Goal: Task Accomplishment & Management: Complete application form

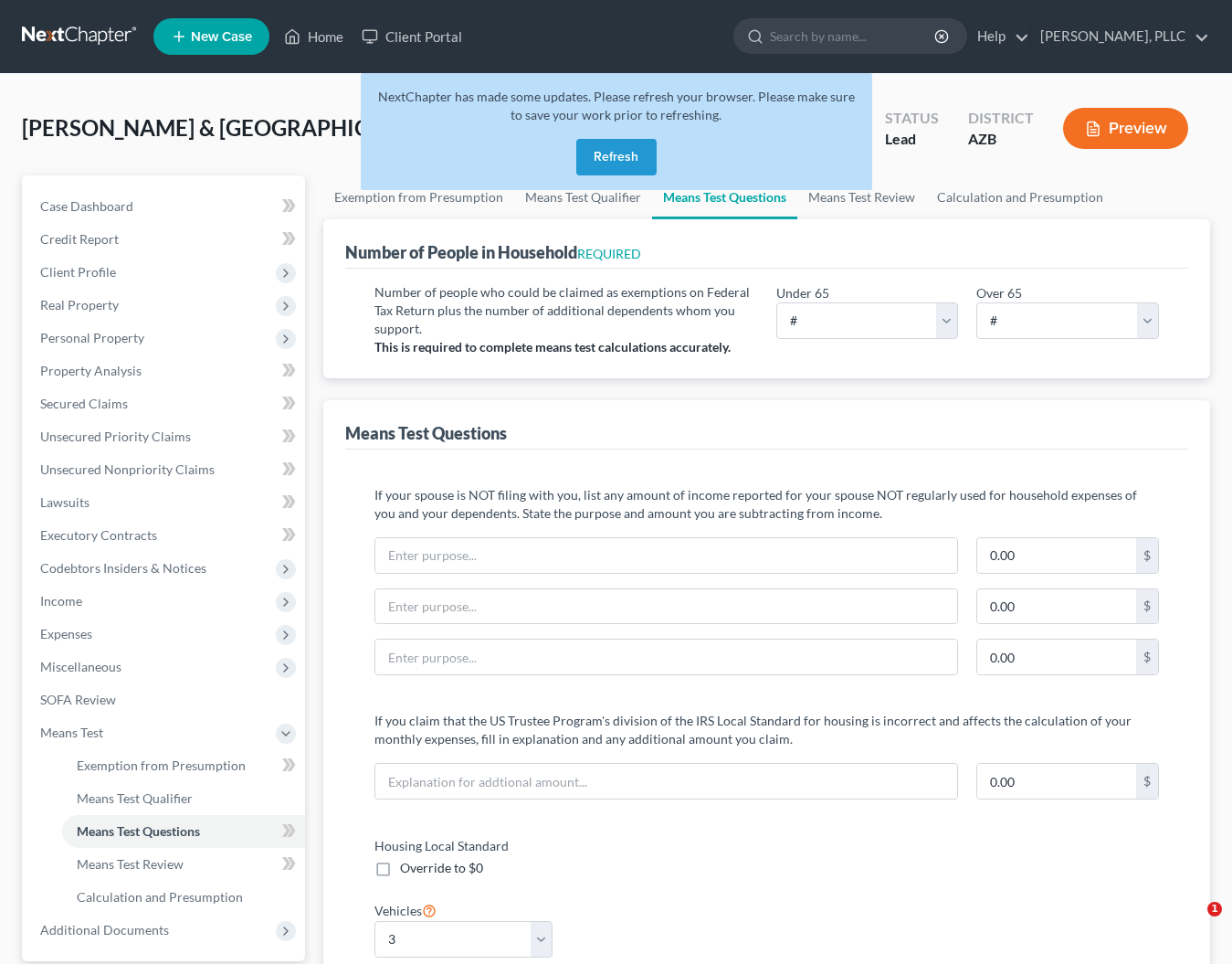
select select "3"
select select "0"
select select "60"
select select "1"
select select "60"
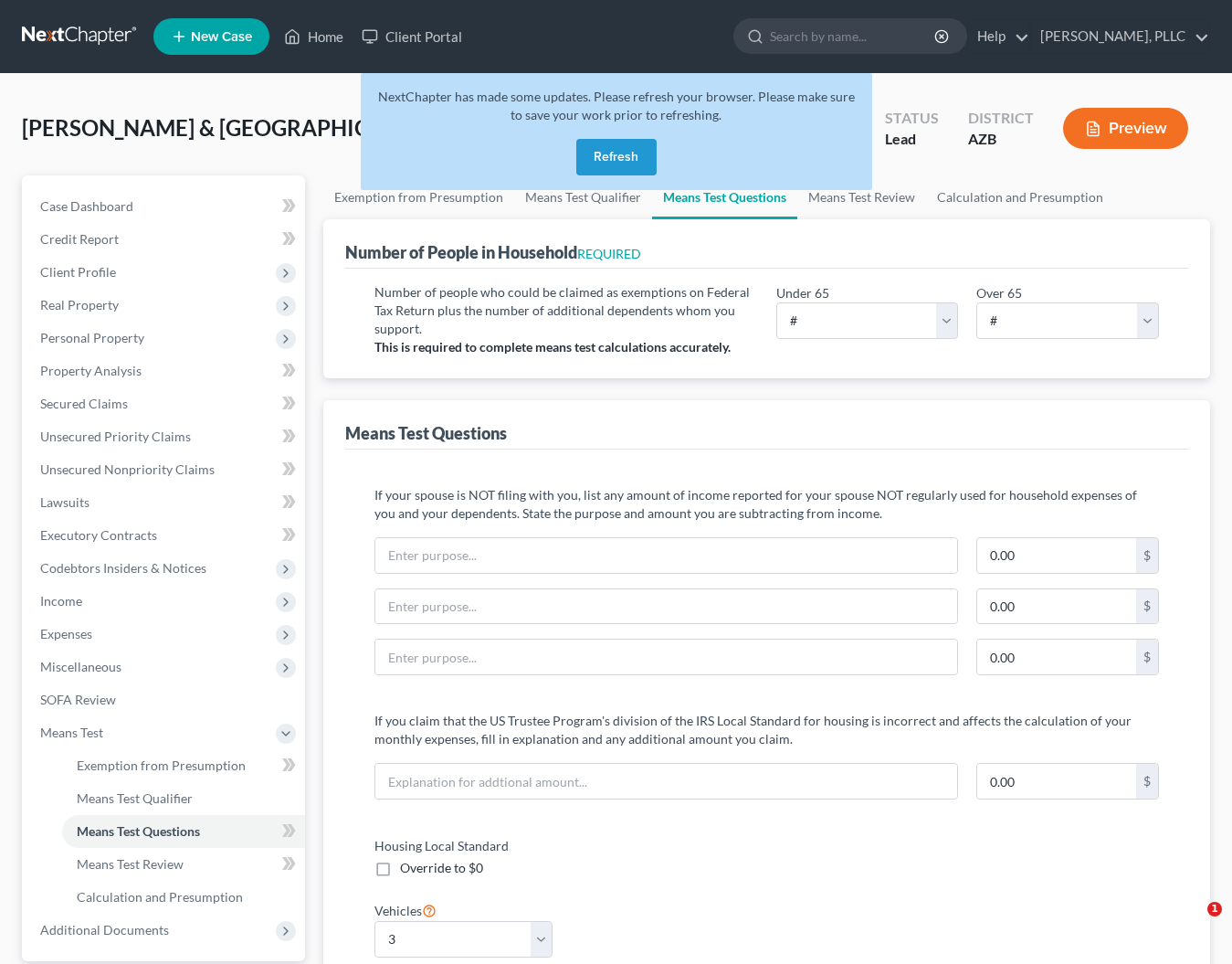
select select "60"
click at [619, 159] on button "Refresh" at bounding box center [616, 157] width 80 height 36
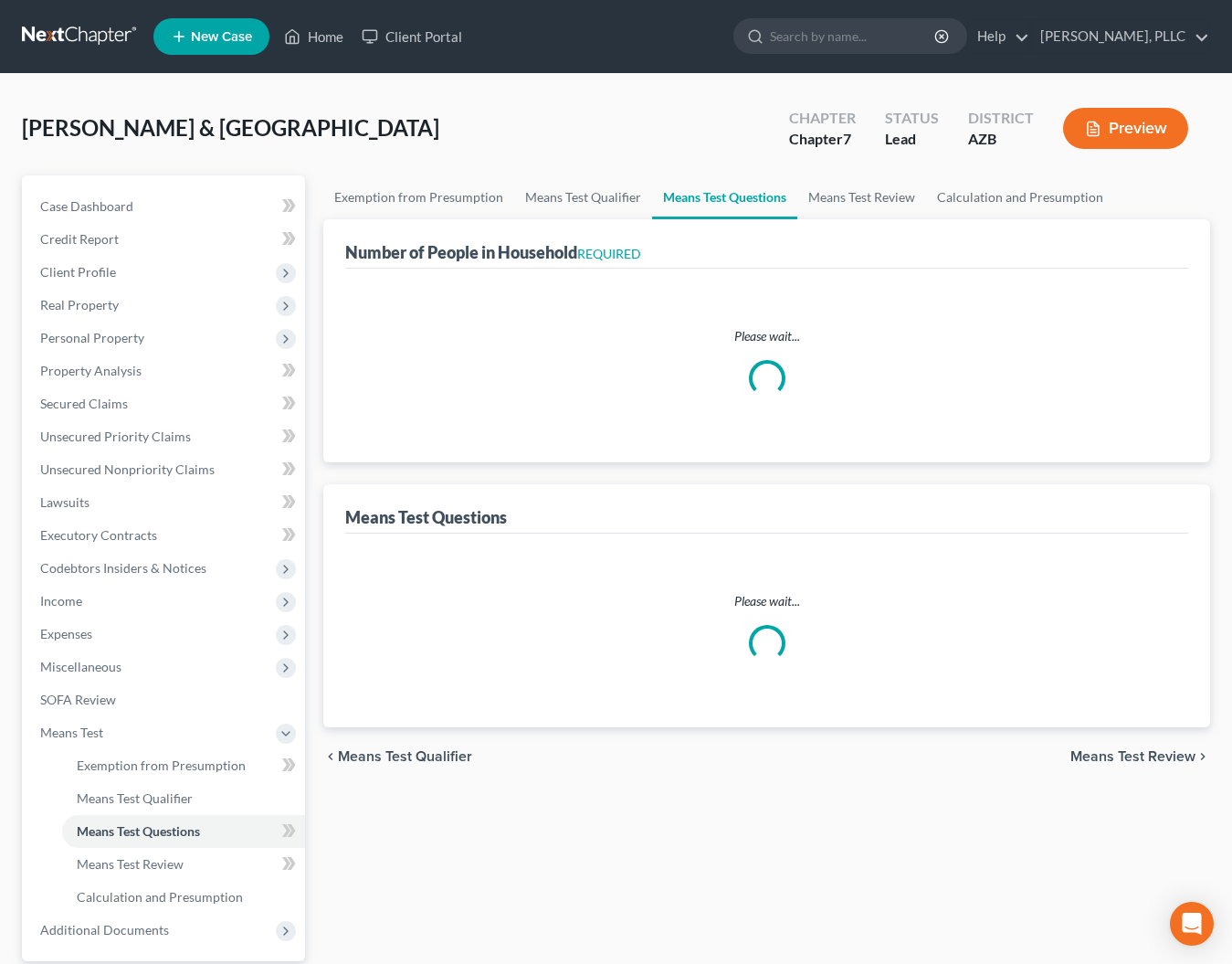
select select "0"
select select "60"
select select "1"
select select "60"
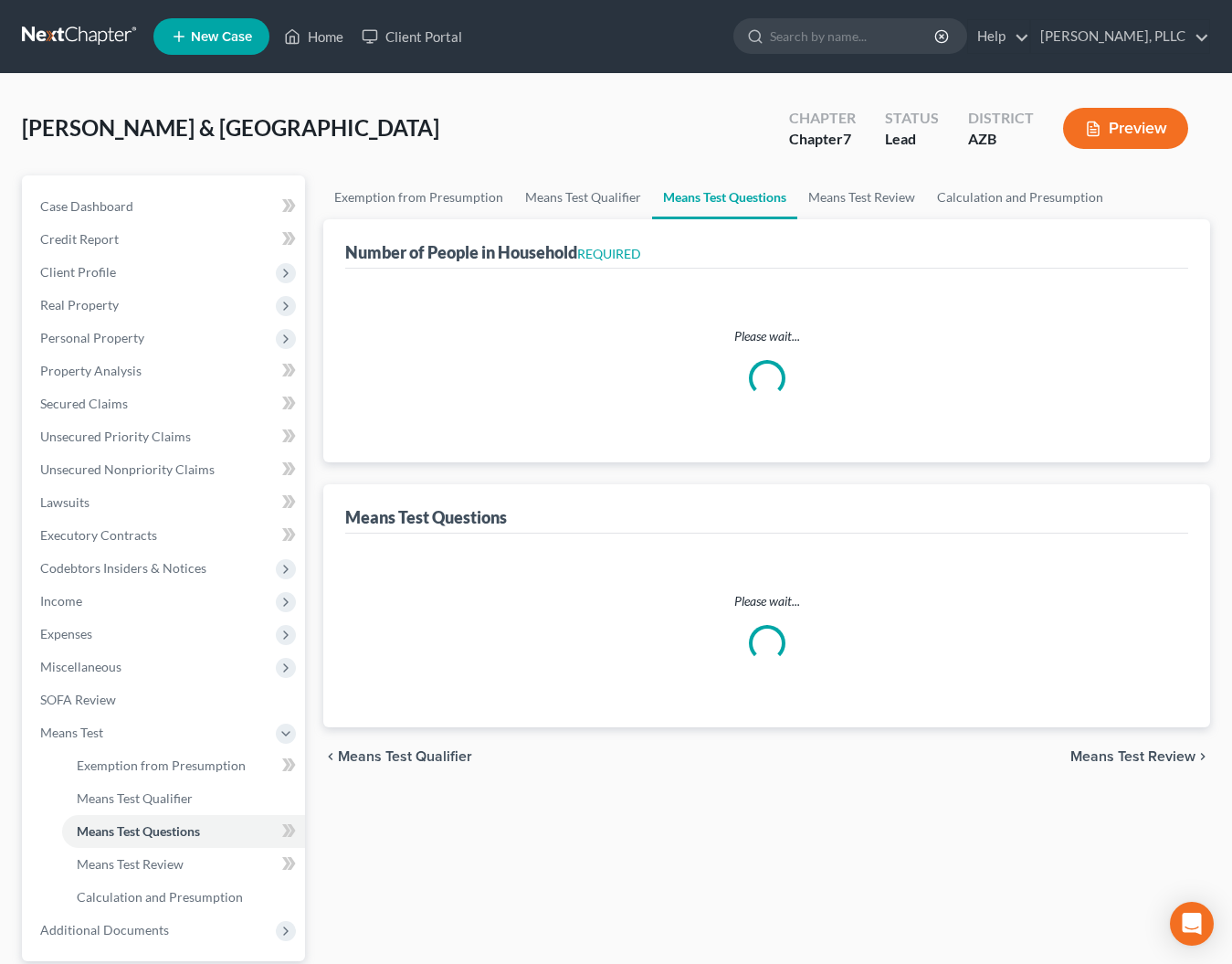
select select "60"
select select "3"
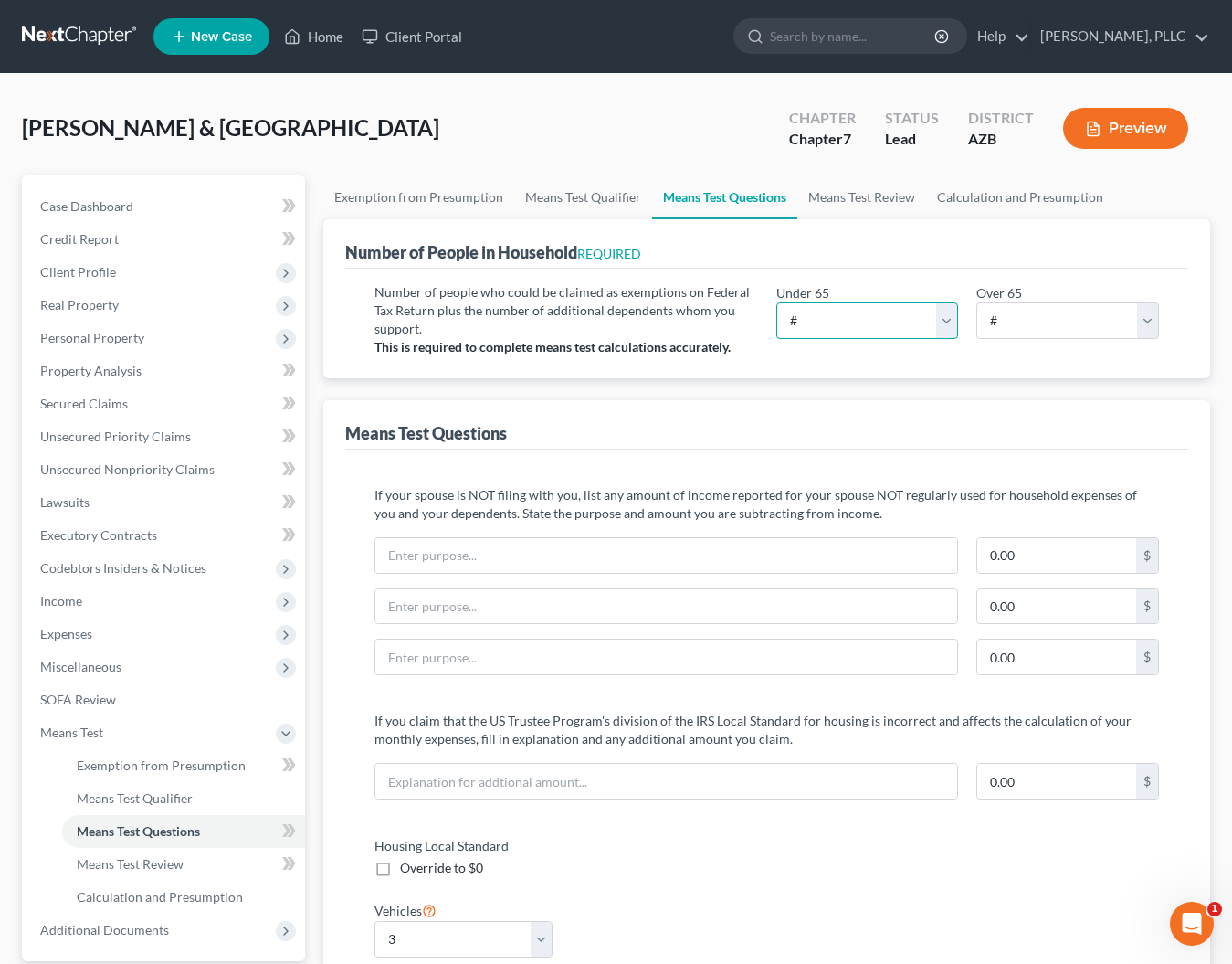
select select "4"
select select "0"
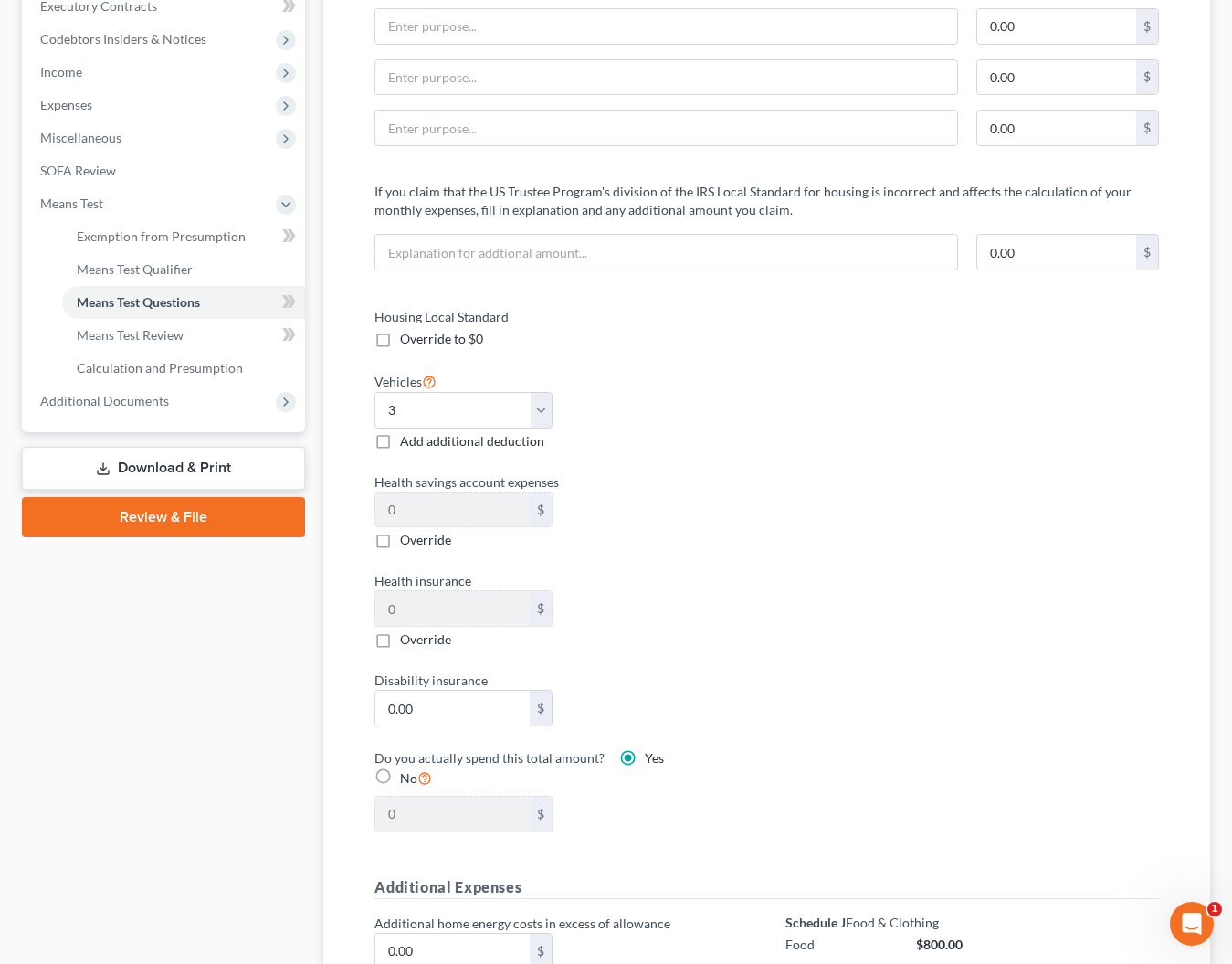
scroll to position [534, 0]
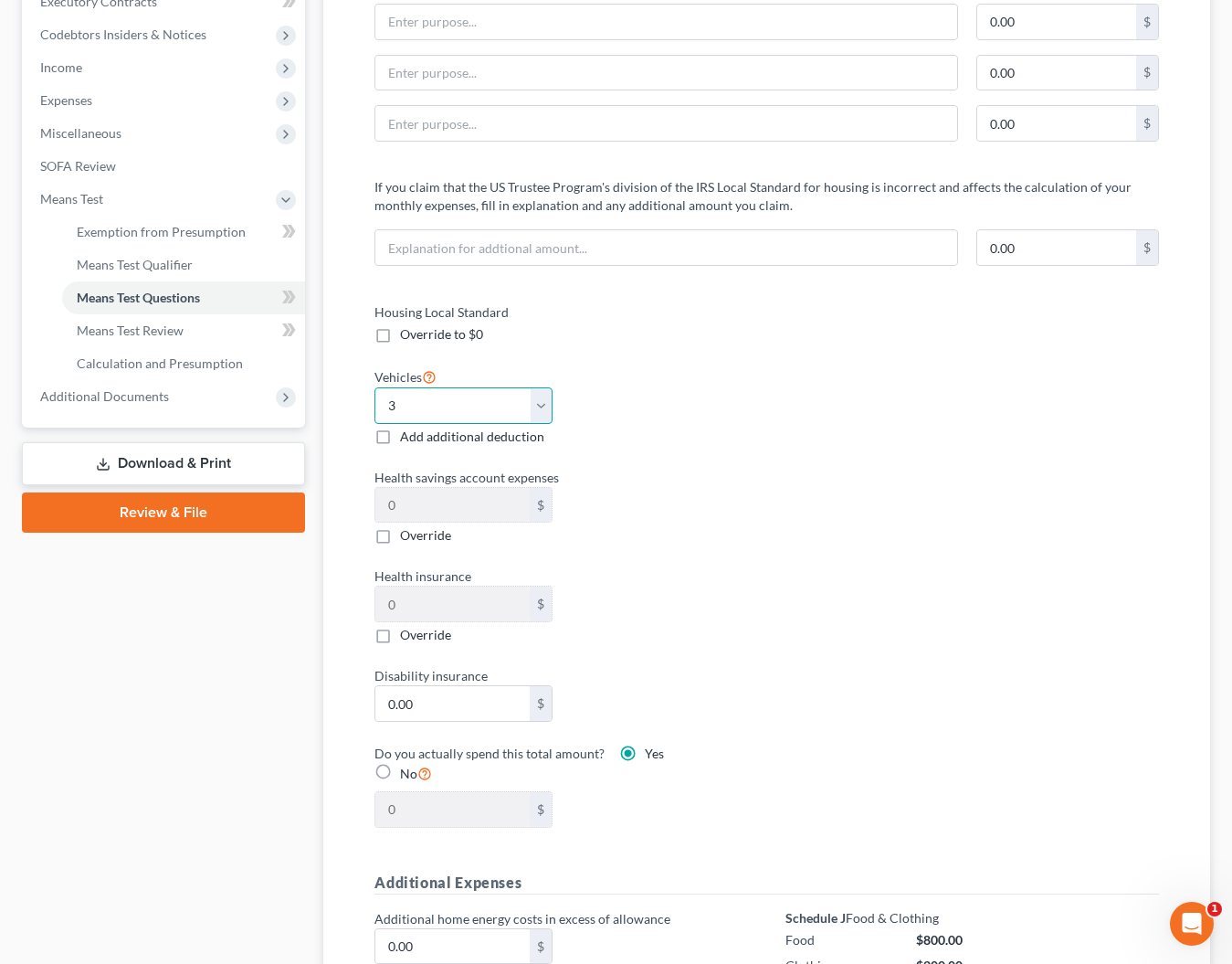
select select "2"
click at [611, 395] on div "Vehicles Select 0 1 2 3 4 5 Add additional deduction" at bounding box center [561, 406] width 392 height 80
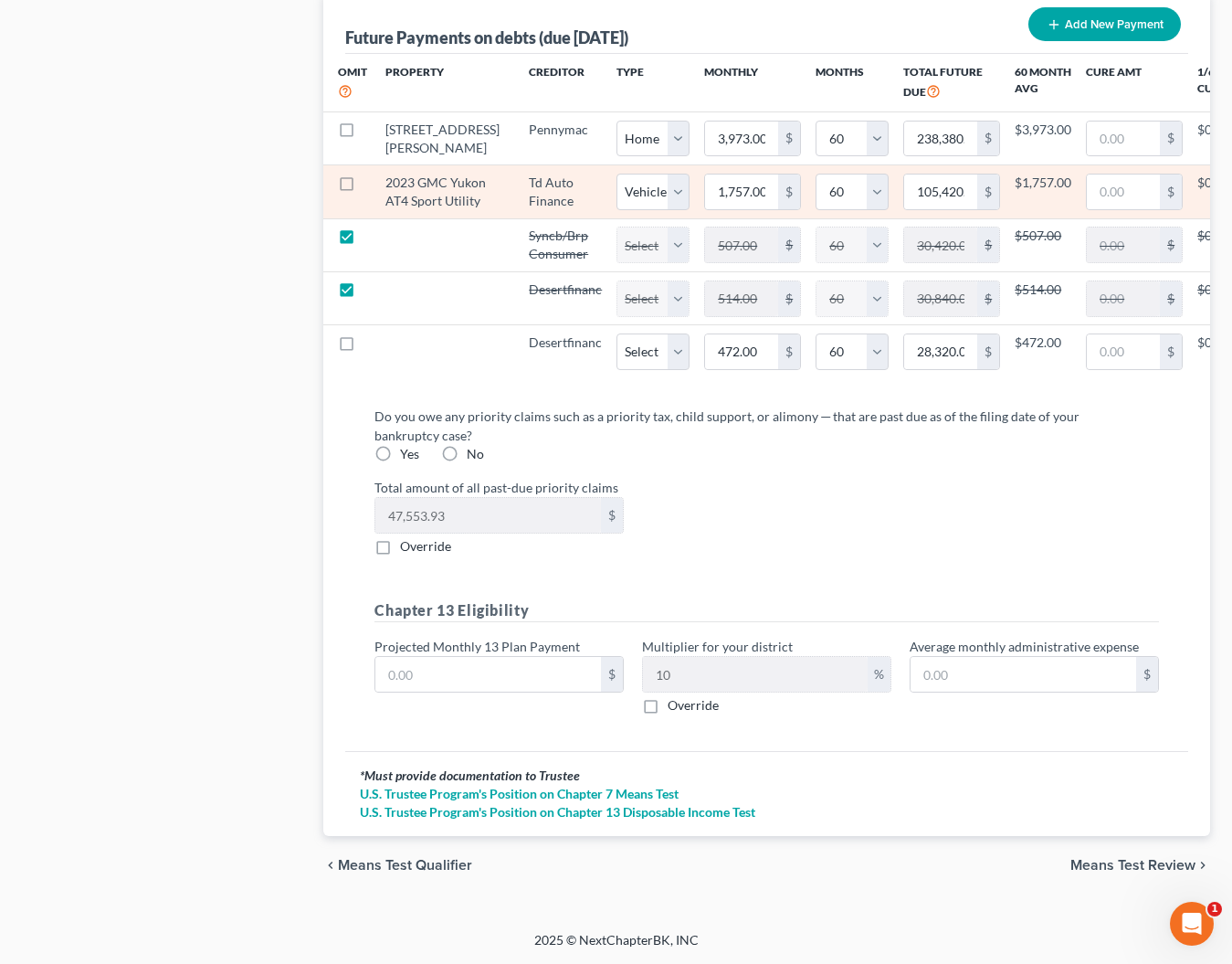
scroll to position [1975, 0]
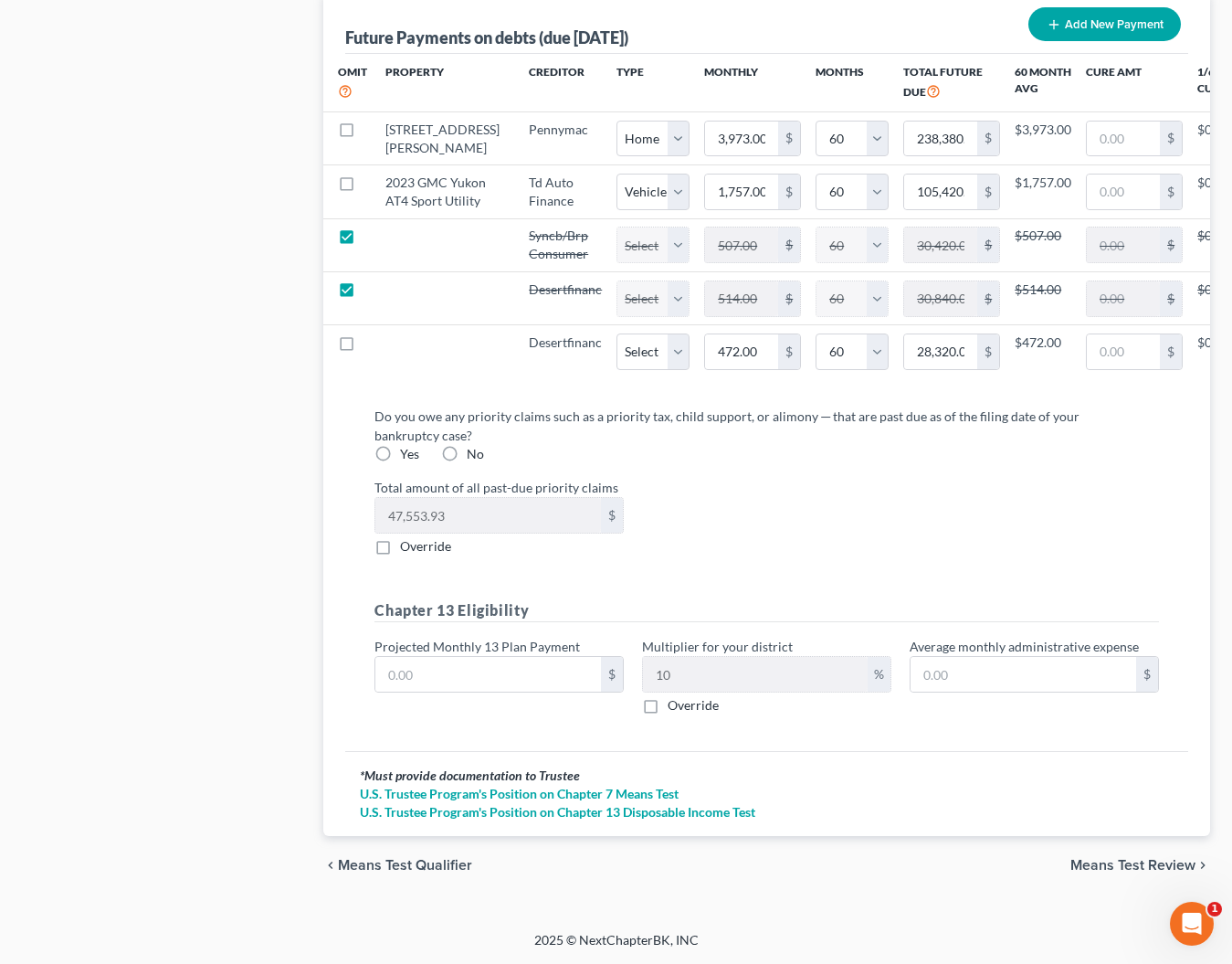
click at [1095, 867] on span "Means Test Review" at bounding box center [1133, 865] width 125 height 15
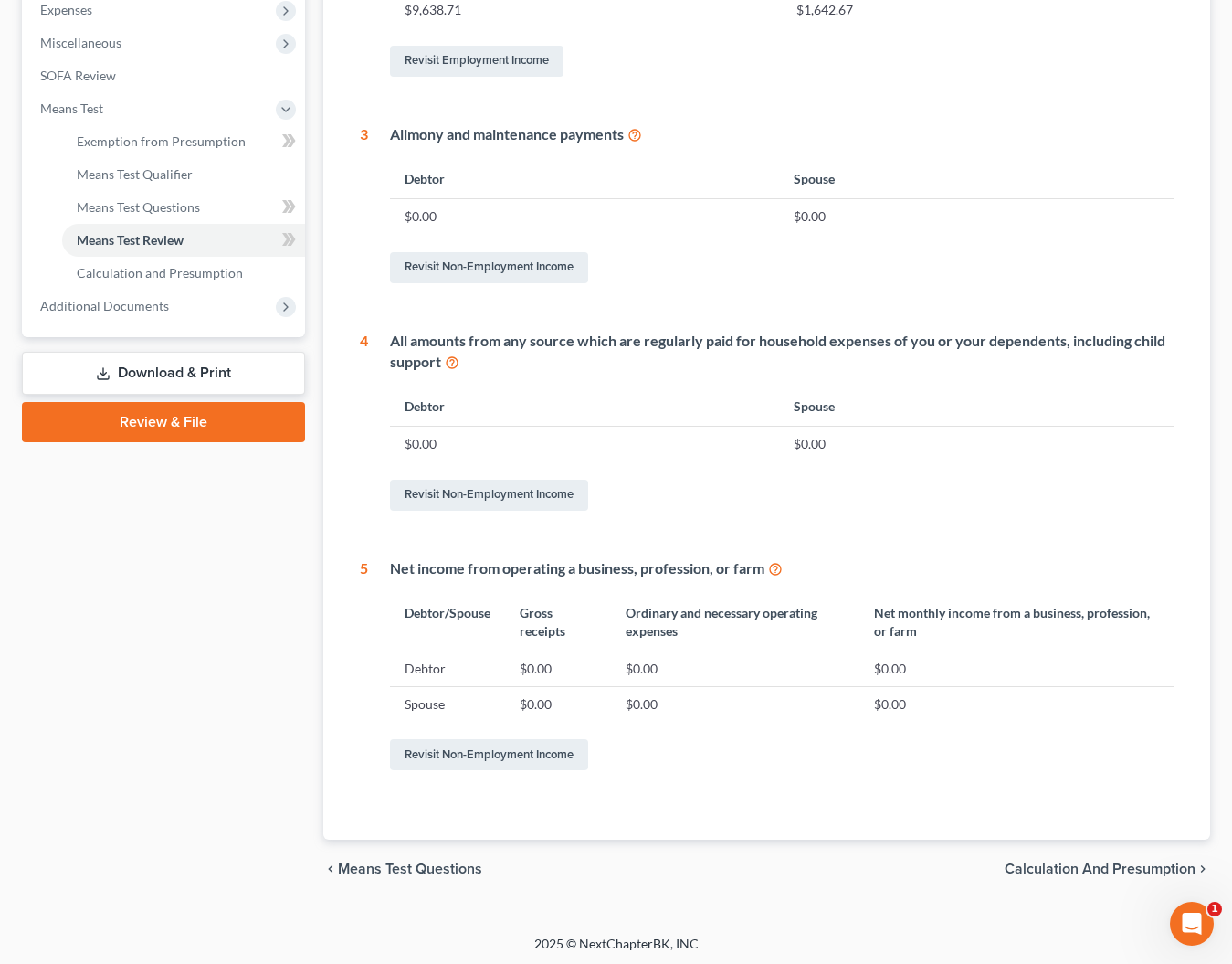
scroll to position [623, 0]
click at [1051, 870] on span "Calculation and Presumption" at bounding box center [1100, 869] width 191 height 15
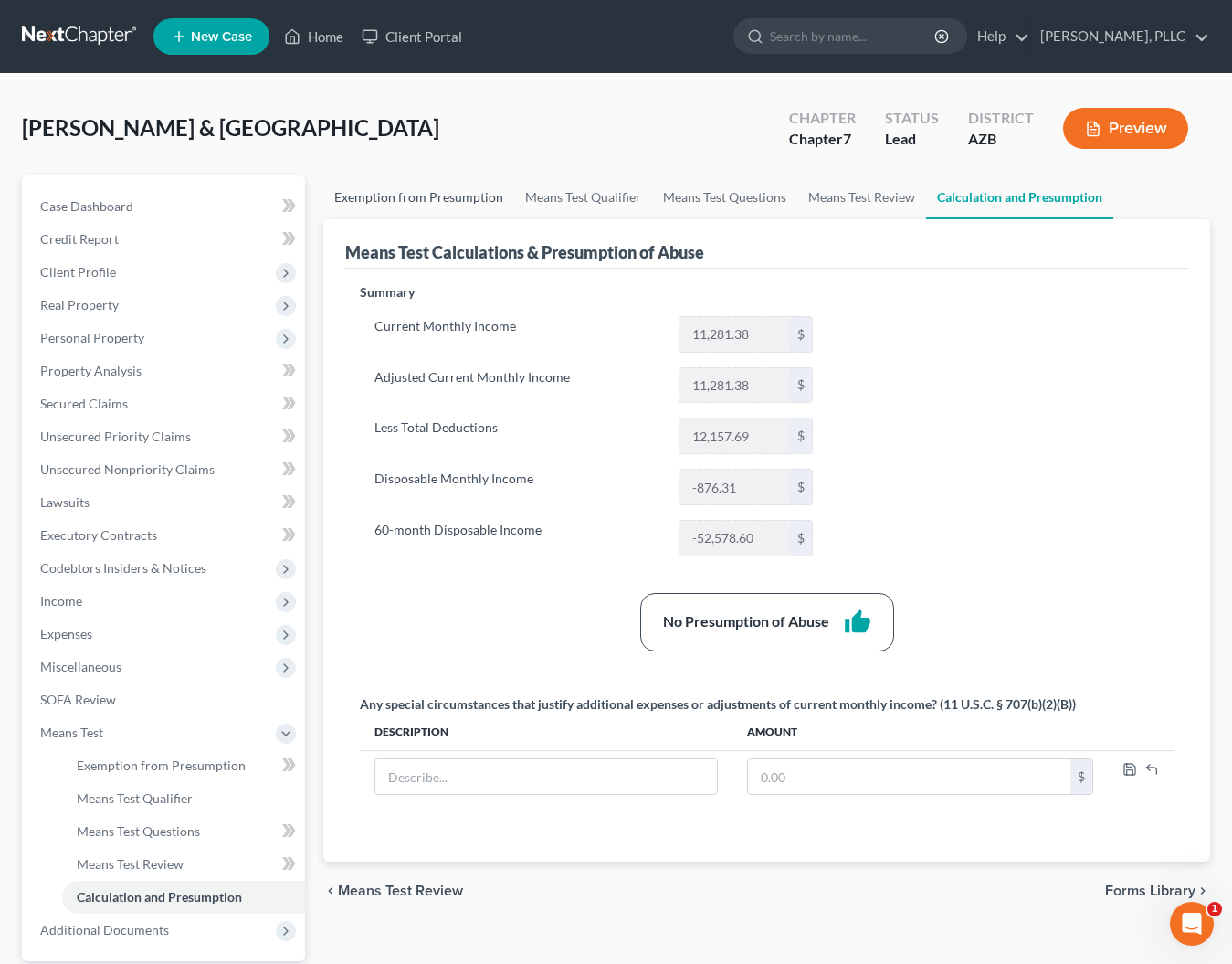
click at [437, 200] on link "Exemption from Presumption" at bounding box center [418, 197] width 191 height 44
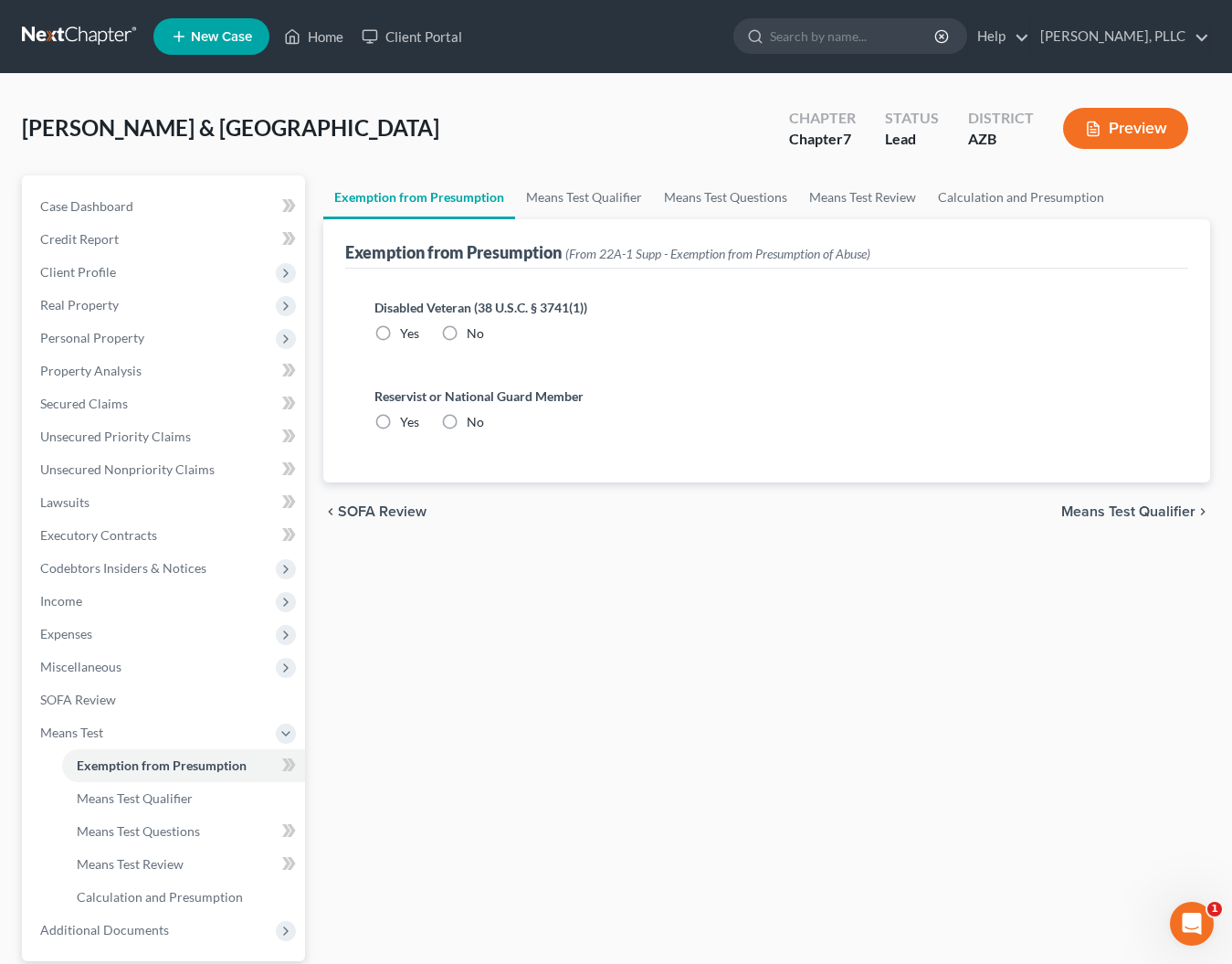
radio input "true"
click at [544, 195] on link "Means Test Qualifier" at bounding box center [584, 197] width 138 height 44
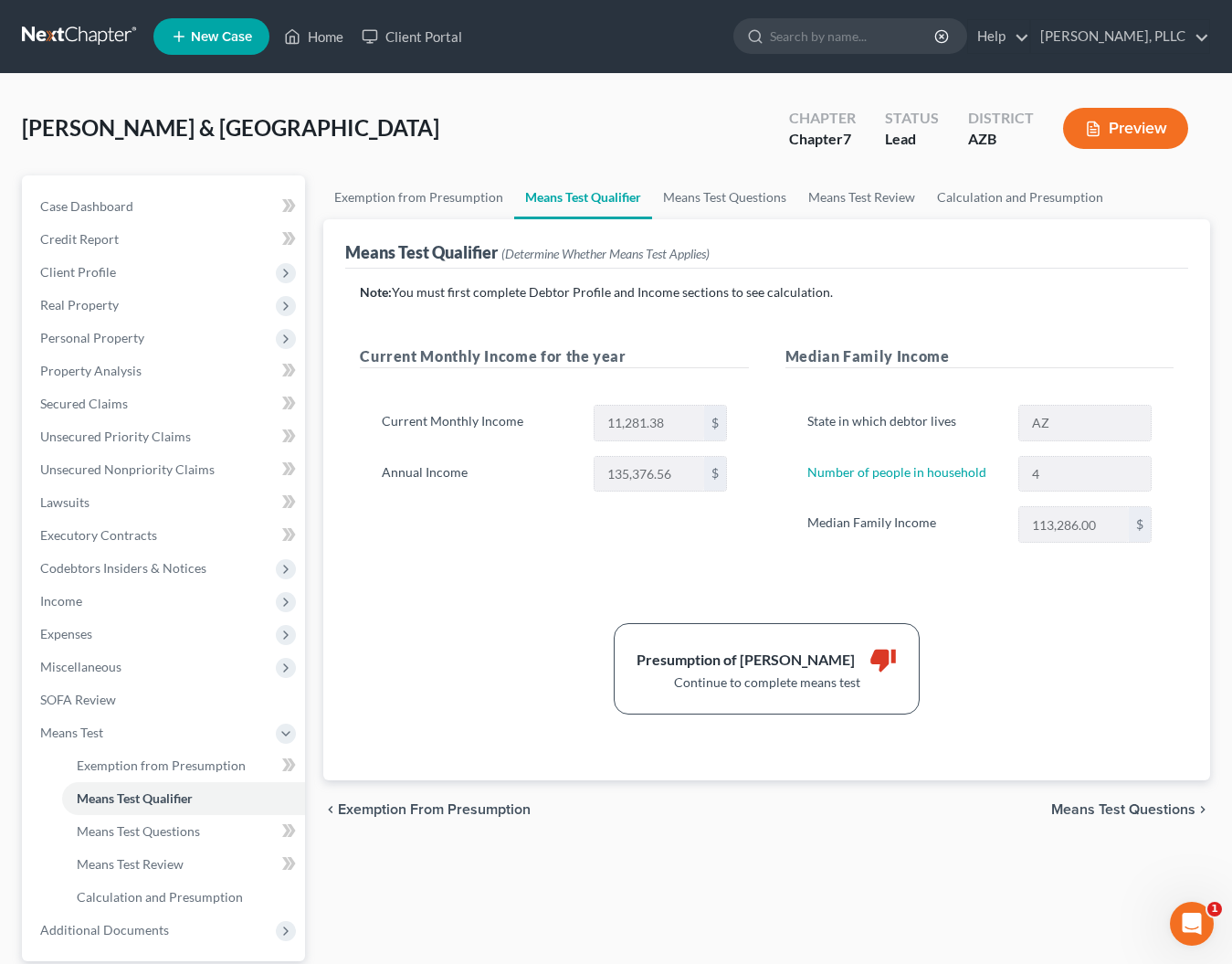
click at [105, 37] on link at bounding box center [79, 37] width 117 height 33
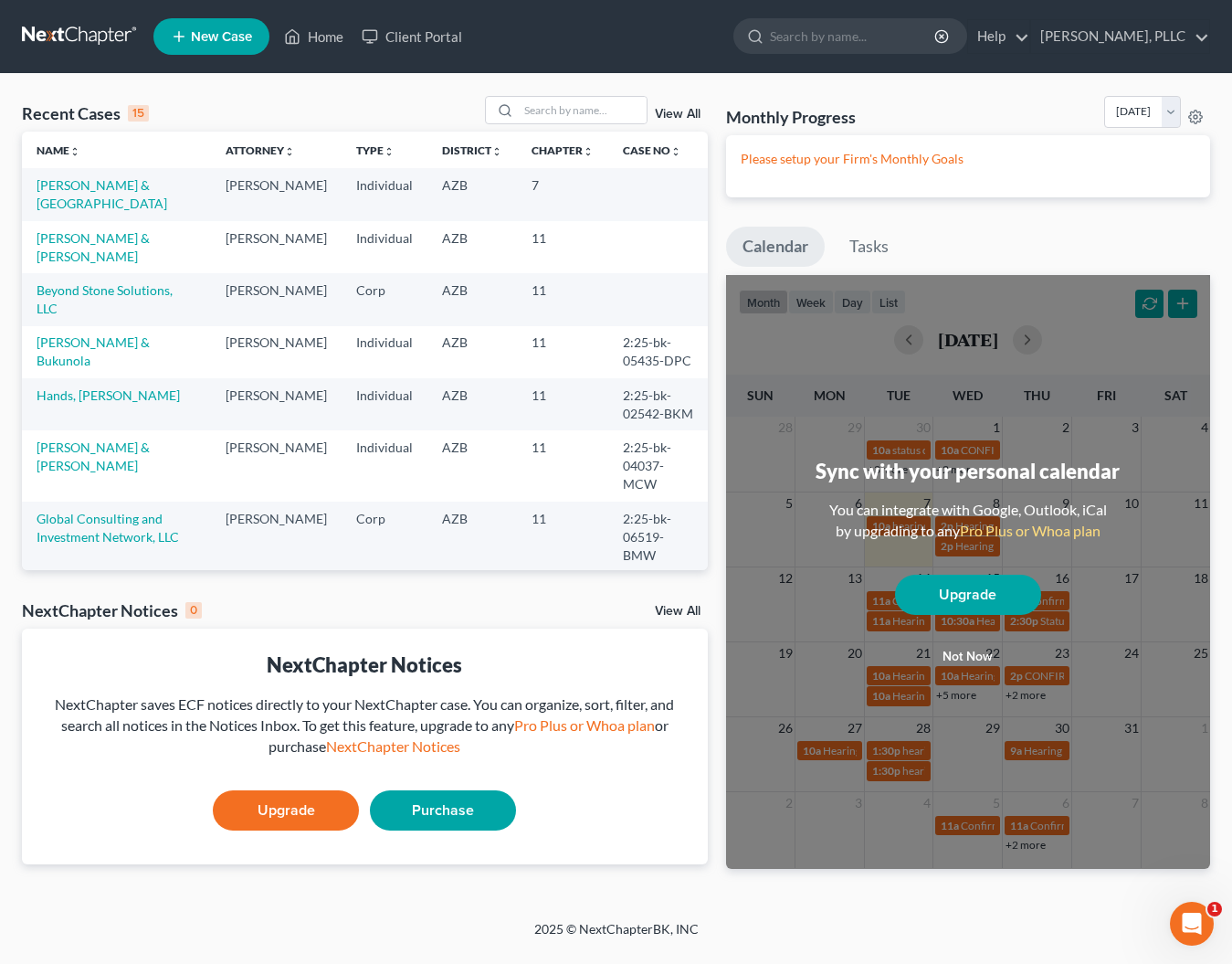
click at [200, 41] on span "New Case" at bounding box center [221, 37] width 61 height 14
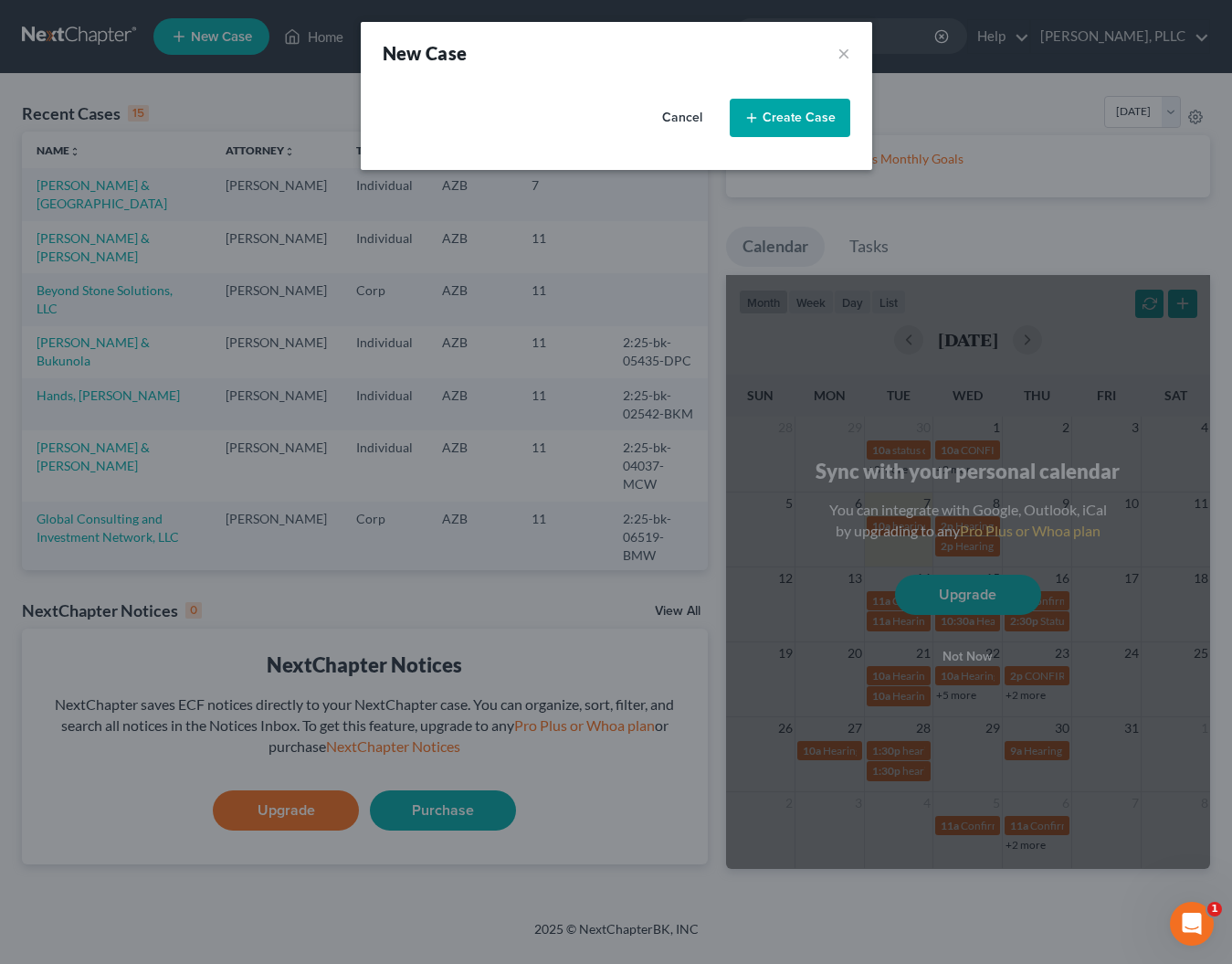
select select "4"
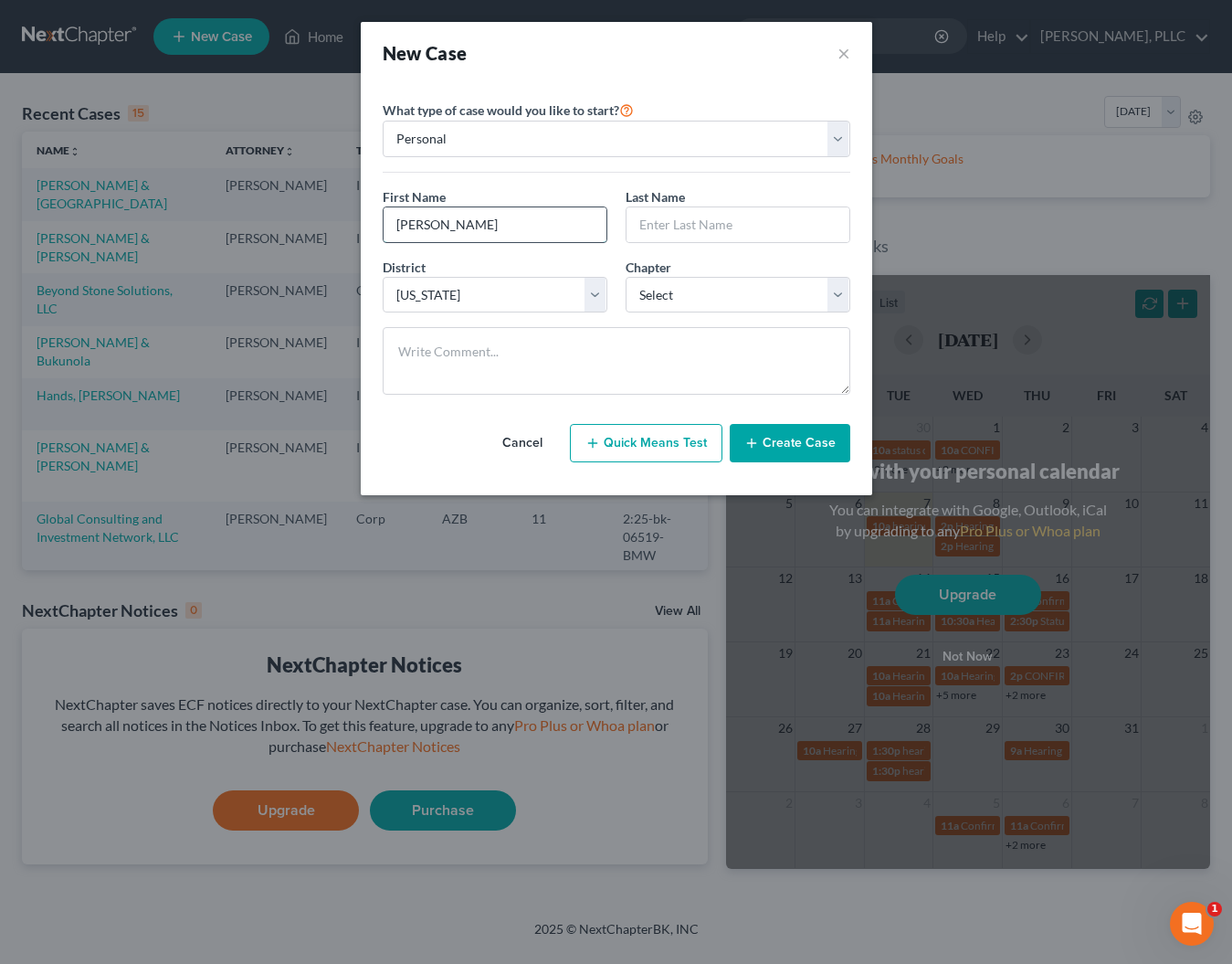
type input "H"
type input "John"
type input "Schaefer"
select select "1"
click at [750, 445] on icon "button" at bounding box center [751, 443] width 15 height 15
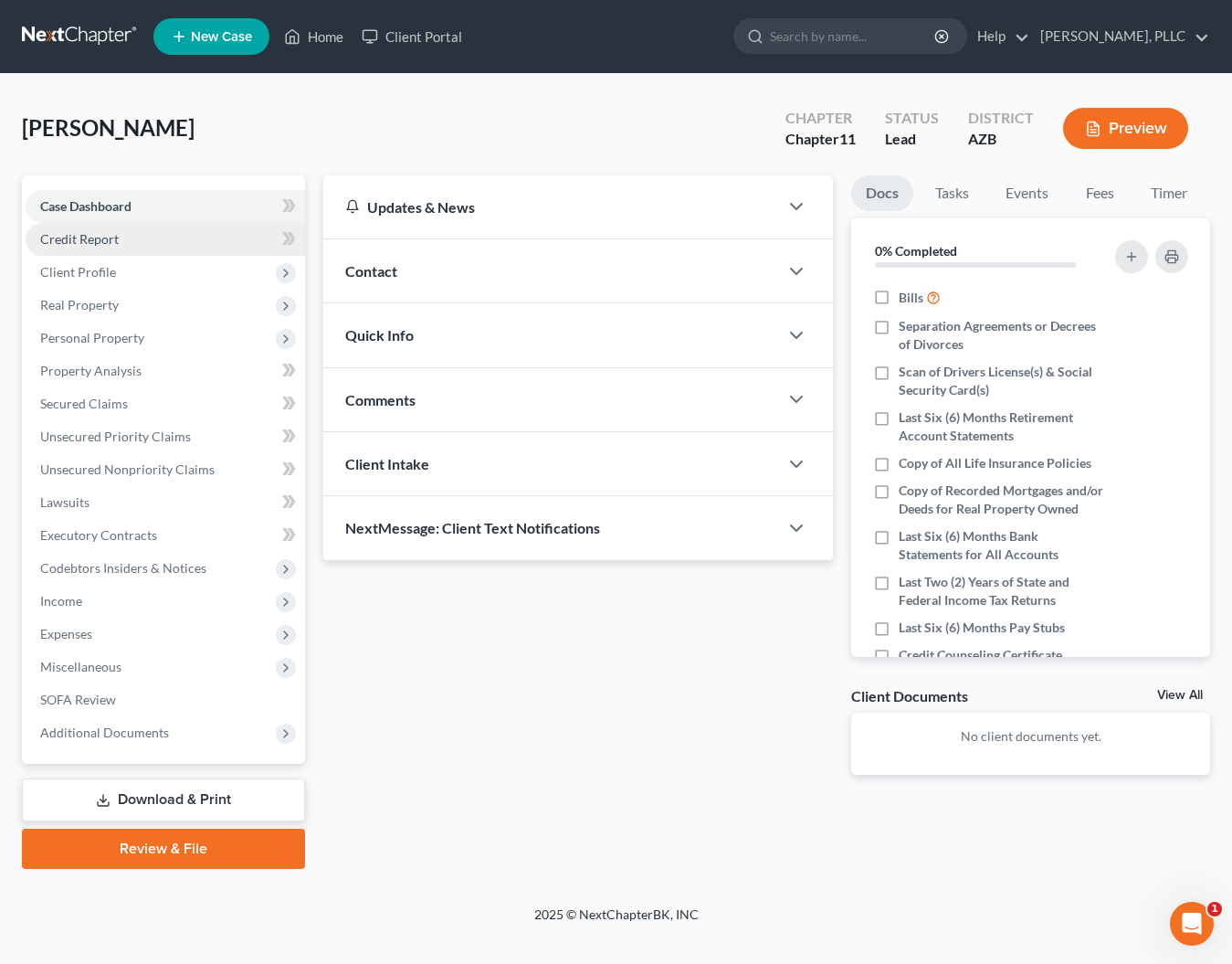
click at [118, 236] on link "Credit Report" at bounding box center [165, 240] width 279 height 33
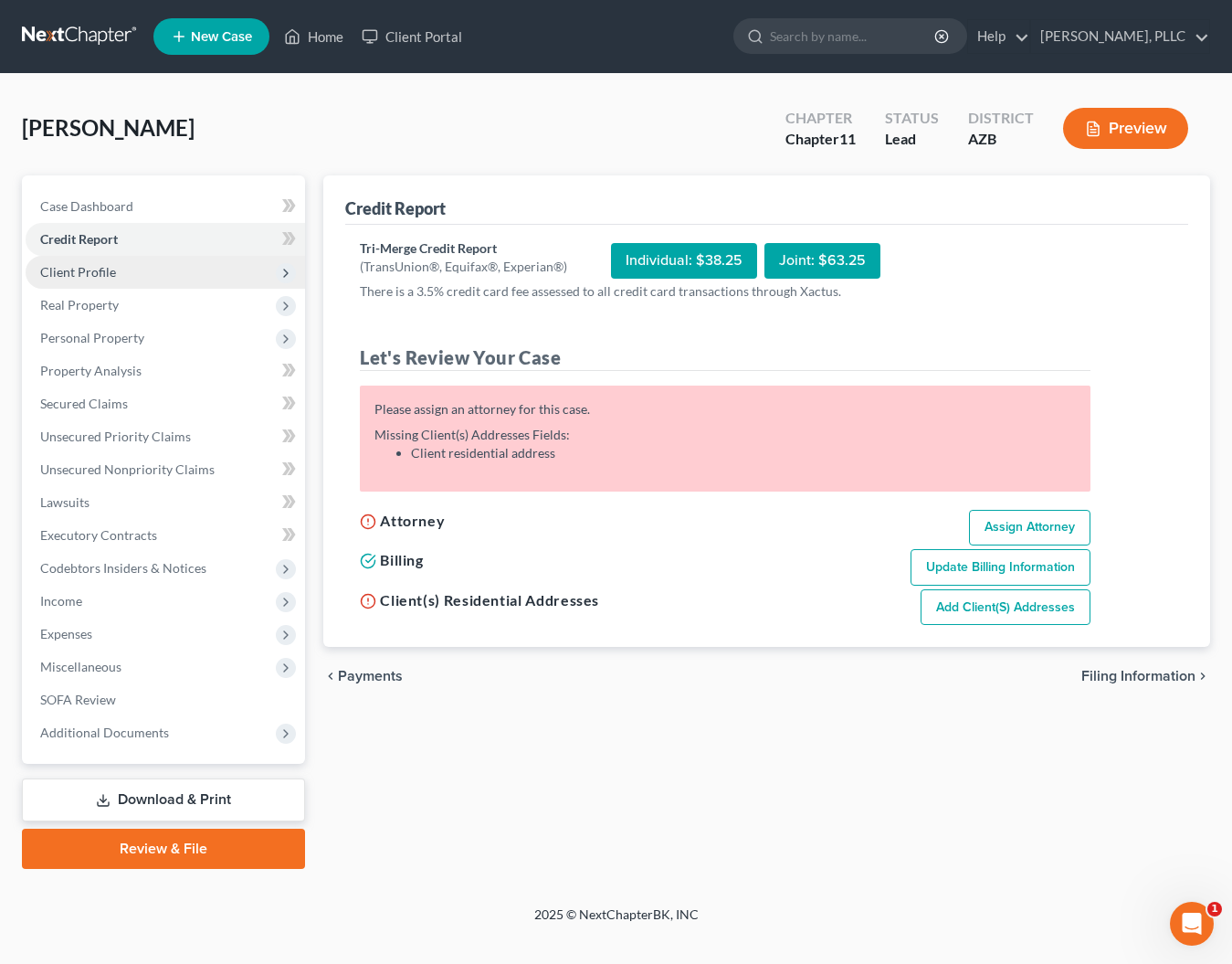
click at [96, 268] on span "Client Profile" at bounding box center [77, 272] width 75 height 16
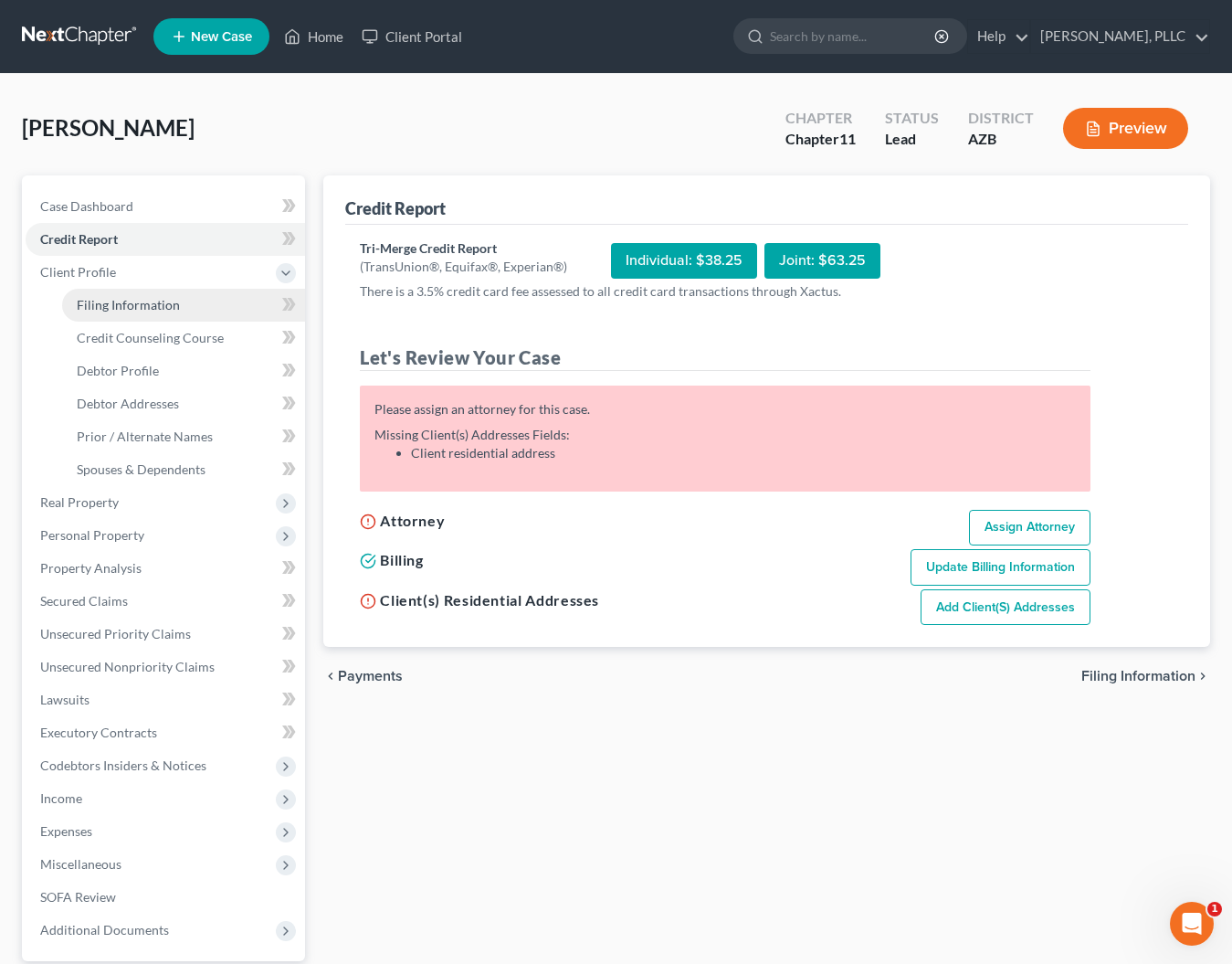
click at [96, 298] on span "Filing Information" at bounding box center [127, 305] width 103 height 16
select select "1"
select select "0"
select select "1"
select select "4"
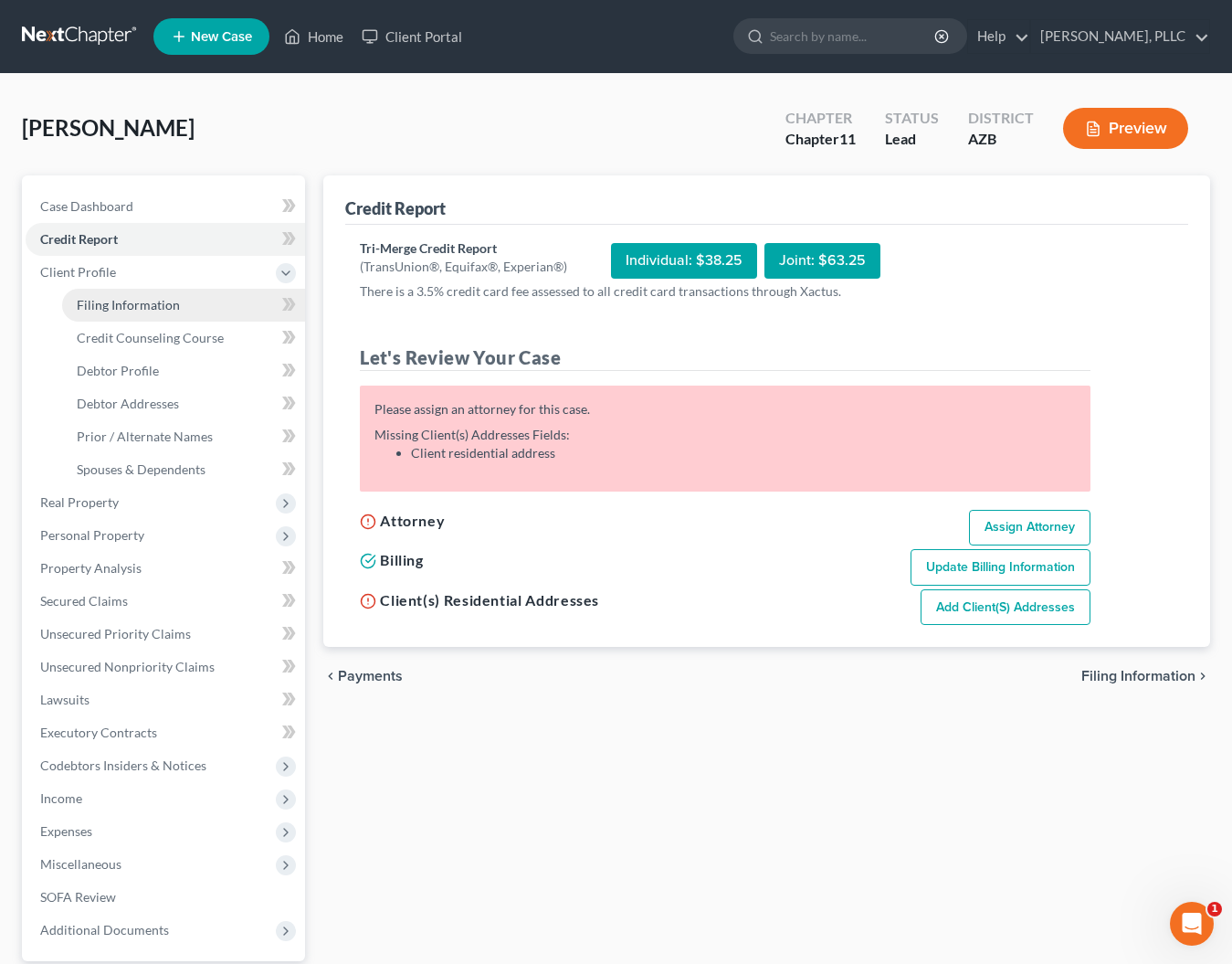
select select "3"
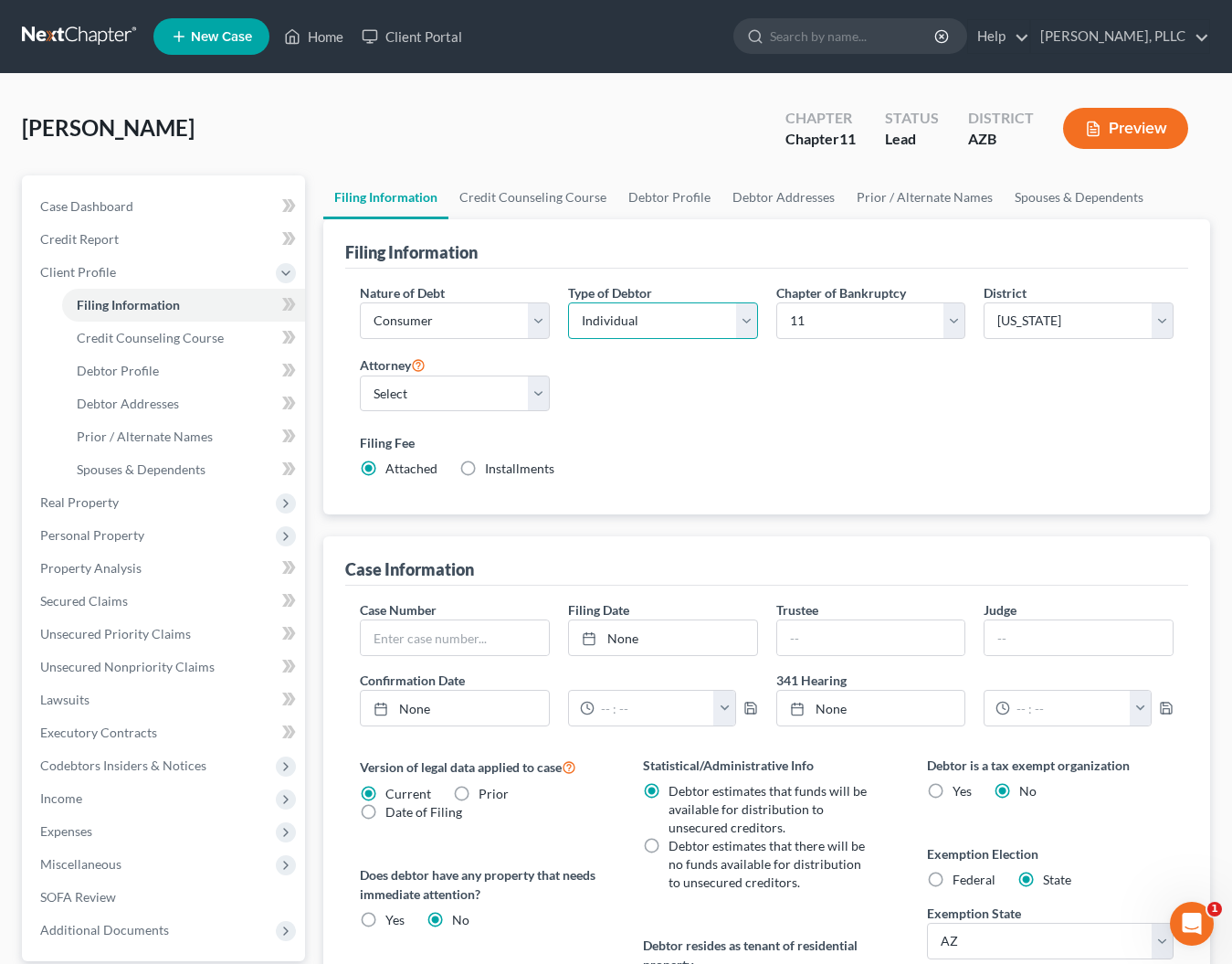
select select "1"
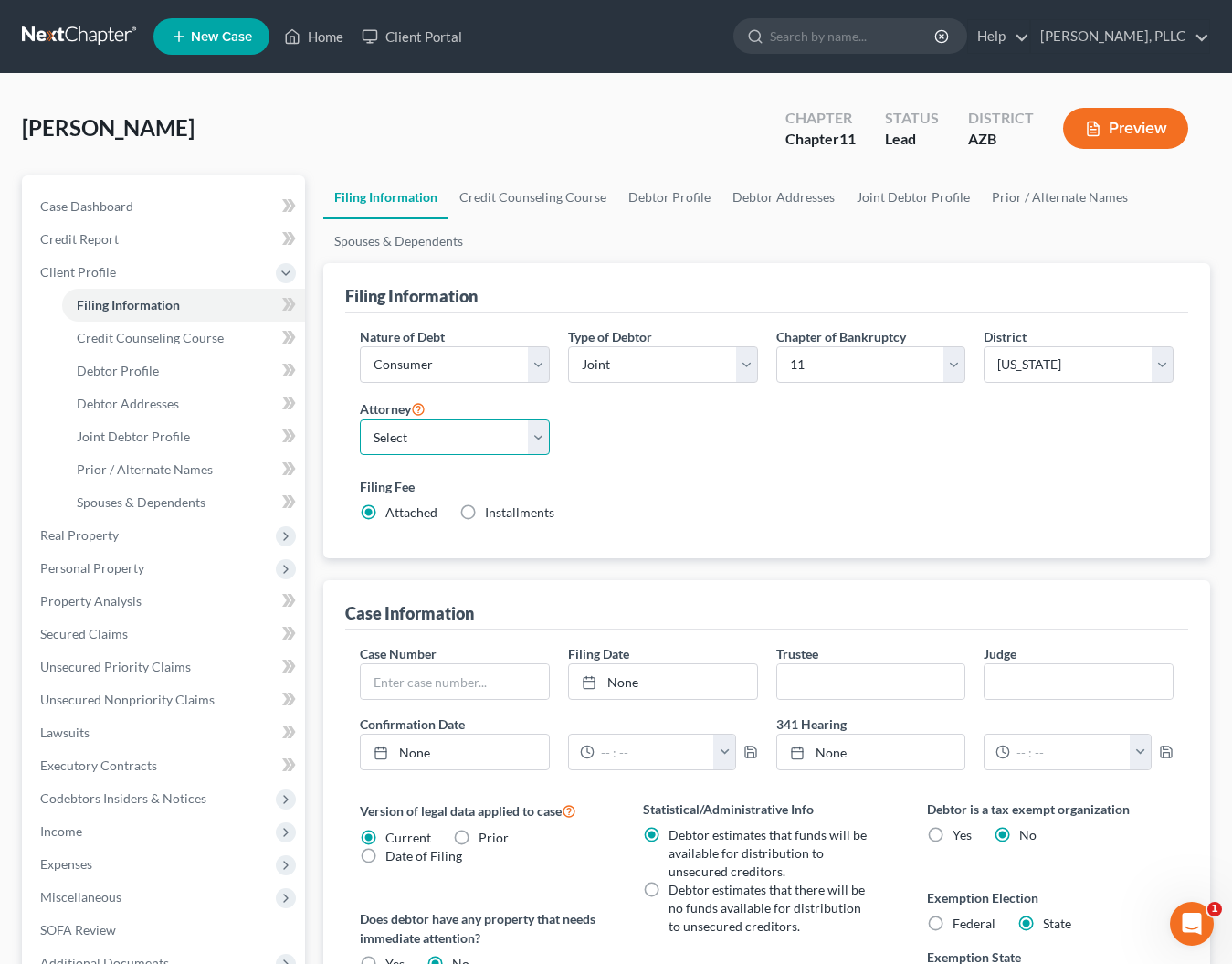
select select "0"
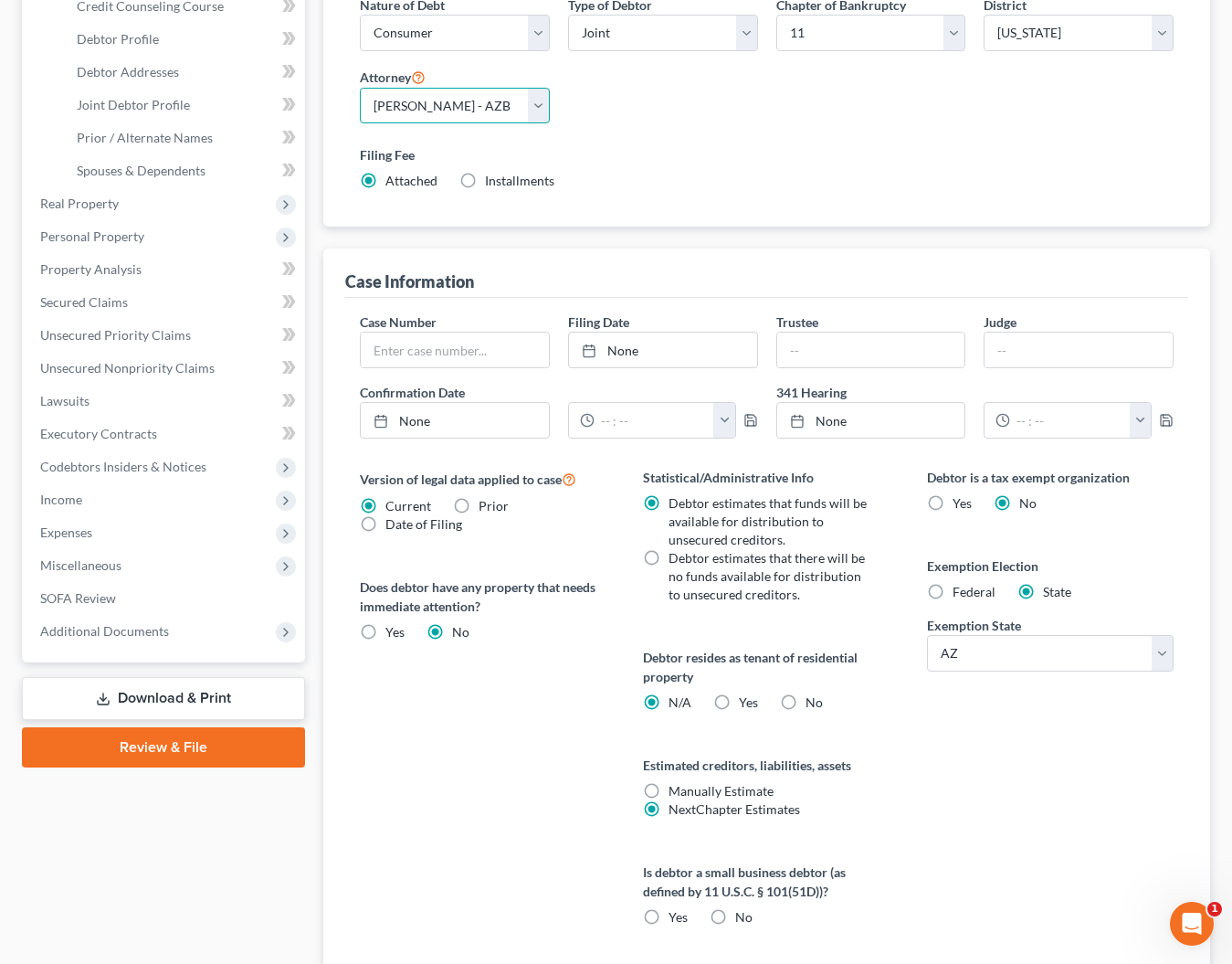
scroll to position [334, 0]
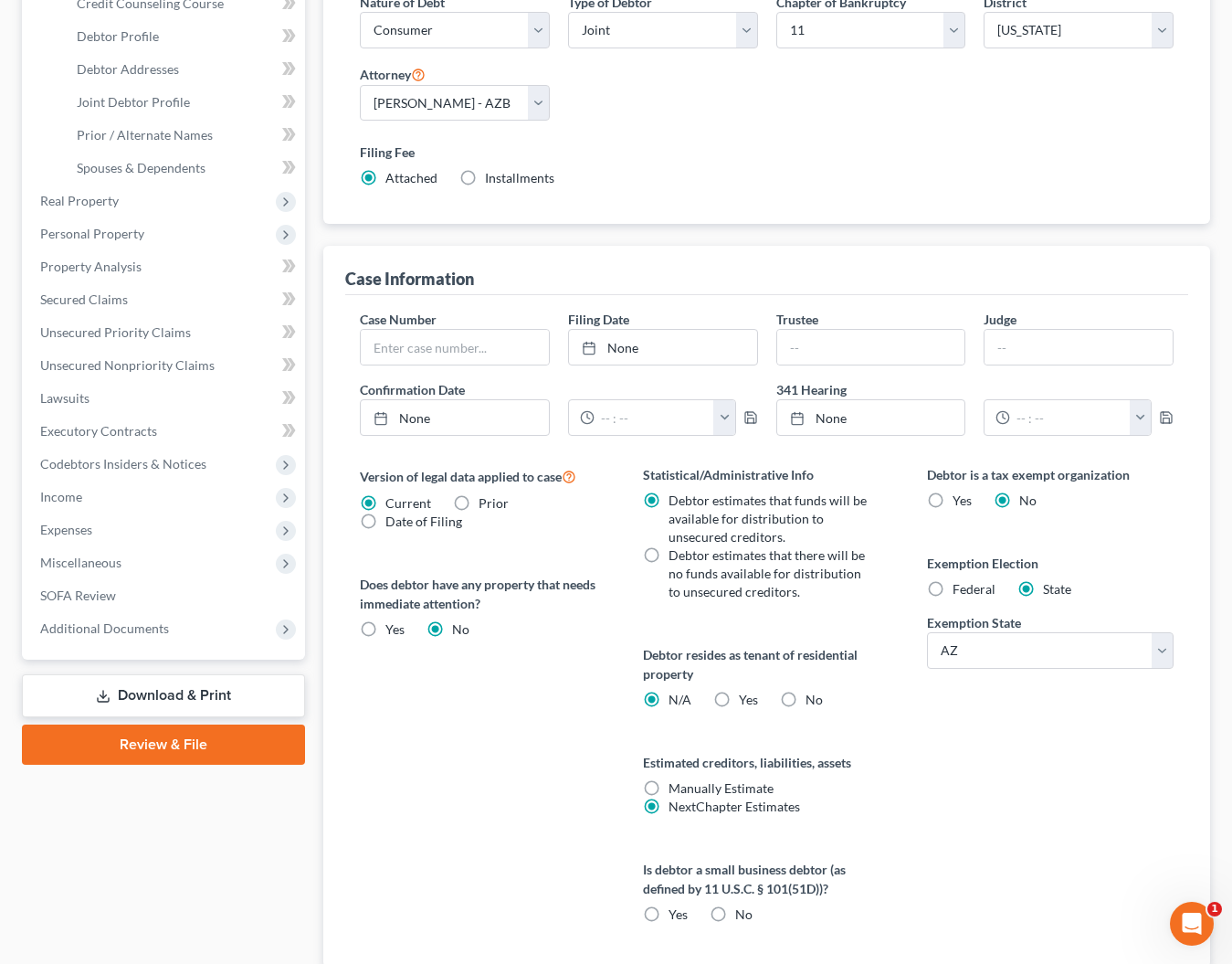
click at [805, 698] on label "No" at bounding box center [814, 699] width 18 height 19
click at [813, 698] on input "No" at bounding box center [819, 697] width 12 height 12
radio input "true"
radio input "false"
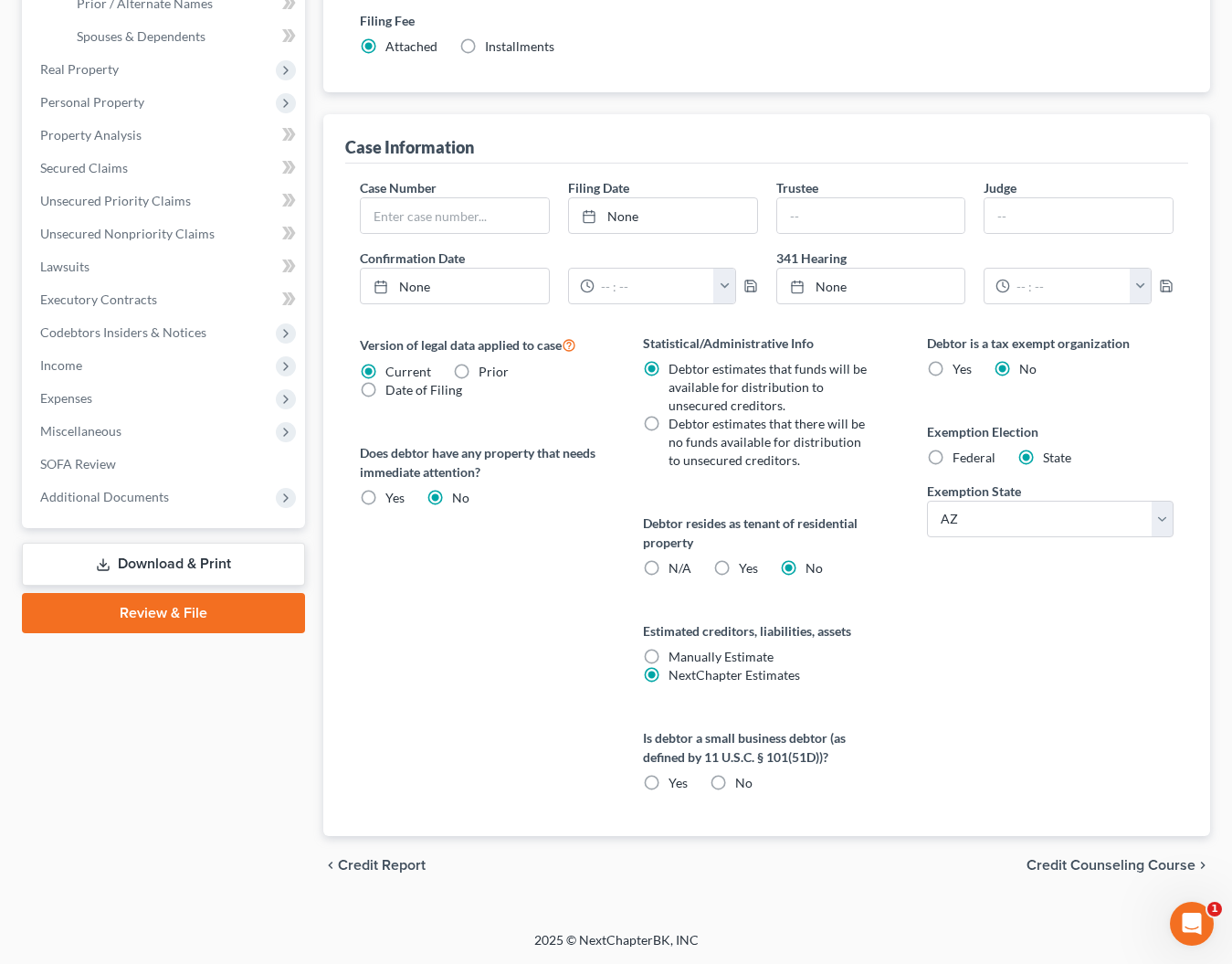
scroll to position [466, 0]
drag, startPoint x: 707, startPoint y: 757, endPoint x: 825, endPoint y: 751, distance: 118.2
click at [825, 751] on label "Is debtor a small business debtor (as defined by 11 U.S.C. § 101(51D))?" at bounding box center [767, 747] width 247 height 38
copy label "11 U.S.C. § 101(51D))"
click at [557, 611] on div "Version of legal data applied to case Current Prior Date of Filing Legal data v…" at bounding box center [483, 584] width 283 height 503
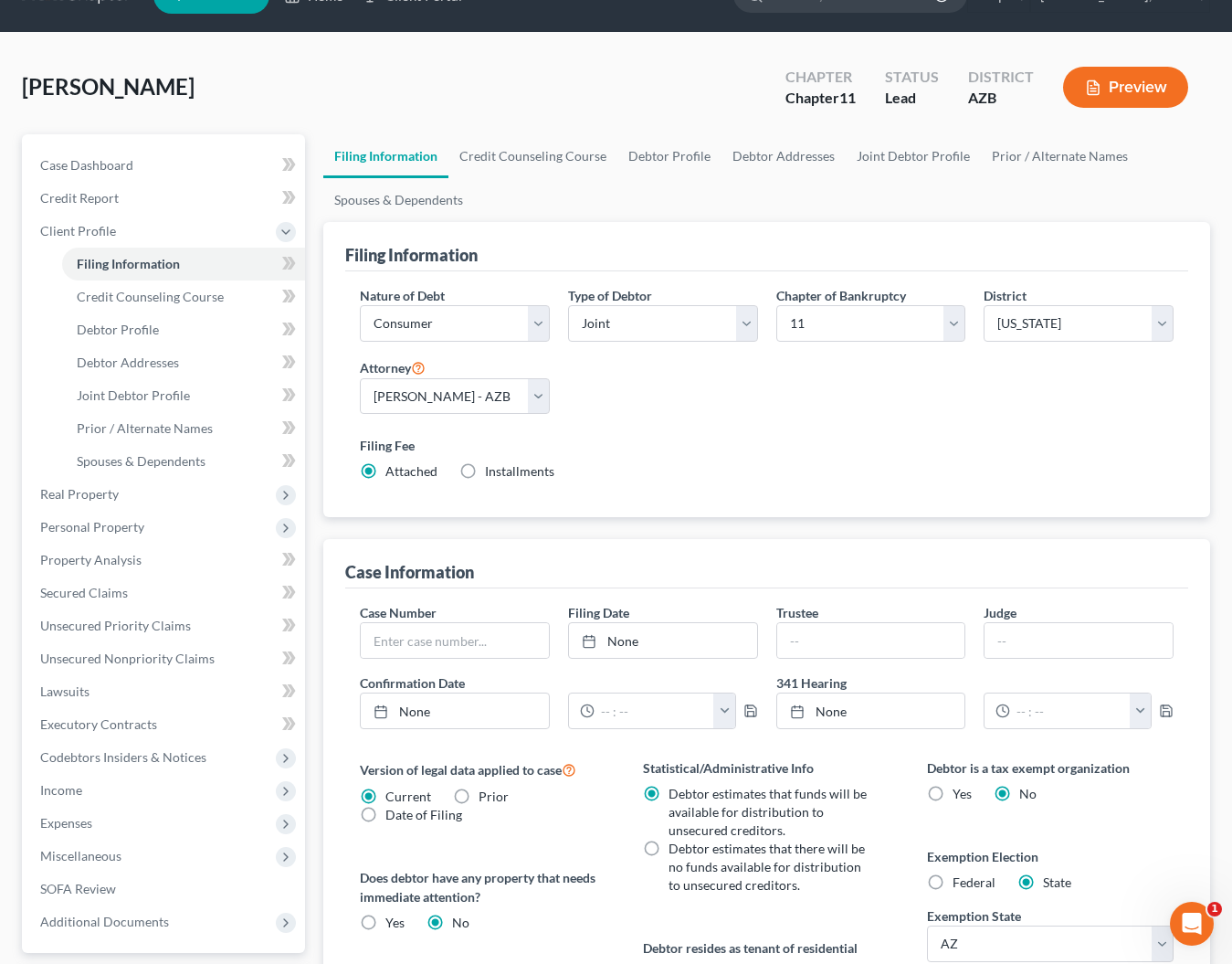
scroll to position [38, 0]
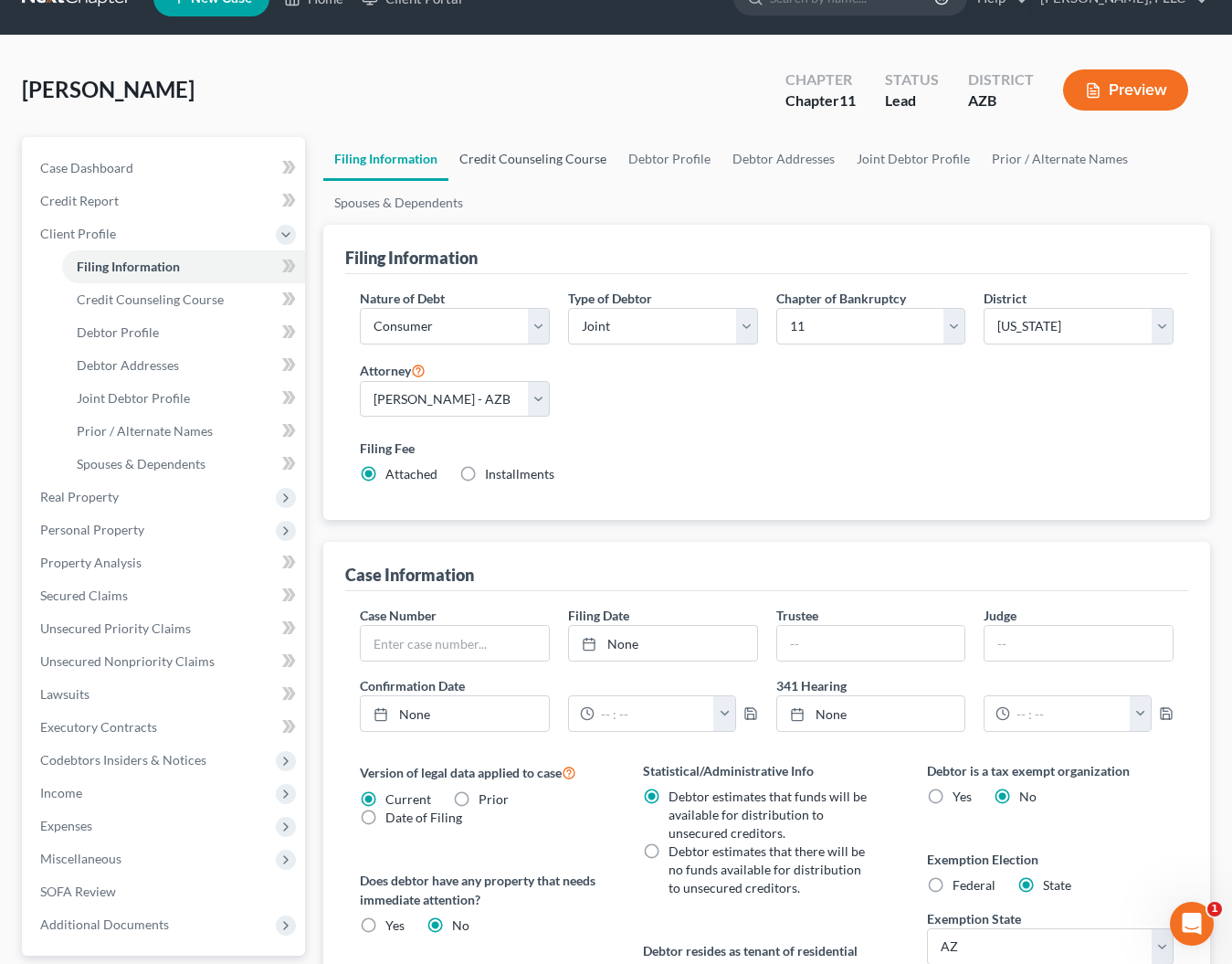
click at [521, 159] on link "Credit Counseling Course" at bounding box center [533, 159] width 169 height 44
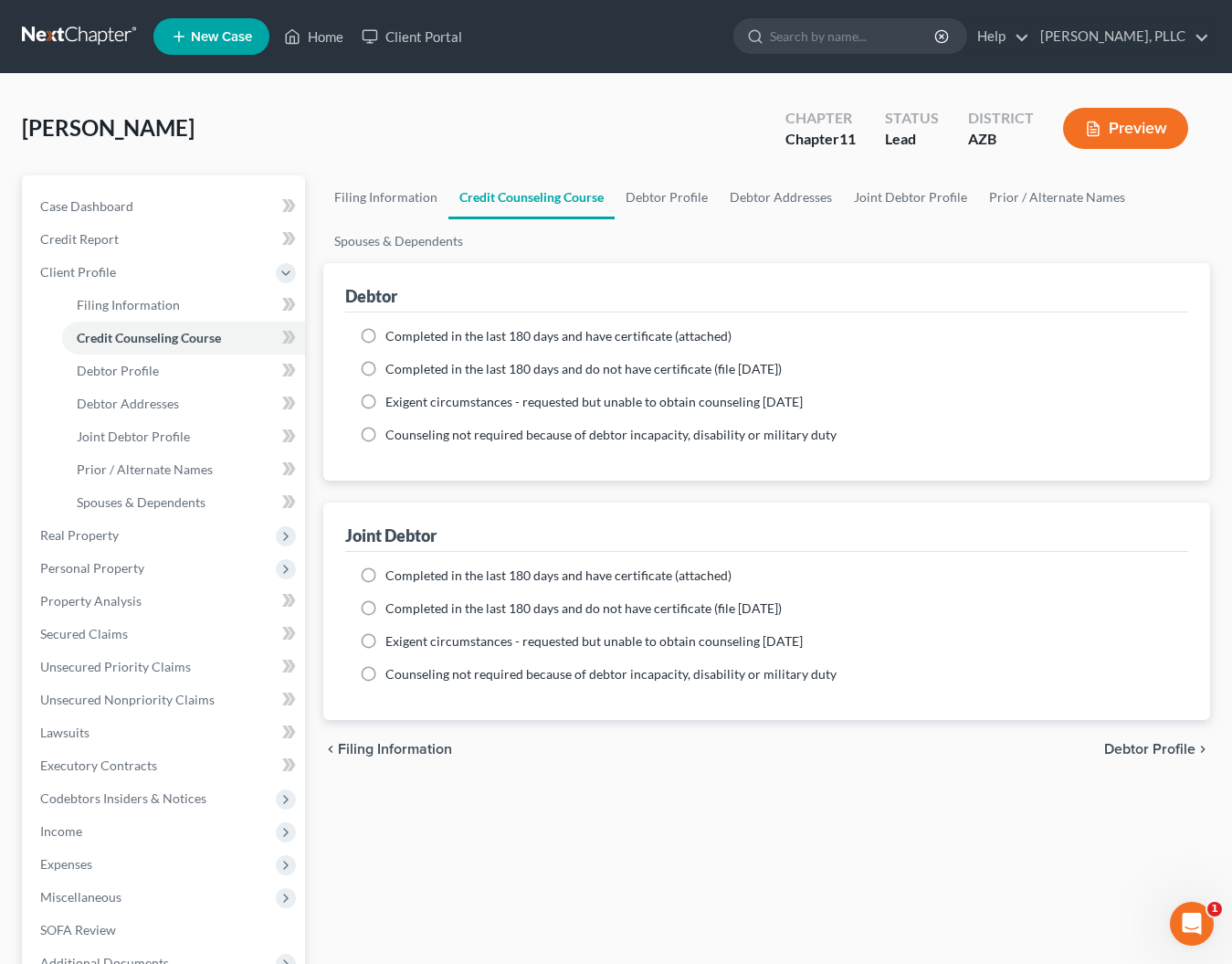
click at [386, 332] on label "Completed in the last 180 days and have certificate (attached)" at bounding box center [558, 336] width 346 height 19
click at [393, 332] on input "Completed in the last 180 days and have certificate (attached)" at bounding box center [399, 333] width 12 height 12
radio input "true"
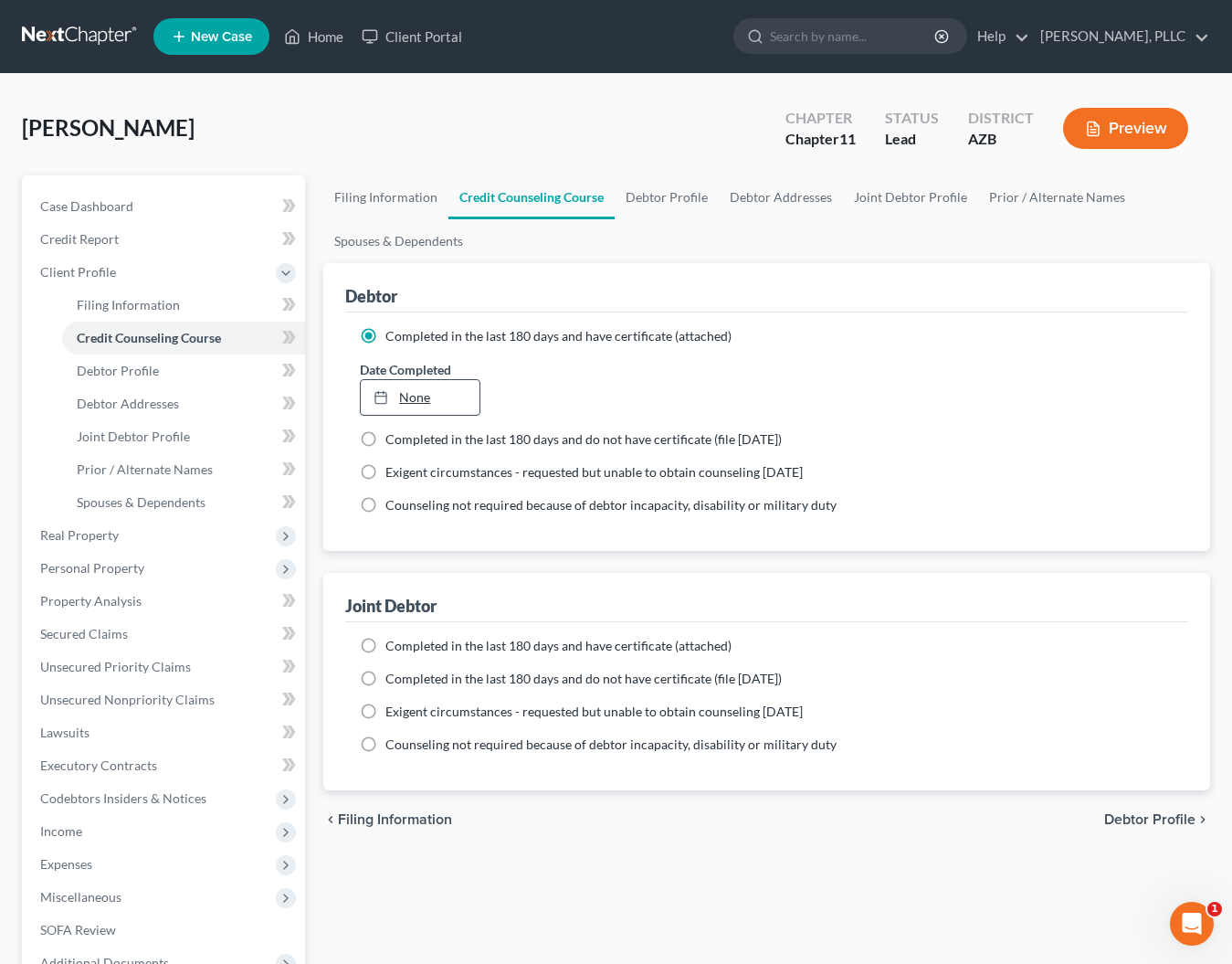
click at [465, 400] on link "None" at bounding box center [419, 397] width 118 height 34
click at [413, 643] on span "Completed in the last 180 days and have certificate (attached)" at bounding box center [558, 646] width 346 height 16
click at [404, 643] on input "Completed in the last 180 days and have certificate (attached)" at bounding box center [399, 643] width 12 height 12
radio input "true"
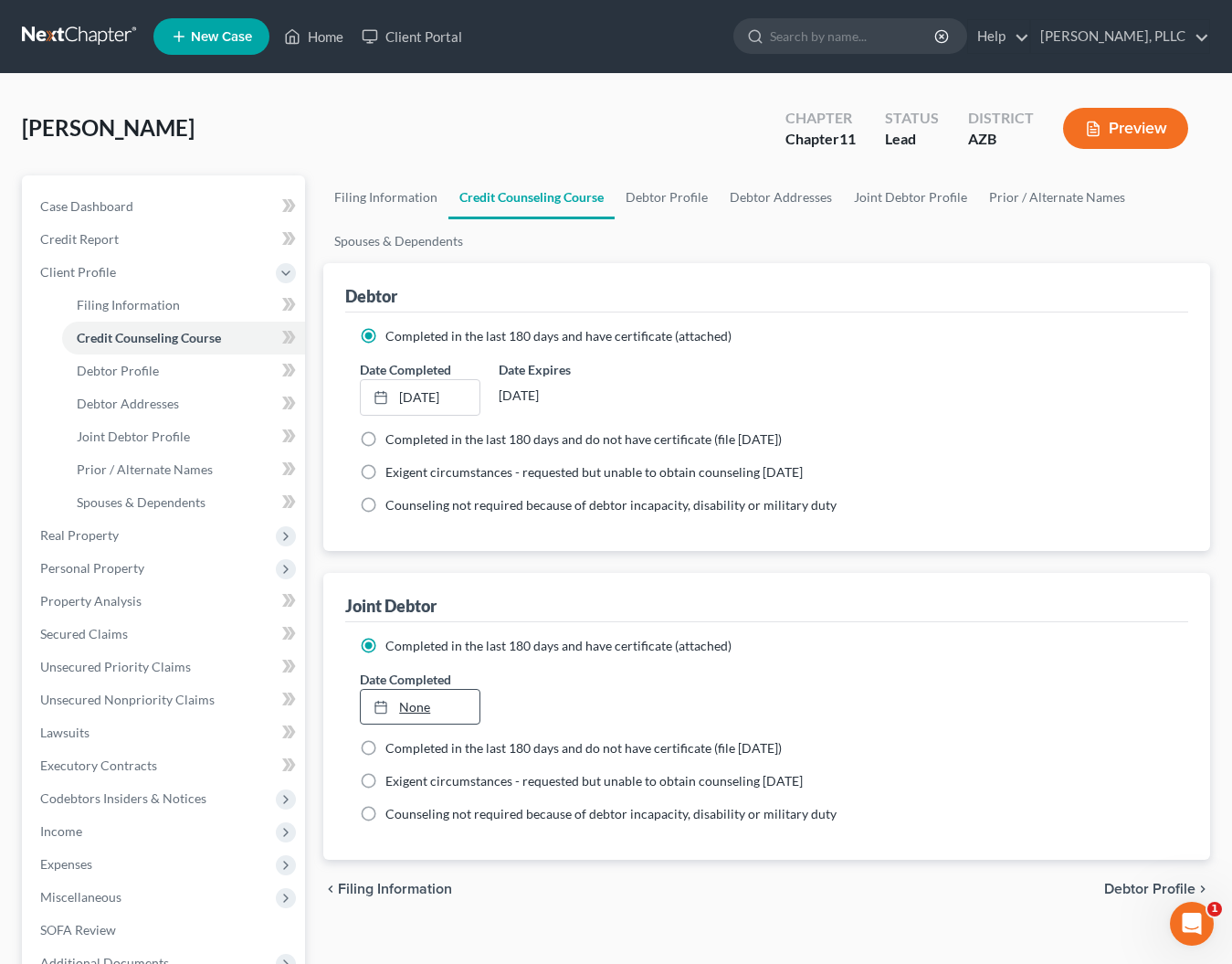
click at [413, 700] on link "None" at bounding box center [419, 706] width 118 height 34
click at [644, 199] on link "Debtor Profile" at bounding box center [667, 197] width 104 height 44
select select "1"
select select "0"
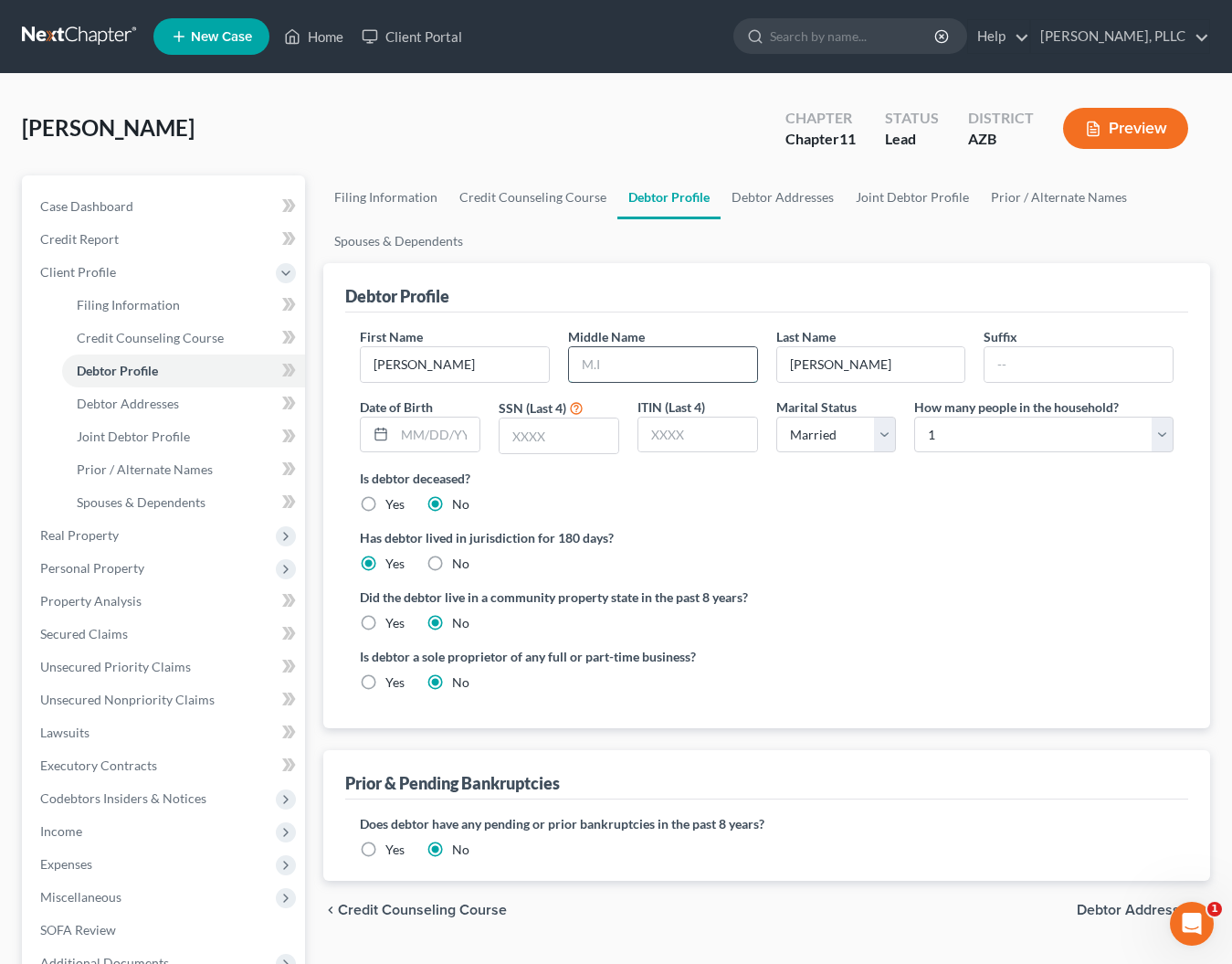
click at [643, 352] on input "text" at bounding box center [663, 363] width 188 height 34
type input "Richard"
type input "04/01/1955"
type input "2055"
select select "1"
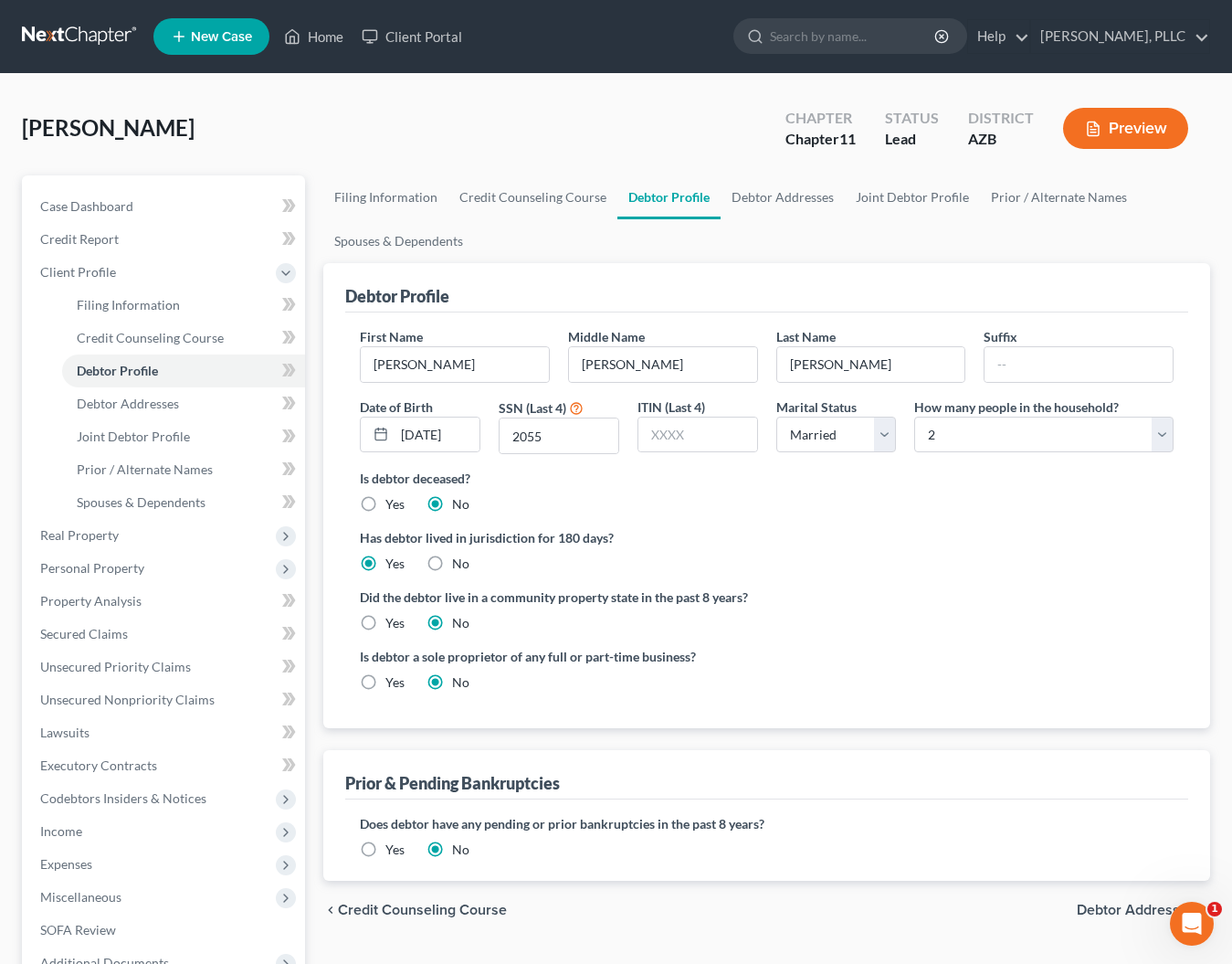
click at [386, 622] on label "Yes" at bounding box center [396, 623] width 20 height 19
click at [393, 622] on input "Yes" at bounding box center [399, 620] width 12 height 12
radio input "true"
radio input "false"
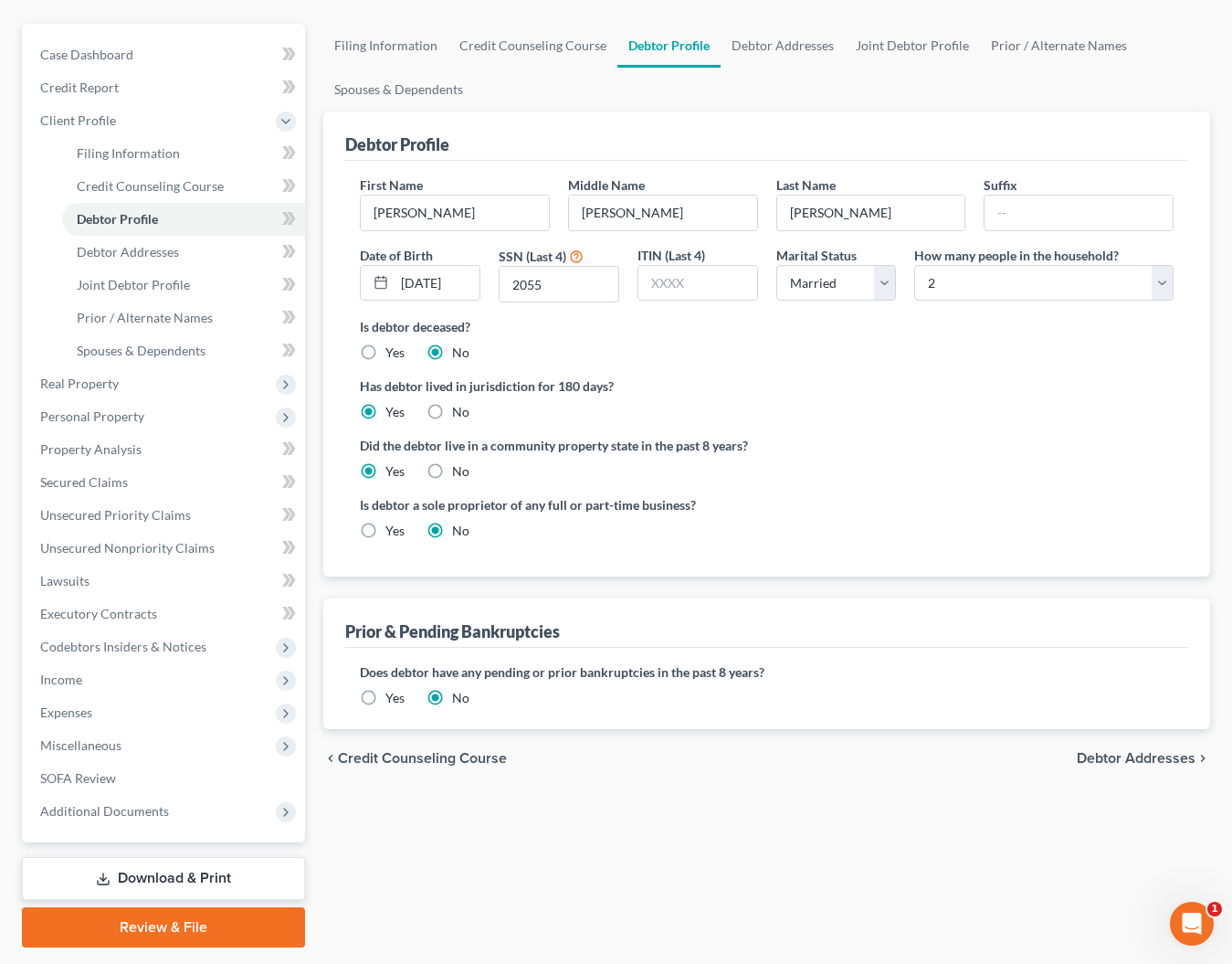
scroll to position [159, 0]
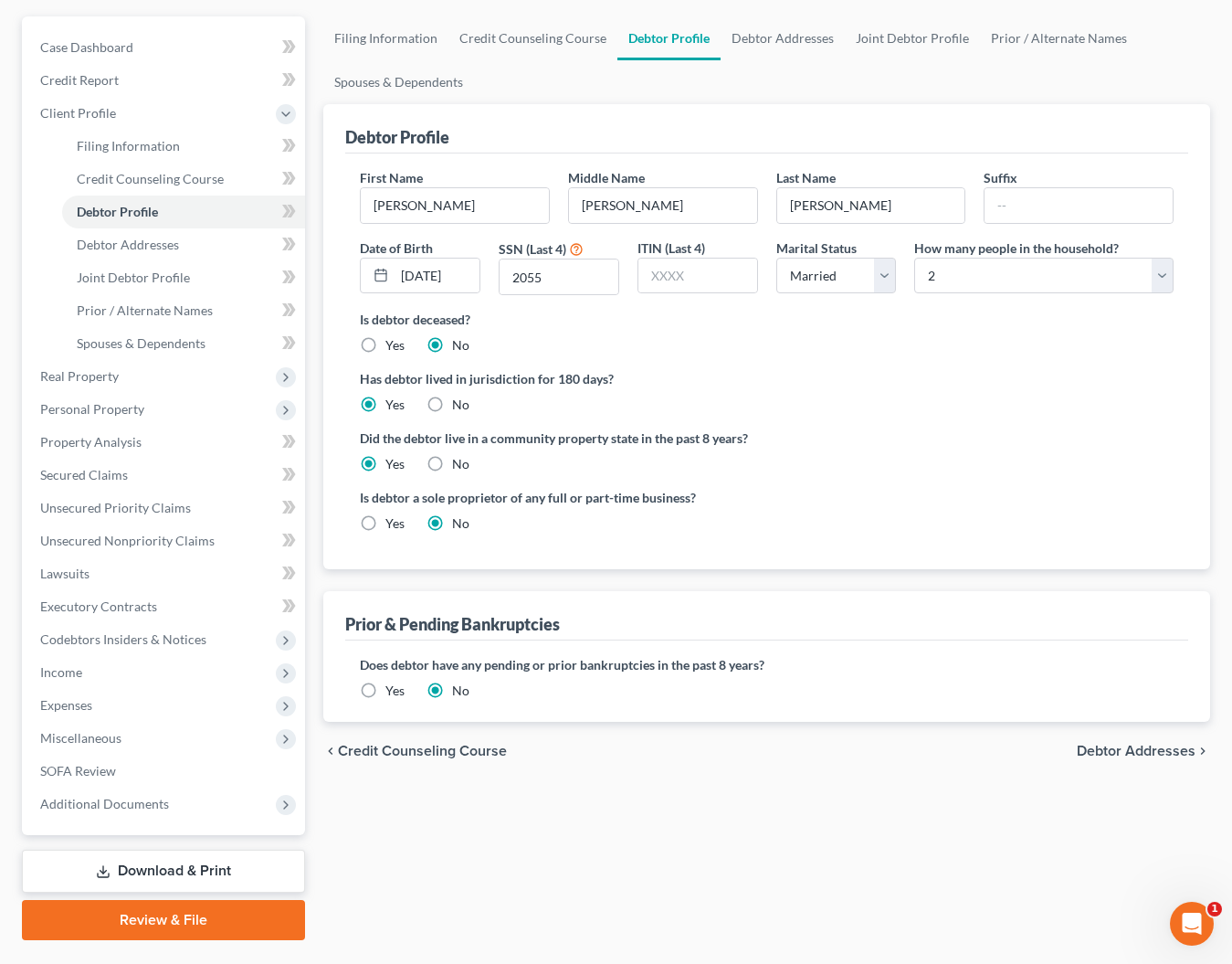
click at [1111, 748] on span "Debtor Addresses" at bounding box center [1135, 750] width 118 height 15
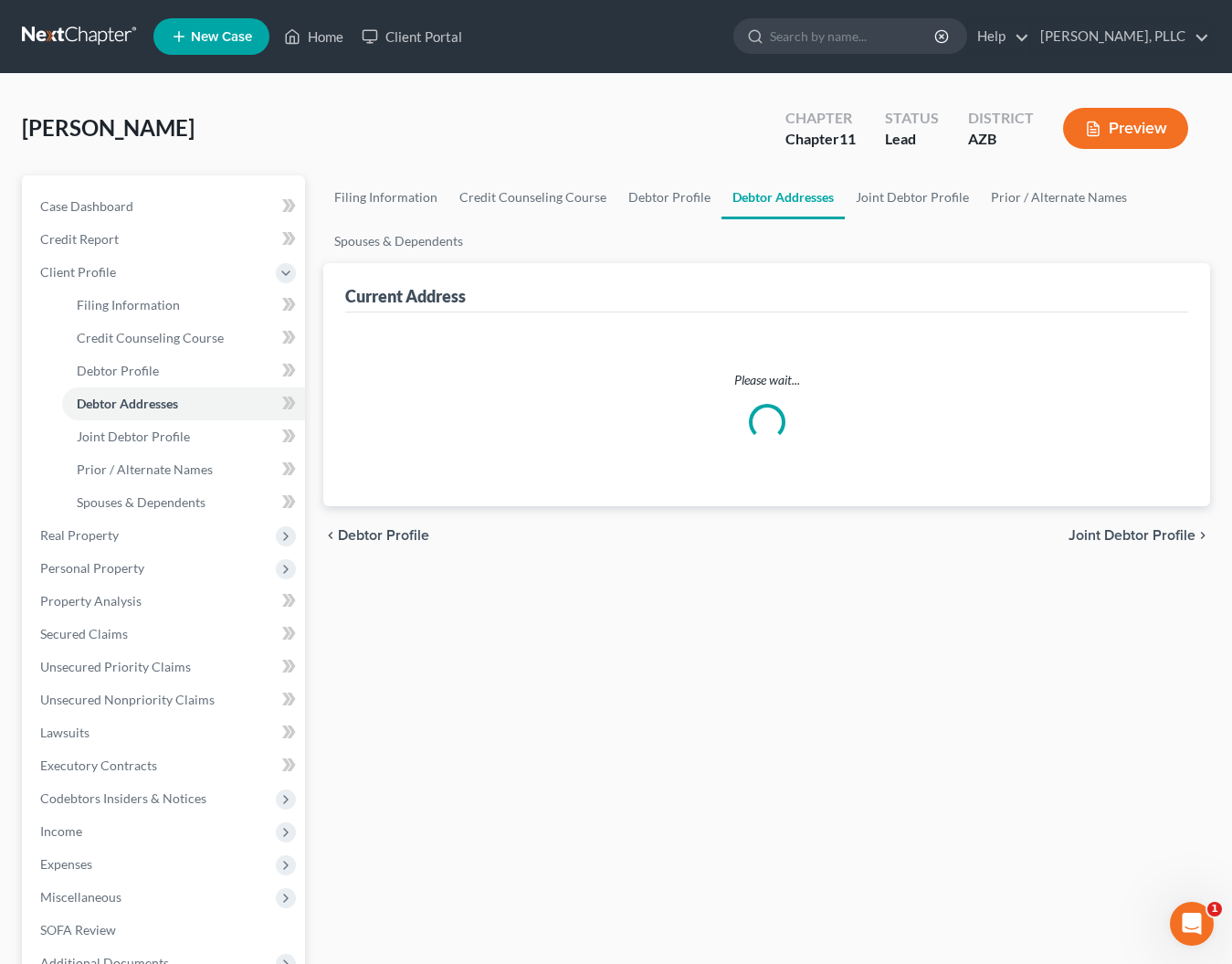
select select "0"
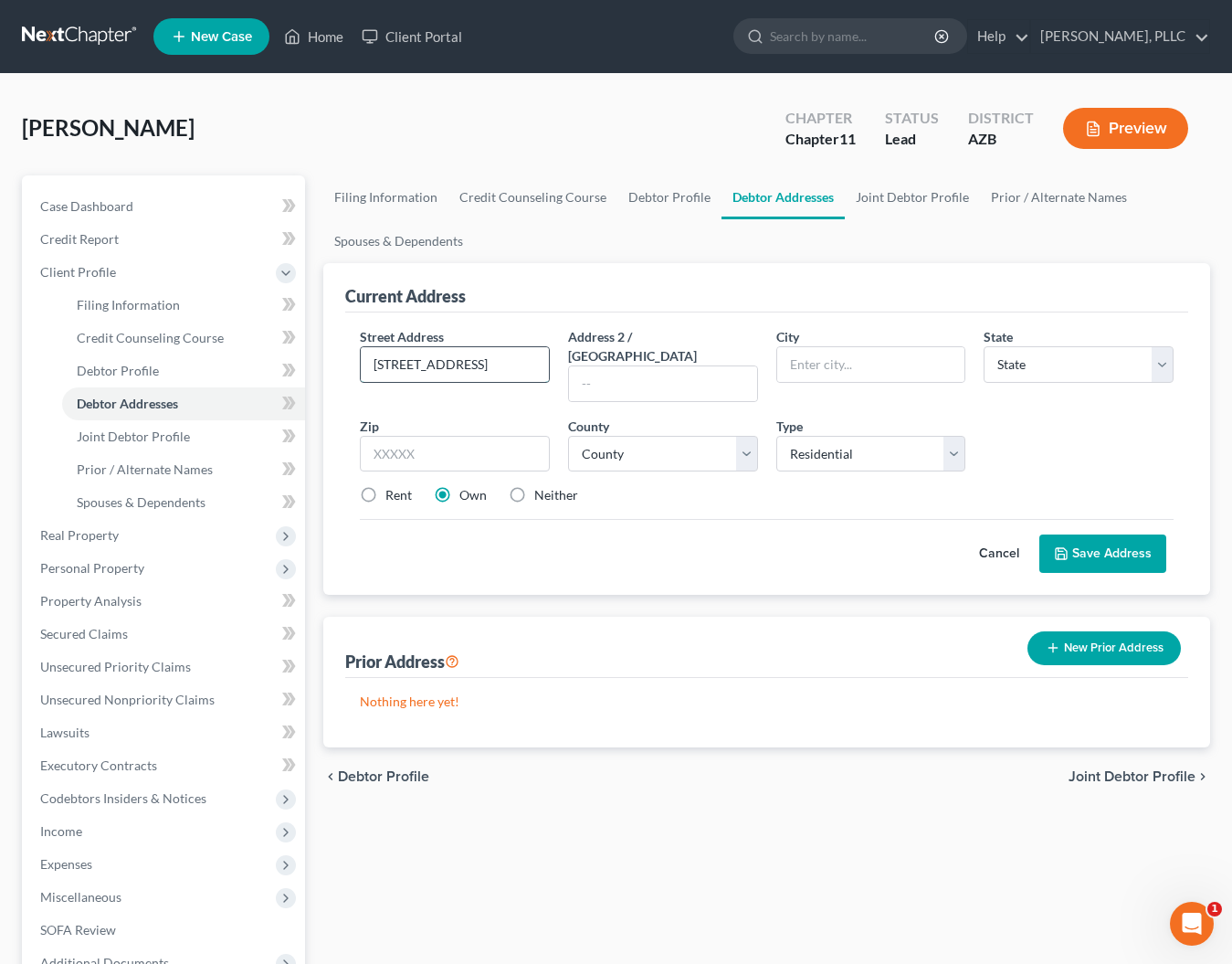
type input "7131 W. Planada Ln."
type input "Glendale"
select select "3"
type input "85310-5875"
select select "7"
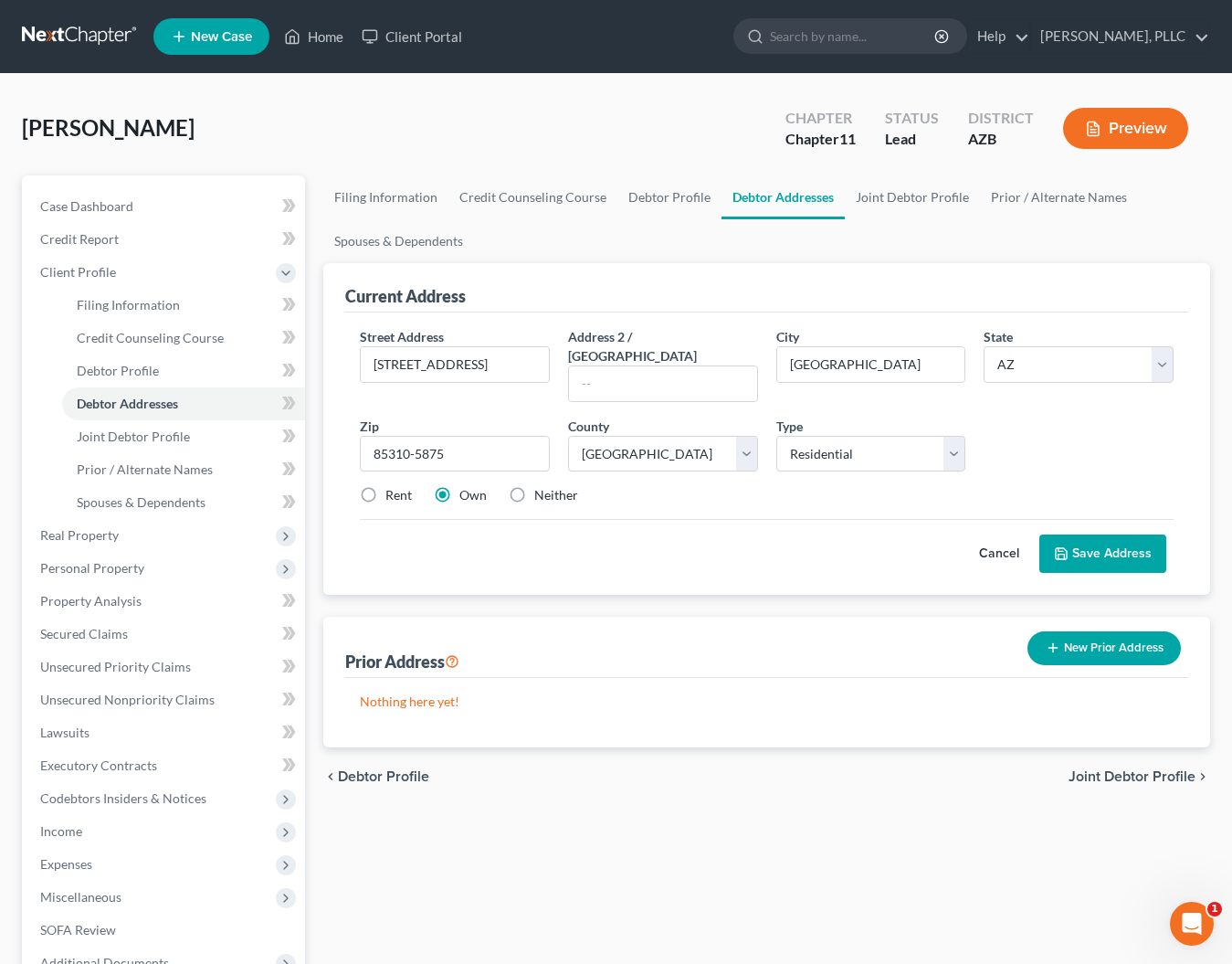
click at [1081, 538] on button "Save Address" at bounding box center [1103, 554] width 127 height 38
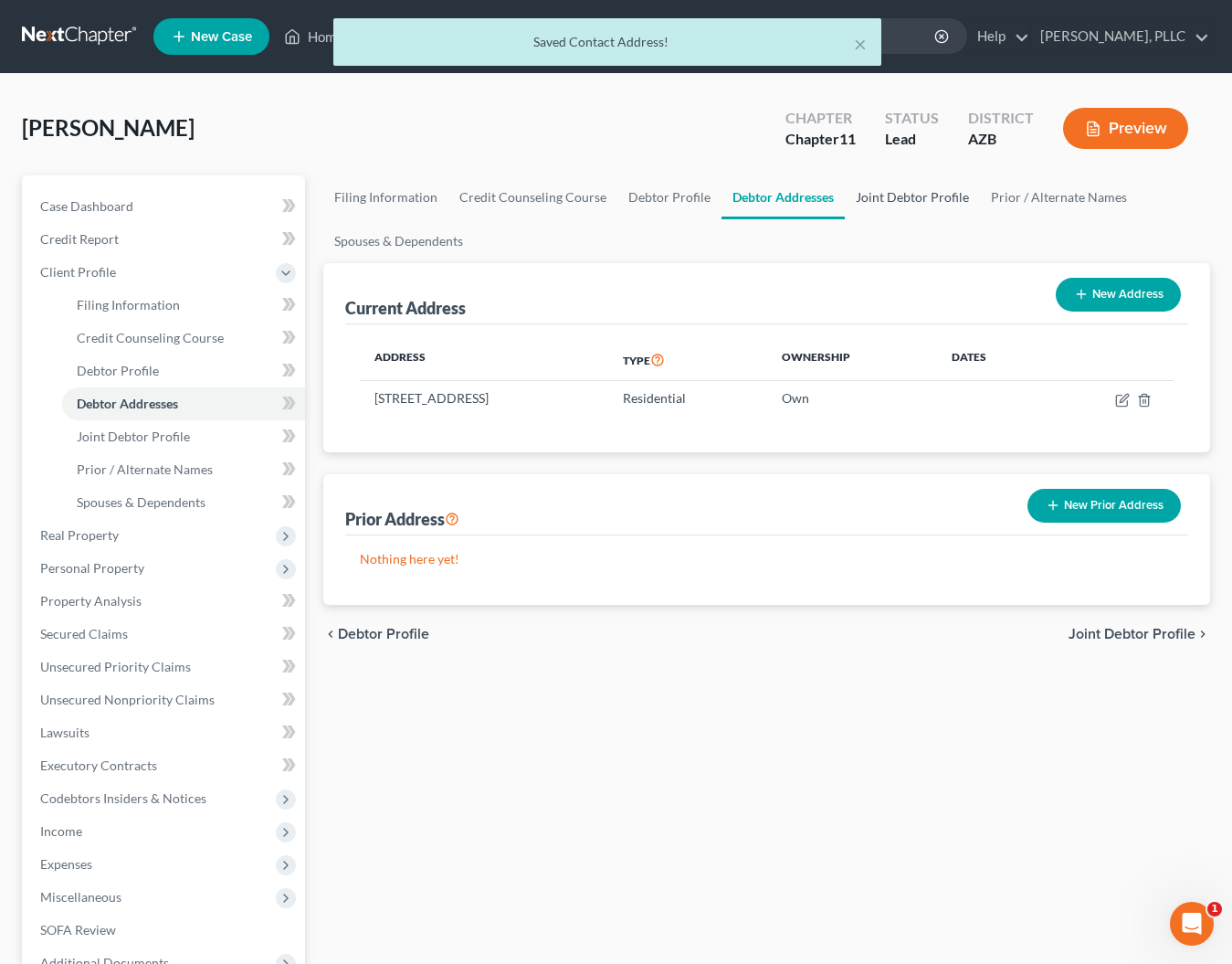
click at [901, 198] on link "Joint Debtor Profile" at bounding box center [913, 197] width 135 height 44
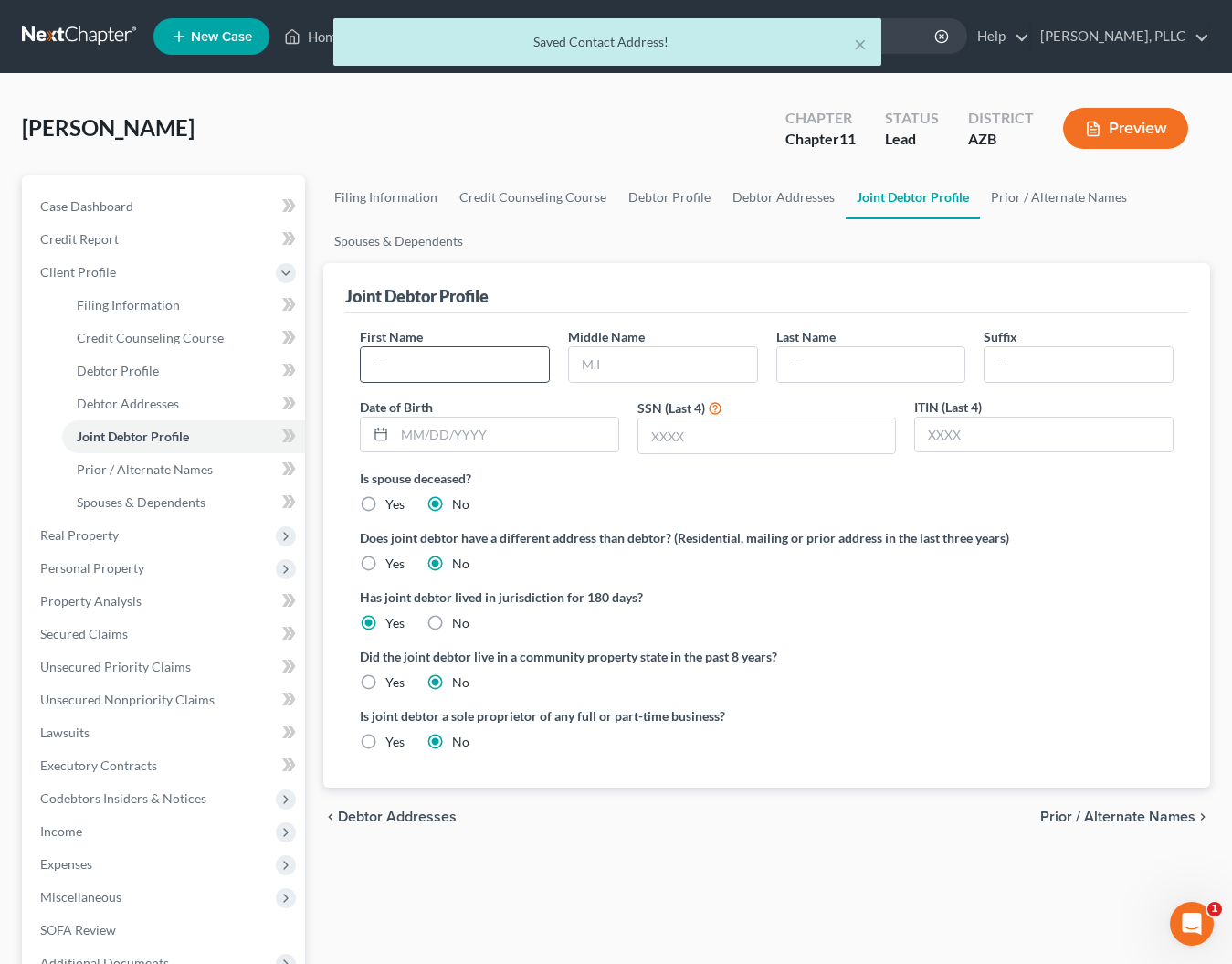
click at [453, 364] on input "text" at bounding box center [454, 363] width 188 height 34
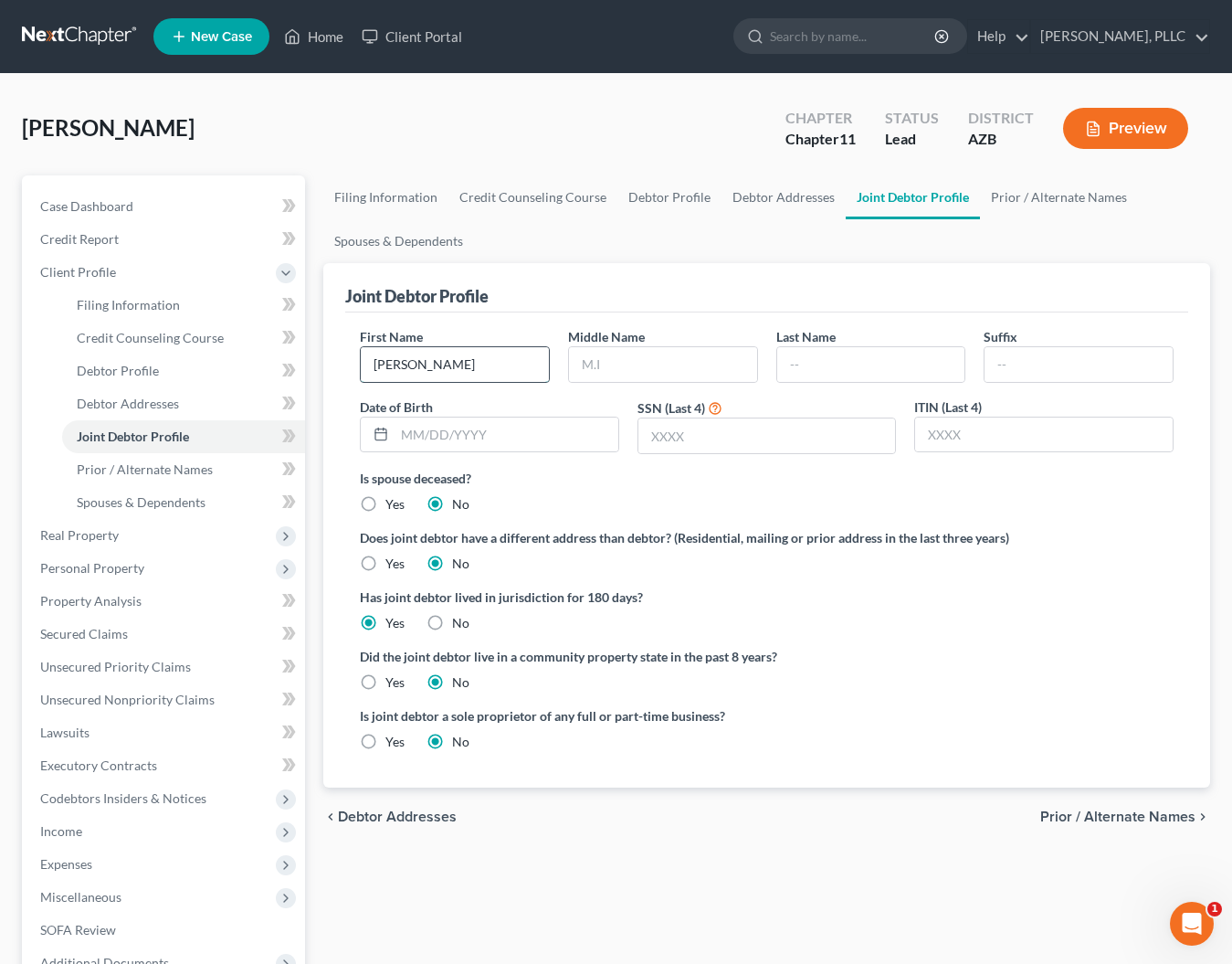
type input "Sandra"
type input "Kay"
type input "Schaefer"
type input "01/10/1964"
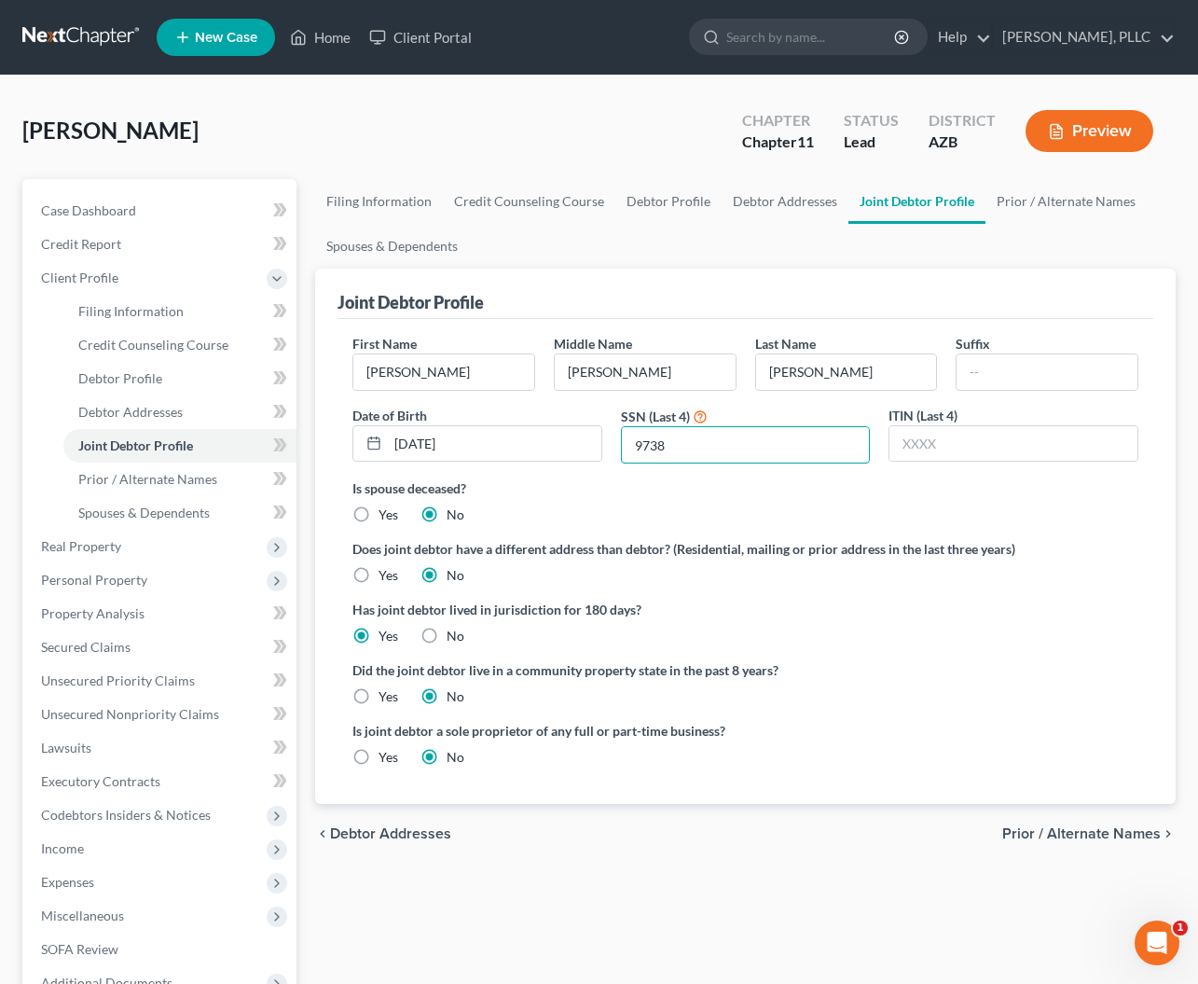
type input "9738"
click at [379, 693] on label "Yes" at bounding box center [389, 696] width 20 height 19
click at [386, 693] on input "Yes" at bounding box center [392, 693] width 12 height 12
radio input "true"
radio input "false"
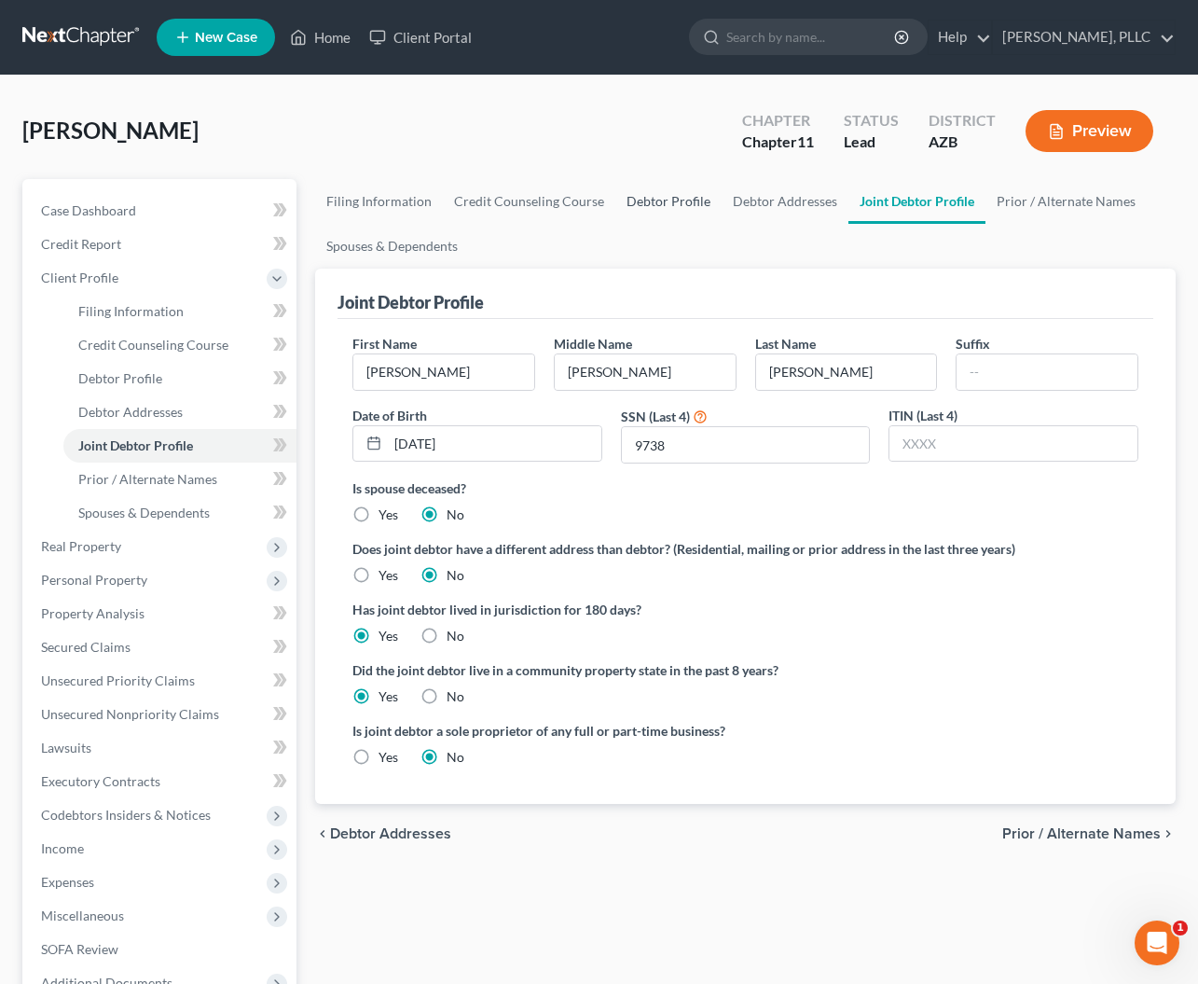
click at [665, 208] on link "Debtor Profile" at bounding box center [668, 201] width 106 height 45
select select "1"
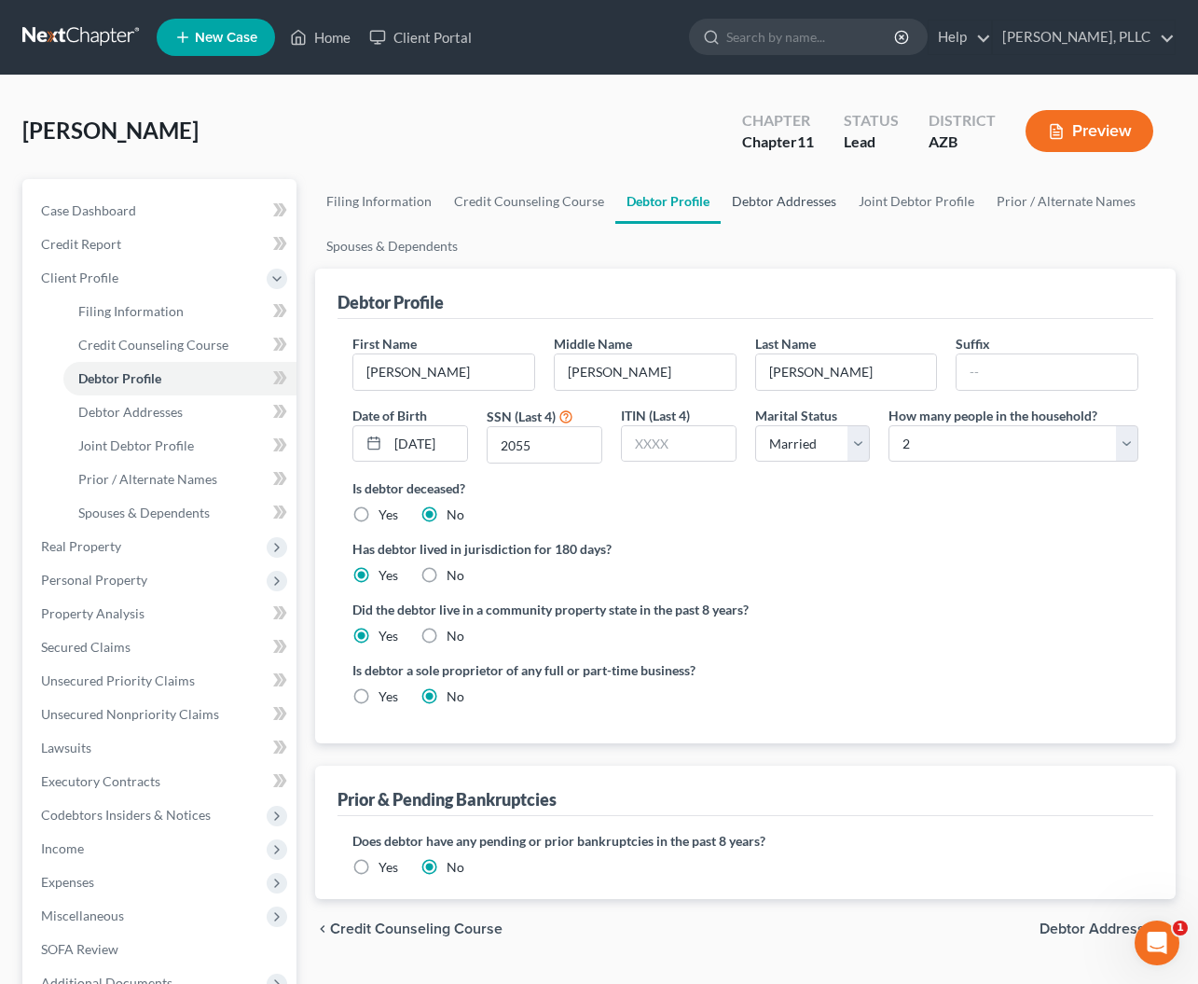
click at [759, 206] on link "Debtor Addresses" at bounding box center [784, 201] width 127 height 45
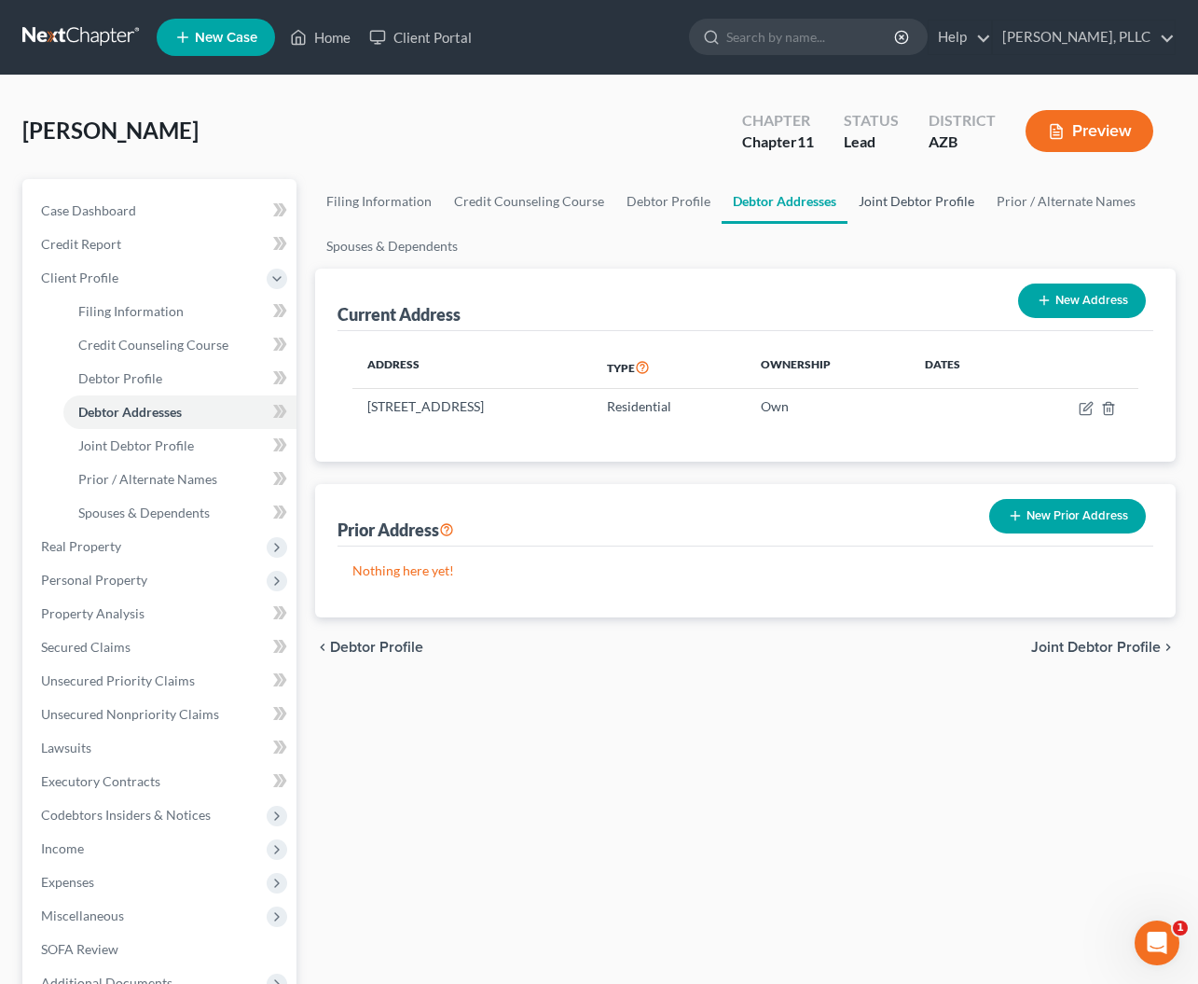
click at [894, 203] on link "Joint Debtor Profile" at bounding box center [917, 201] width 138 height 45
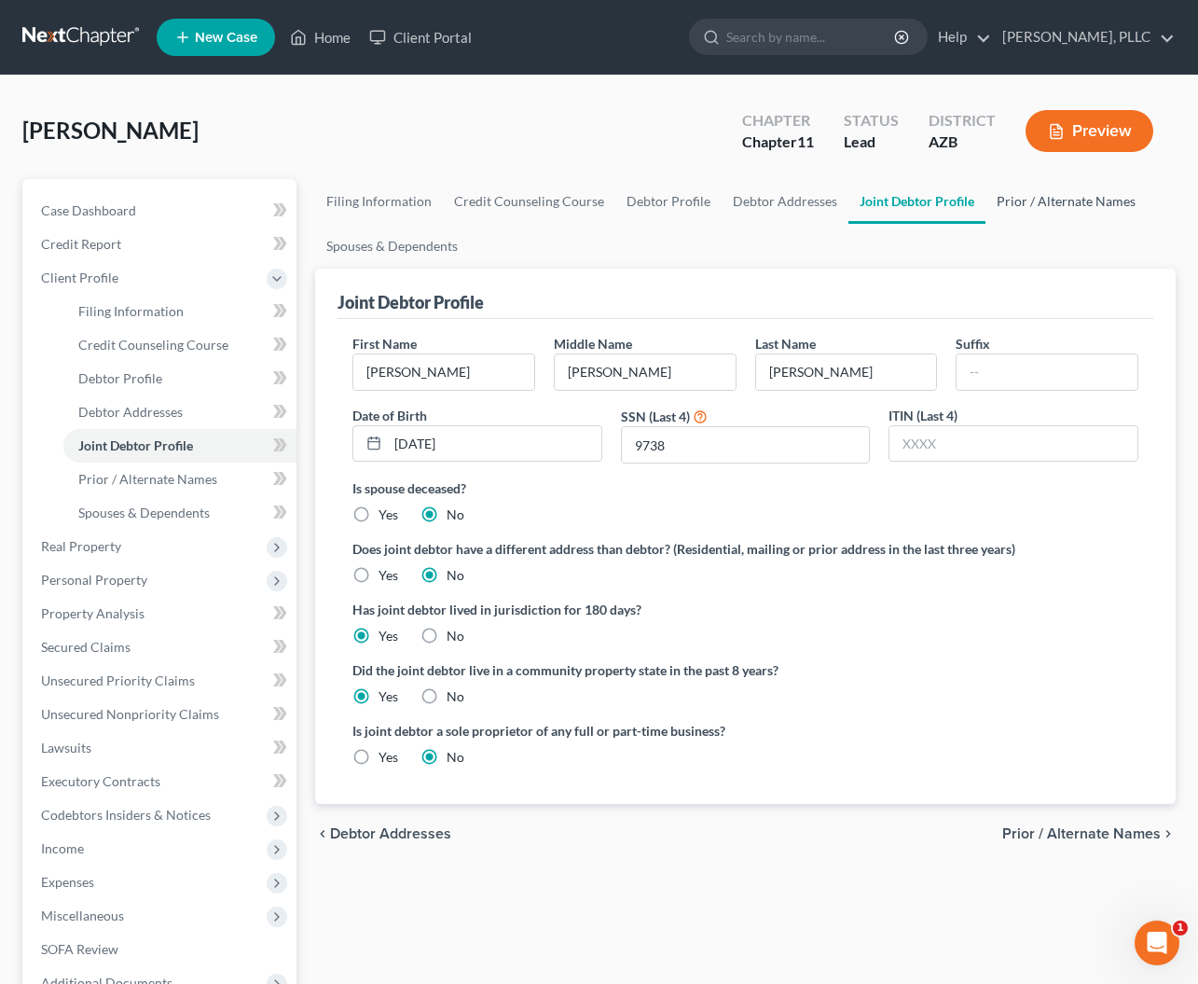
click at [1016, 200] on link "Prior / Alternate Names" at bounding box center [1066, 201] width 161 height 45
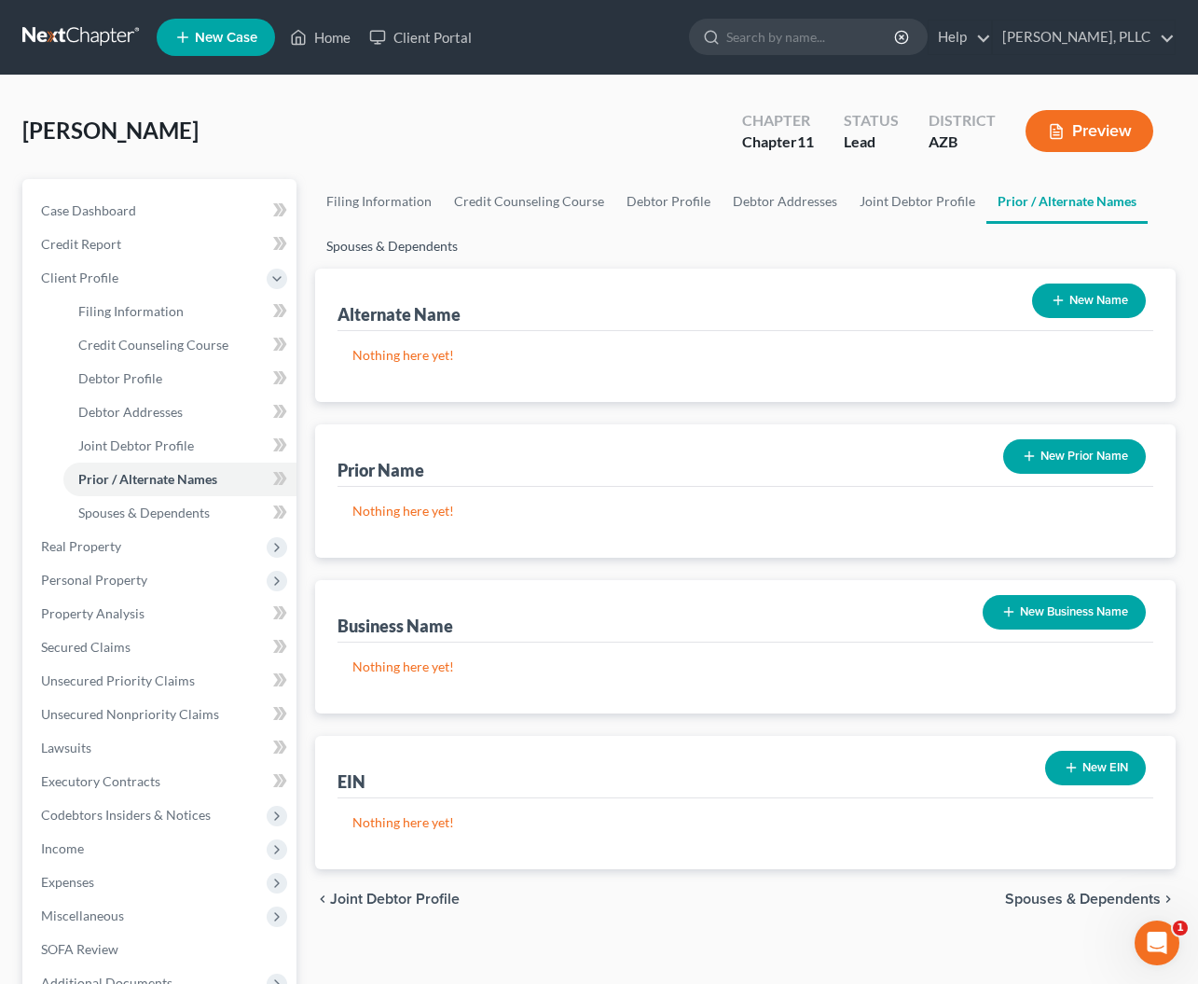
click at [366, 248] on link "Spouses & Dependents" at bounding box center [392, 246] width 154 height 45
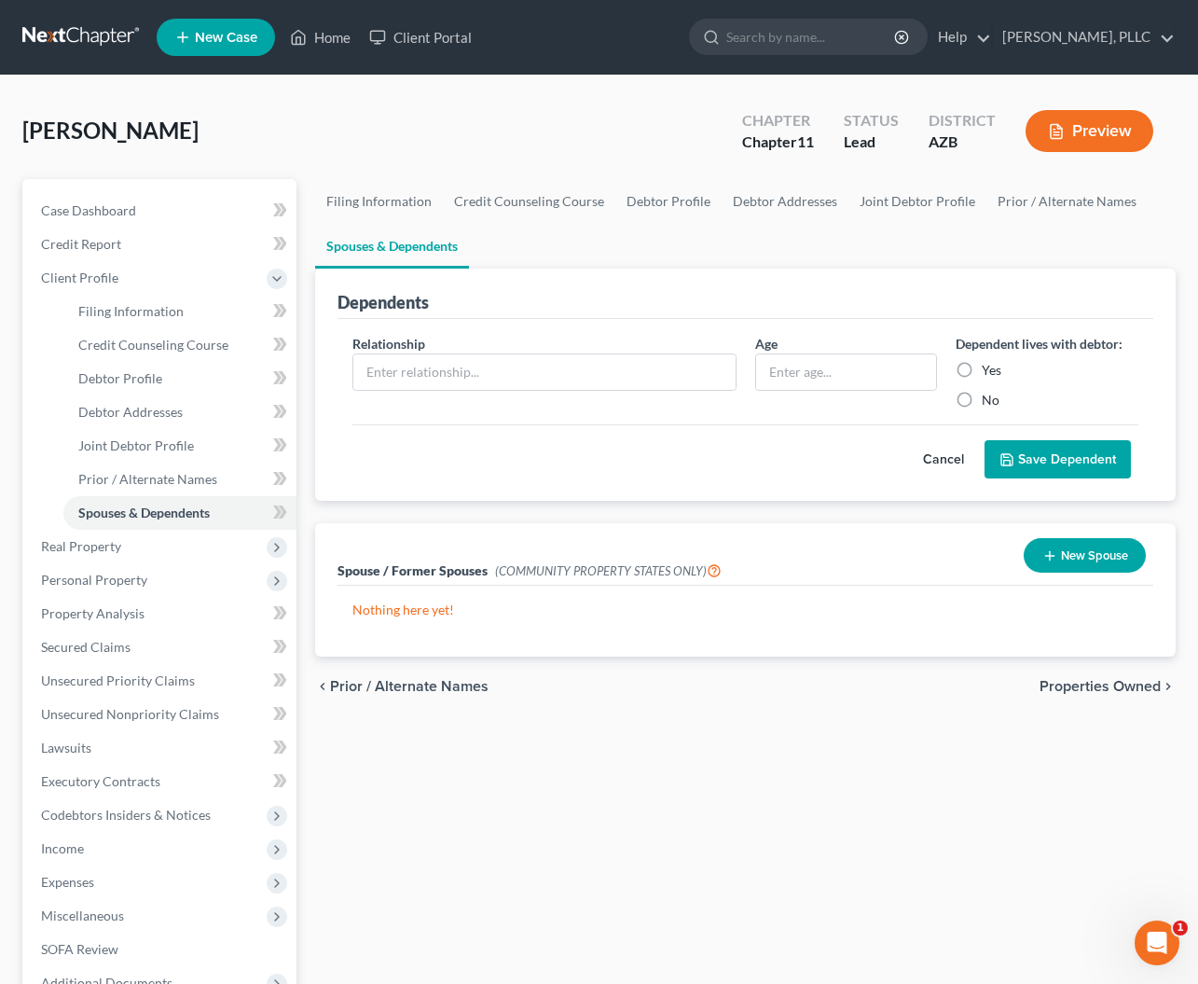
click at [1093, 550] on button "New Spouse" at bounding box center [1085, 555] width 122 height 35
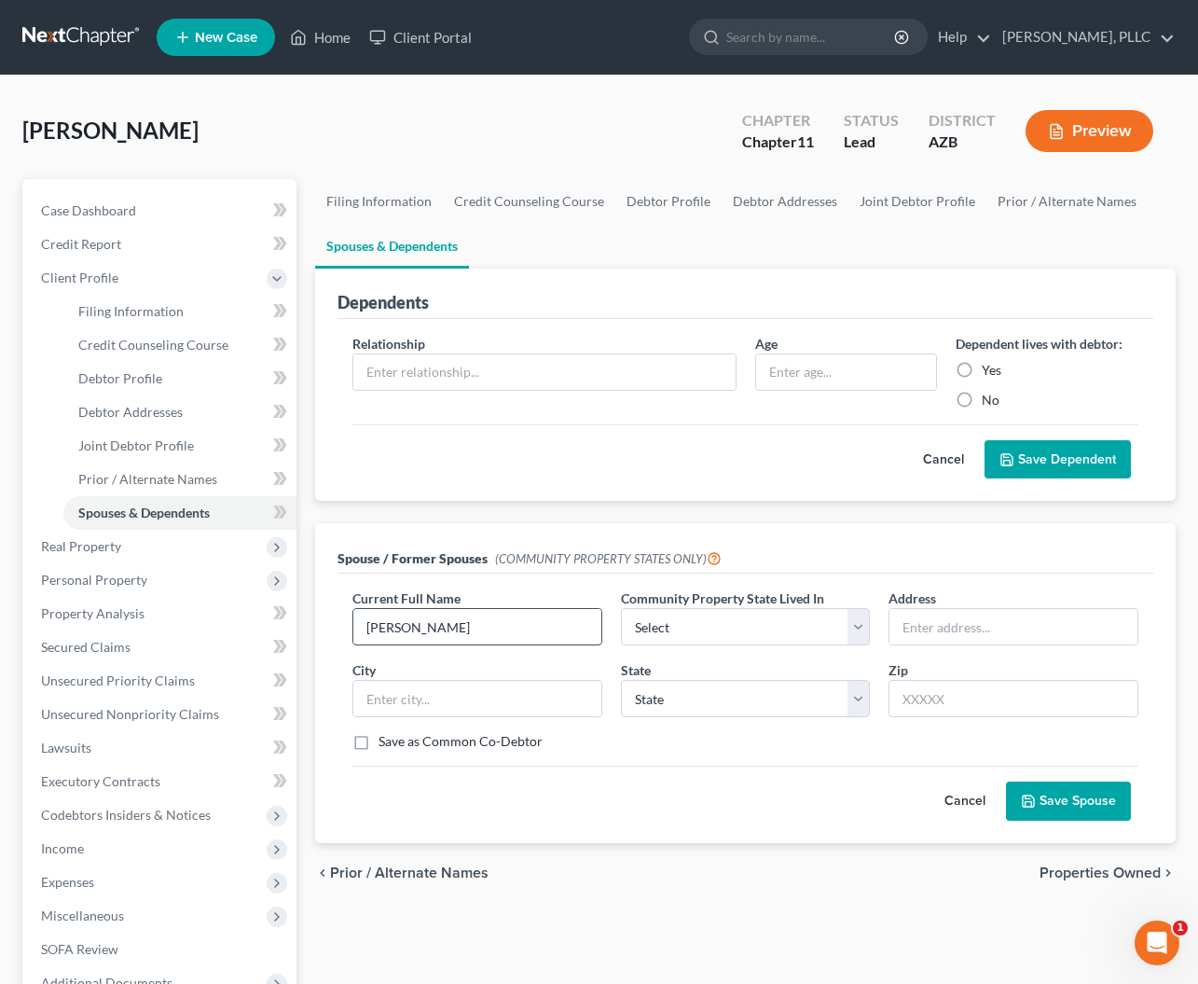
type input "Sandra Kay Schaefer"
select select "0"
type input "7131 W. Planada Ln."
type input "Glendale"
select select "3"
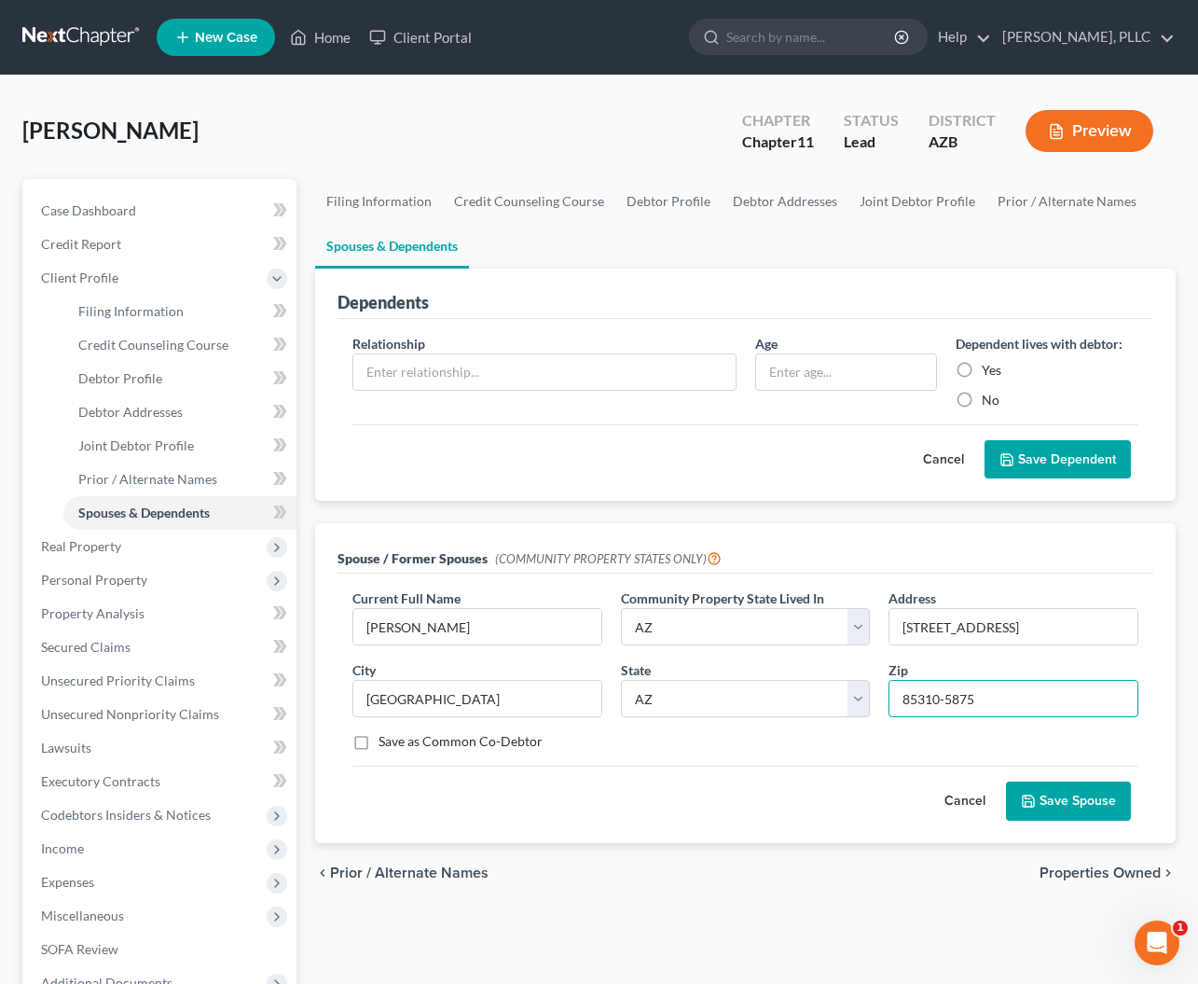
type input "85310-5875"
click at [1046, 802] on button "Save Spouse" at bounding box center [1068, 800] width 125 height 39
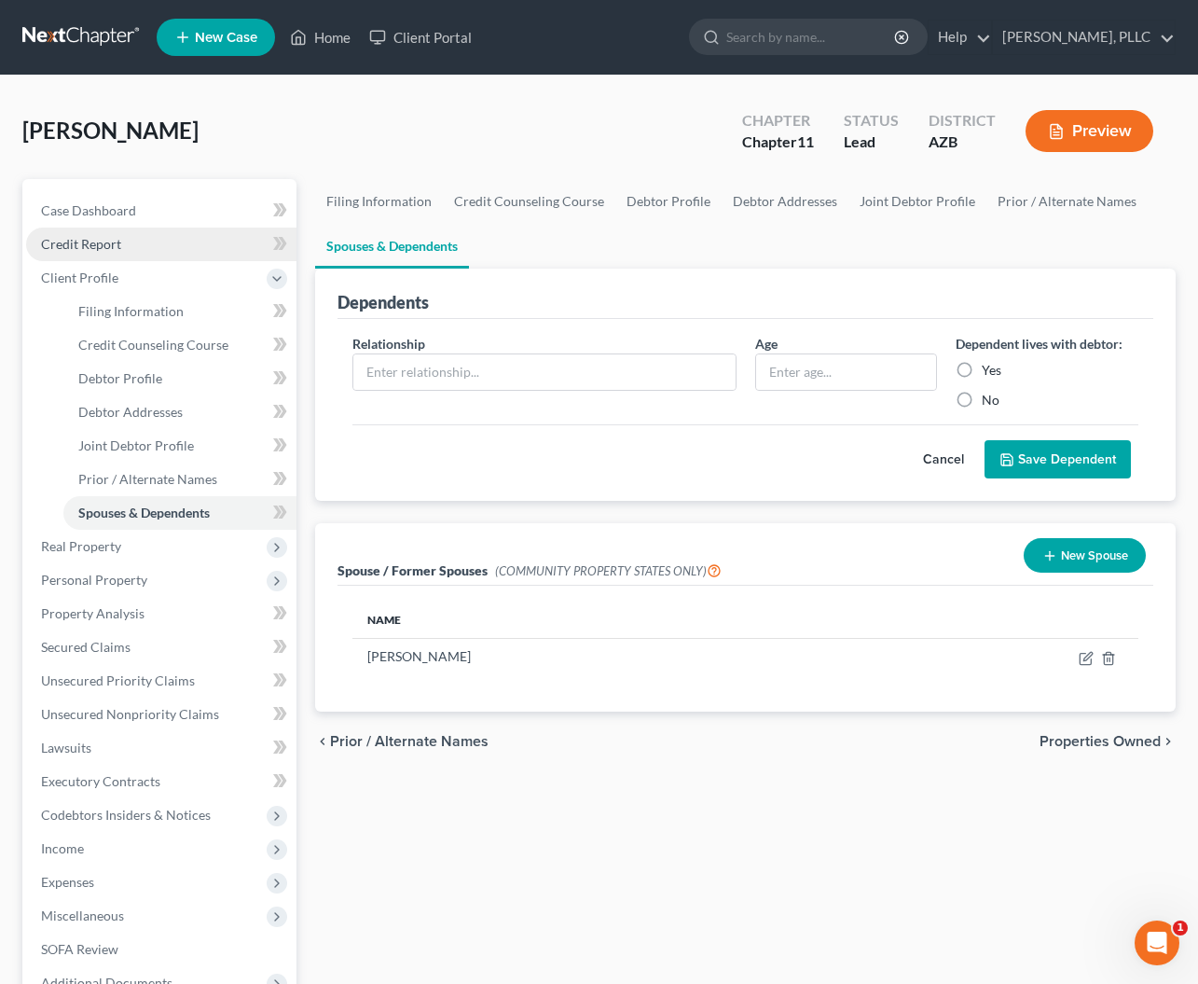
click at [76, 249] on span "Credit Report" at bounding box center [81, 244] width 80 height 16
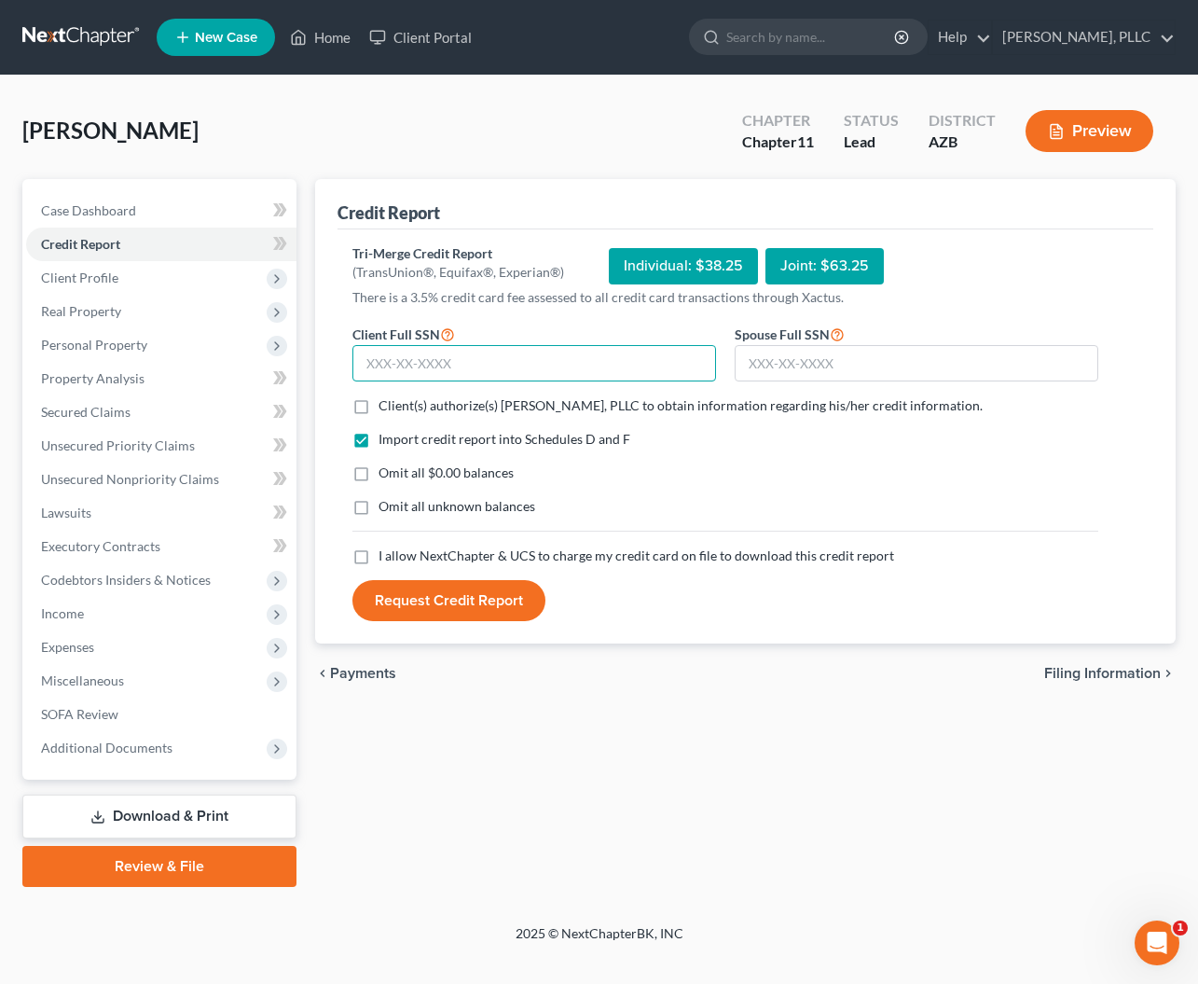
click at [493, 366] on input "text" at bounding box center [534, 363] width 364 height 37
type input "526-17-2055"
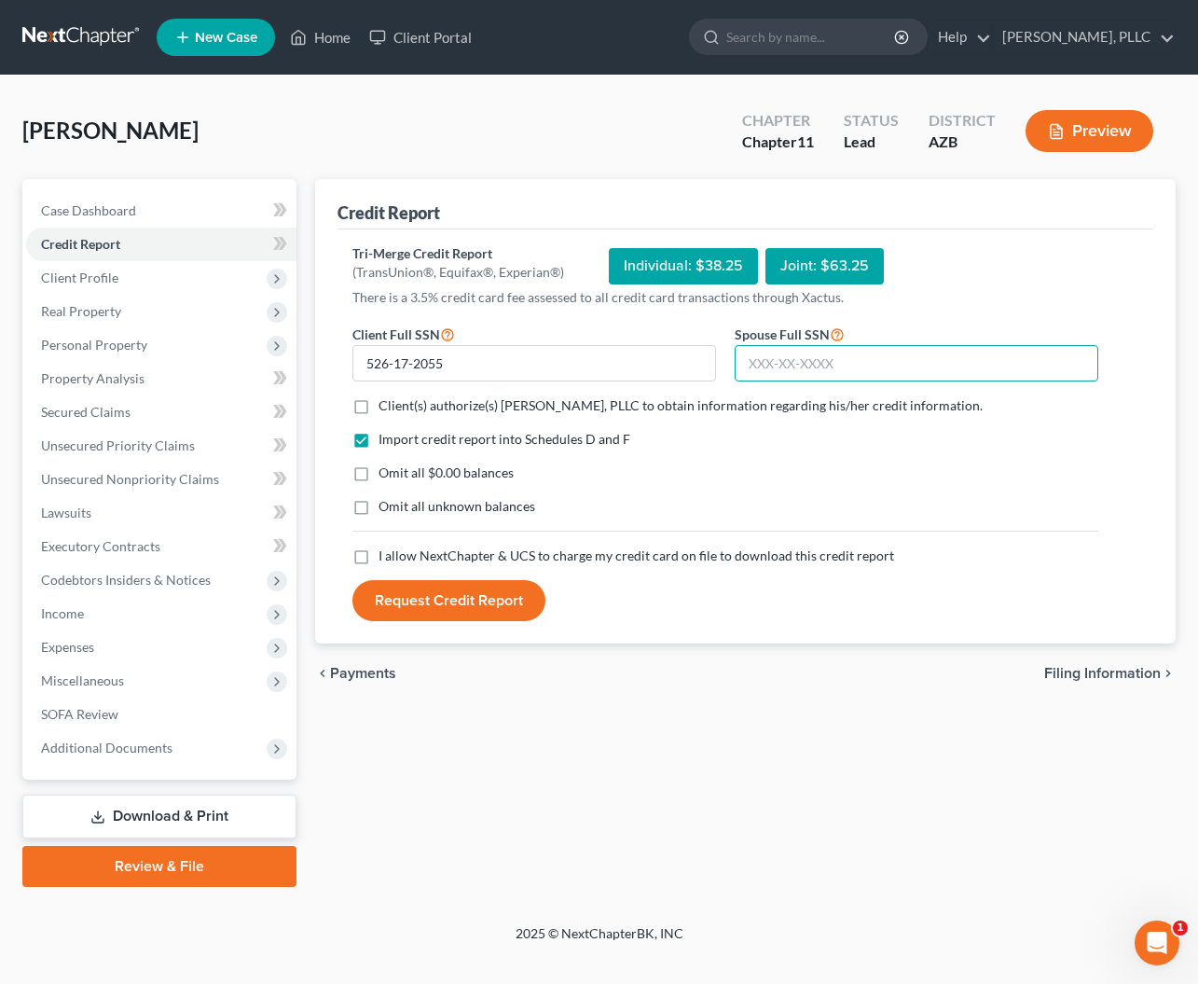
click at [826, 360] on input "text" at bounding box center [917, 363] width 364 height 37
type input "526-81-9738"
click at [405, 402] on span "Client(s) authorize(s) Keery McCue, PLLC to obtain information regarding his/he…" at bounding box center [681, 405] width 604 height 16
click at [398, 402] on input "Client(s) authorize(s) Keery McCue, PLLC to obtain information regarding his/he…" at bounding box center [392, 402] width 12 height 12
checkbox input "true"
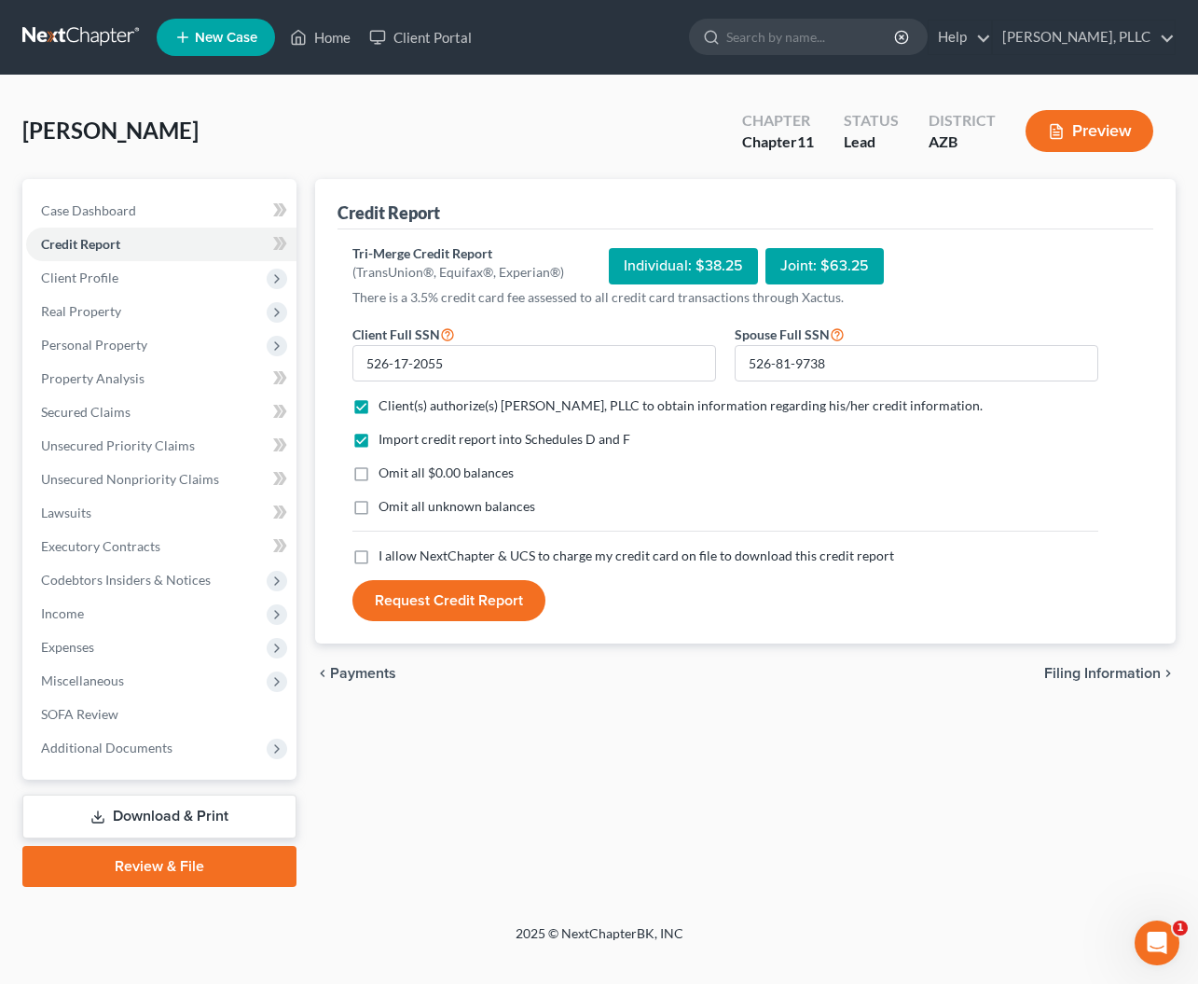
click at [379, 474] on label "Omit all $0.00 balances" at bounding box center [446, 472] width 135 height 19
click at [386, 474] on input "Omit all $0.00 balances" at bounding box center [392, 469] width 12 height 12
checkbox input "true"
click at [379, 505] on label "Omit all unknown balances" at bounding box center [457, 506] width 157 height 19
click at [386, 505] on input "Omit all unknown balances" at bounding box center [392, 503] width 12 height 12
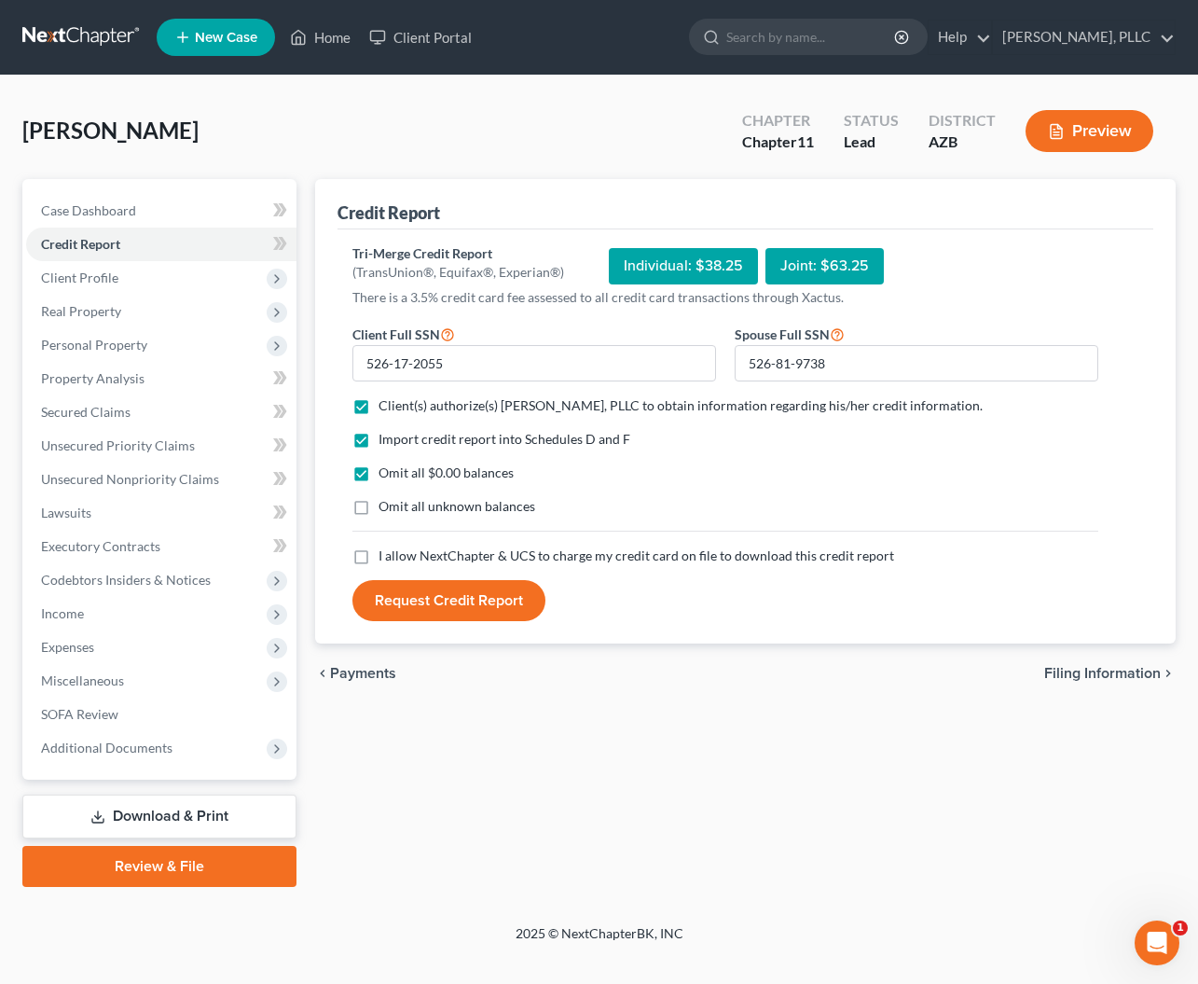
checkbox input "true"
click at [379, 555] on label "I allow NextChapter & UCS to charge my credit card on file to download this cre…" at bounding box center [637, 555] width 516 height 19
click at [386, 555] on input "I allow NextChapter & UCS to charge my credit card on file to download this cre…" at bounding box center [392, 552] width 12 height 12
checkbox input "true"
click at [418, 587] on button "Request Credit Report" at bounding box center [448, 600] width 193 height 41
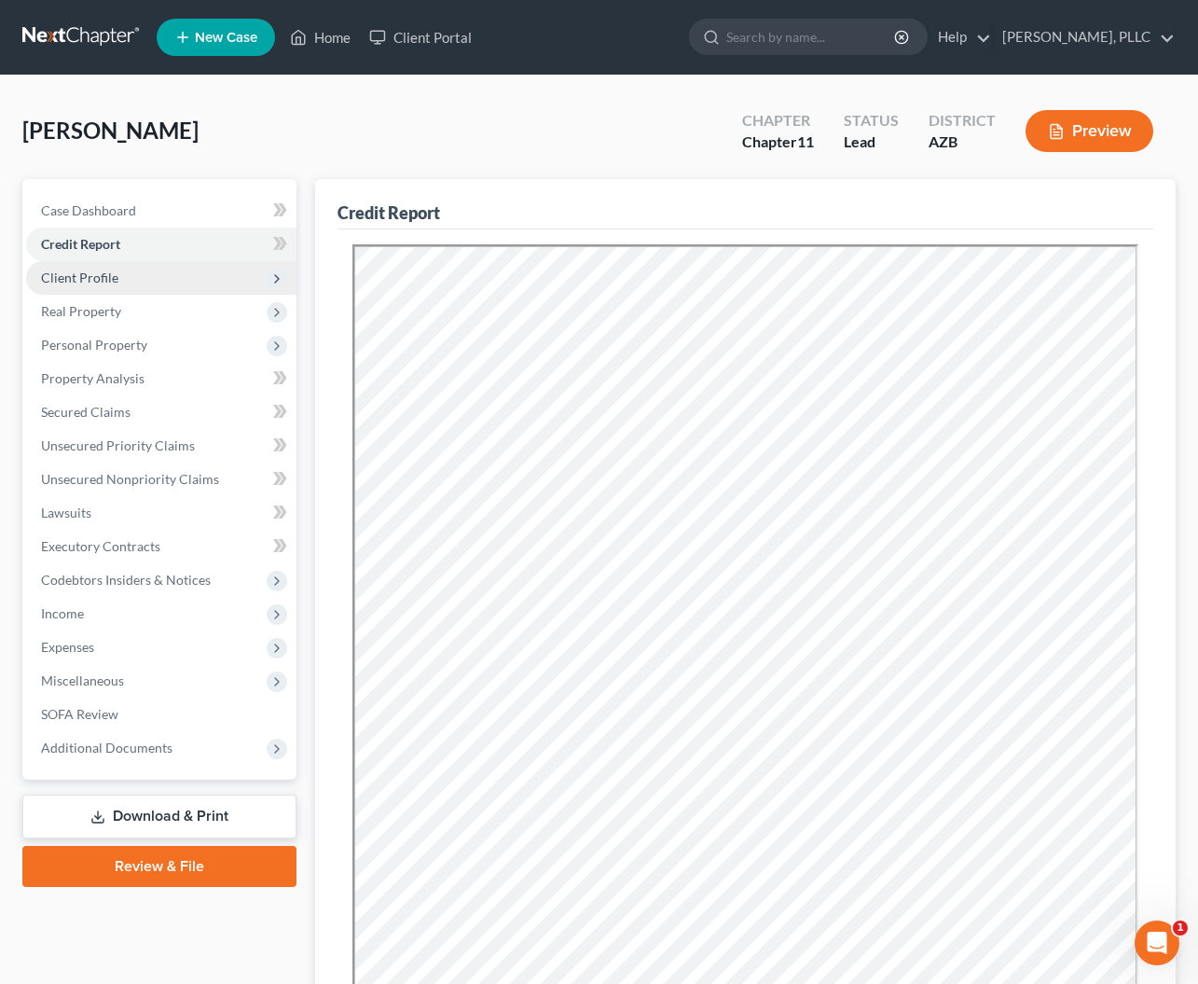
click at [65, 282] on span "Client Profile" at bounding box center [79, 278] width 77 height 16
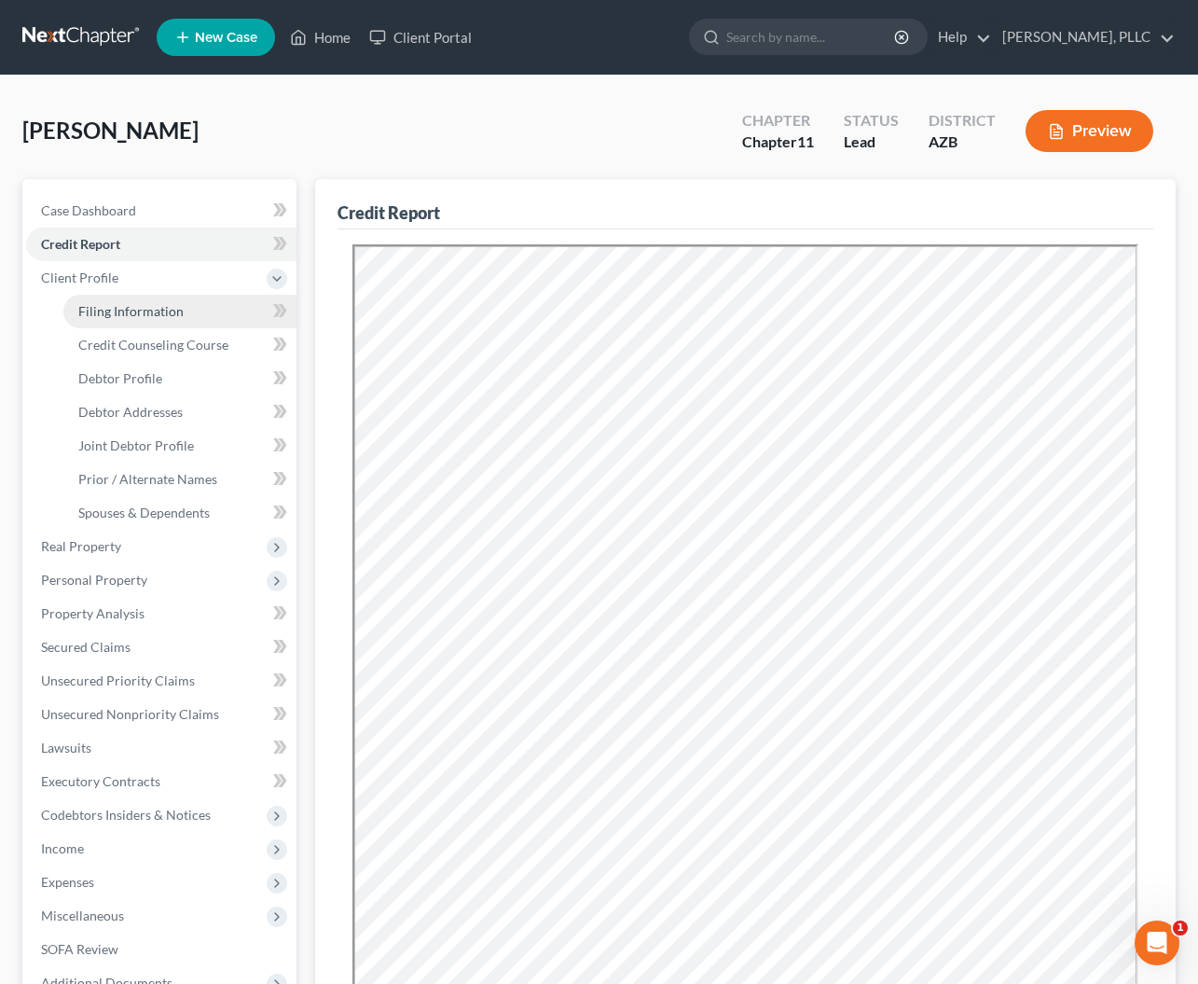
click at [106, 307] on span "Filing Information" at bounding box center [130, 311] width 105 height 16
select select "1"
select select "4"
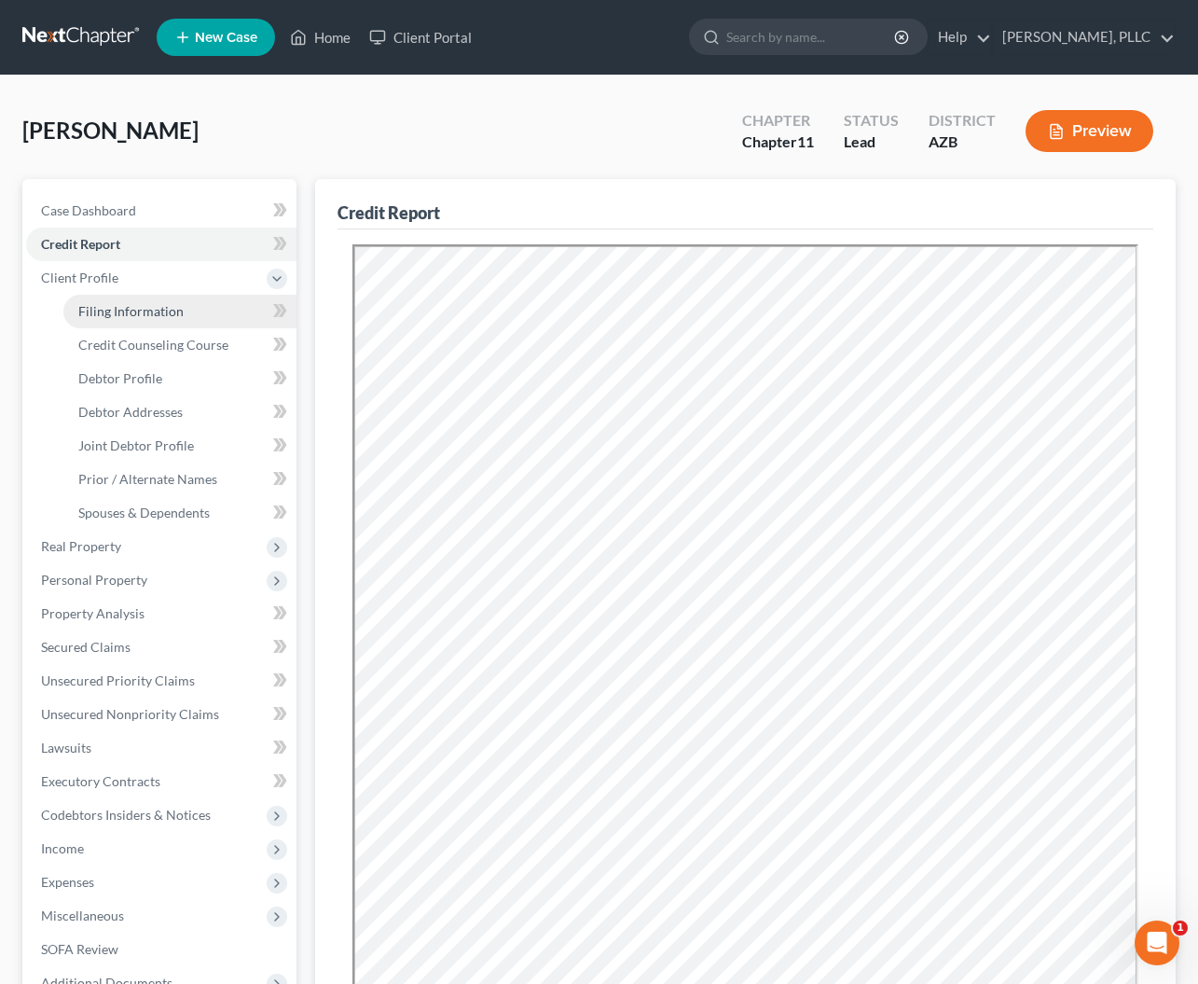
select select "0"
select select "3"
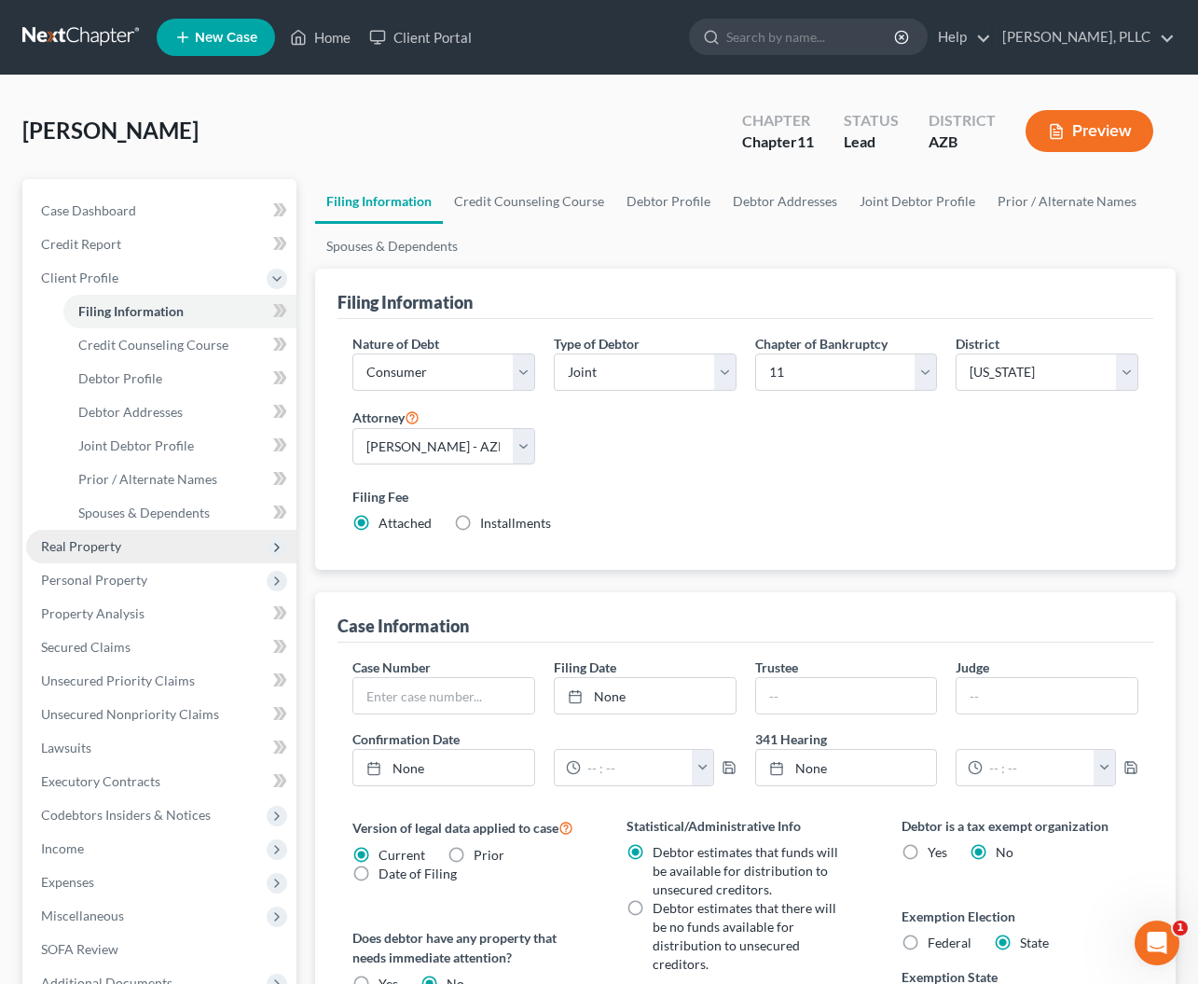
click at [100, 548] on span "Real Property" at bounding box center [81, 546] width 80 height 16
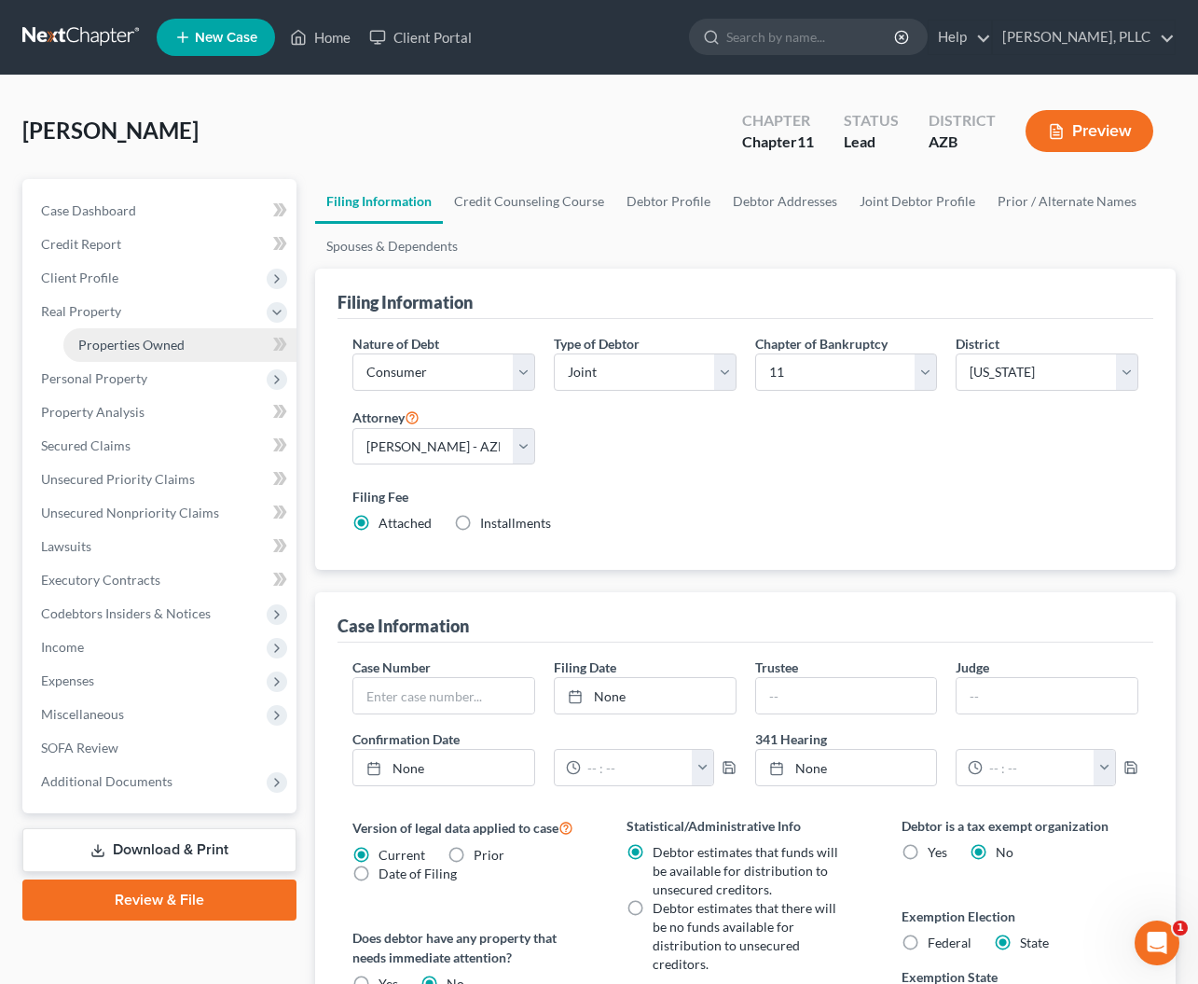
click at [150, 337] on span "Properties Owned" at bounding box center [131, 345] width 106 height 16
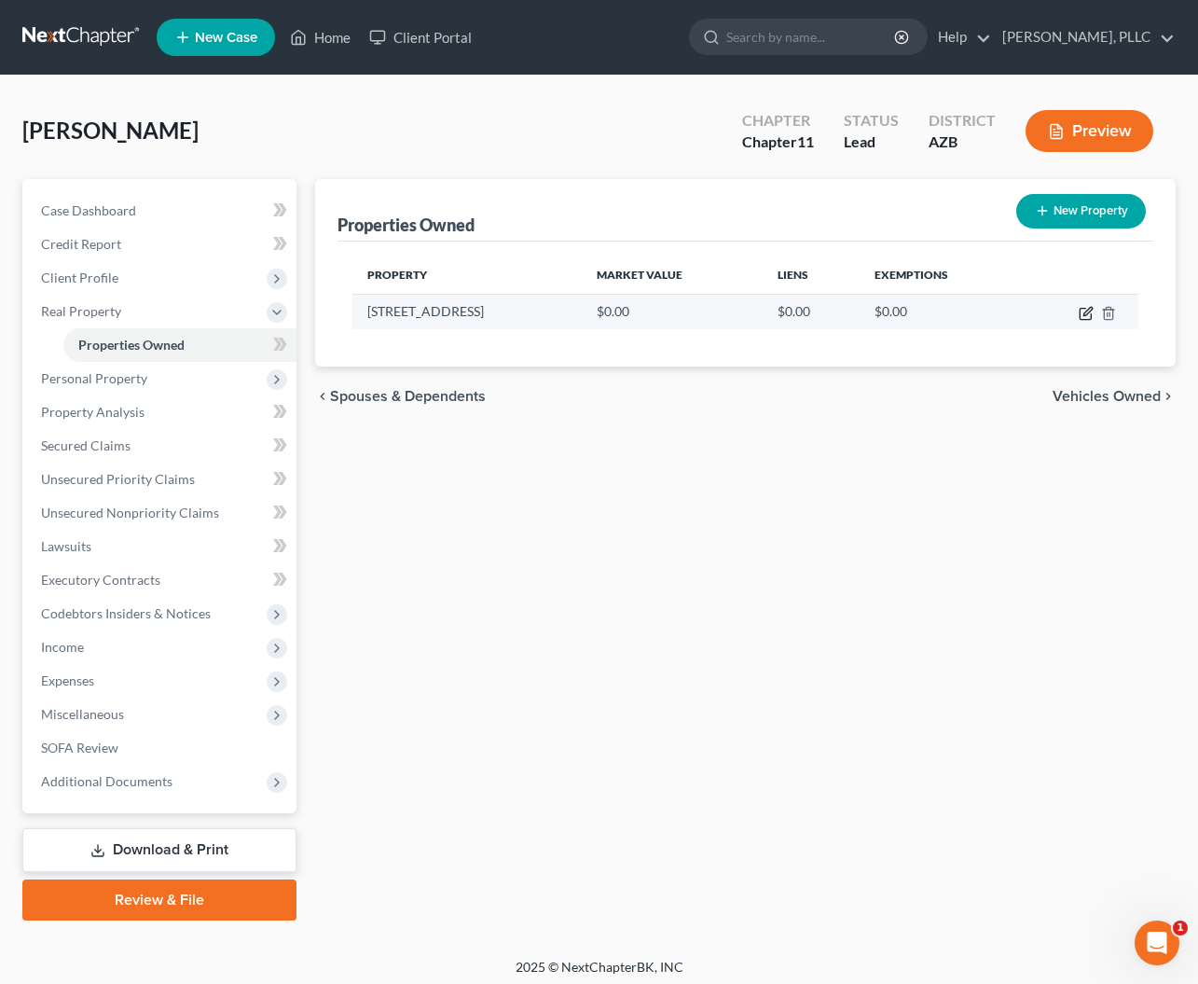
click at [1085, 316] on icon "button" at bounding box center [1086, 313] width 15 height 15
select select "3"
select select "7"
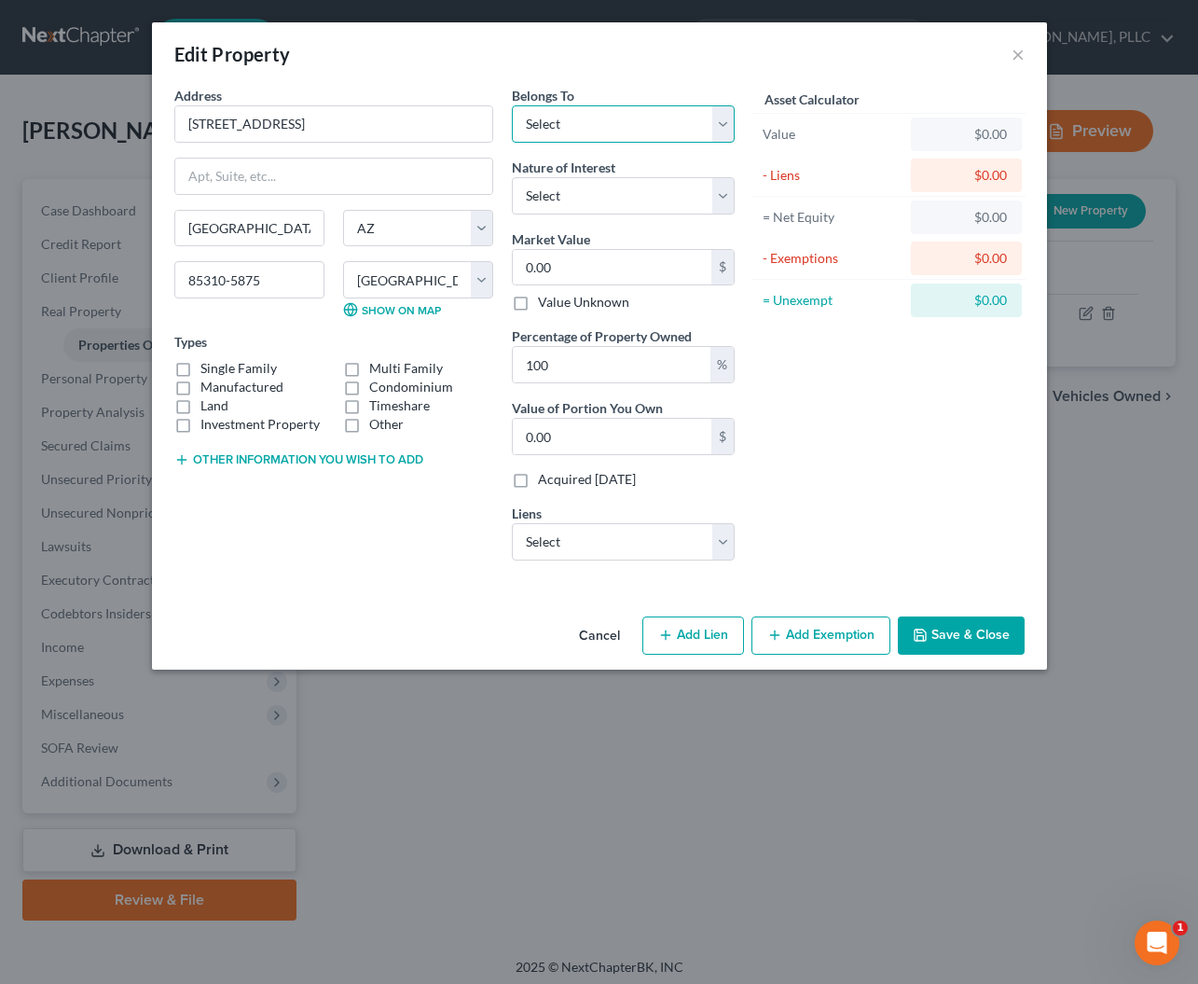
select select "2"
click at [198, 367] on div "Single Family" at bounding box center [249, 368] width 150 height 19
click at [200, 367] on label "Single Family" at bounding box center [238, 368] width 76 height 19
click at [208, 367] on input "Single Family" at bounding box center [214, 365] width 12 height 12
checkbox input "true"
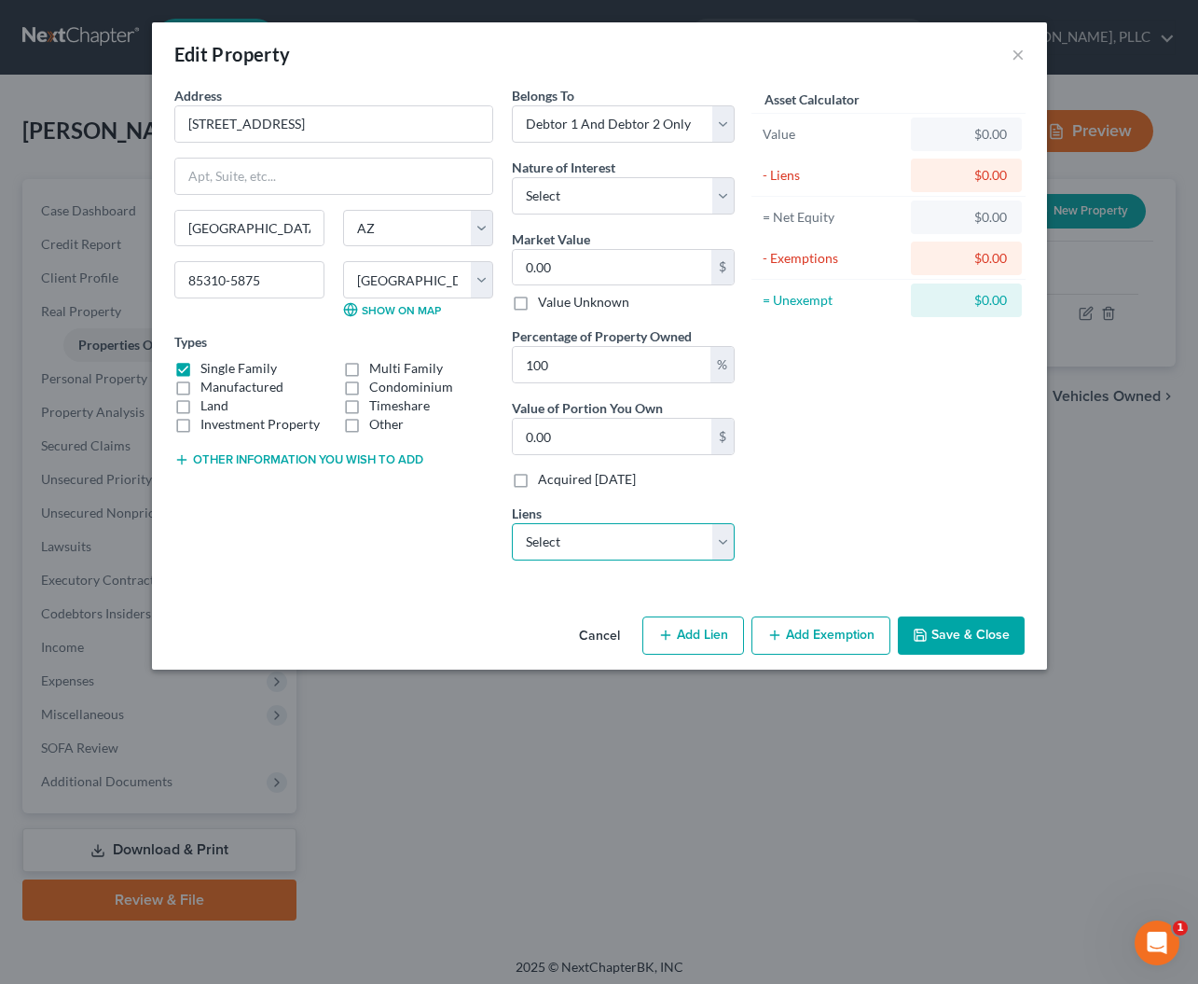
select select "0"
select select
select select "45"
select select "2"
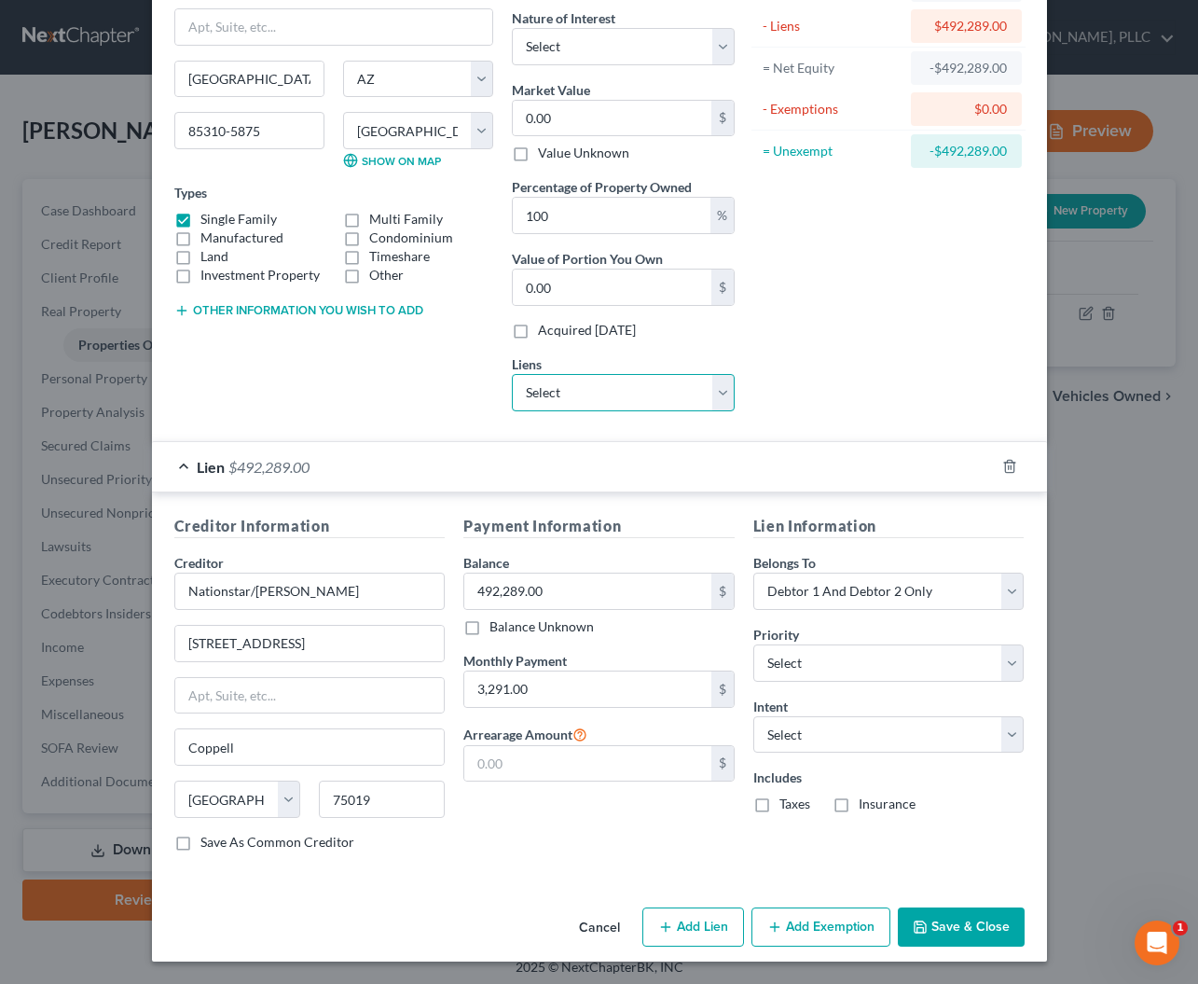
scroll to position [148, 0]
select select "4"
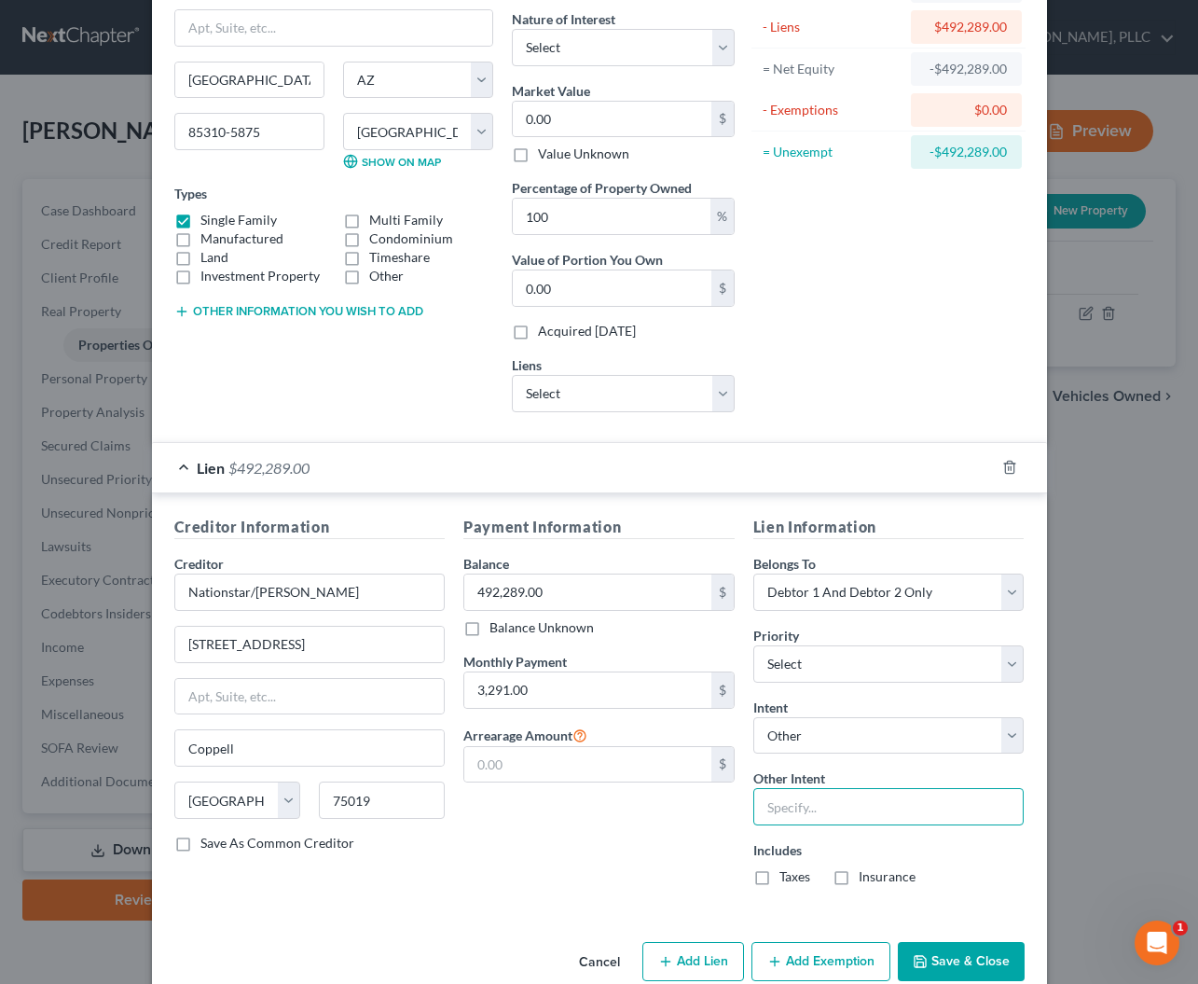
click at [800, 802] on input "text" at bounding box center [888, 806] width 271 height 37
type input "C"
click at [883, 712] on div "Intent Select Surrender Redeem Reaffirm Avoid Other" at bounding box center [888, 726] width 271 height 57
select select
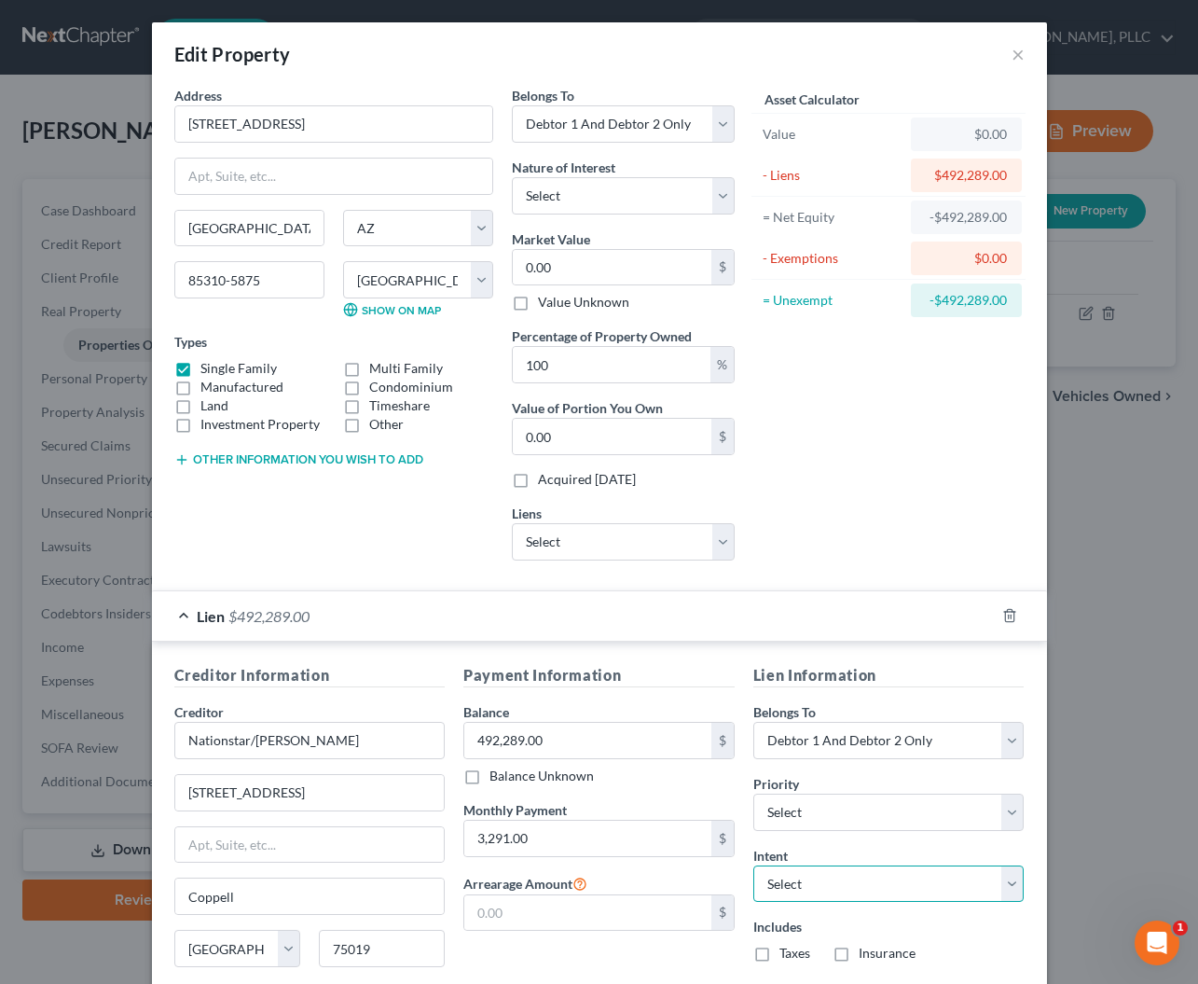
scroll to position [0, 0]
click at [368, 458] on button "Other information you wish to add" at bounding box center [298, 459] width 249 height 15
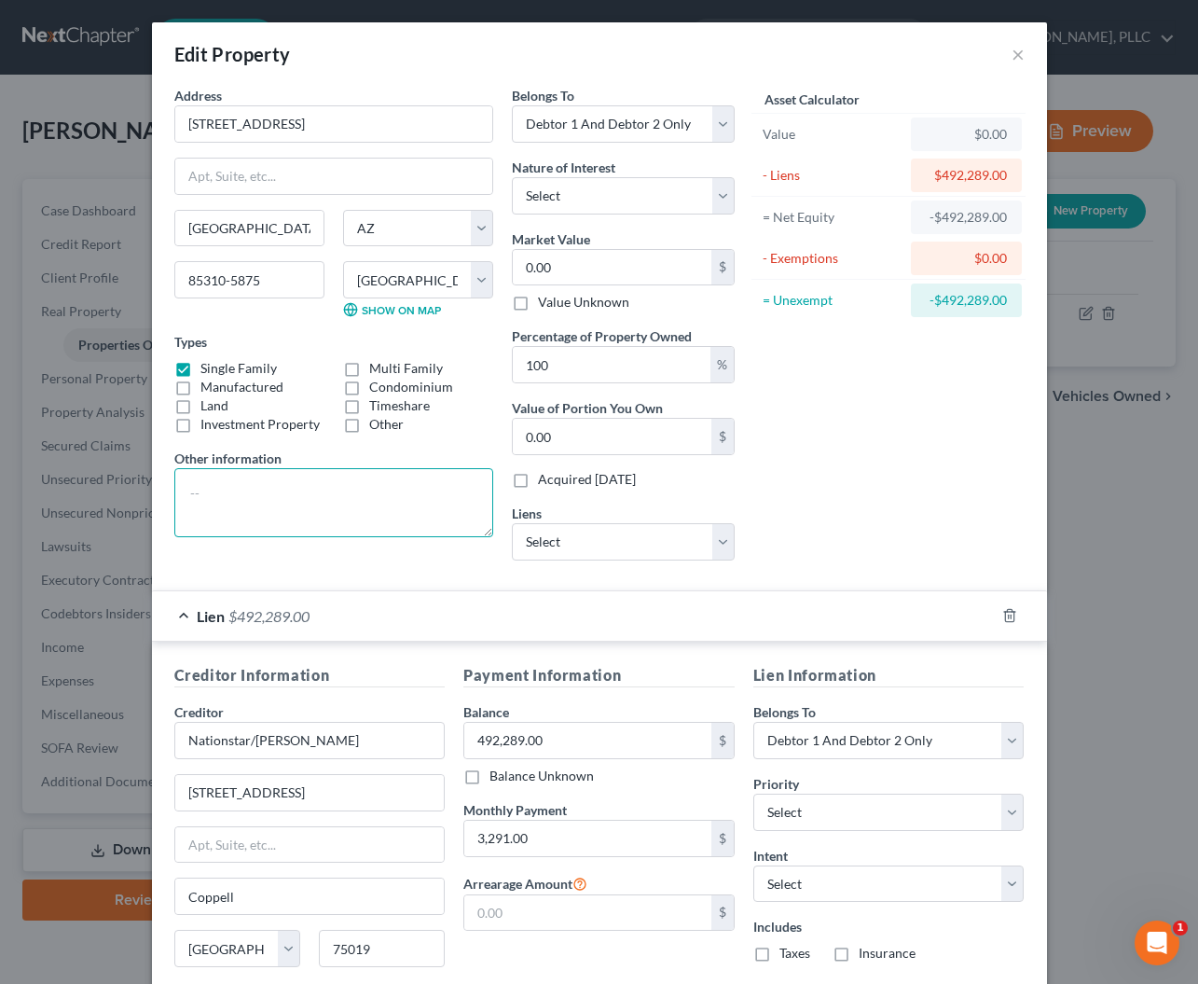
click at [337, 487] on textarea at bounding box center [333, 502] width 319 height 69
type textarea "APN: 231-17-458"
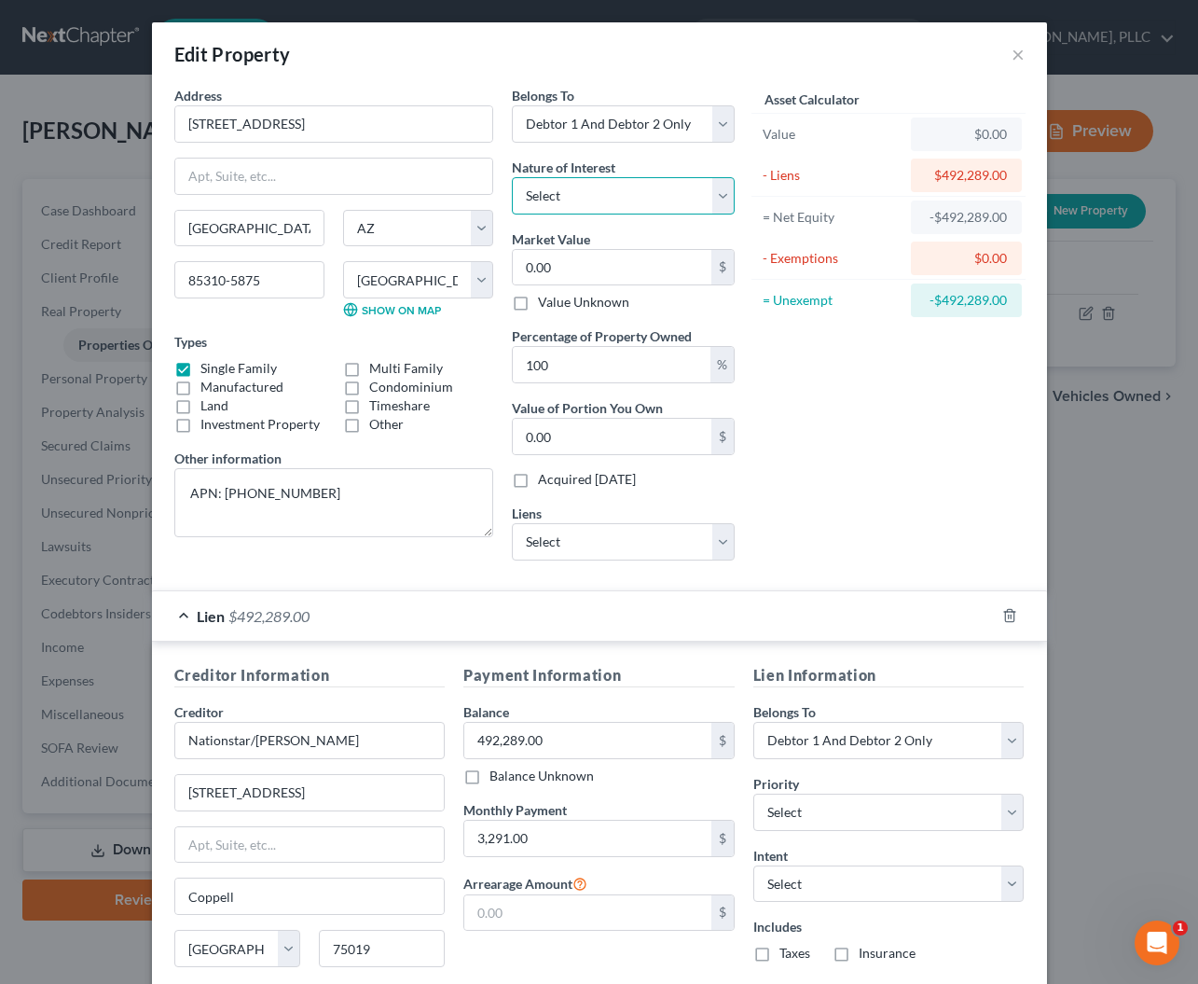
select select "0"
click at [578, 265] on input "0.00" at bounding box center [612, 267] width 199 height 35
click at [300, 492] on textarea "APN: 231-17-458" at bounding box center [333, 502] width 319 height 69
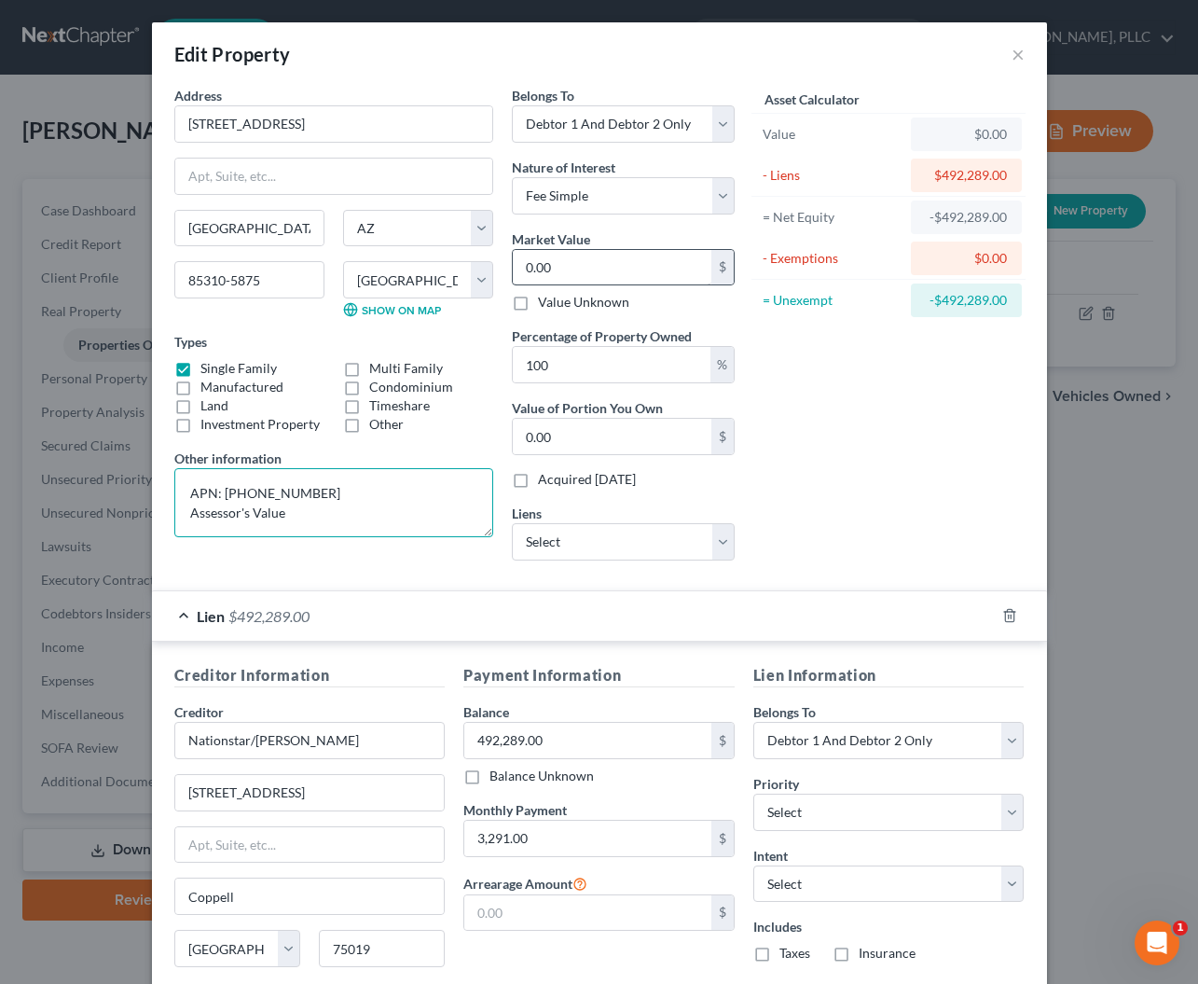
type textarea "APN: 231-17-458 Assessor's Value"
click at [596, 262] on input "0.00" at bounding box center [612, 267] width 199 height 35
type input "7"
type input "7.00"
type input "78"
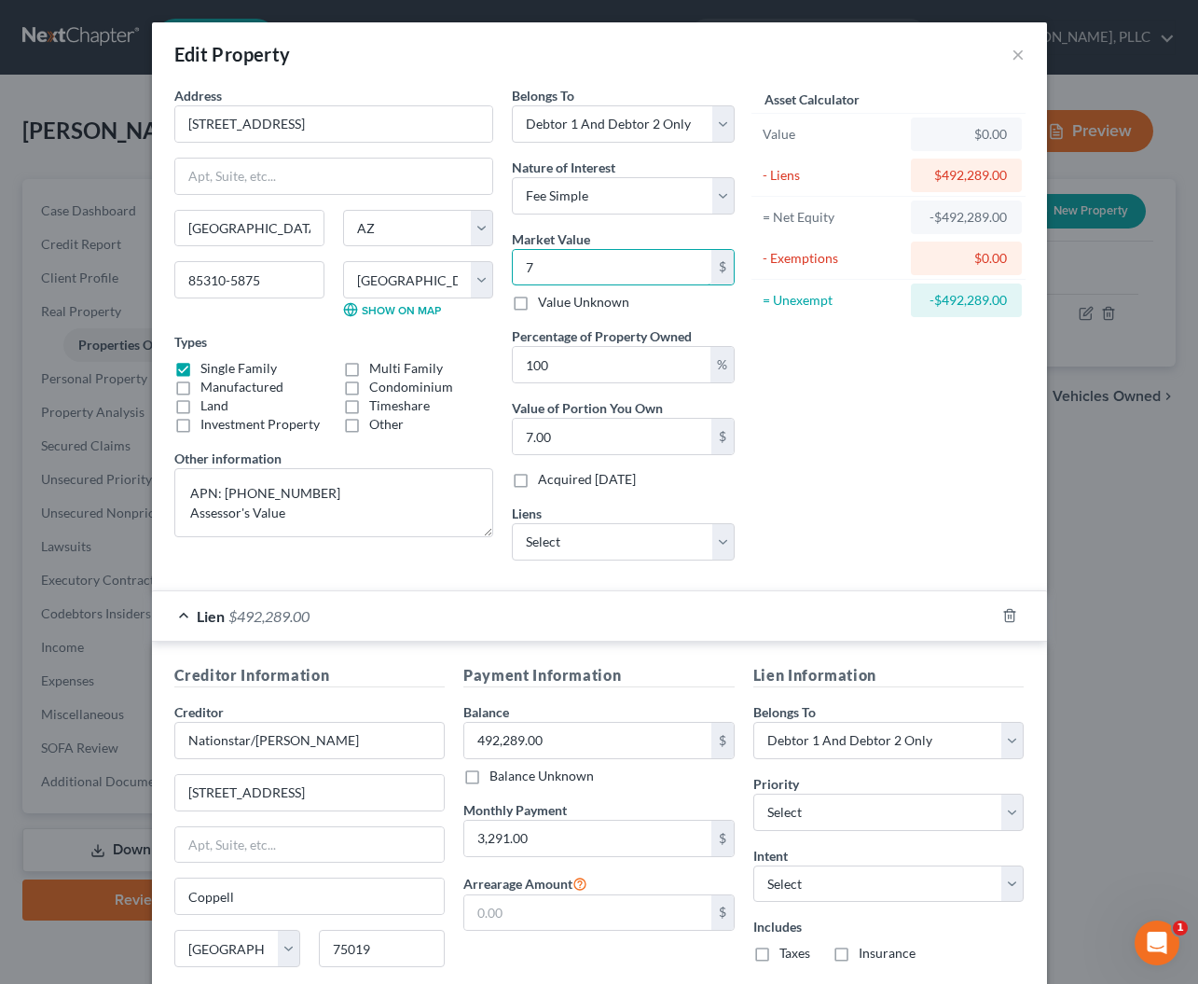
type input "78.00"
type input "783"
type input "783.00"
type input "7830"
type input "7,830.00"
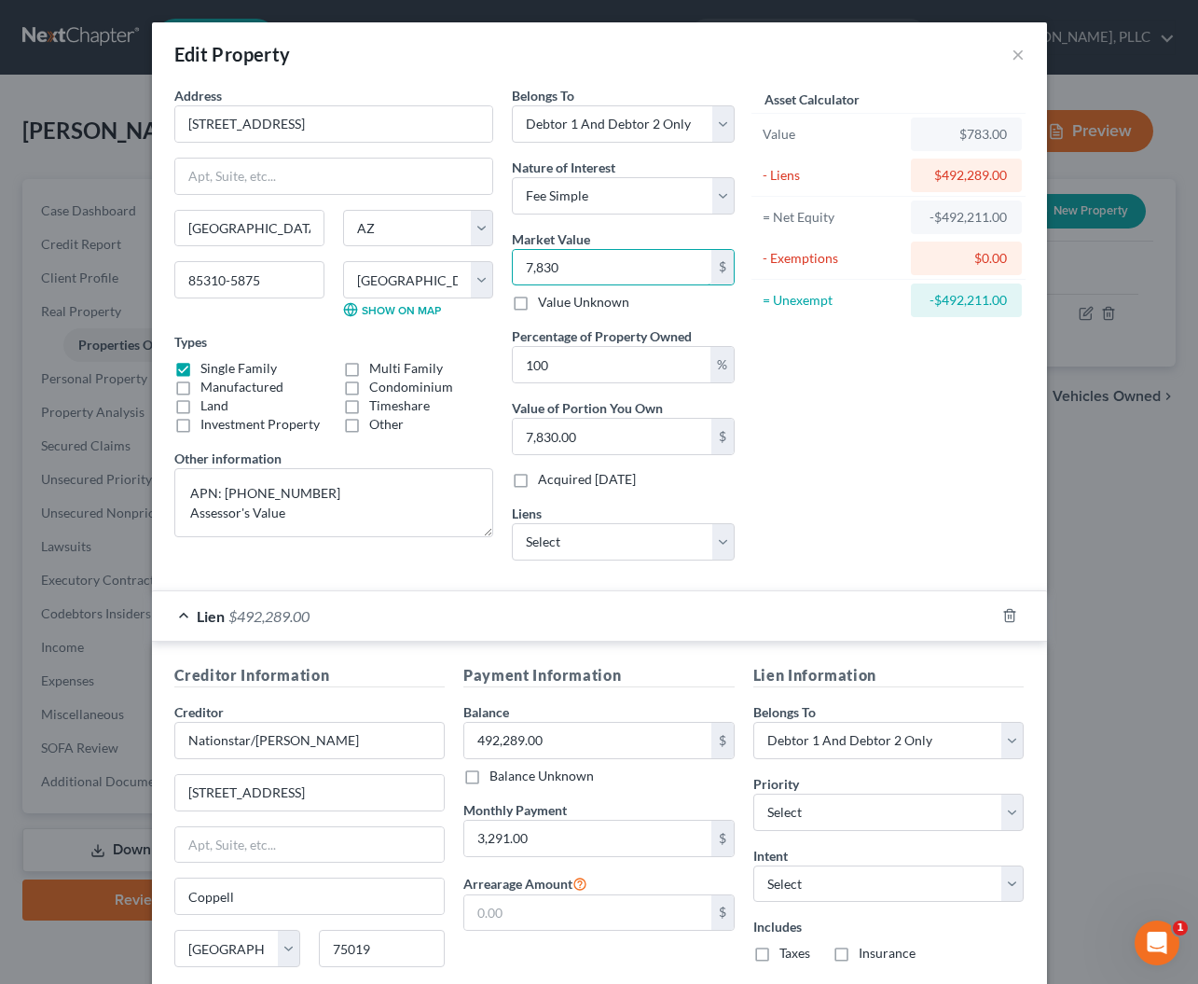
type input "7,8300"
type input "78,300.00"
type input "78,3000"
type input "783,000.00"
type input "783,000"
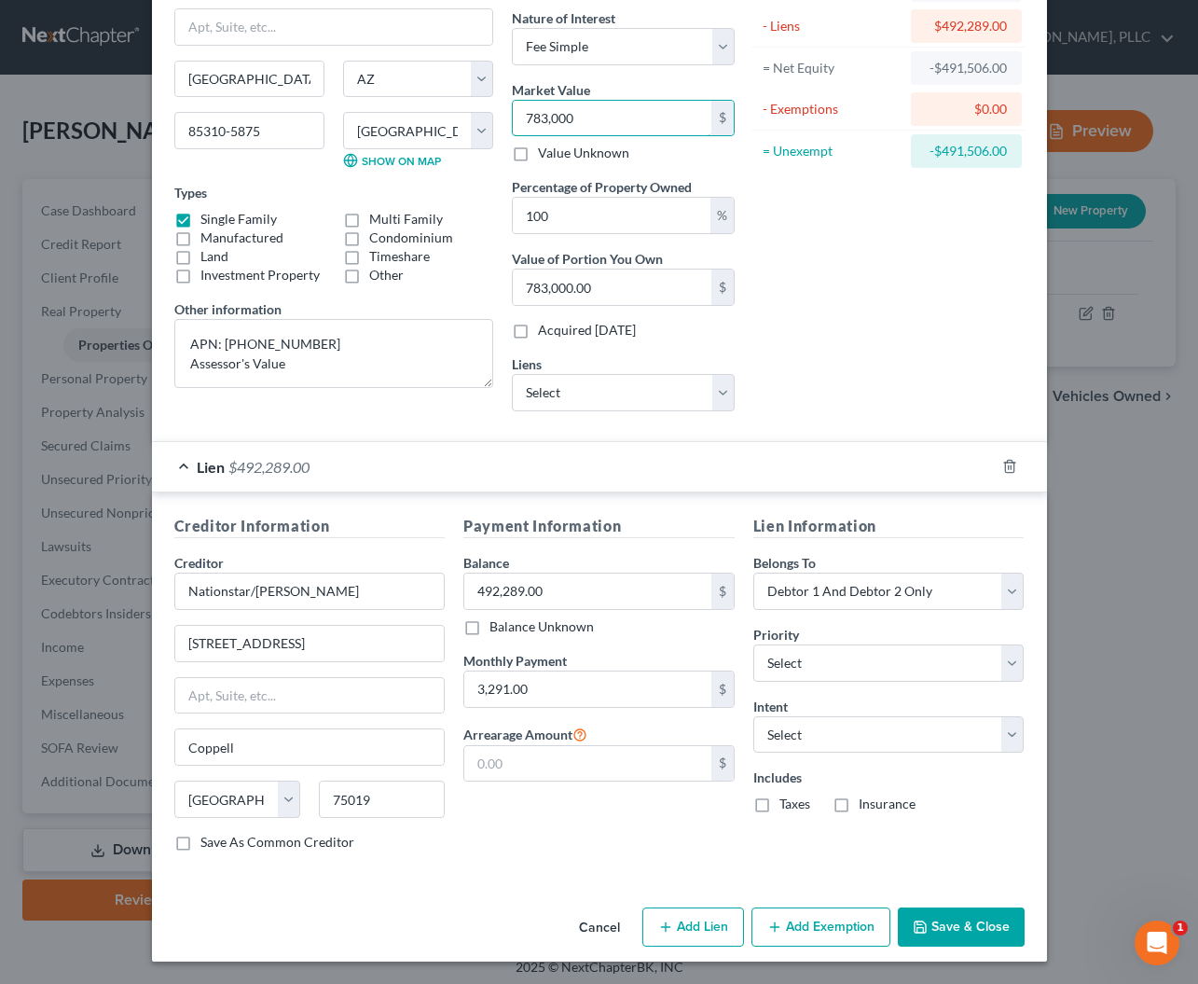
scroll to position [148, 0]
click at [780, 804] on label "Taxes" at bounding box center [795, 804] width 31 height 19
click at [787, 804] on input "Taxes" at bounding box center [793, 801] width 12 height 12
checkbox input "true"
click at [859, 804] on label "Insurance" at bounding box center [887, 804] width 57 height 19
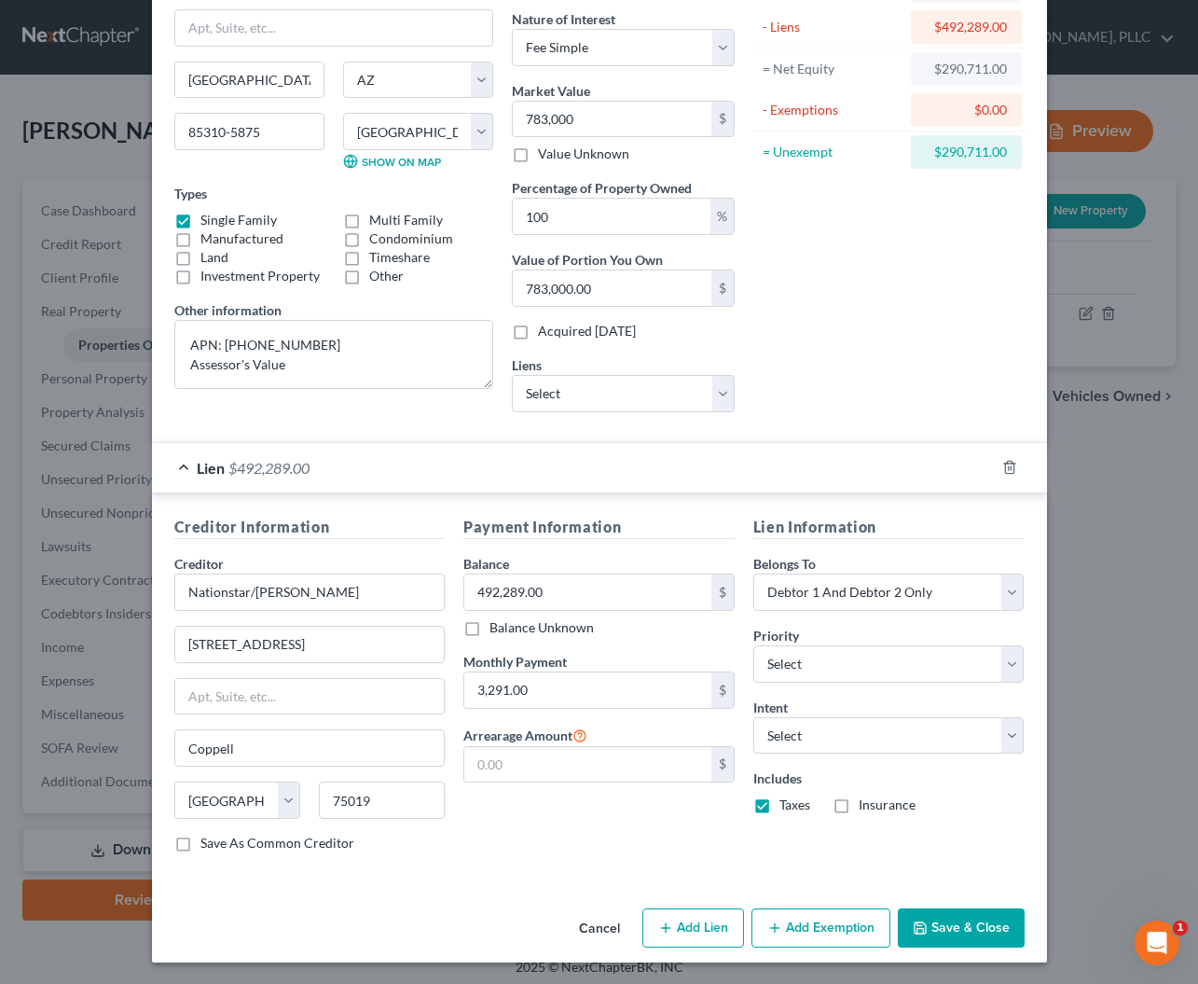
click at [866, 804] on input "Insurance" at bounding box center [872, 801] width 12 height 12
checkbox input "true"
click at [940, 928] on button "Save & Close" at bounding box center [961, 927] width 127 height 39
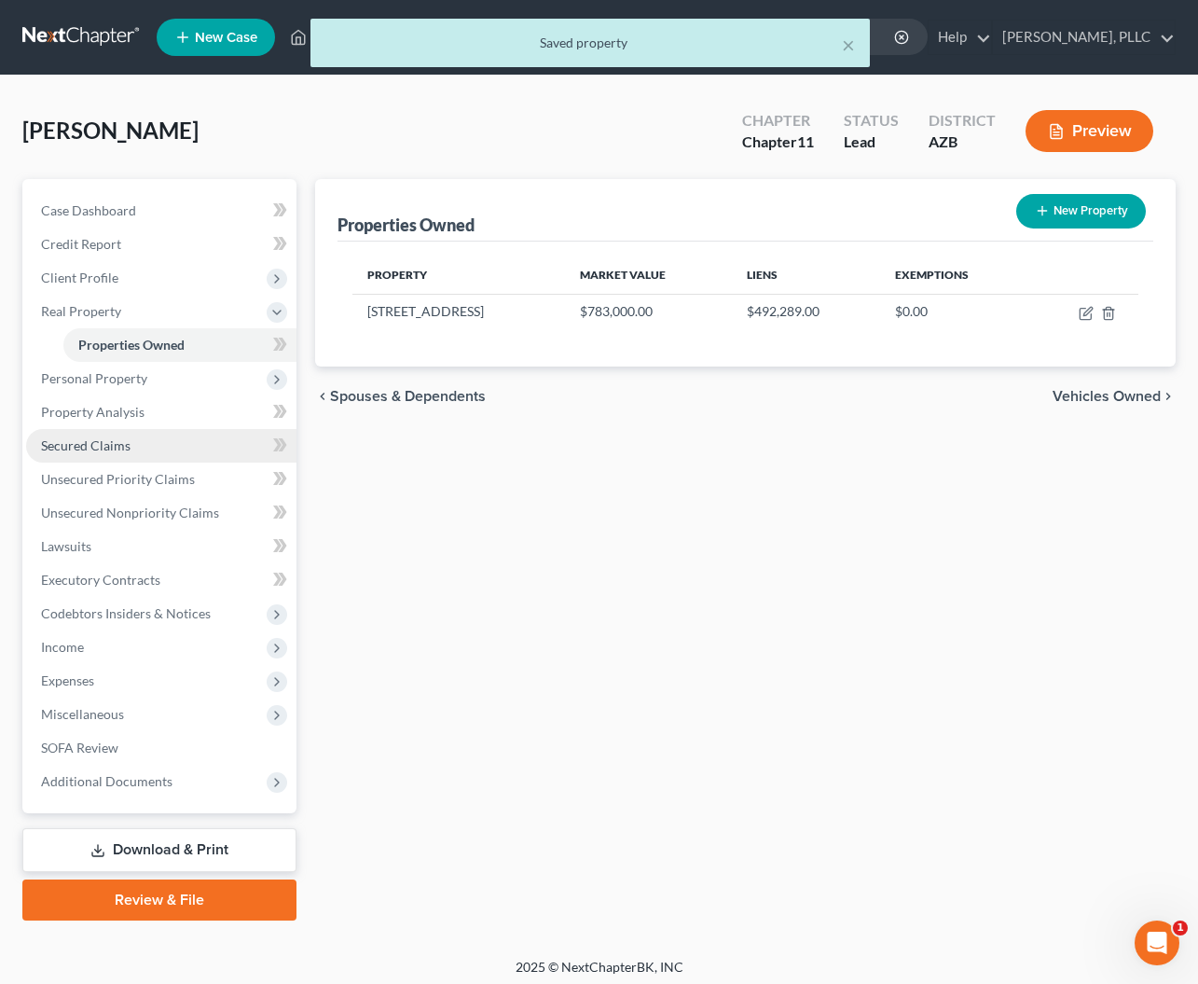
click at [126, 453] on link "Secured Claims" at bounding box center [161, 446] width 270 height 34
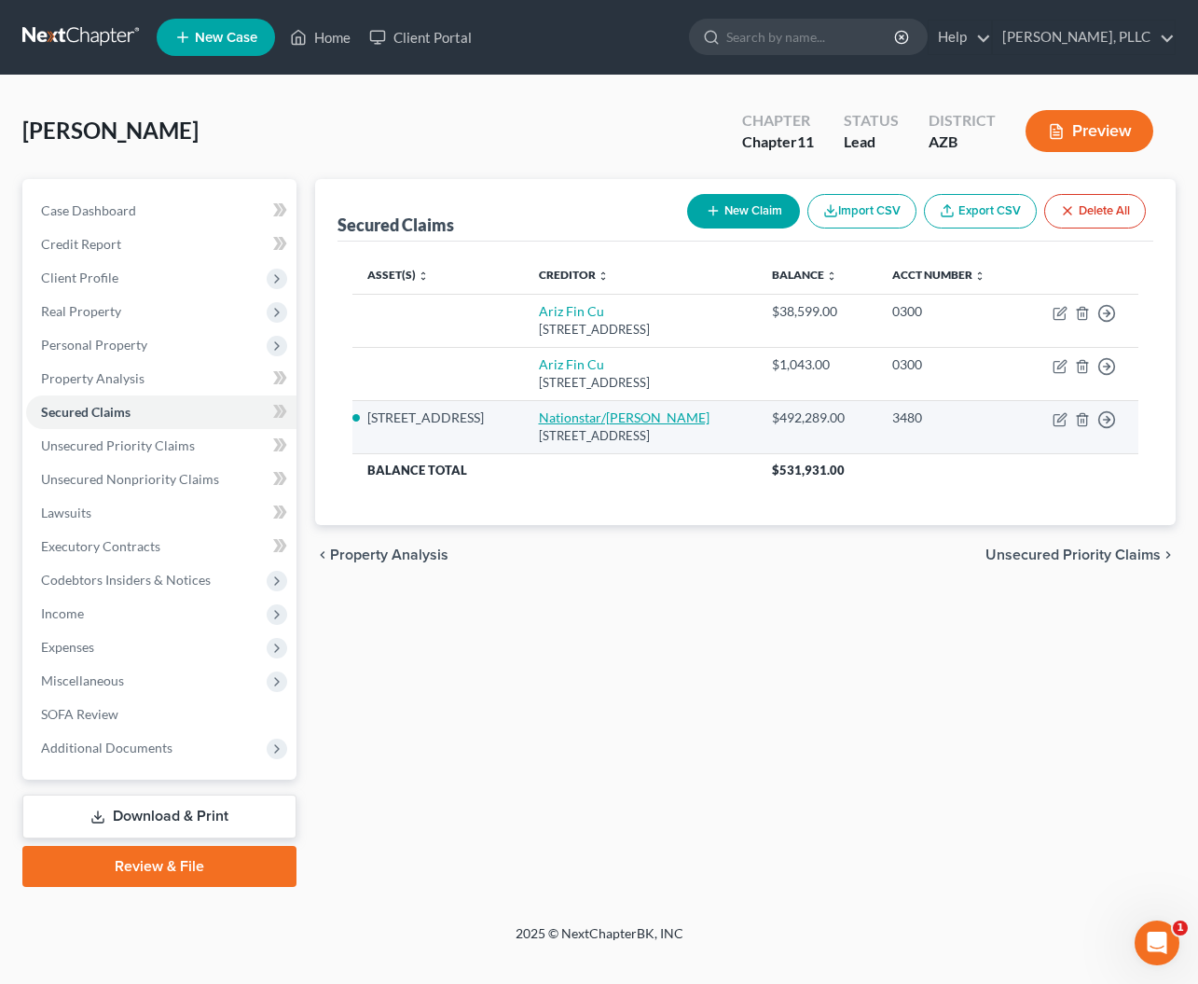
click at [598, 416] on link "Nationstar/Mr Cooper" at bounding box center [624, 417] width 171 height 16
select select "45"
select select "2"
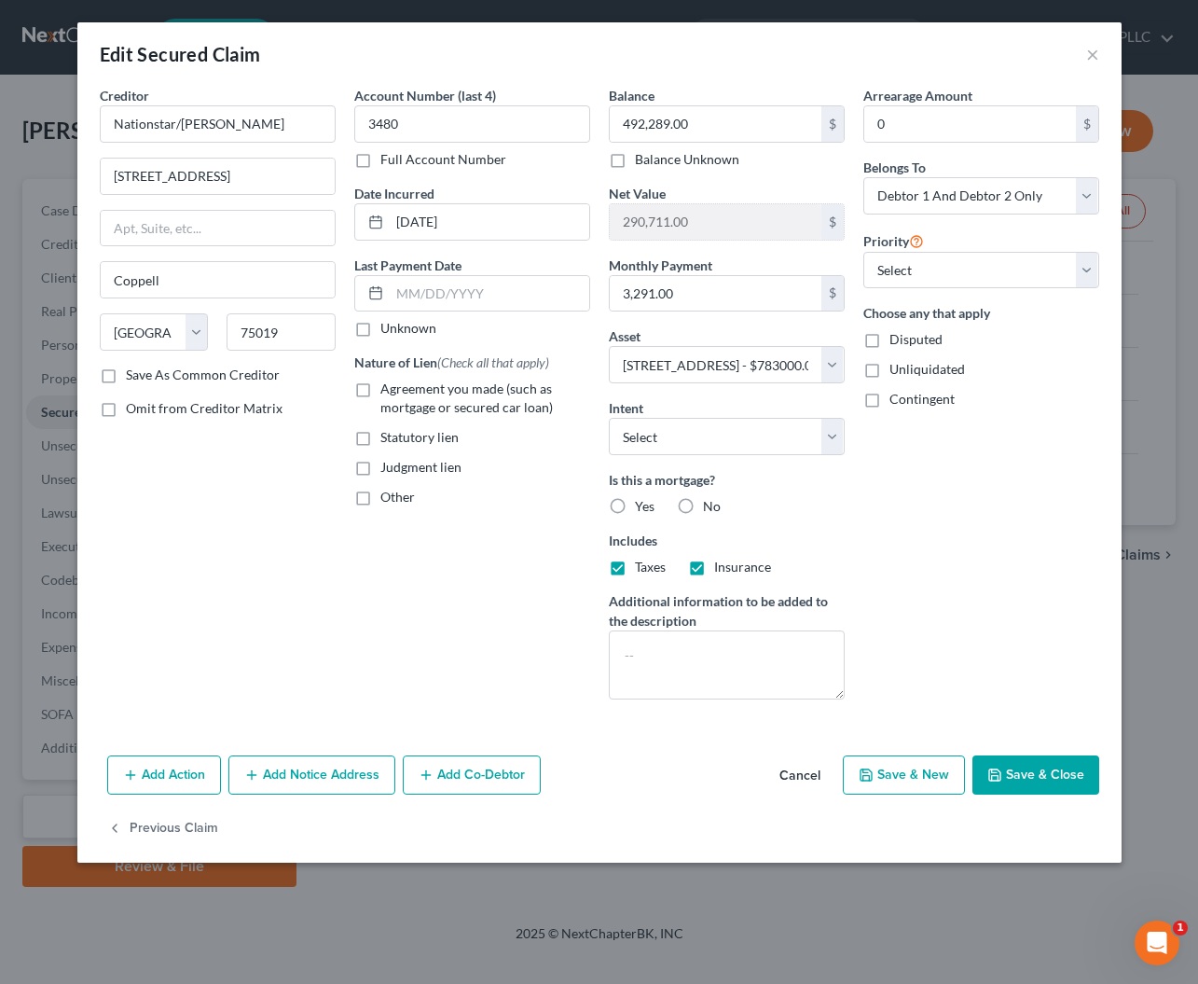
click at [380, 390] on label "Agreement you made (such as mortgage or secured car loan)" at bounding box center [485, 398] width 210 height 37
click at [388, 390] on input "Agreement you made (such as mortgage or secured car loan)" at bounding box center [394, 386] width 12 height 12
checkbox input "true"
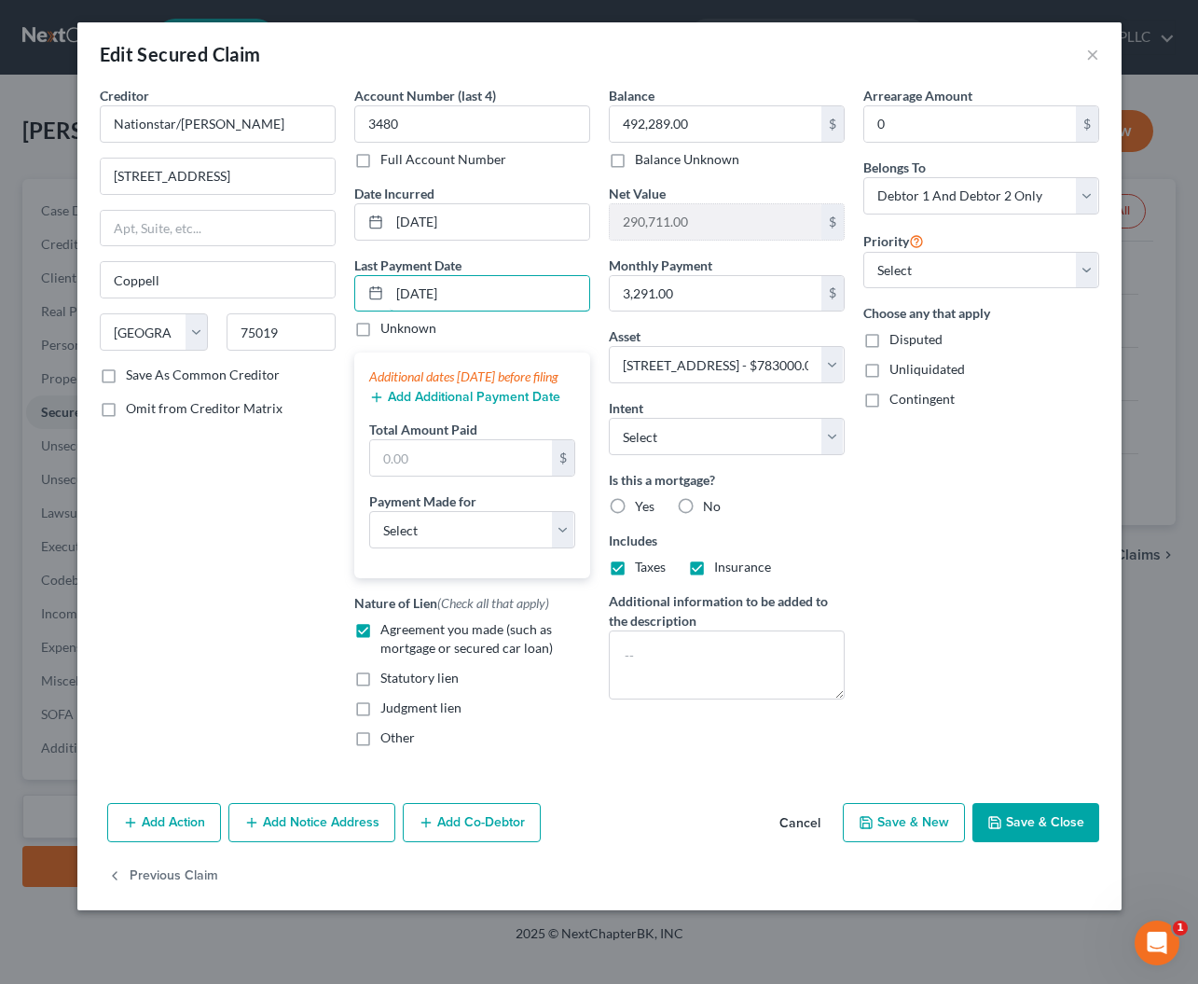
type input "10/01/2025"
click at [418, 405] on button "Add Additional Payment Date" at bounding box center [464, 397] width 191 height 15
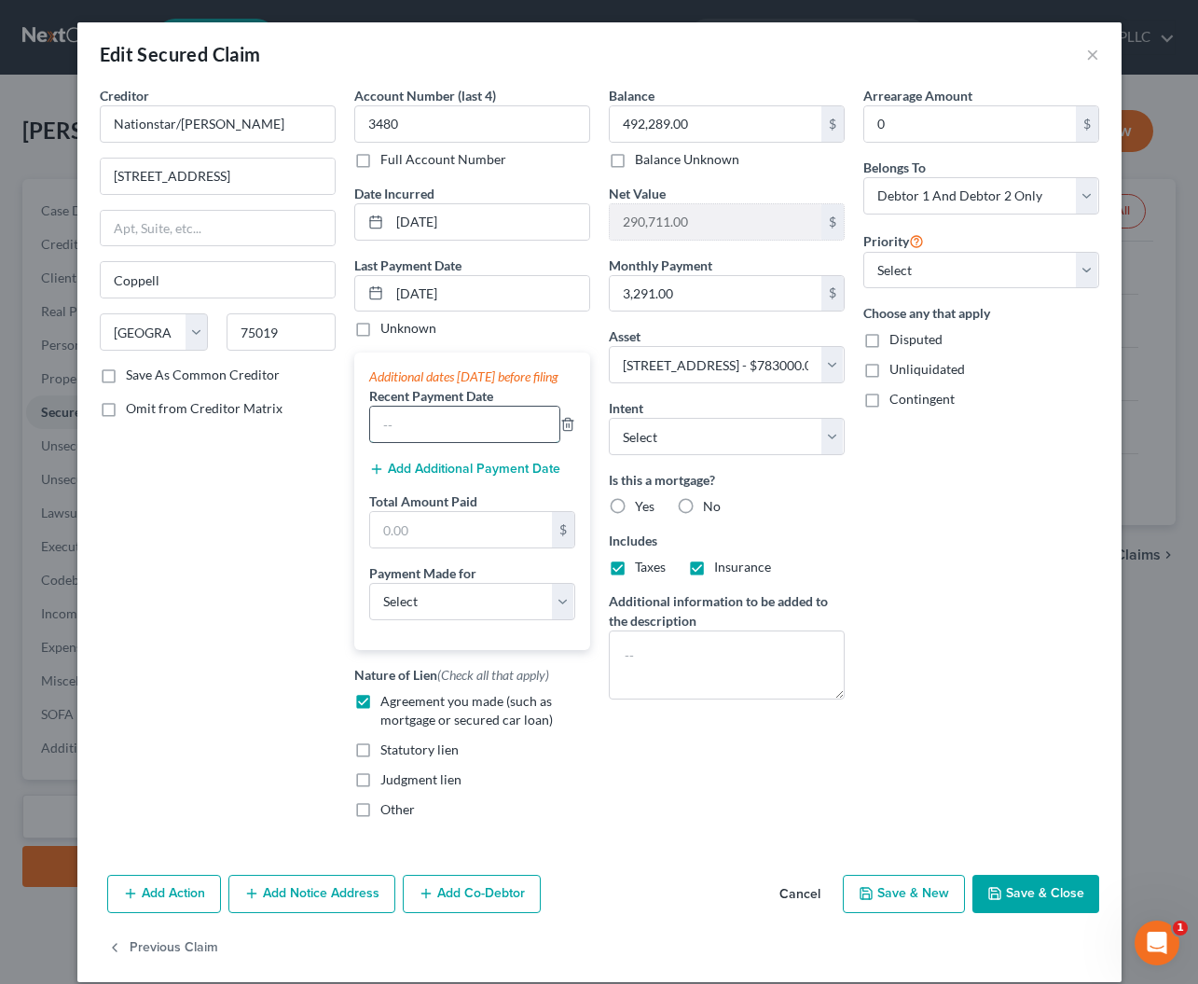
click at [416, 428] on input "text" at bounding box center [464, 424] width 189 height 35
type input "09/01/2025"
click at [404, 477] on button "Add Additional Payment Date" at bounding box center [464, 469] width 191 height 15
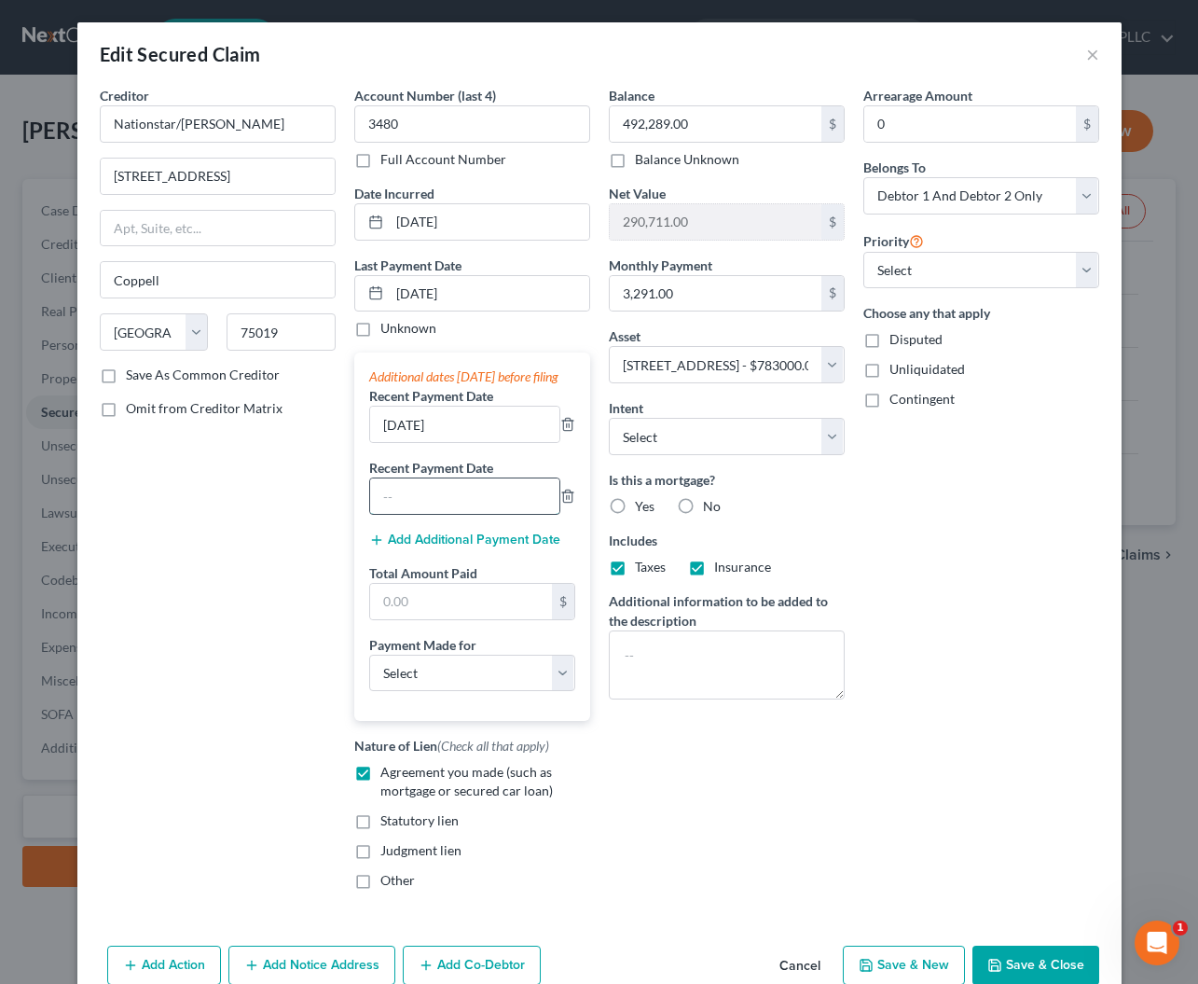
click at [405, 502] on input "text" at bounding box center [464, 495] width 189 height 35
type input "08/01/2025"
click at [456, 613] on input "text" at bounding box center [461, 601] width 182 height 35
type input "9,873"
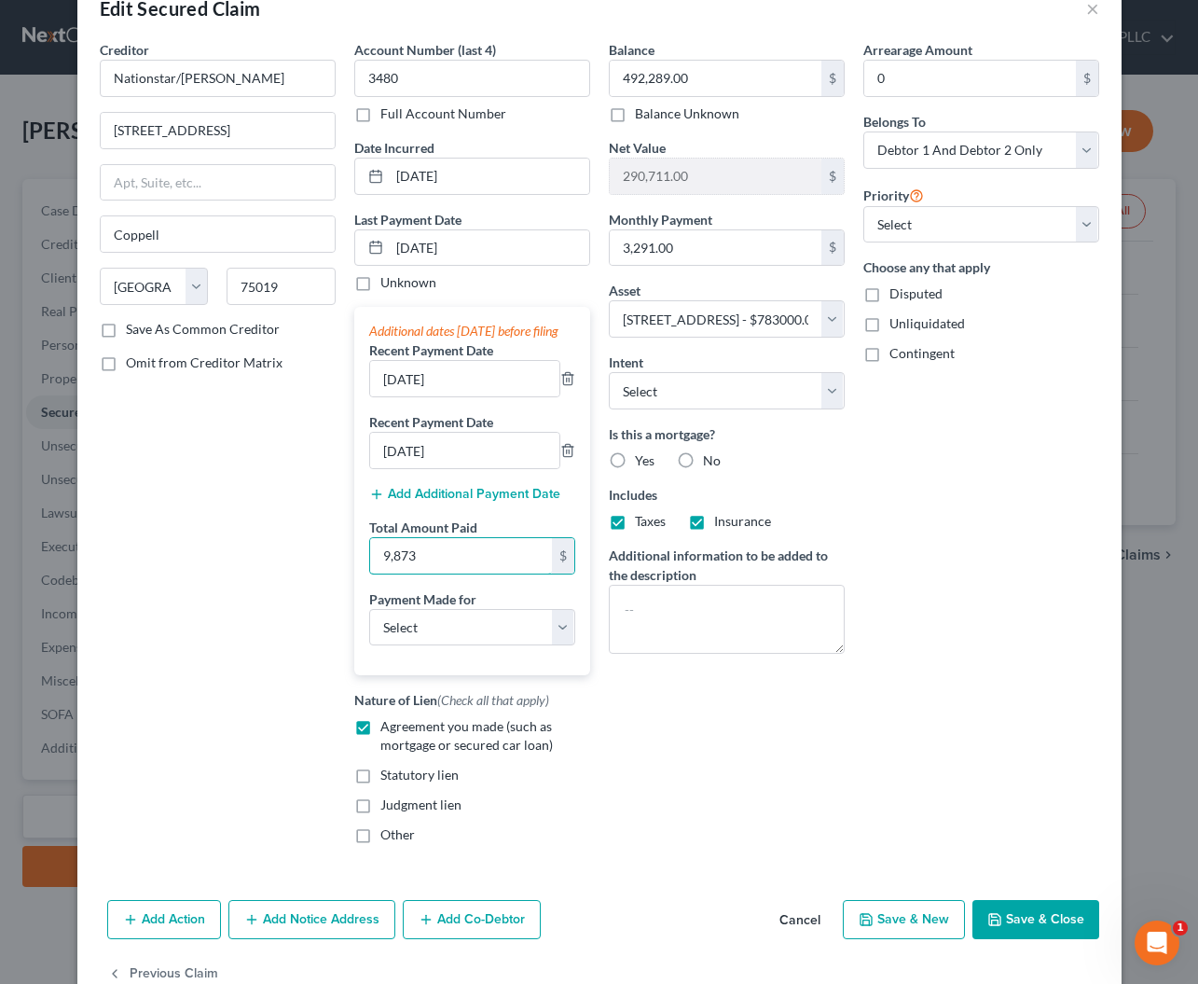
scroll to position [46, 0]
click at [1011, 939] on button "Save & Close" at bounding box center [1036, 919] width 127 height 39
select select
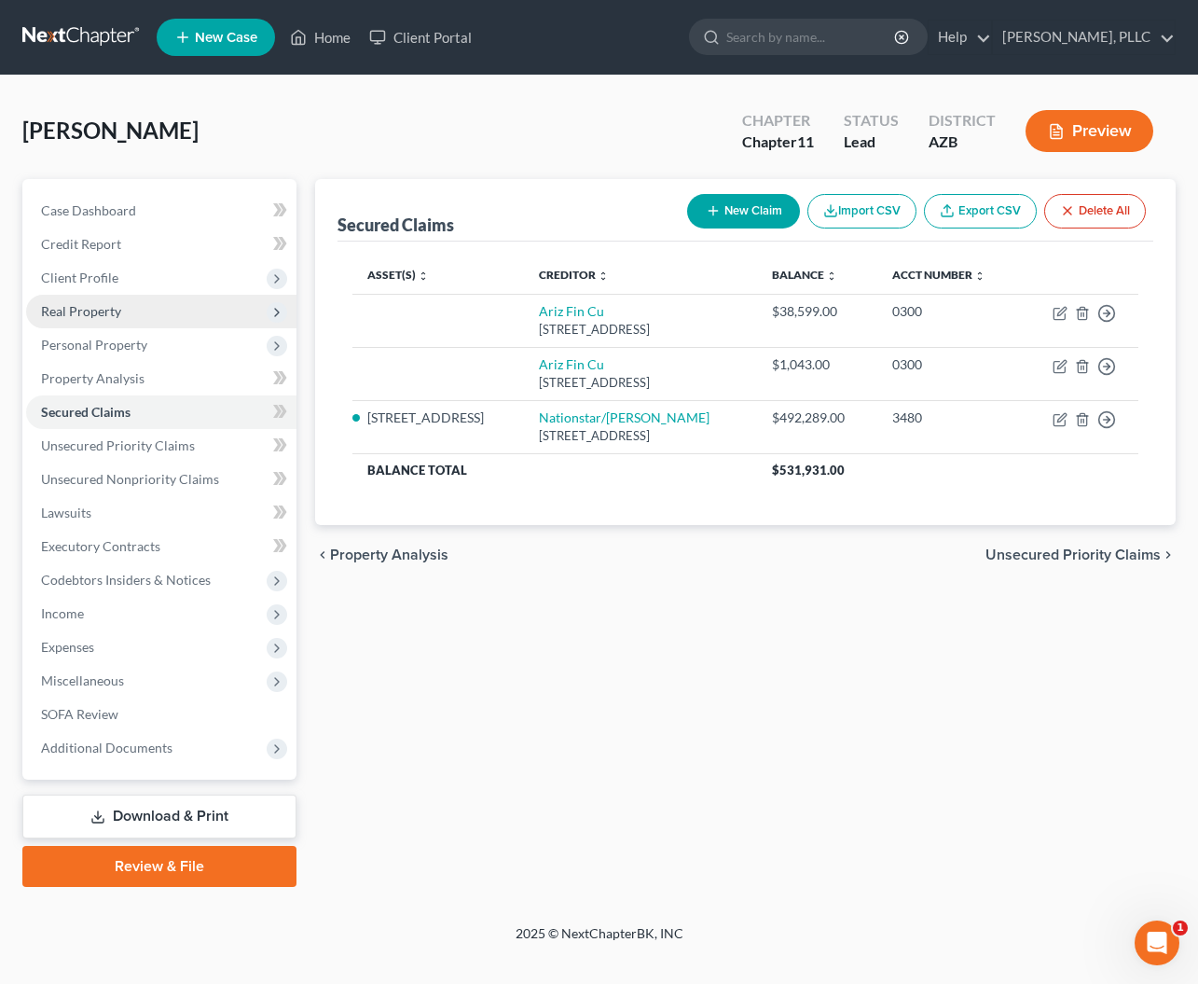
click at [88, 305] on span "Real Property" at bounding box center [81, 311] width 80 height 16
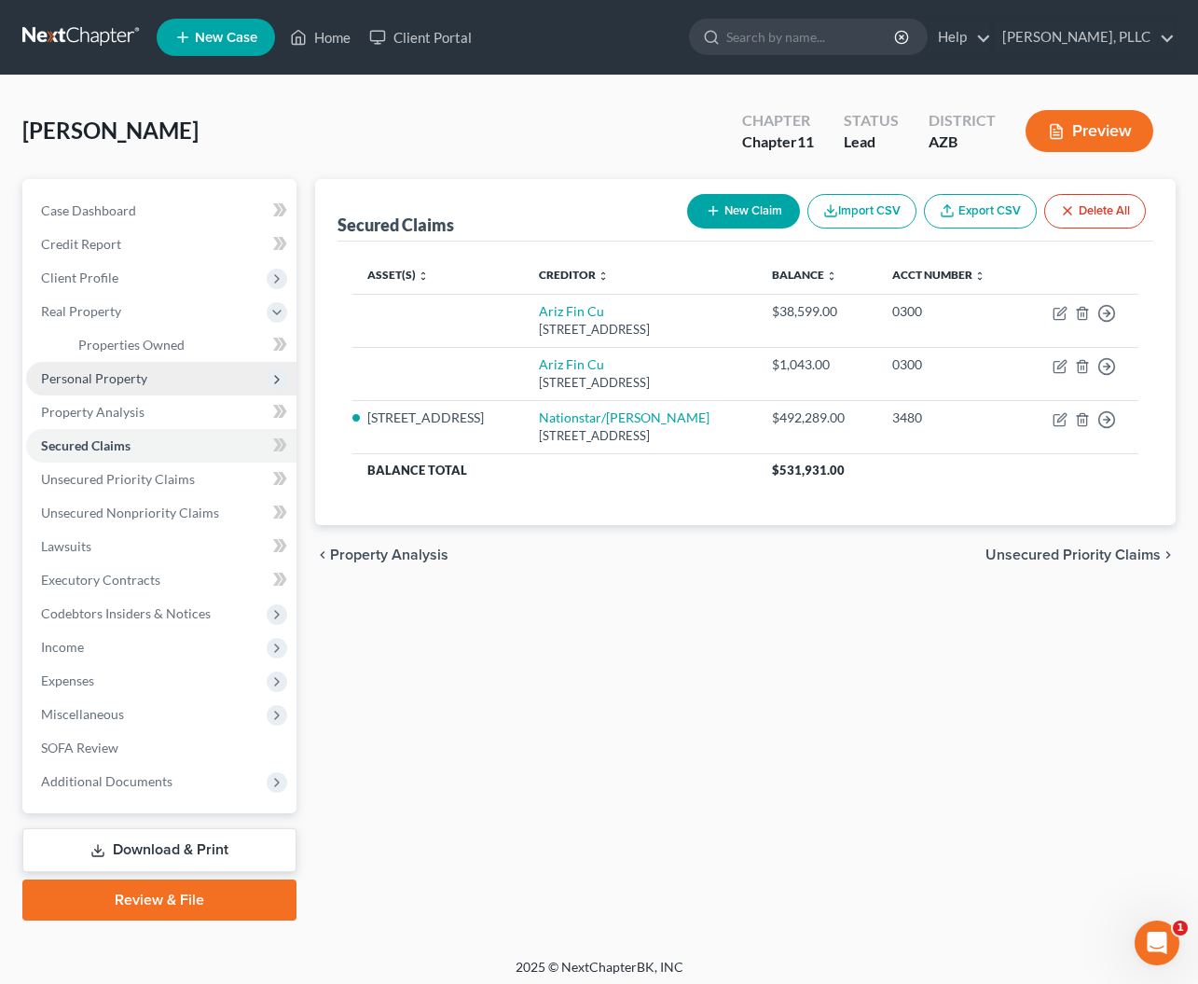
click at [81, 383] on span "Personal Property" at bounding box center [94, 378] width 106 height 16
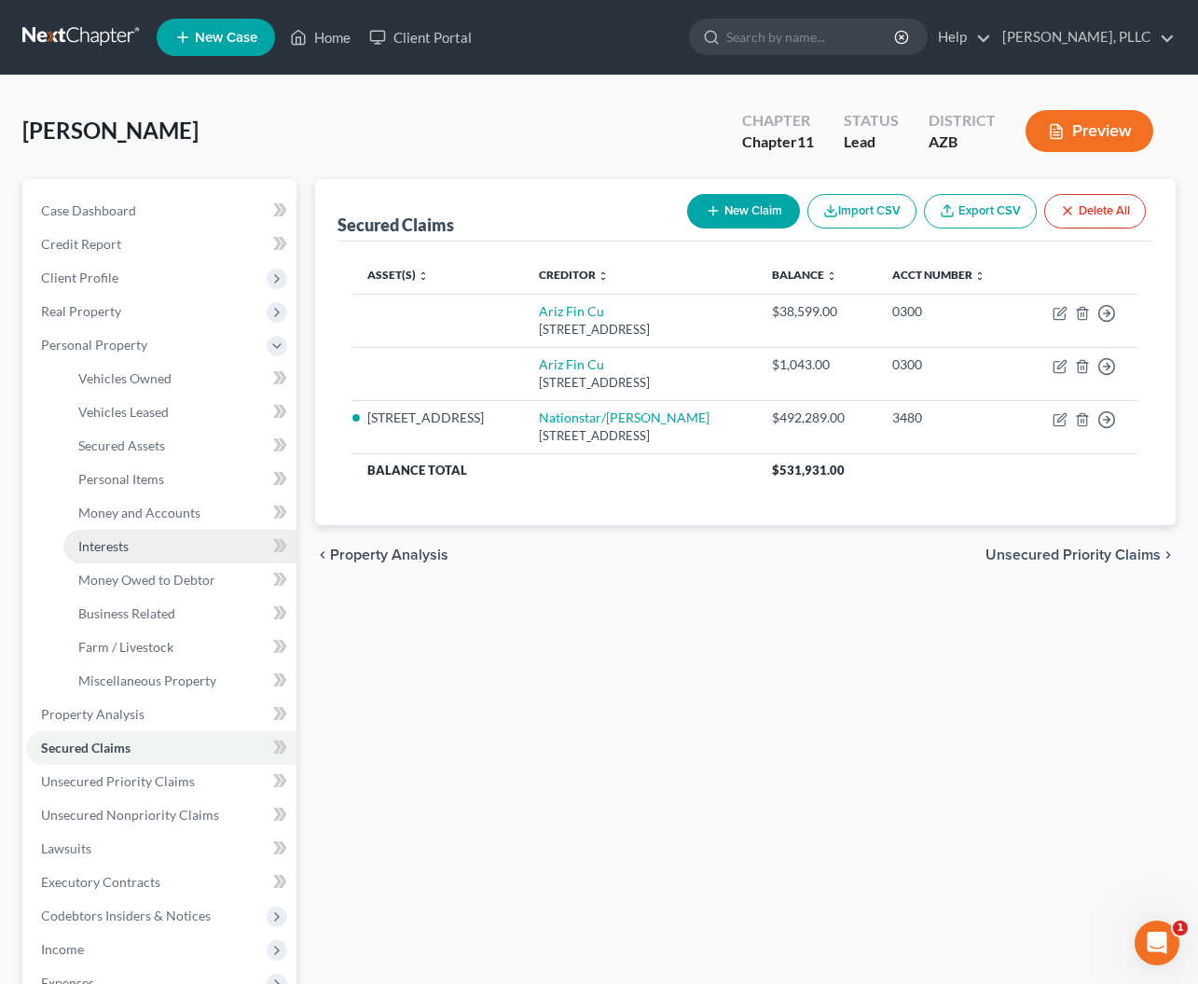
click at [101, 539] on span "Interests" at bounding box center [103, 546] width 50 height 16
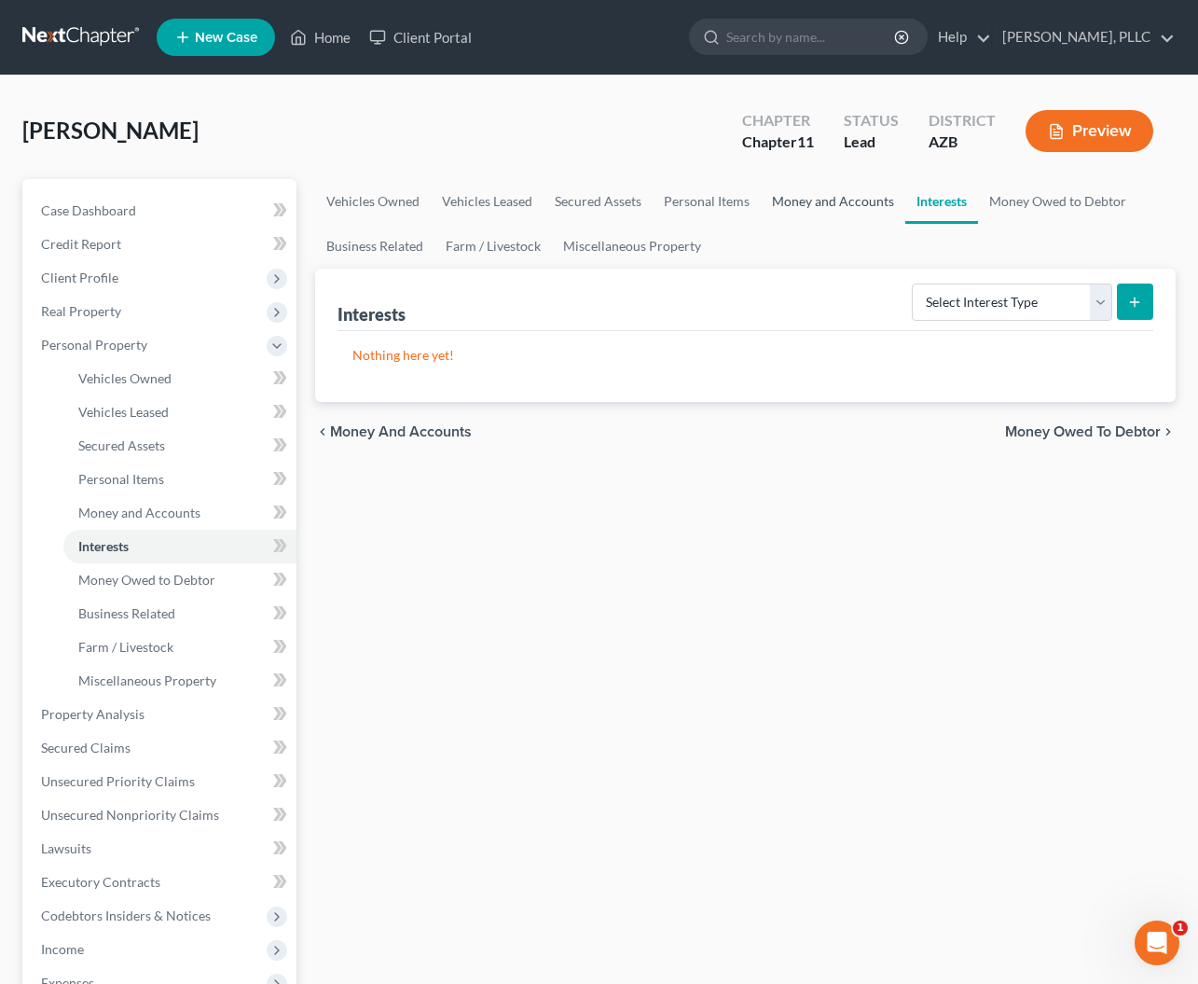
click at [833, 205] on link "Money and Accounts" at bounding box center [833, 201] width 145 height 45
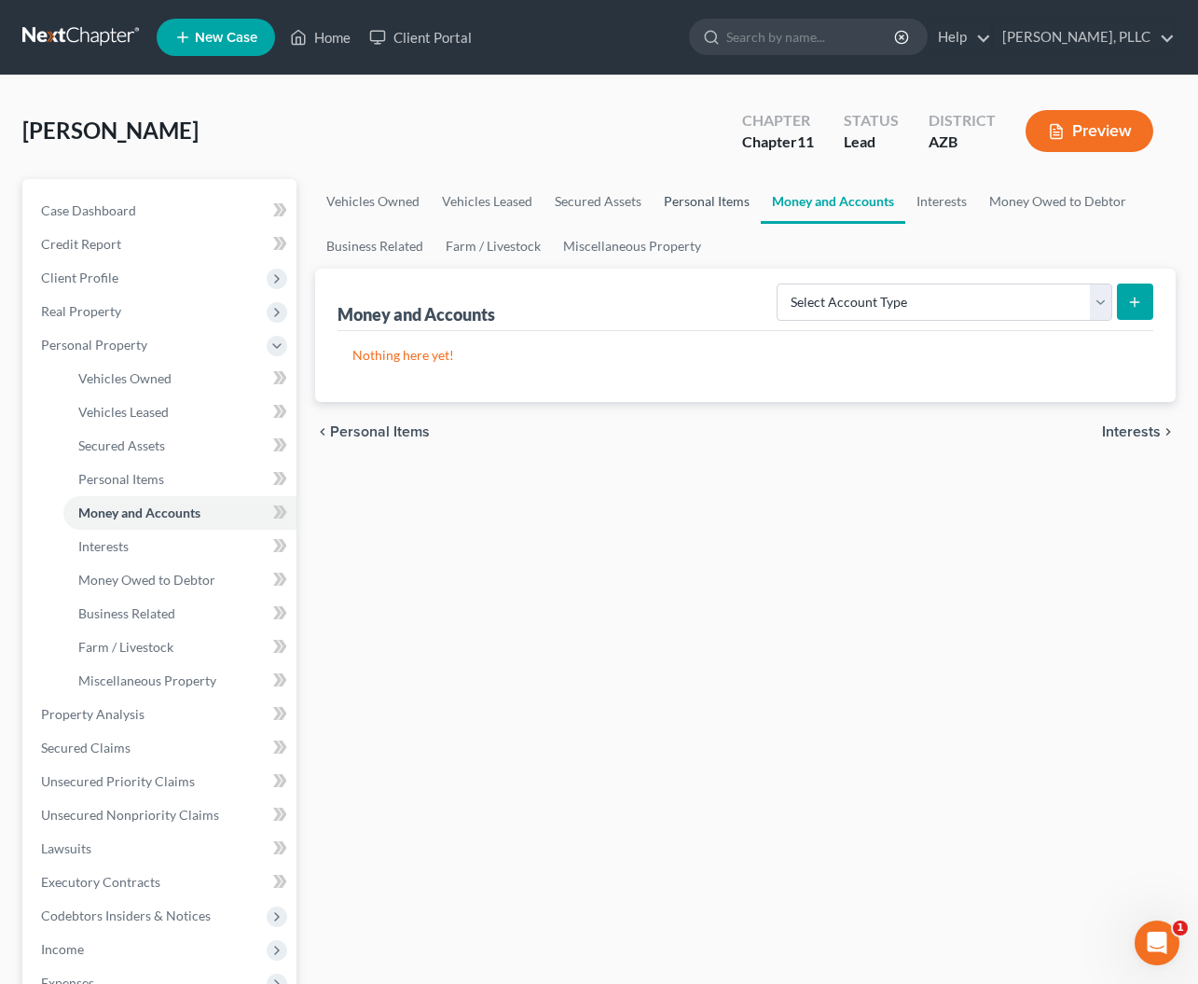
click at [724, 200] on link "Personal Items" at bounding box center [707, 201] width 108 height 45
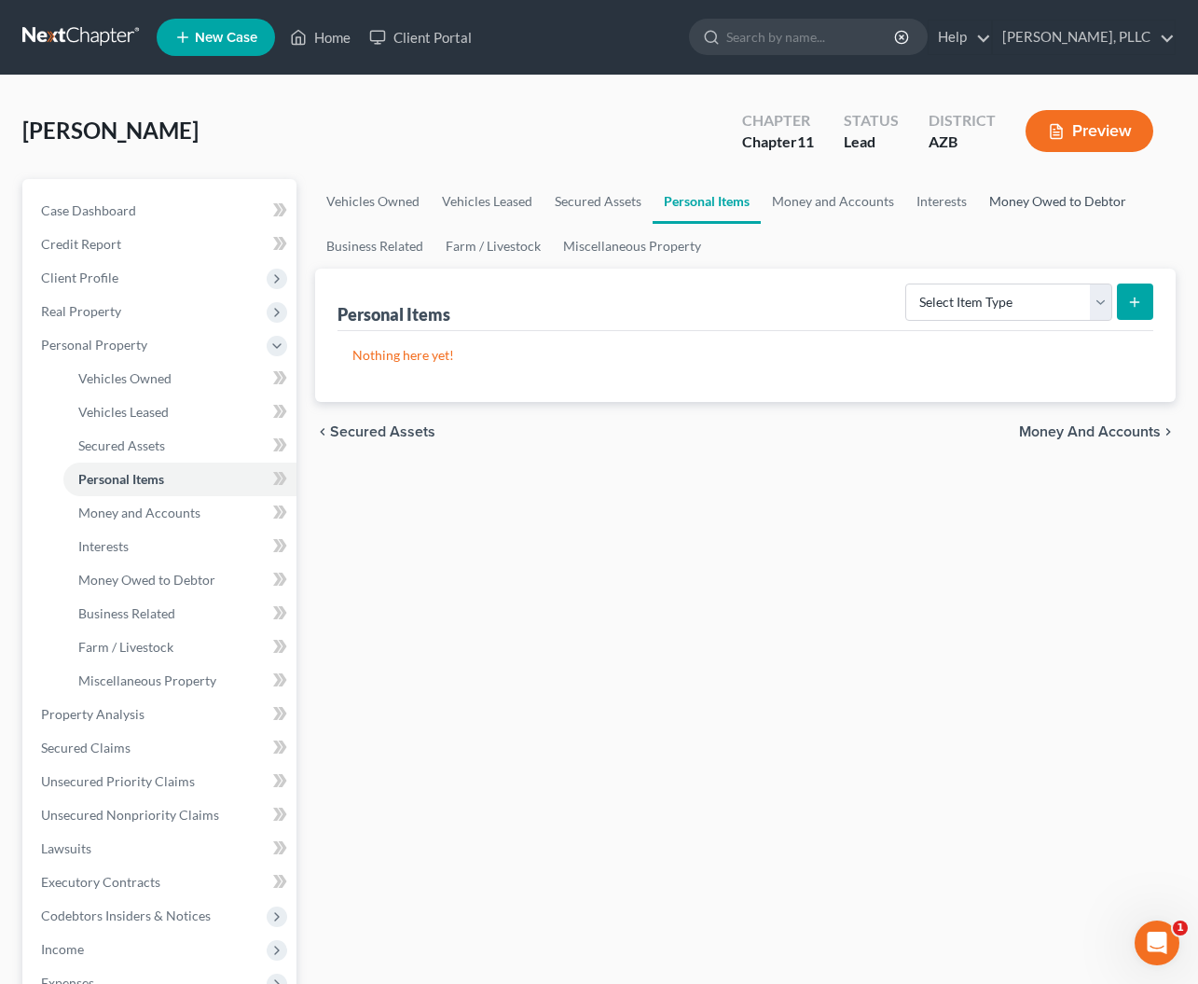
click at [1049, 209] on link "Money Owed to Debtor" at bounding box center [1057, 201] width 159 height 45
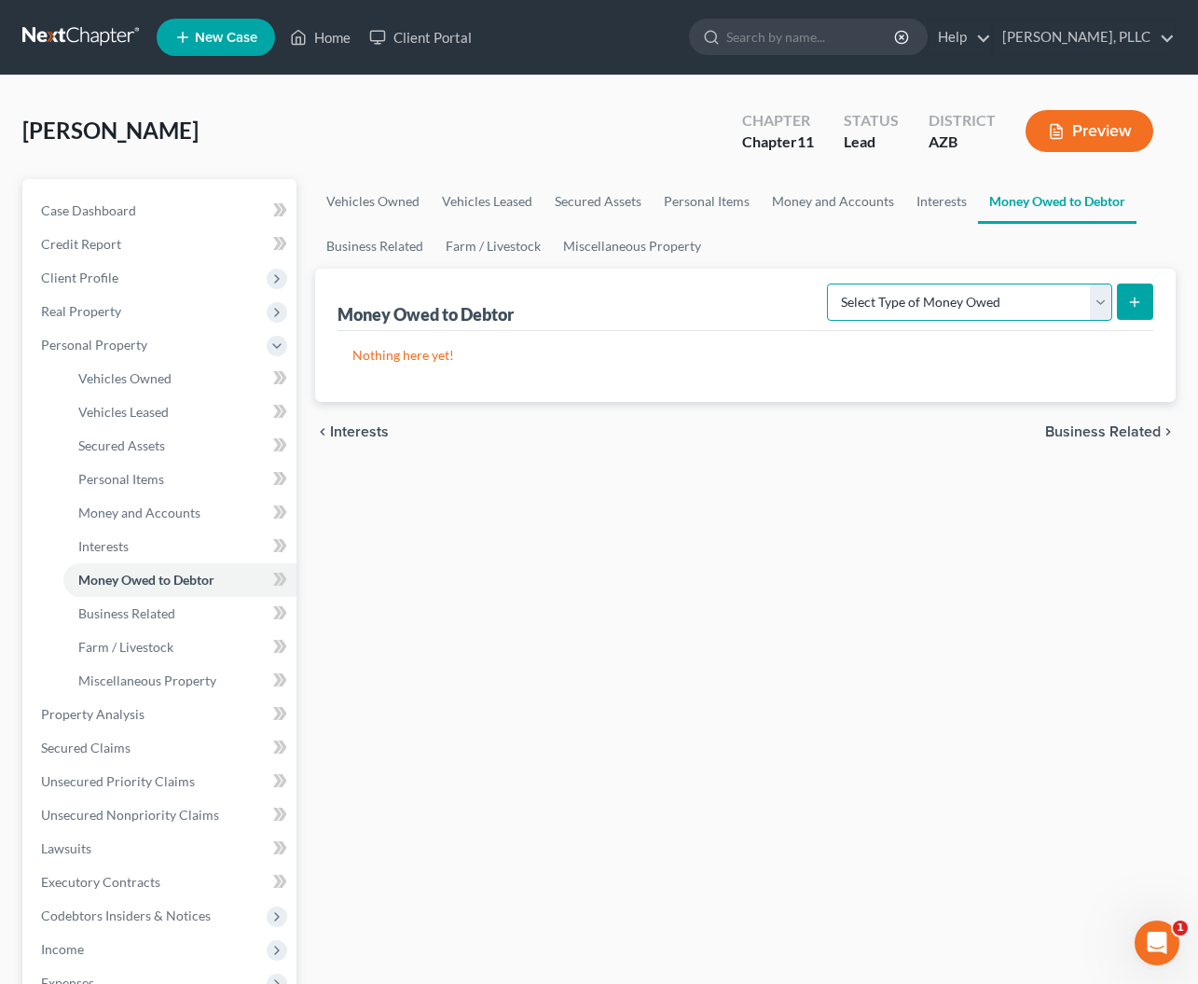
select select "trusts"
click at [1138, 304] on icon "submit" at bounding box center [1134, 302] width 15 height 15
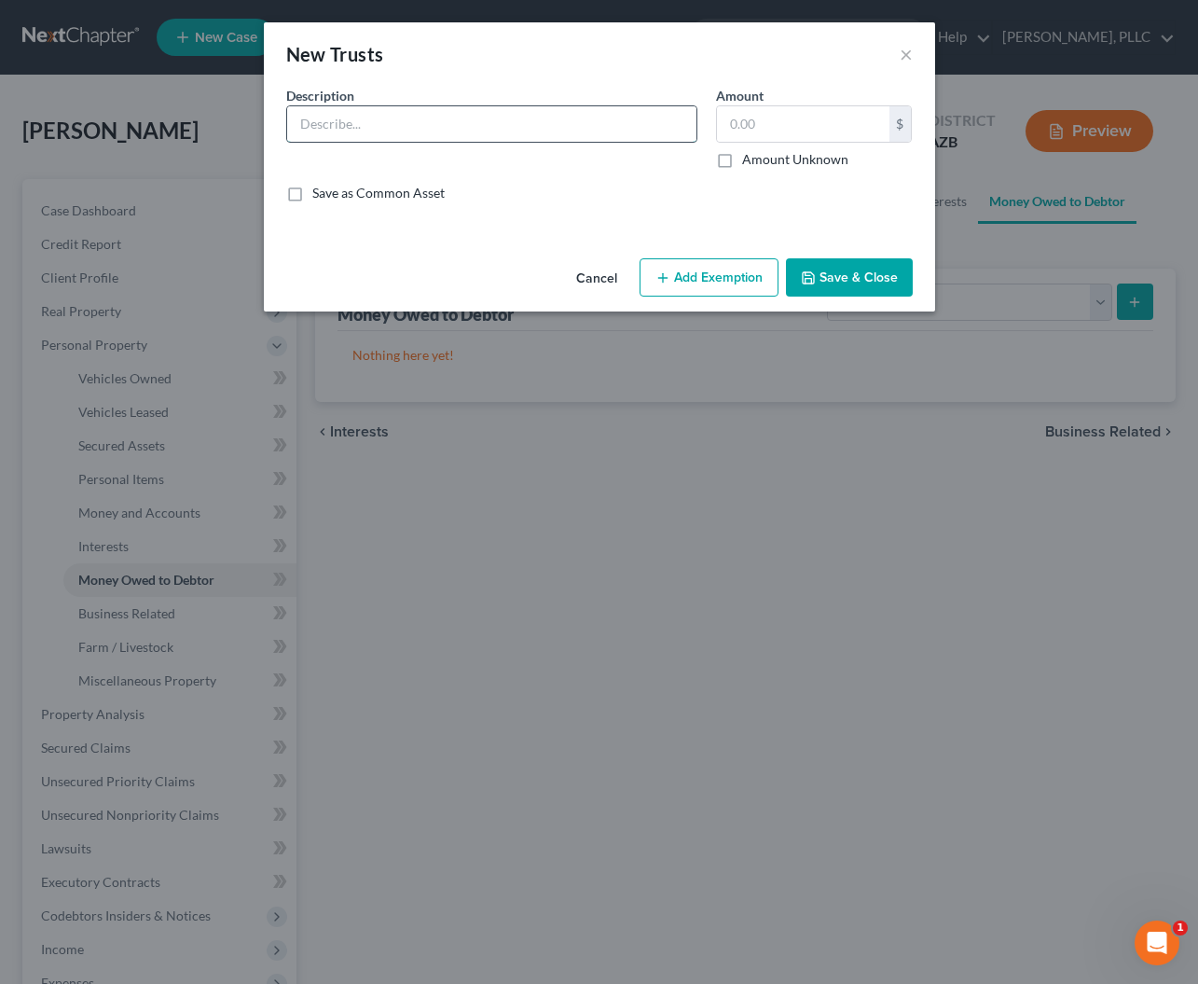
click at [595, 132] on input "text" at bounding box center [491, 123] width 409 height 35
type input "Schaefer Trust"
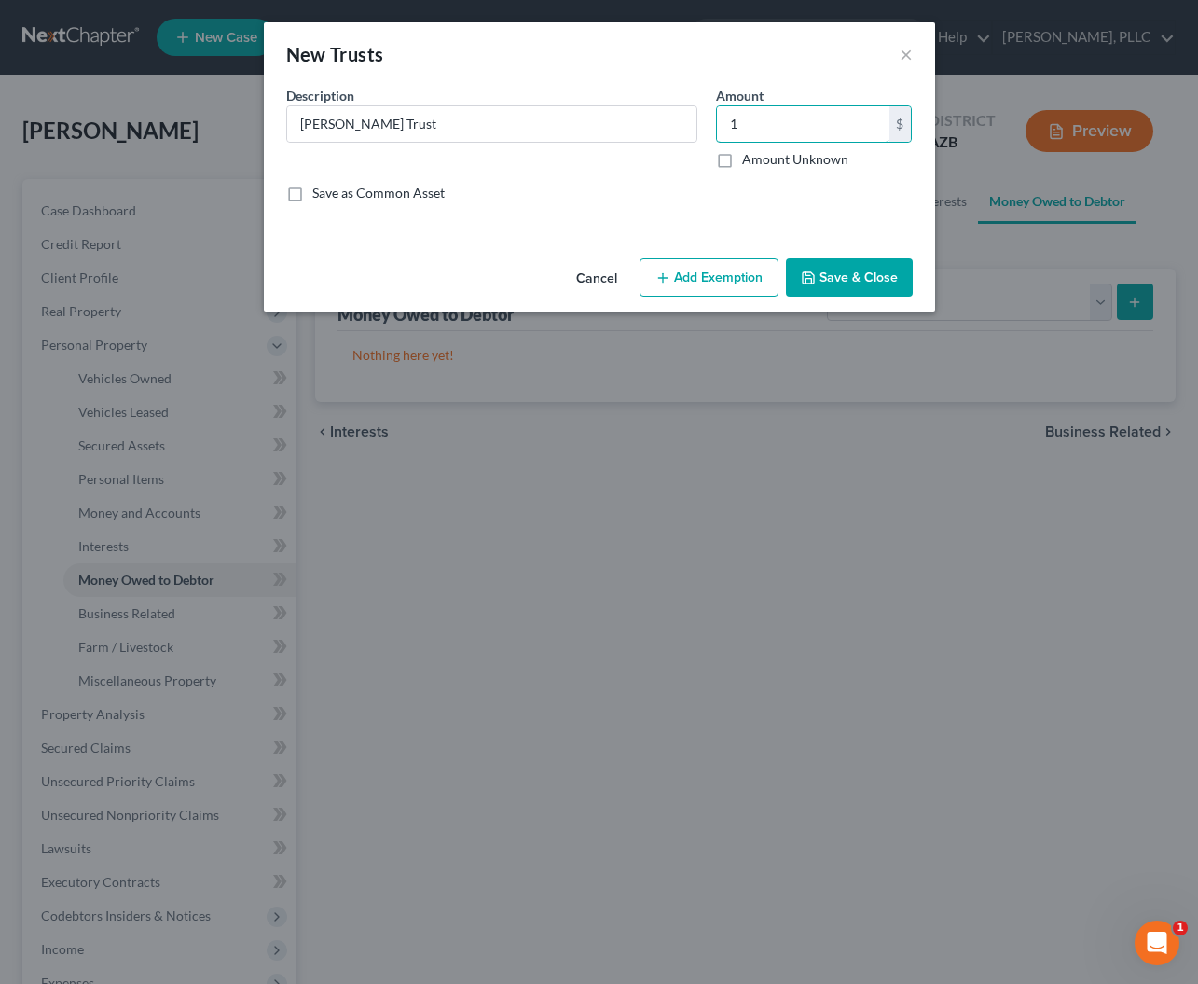
type input "1"
click at [853, 284] on button "Save & Close" at bounding box center [849, 277] width 127 height 39
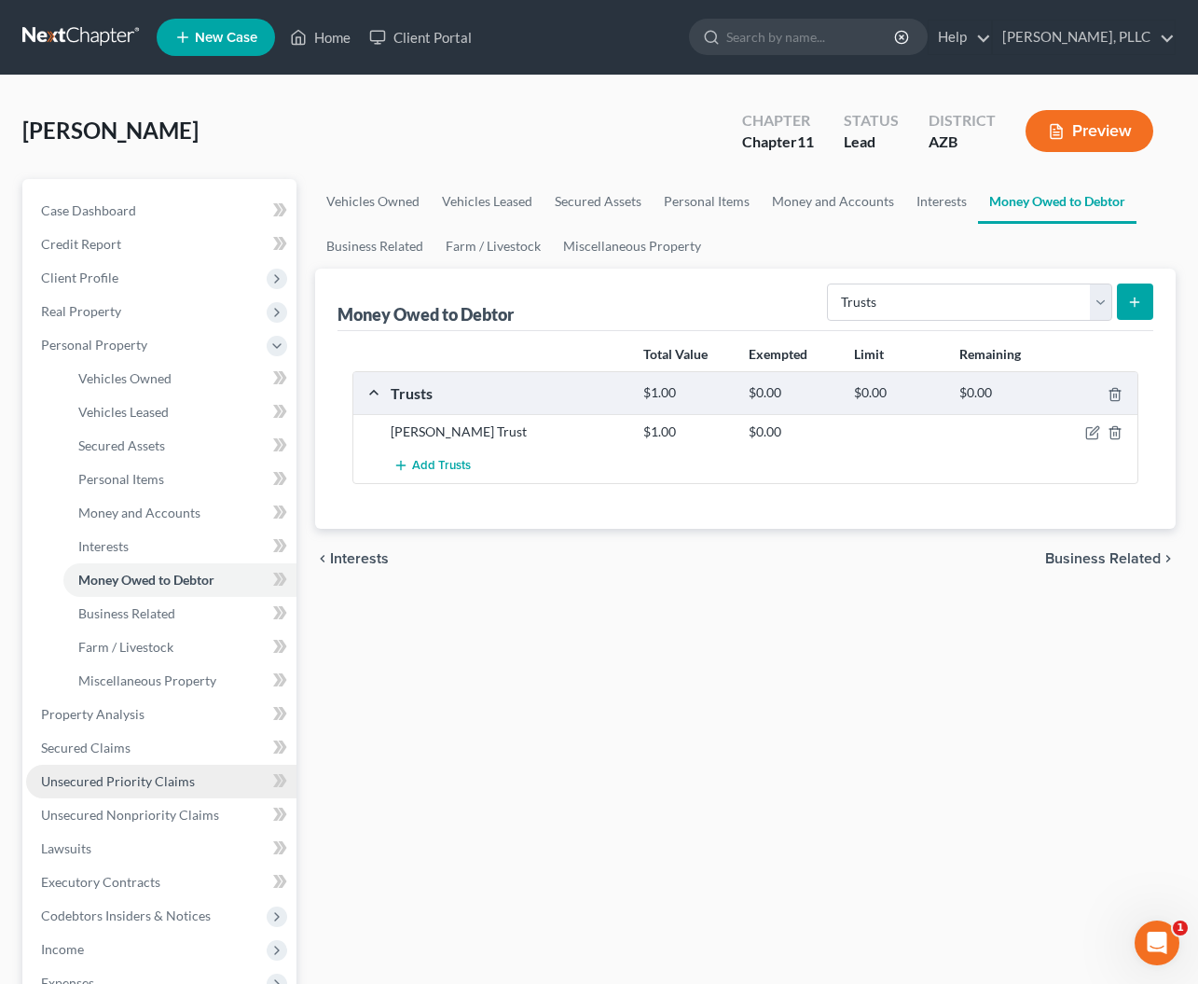
click at [87, 790] on link "Unsecured Priority Claims" at bounding box center [161, 782] width 270 height 34
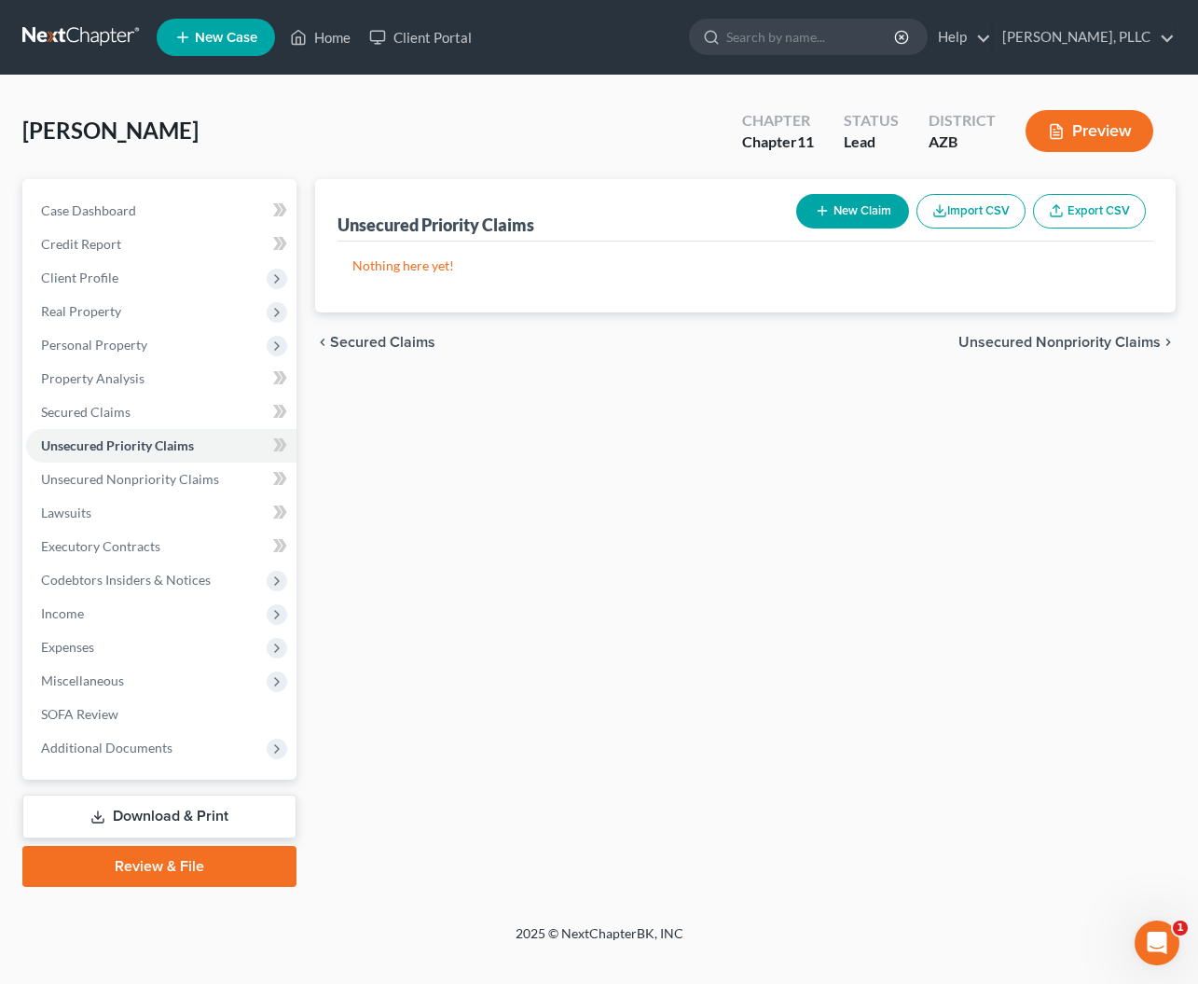
click at [858, 211] on button "New Claim" at bounding box center [852, 211] width 113 height 35
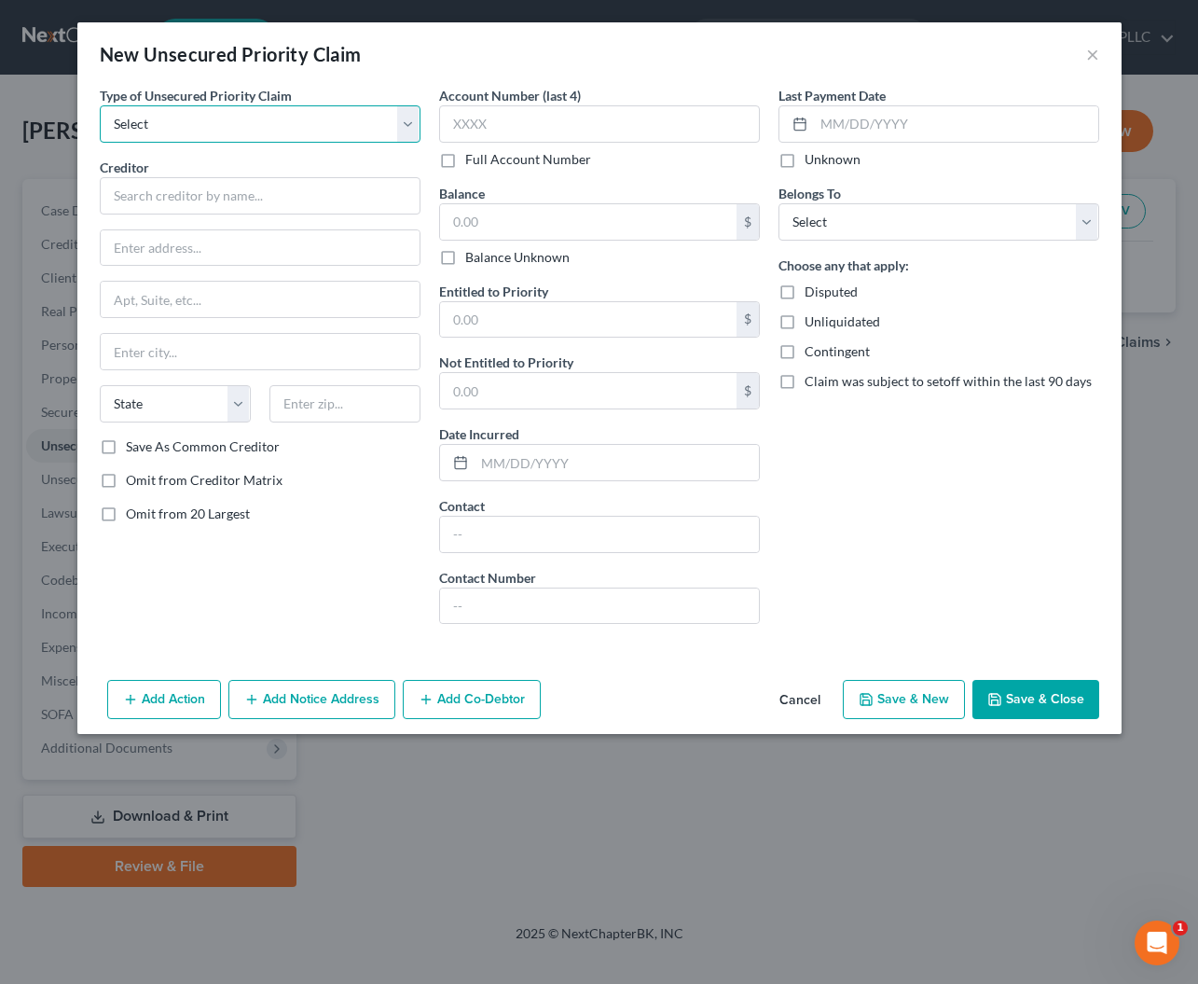
select select "0"
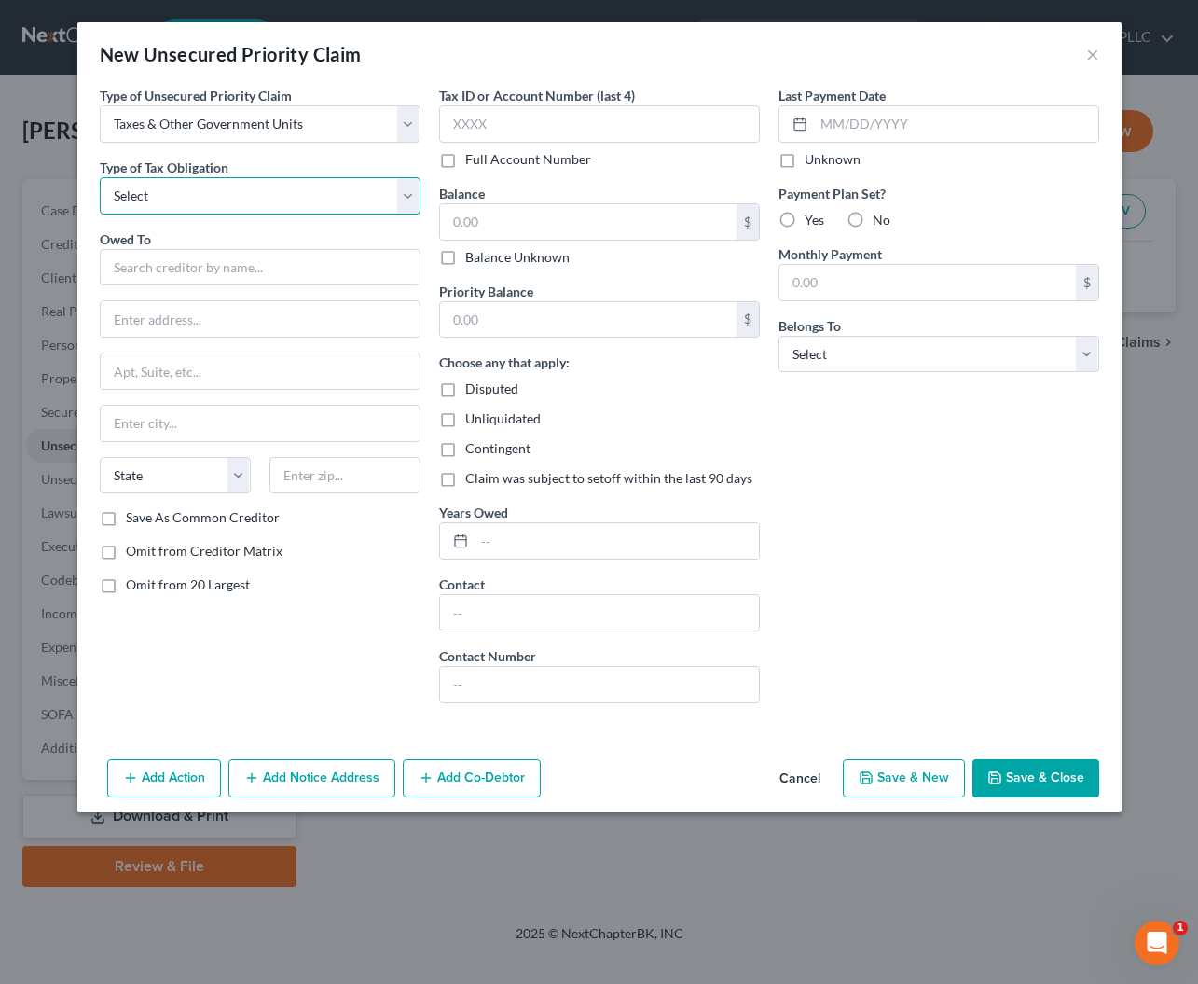
select select "0"
click at [170, 261] on input "text" at bounding box center [260, 267] width 321 height 37
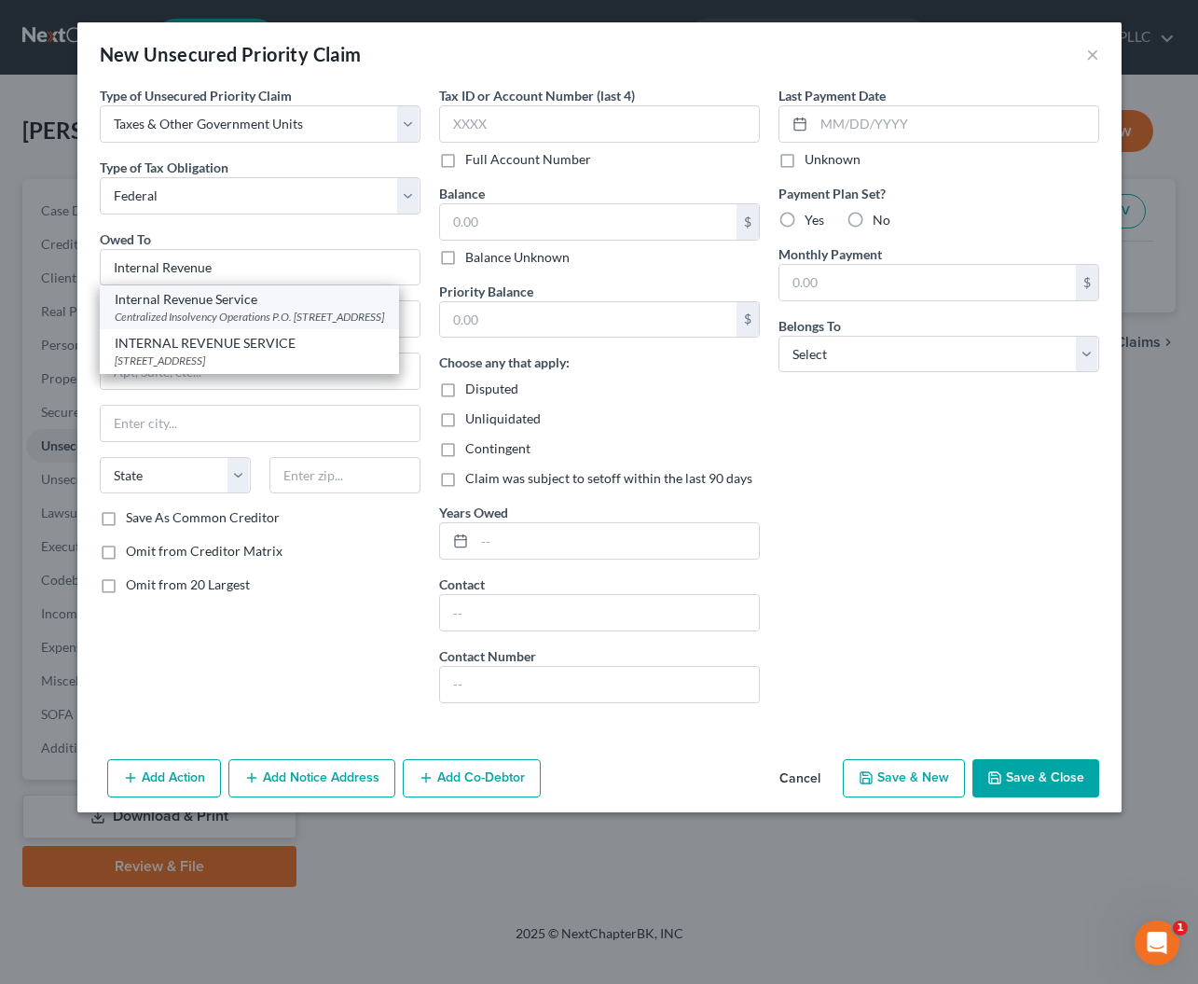
click at [173, 315] on div "Centralized Insolvency Operations P.O. Box 7346, Philadelphia, PA 19101" at bounding box center [250, 317] width 270 height 16
type input "Internal Revenue Service"
type input "Centralized Insolvency Operations"
type input "P.O. Box 7346"
type input "Philadelphia"
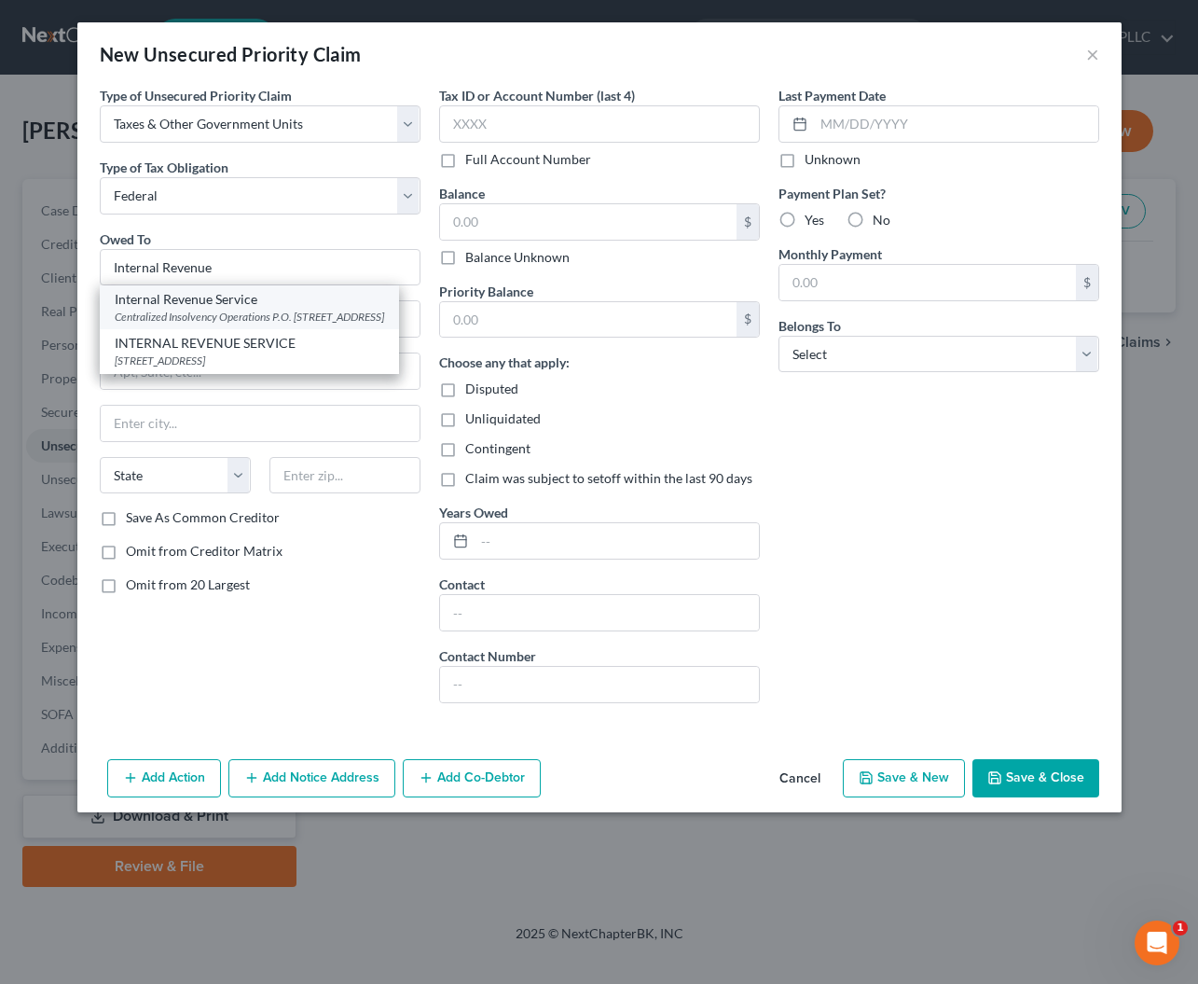
select select "39"
type input "19101"
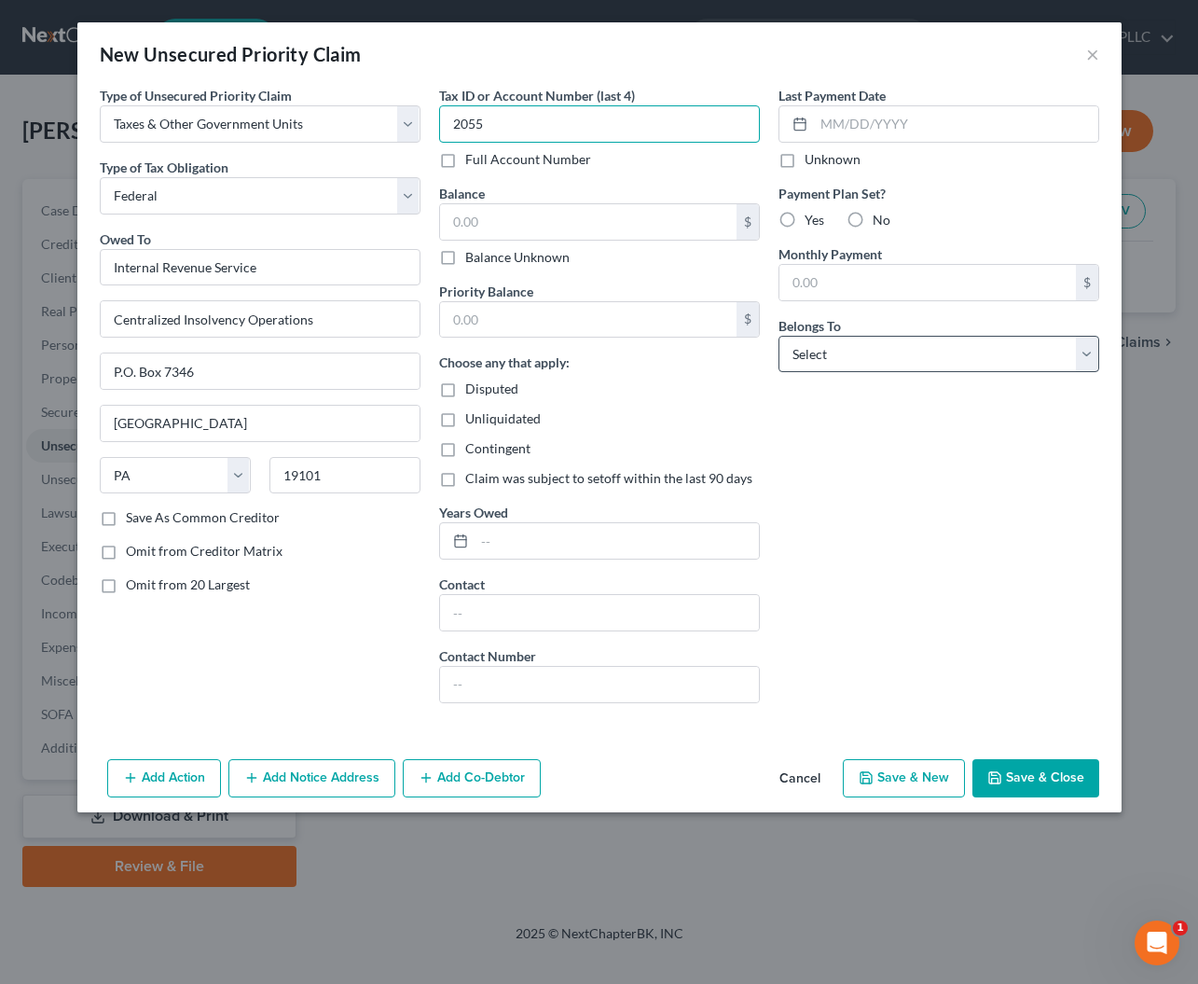
type input "2055"
select select "3"
click at [676, 442] on div "Contingent" at bounding box center [599, 448] width 321 height 19
click at [537, 230] on input "text" at bounding box center [588, 221] width 297 height 35
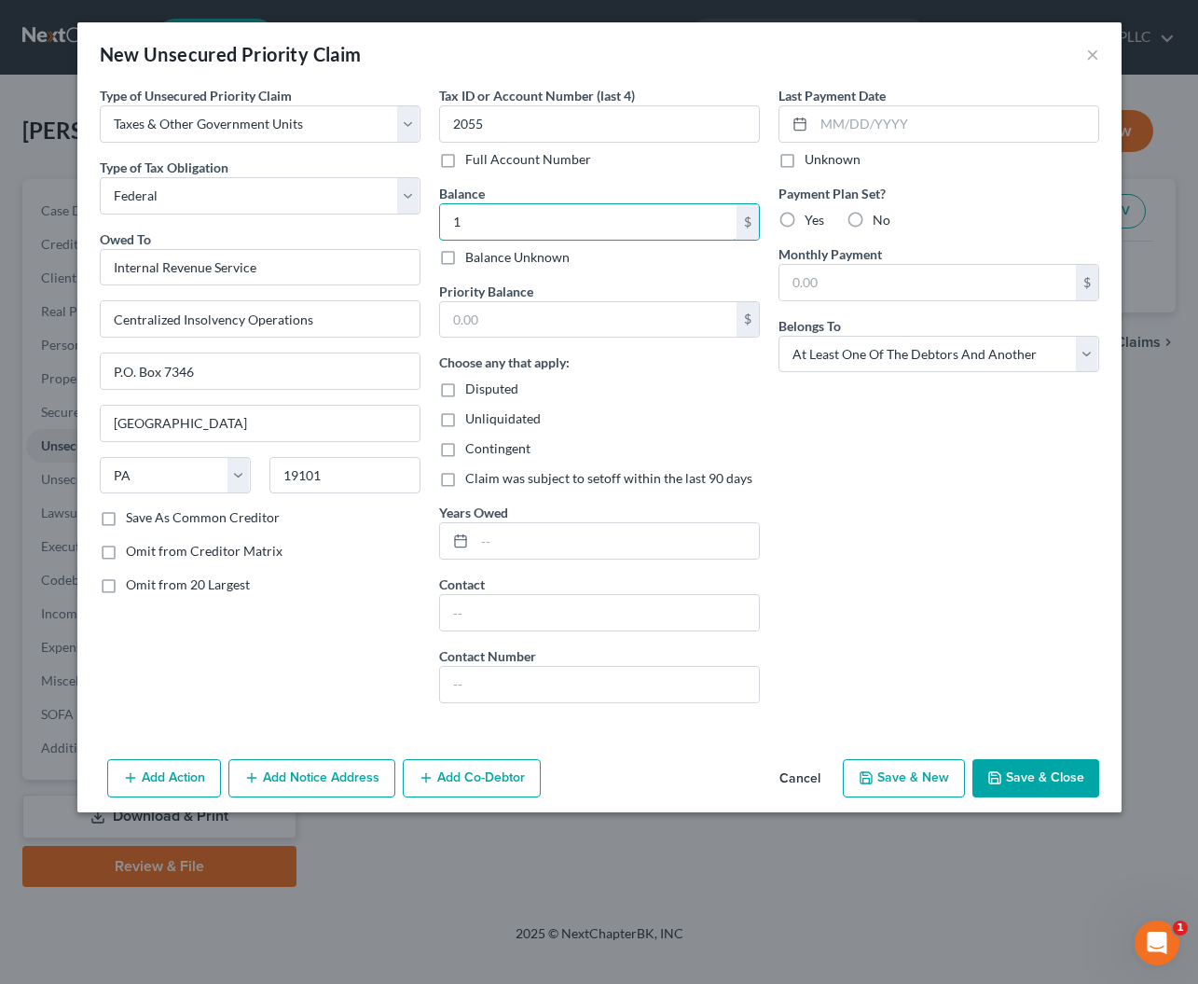
type input "1"
click at [1017, 780] on button "Save & Close" at bounding box center [1036, 778] width 127 height 39
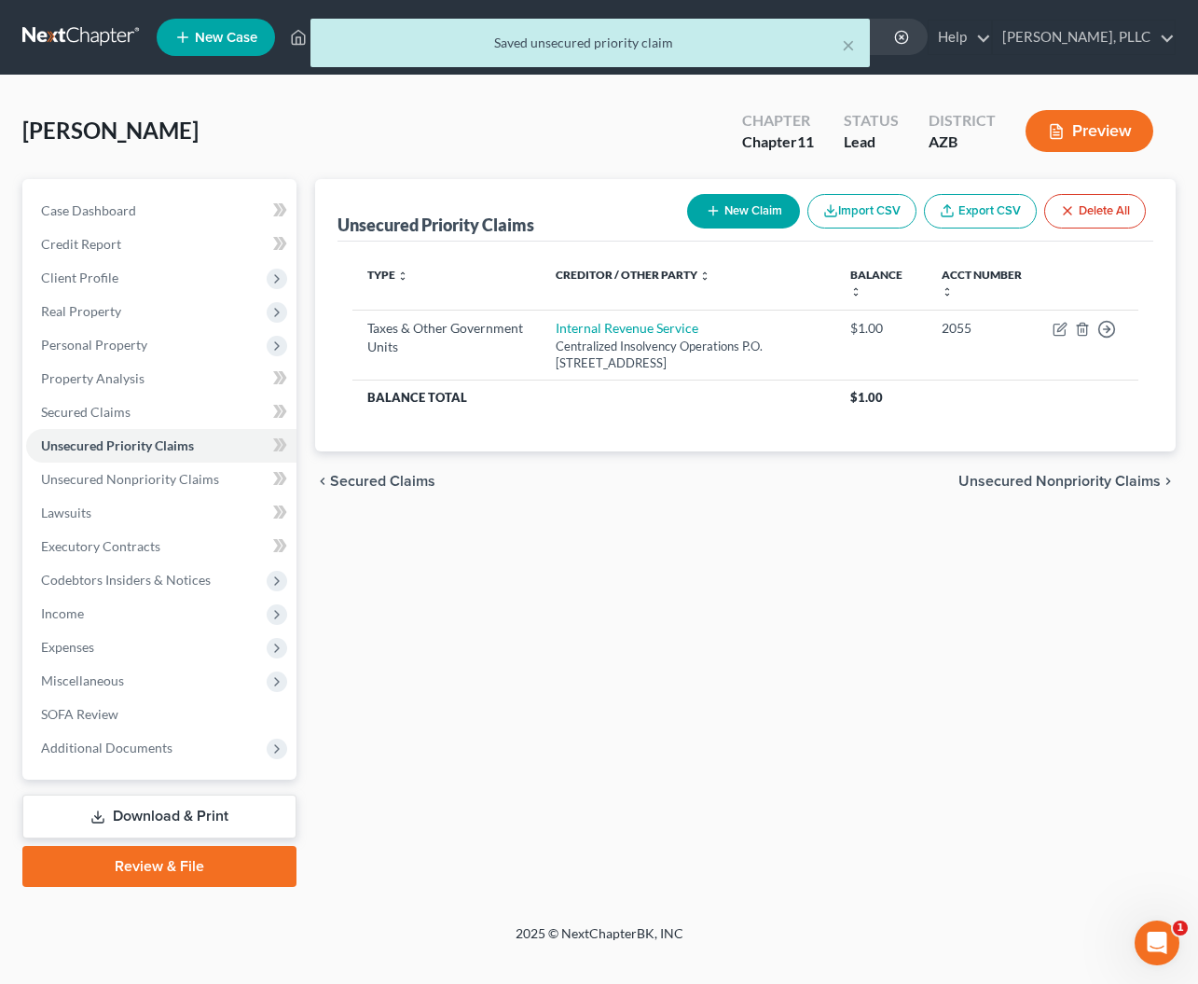
click at [739, 218] on button "New Claim" at bounding box center [743, 211] width 113 height 35
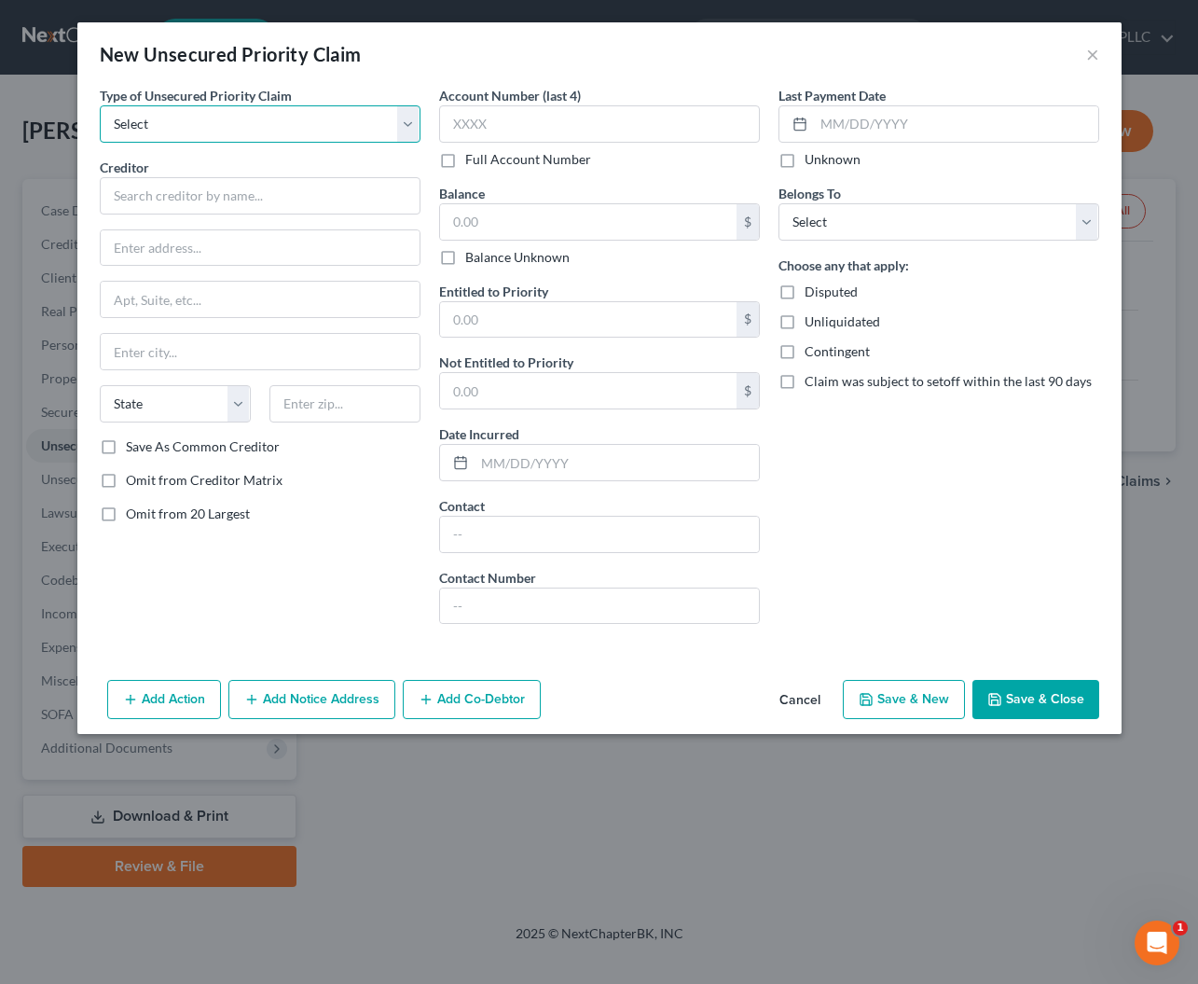
select select "0"
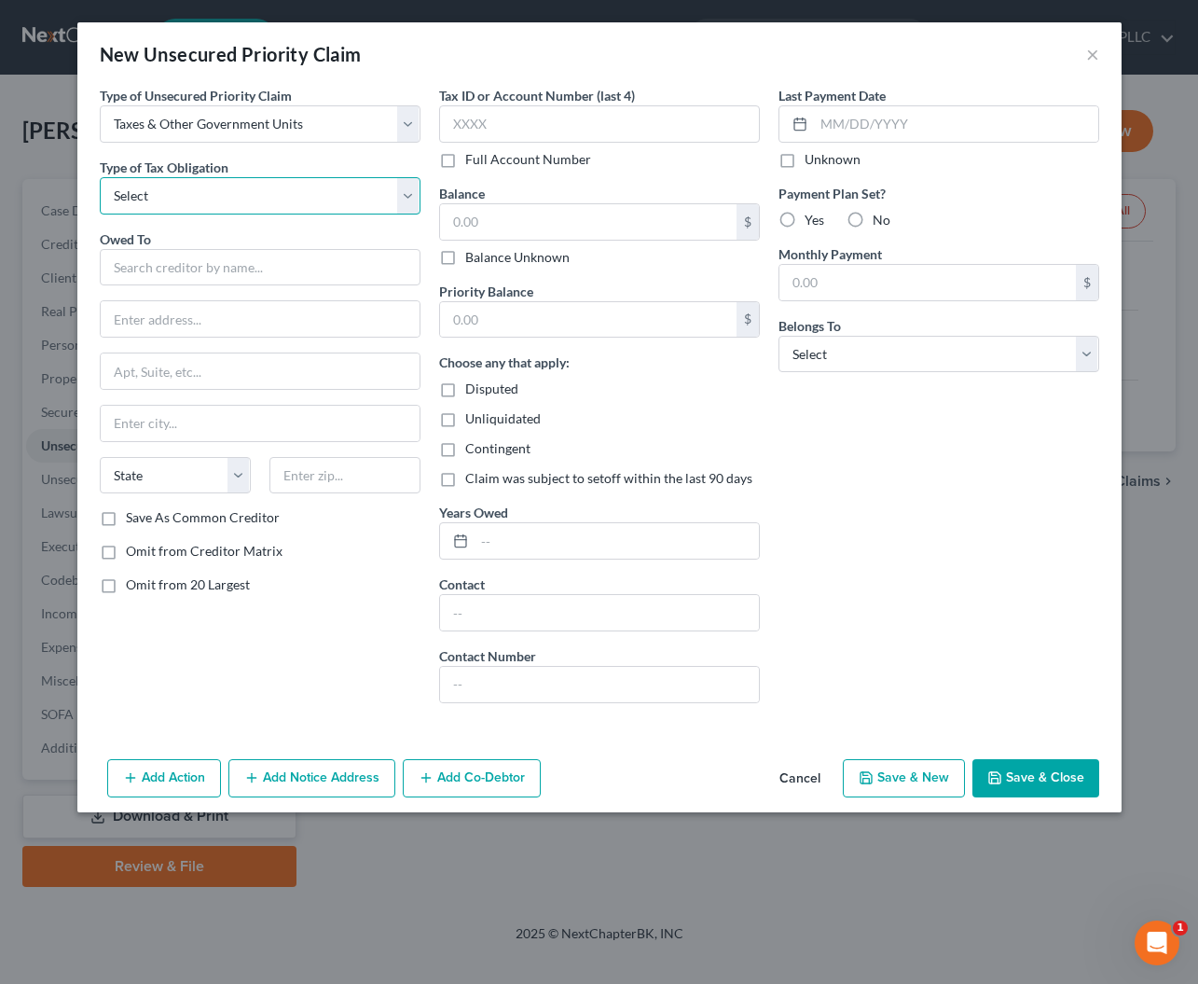
select select "2"
click at [203, 266] on input "text" at bounding box center [260, 267] width 321 height 37
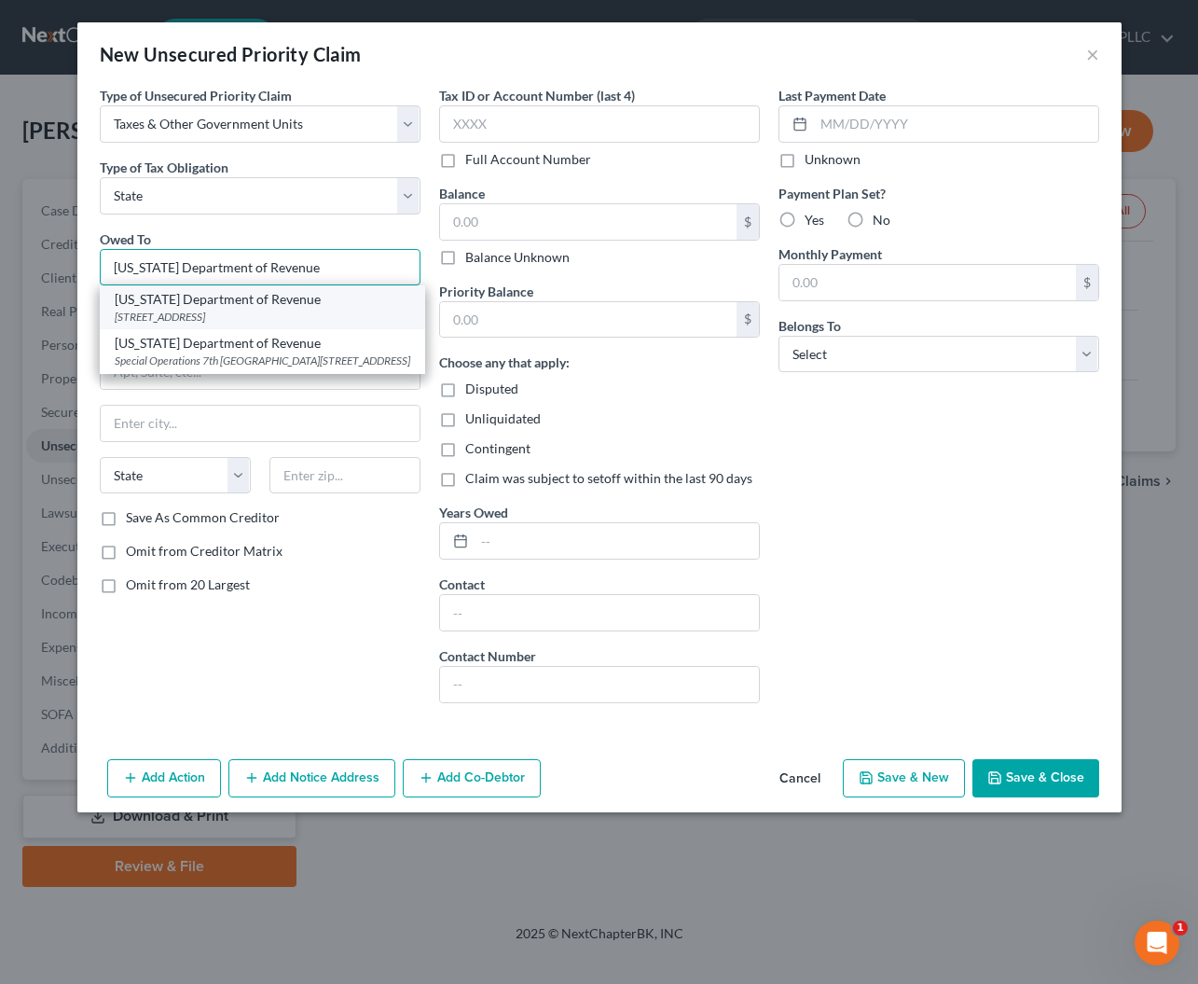
type input "Arizona Department of Revenue"
click at [208, 313] on div "2005 North Central Avenue, Phoenix, AZ 85004-2926" at bounding box center [263, 317] width 296 height 16
type input "2005 North Central Avenue"
type input "Phoenix"
select select "3"
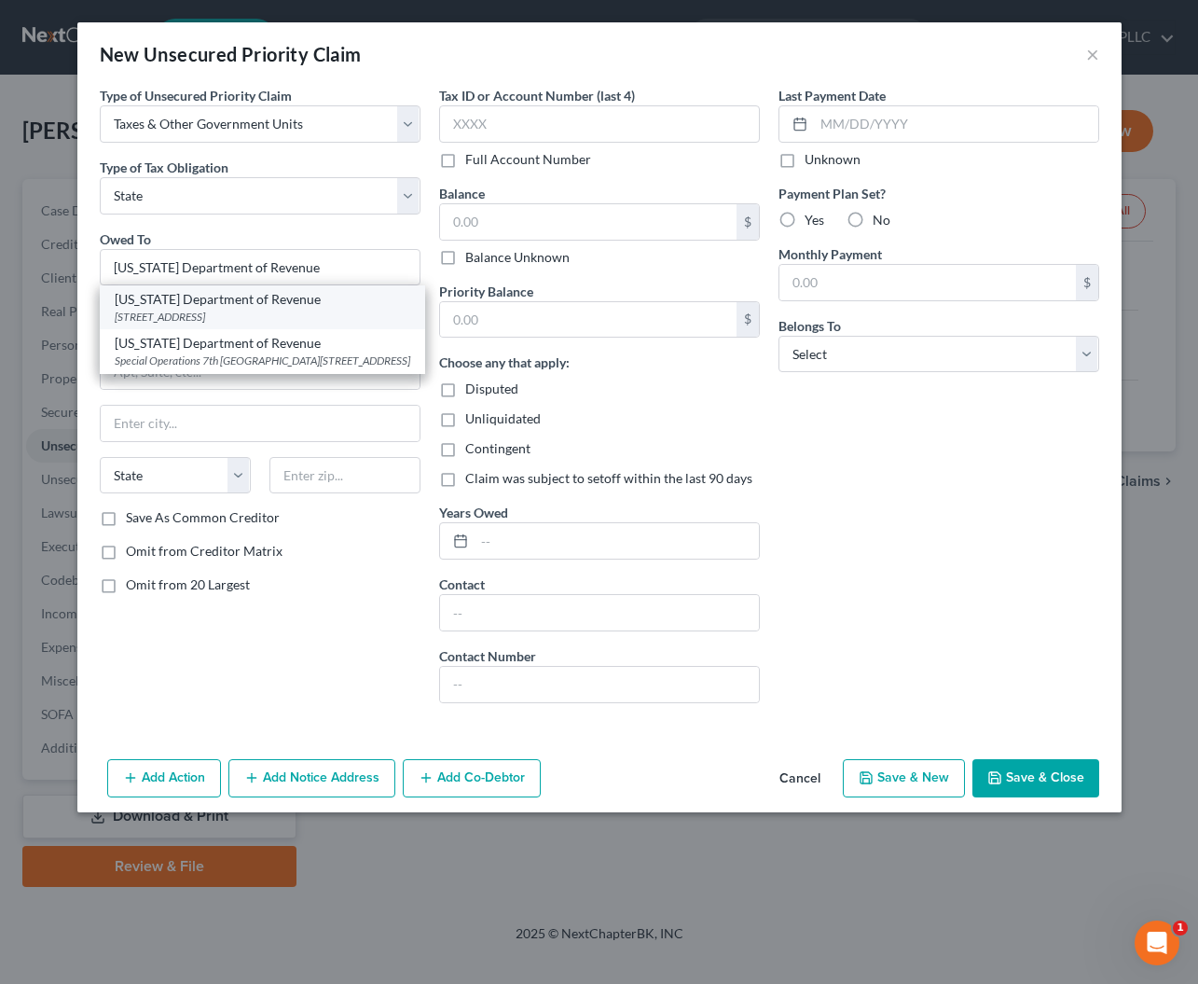
type input "85004-2926"
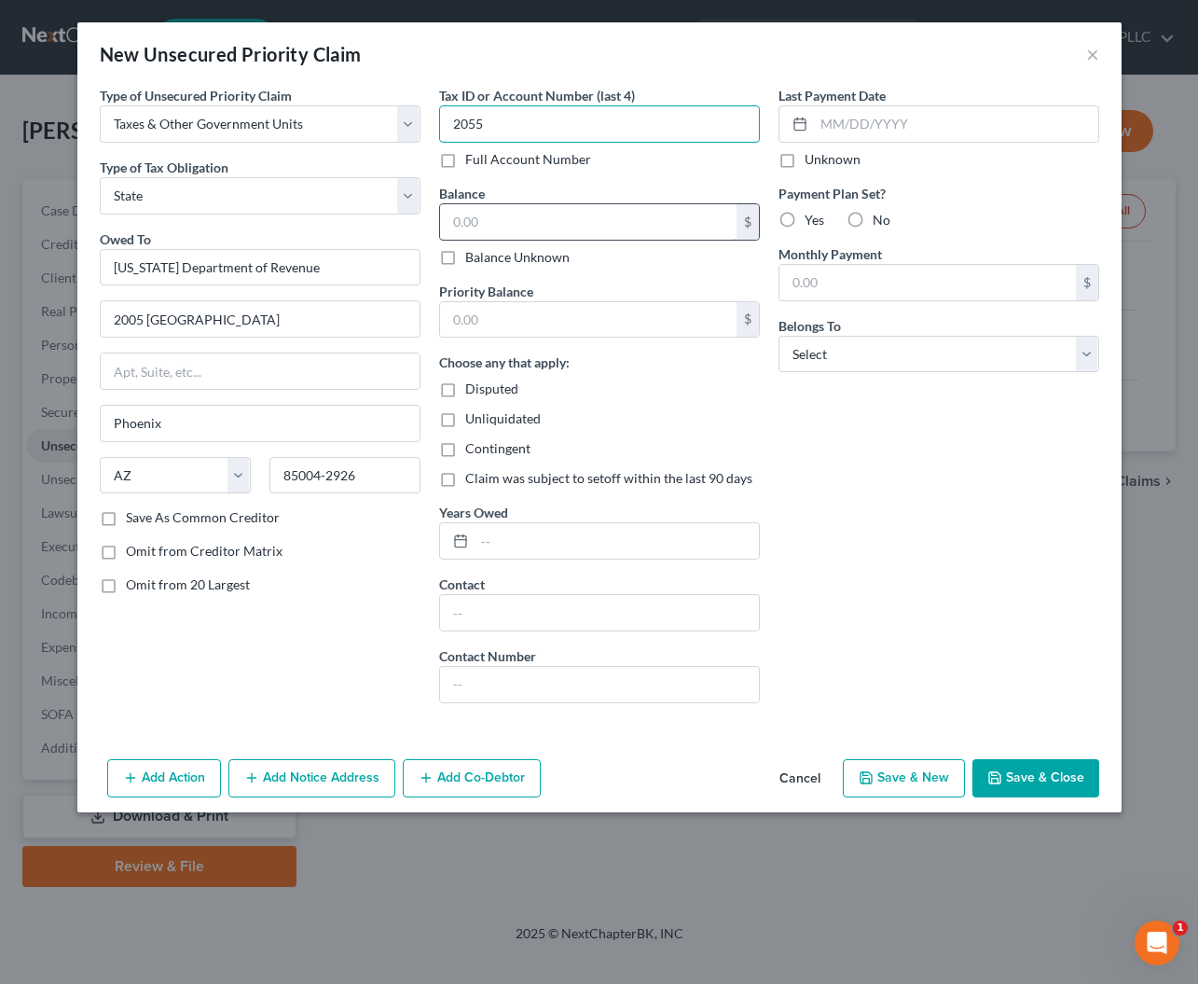
type input "2055"
click at [577, 223] on input "text" at bounding box center [588, 221] width 297 height 35
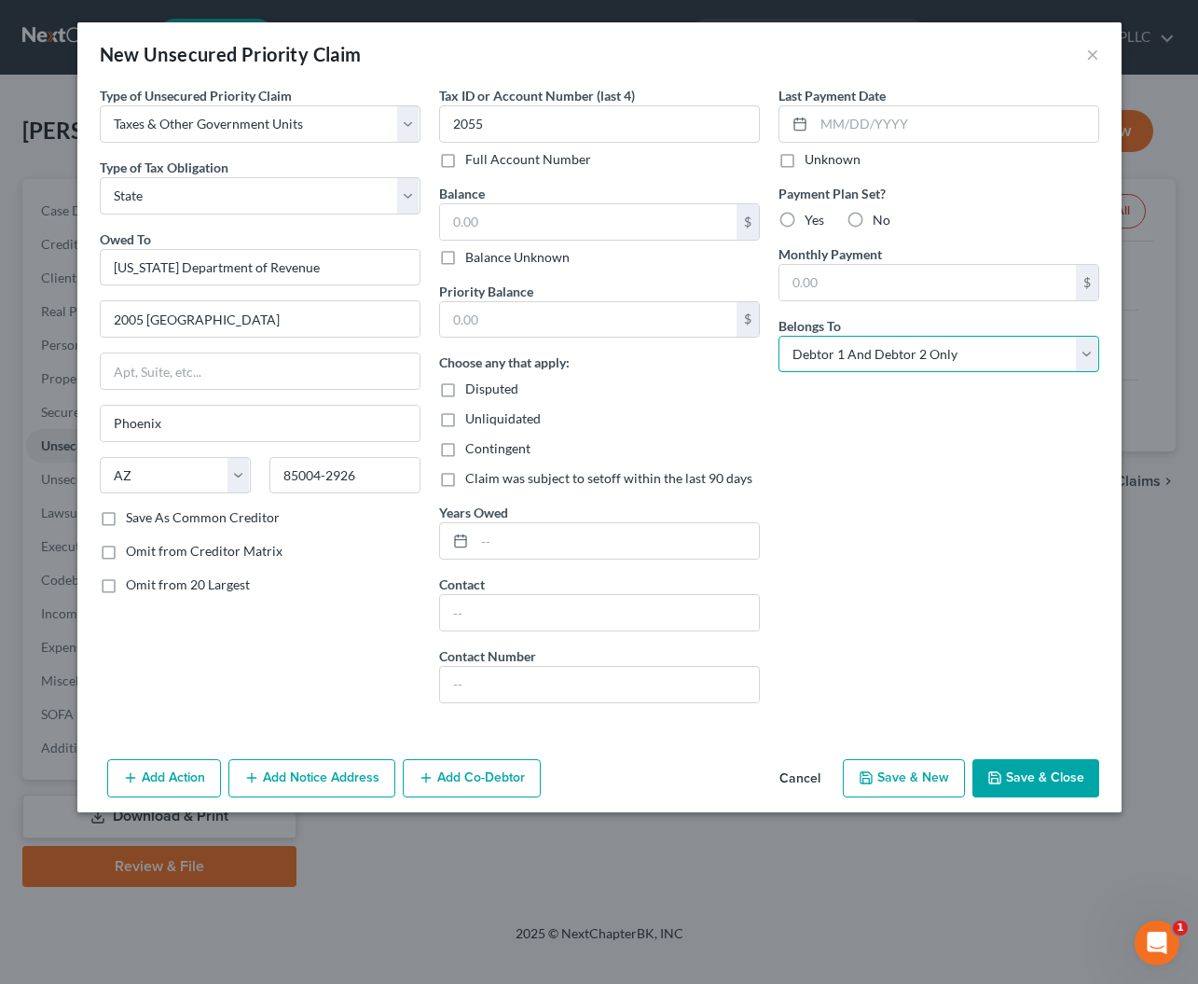
select select "3"
click at [896, 767] on button "Save & New" at bounding box center [904, 778] width 122 height 39
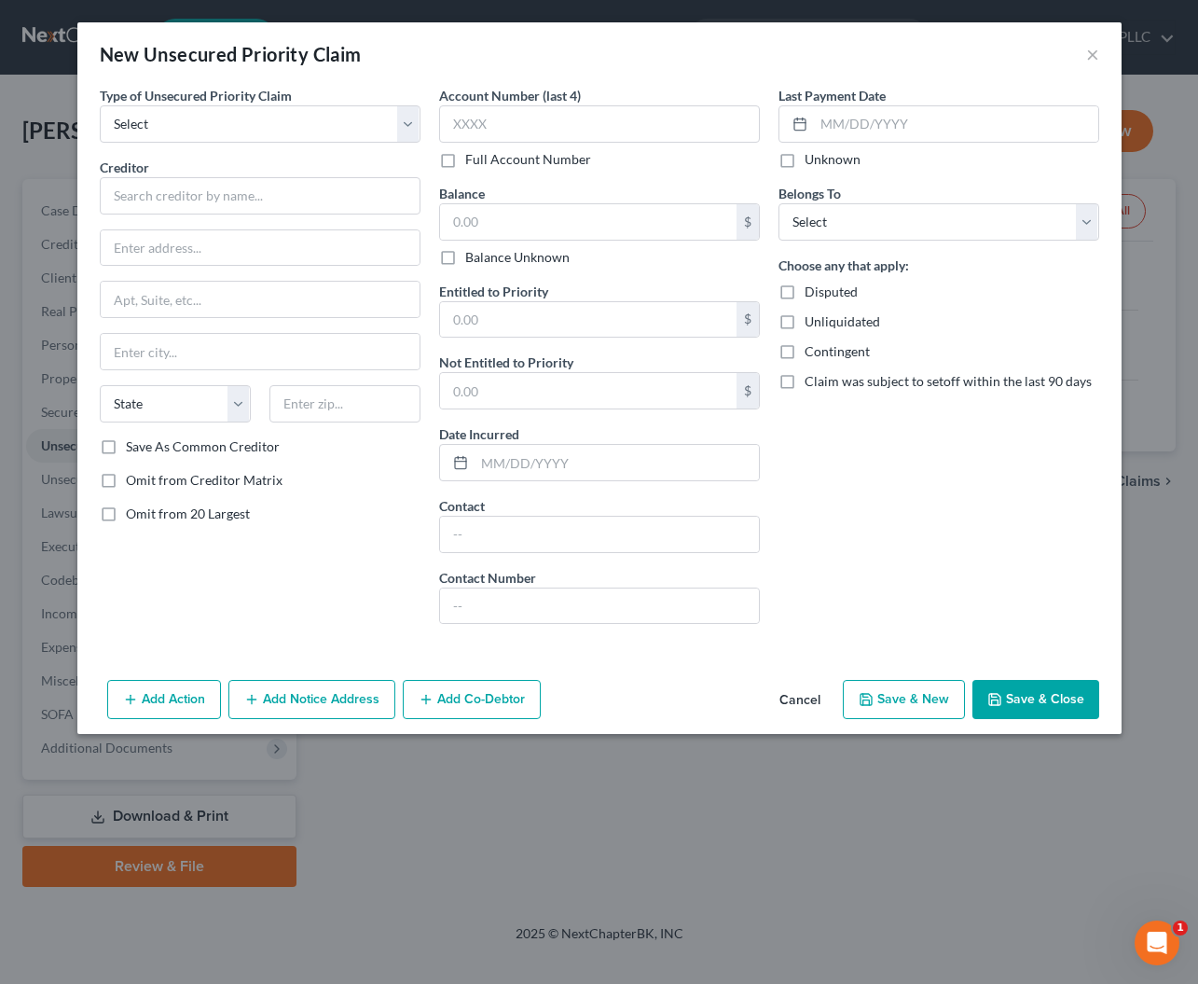
type input "0.00"
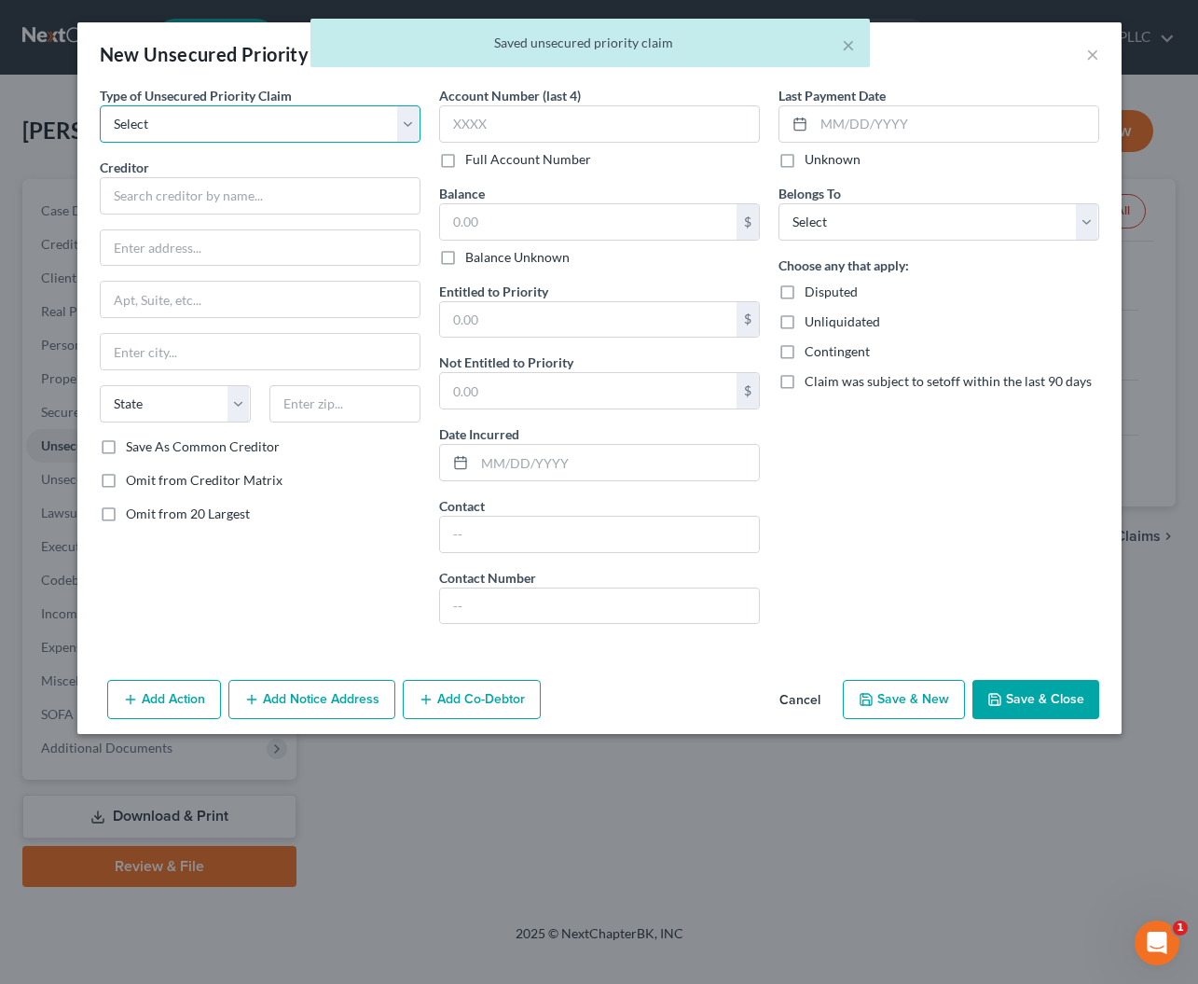
select select "0"
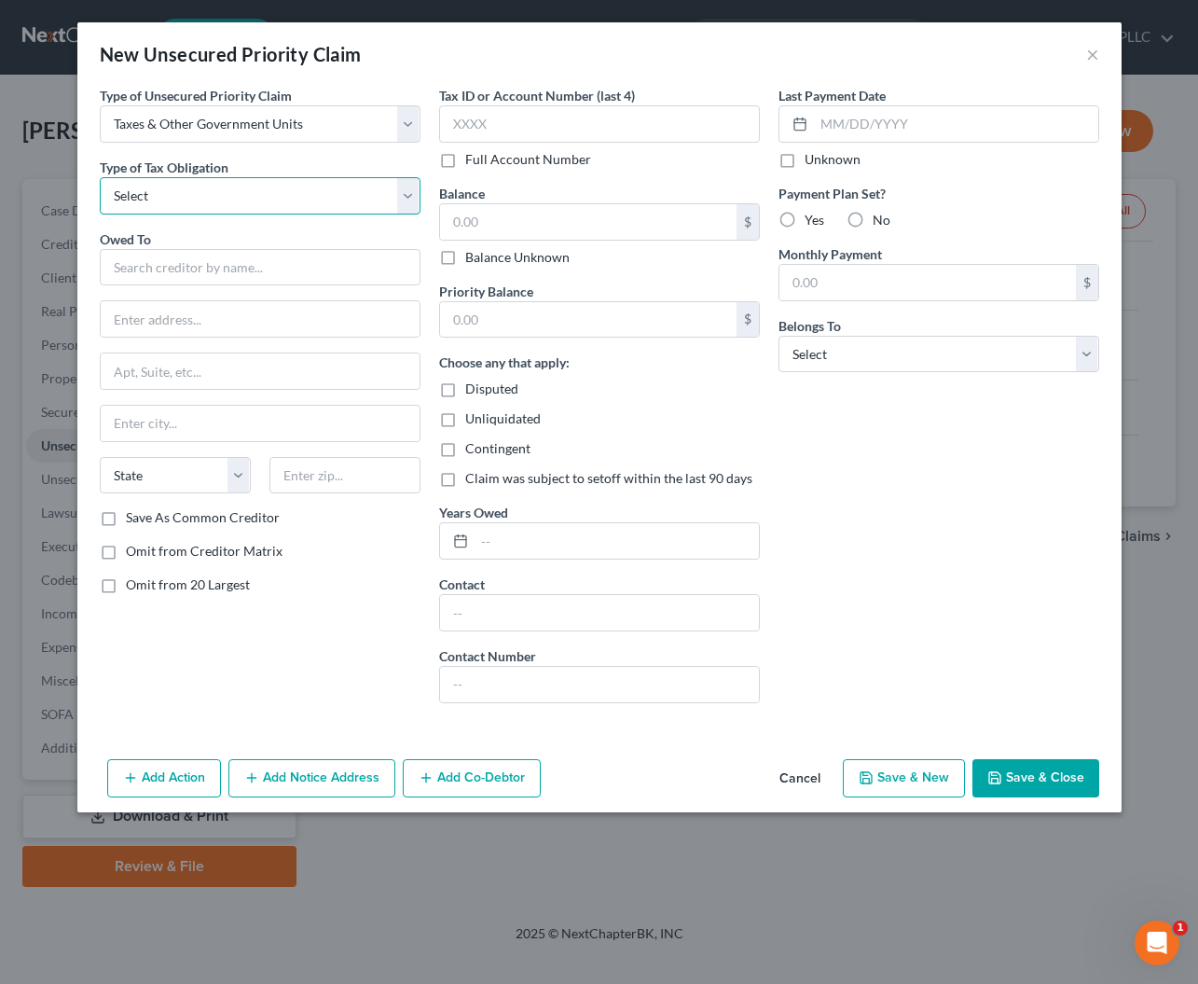
select select "2"
click at [218, 273] on input "text" at bounding box center [260, 267] width 321 height 37
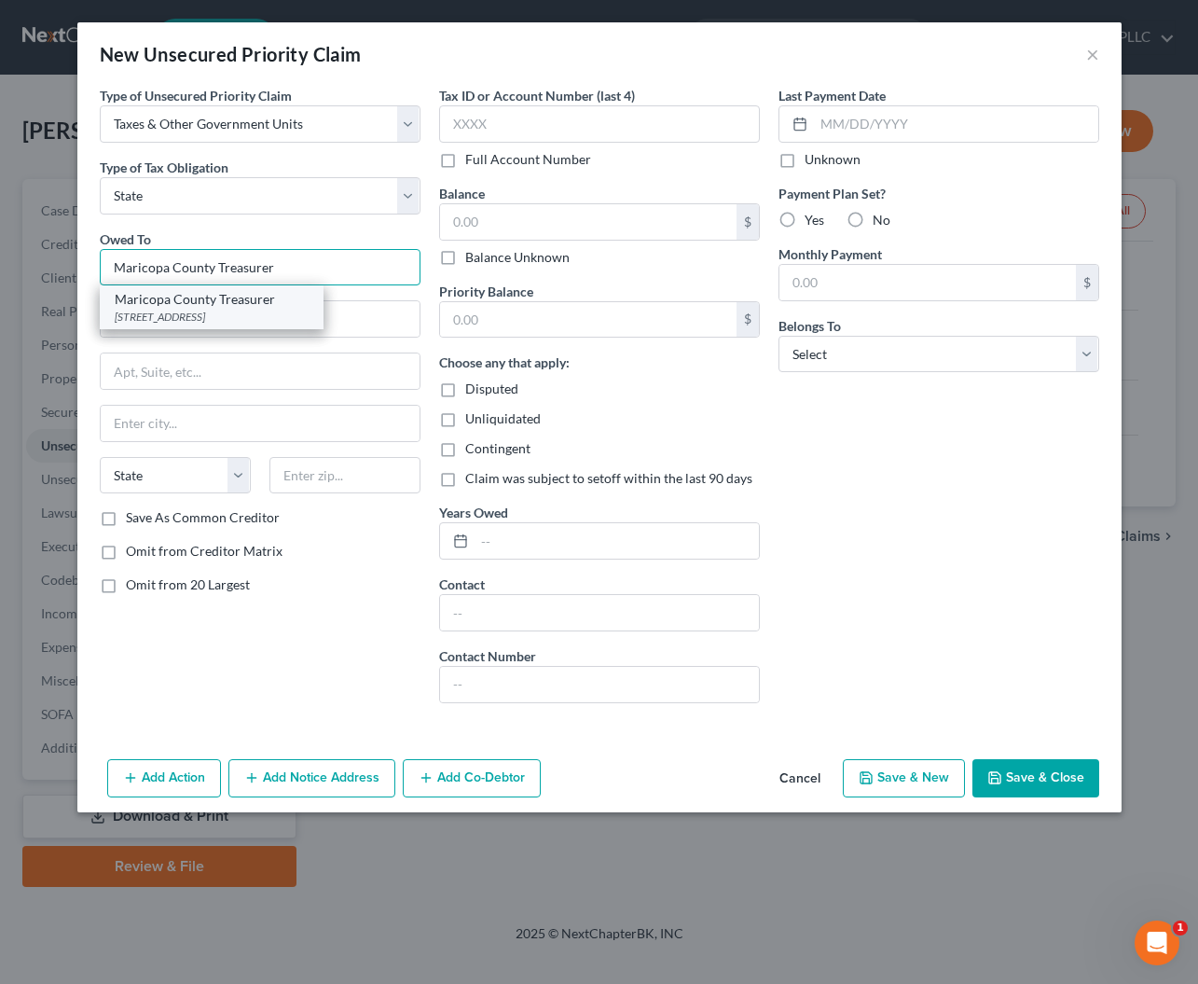
type input "Maricopa County Treasurer"
click at [167, 307] on div "Maricopa County Treasurer" at bounding box center [212, 299] width 194 height 19
type input "301 West Jefferson Street"
type input "Suite 100"
type input "Phoenix"
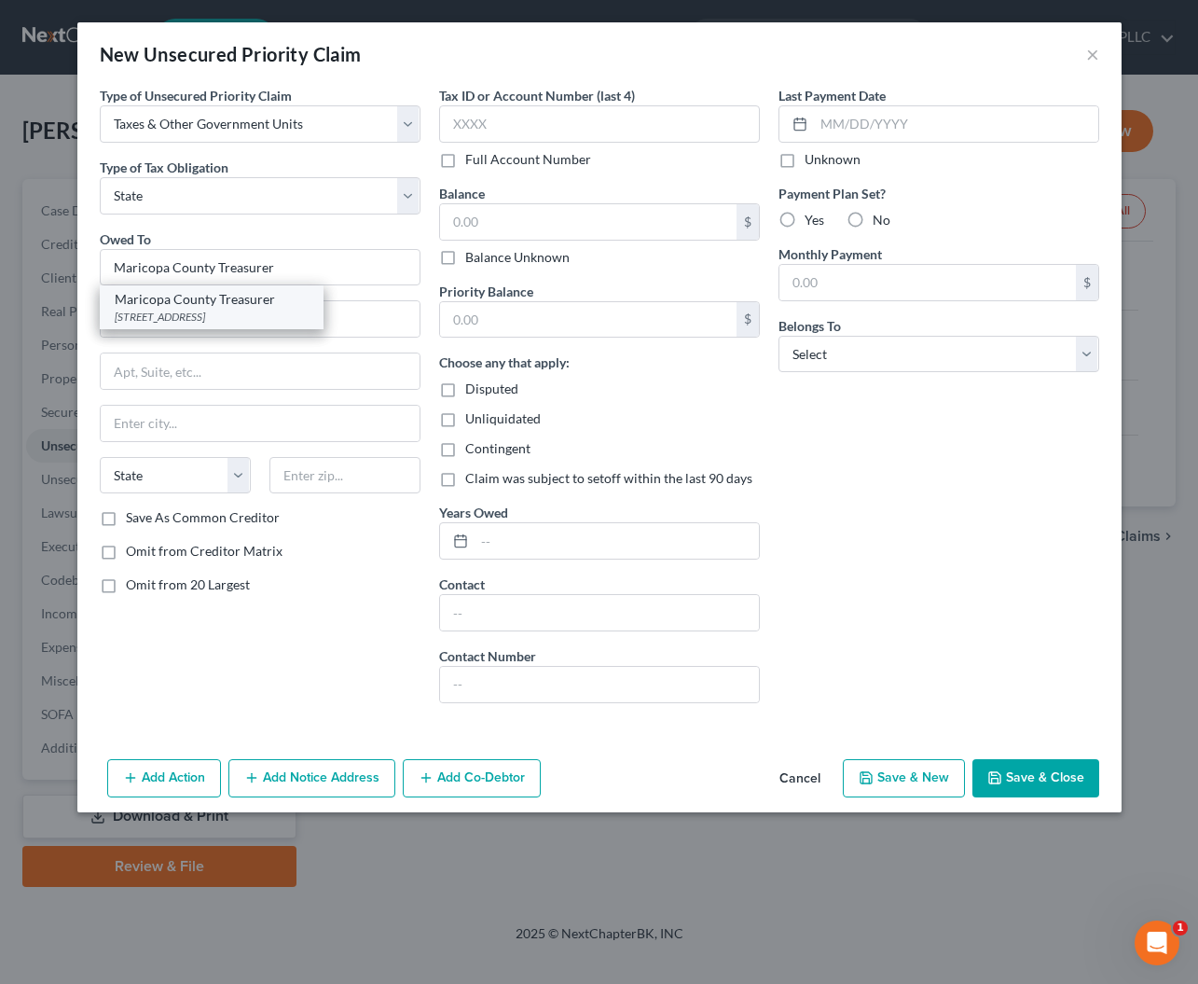
select select "3"
type input "85003"
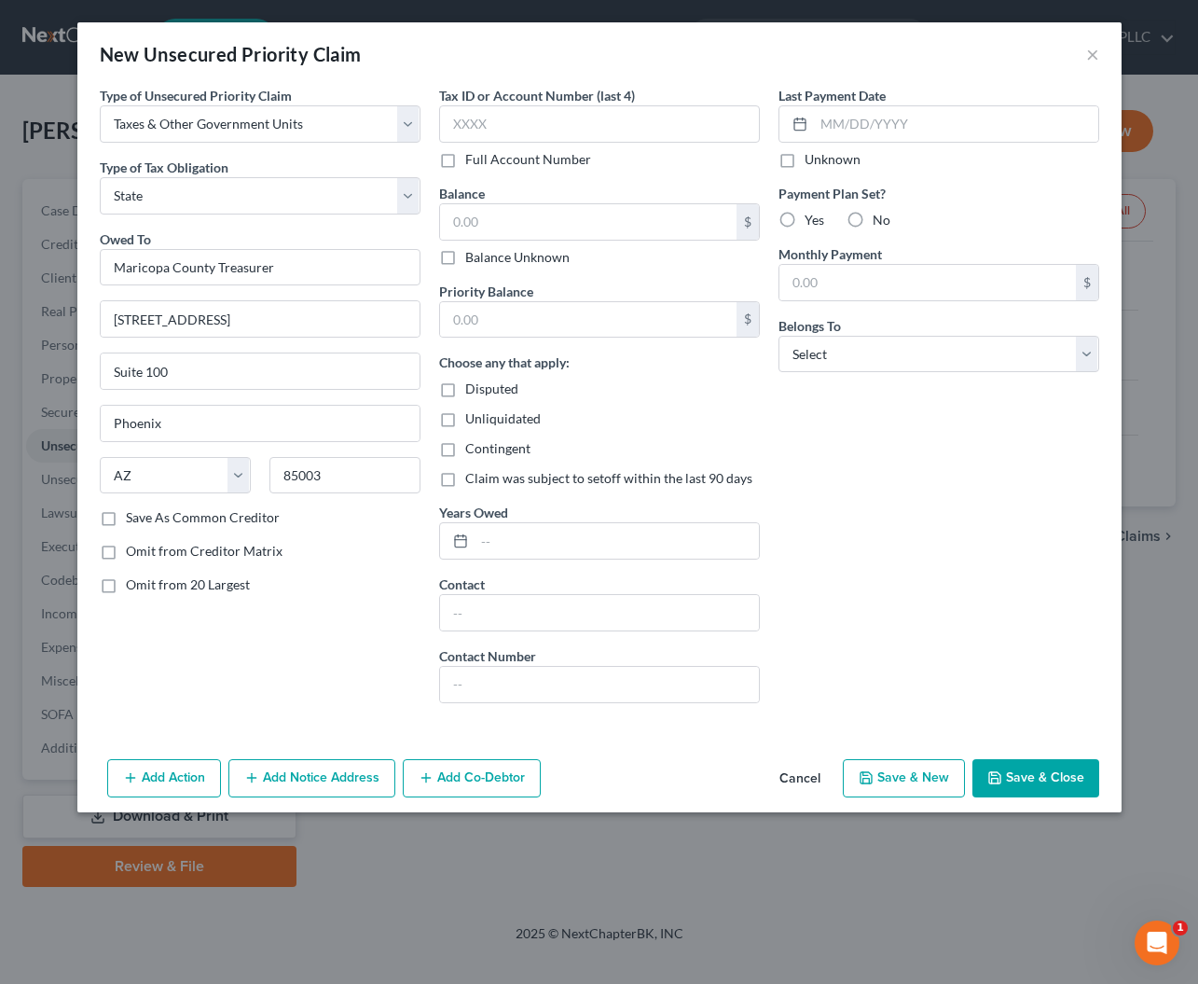
click at [465, 164] on label "Full Account Number" at bounding box center [528, 159] width 126 height 19
click at [473, 162] on input "Full Account Number" at bounding box center [479, 156] width 12 height 12
click at [473, 132] on input "text" at bounding box center [599, 123] width 321 height 37
type input "231-17-458"
select select "0"
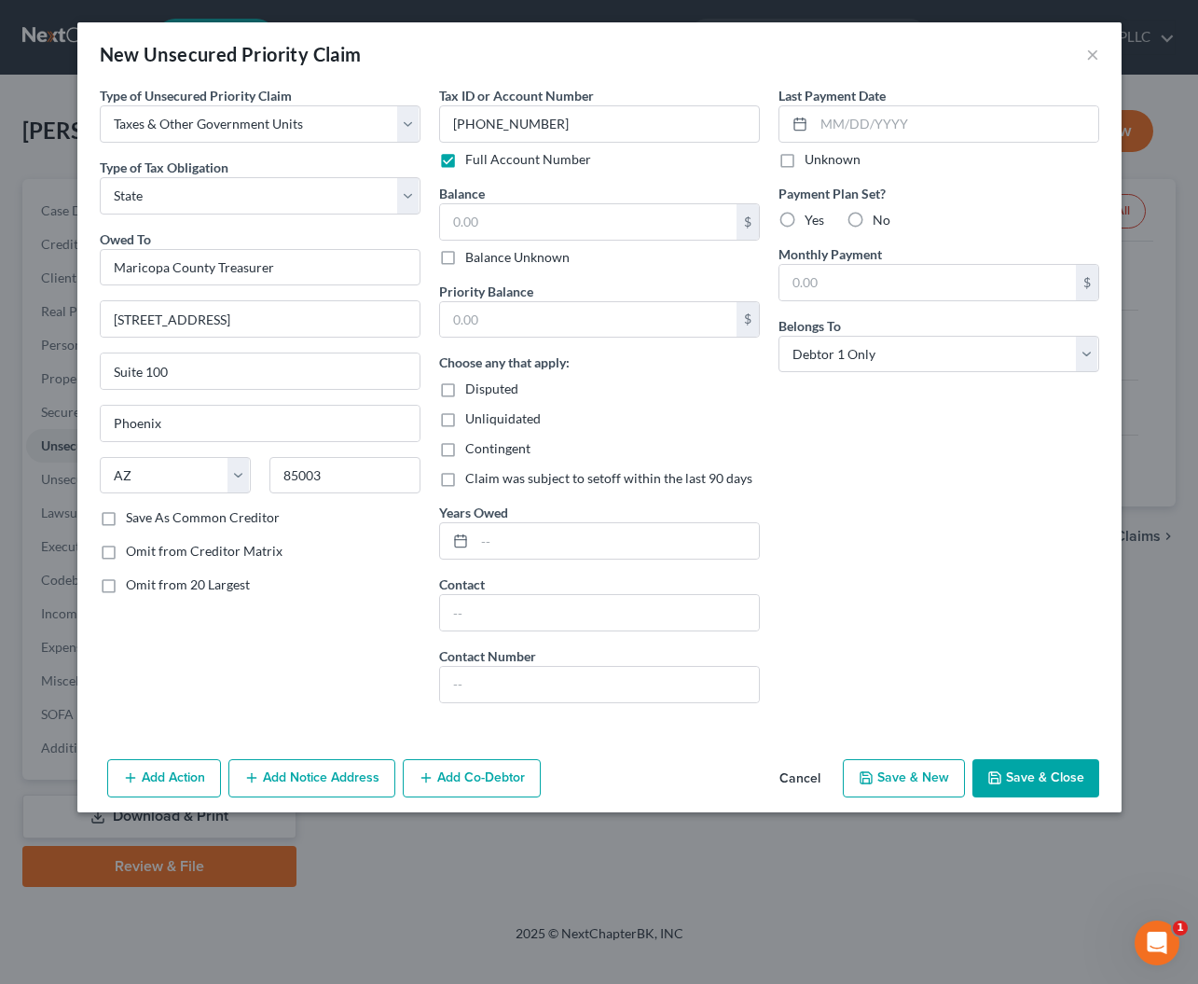
click at [866, 522] on div "Last Payment Date Unknown Payment Plan Set? Yes No Monthly Payment $ Belongs To…" at bounding box center [938, 402] width 339 height 632
click at [1024, 775] on button "Save & Close" at bounding box center [1036, 778] width 127 height 39
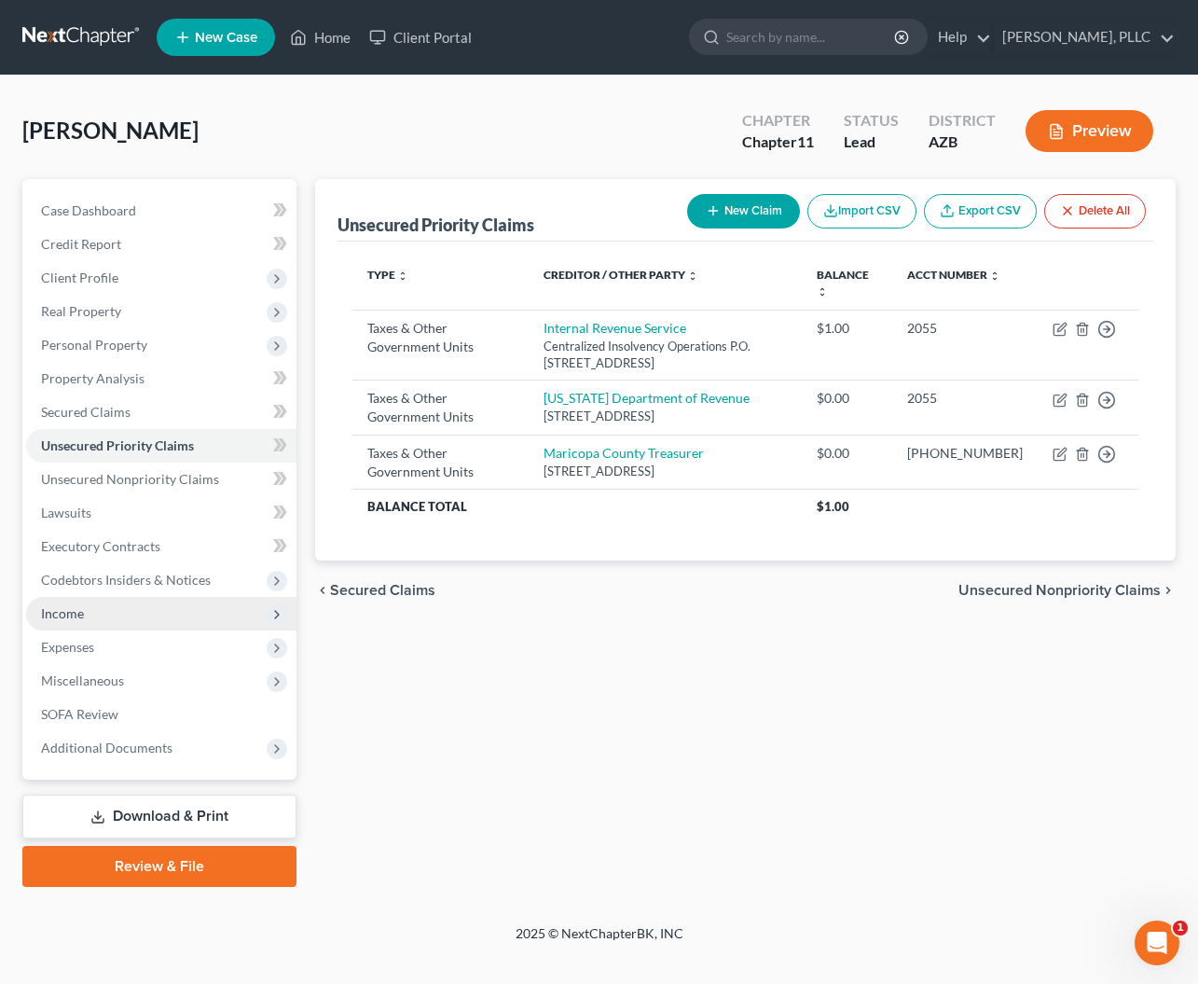
click at [62, 609] on span "Income" at bounding box center [62, 613] width 43 height 16
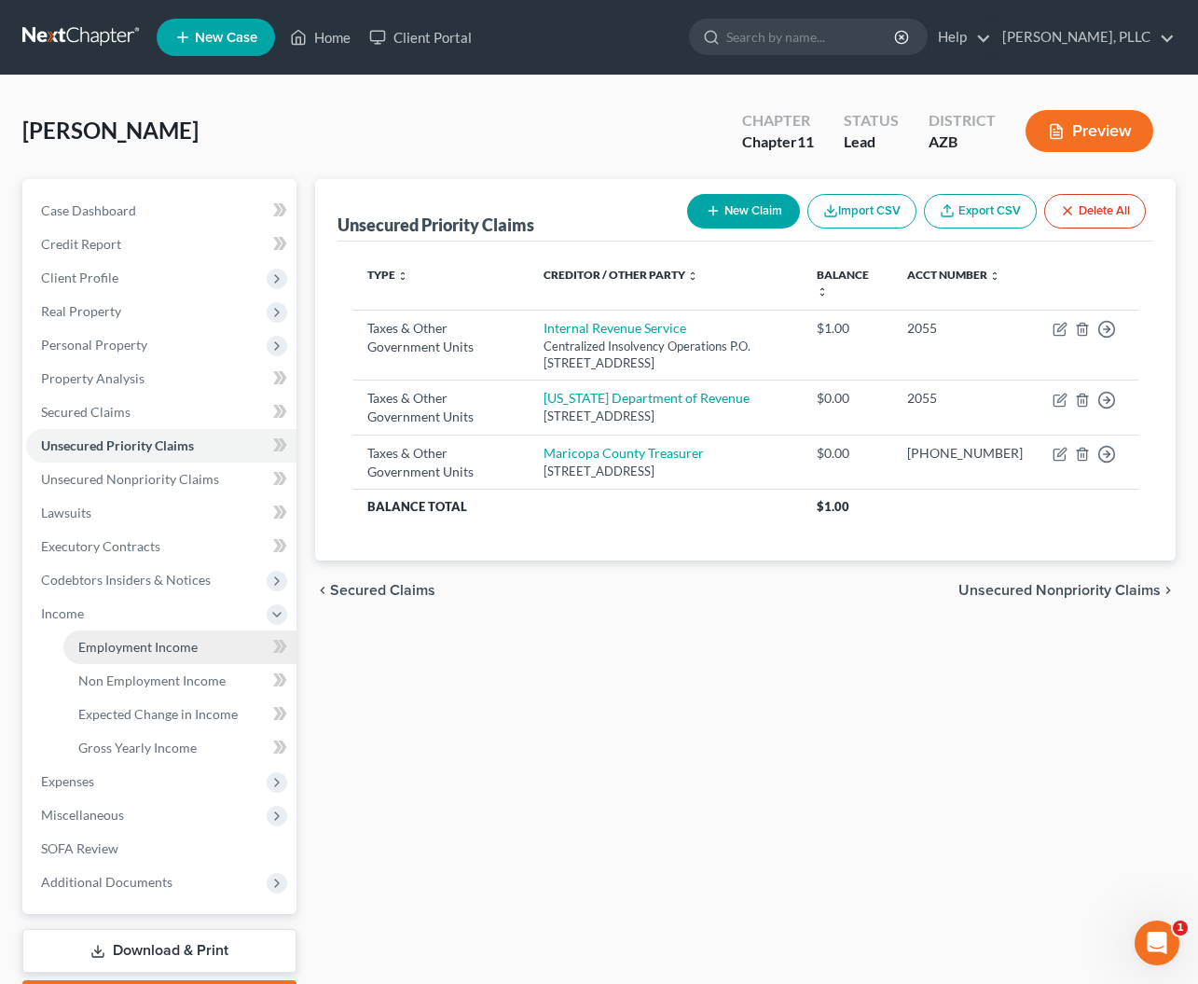
click at [150, 644] on span "Employment Income" at bounding box center [137, 647] width 119 height 16
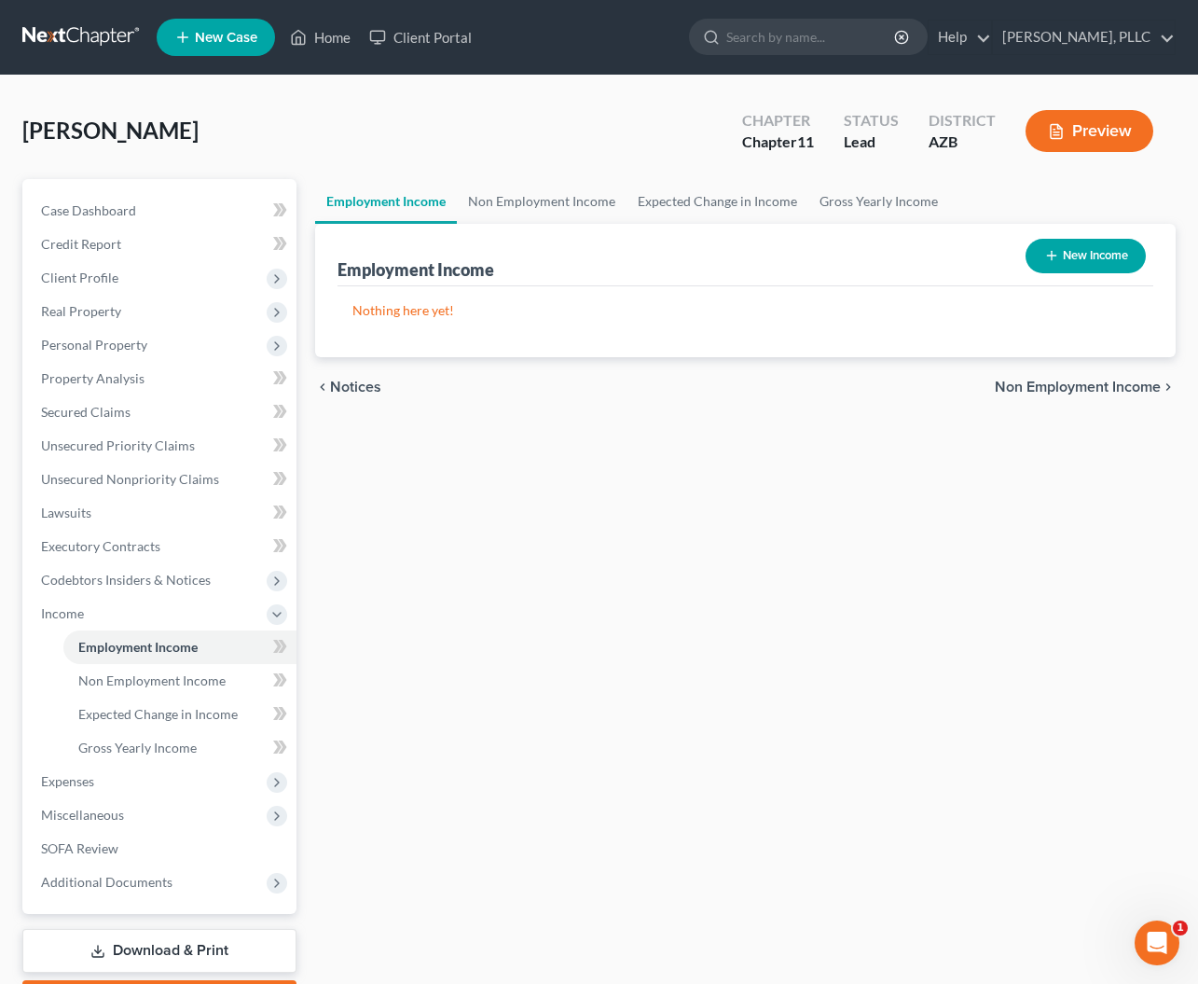
click at [1071, 257] on button "New Income" at bounding box center [1086, 256] width 120 height 35
select select "0"
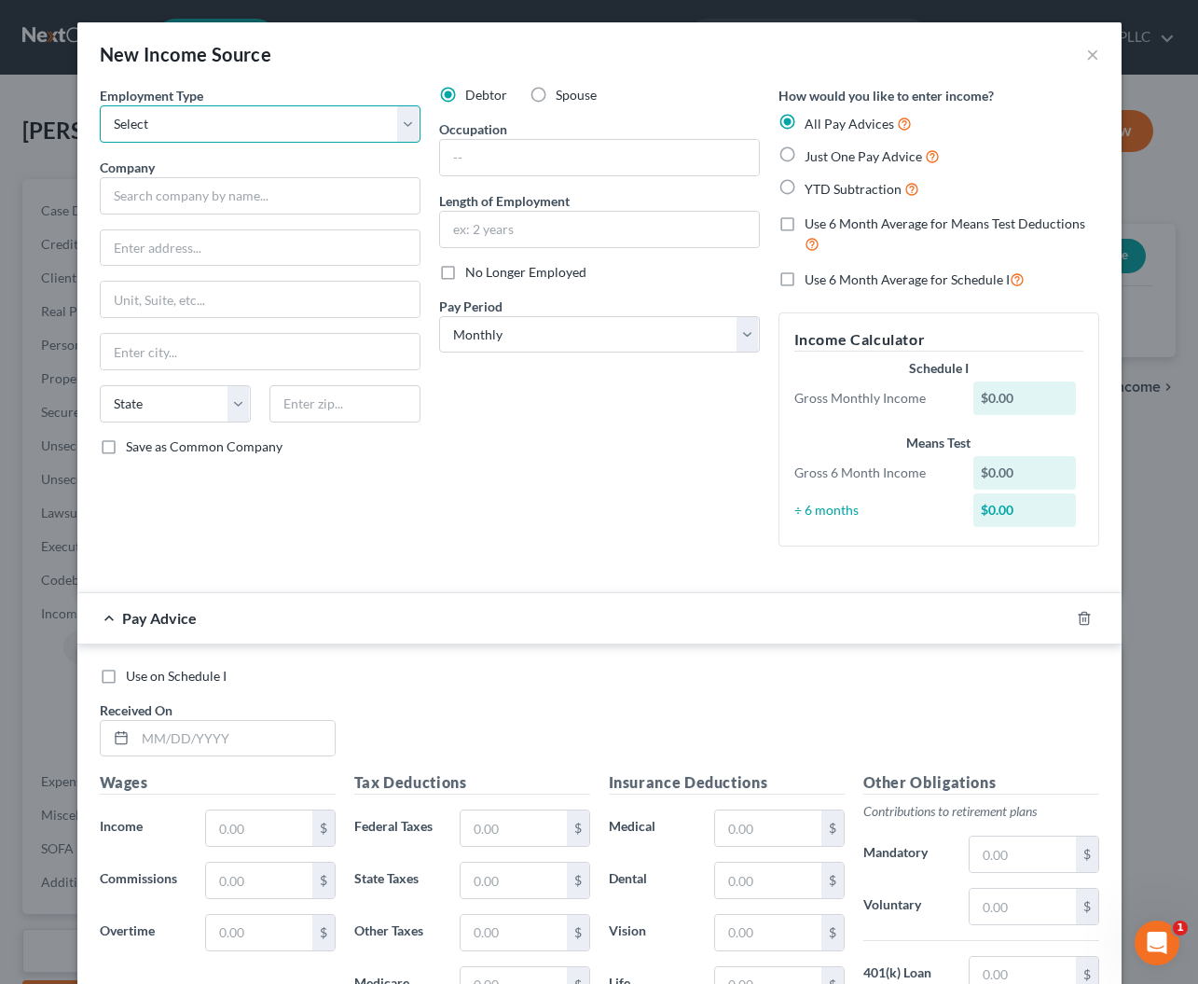
select select "0"
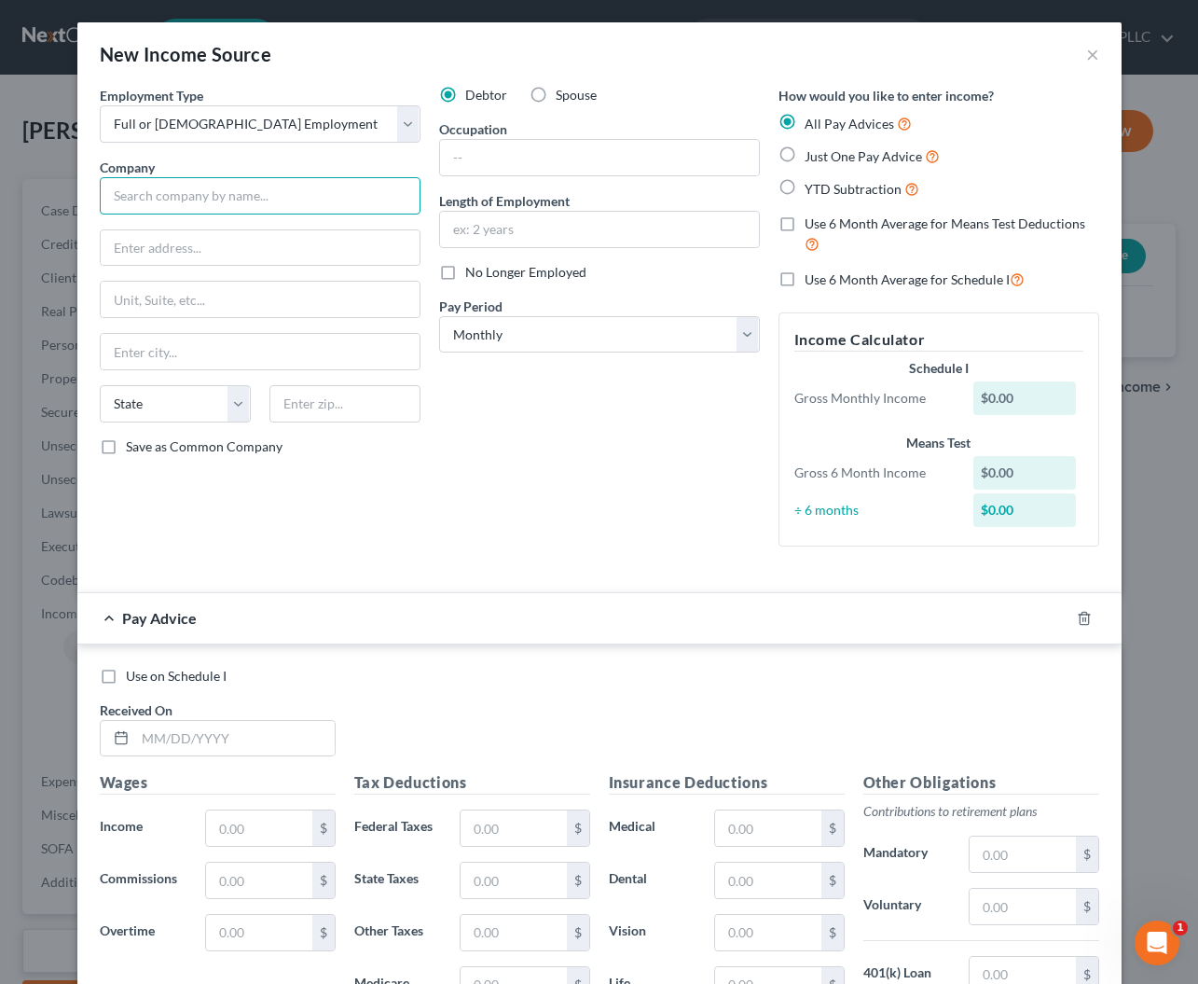
click at [237, 194] on input "text" at bounding box center [260, 195] width 321 height 37
type input "Schaefer Recognition Group"
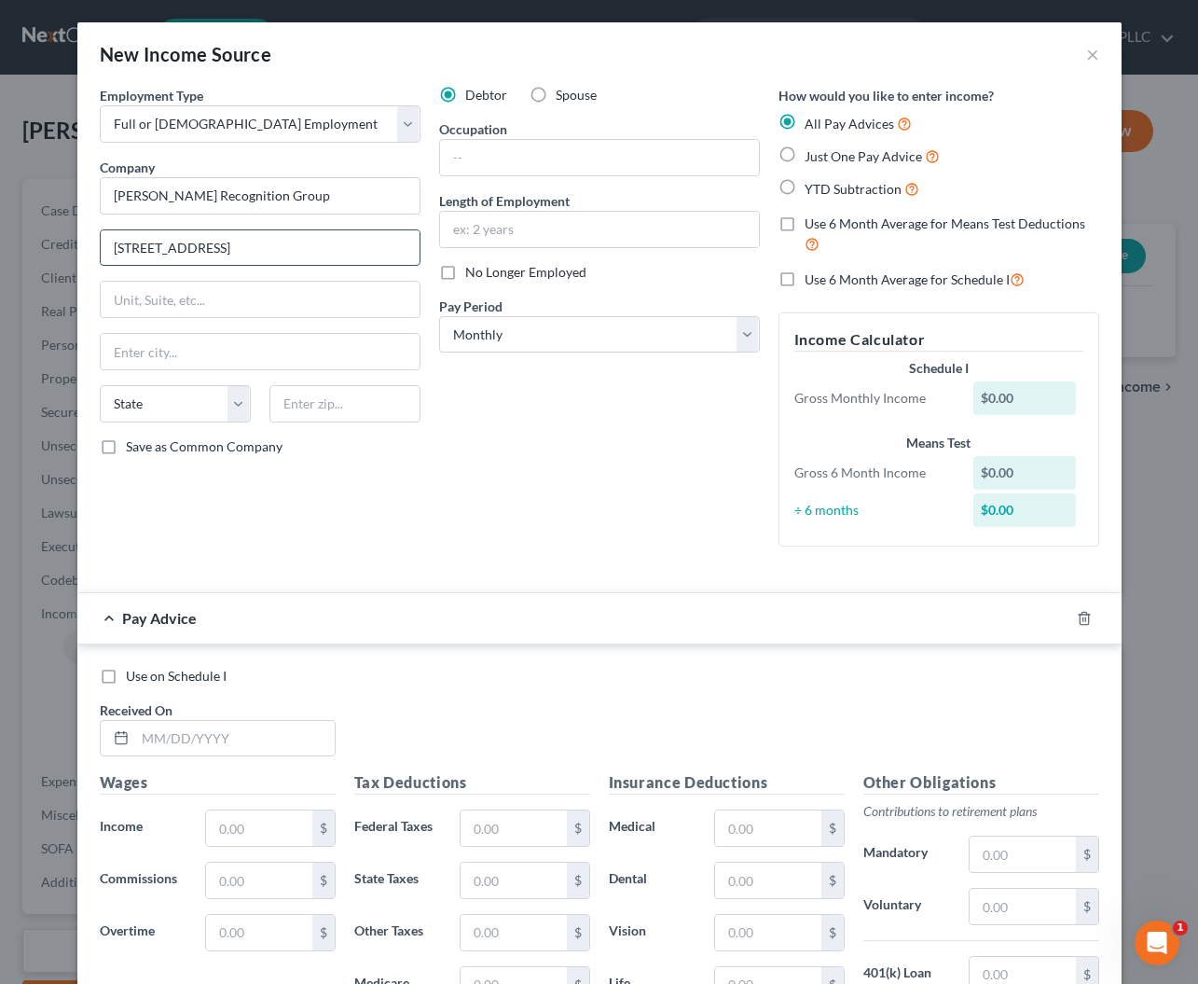
type input "7131 W. Planada Ln."
type input "Glendale"
select select "3"
type input "85310"
click at [522, 173] on input "text" at bounding box center [599, 157] width 319 height 35
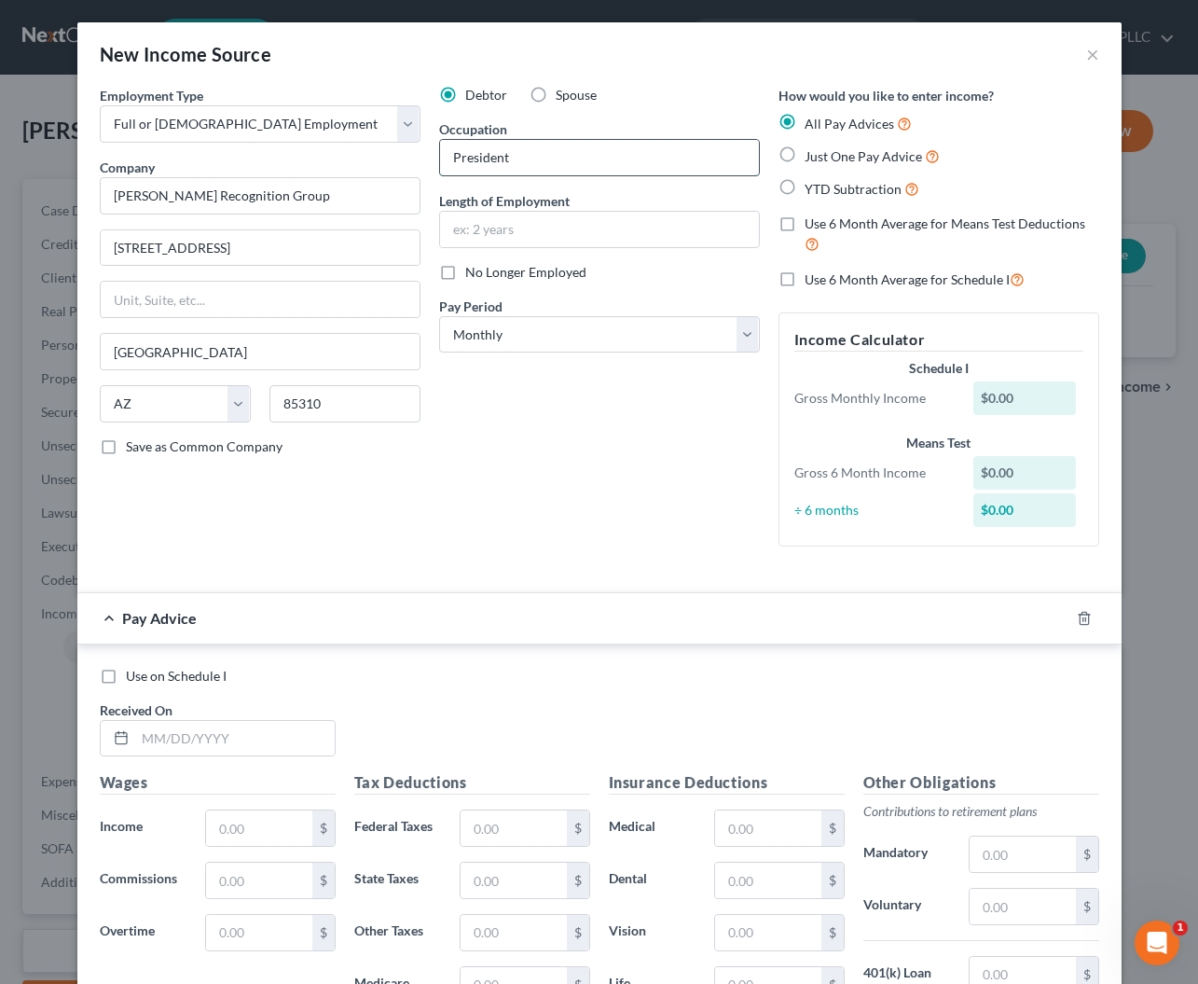
type input "President"
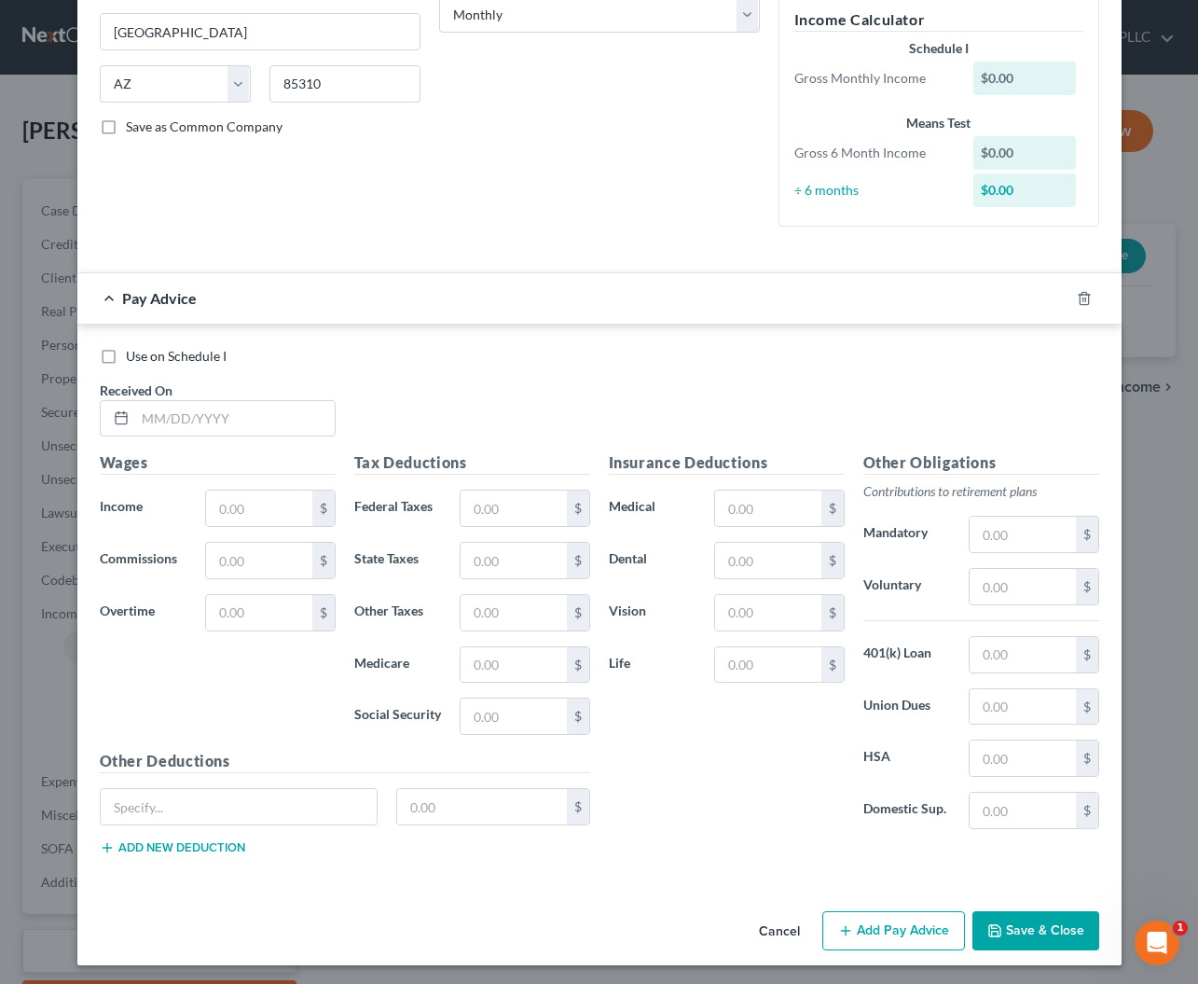
scroll to position [319, 0]
type input "31 years"
click at [1085, 297] on icon "button" at bounding box center [1084, 299] width 15 height 15
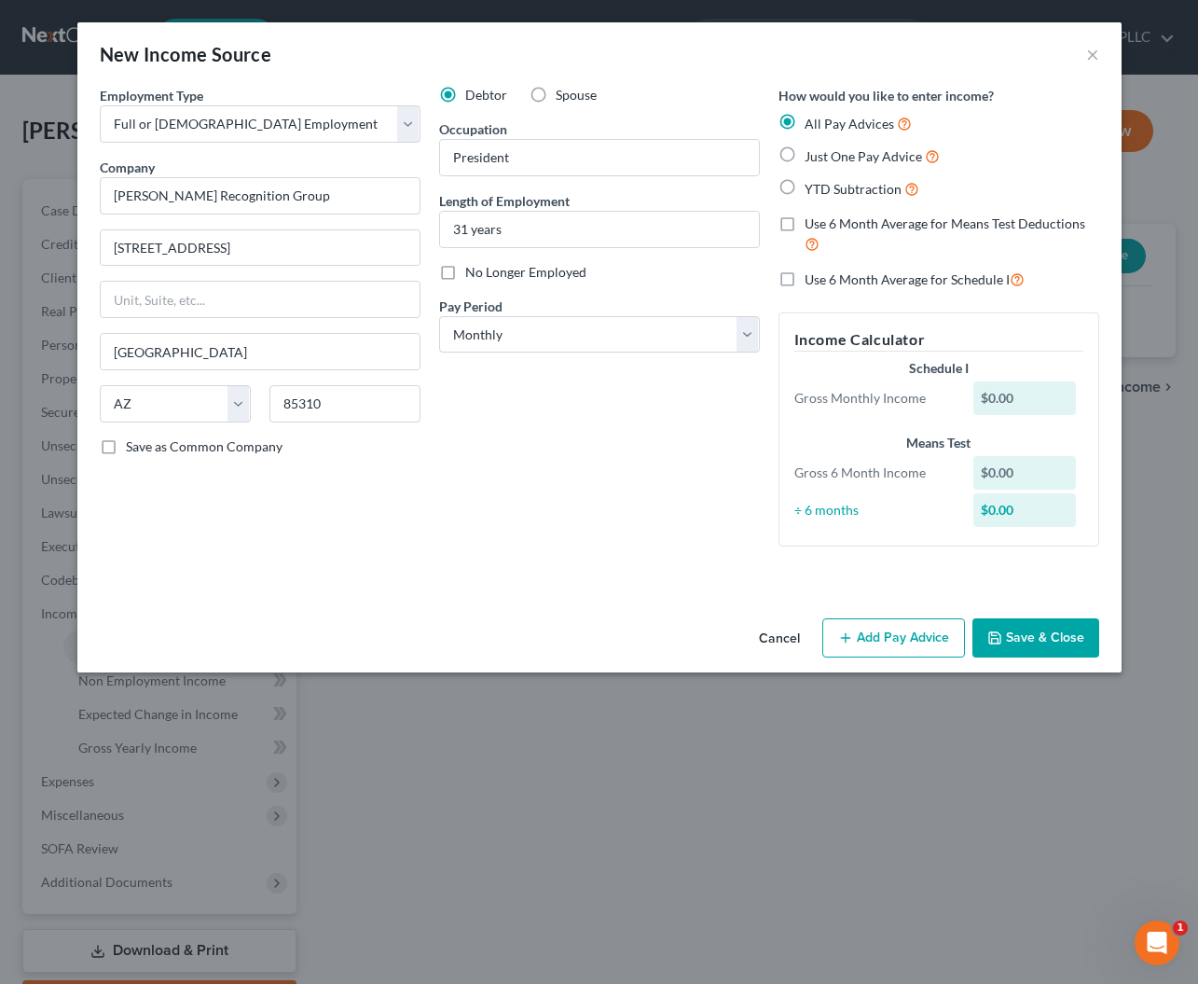
click at [1022, 630] on button "Save & Close" at bounding box center [1036, 637] width 127 height 39
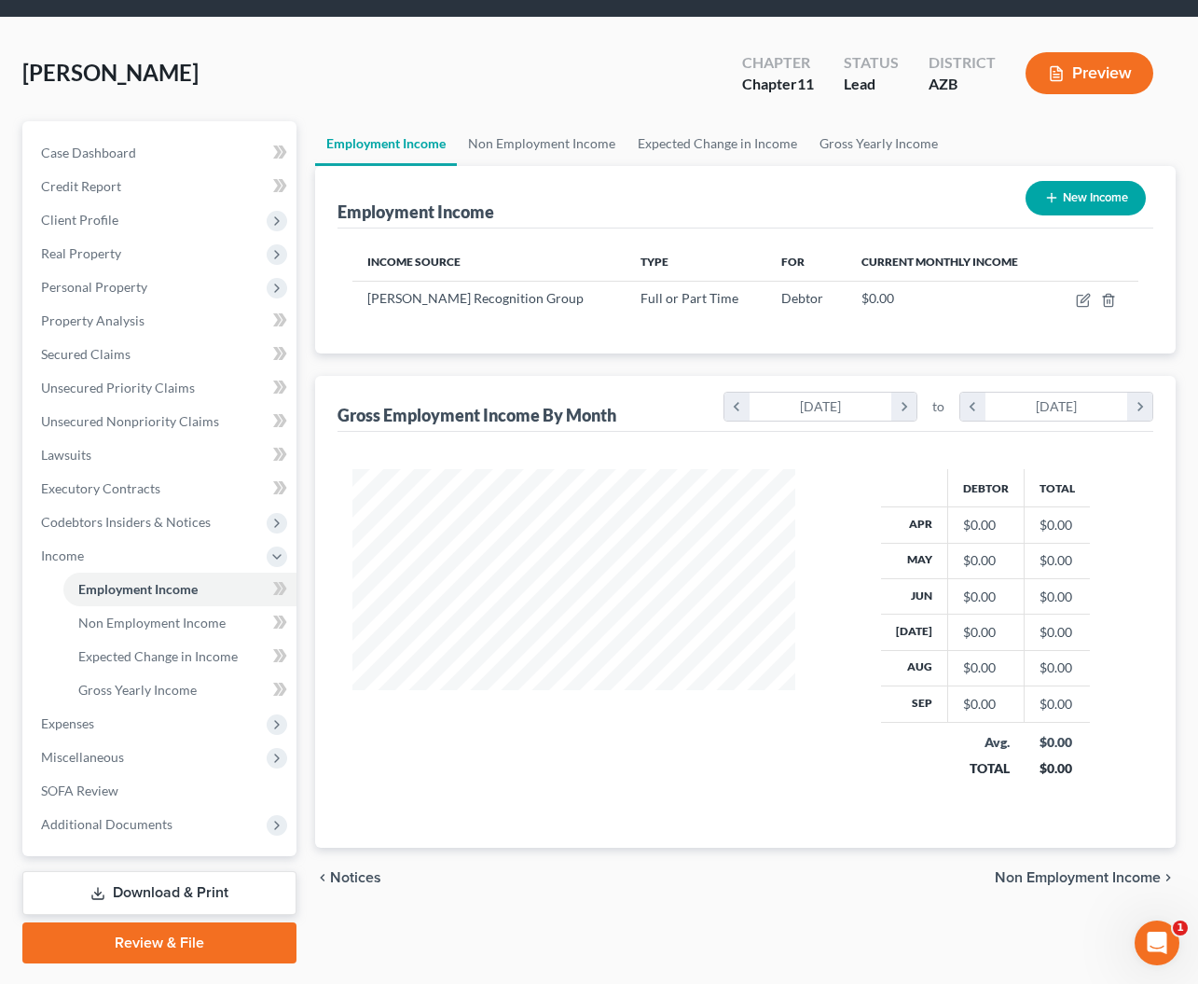
scroll to position [58, 0]
click at [1092, 203] on button "New Income" at bounding box center [1086, 198] width 120 height 35
select select "0"
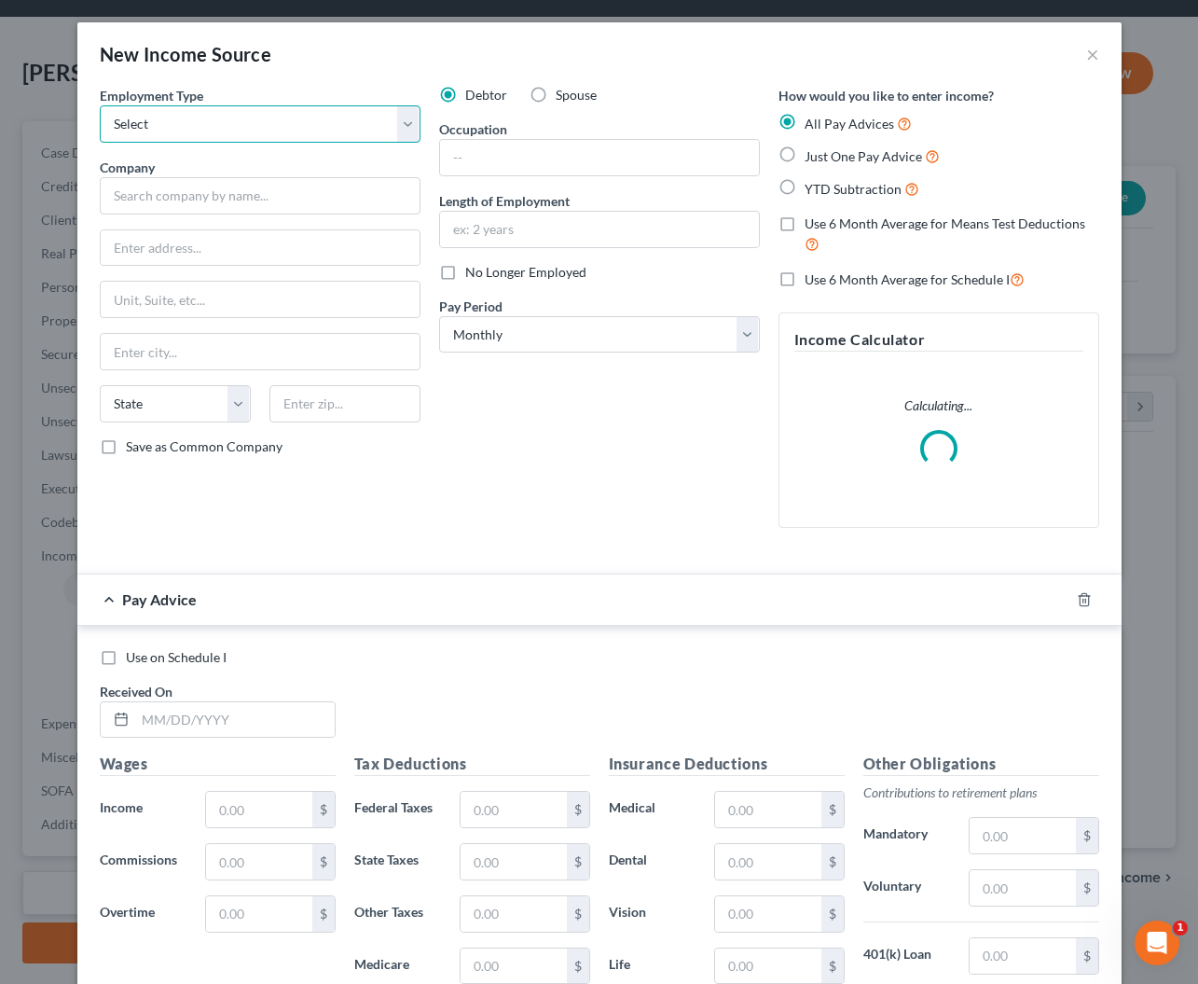
select select "0"
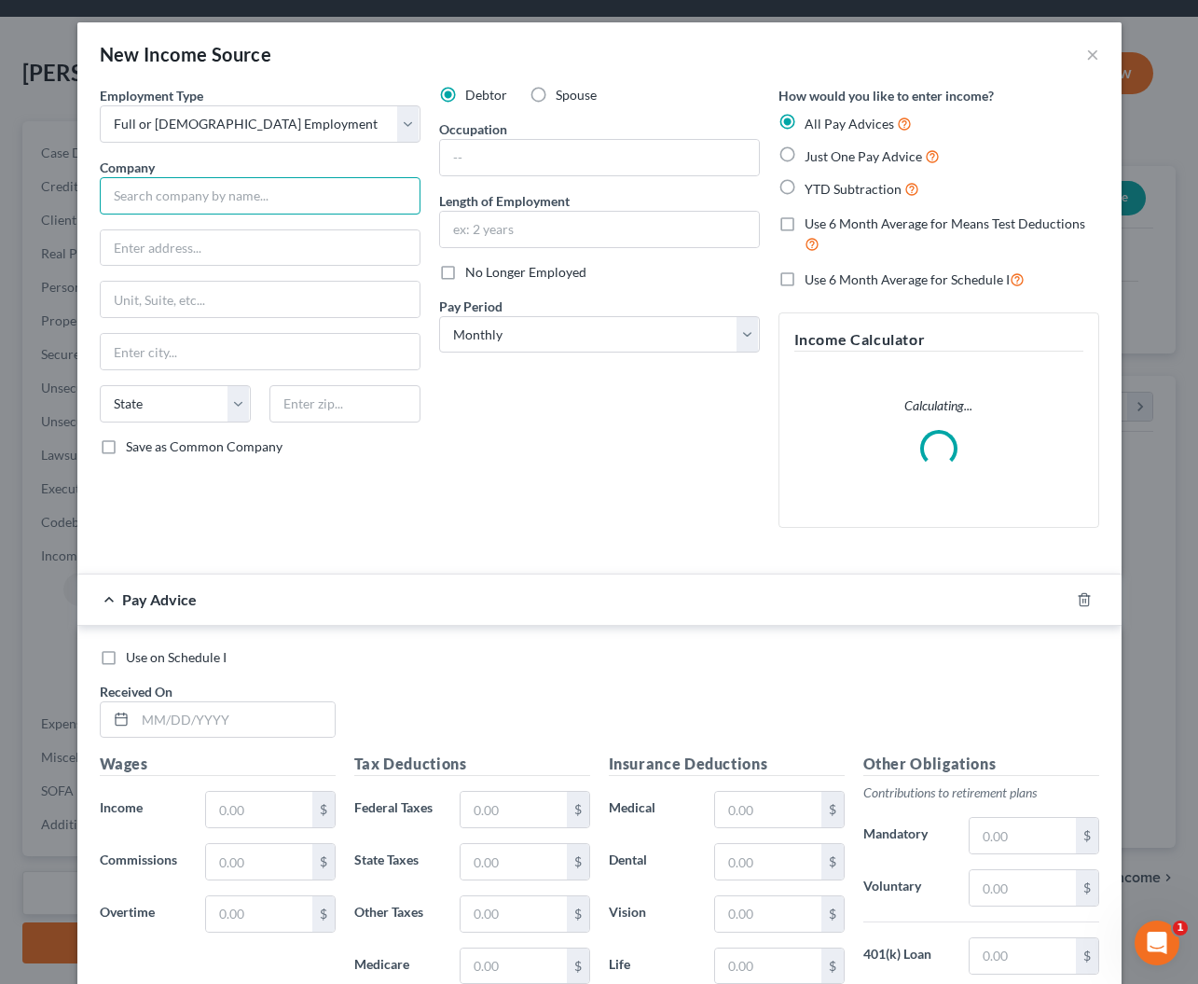
click at [196, 186] on input "text" at bounding box center [260, 195] width 321 height 37
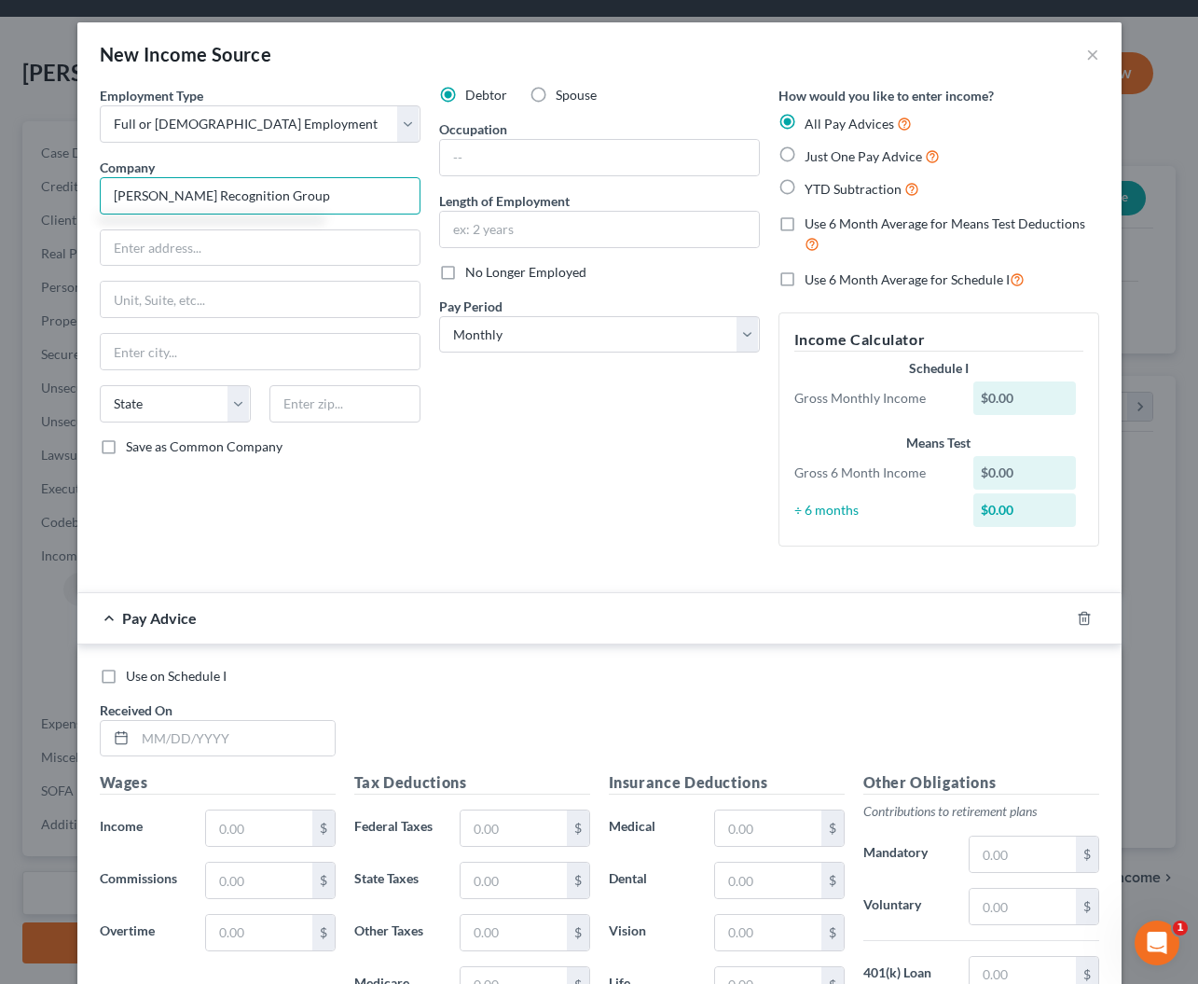
type input "Schaefer Recognition Group"
type input "7131 W. Planada Ln."
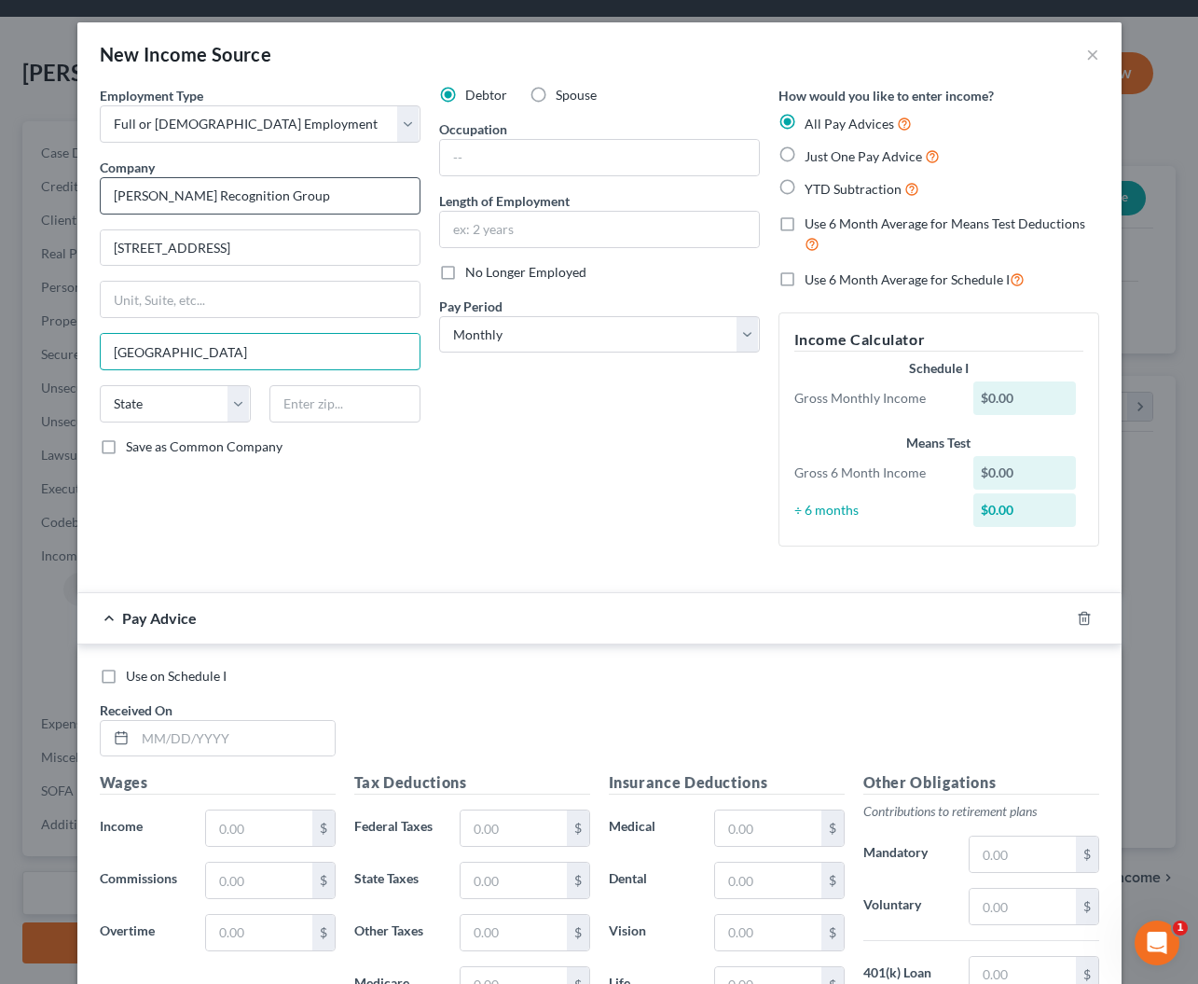
type input "Glendale"
select select "3"
type input "85310"
click at [556, 98] on label "Spouse" at bounding box center [576, 95] width 41 height 19
click at [563, 98] on input "Spouse" at bounding box center [569, 92] width 12 height 12
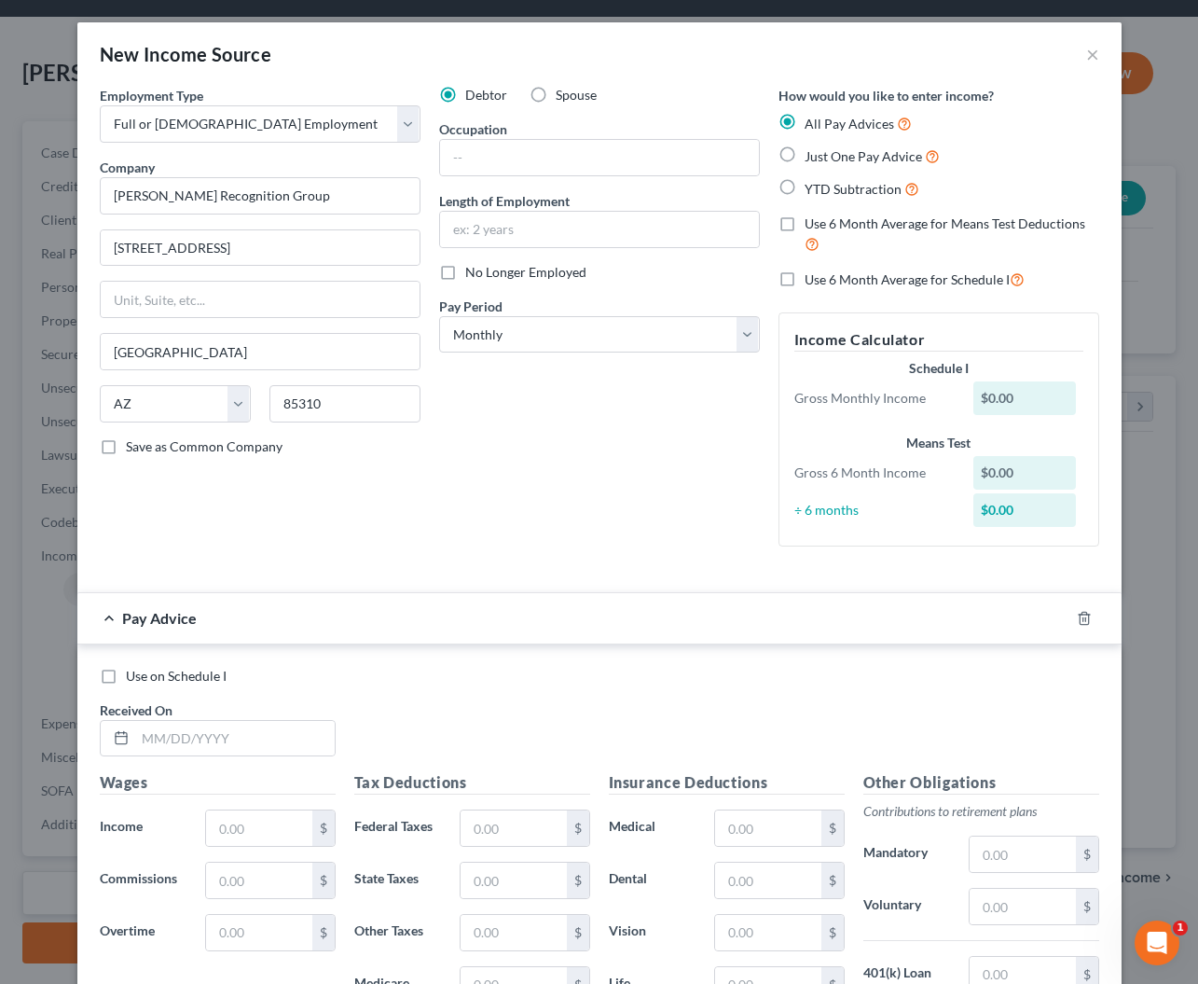
radio input "true"
click at [508, 160] on input "text" at bounding box center [599, 157] width 319 height 35
type input "Secretary/Treasurer"
type input "31 years"
click at [1084, 617] on icon "button" at bounding box center [1084, 618] width 15 height 15
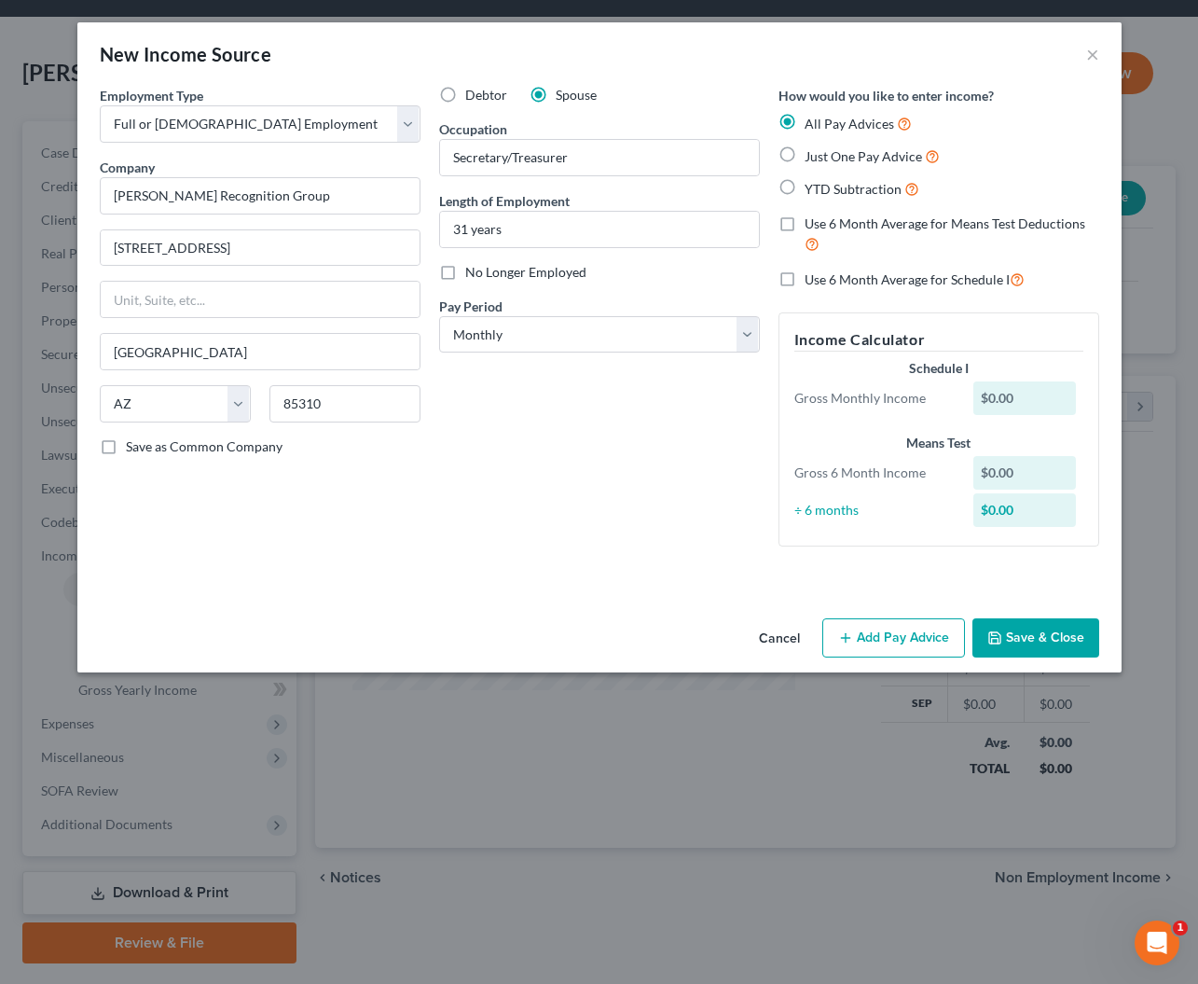
click at [1029, 627] on button "Save & Close" at bounding box center [1036, 637] width 127 height 39
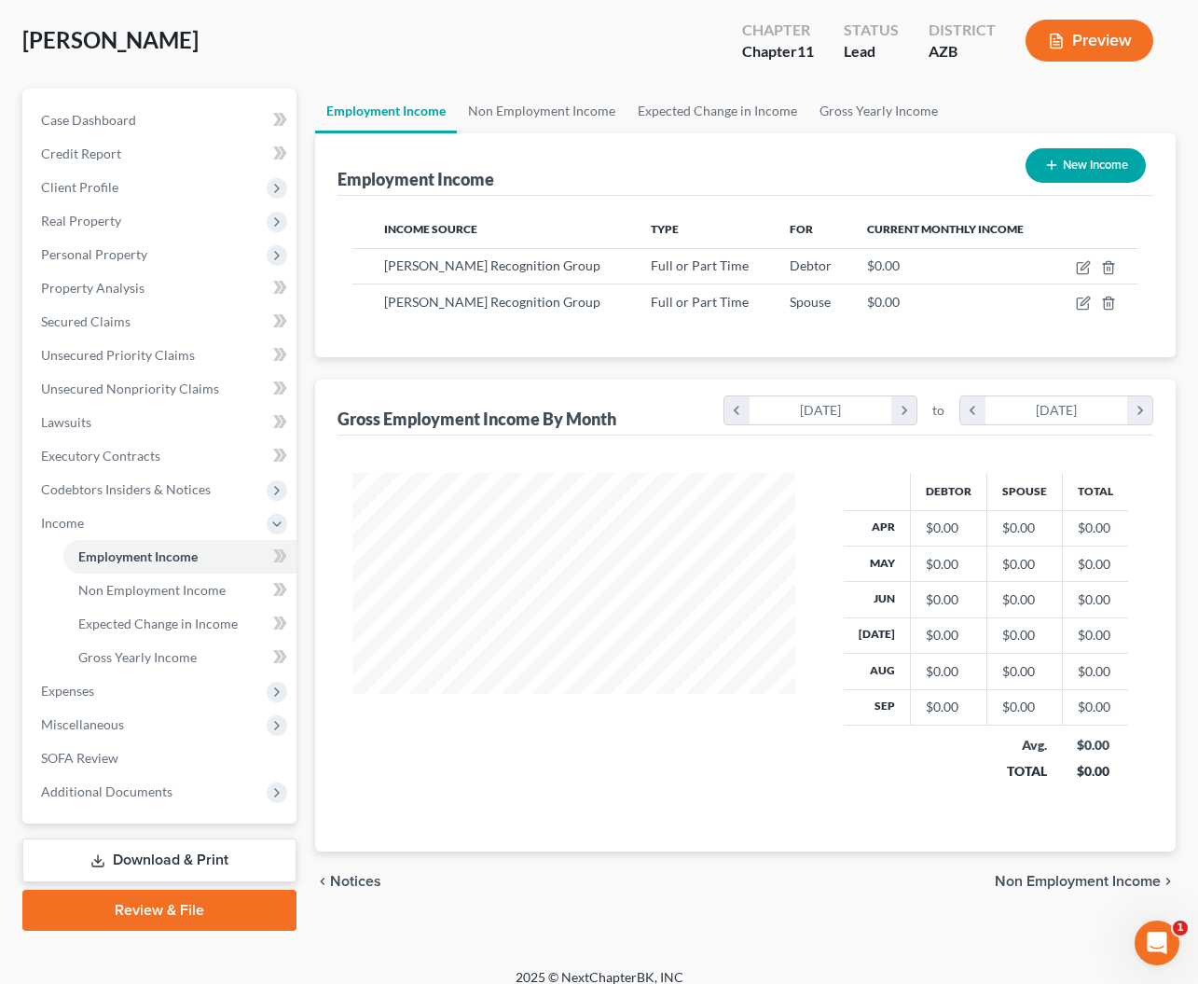
scroll to position [92, 0]
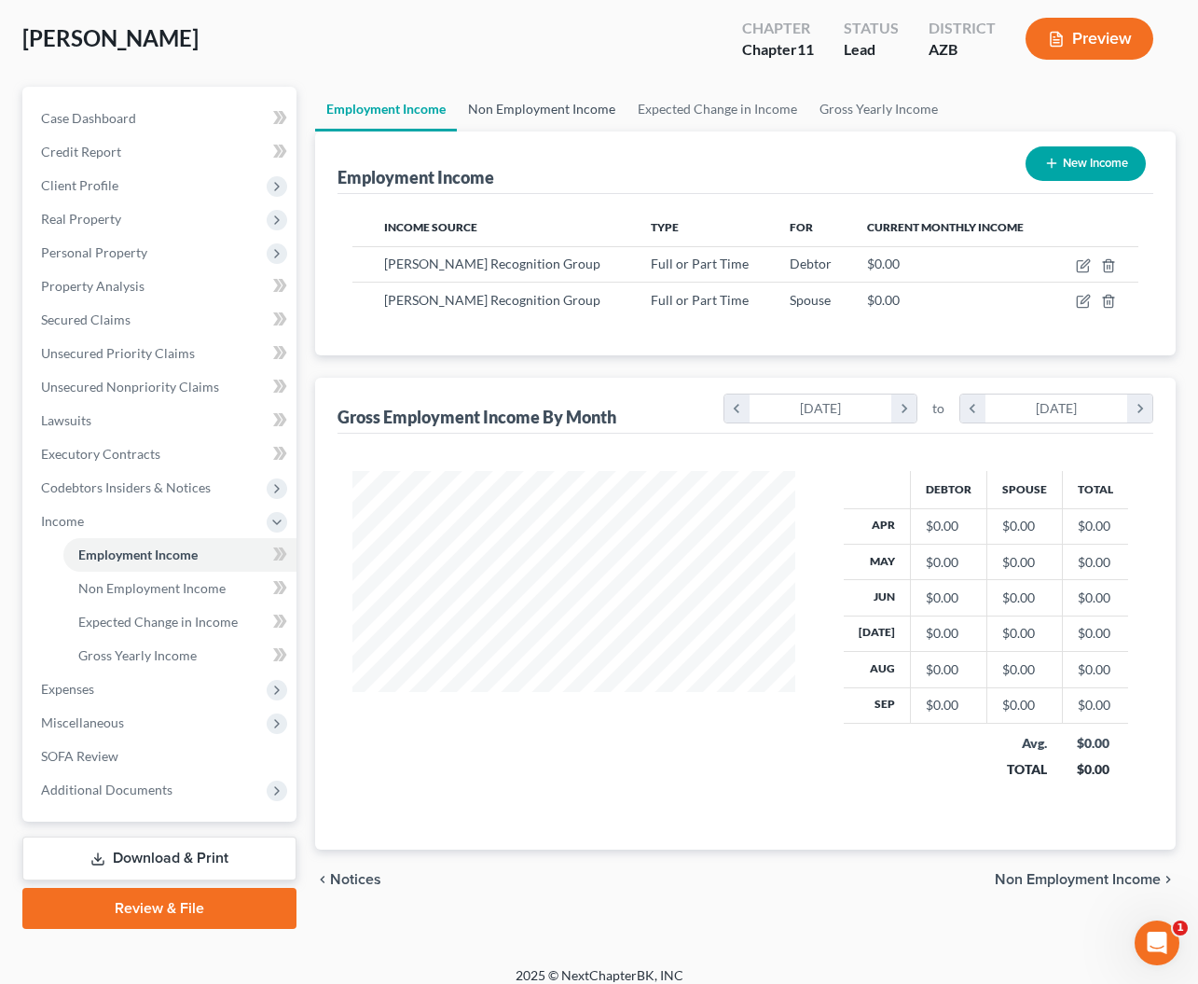
click at [548, 107] on link "Non Employment Income" at bounding box center [542, 109] width 170 height 45
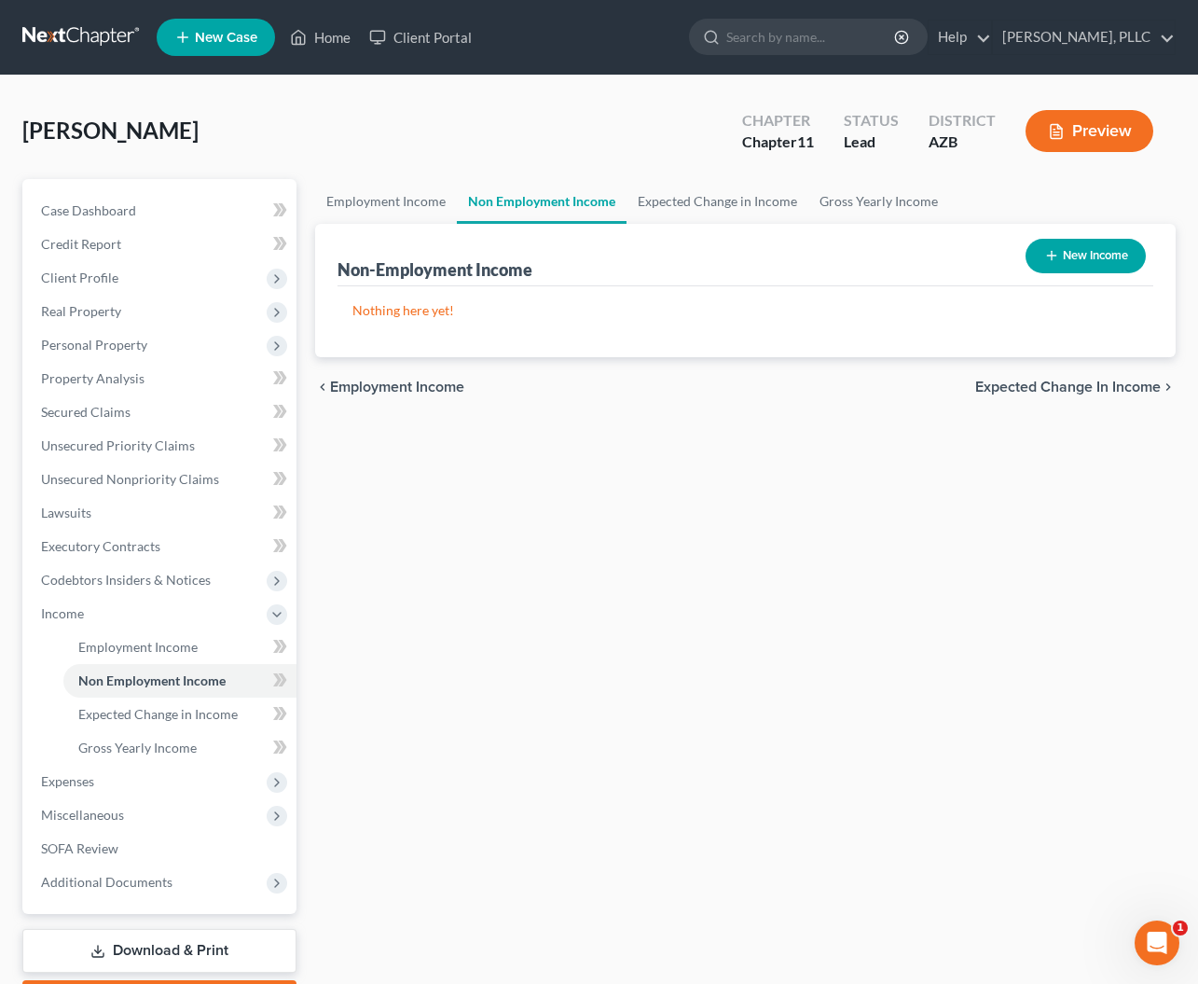
click at [1052, 268] on button "New Income" at bounding box center [1086, 256] width 120 height 35
select select "0"
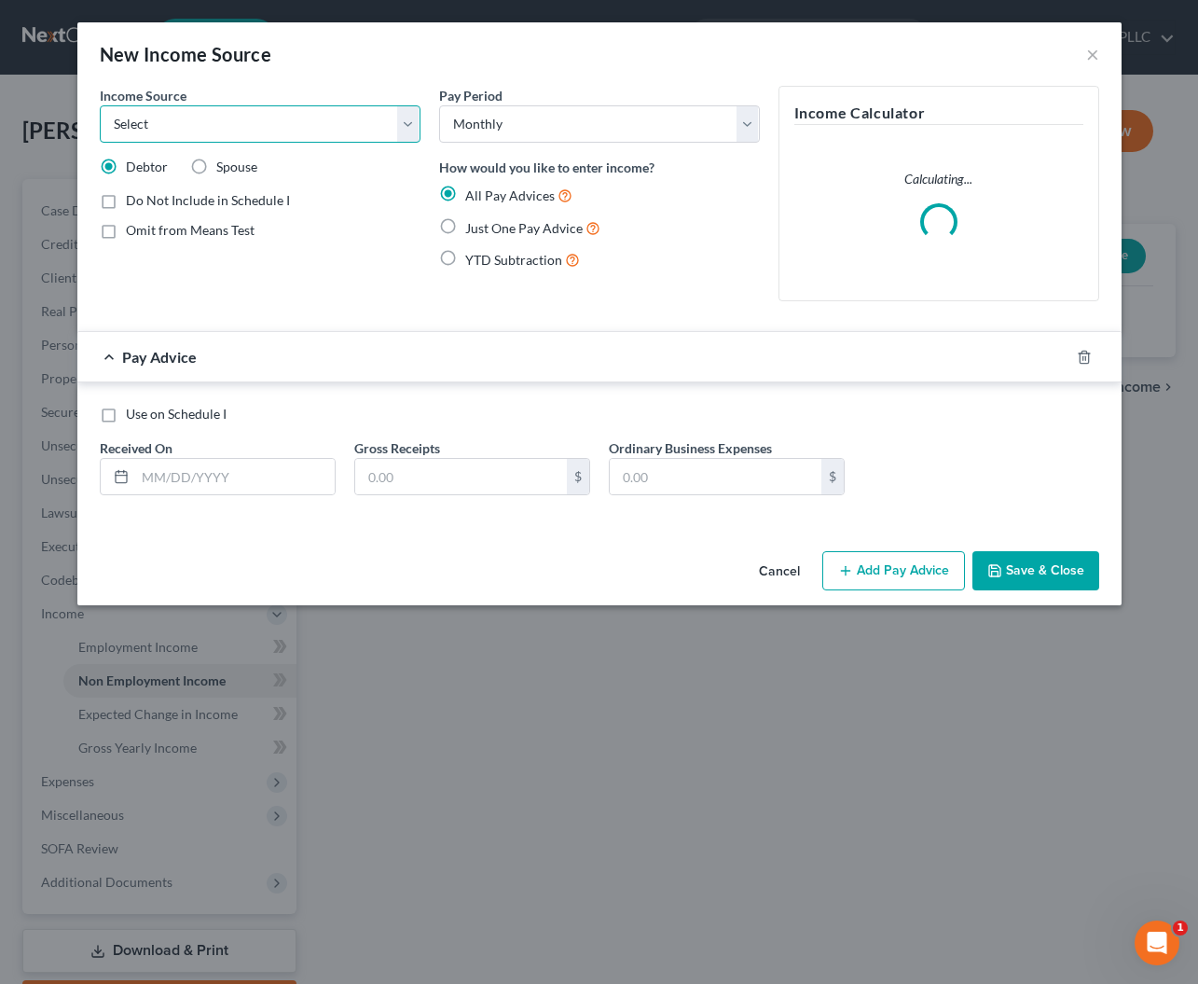
select select "4"
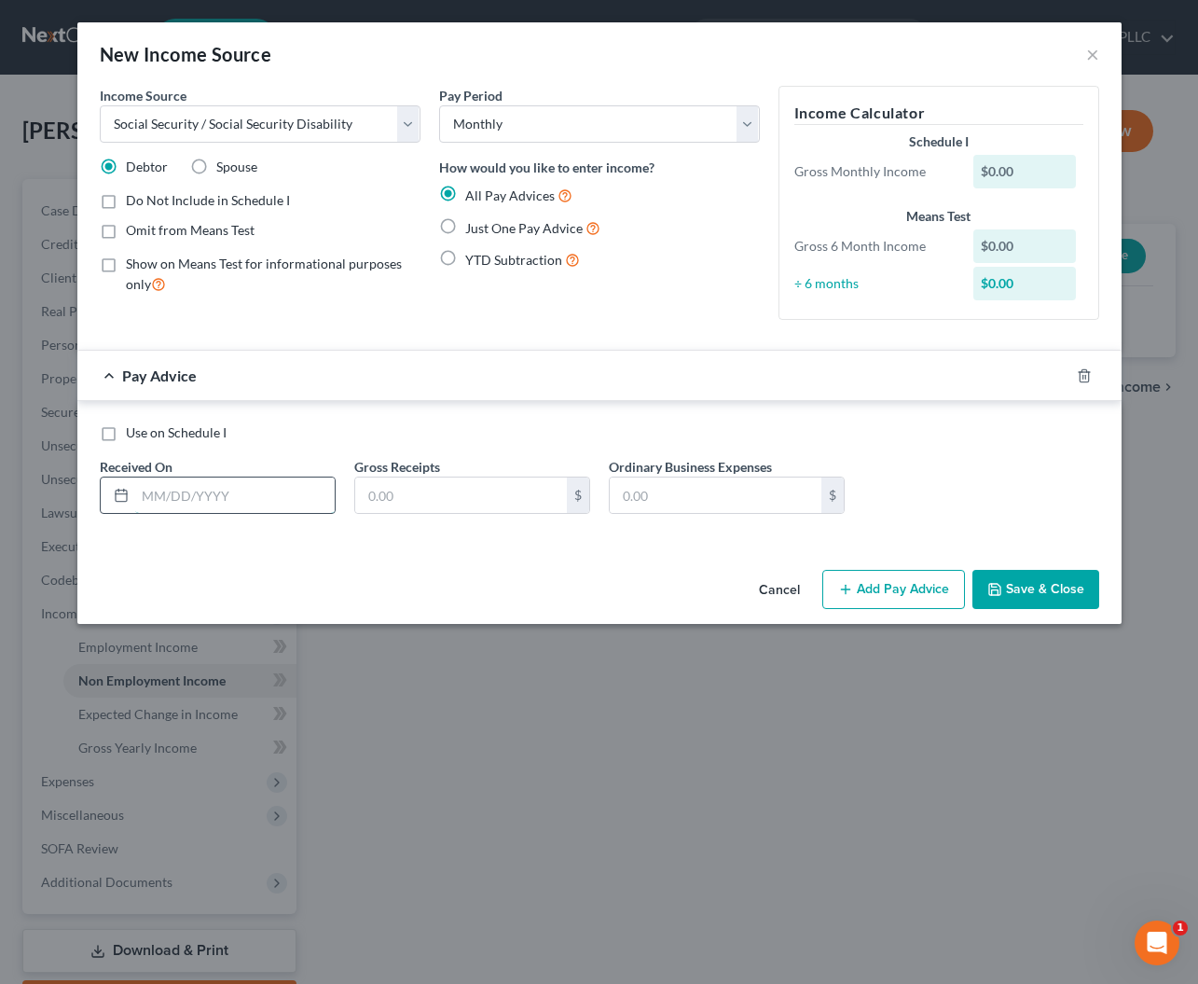
click at [229, 503] on input "text" at bounding box center [235, 494] width 200 height 35
type input "1"
type input "09/01/2025"
type input "1"
type input "0"
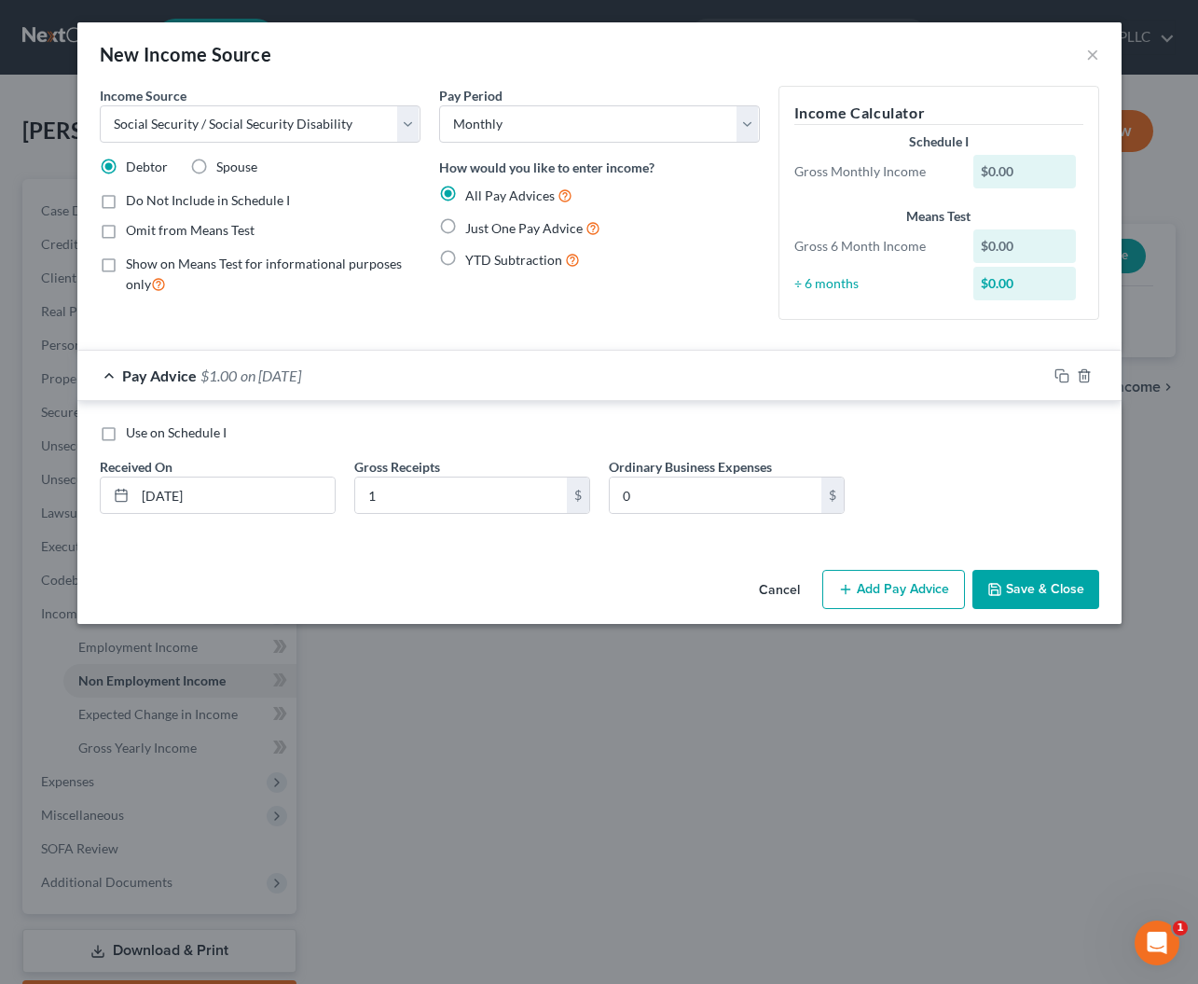
click at [999, 595] on icon "button" at bounding box center [994, 589] width 11 height 11
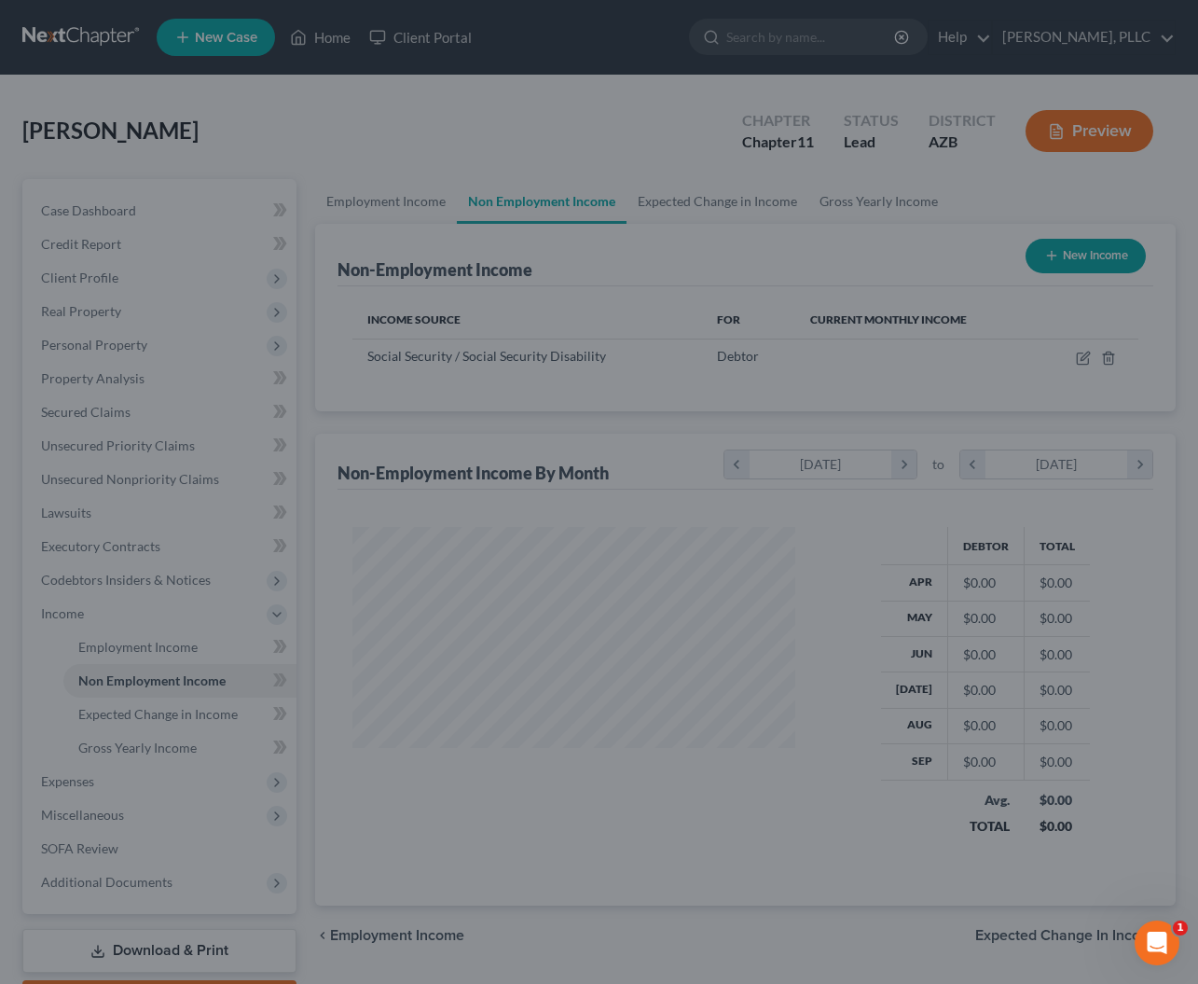
scroll to position [334, 480]
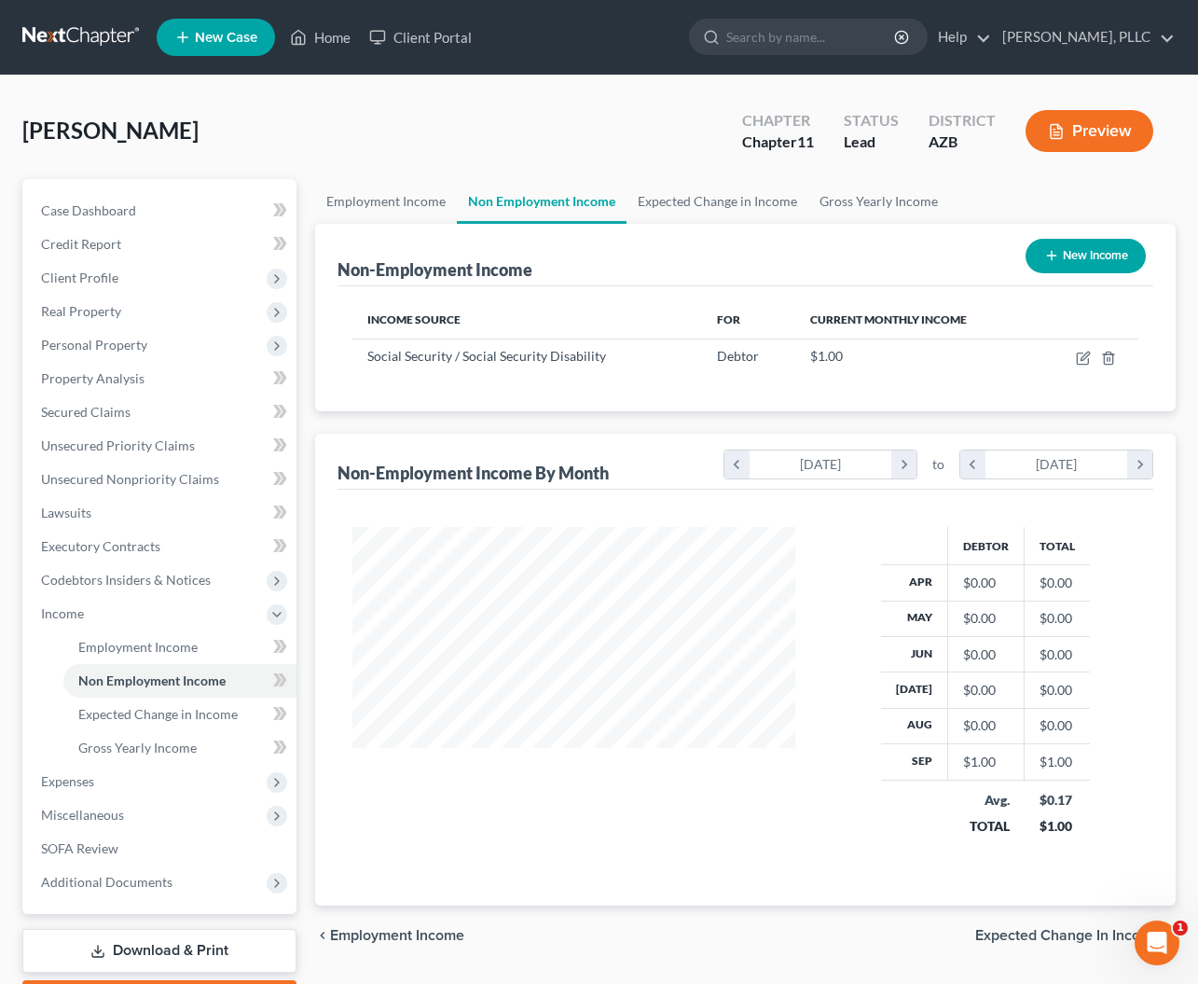
click at [1059, 255] on button "New Income" at bounding box center [1086, 256] width 120 height 35
select select "0"
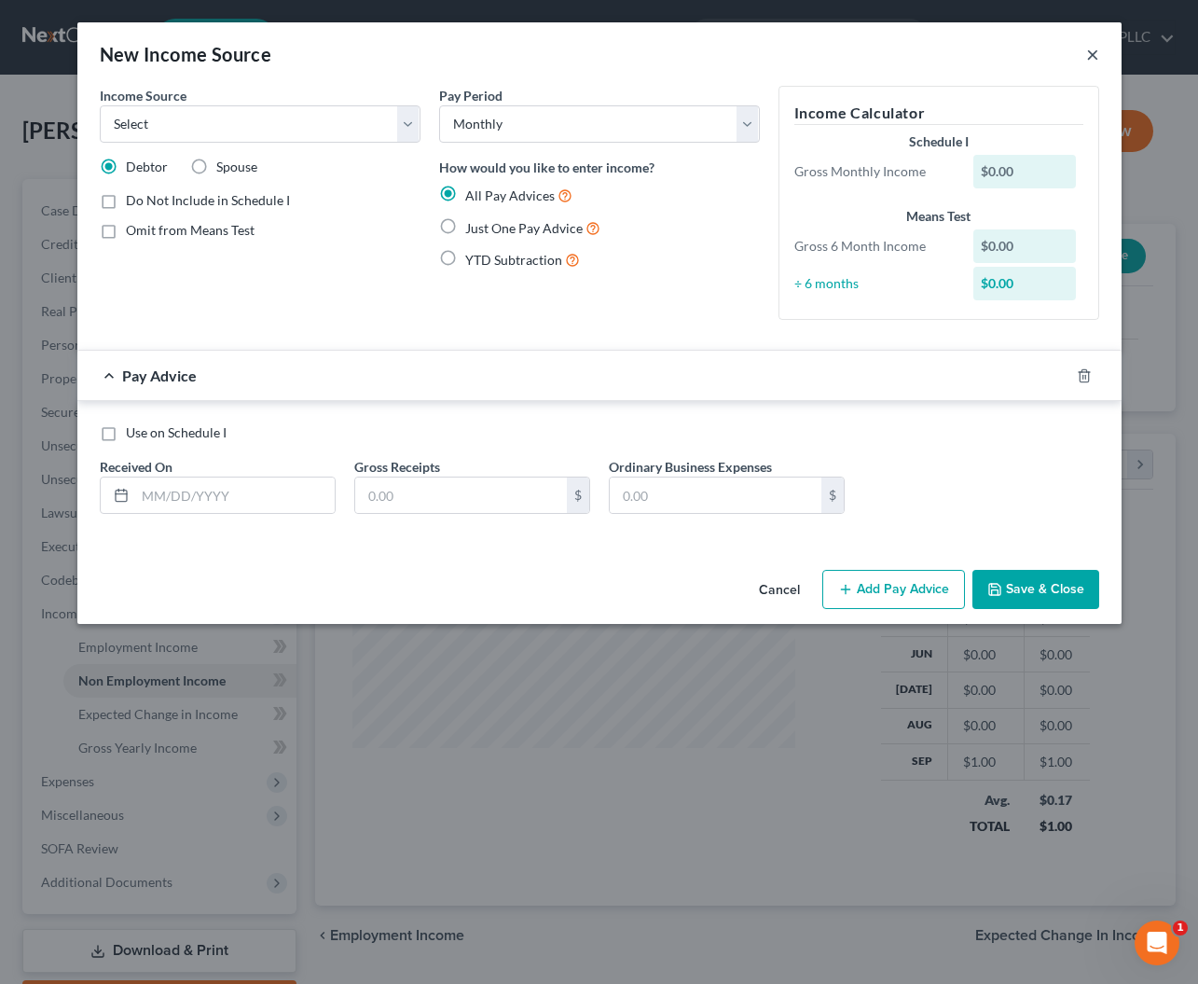
click at [1091, 55] on button "×" at bounding box center [1092, 54] width 13 height 22
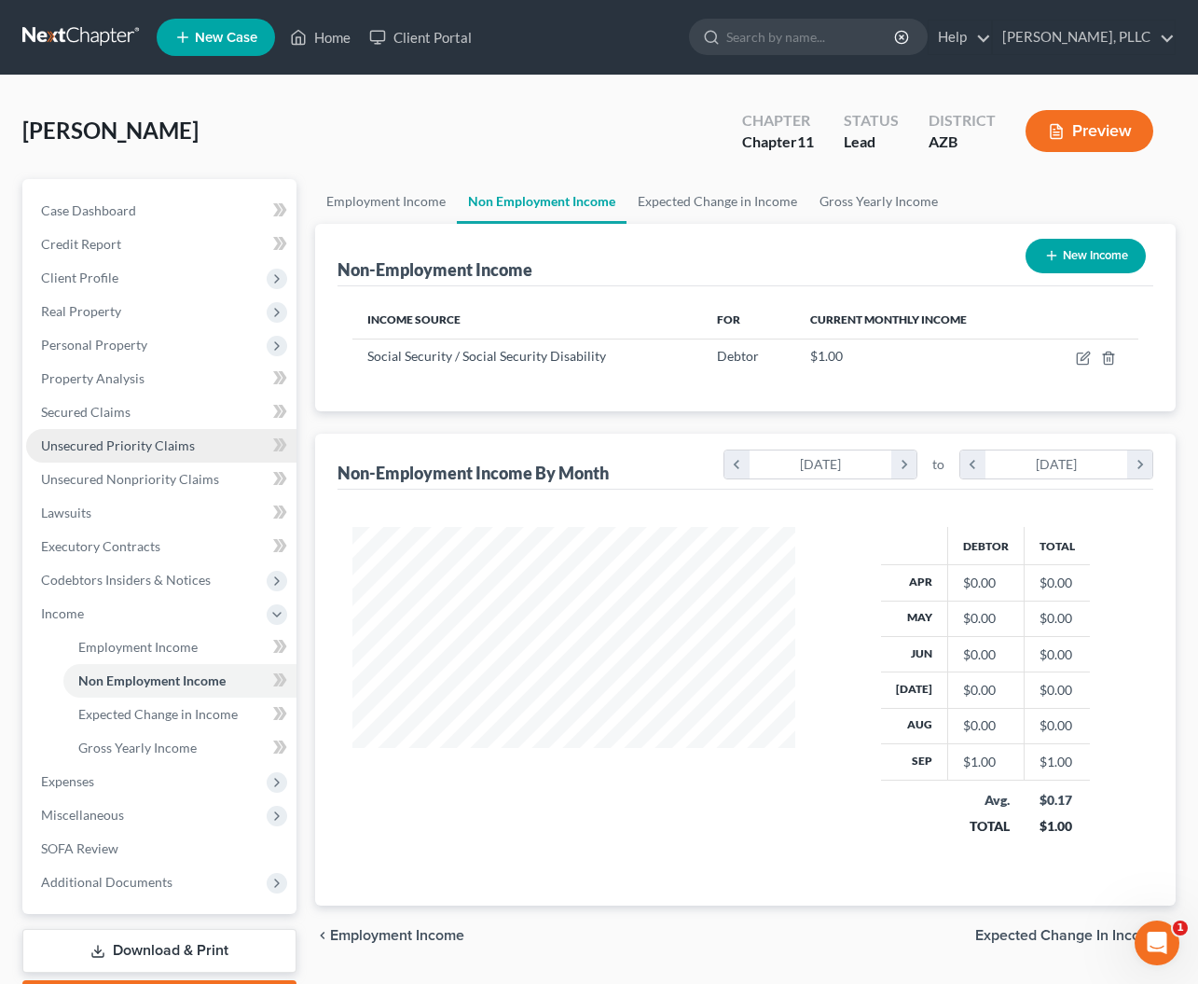
click at [99, 449] on span "Unsecured Priority Claims" at bounding box center [118, 445] width 154 height 16
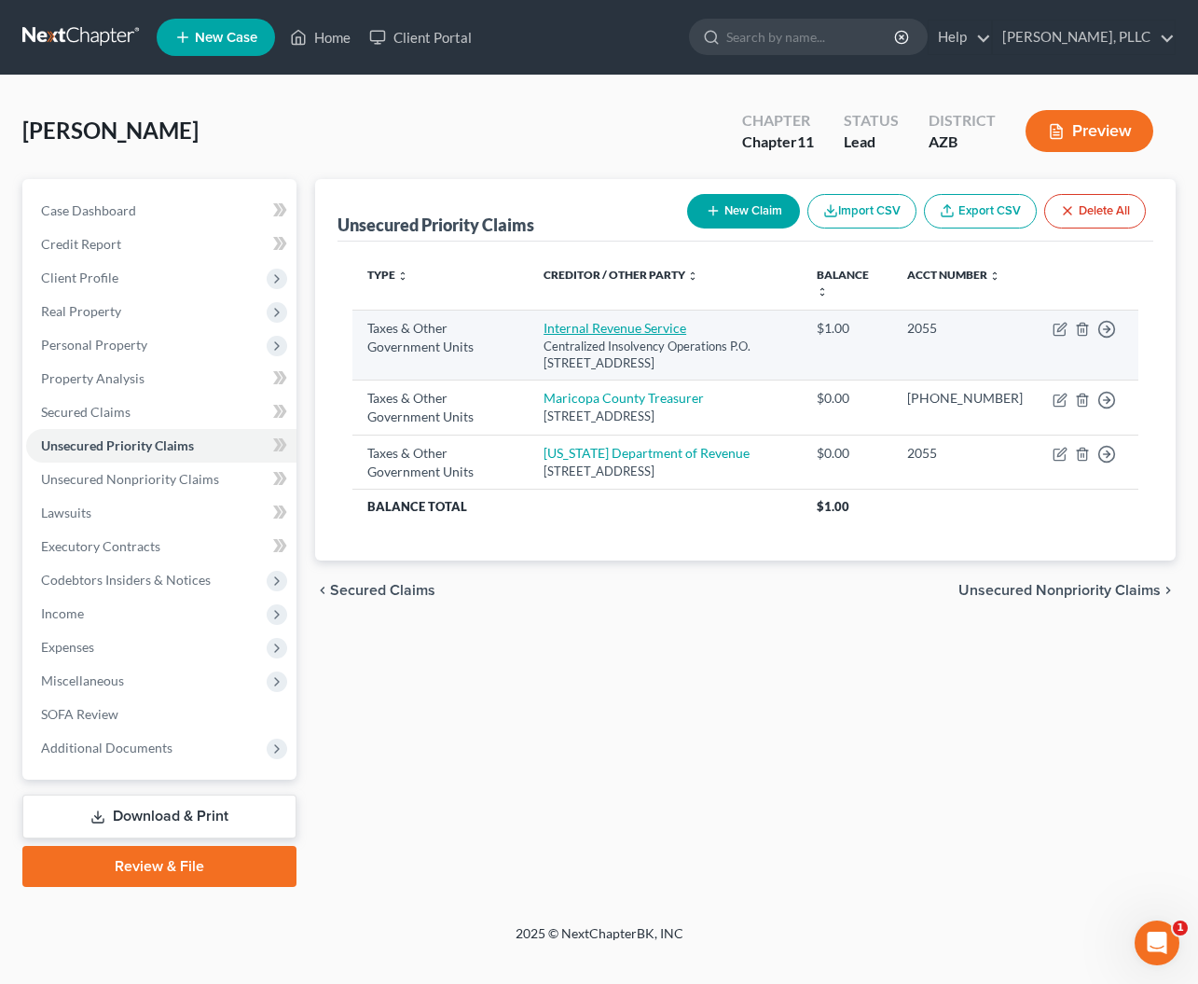
click at [639, 332] on link "Internal Revenue Service" at bounding box center [615, 328] width 143 height 16
select select "0"
select select "39"
select select "3"
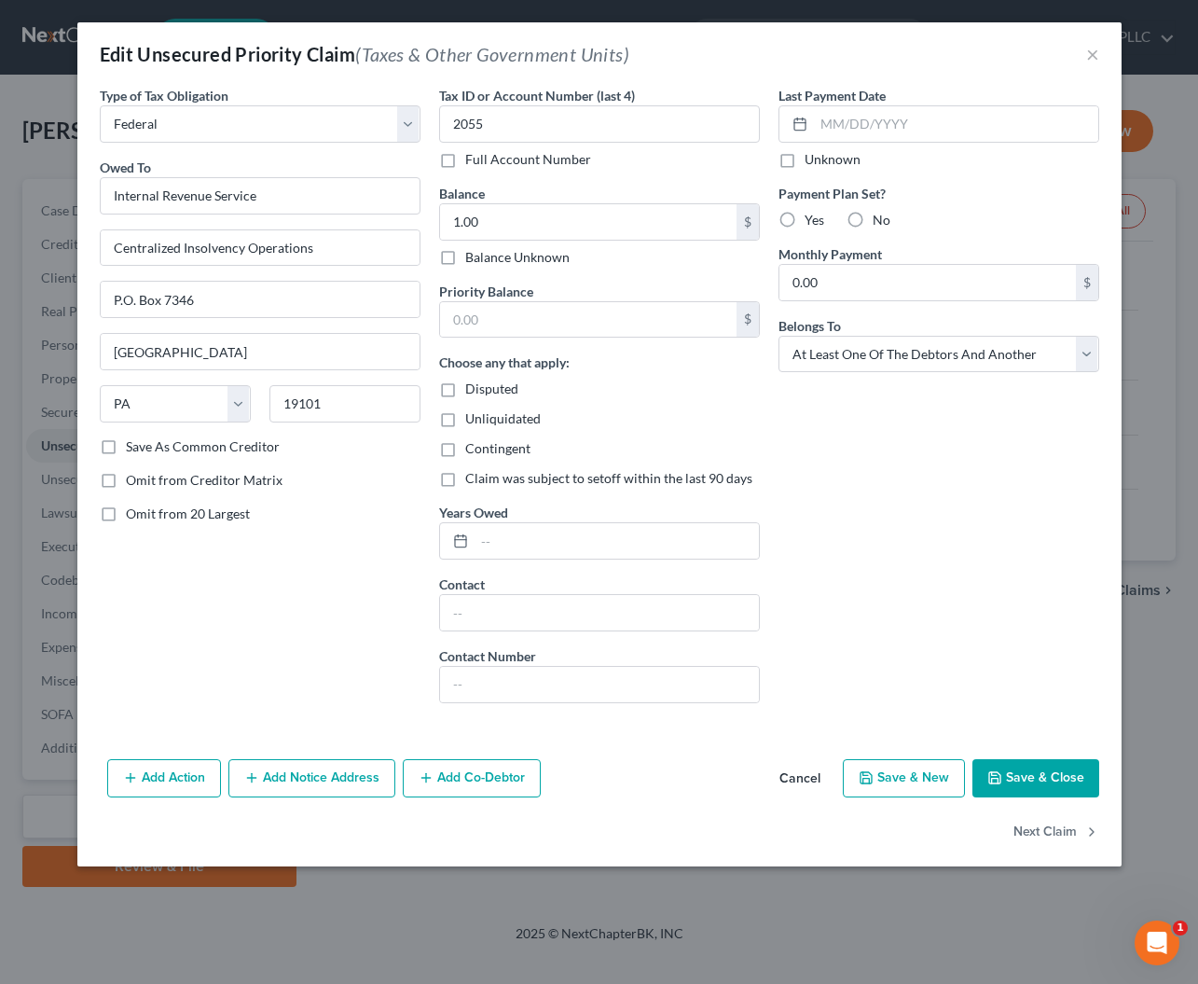
click at [465, 393] on label "Disputed" at bounding box center [491, 389] width 53 height 19
click at [473, 392] on input "Disputed" at bounding box center [479, 386] width 12 height 12
checkbox input "true"
type input "10,024"
click at [539, 542] on input "text" at bounding box center [617, 540] width 284 height 35
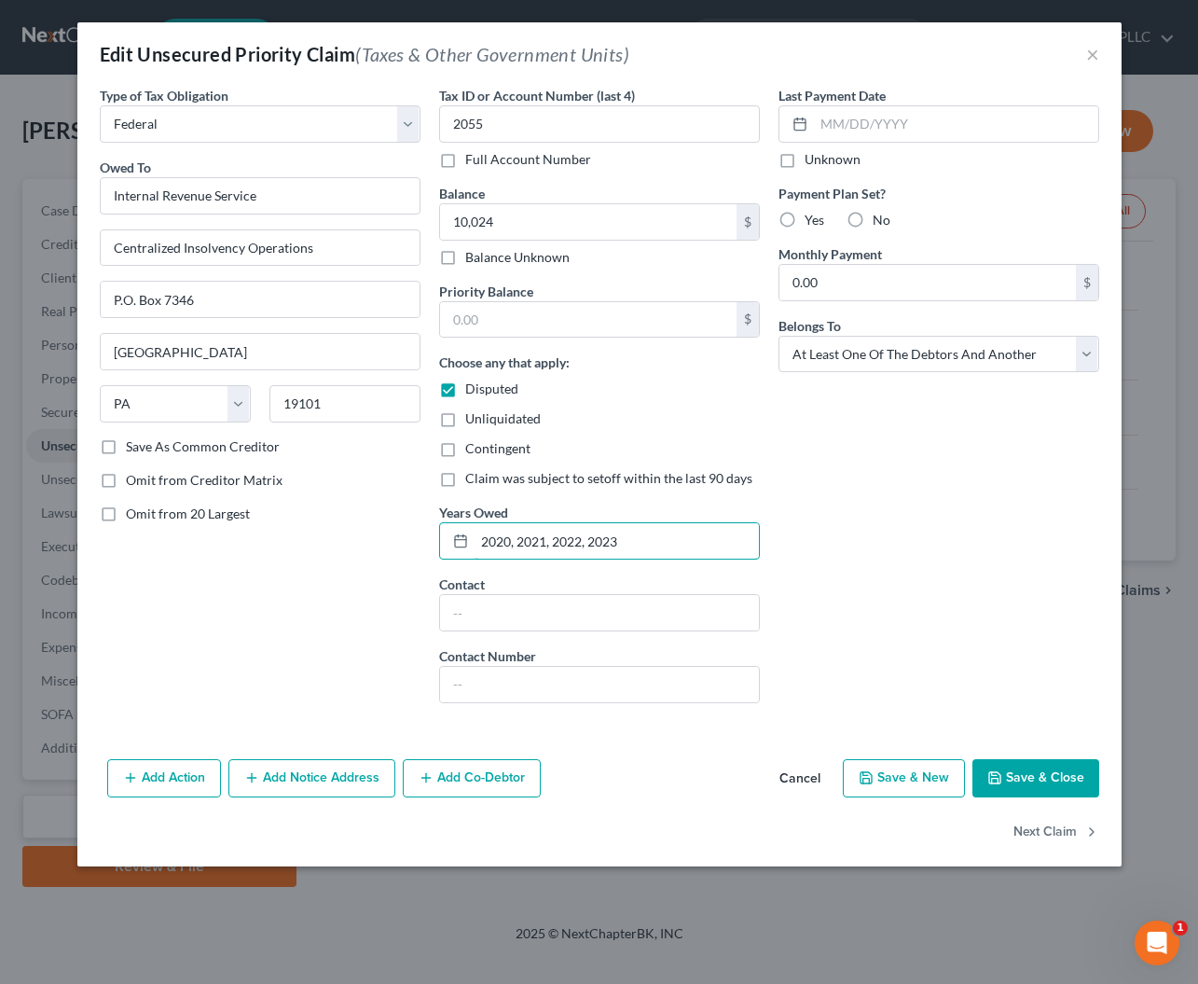
type input "2020, 2021, 2022, 2023"
click at [1008, 776] on button "Save & Close" at bounding box center [1036, 778] width 127 height 39
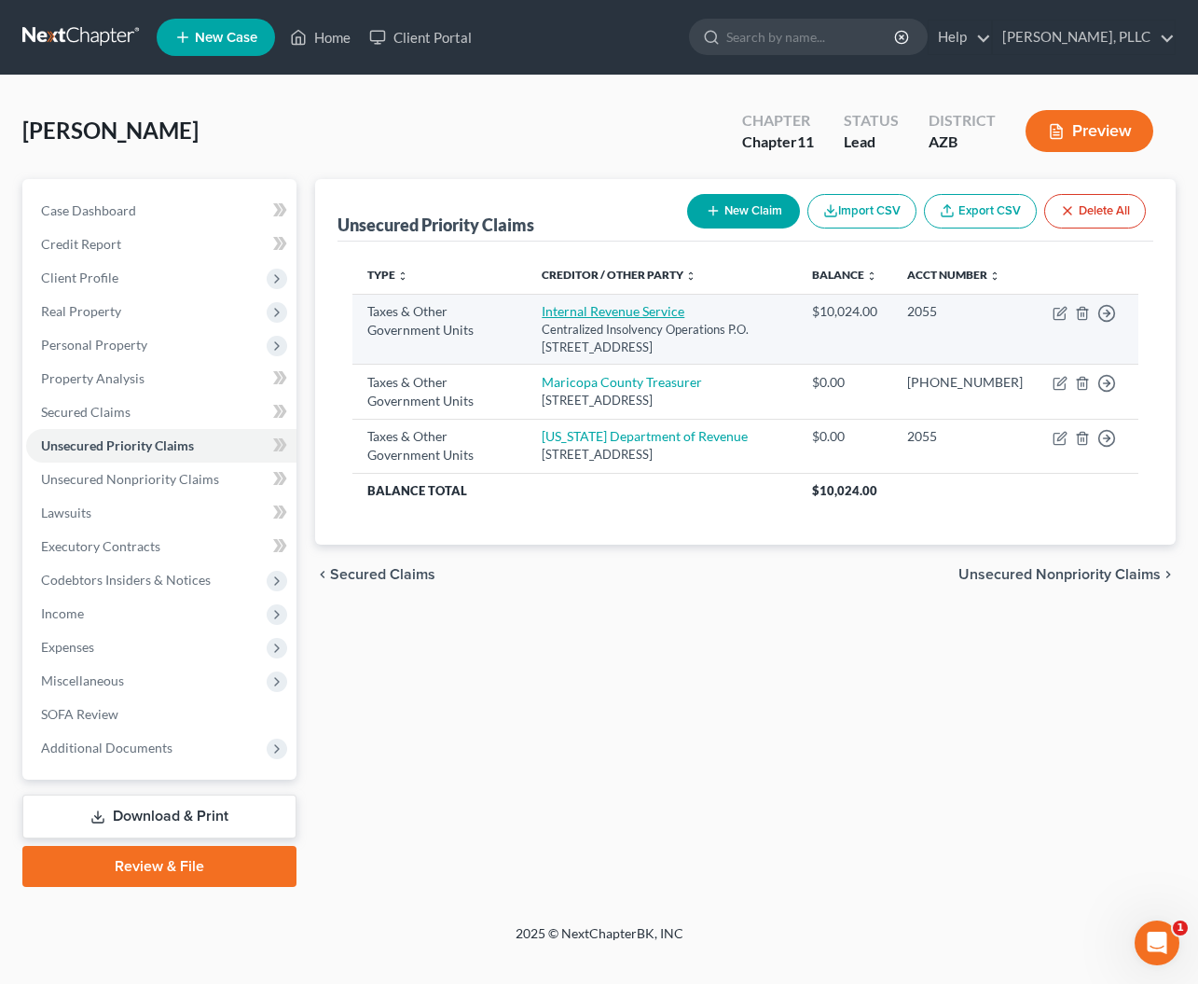
click at [623, 319] on link "Internal Revenue Service" at bounding box center [613, 311] width 143 height 16
select select "0"
select select "39"
select select "3"
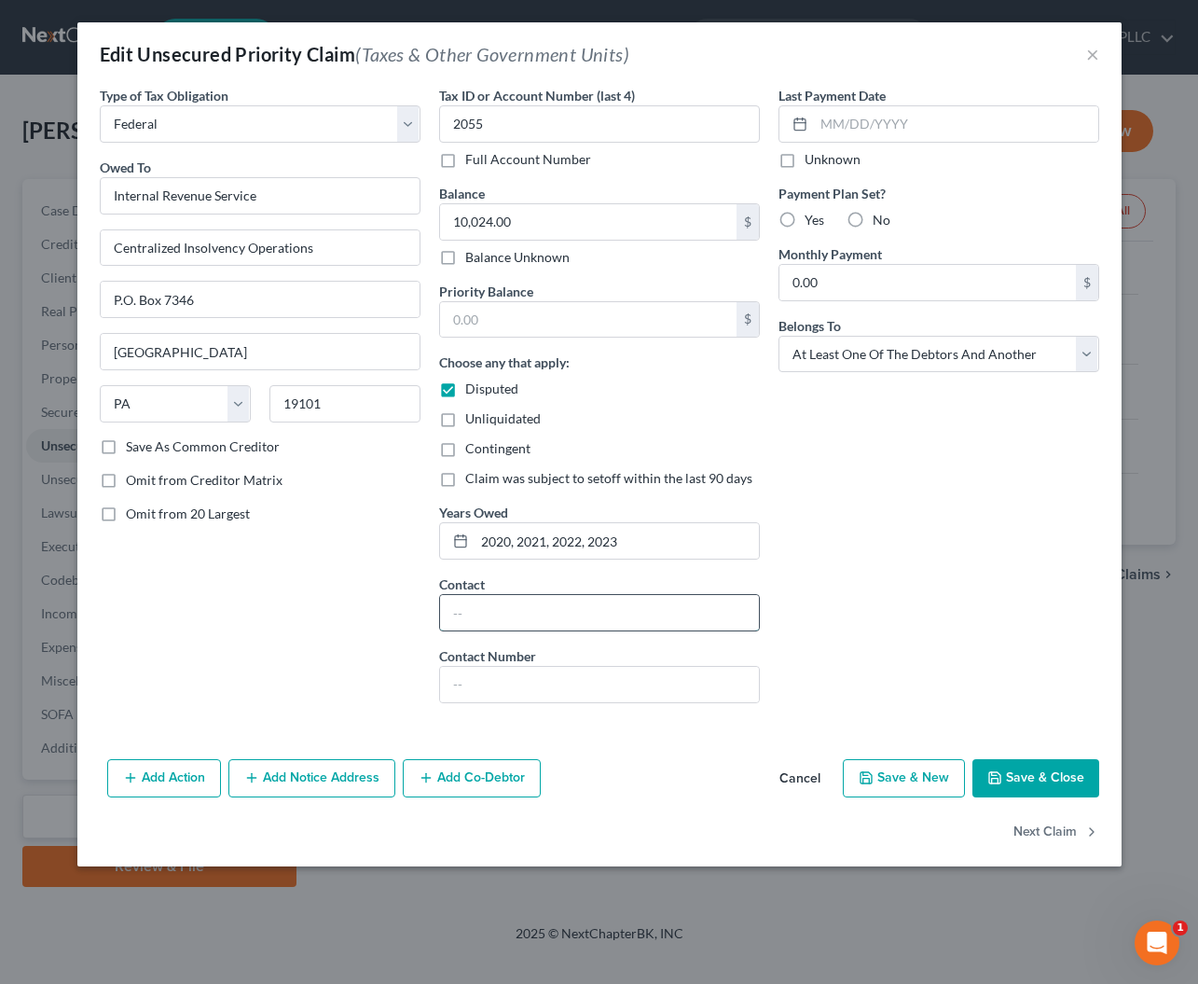
click at [538, 615] on input "text" at bounding box center [599, 612] width 319 height 35
type input "Luis Sanchez"
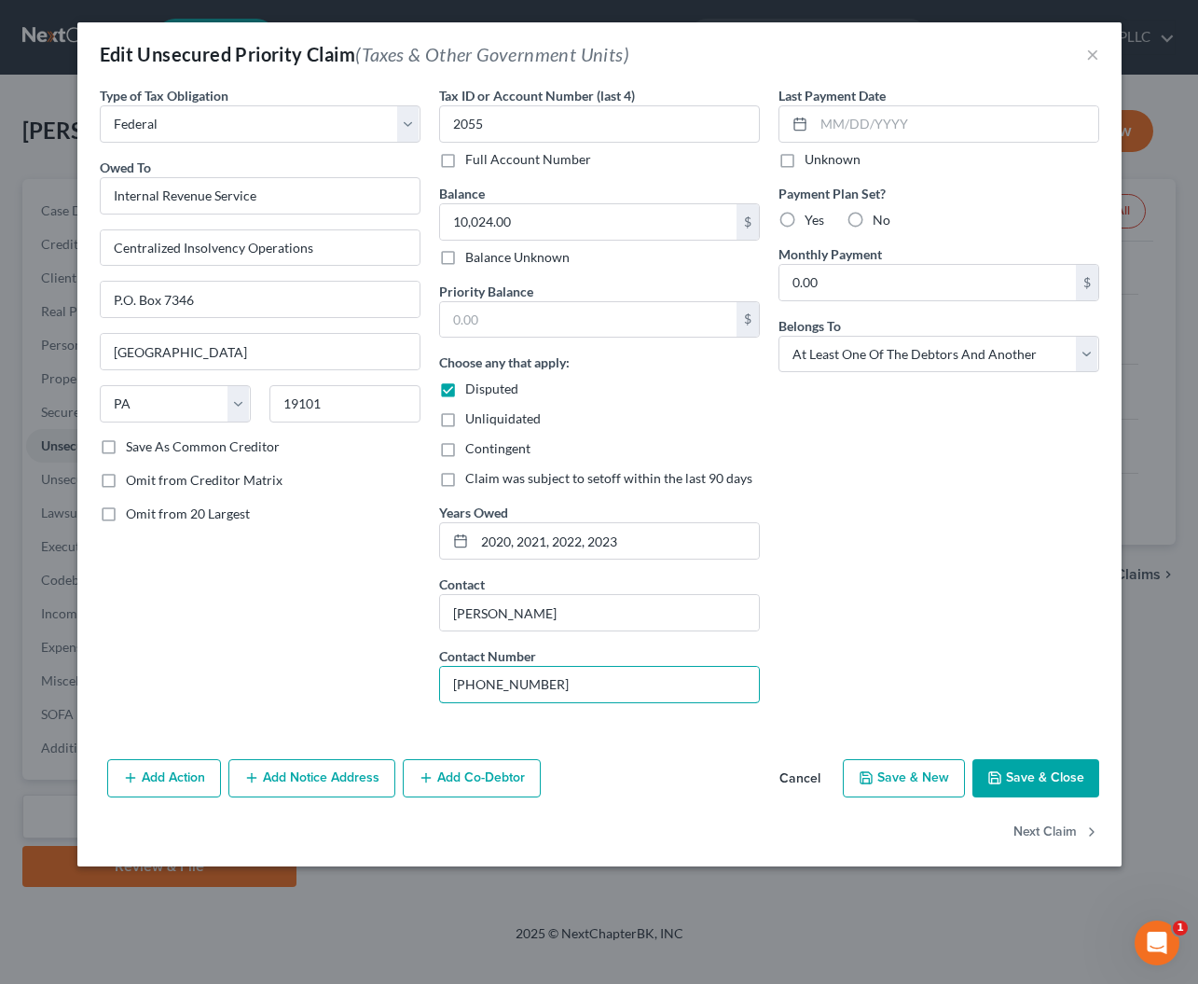
type input "801-799-6683"
click at [1016, 774] on button "Save & Close" at bounding box center [1036, 778] width 127 height 39
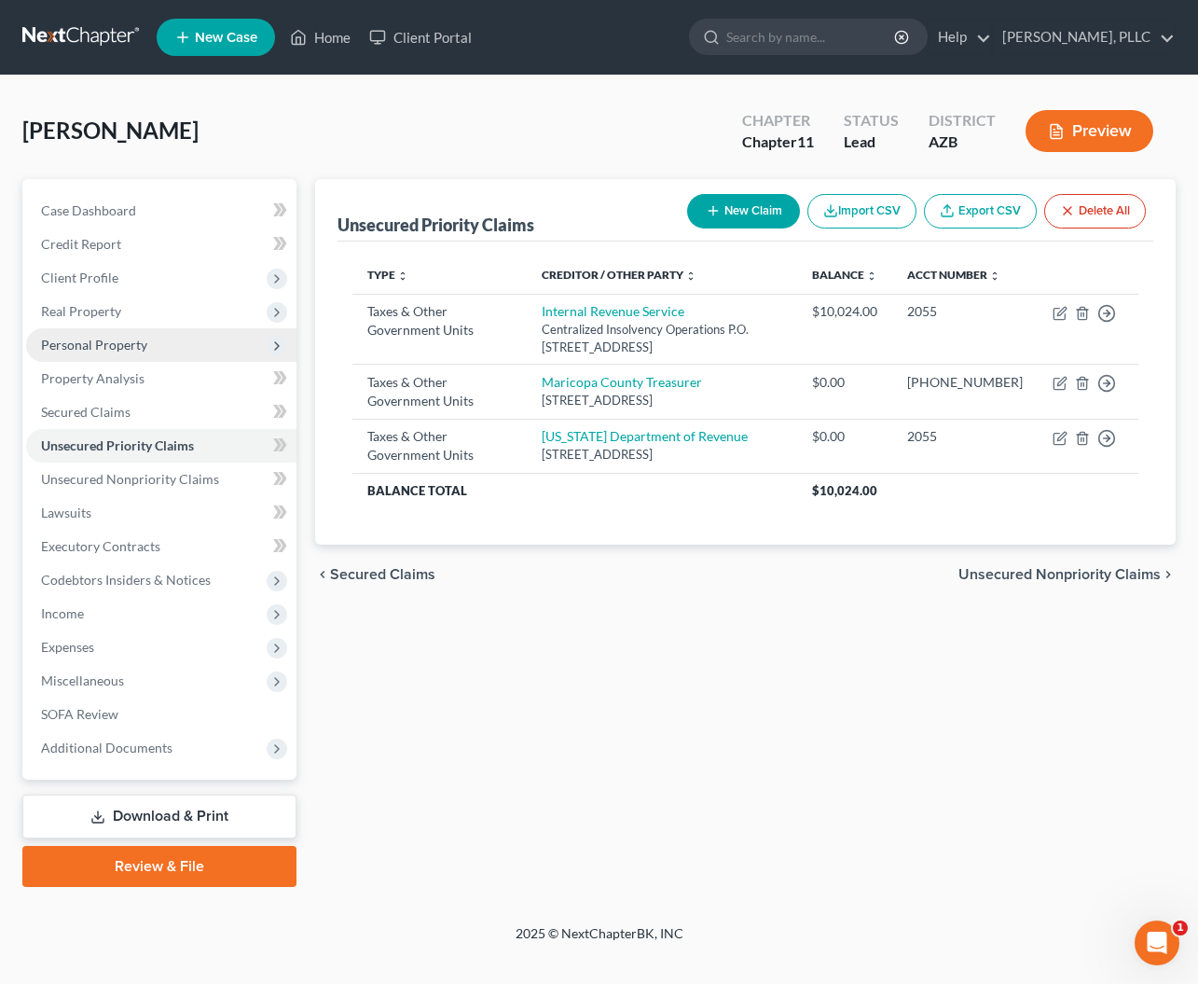
click at [82, 352] on span "Personal Property" at bounding box center [161, 345] width 270 height 34
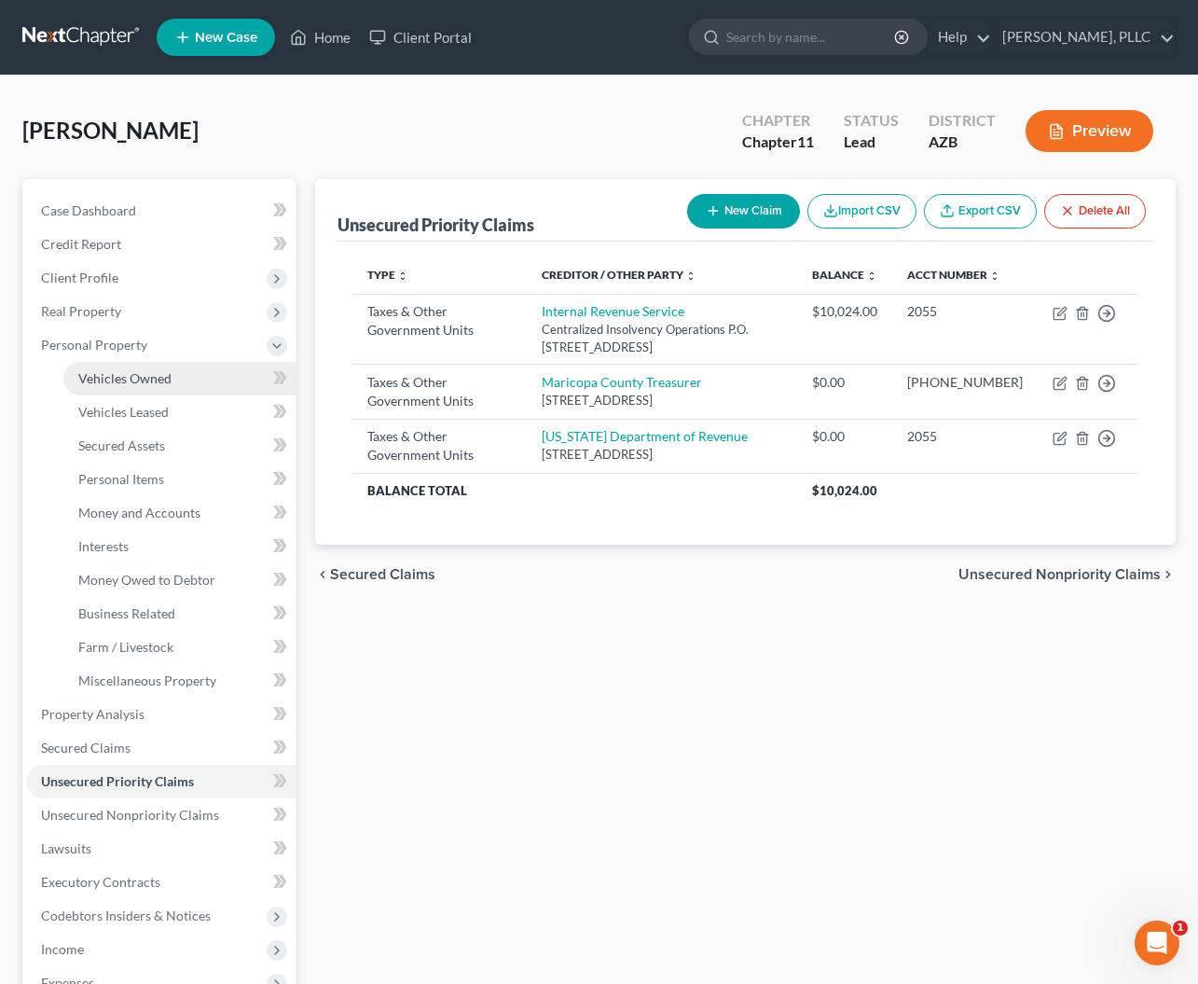
click at [145, 375] on span "Vehicles Owned" at bounding box center [124, 378] width 93 height 16
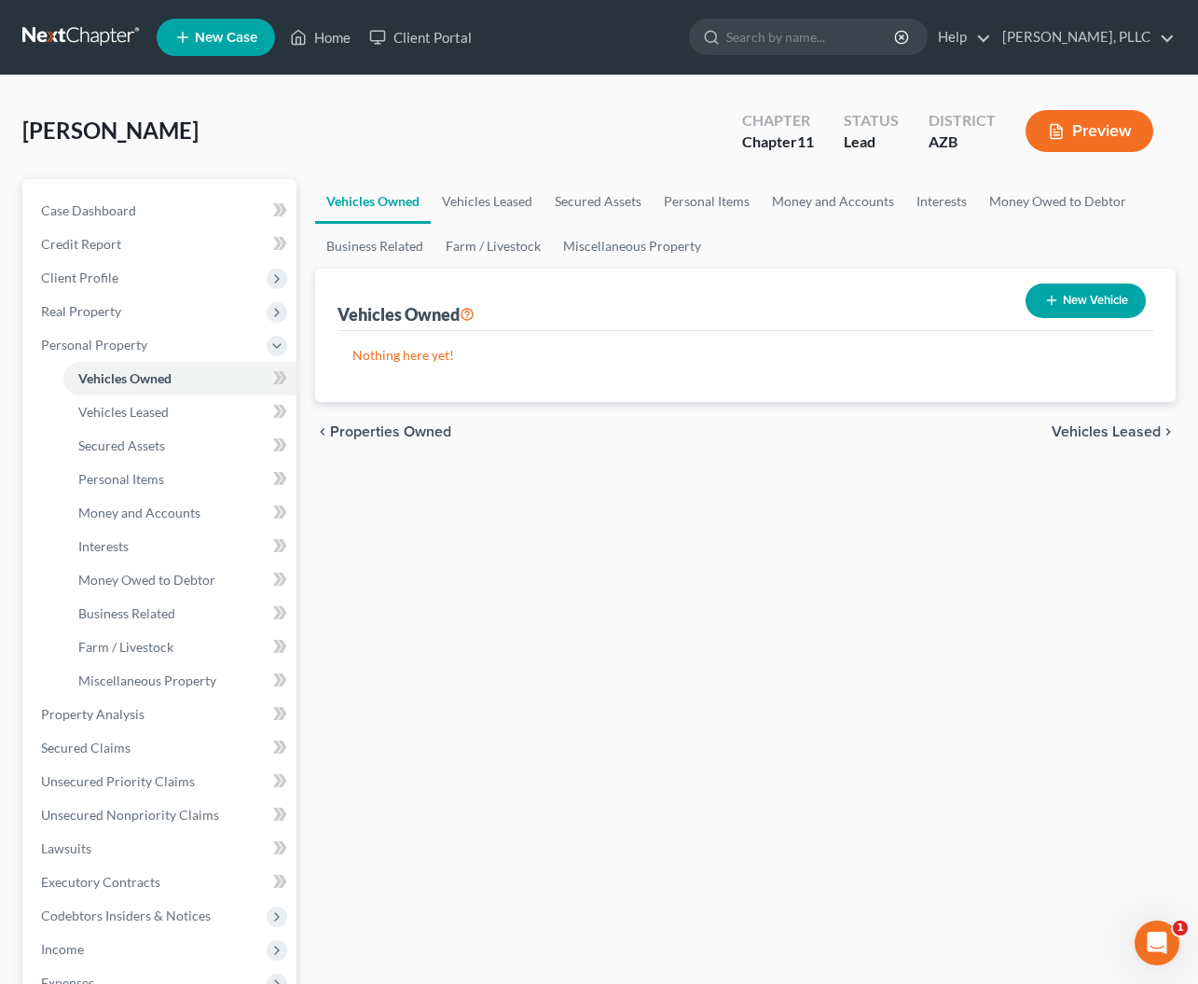
click at [1112, 305] on button "New Vehicle" at bounding box center [1086, 300] width 120 height 35
select select "0"
select select "2"
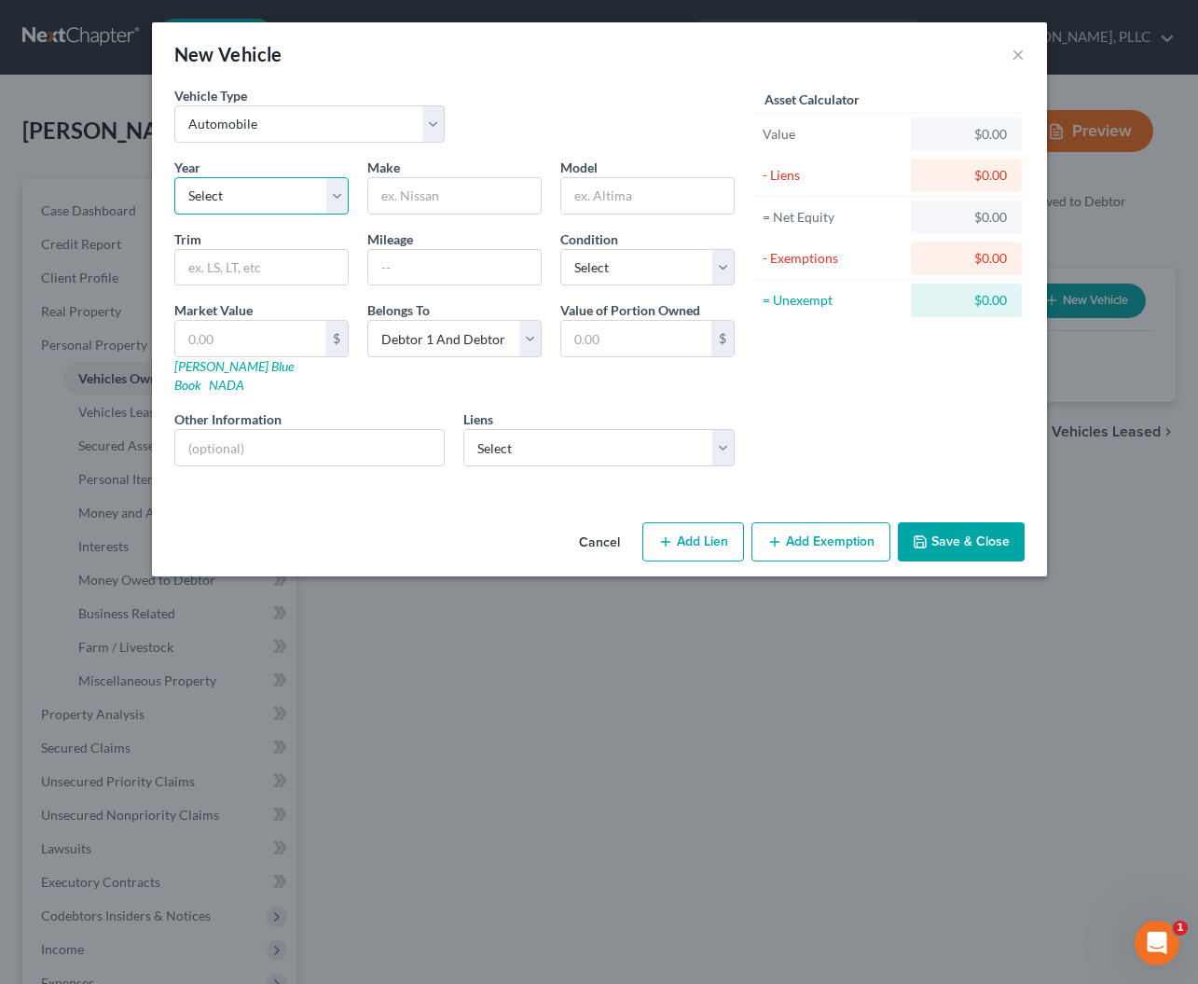
select select "4"
click at [392, 200] on input "text" at bounding box center [454, 195] width 173 height 35
type input "Ford"
type input "F-150"
type input "Lariat Pickup Flex Fuel 5"
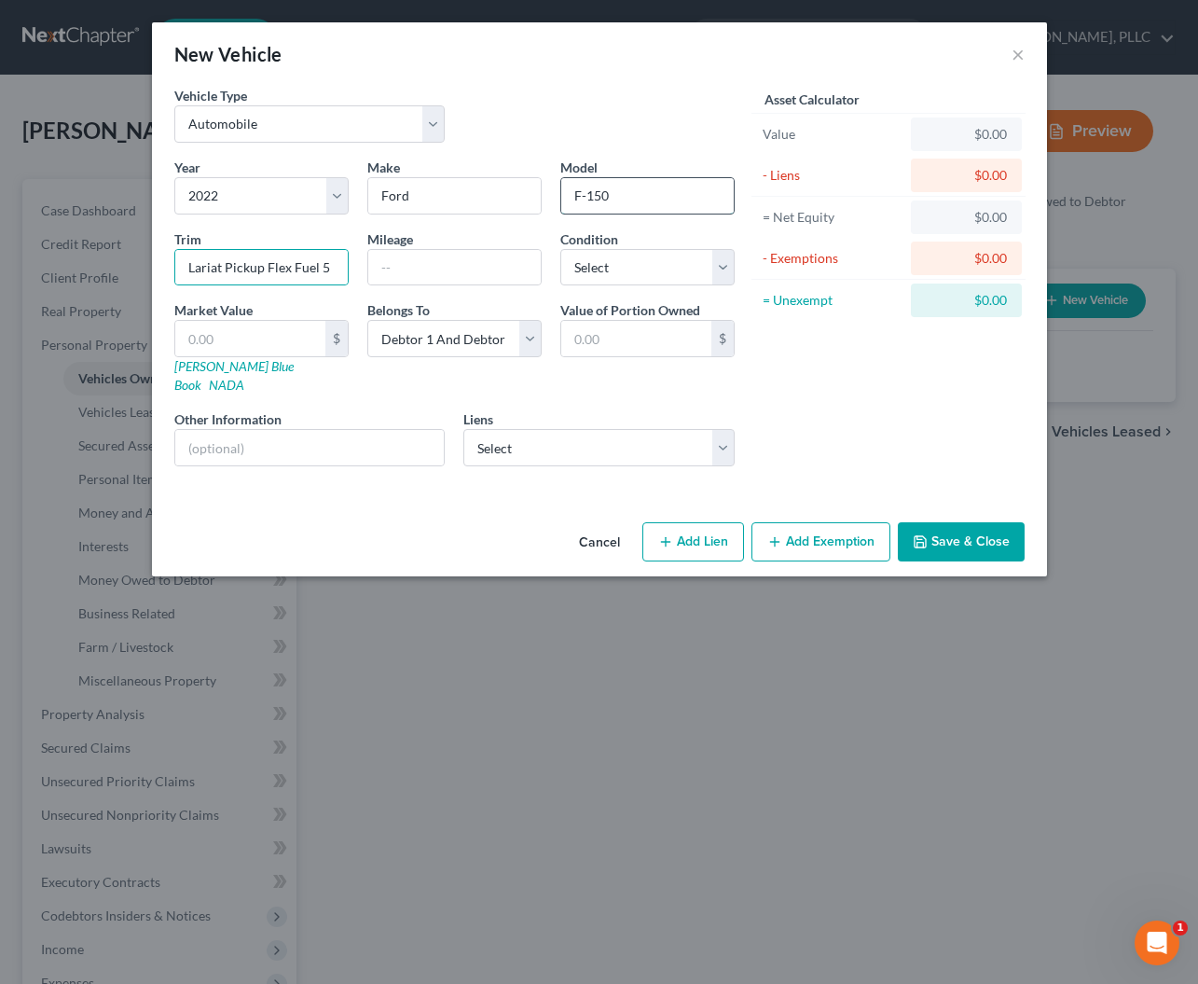
click at [634, 197] on input "F-150" at bounding box center [647, 195] width 173 height 35
type input "F-150 Lariat"
click at [251, 270] on input "Flex Fuel - 5 1/2 Ft." at bounding box center [261, 267] width 173 height 35
type input "Flex Fuel - 4D, 5 1/2 Ft."
click at [456, 272] on input "text" at bounding box center [454, 267] width 173 height 35
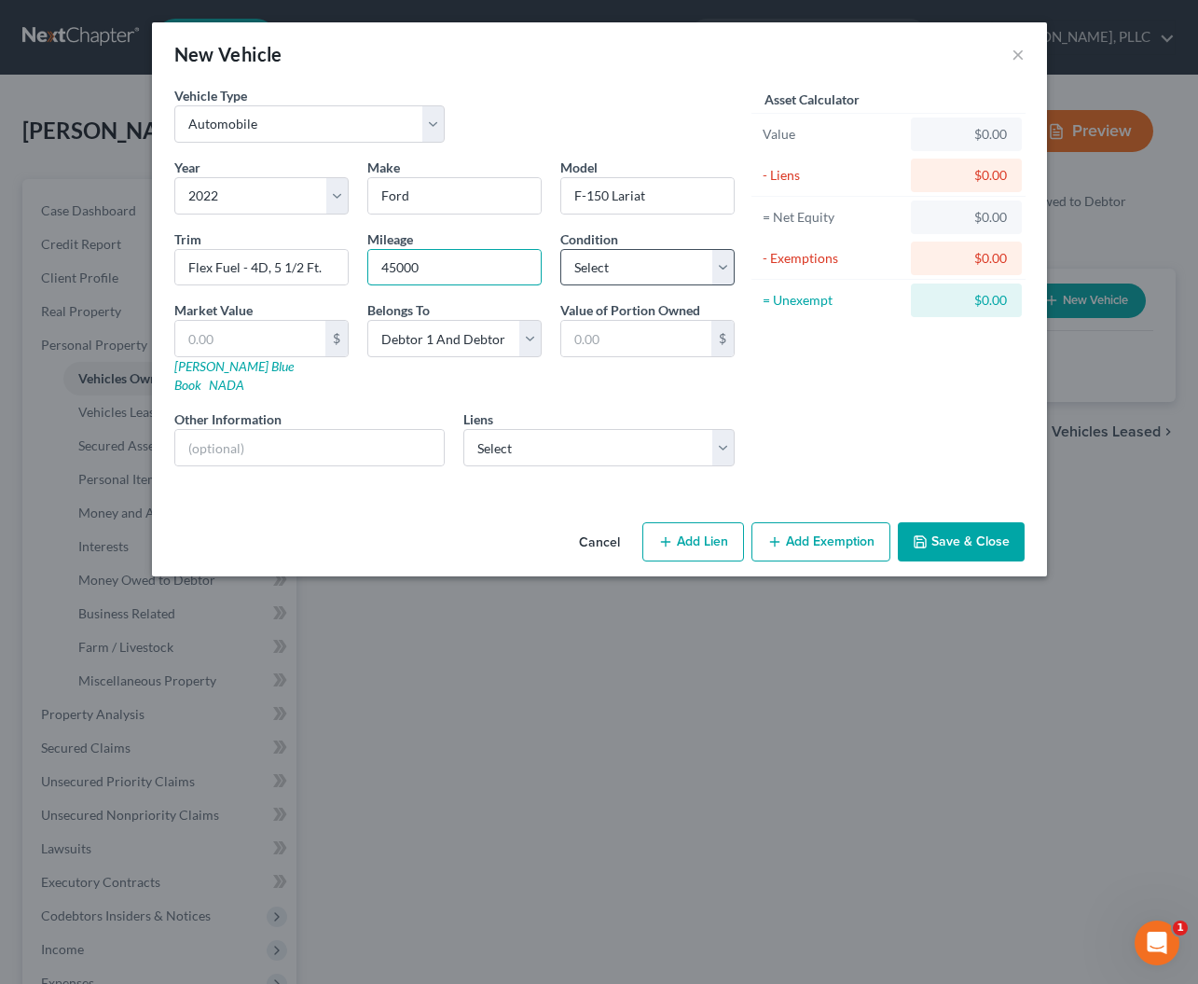
type input "45000"
select select "2"
click at [348, 430] on input "text" at bounding box center [310, 447] width 270 height 35
select select "0"
select select
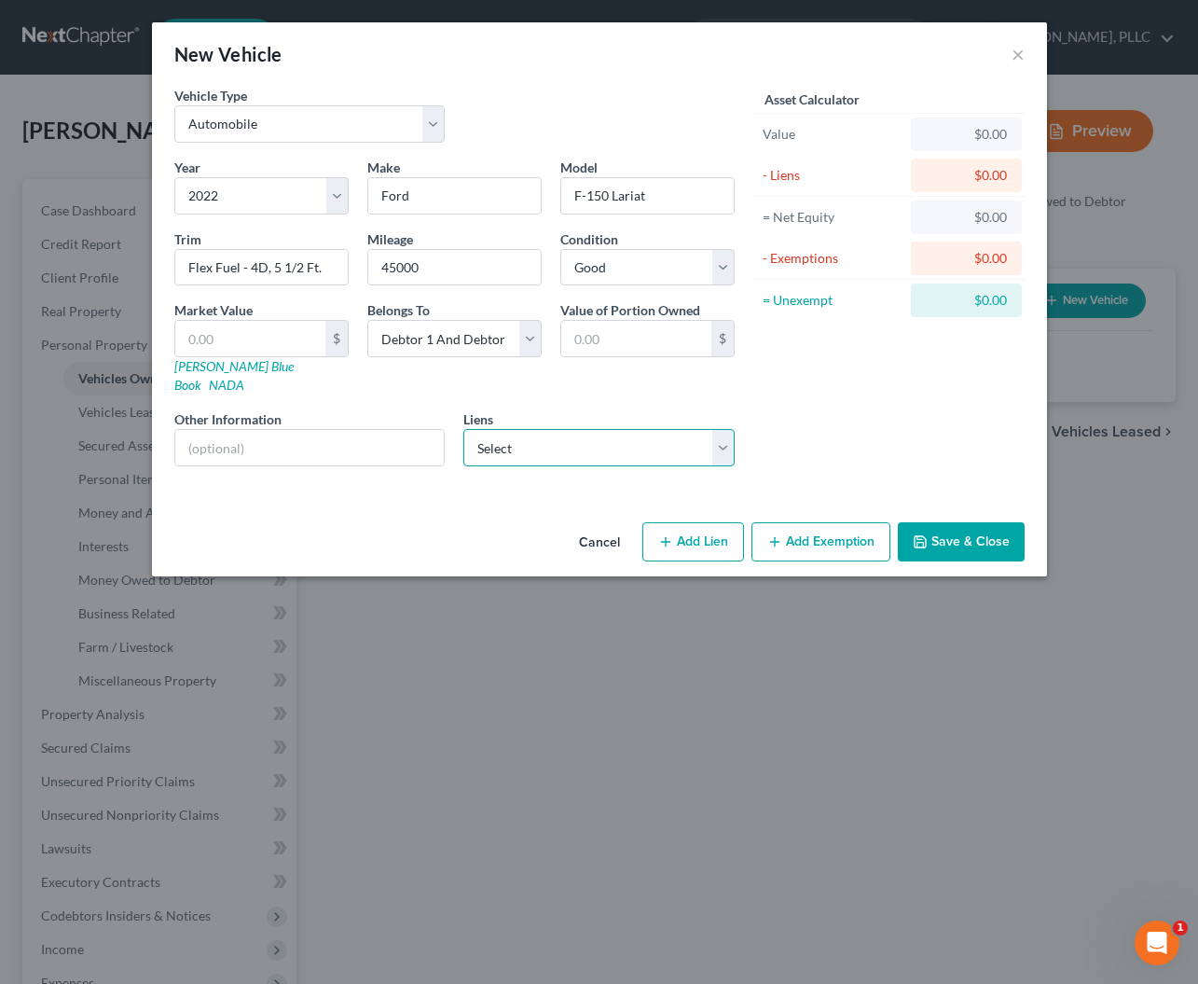
select select "3"
select select "2"
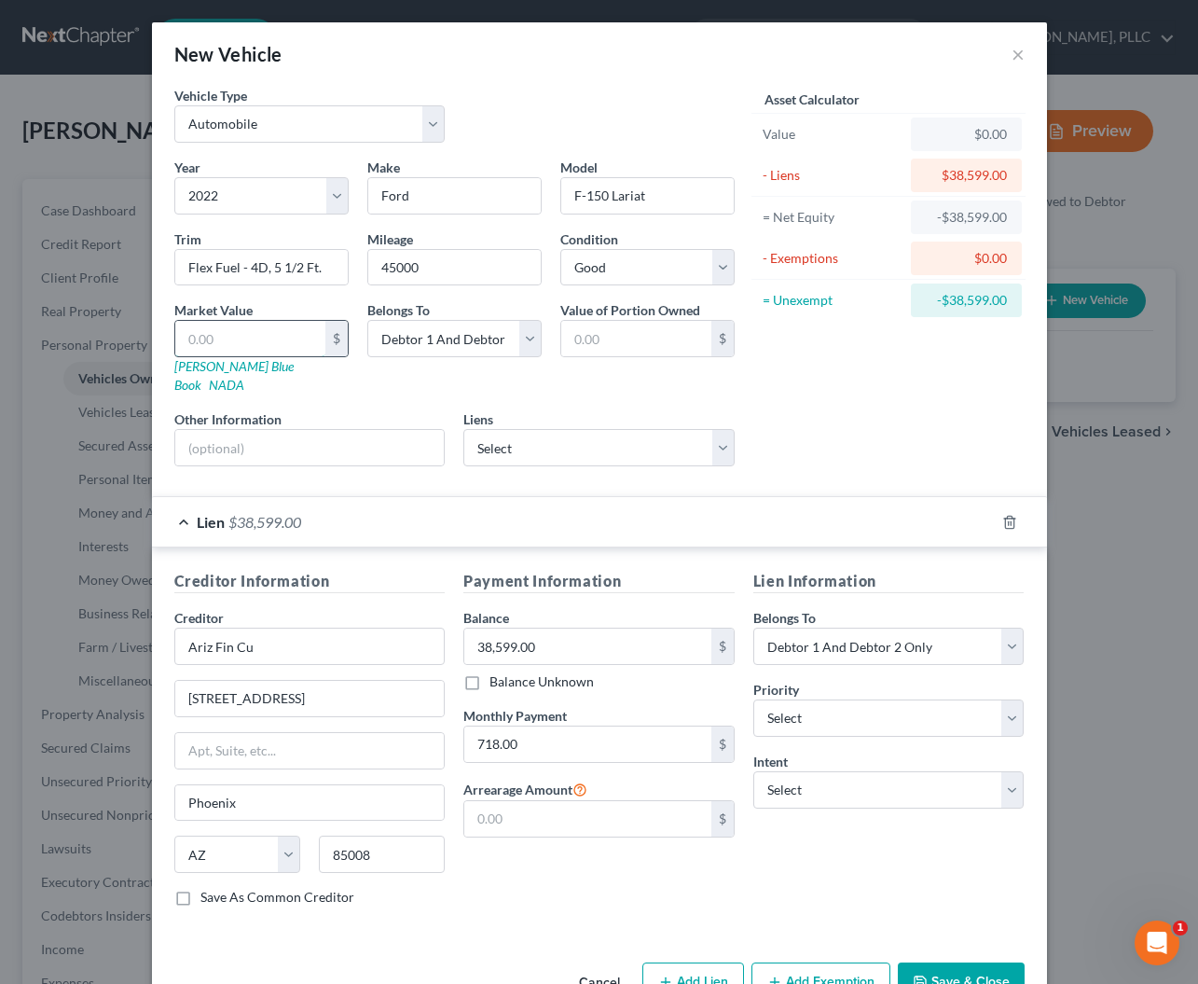
click at [291, 336] on input "text" at bounding box center [250, 338] width 150 height 35
type input "3"
type input "3.00"
type input "38"
type input "38.00"
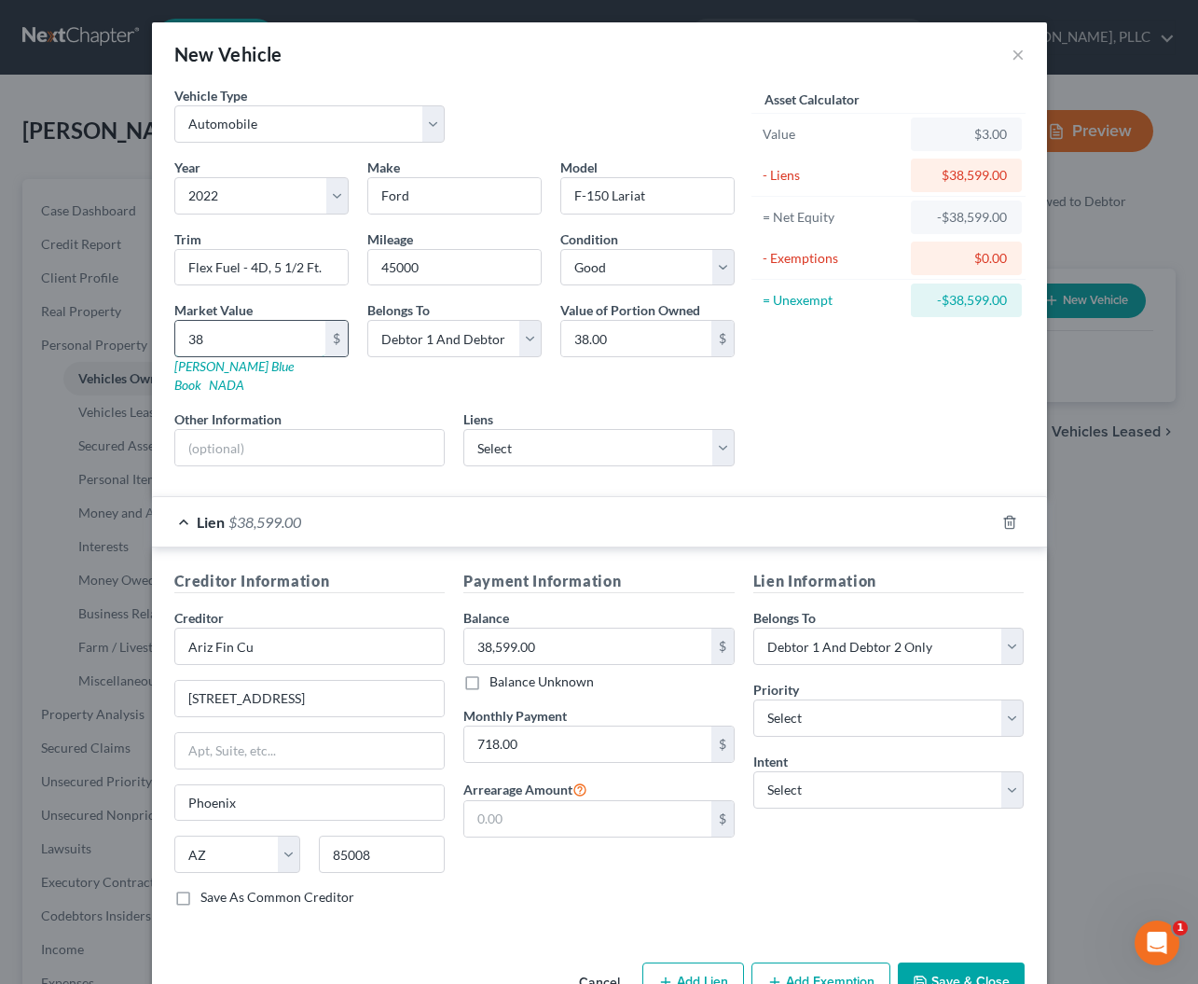
type input "380"
type input "380.00"
type input "3809"
type input "3,809.00"
type input "3,8091"
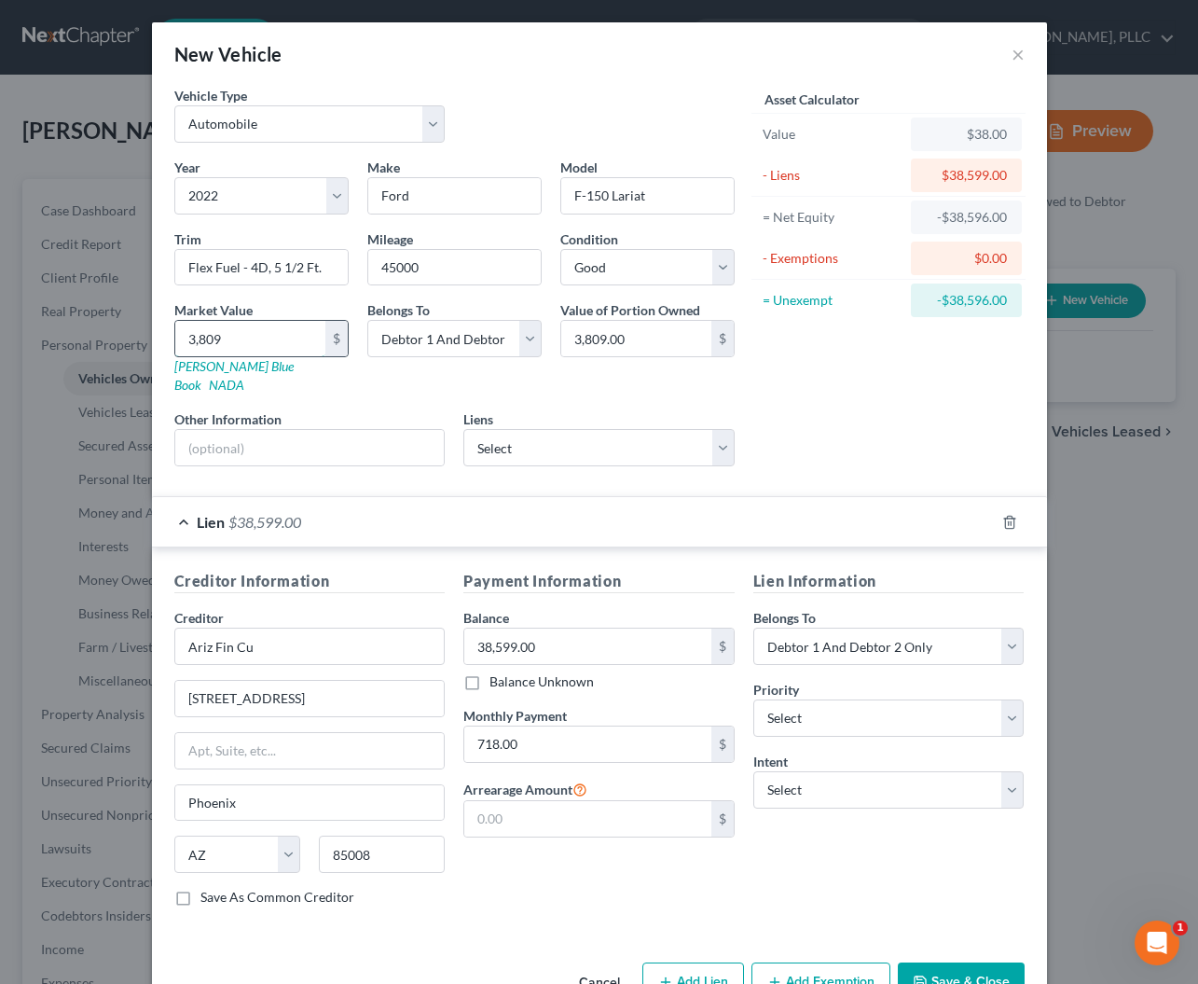
type input "38,091.00"
type input "38,091"
click at [263, 430] on input "text" at bounding box center [310, 447] width 270 height 35
type input "Valued via KBB.com"
click at [837, 389] on div "Asset Calculator Value $38,091.00 - Liens $38,599.00 = Net Equity -$34,790.00 -…" at bounding box center [889, 283] width 290 height 395
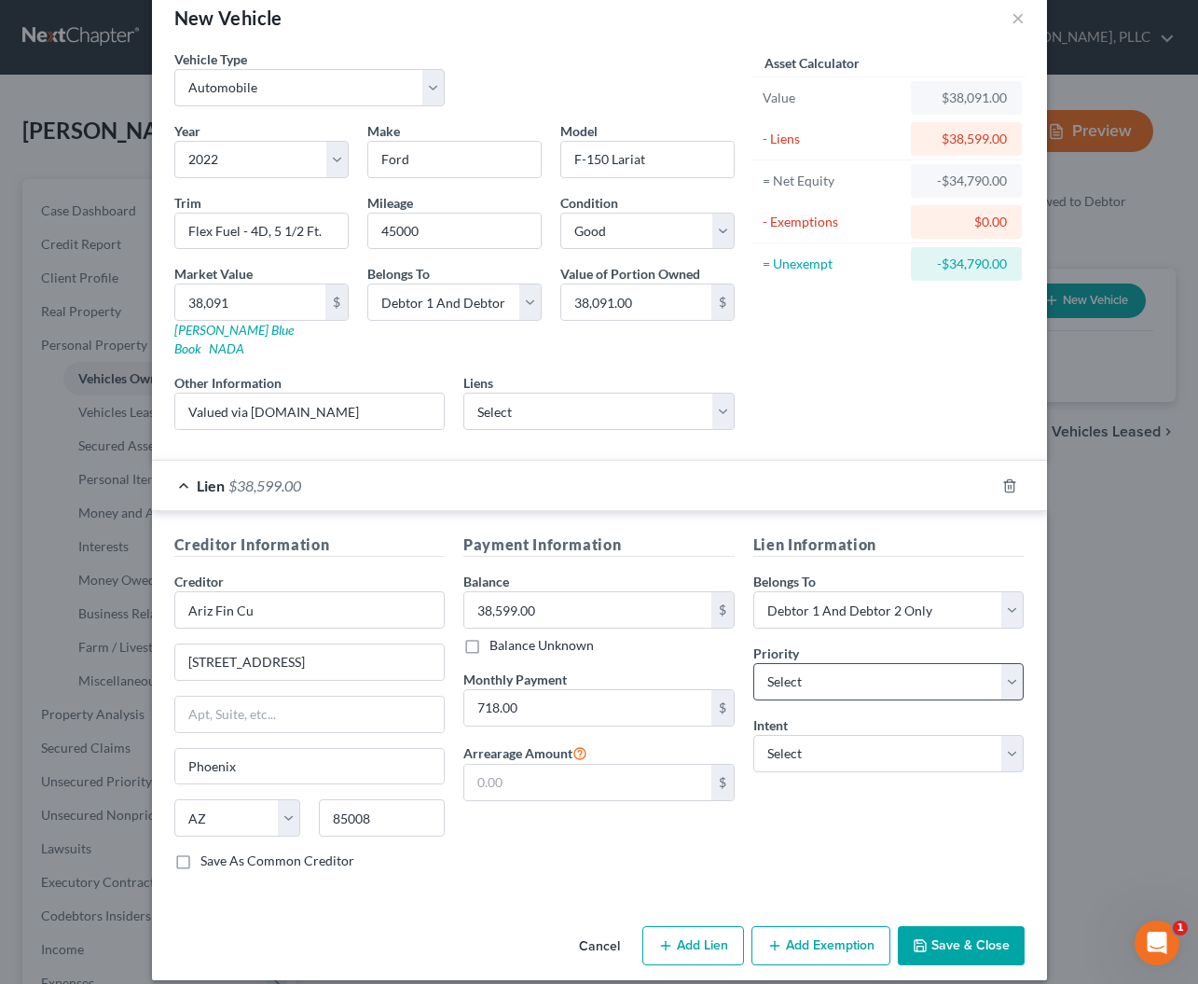
scroll to position [35, 0]
click at [797, 927] on button "Add Exemption" at bounding box center [821, 946] width 139 height 39
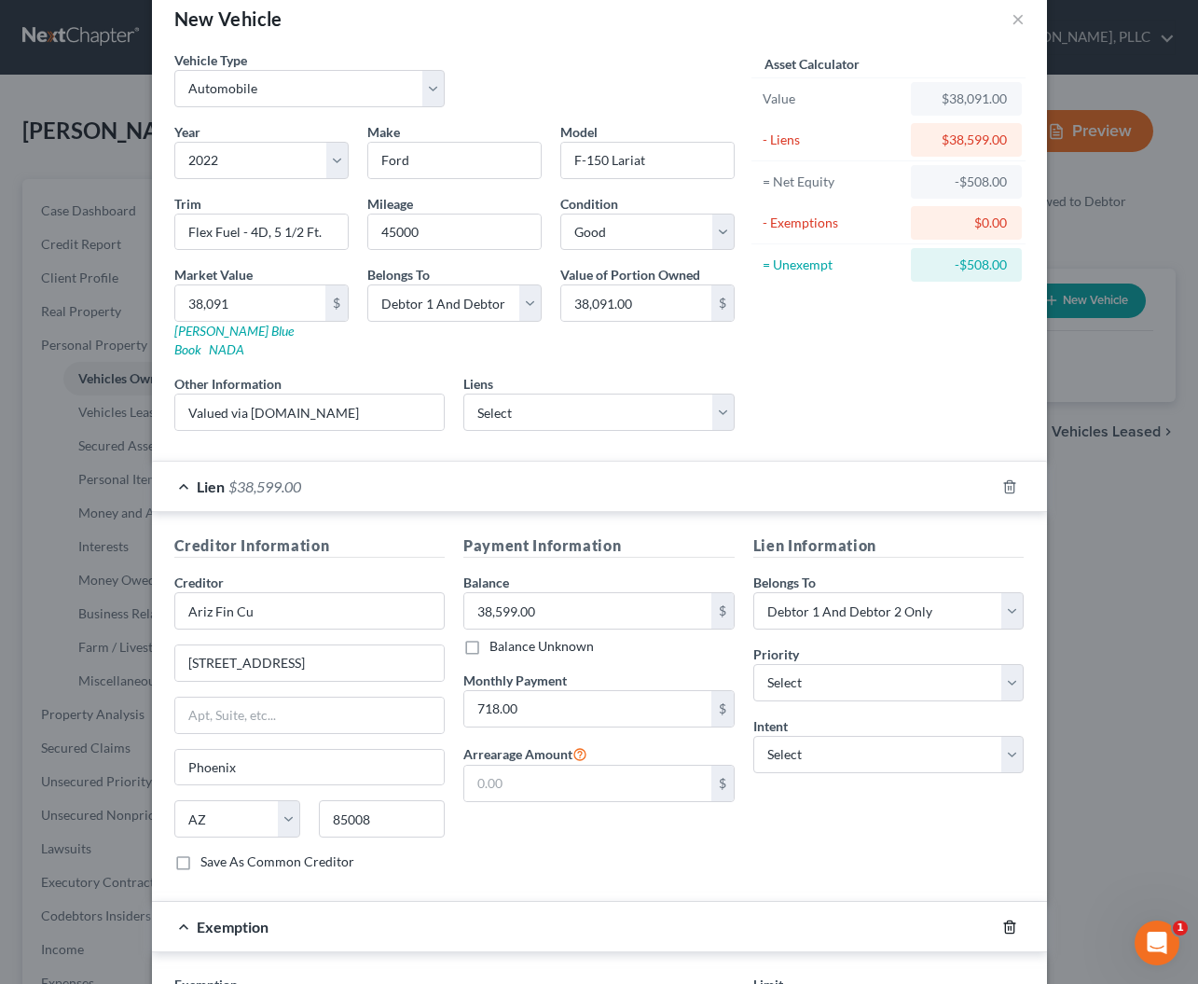
click at [1010, 919] on icon "button" at bounding box center [1009, 926] width 15 height 15
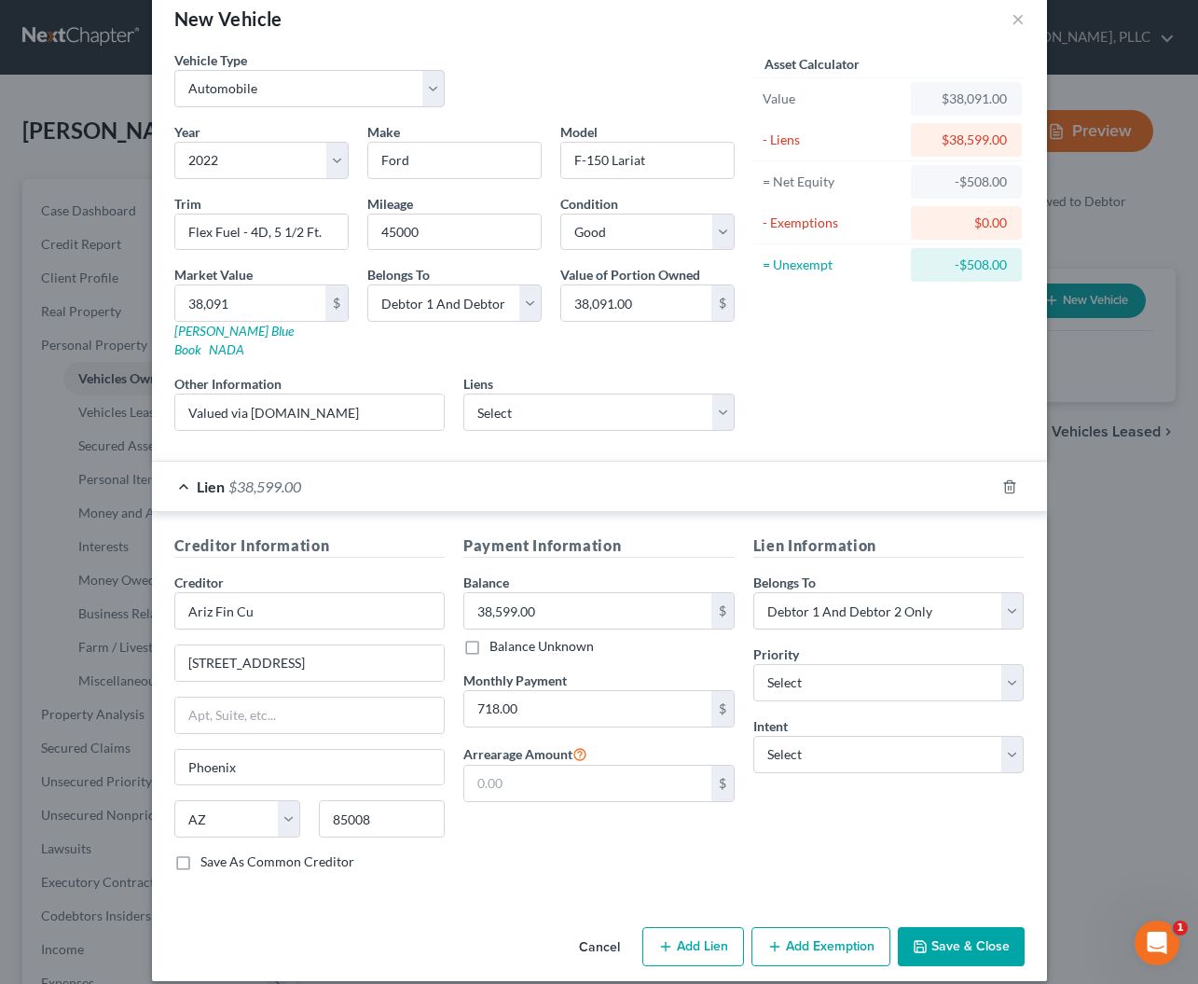
click at [998, 927] on button "Save & Close" at bounding box center [961, 946] width 127 height 39
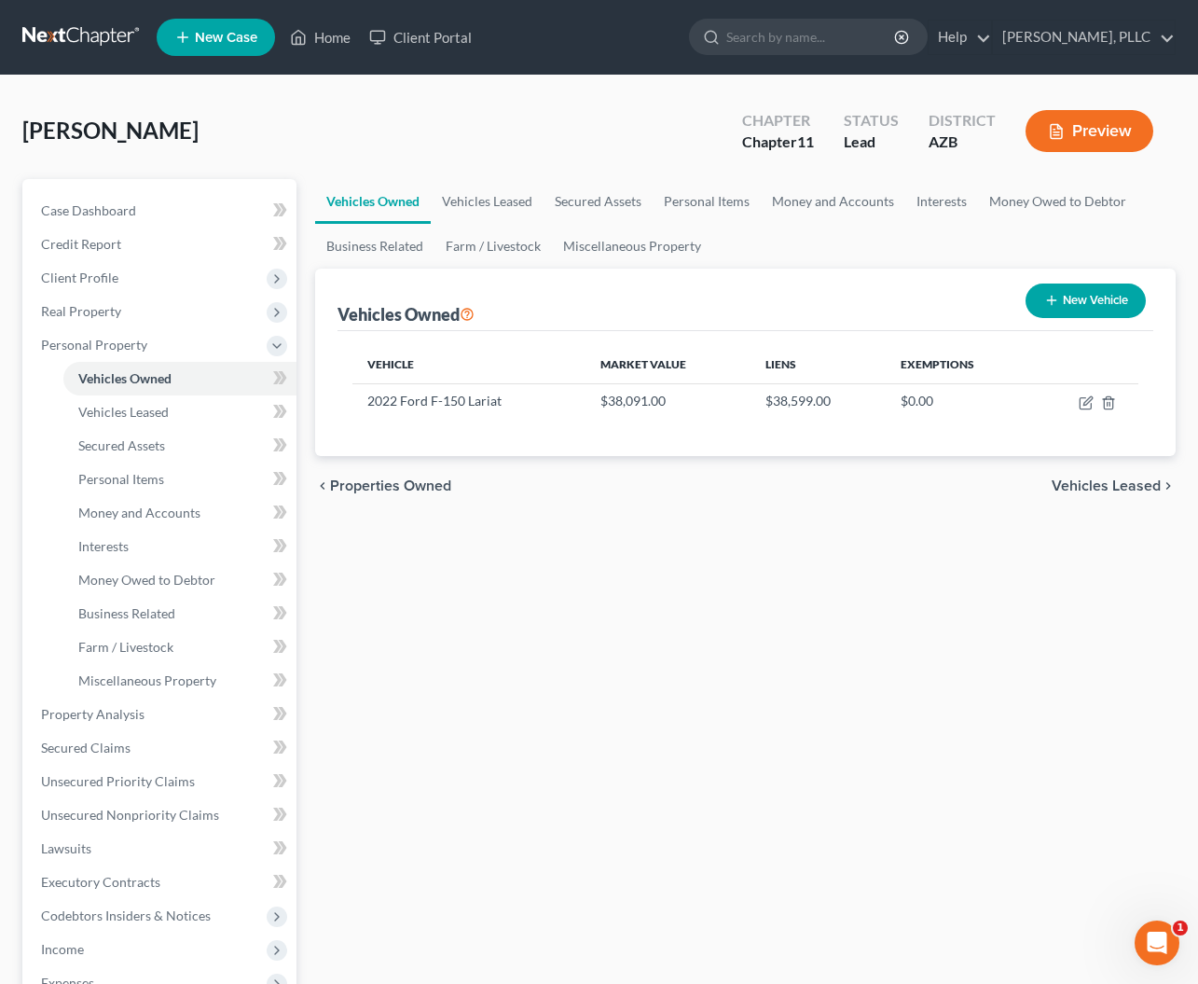
click at [1069, 305] on button "New Vehicle" at bounding box center [1086, 300] width 120 height 35
select select "0"
select select "2"
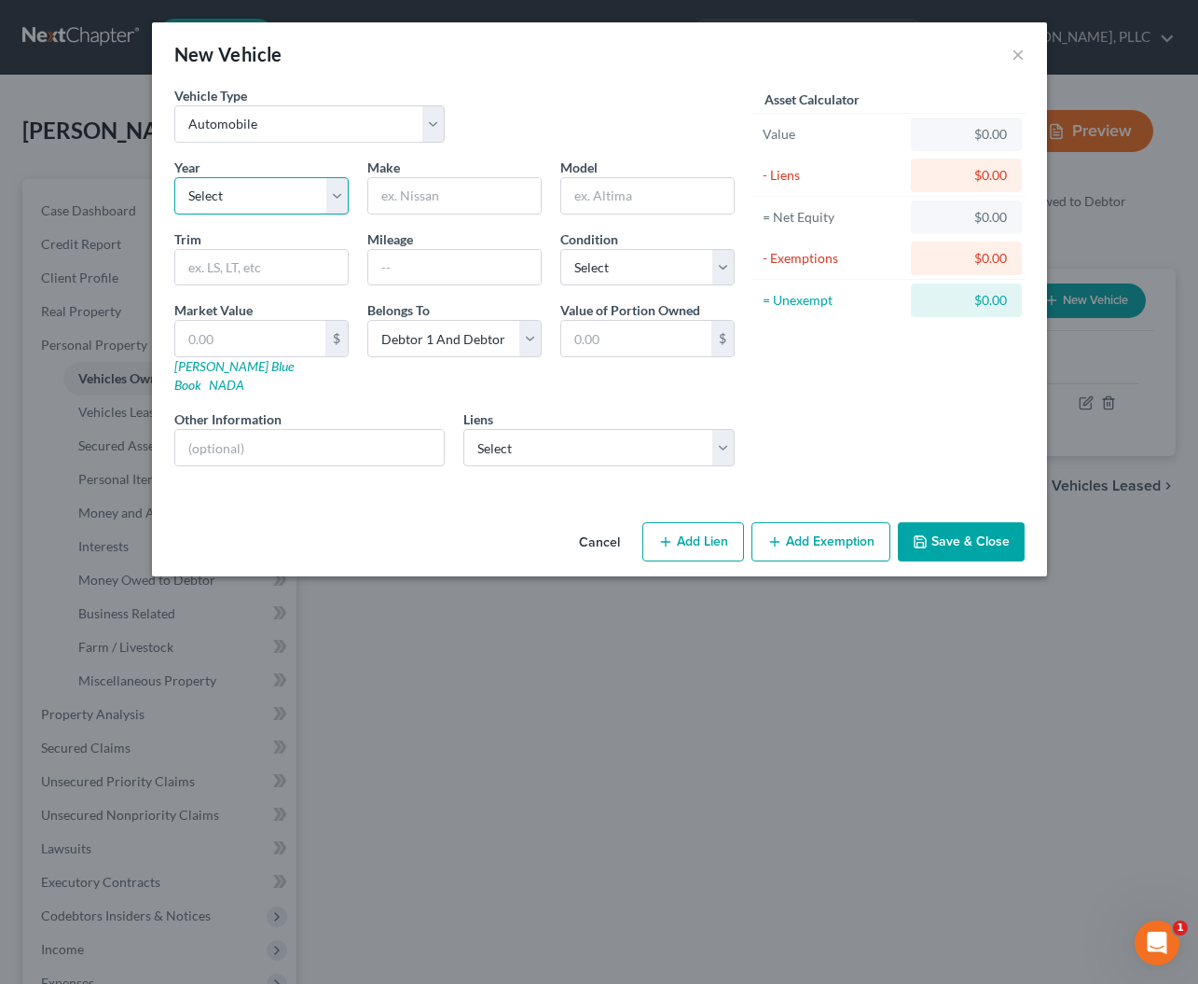
select select "16"
click at [418, 200] on input "text" at bounding box center [454, 195] width 173 height 35
type input "Ford"
type input "F150 Lariat"
click at [448, 274] on input "text" at bounding box center [454, 267] width 173 height 35
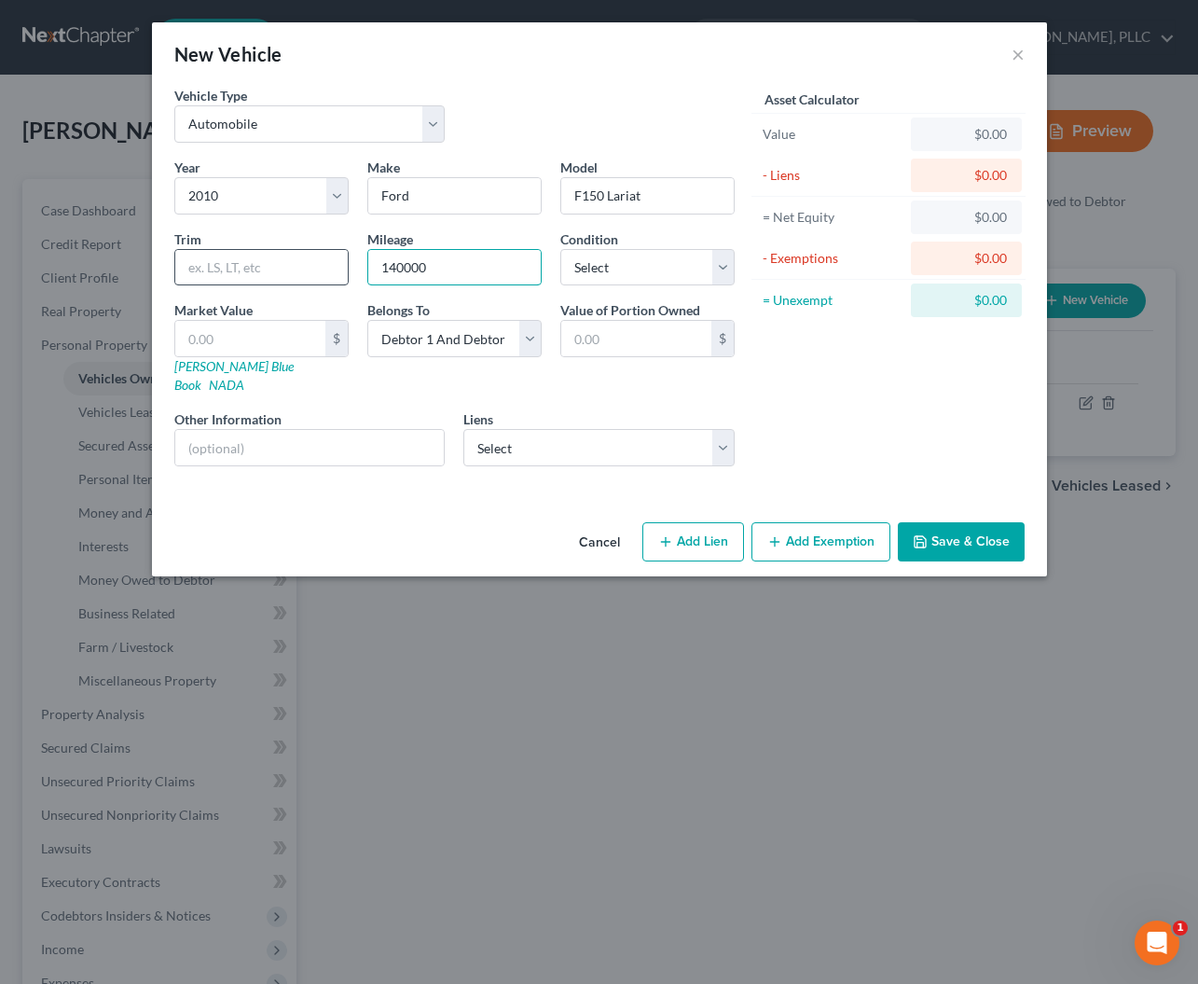
type input "140000"
click at [280, 274] on input "text" at bounding box center [261, 267] width 173 height 35
click at [652, 192] on input "F150 Lariat" at bounding box center [647, 195] width 173 height 35
click at [190, 270] on input "Flex Fuel, 5 1/2 Ft." at bounding box center [261, 267] width 173 height 35
click at [216, 329] on input "text" at bounding box center [250, 338] width 150 height 35
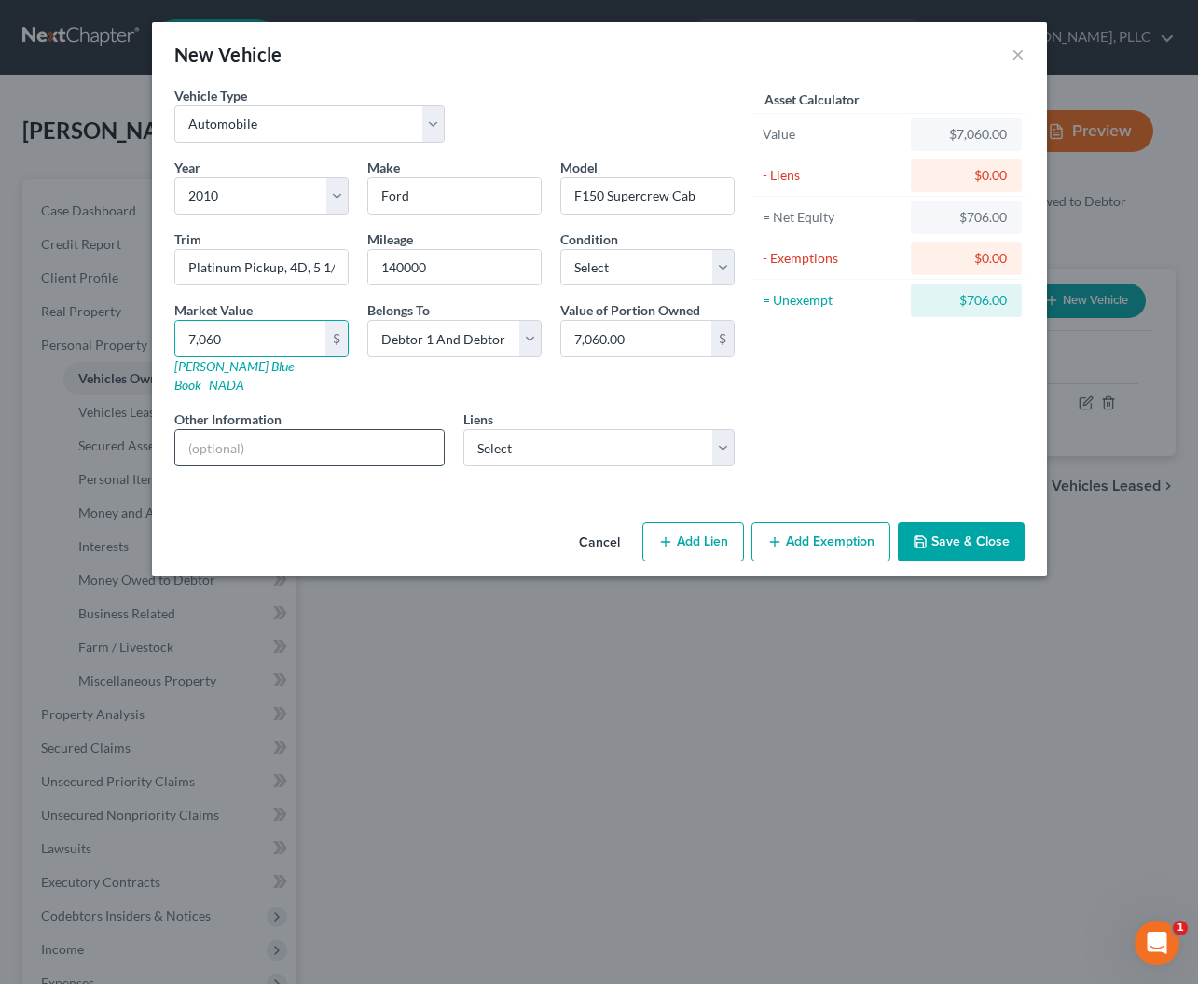
click at [376, 430] on input "text" at bounding box center [310, 447] width 270 height 35
click at [959, 525] on button "Save & Close" at bounding box center [961, 541] width 127 height 39
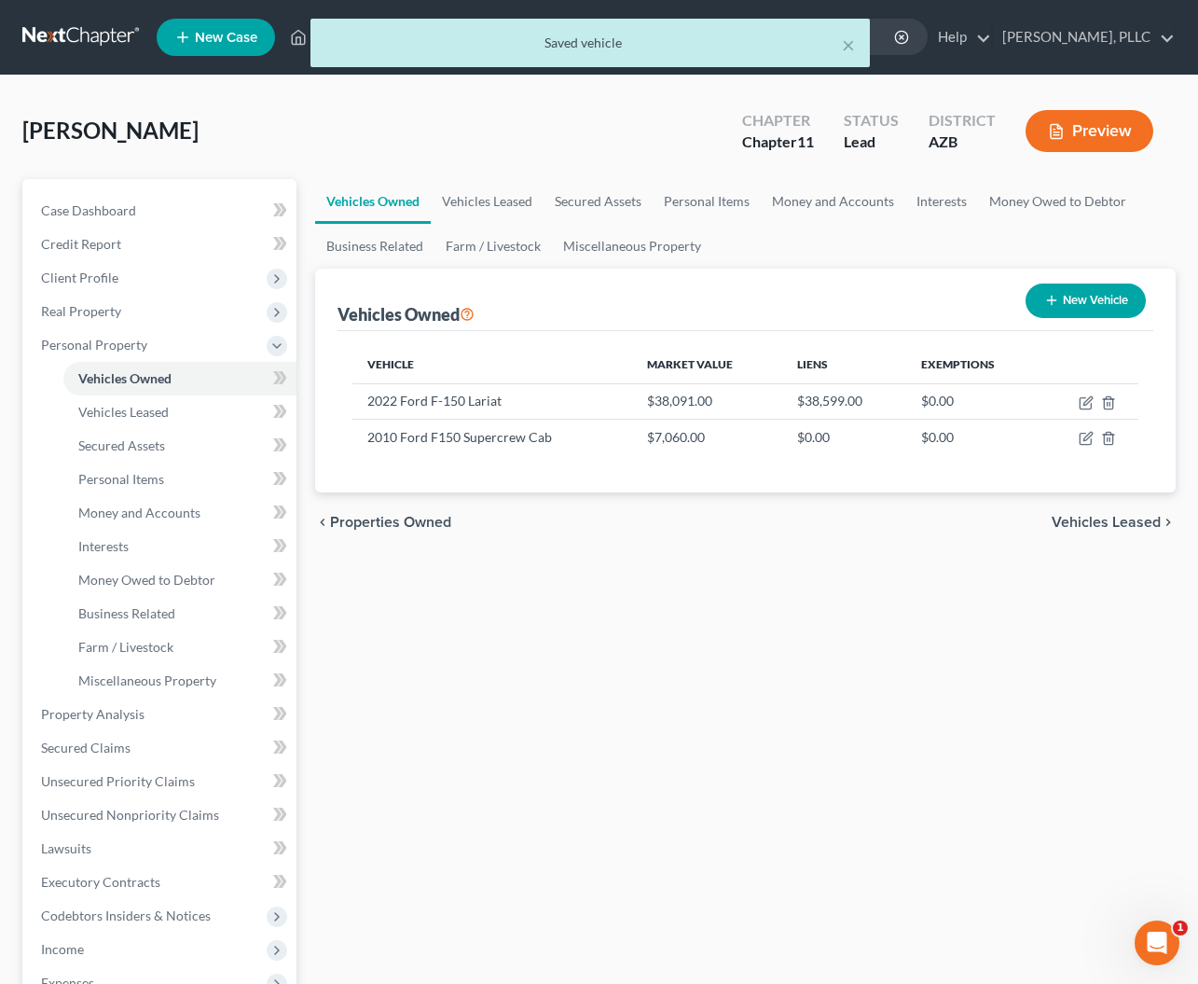
click at [1099, 304] on button "New Vehicle" at bounding box center [1086, 300] width 120 height 35
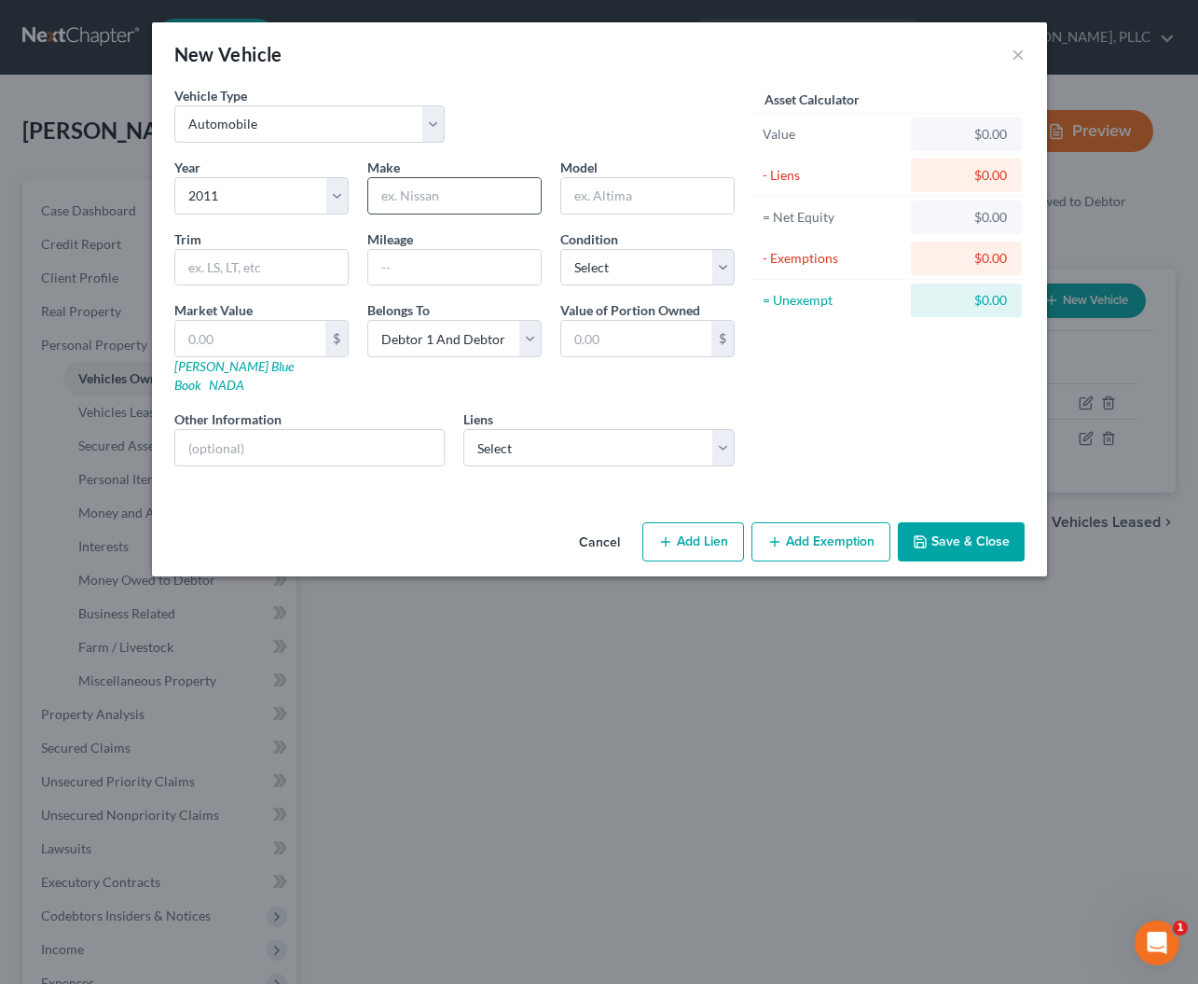
click at [447, 196] on input "text" at bounding box center [454, 195] width 173 height 35
click at [616, 191] on input "text" at bounding box center [647, 195] width 173 height 35
click at [208, 277] on input "text" at bounding box center [261, 267] width 173 height 35
click at [297, 273] on input "text" at bounding box center [261, 267] width 173 height 35
click at [237, 340] on input "text" at bounding box center [250, 338] width 150 height 35
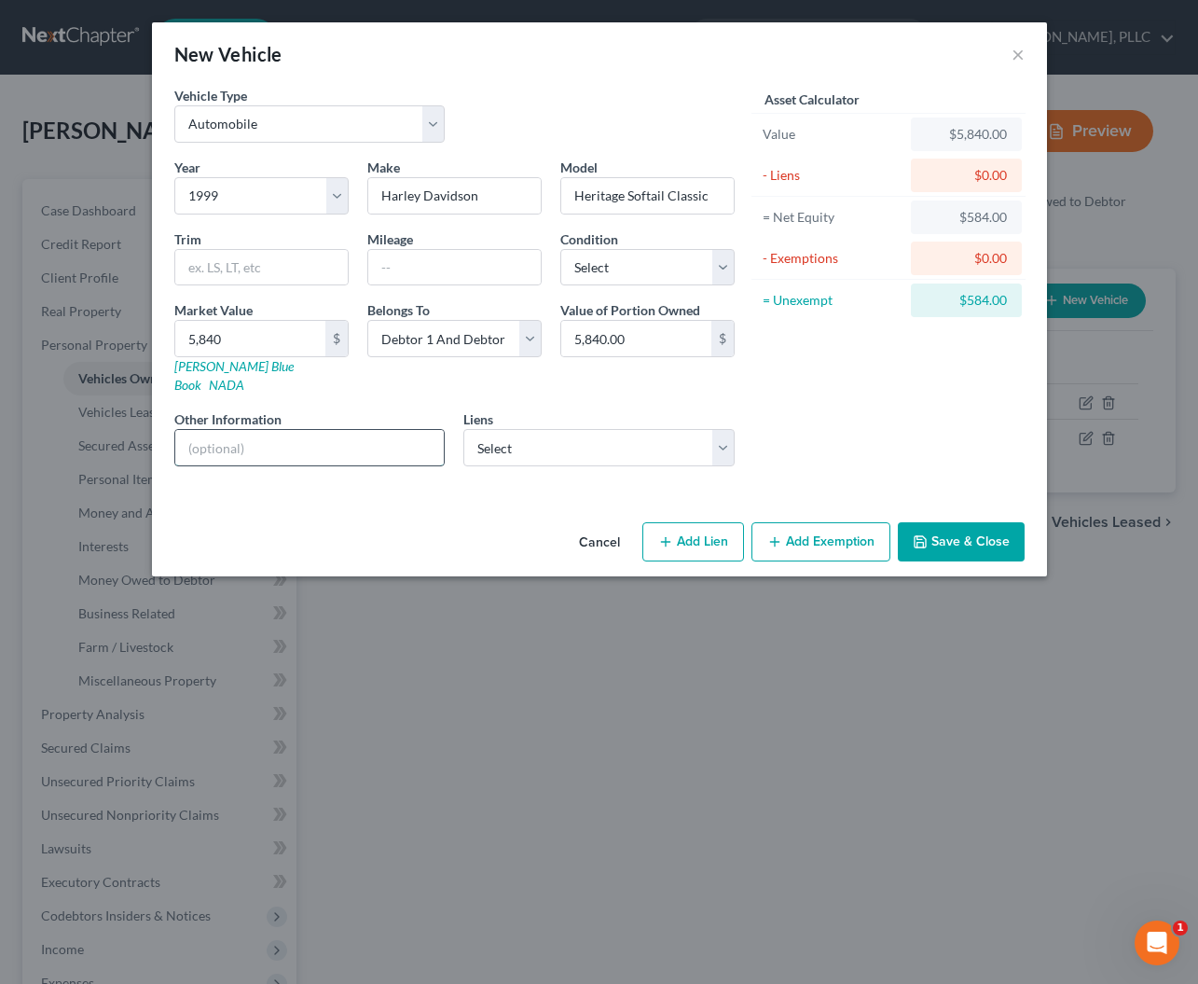
click at [312, 433] on input "text" at bounding box center [310, 447] width 270 height 35
click at [390, 270] on input "text" at bounding box center [454, 267] width 173 height 35
click at [978, 522] on button "Save & Close" at bounding box center [961, 541] width 127 height 39
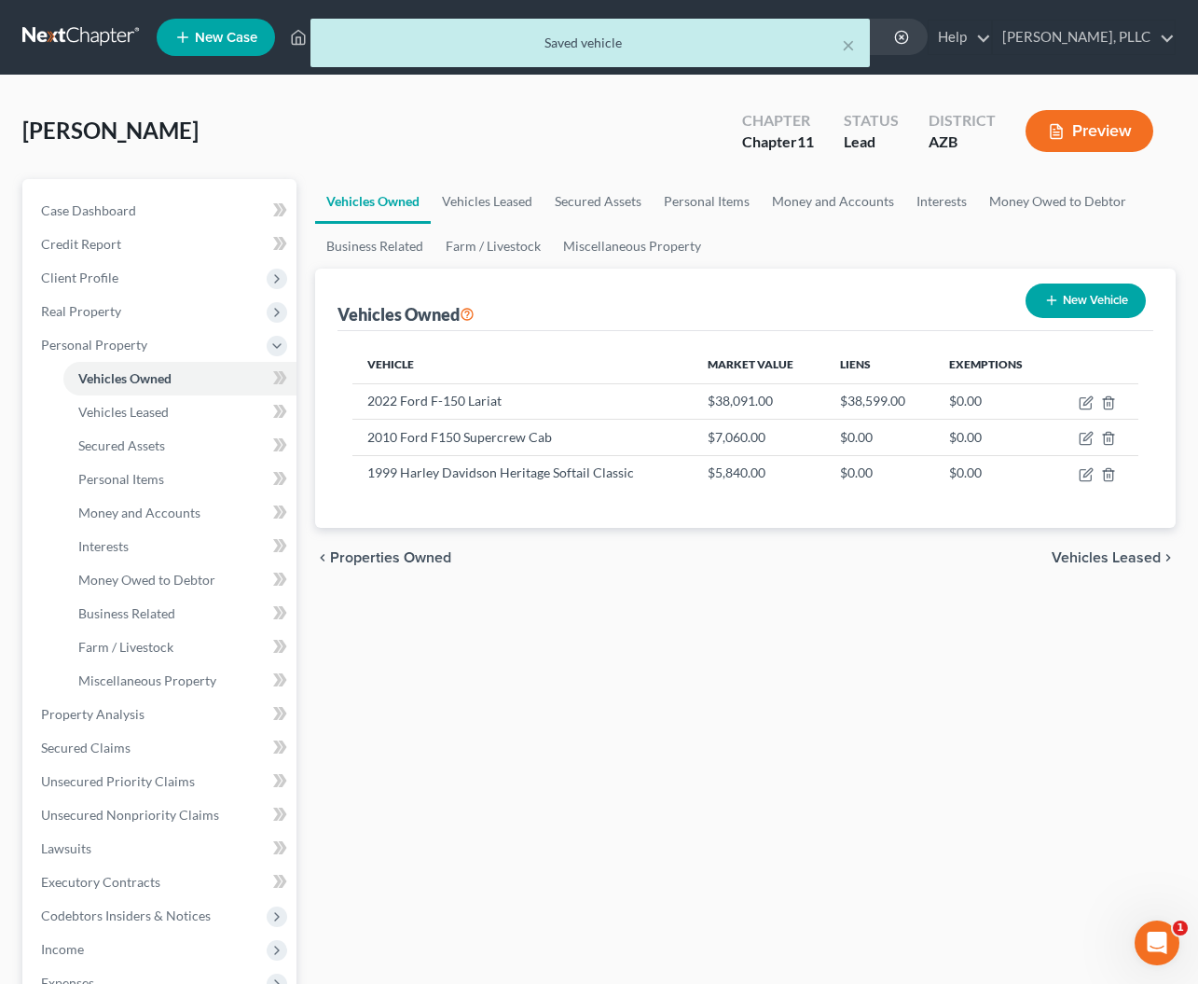
click at [1114, 297] on button "New Vehicle" at bounding box center [1086, 300] width 120 height 35
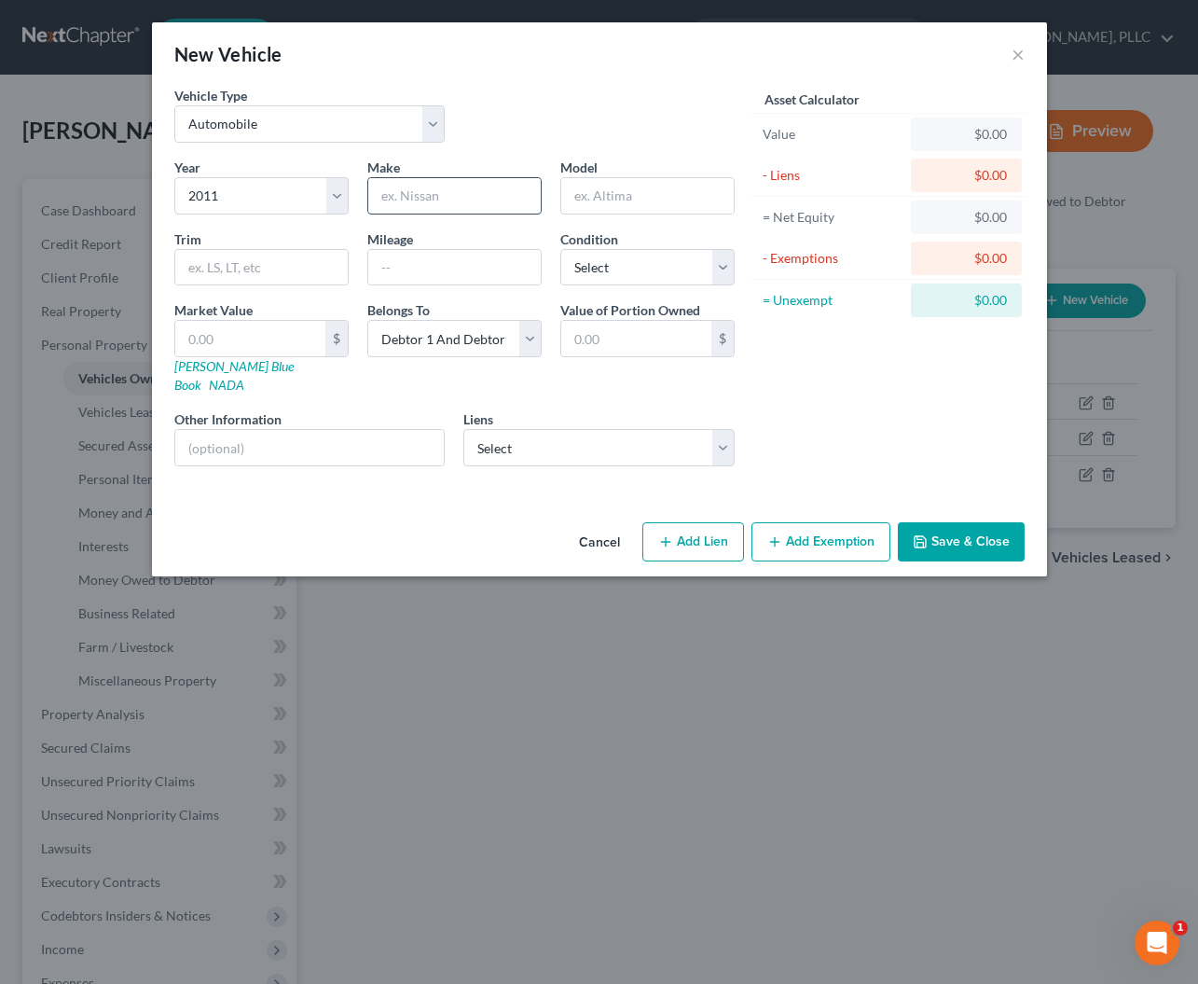
click at [454, 196] on input "text" at bounding box center [454, 195] width 173 height 35
click at [253, 265] on input "text" at bounding box center [261, 267] width 173 height 35
click at [402, 268] on input "text" at bounding box center [454, 267] width 173 height 35
click at [348, 435] on input "text" at bounding box center [310, 447] width 270 height 35
click at [578, 193] on input "RGlide" at bounding box center [647, 195] width 173 height 35
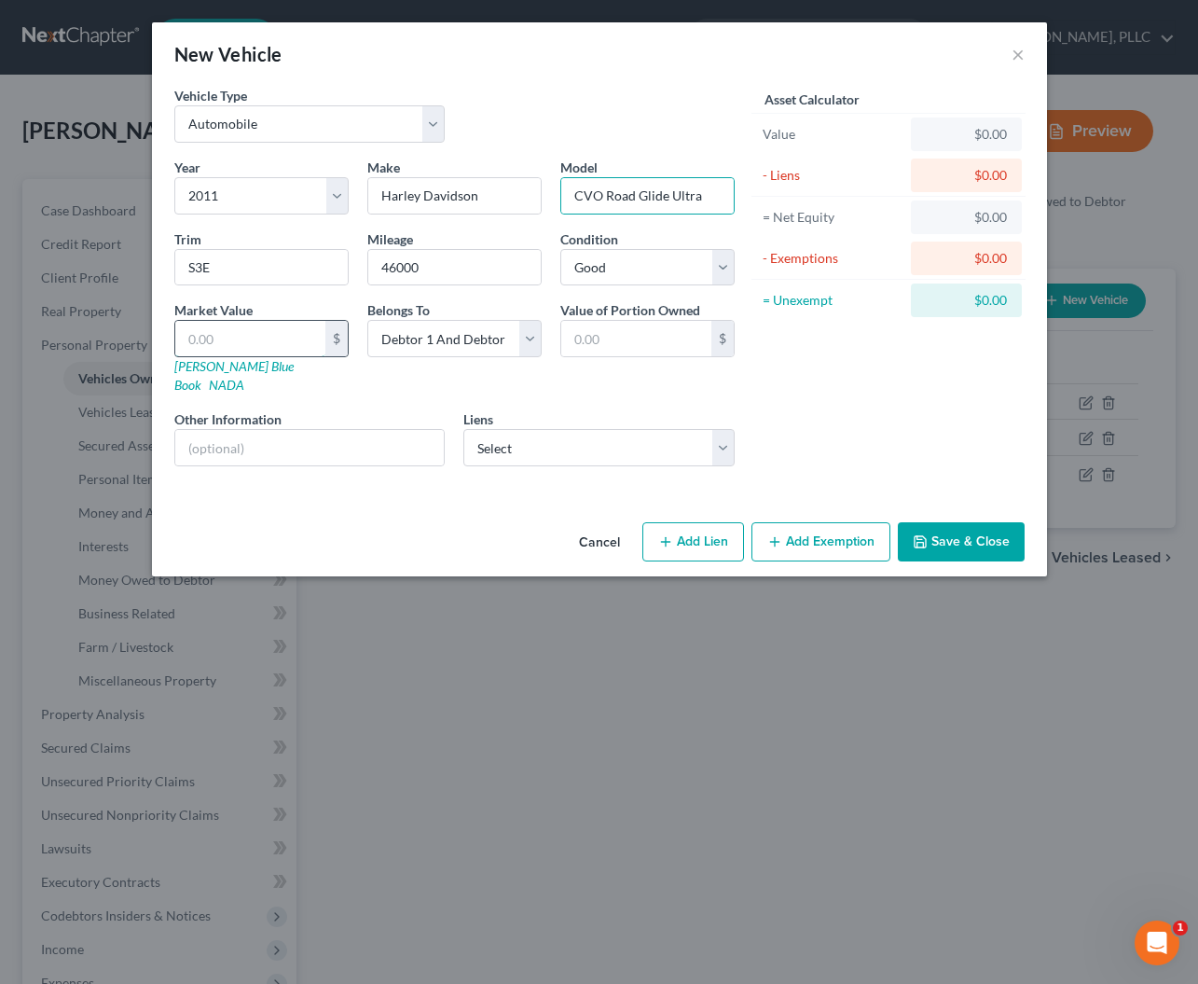
click at [235, 344] on input "text" at bounding box center [250, 338] width 150 height 35
drag, startPoint x: 221, startPoint y: 267, endPoint x: 175, endPoint y: 265, distance: 45.7
click at [179, 267] on input "S3E" at bounding box center [261, 267] width 173 height 35
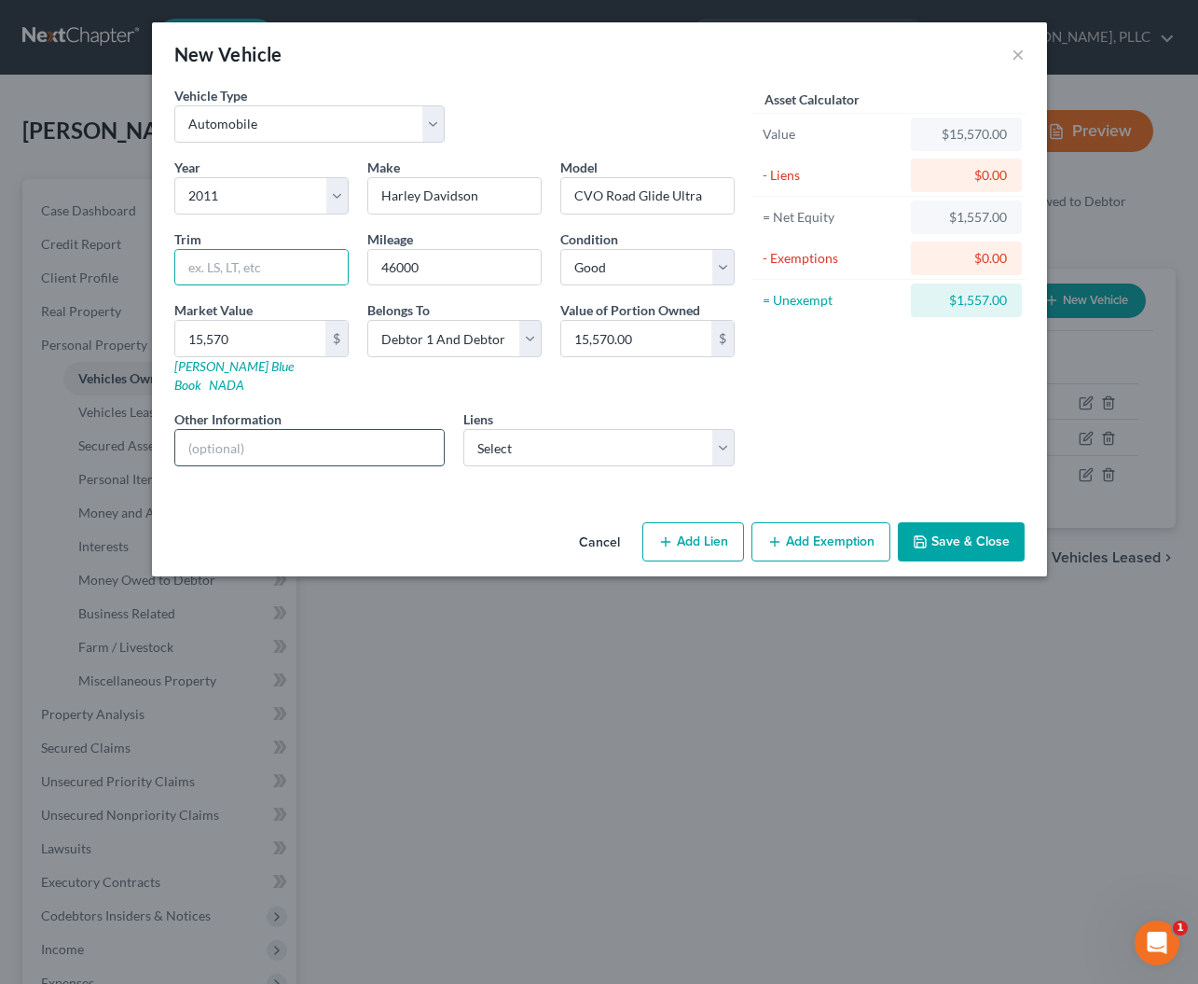
click at [270, 432] on input "text" at bounding box center [310, 447] width 270 height 35
click at [932, 522] on button "Save & Close" at bounding box center [961, 541] width 127 height 39
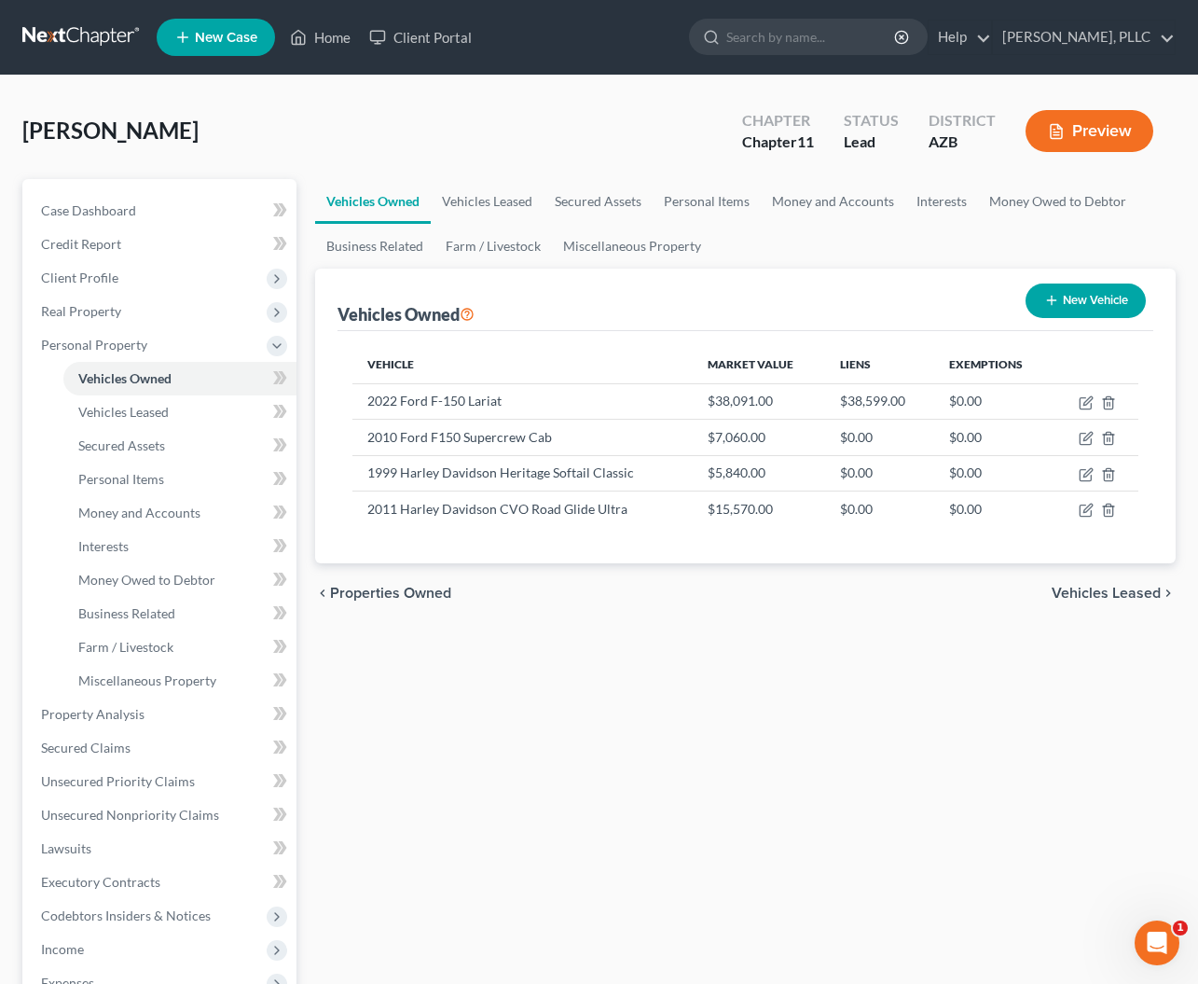
click at [1079, 311] on button "New Vehicle" at bounding box center [1086, 300] width 120 height 35
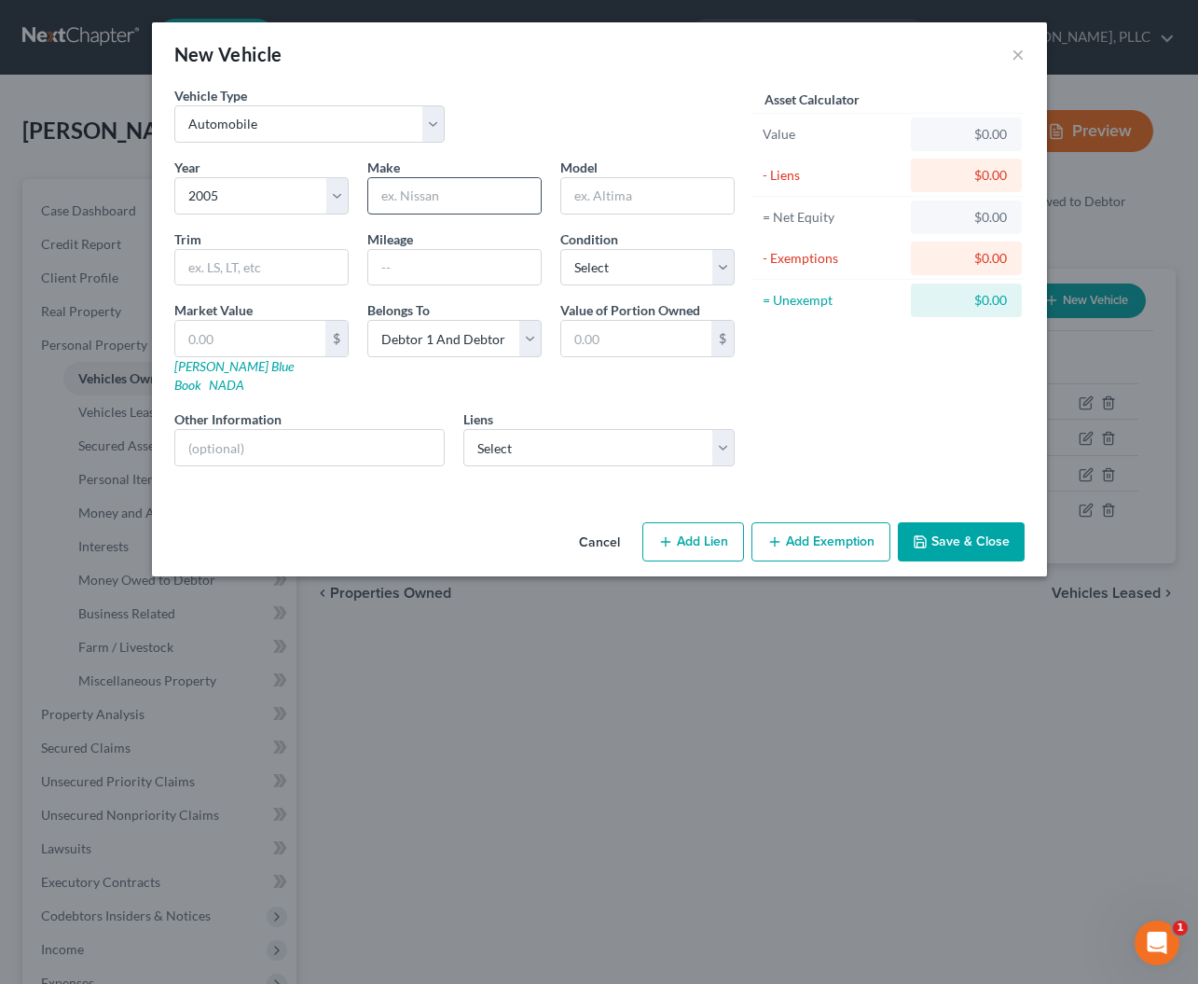
click at [450, 211] on input "text" at bounding box center [454, 195] width 173 height 35
click at [288, 347] on input "text" at bounding box center [250, 338] width 150 height 35
click at [935, 527] on button "Save & Close" at bounding box center [961, 541] width 127 height 39
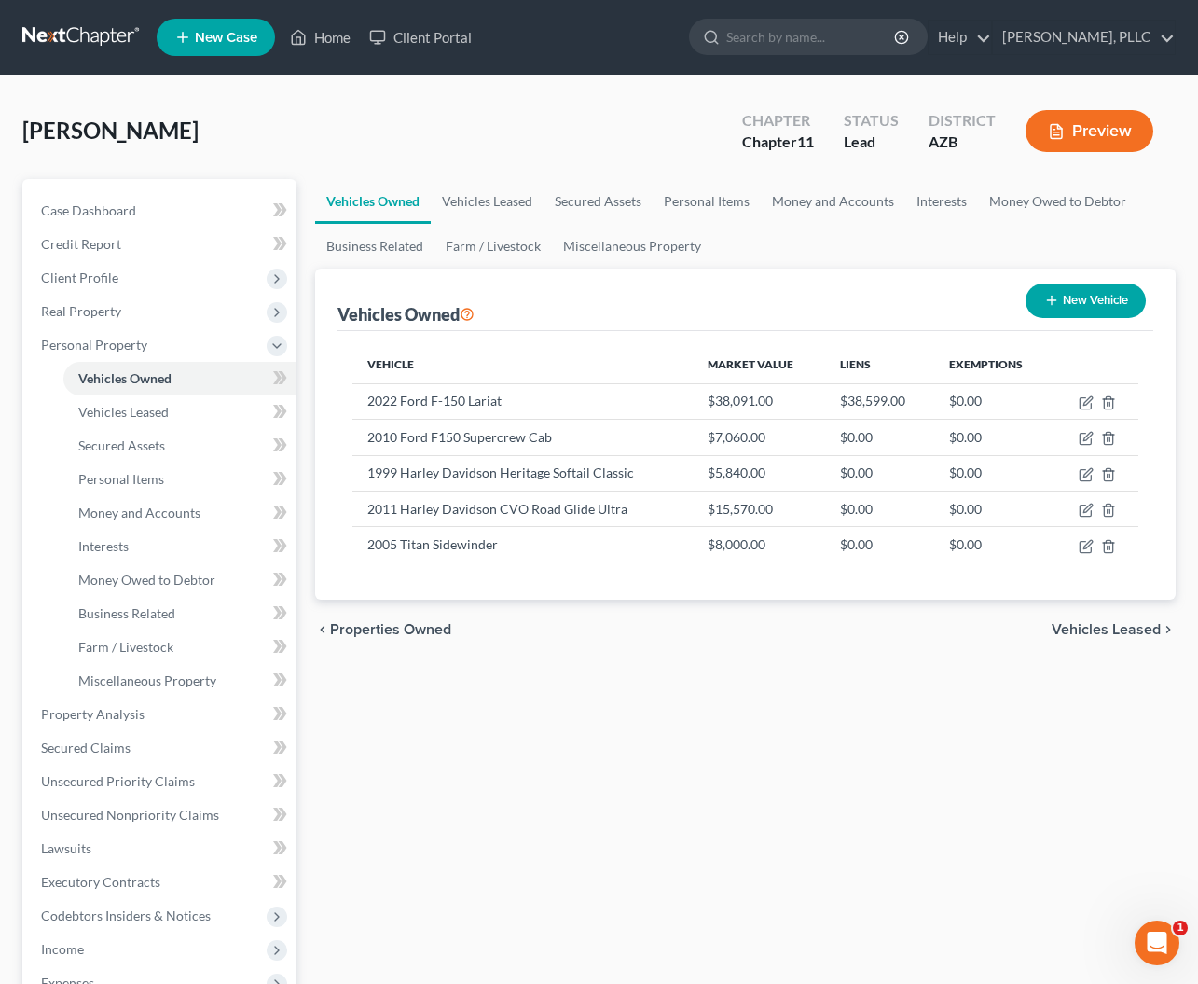
click at [1092, 303] on button "New Vehicle" at bounding box center [1086, 300] width 120 height 35
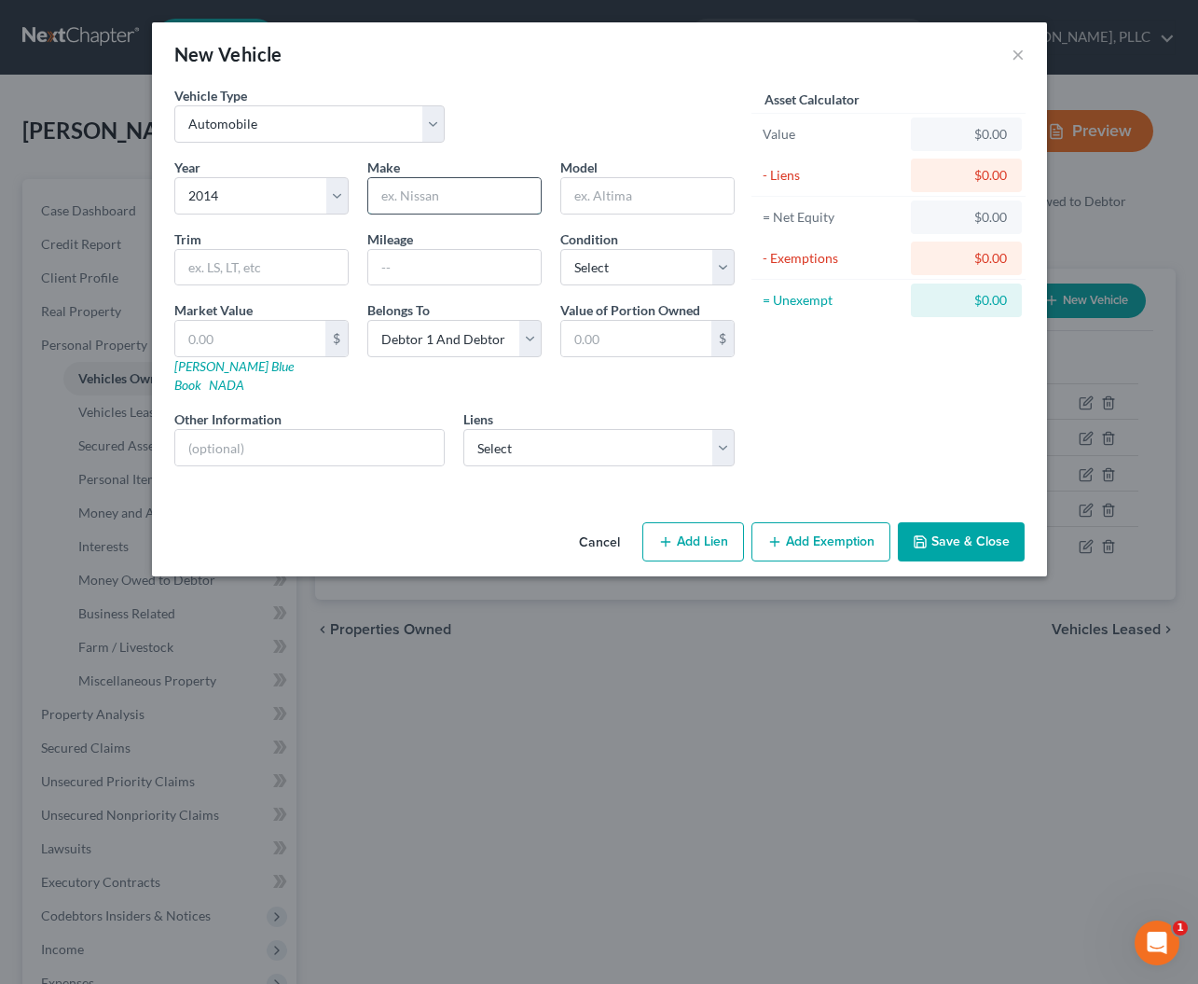
click at [454, 200] on input "text" at bounding box center [454, 195] width 173 height 35
click at [458, 265] on input "text" at bounding box center [454, 267] width 173 height 35
click at [256, 329] on input "text" at bounding box center [250, 338] width 150 height 35
click at [621, 196] on input "Droptail Trailer" at bounding box center [647, 195] width 173 height 35
click at [944, 524] on button "Save & Close" at bounding box center [961, 541] width 127 height 39
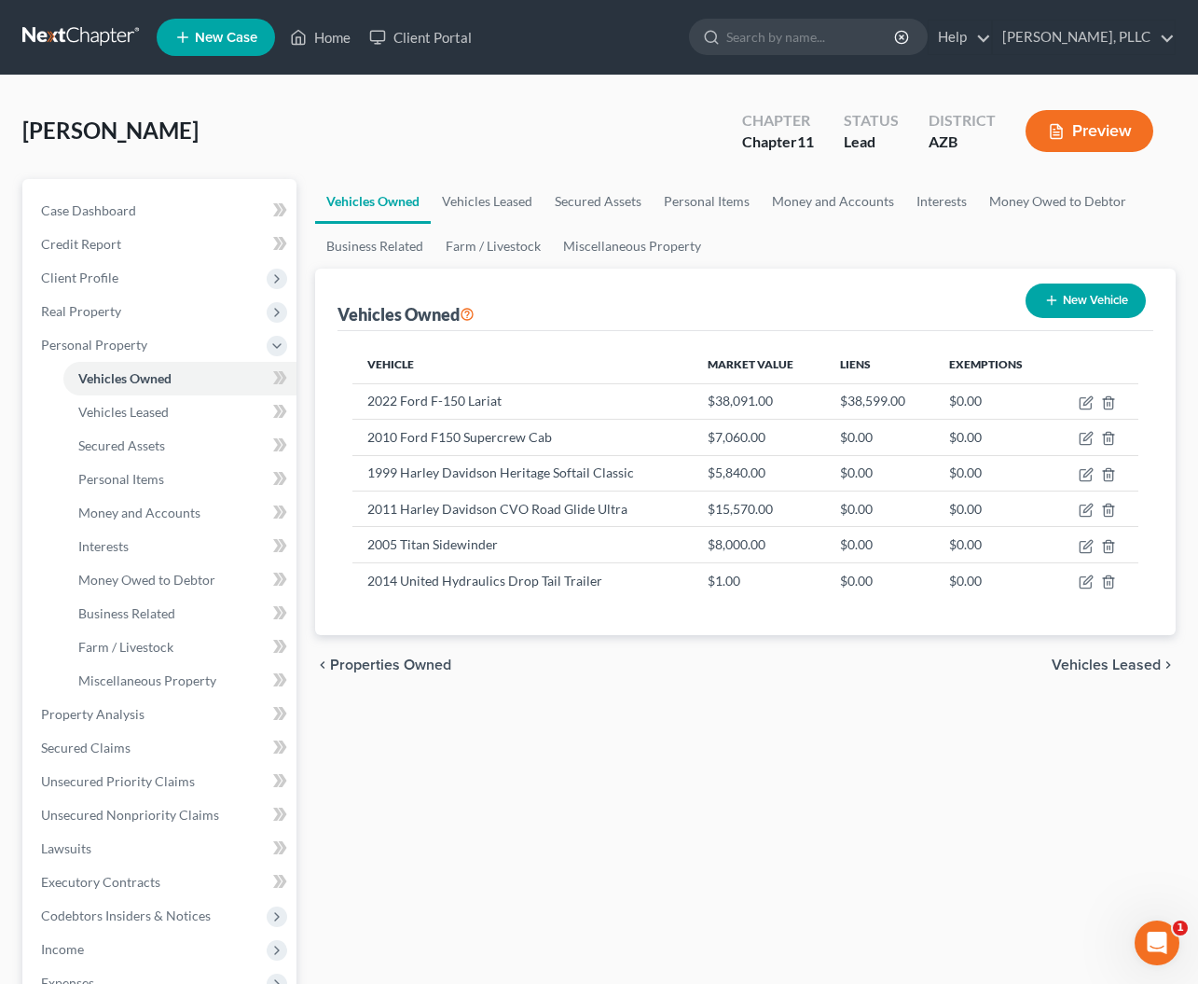
click at [1085, 311] on button "New Vehicle" at bounding box center [1086, 300] width 120 height 35
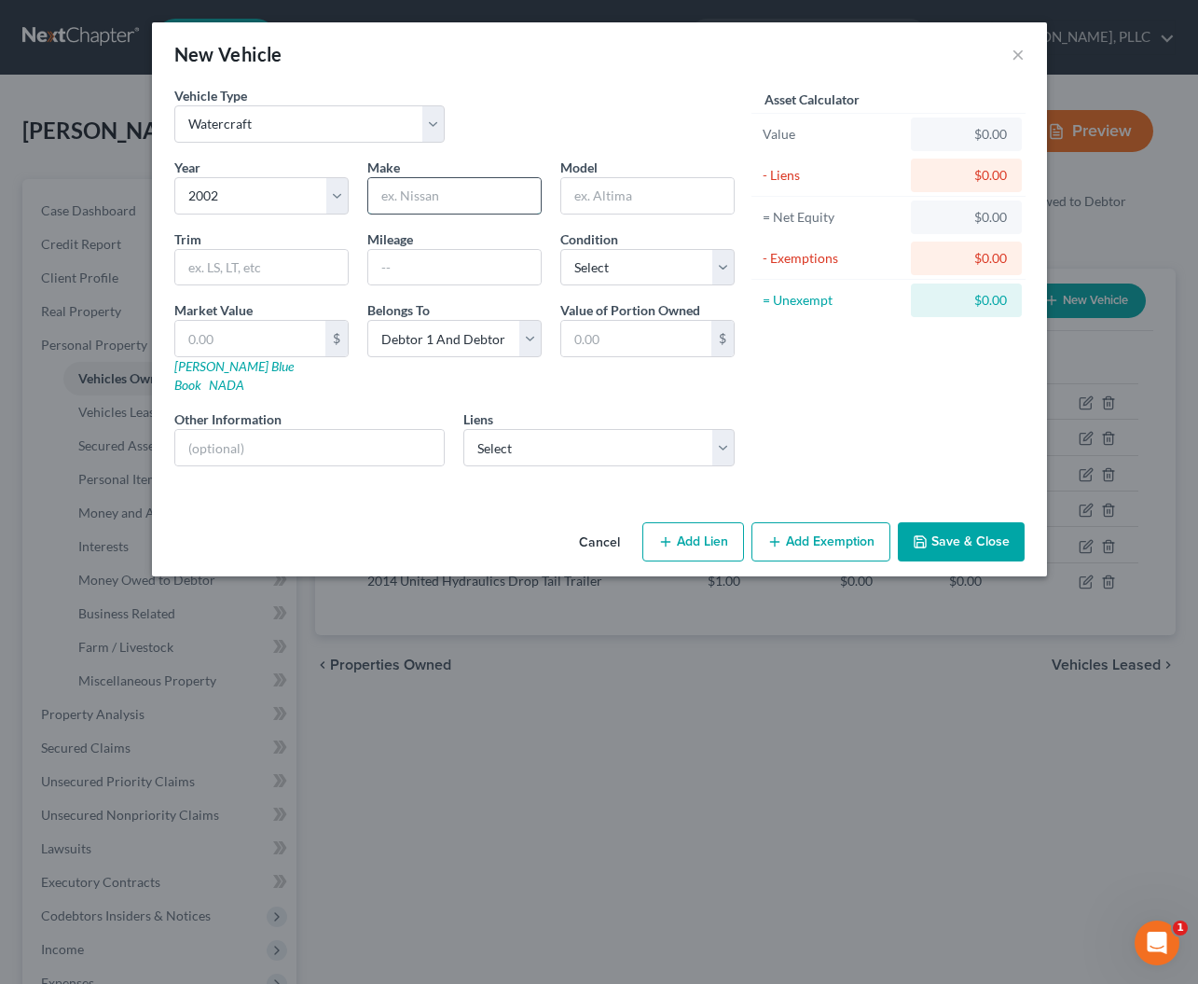
click at [420, 199] on input "text" at bounding box center [454, 195] width 173 height 35
click at [288, 430] on input "text" at bounding box center [310, 447] width 270 height 35
click at [225, 326] on input "text" at bounding box center [250, 338] width 150 height 35
click at [244, 275] on input "text" at bounding box center [261, 267] width 173 height 35
click at [640, 192] on input "Pro V1" at bounding box center [647, 195] width 173 height 35
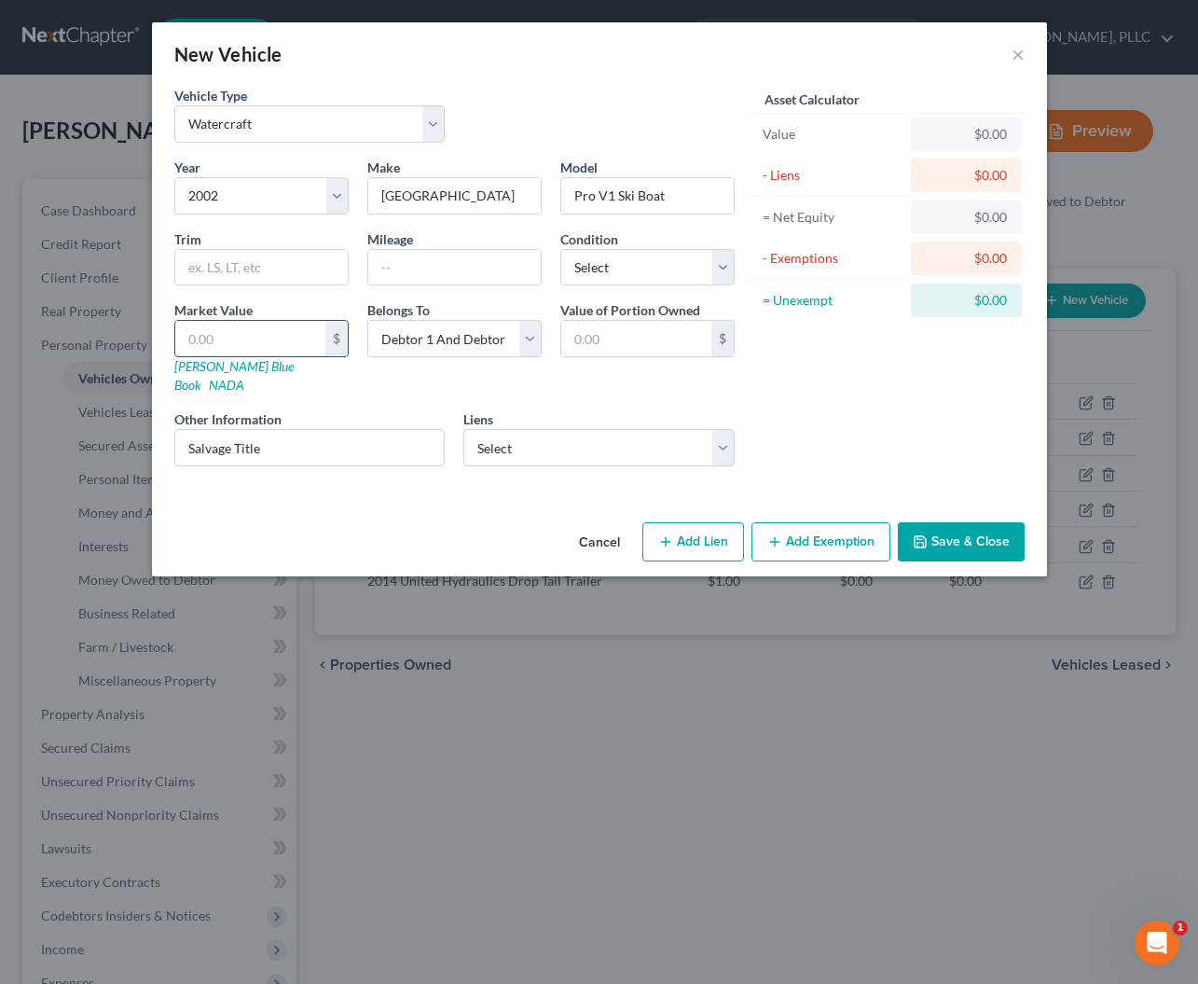
click at [238, 344] on input "text" at bounding box center [250, 338] width 150 height 35
click at [962, 522] on button "Save & Close" at bounding box center [961, 541] width 127 height 39
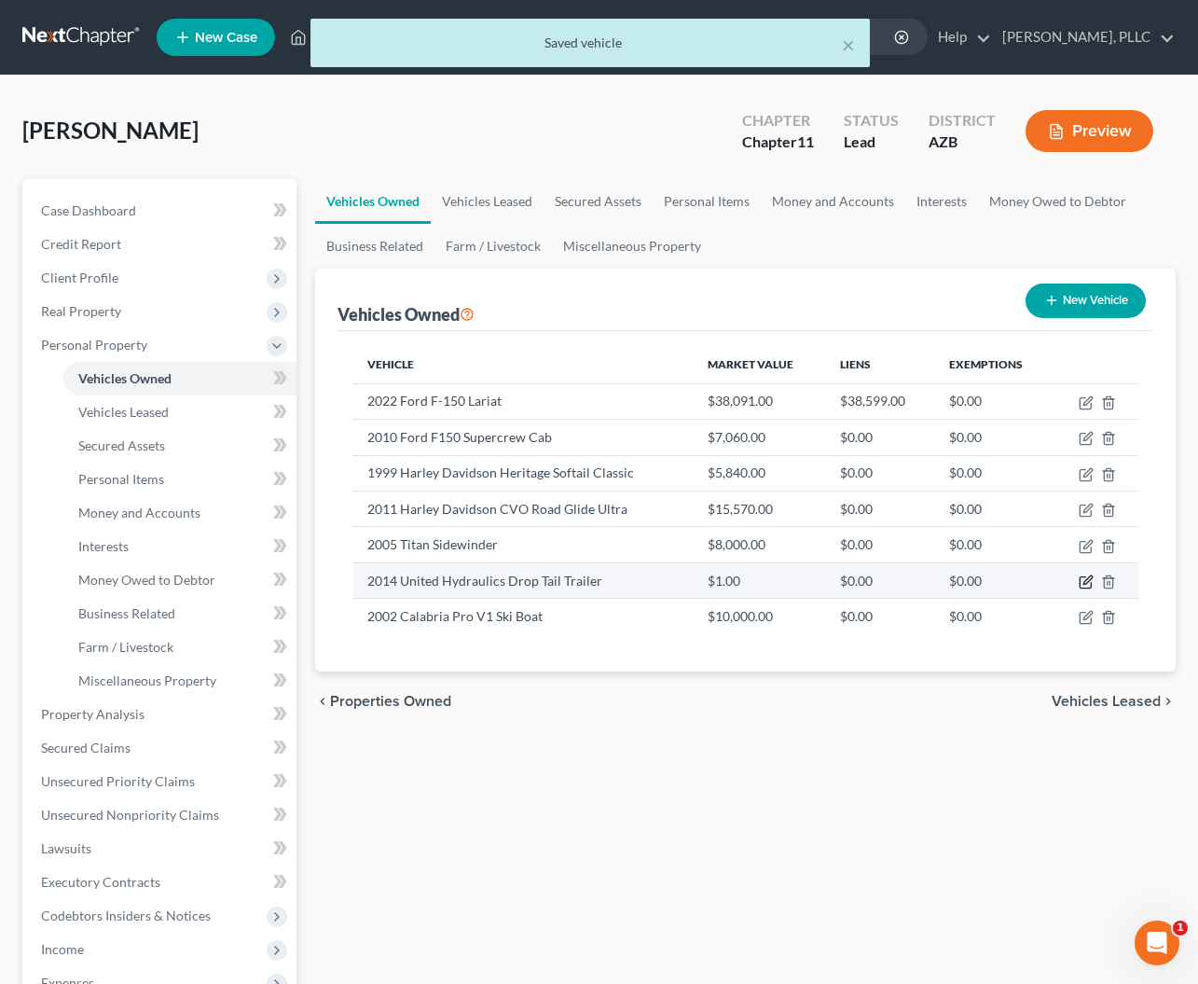
click at [1087, 581] on icon "button" at bounding box center [1086, 581] width 15 height 15
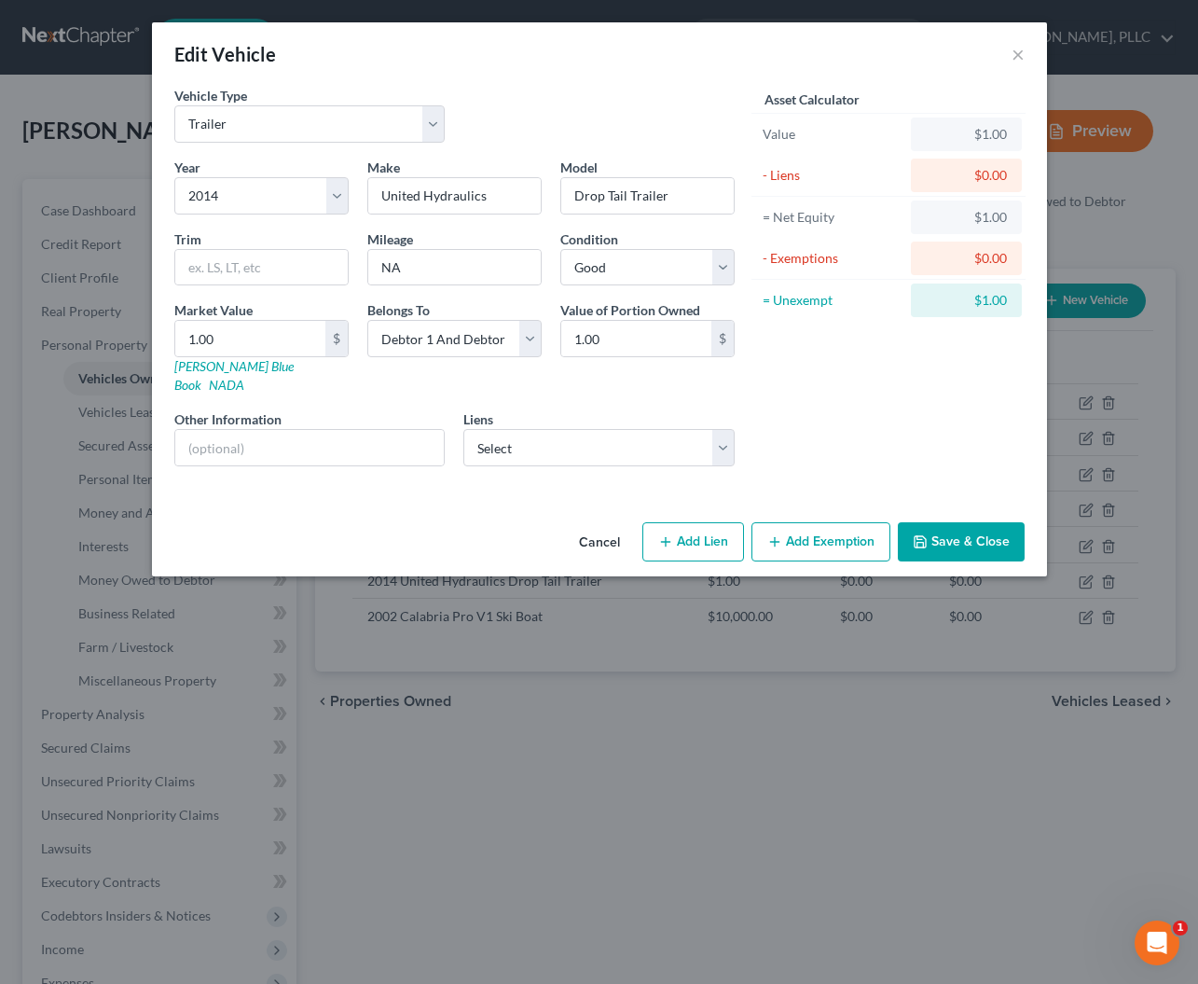
click at [936, 522] on button "Save & Close" at bounding box center [961, 541] width 127 height 39
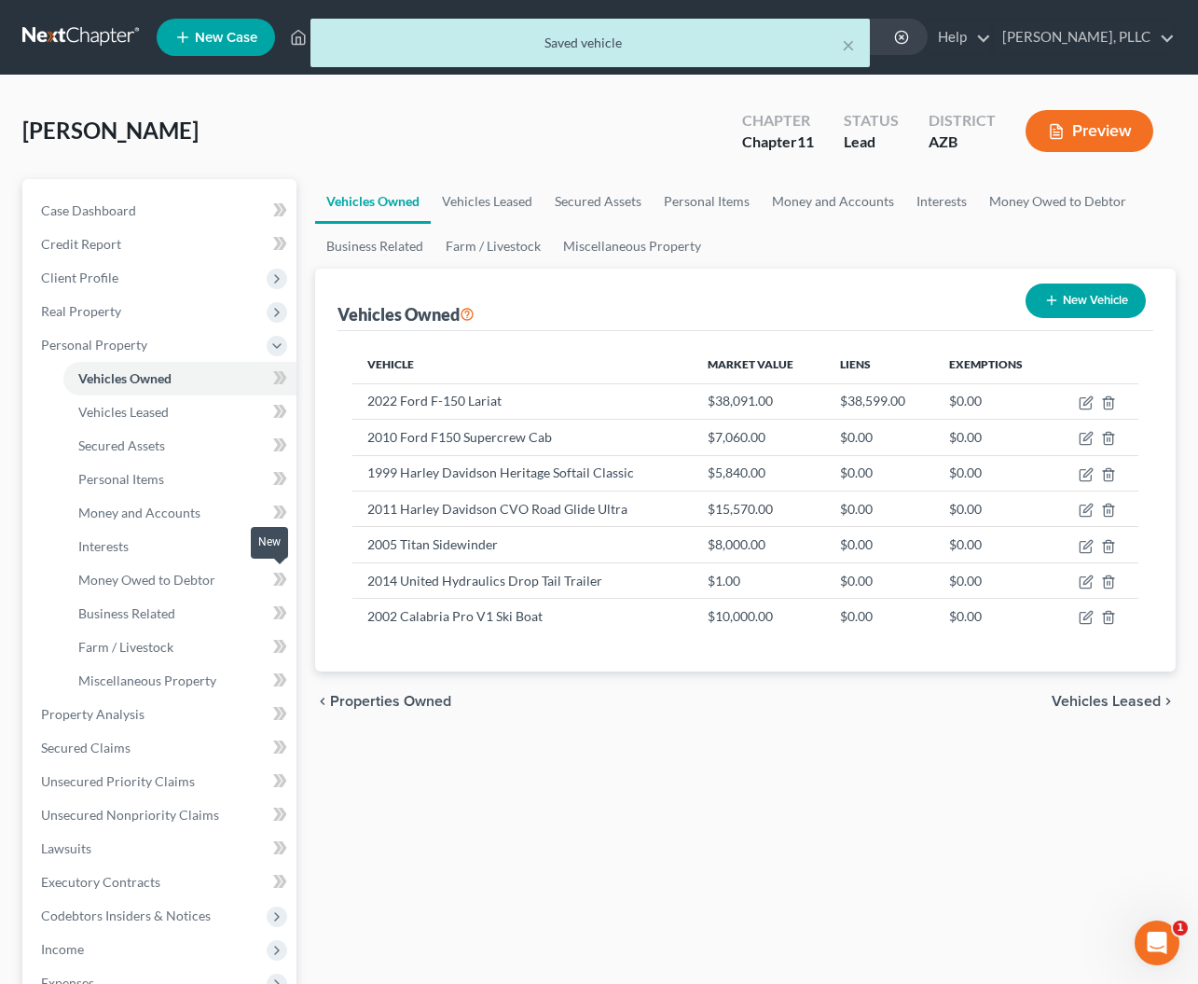
click at [288, 589] on span at bounding box center [280, 582] width 33 height 28
click at [278, 582] on icon at bounding box center [277, 579] width 8 height 13
click at [282, 581] on icon at bounding box center [280, 579] width 14 height 23
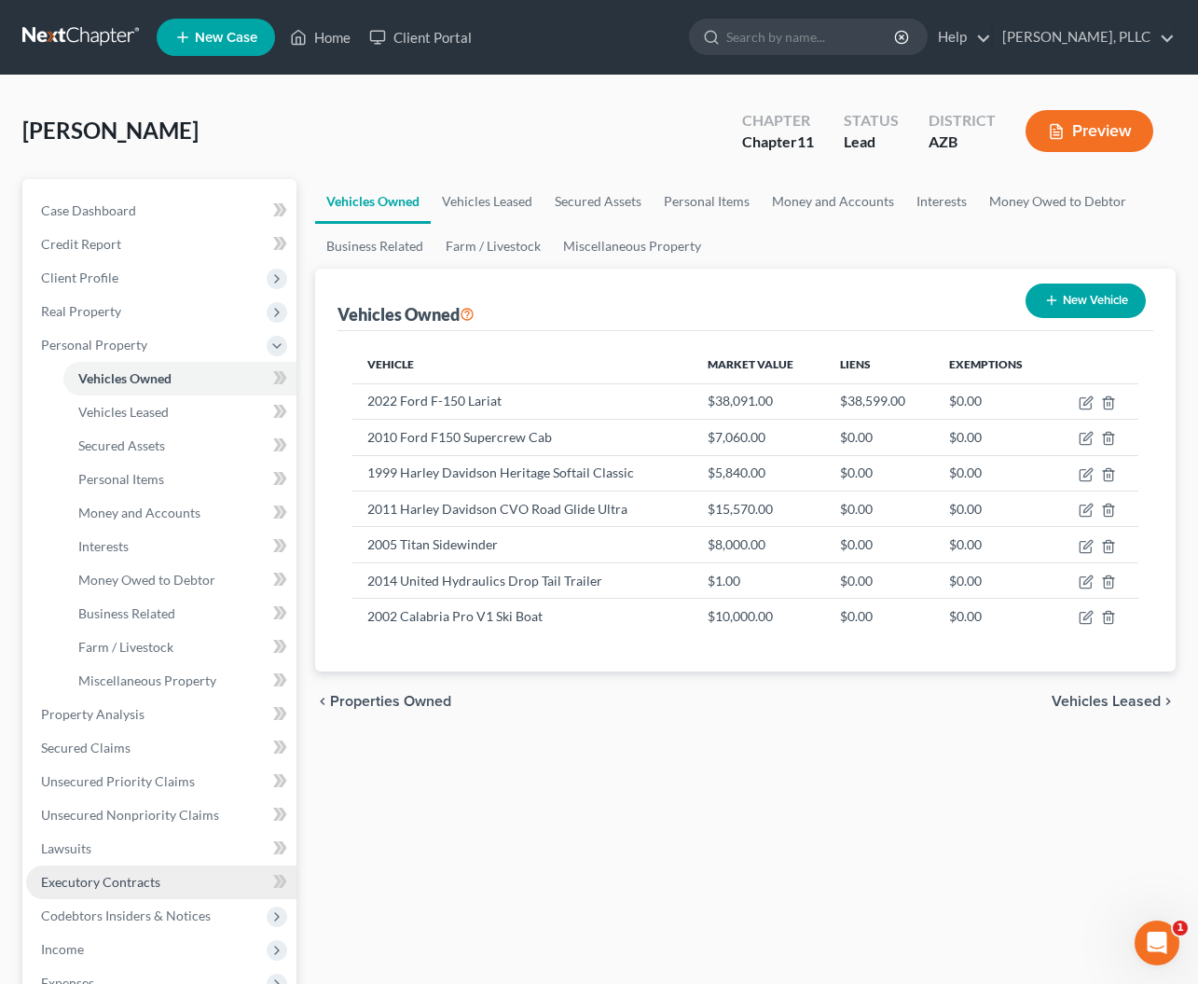
click at [84, 874] on span "Executory Contracts" at bounding box center [100, 882] width 119 height 16
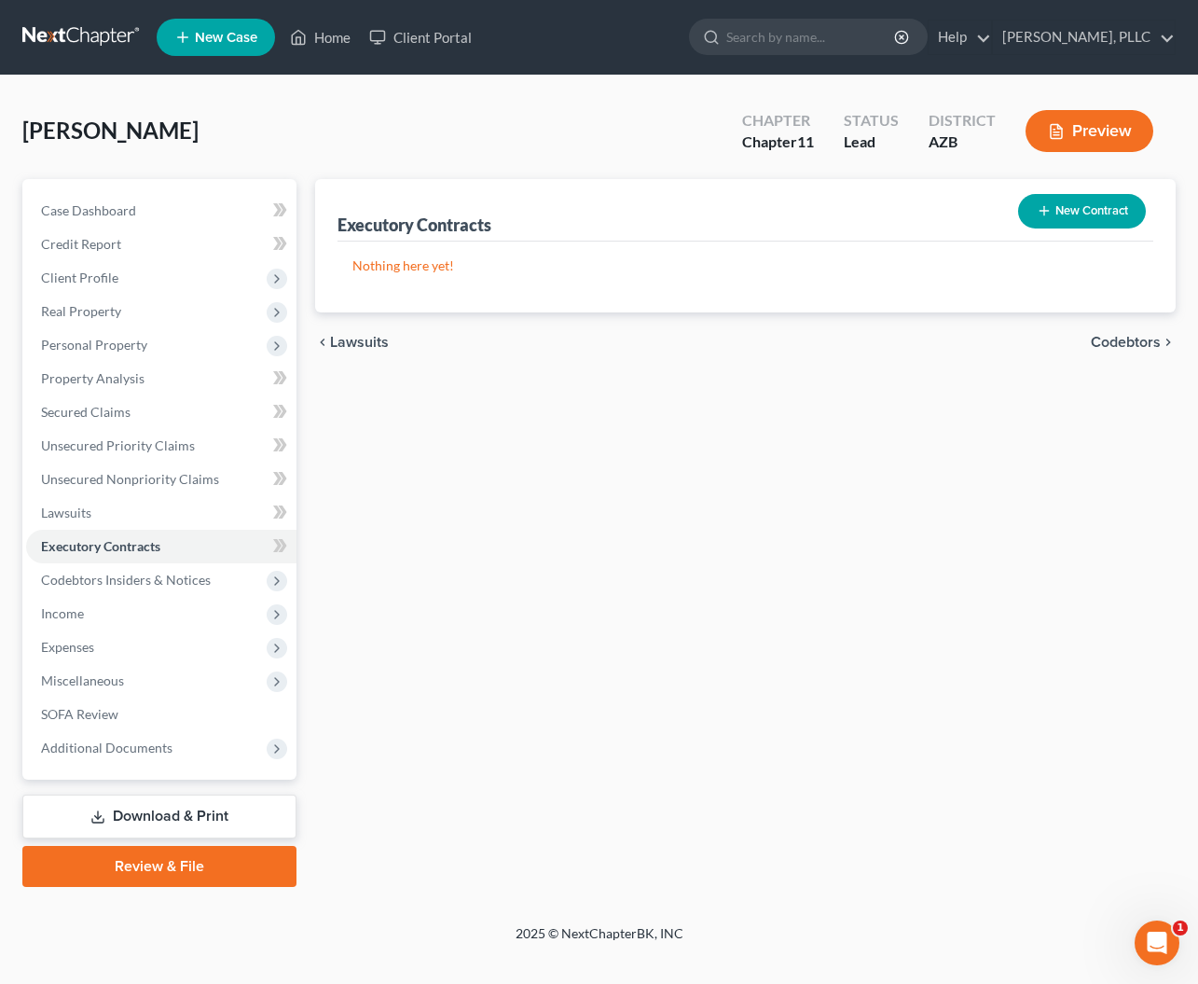
click at [1096, 216] on button "New Contract" at bounding box center [1082, 211] width 128 height 35
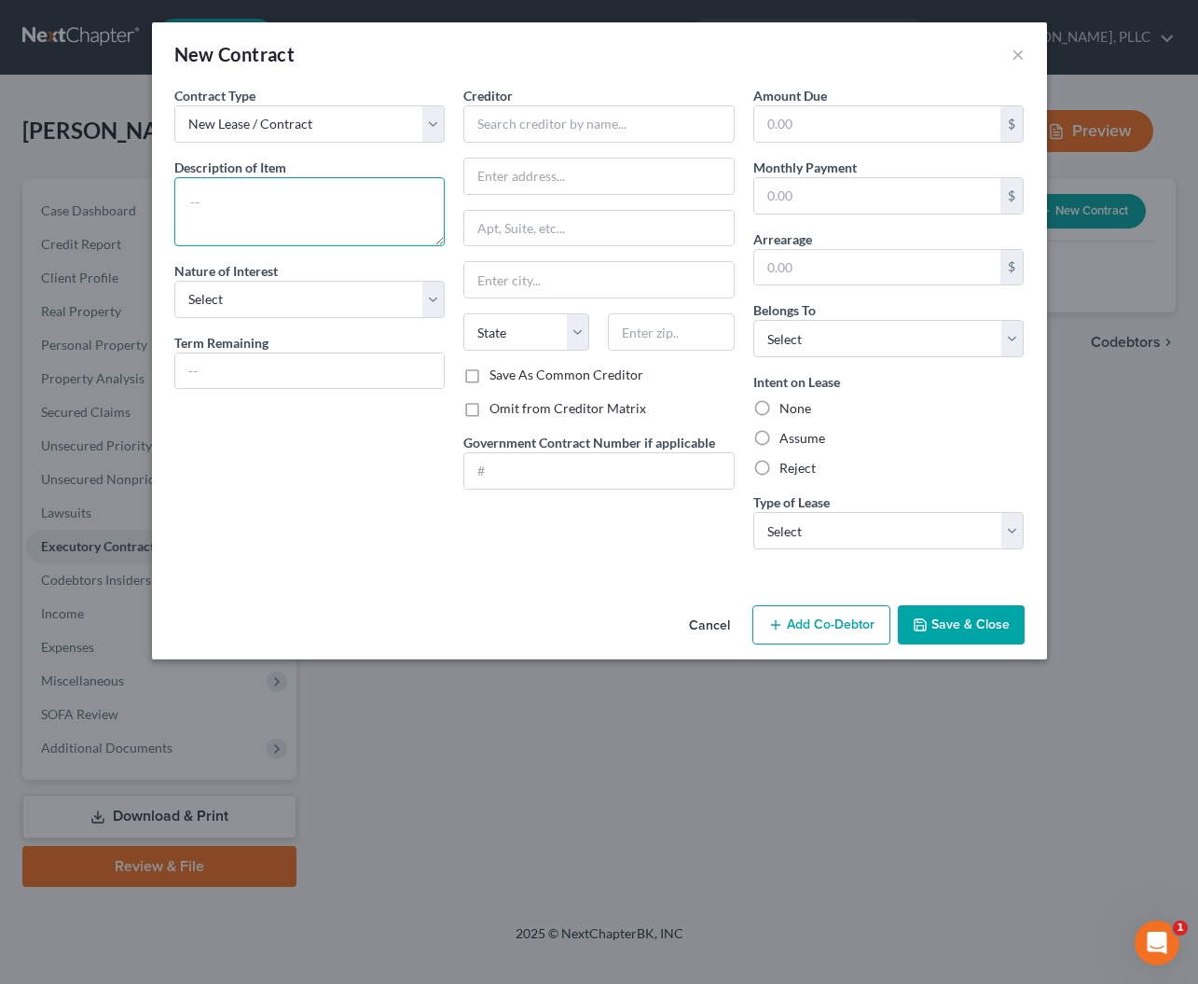
click at [309, 185] on textarea at bounding box center [309, 211] width 271 height 69
click at [236, 360] on input "text" at bounding box center [310, 370] width 270 height 35
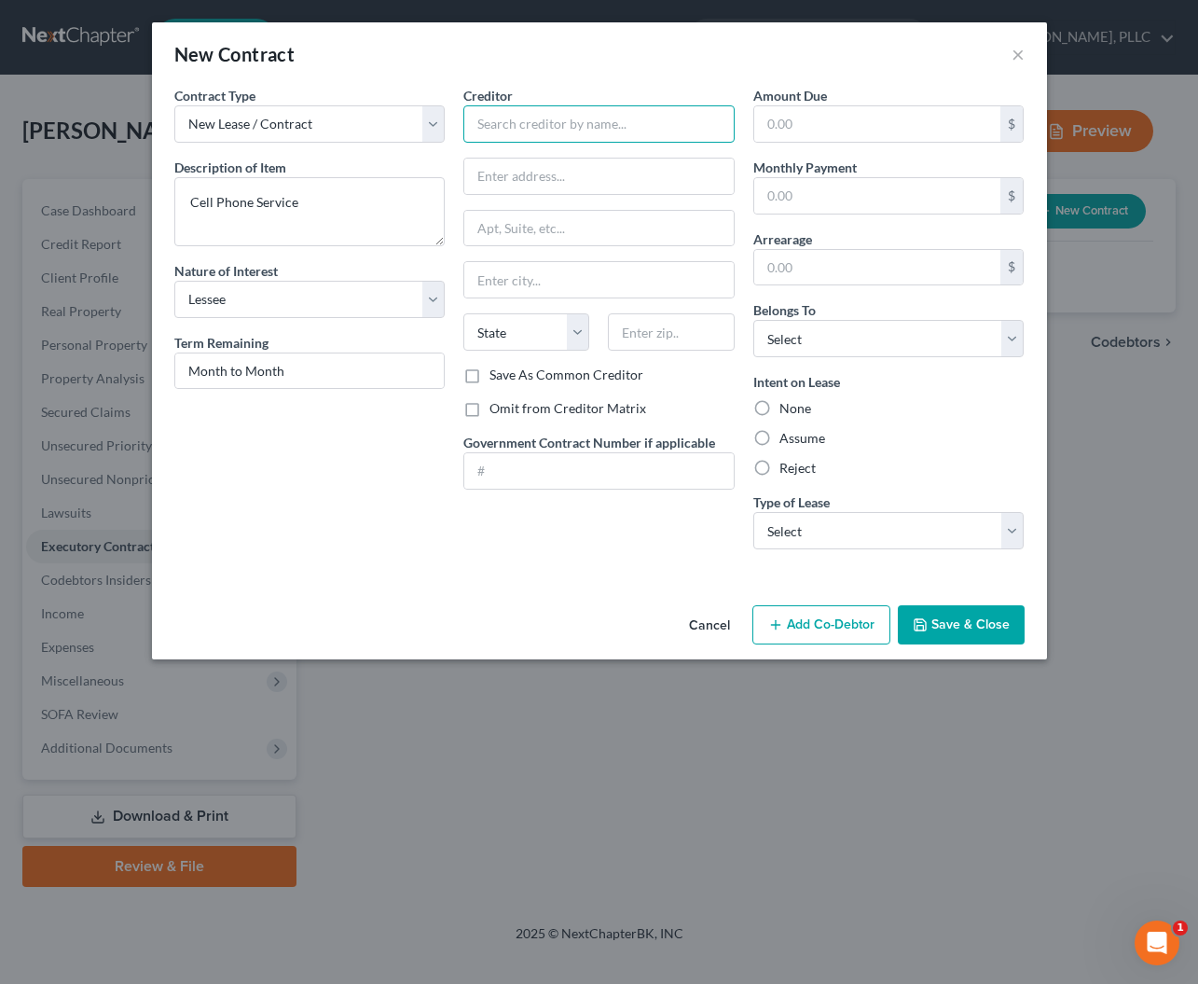
click at [546, 131] on input "text" at bounding box center [598, 123] width 271 height 37
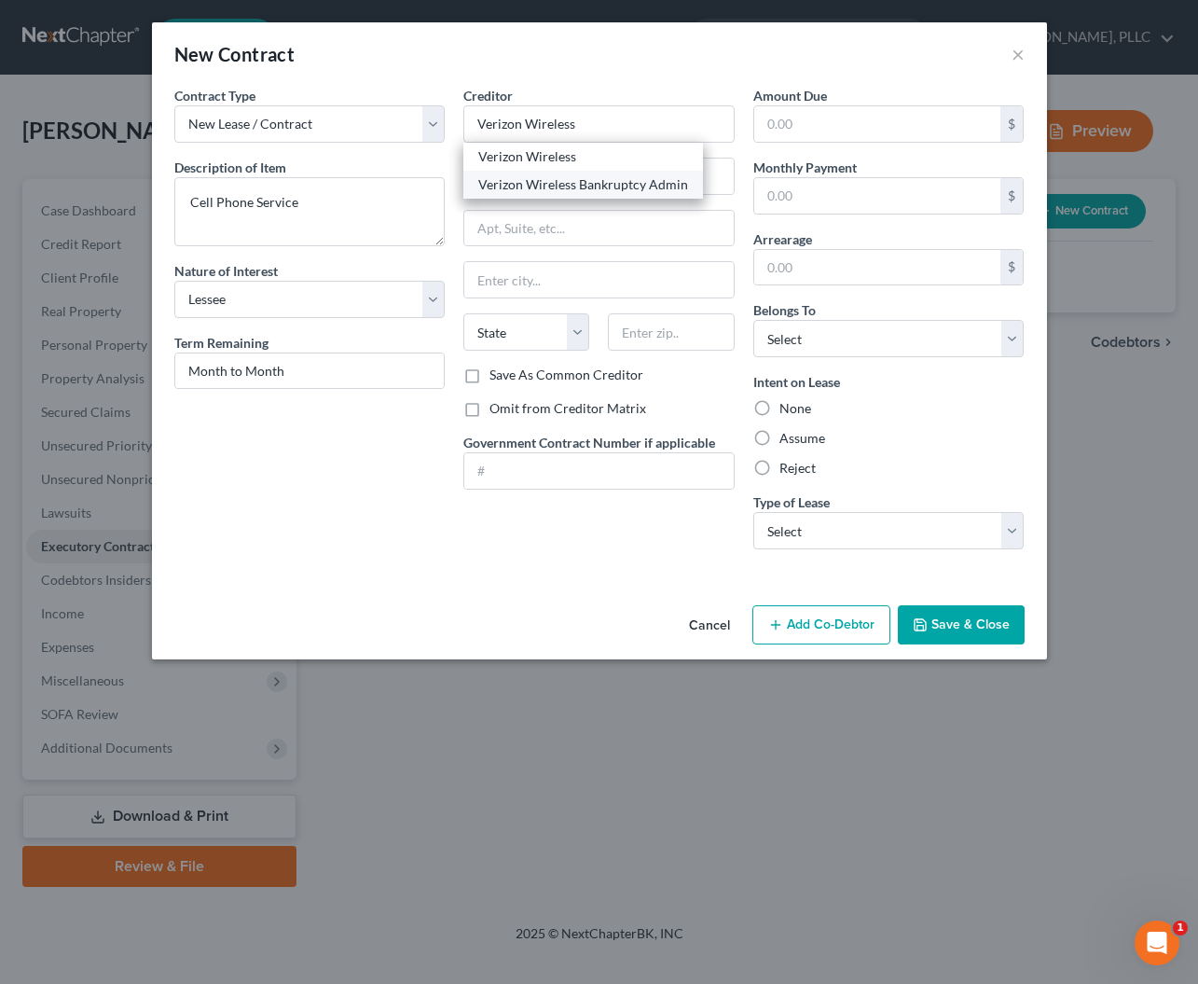
click at [574, 184] on div "Verizon Wireless Bankruptcy Admin" at bounding box center [583, 184] width 210 height 19
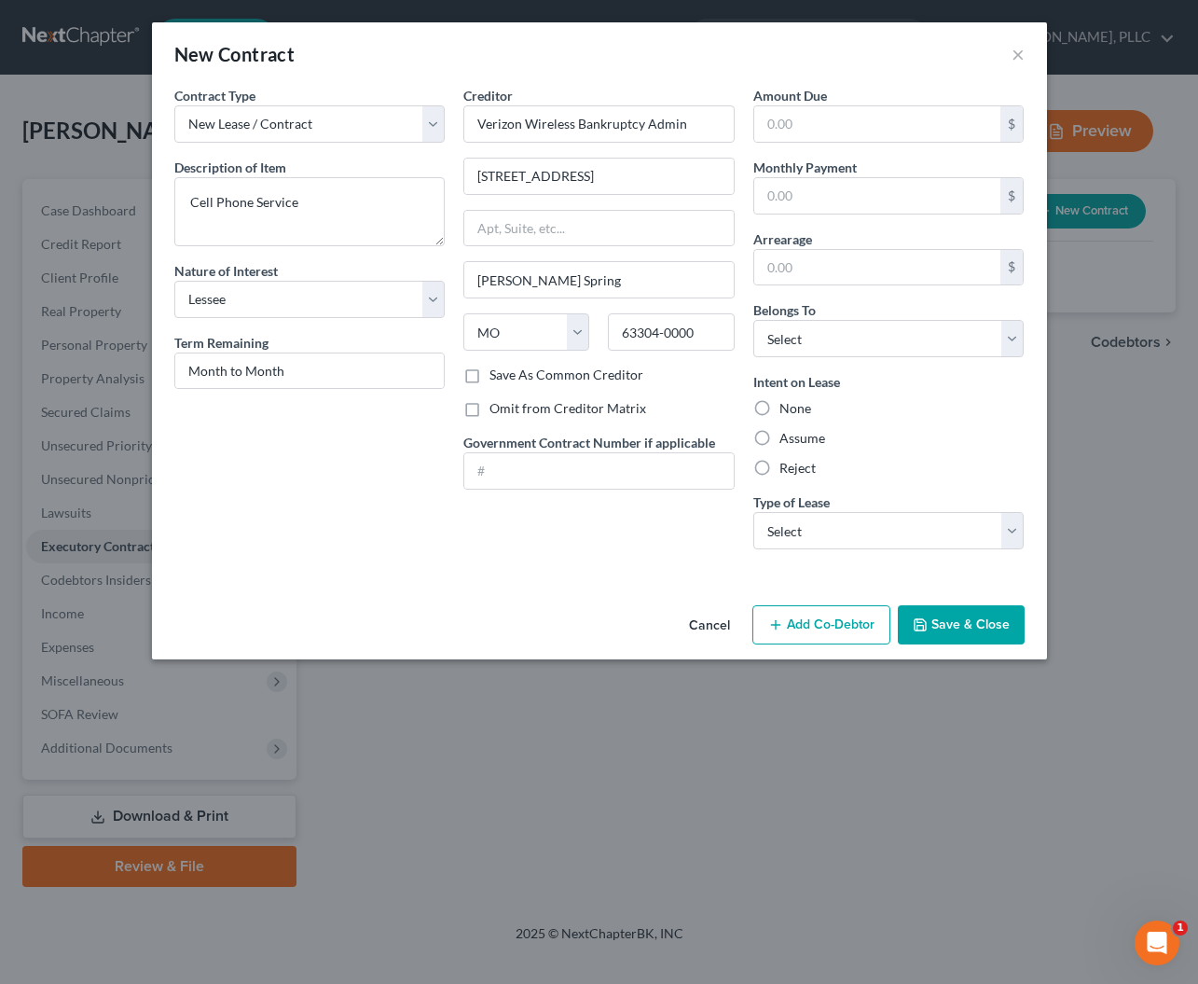
click at [780, 437] on label "Assume" at bounding box center [803, 438] width 46 height 19
click at [787, 437] on input "Assume" at bounding box center [793, 435] width 12 height 12
click at [951, 629] on button "Save & Close" at bounding box center [961, 624] width 127 height 39
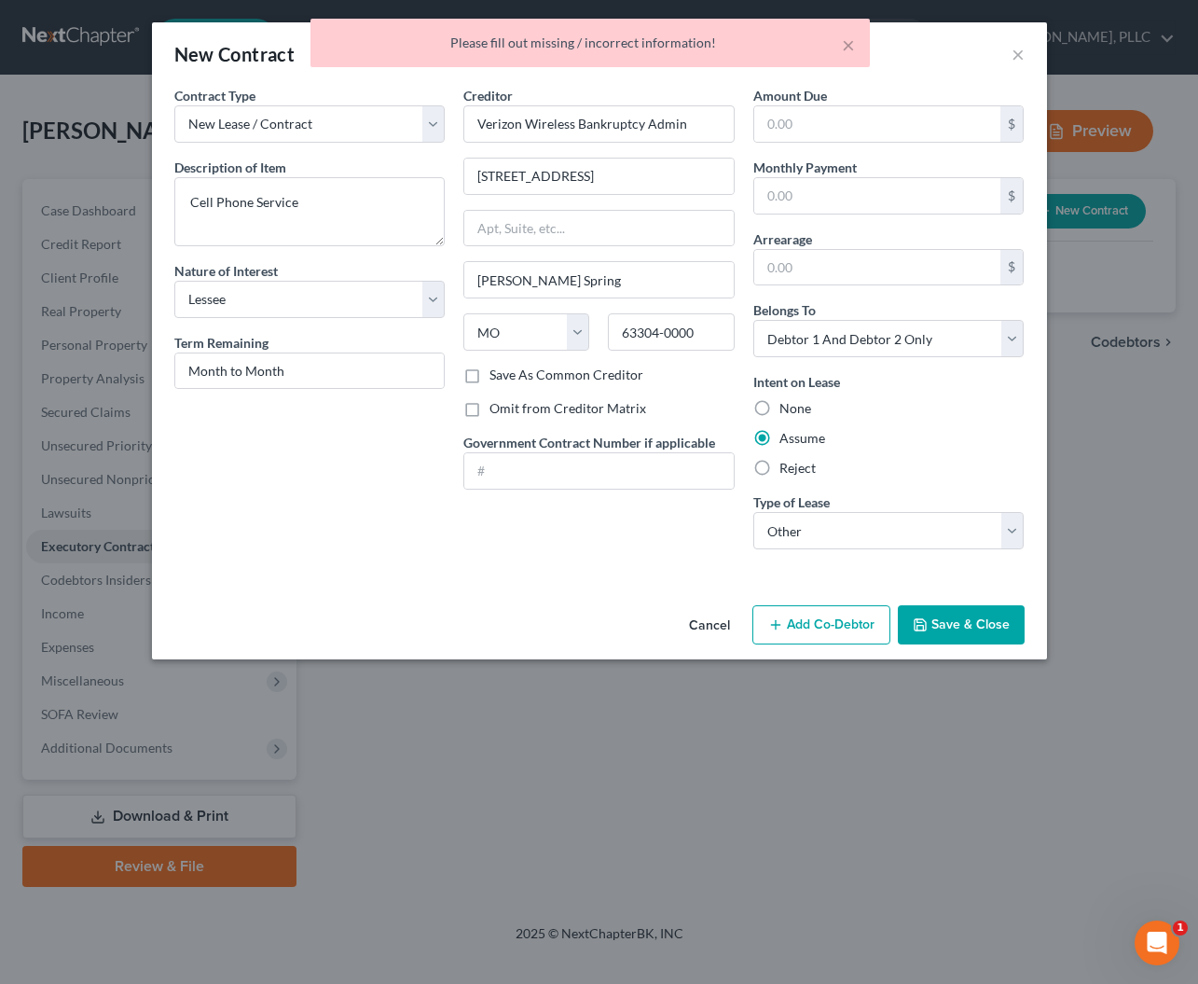
click at [970, 629] on button "Save & Close" at bounding box center [961, 624] width 127 height 39
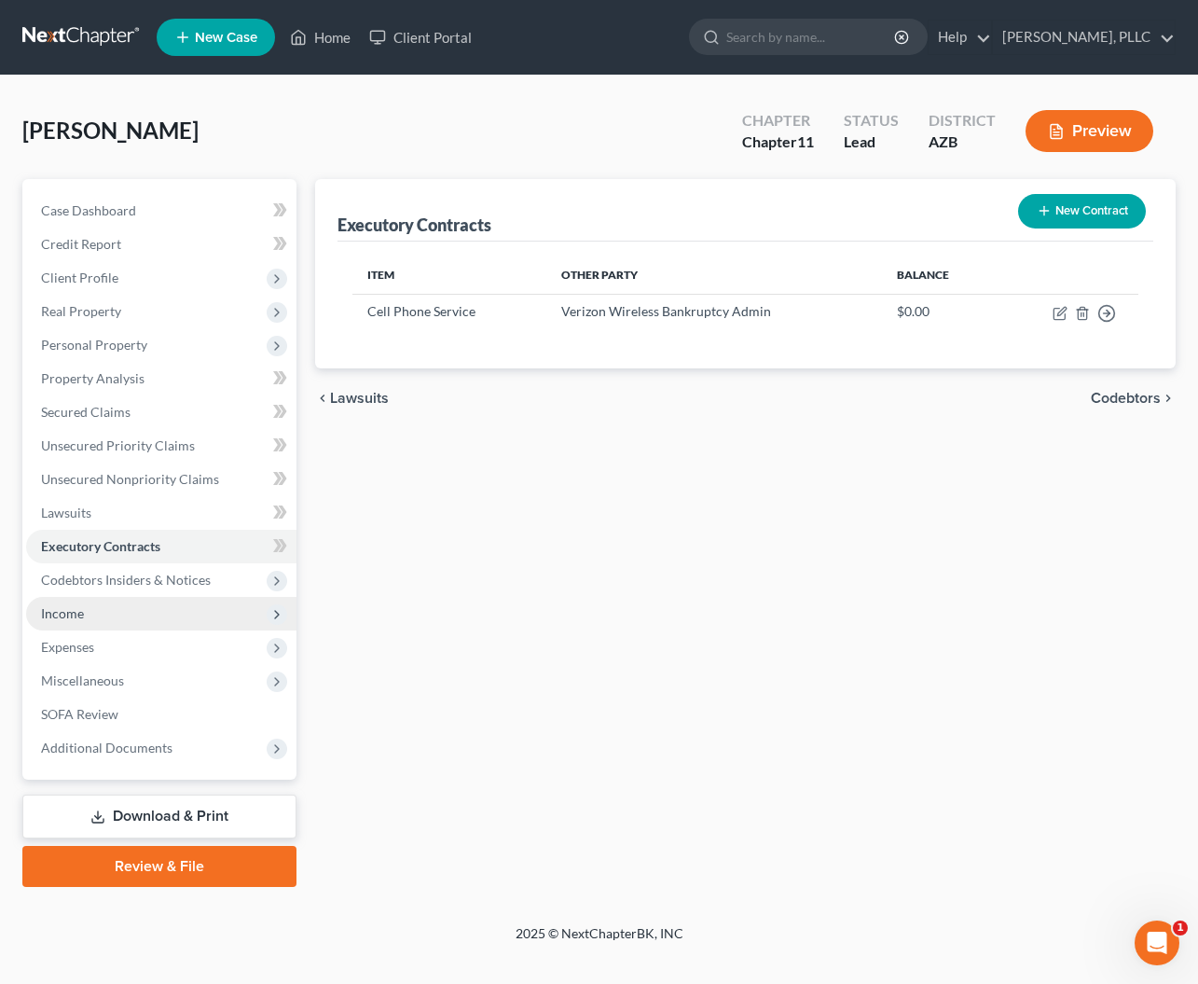
click at [76, 612] on span "Income" at bounding box center [62, 613] width 43 height 16
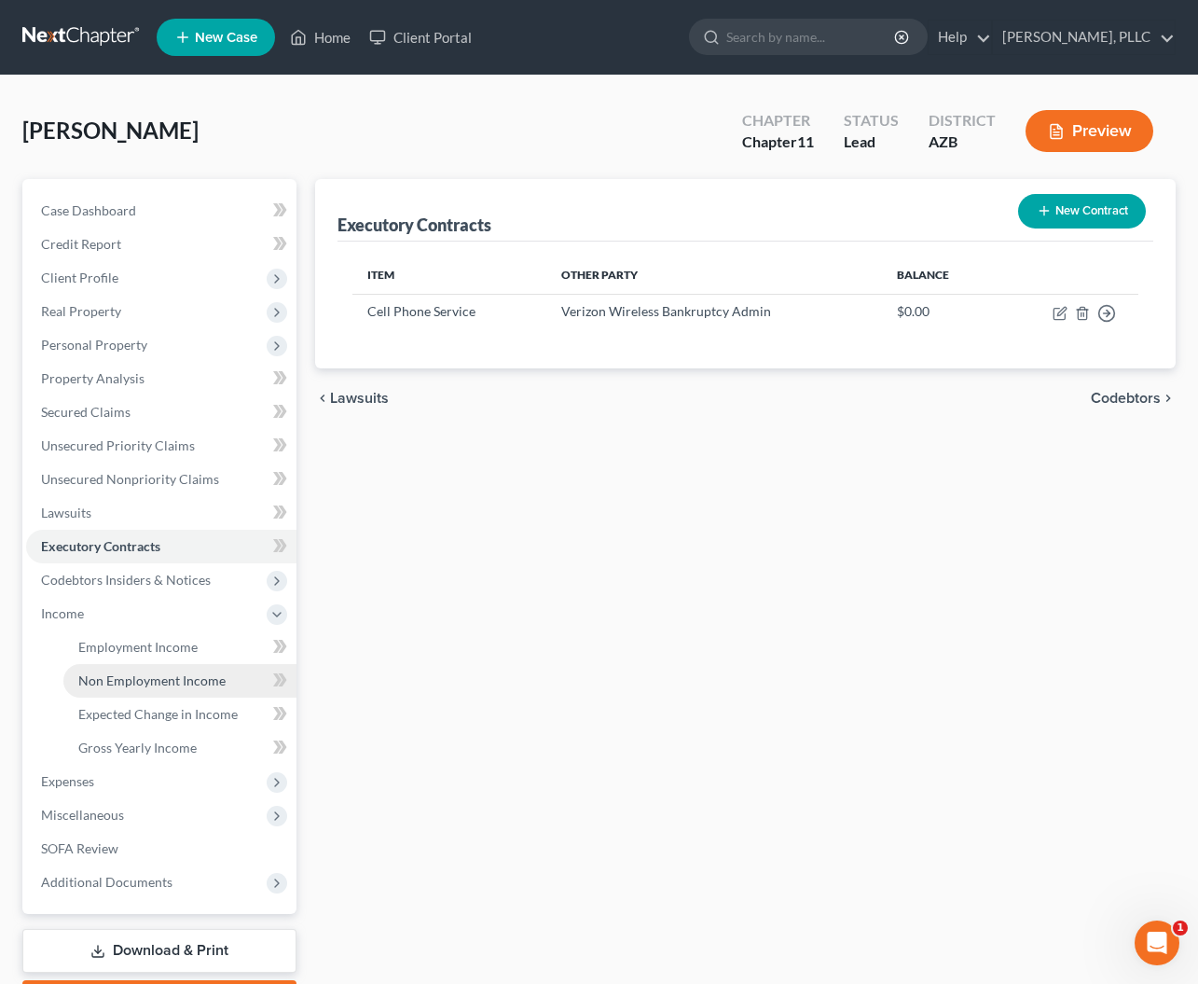
click at [135, 677] on span "Non Employment Income" at bounding box center [151, 680] width 147 height 16
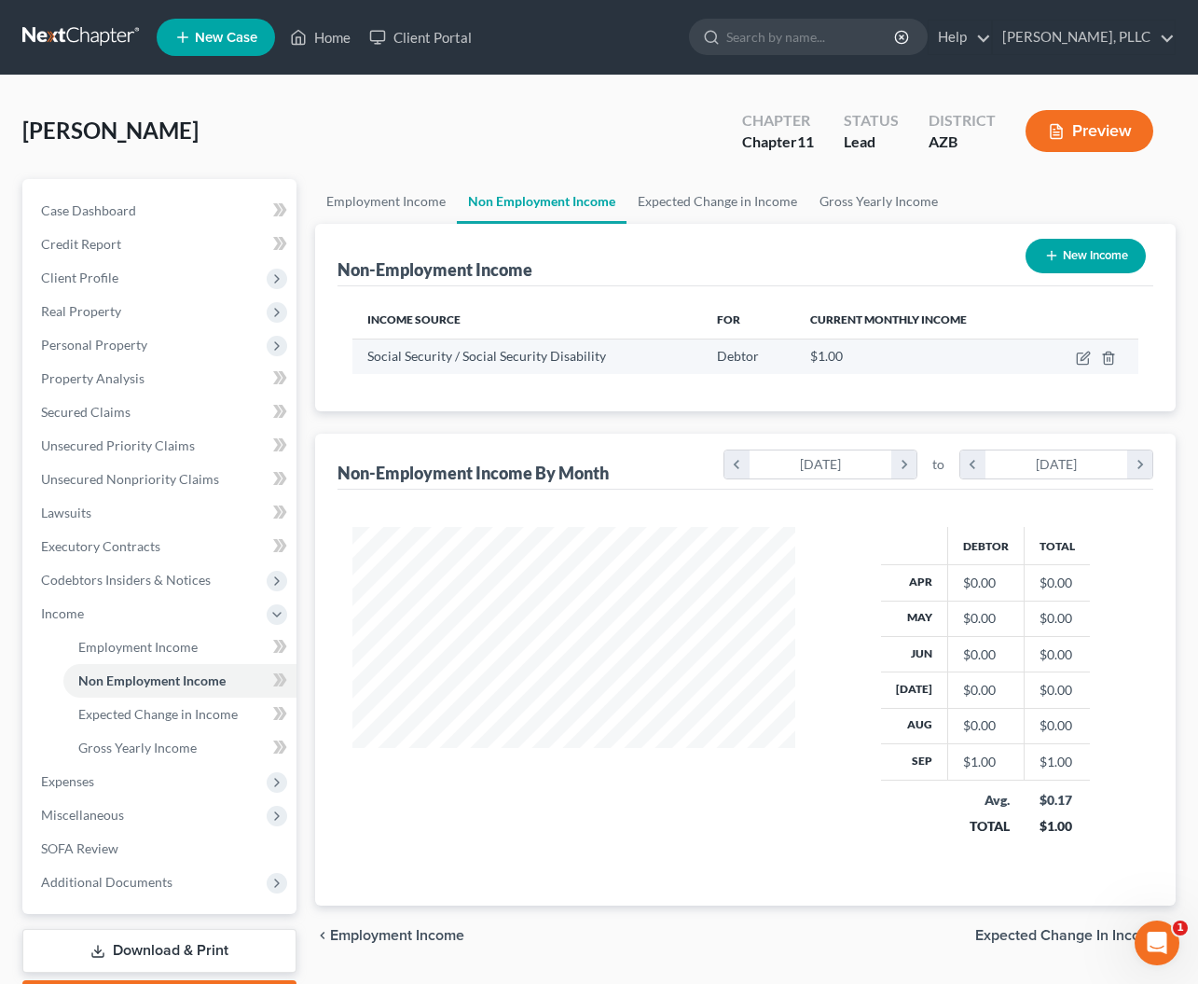
scroll to position [334, 480]
click at [1082, 365] on icon "button" at bounding box center [1082, 358] width 11 height 11
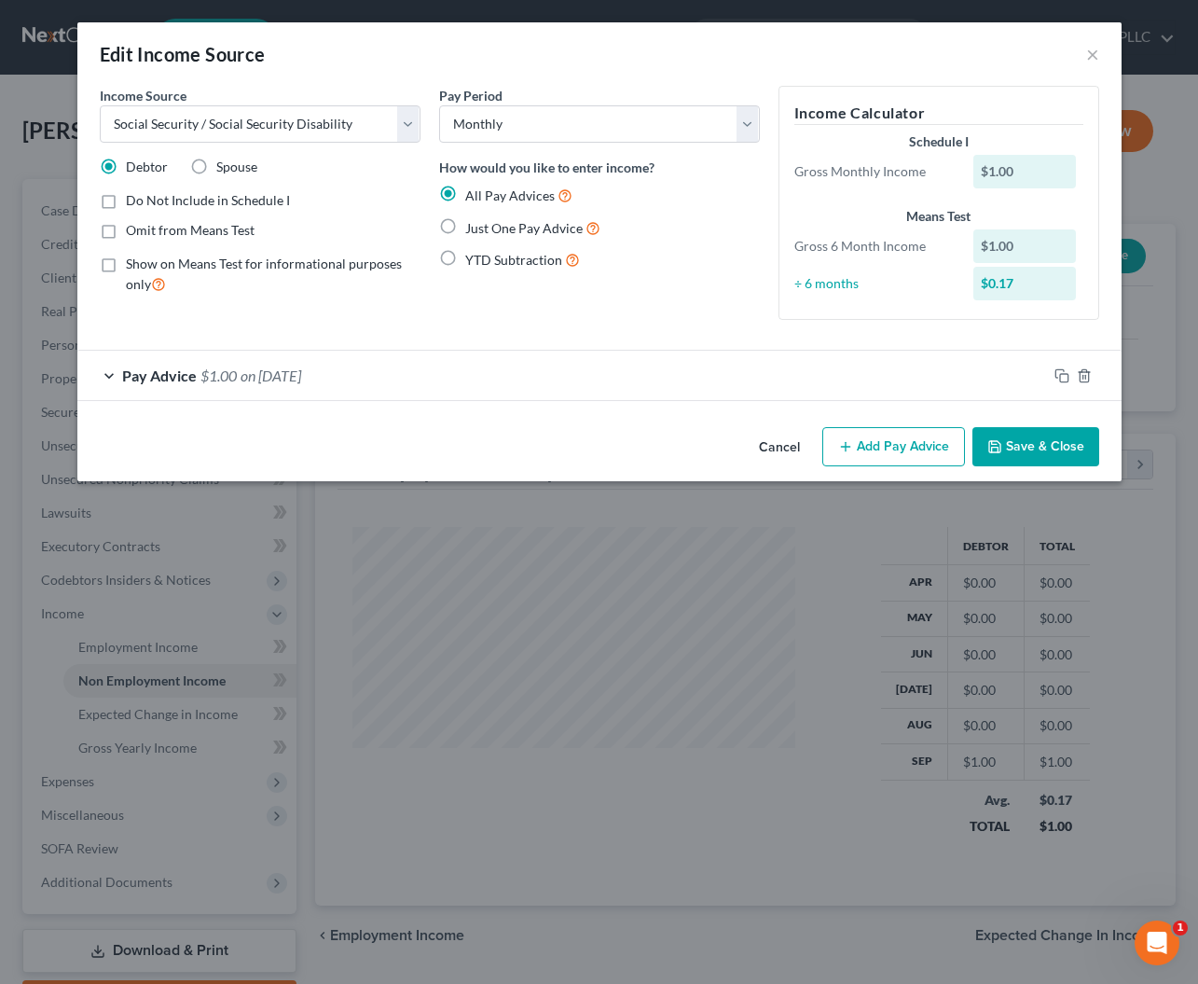
click at [739, 345] on form "Income Source * Select Unemployment Disability (from employer) Pension Retireme…" at bounding box center [600, 243] width 1000 height 315
click at [371, 372] on div "Pay Advice $1.00 on 09/01/2025" at bounding box center [562, 375] width 970 height 49
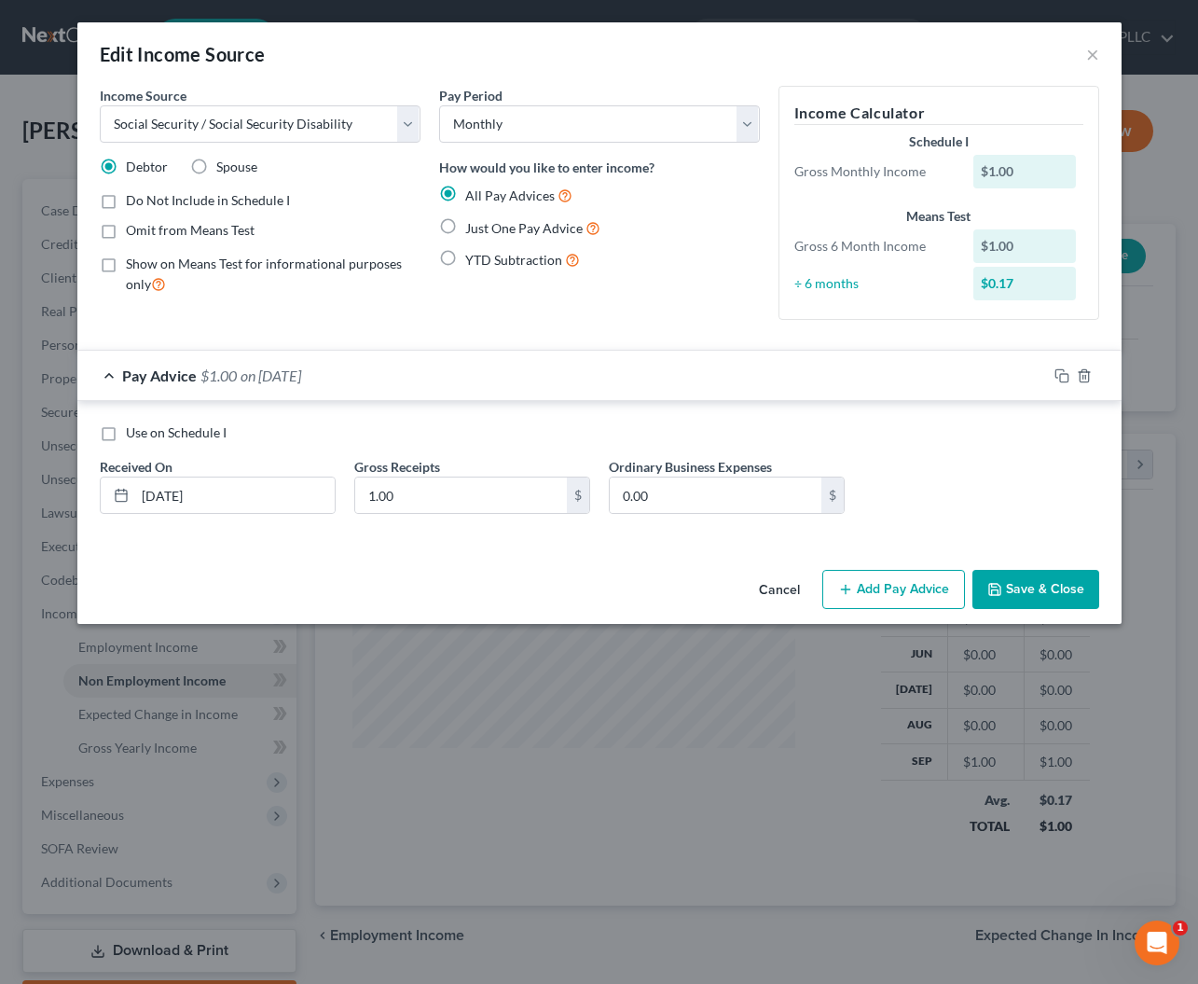
click at [465, 228] on label "Just One Pay Advice" at bounding box center [532, 227] width 135 height 21
click at [473, 228] on input "Just One Pay Advice" at bounding box center [479, 223] width 12 height 12
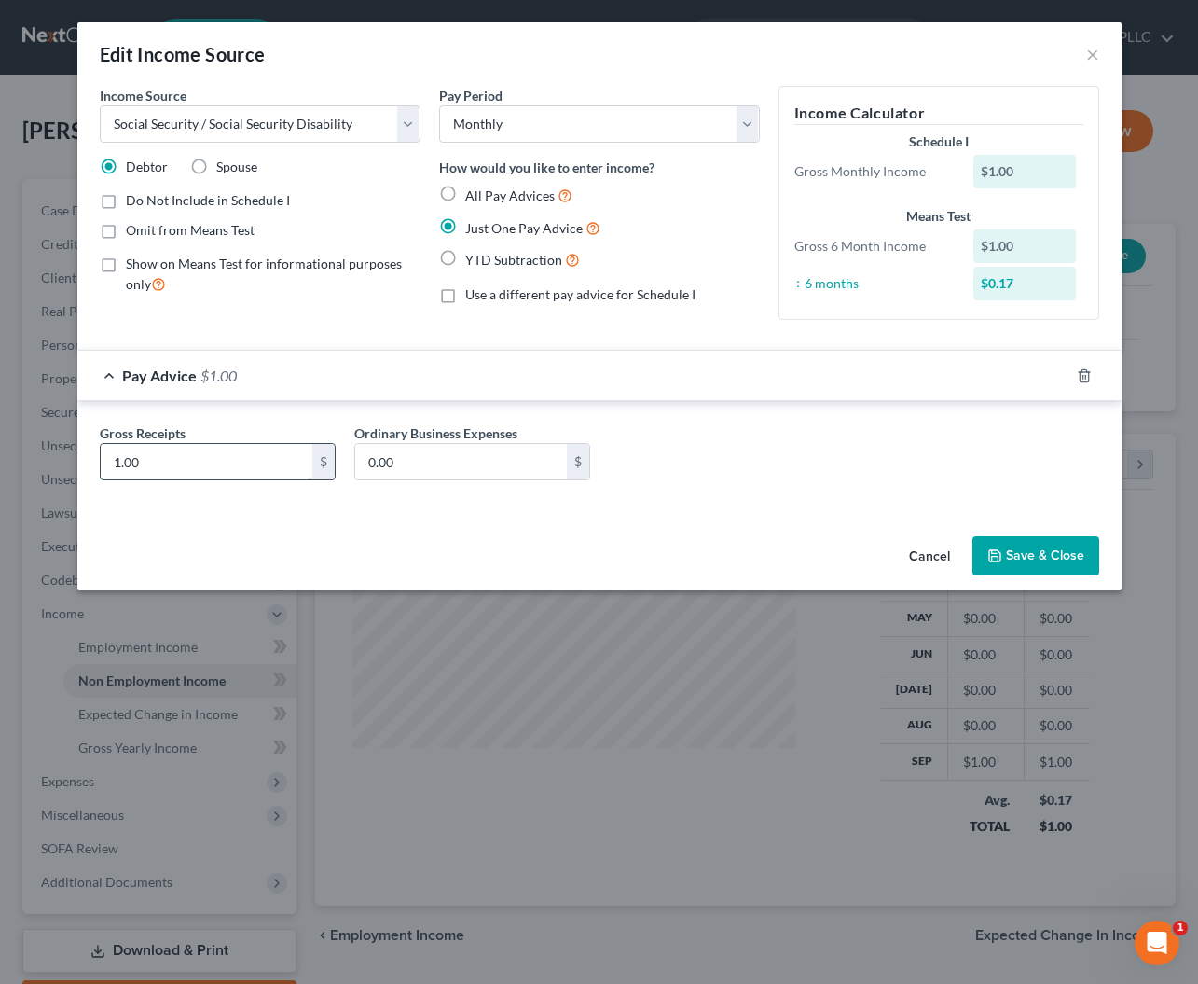
click at [297, 454] on input "1.00" at bounding box center [207, 461] width 212 height 35
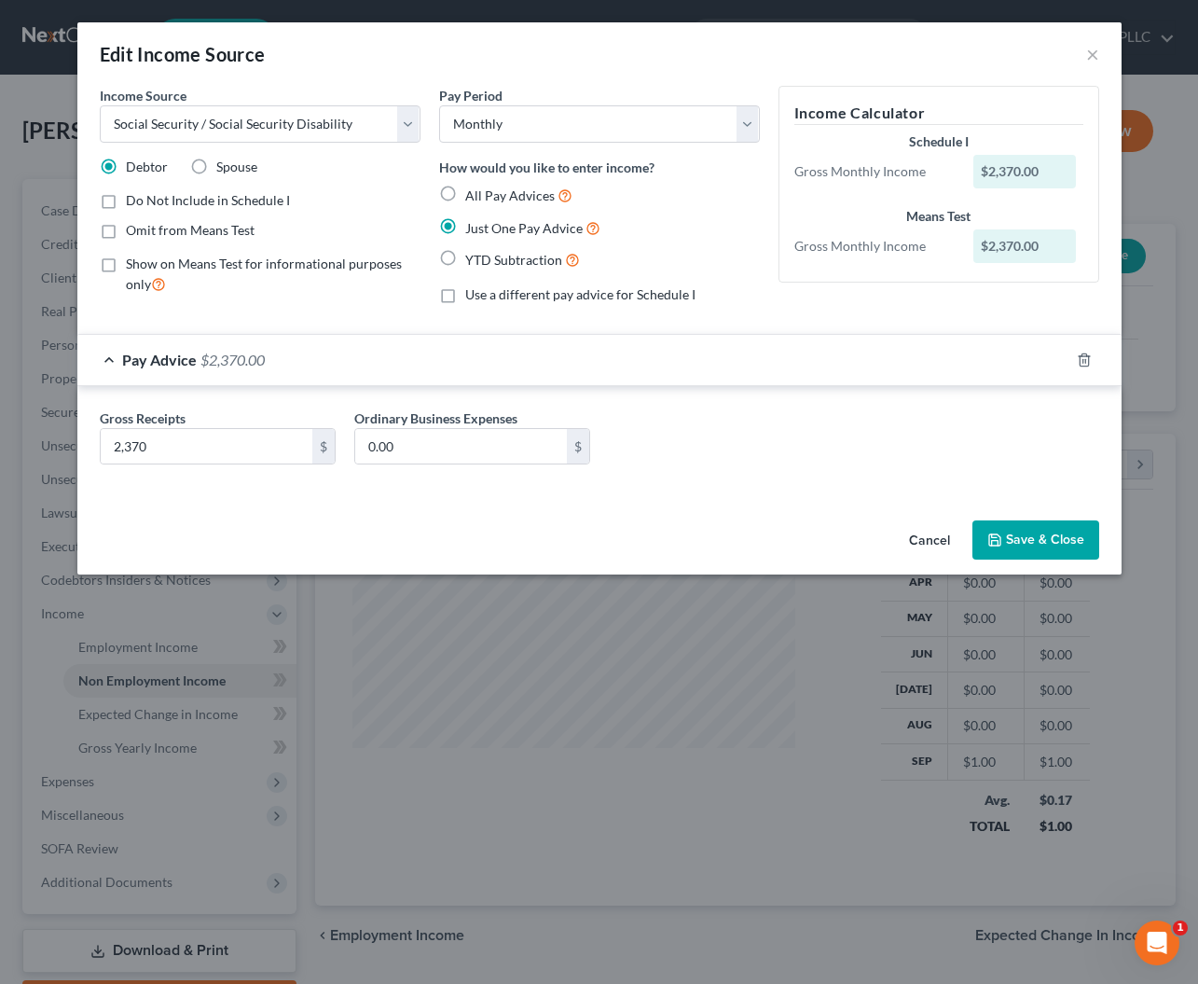
click at [996, 543] on icon "button" at bounding box center [994, 539] width 11 height 11
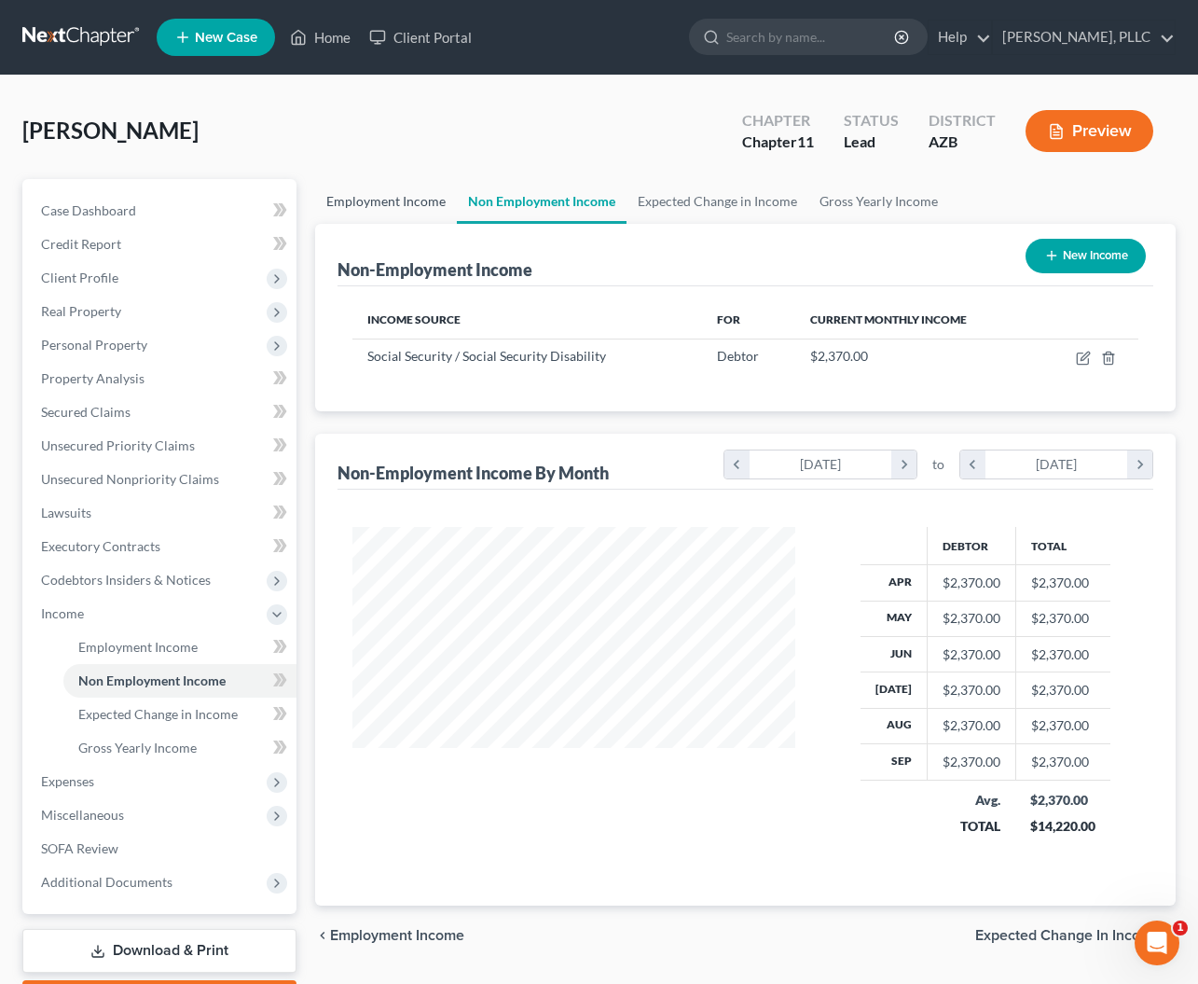
click at [393, 201] on link "Employment Income" at bounding box center [386, 201] width 142 height 45
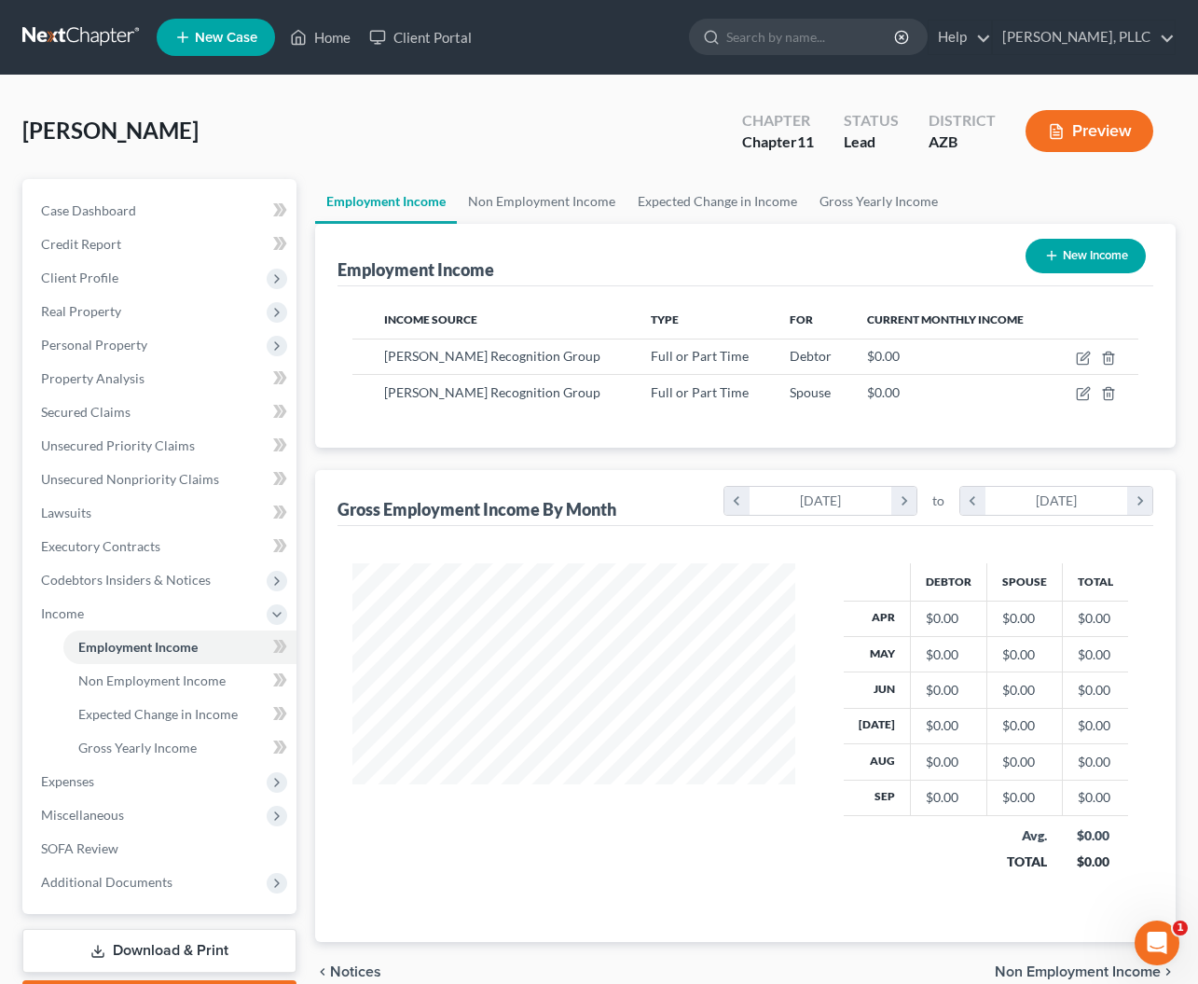
scroll to position [334, 480]
click at [831, 198] on link "Gross Yearly Income" at bounding box center [879, 201] width 141 height 45
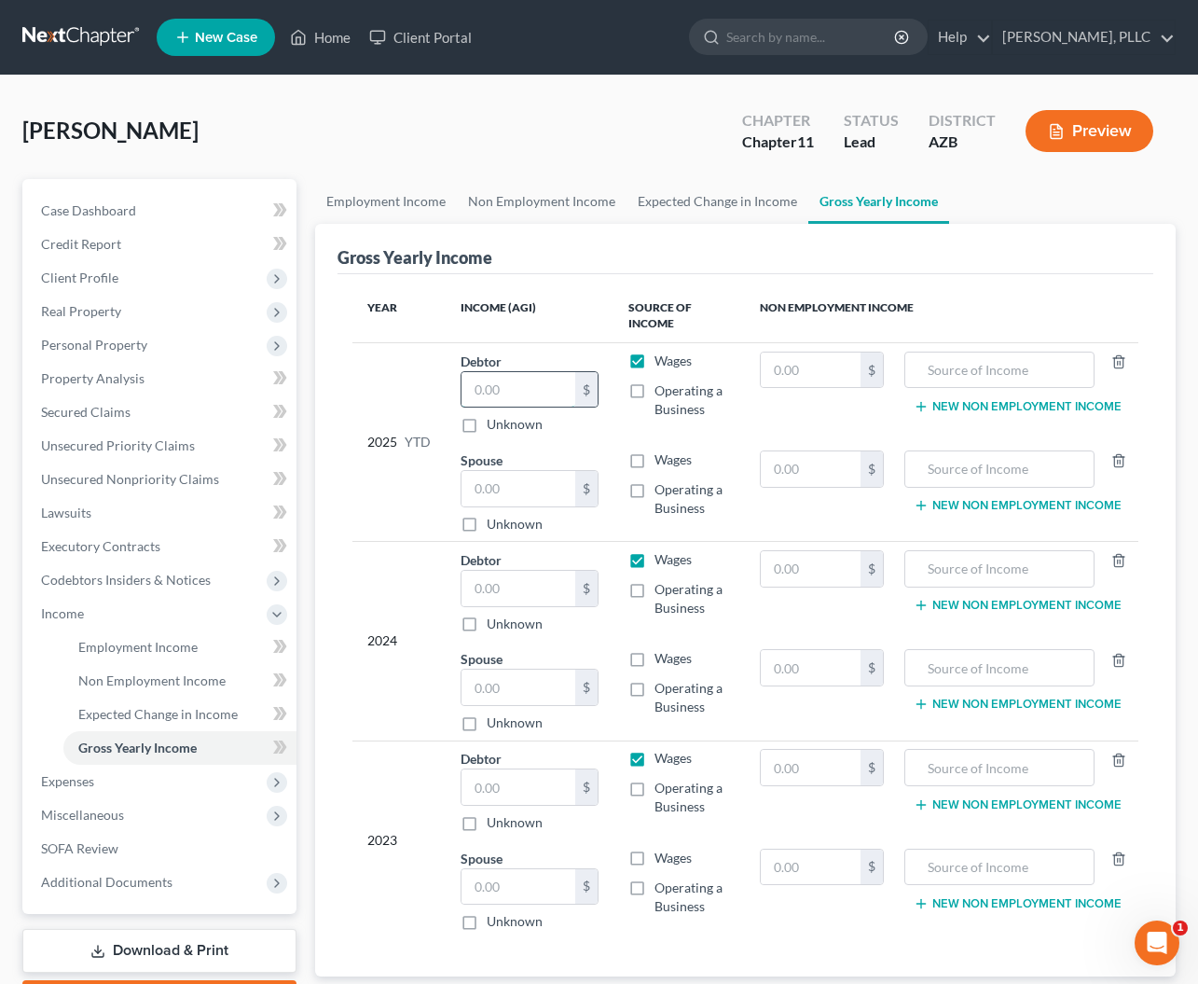
click at [543, 395] on input "text" at bounding box center [519, 389] width 114 height 35
click at [814, 375] on input "text" at bounding box center [811, 369] width 101 height 35
click at [956, 366] on input "text" at bounding box center [1000, 369] width 170 height 35
click at [503, 592] on input "text" at bounding box center [519, 588] width 114 height 35
click at [497, 692] on input "text" at bounding box center [519, 687] width 114 height 35
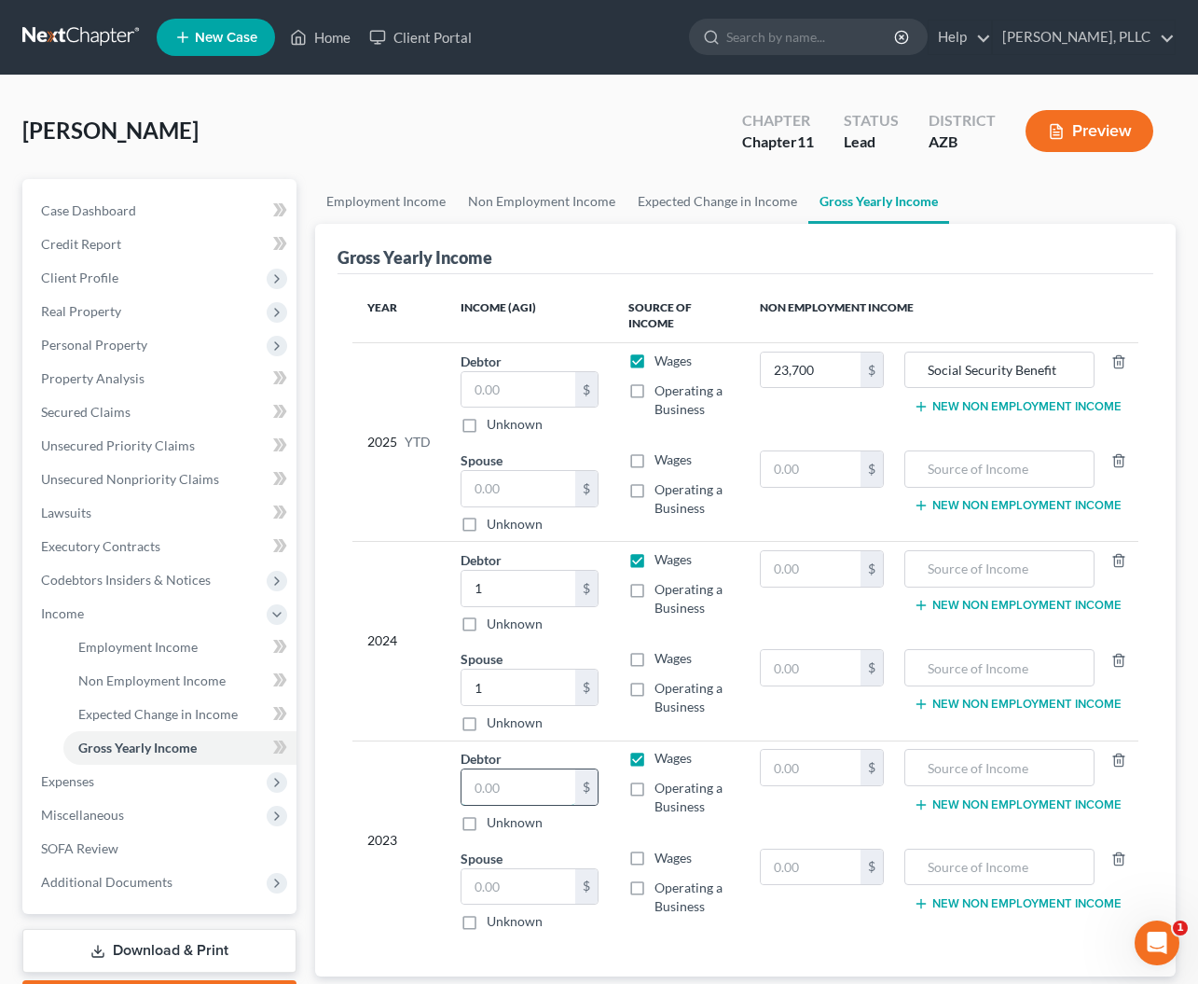
click at [493, 777] on input "text" at bounding box center [519, 786] width 114 height 35
click at [487, 892] on input "text" at bounding box center [519, 886] width 114 height 35
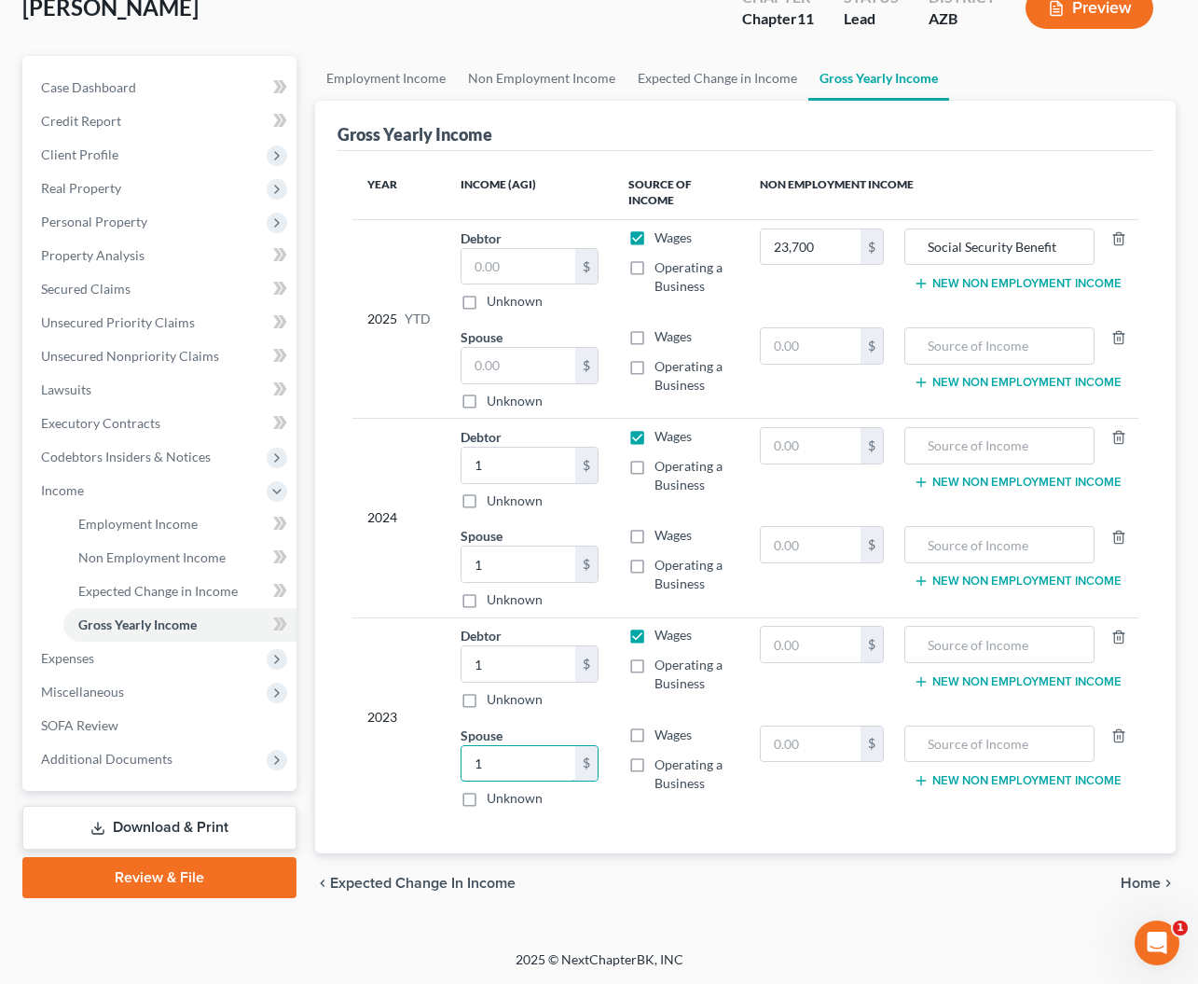
scroll to position [123, 0]
click at [1124, 885] on span "Home" at bounding box center [1141, 883] width 40 height 15
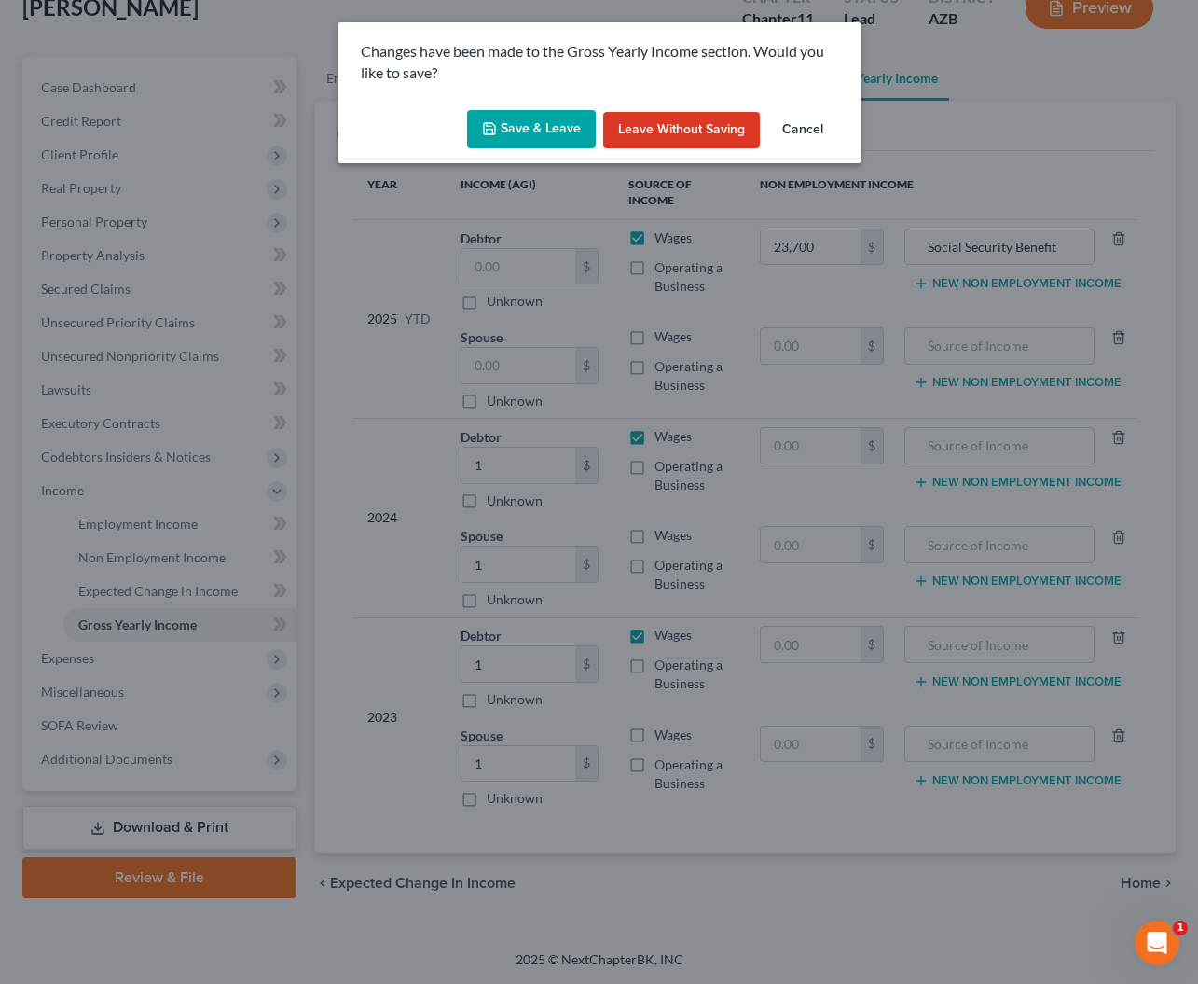
click at [548, 126] on button "Save & Leave" at bounding box center [531, 129] width 129 height 39
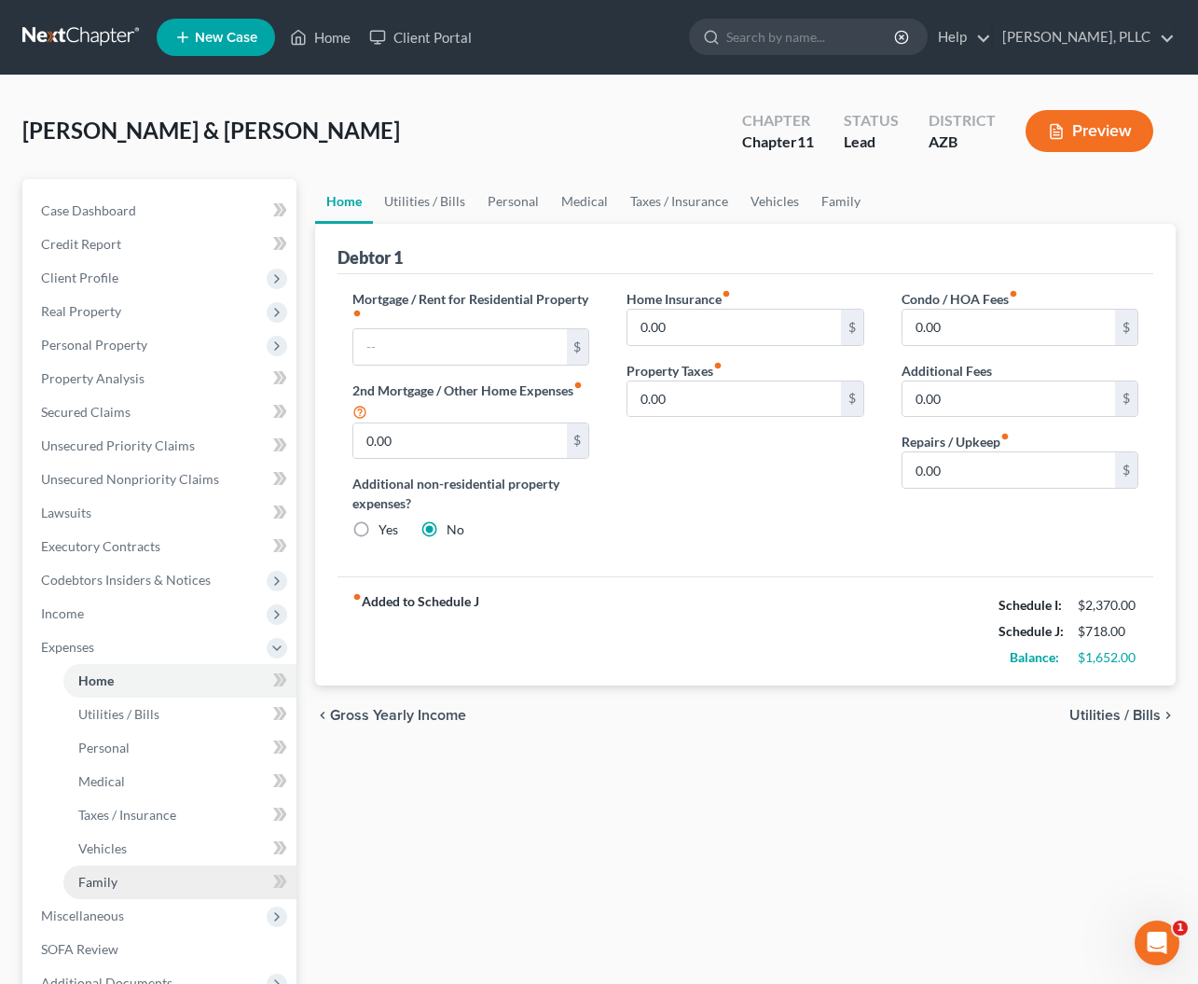
scroll to position [17, 0]
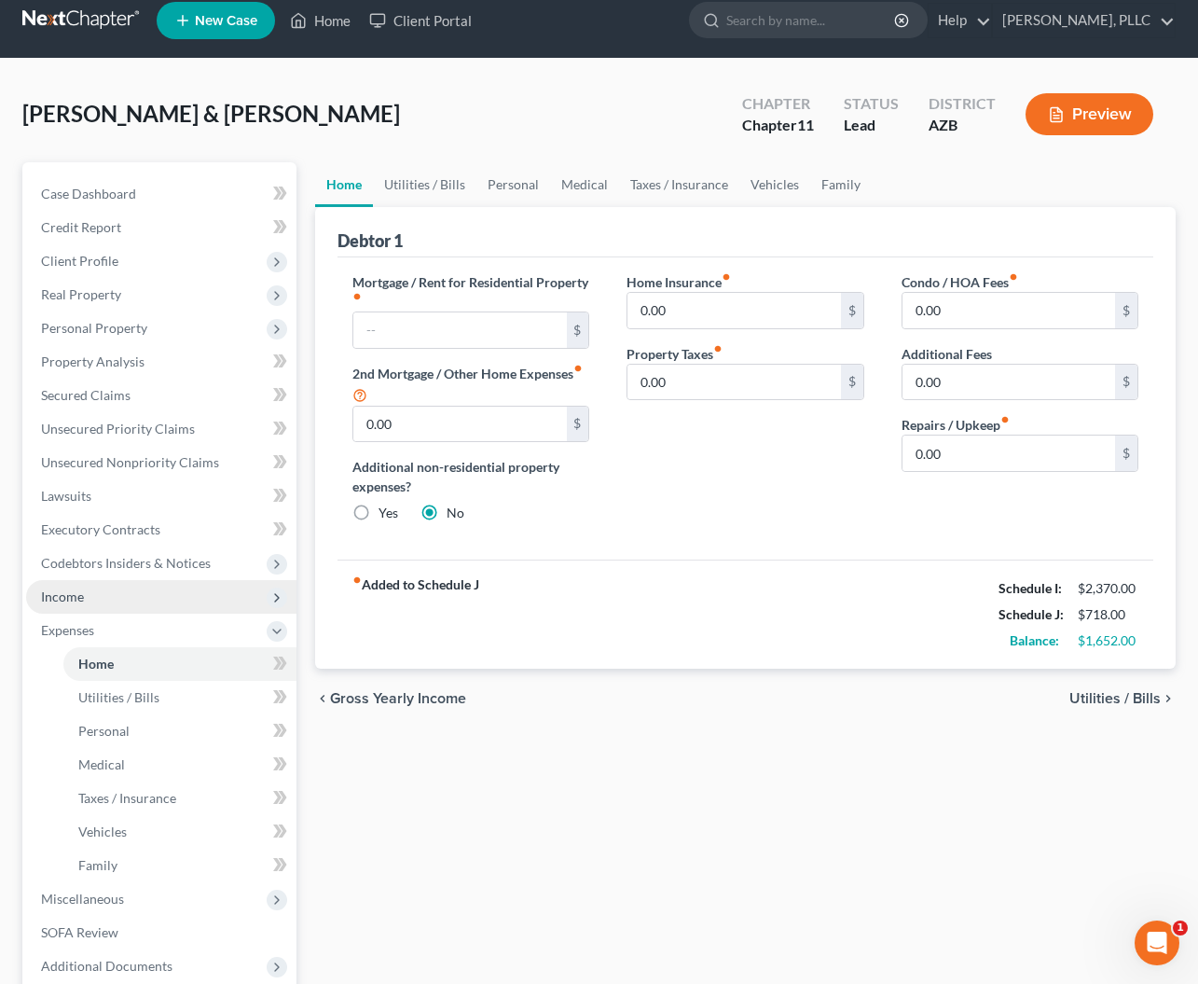
click at [70, 588] on span "Income" at bounding box center [62, 596] width 43 height 16
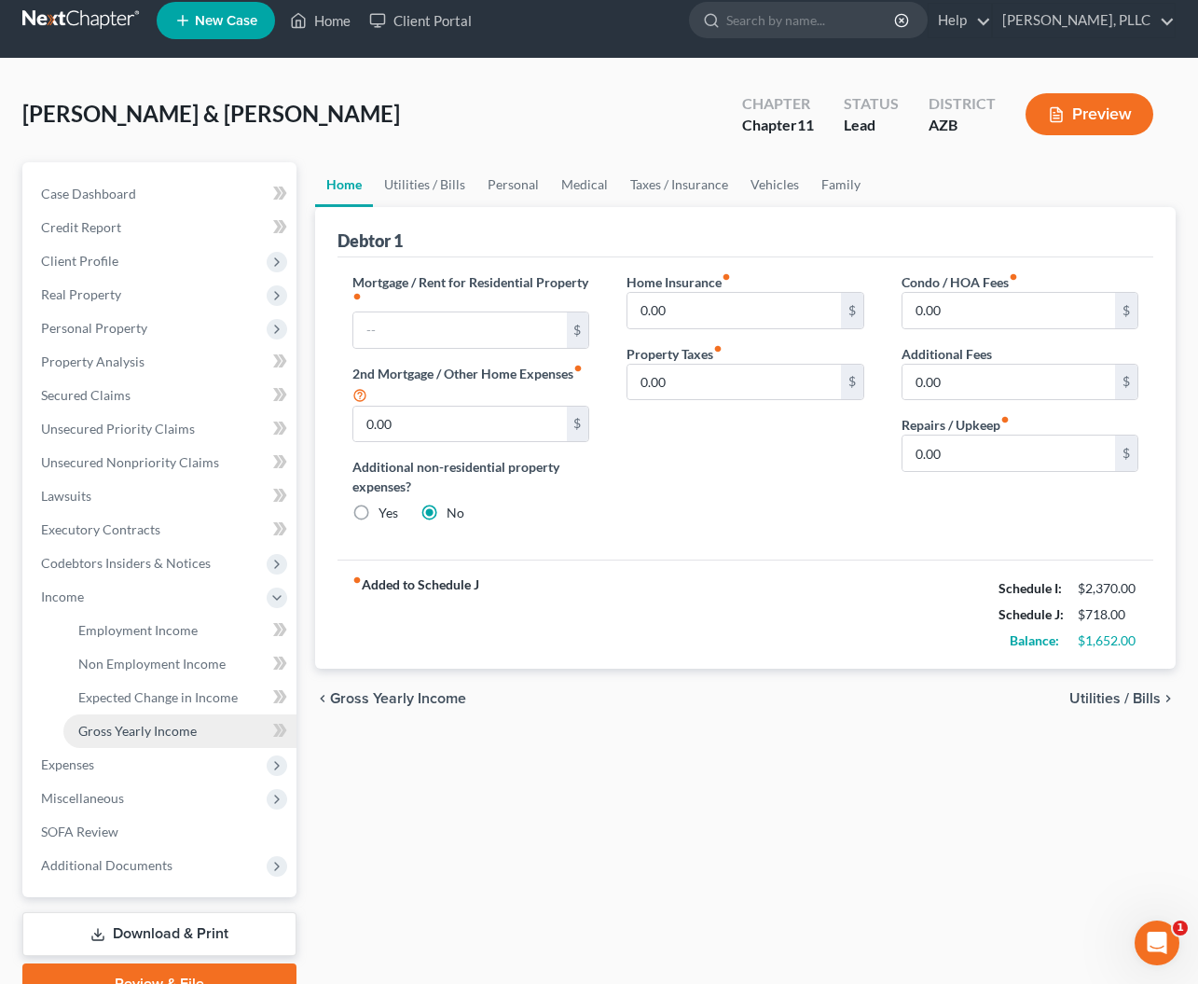
click at [121, 732] on span "Gross Yearly Income" at bounding box center [137, 731] width 118 height 16
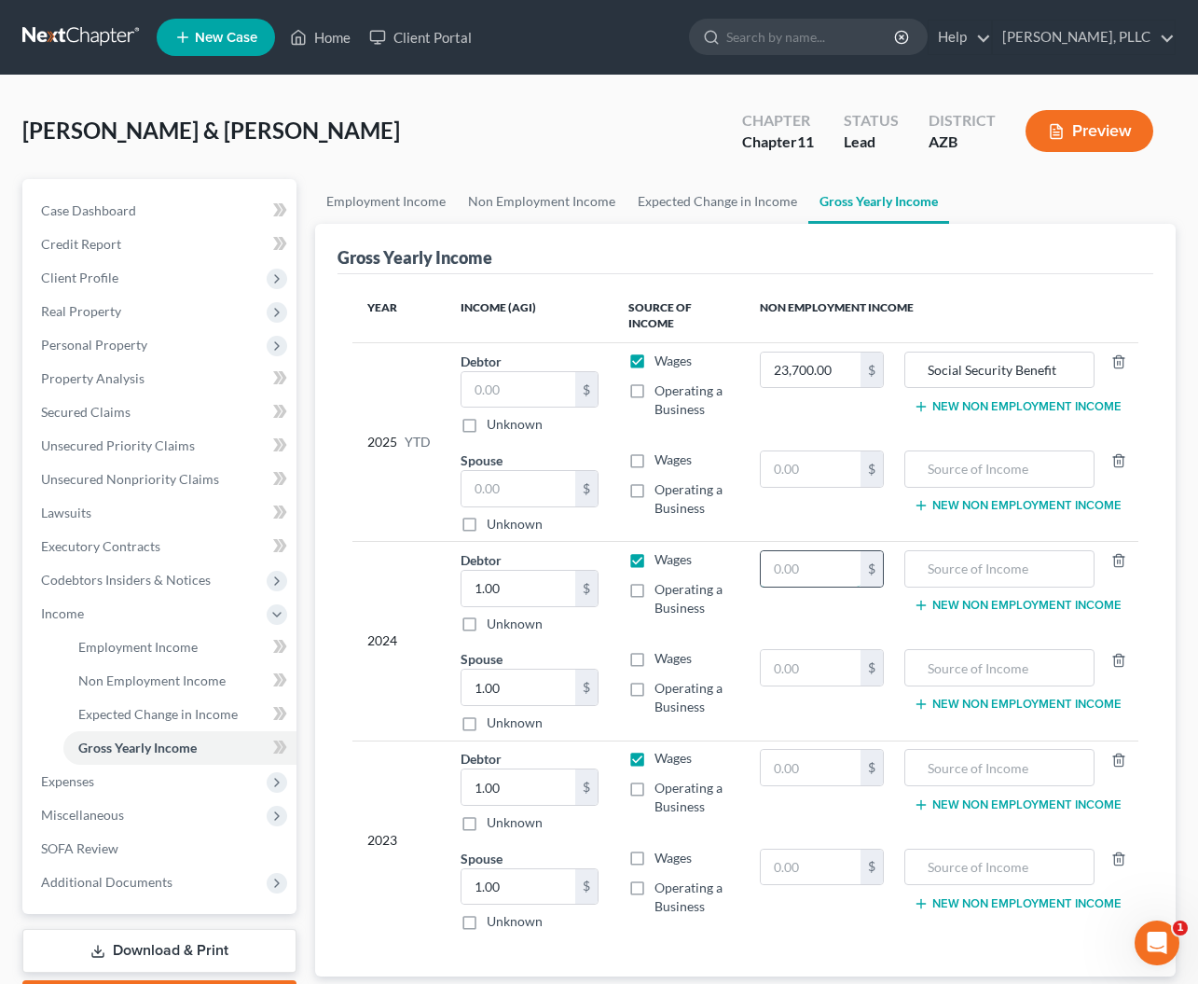
click at [807, 571] on input "text" at bounding box center [811, 568] width 101 height 35
click at [943, 567] on input "text" at bounding box center [1000, 568] width 170 height 35
click at [781, 767] on input "text" at bounding box center [811, 767] width 101 height 35
click at [979, 774] on input "text" at bounding box center [1000, 767] width 170 height 35
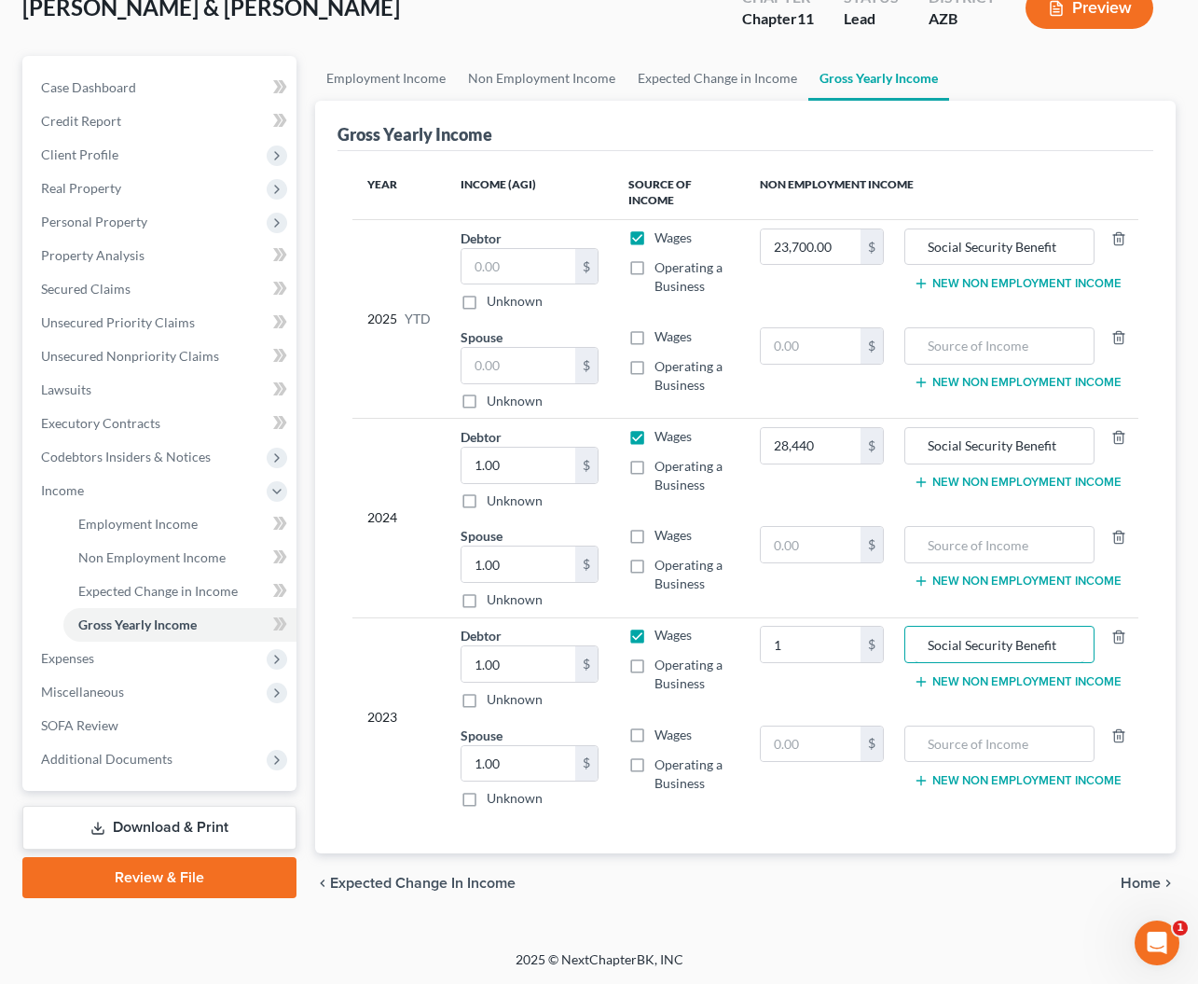
scroll to position [123, 0]
click at [1133, 883] on span "Home" at bounding box center [1141, 883] width 40 height 15
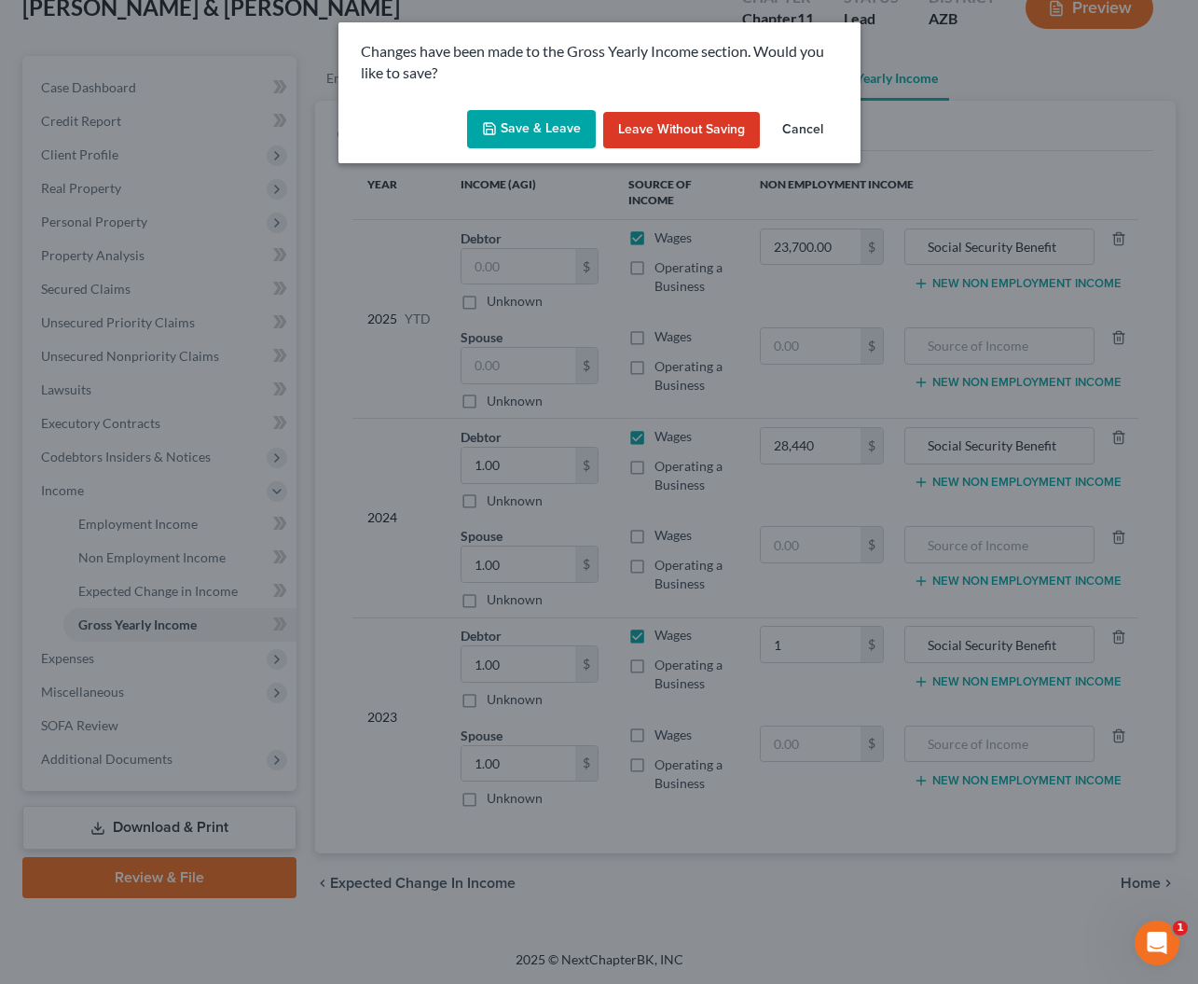
click at [542, 120] on button "Save & Leave" at bounding box center [531, 129] width 129 height 39
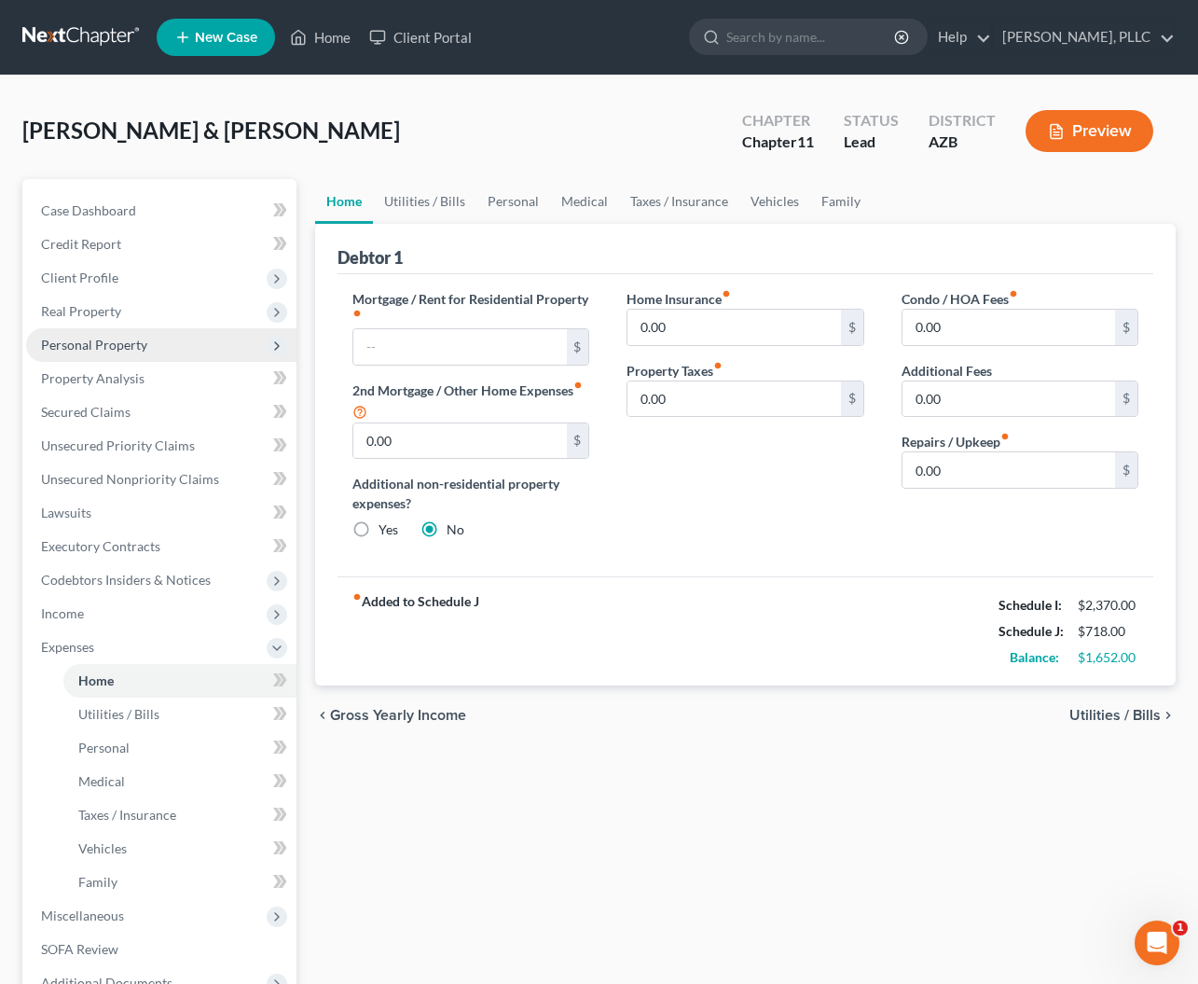
click at [107, 342] on span "Personal Property" at bounding box center [94, 345] width 106 height 16
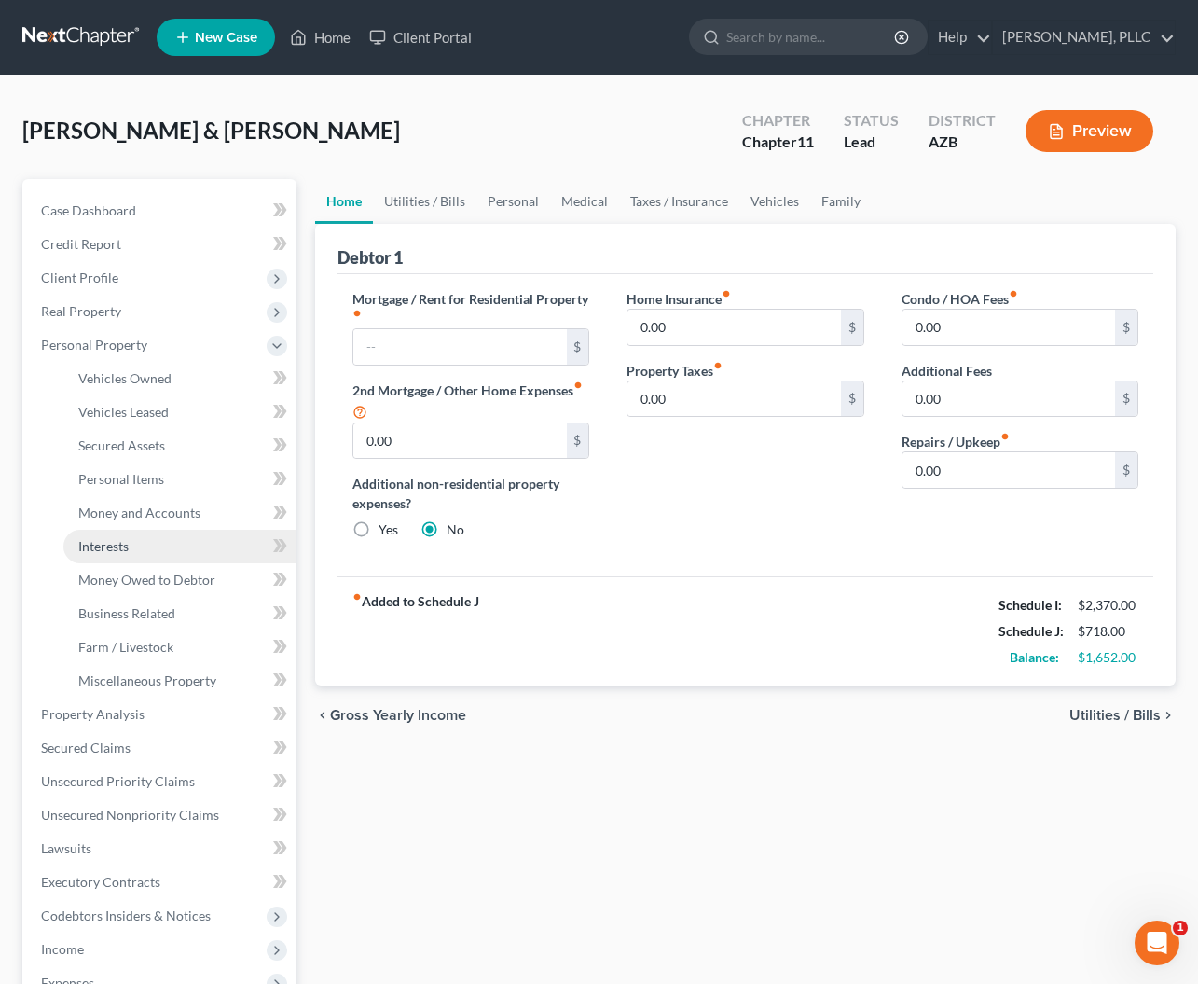
click at [117, 546] on span "Interests" at bounding box center [103, 546] width 50 height 16
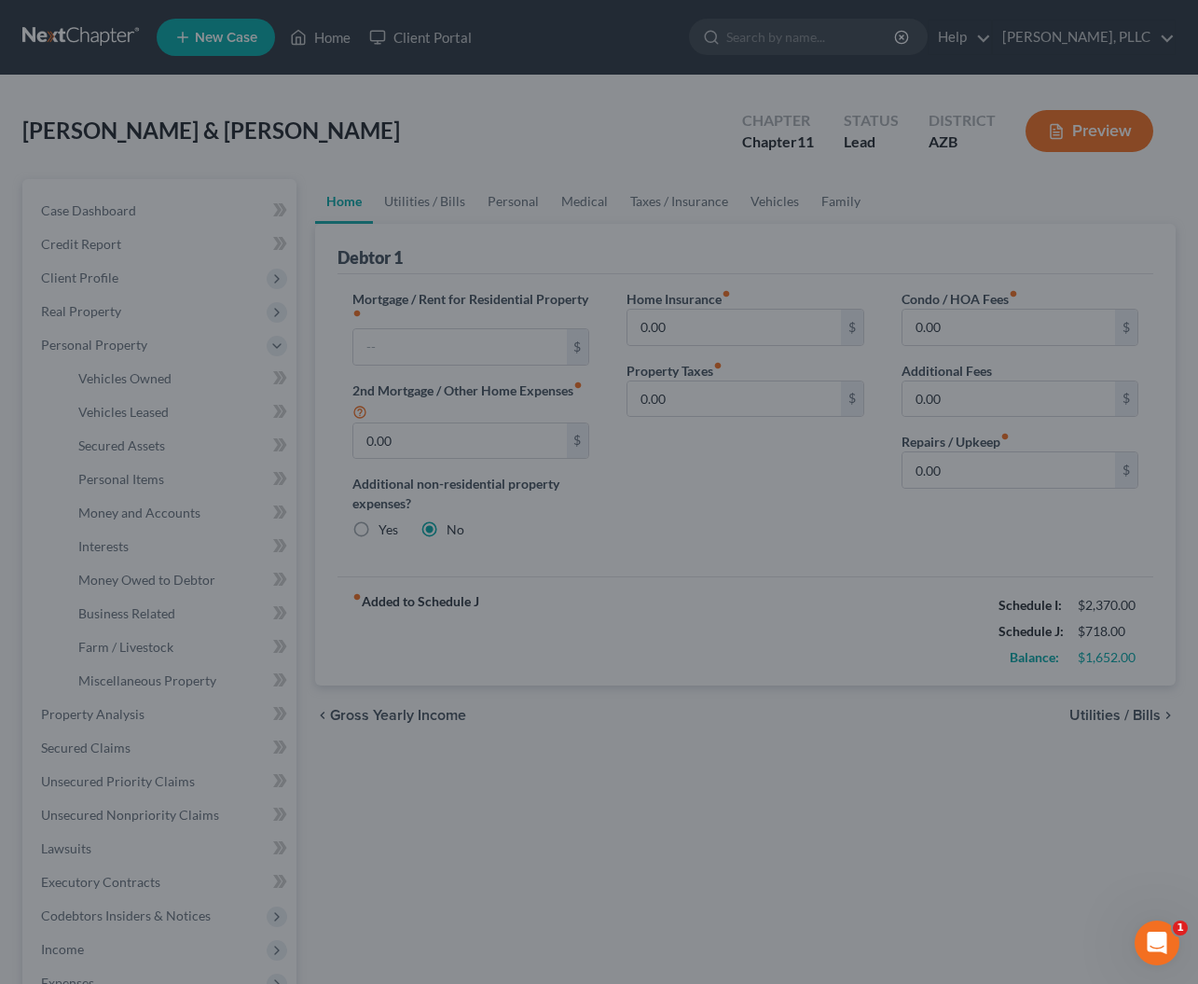
click at [794, 482] on div at bounding box center [599, 492] width 1198 height 984
click at [732, 511] on div at bounding box center [599, 492] width 1198 height 984
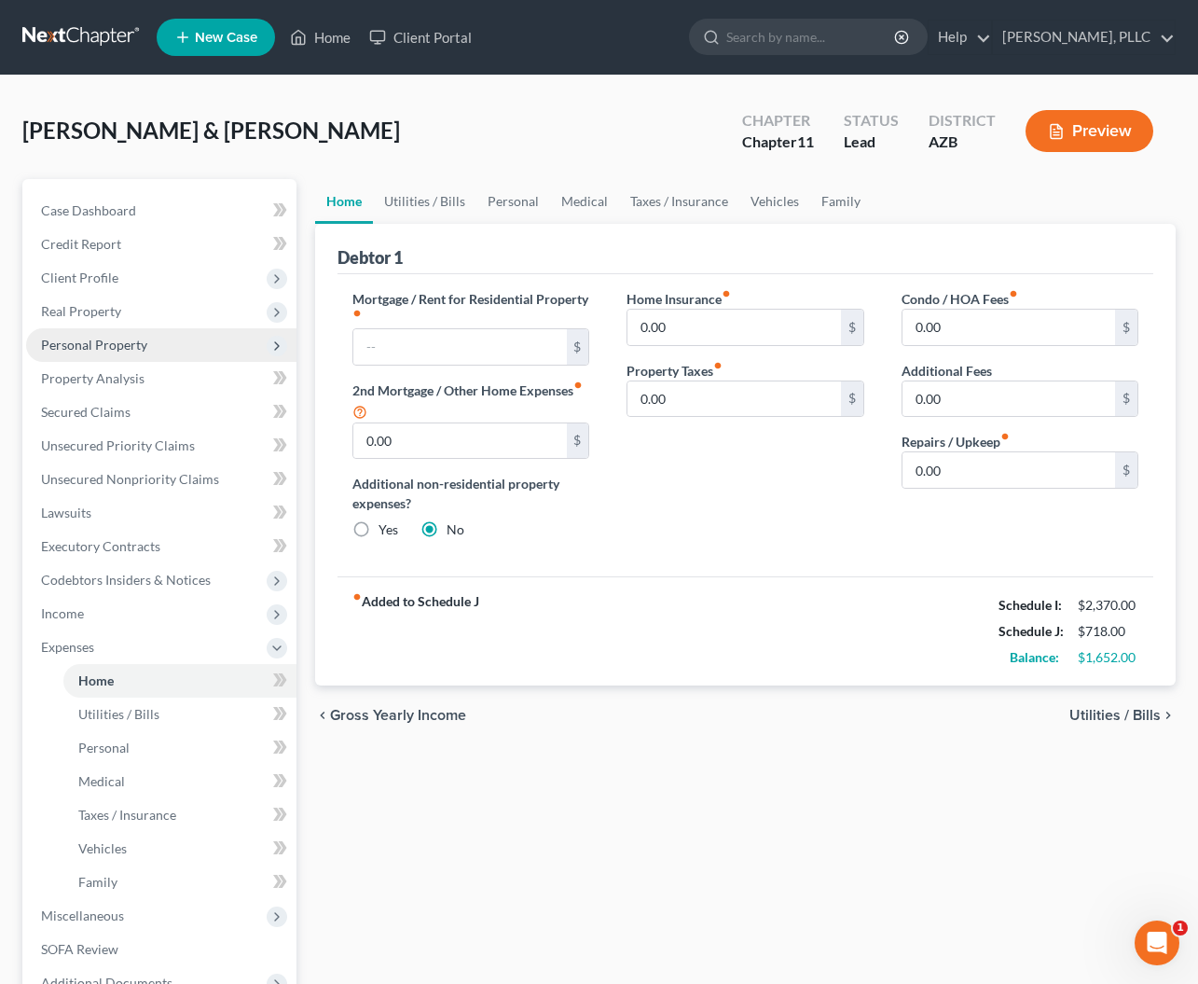
click at [97, 352] on span "Personal Property" at bounding box center [161, 345] width 270 height 34
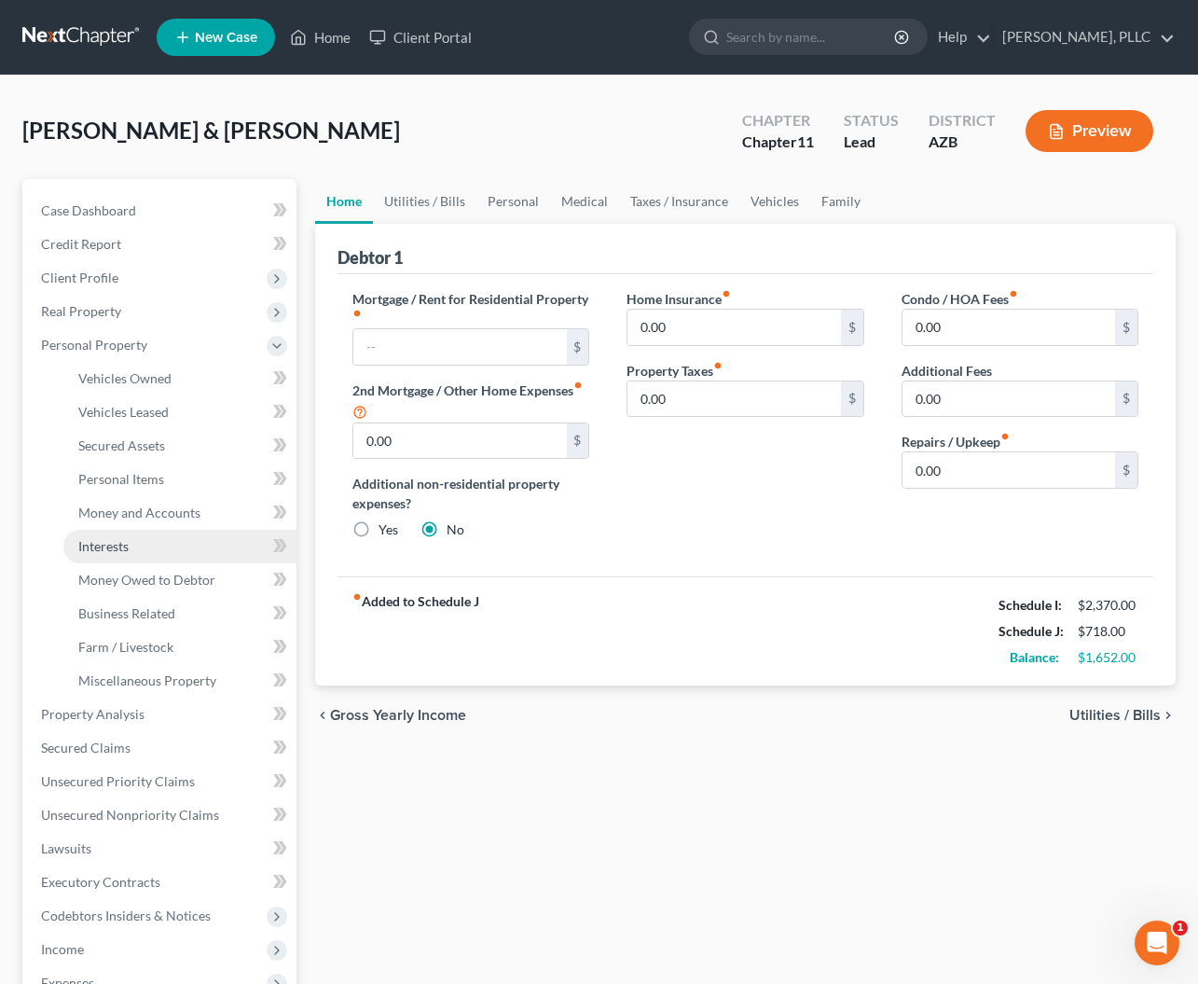
click at [99, 546] on span "Interests" at bounding box center [103, 546] width 50 height 16
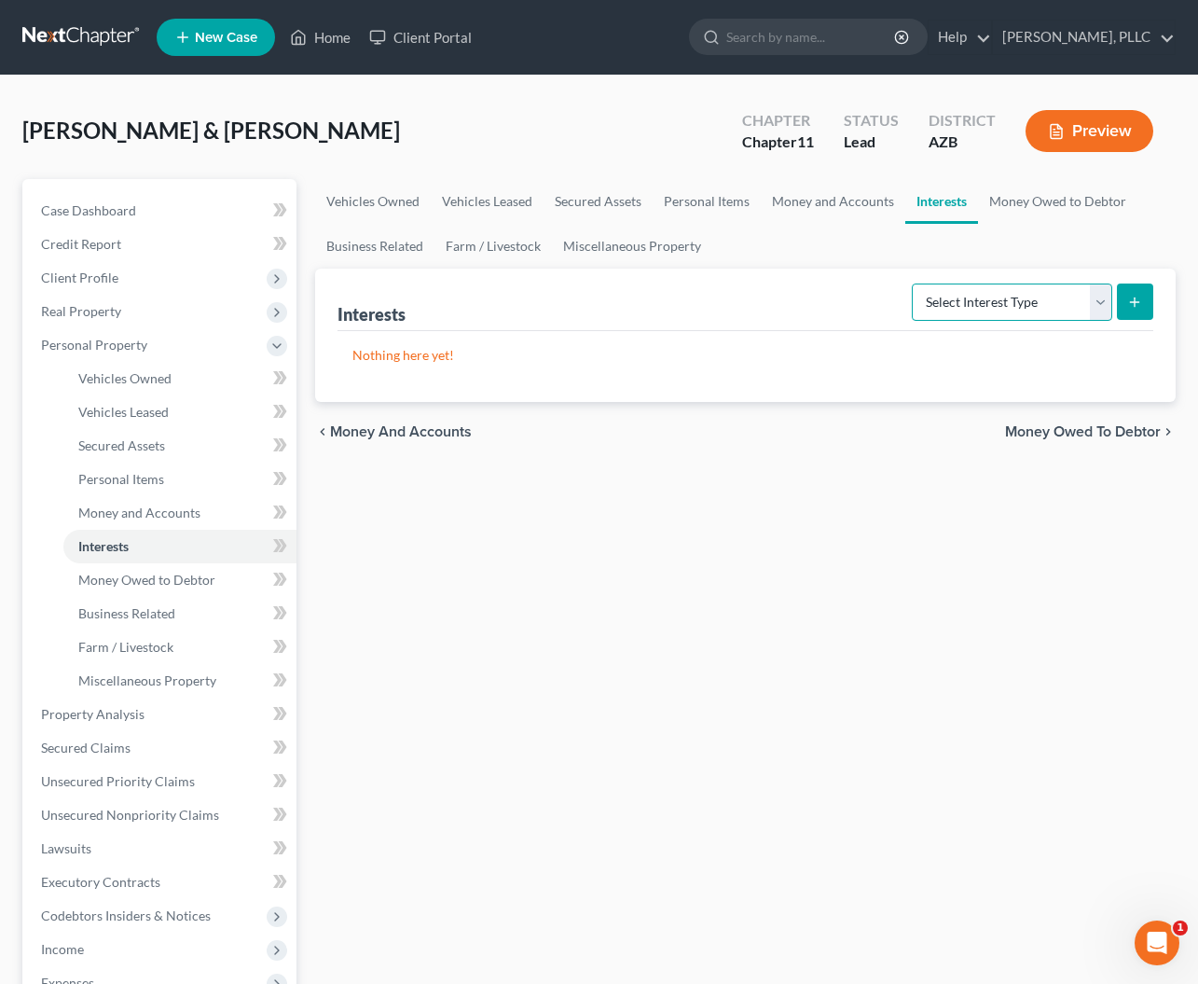
select select "unincorporated_business"
click at [1128, 308] on icon "submit" at bounding box center [1134, 302] width 15 height 15
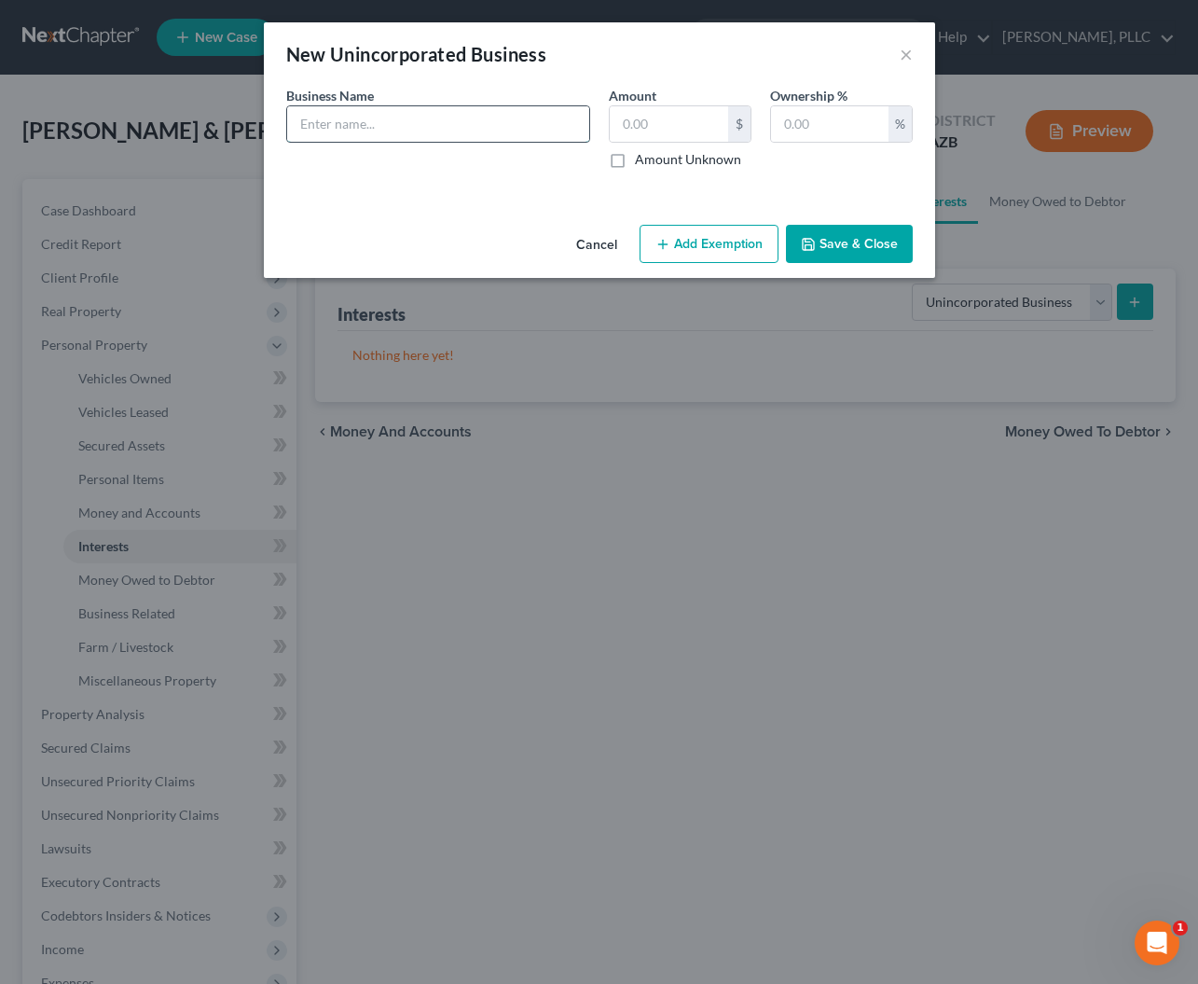
click at [501, 123] on input "text" at bounding box center [438, 123] width 302 height 35
type input "Schaefer Recognition & Media Group, LLC"
type input "0"
type input "100"
click at [546, 131] on input "Schaefer Recognition & Media Group, LLC" at bounding box center [438, 123] width 302 height 35
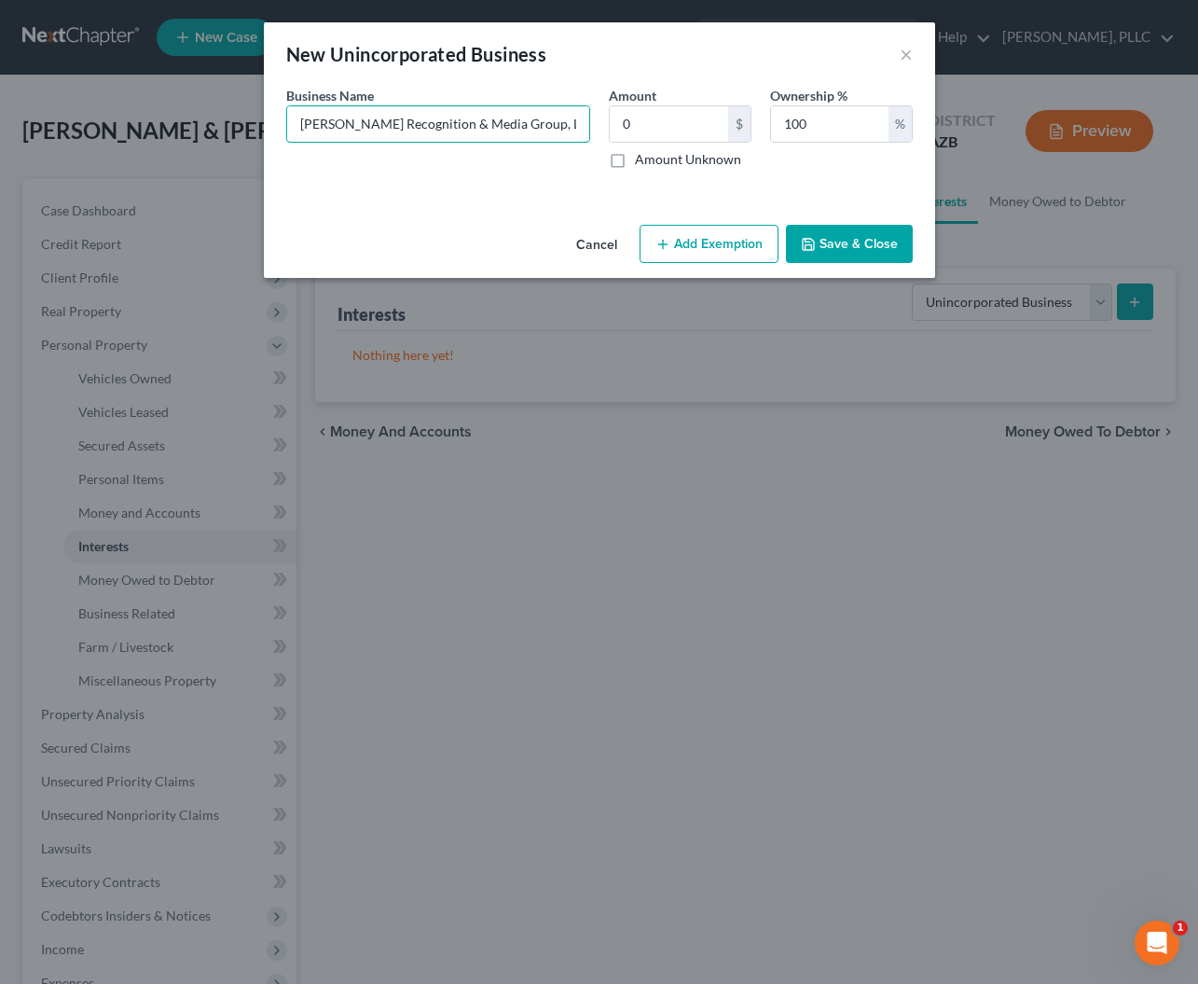
type input "Schaefer Recognition & Media Group, LLC dba Schaefer Recognition Group"
click at [818, 245] on button "Save & Close" at bounding box center [849, 244] width 127 height 39
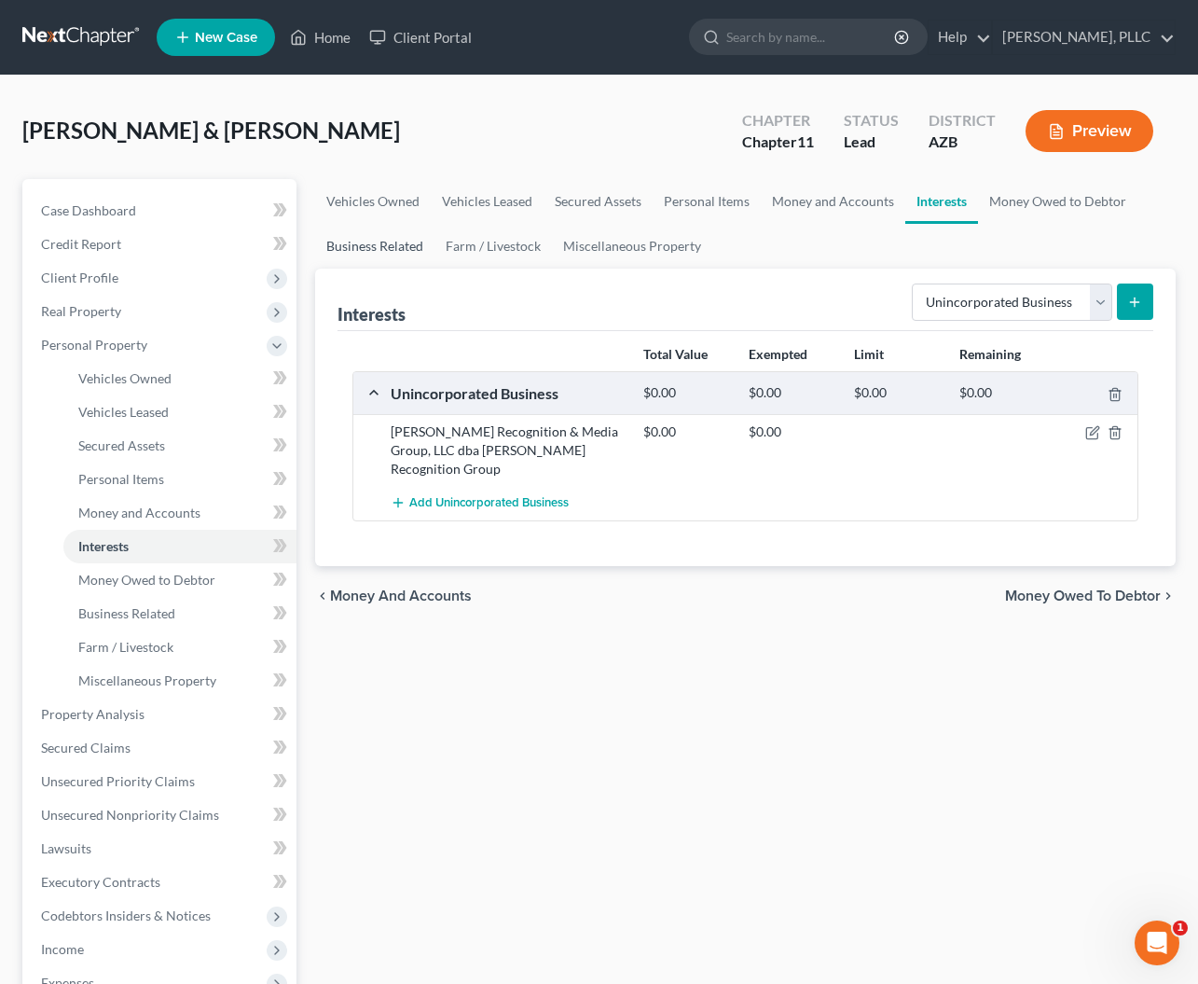
click at [423, 242] on link "Business Related" at bounding box center [374, 246] width 119 height 45
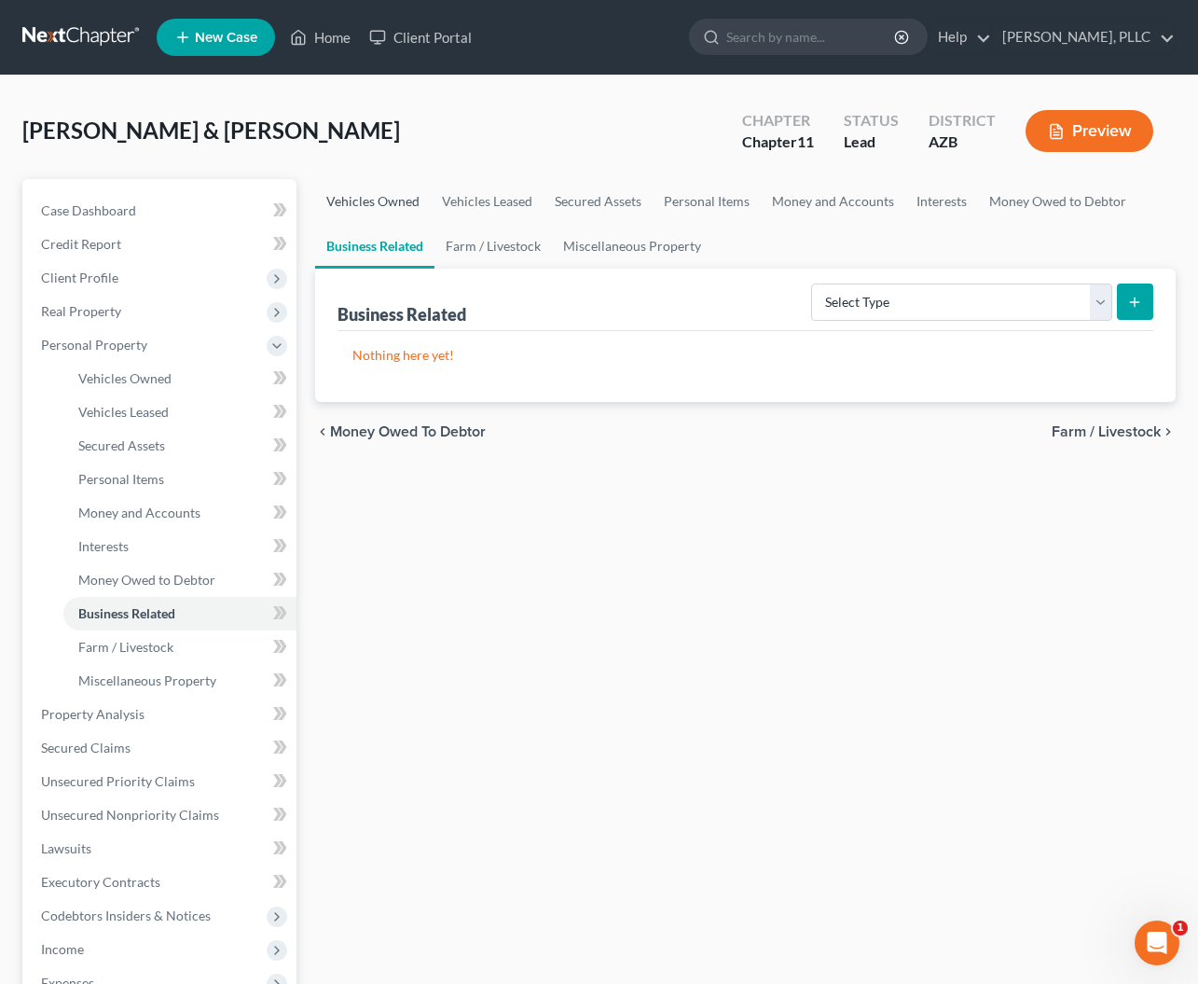
click at [396, 200] on link "Vehicles Owned" at bounding box center [373, 201] width 116 height 45
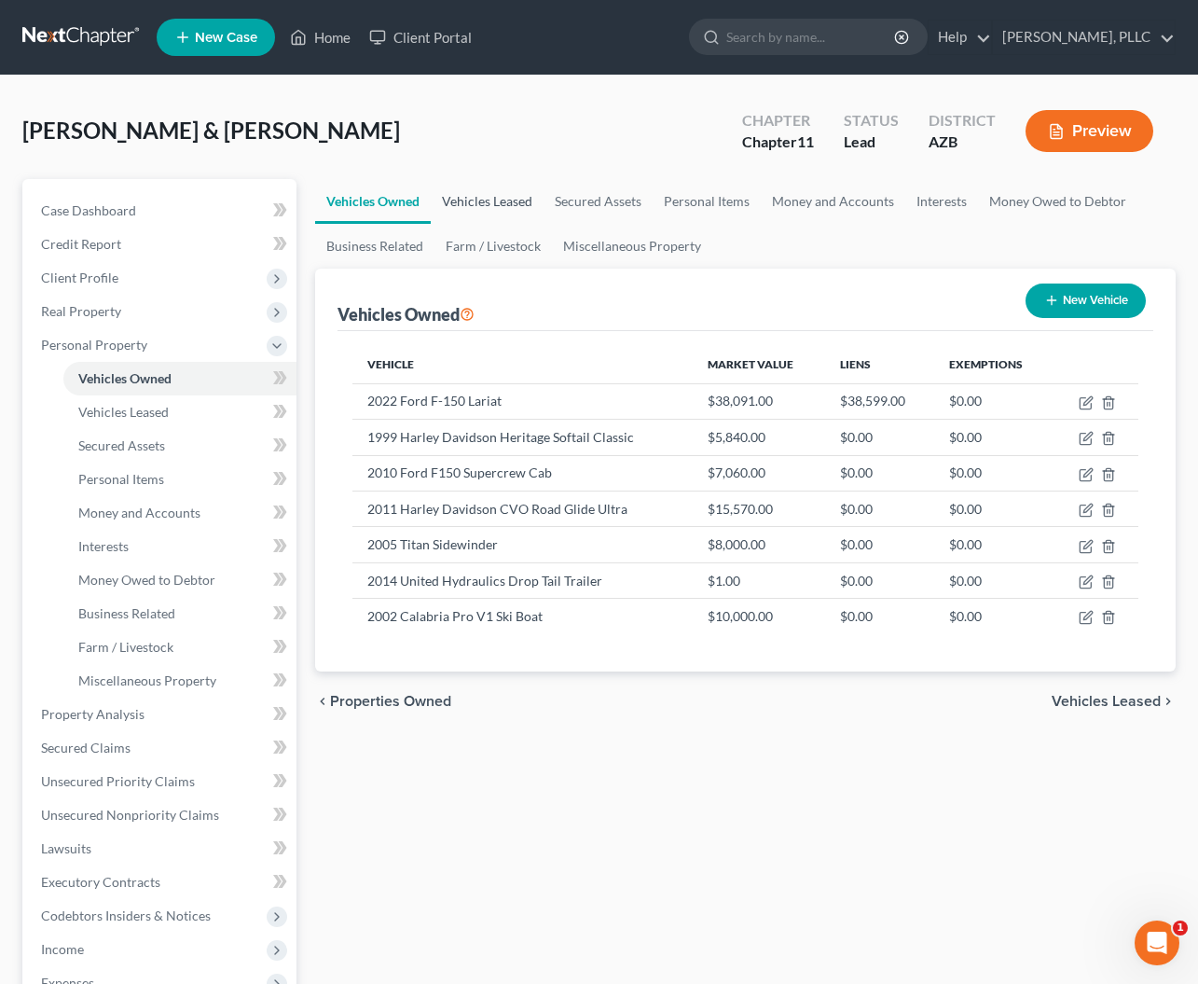
click at [464, 204] on link "Vehicles Leased" at bounding box center [487, 201] width 113 height 45
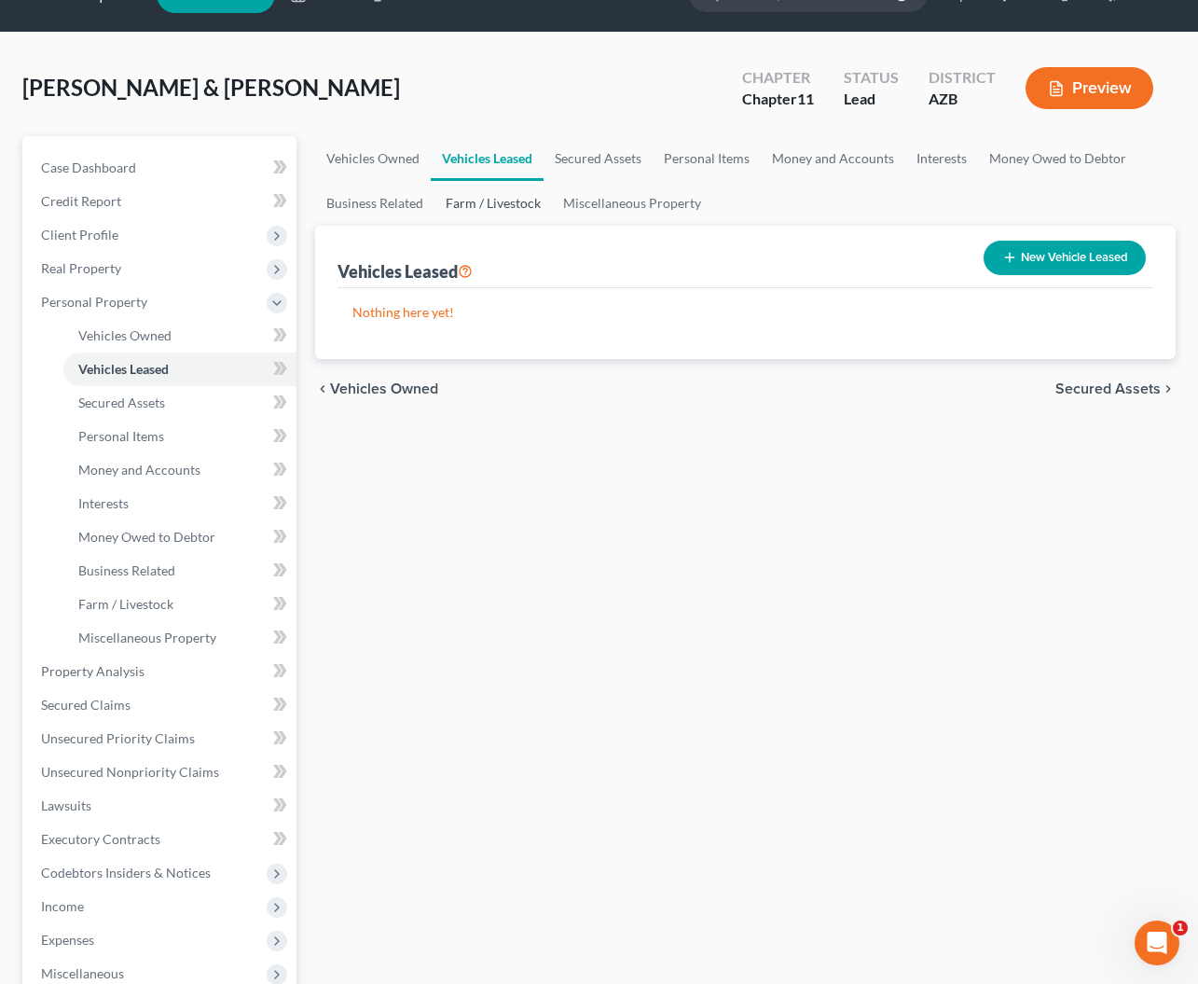
scroll to position [44, 0]
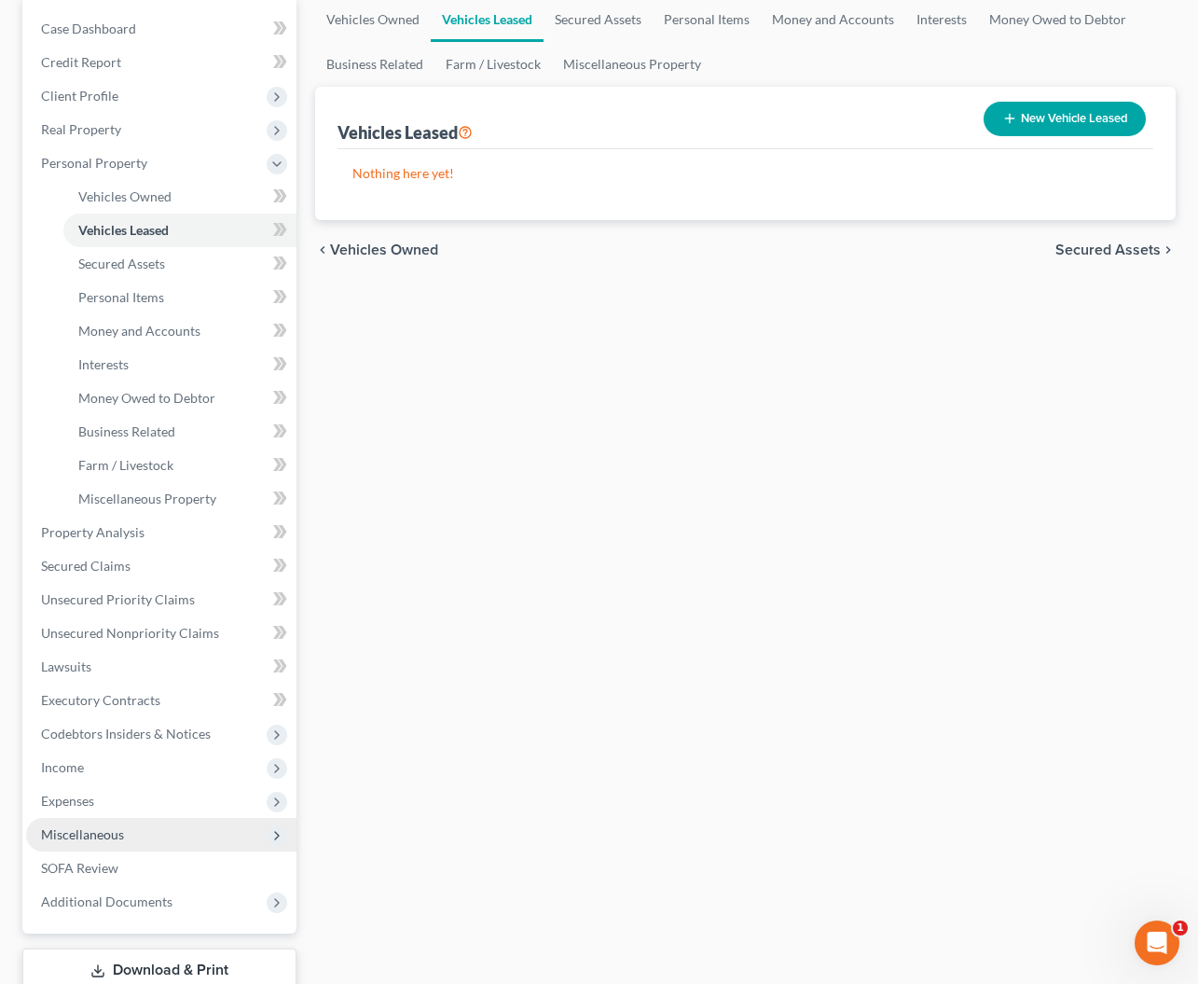
click at [90, 831] on span "Miscellaneous" at bounding box center [82, 834] width 83 height 16
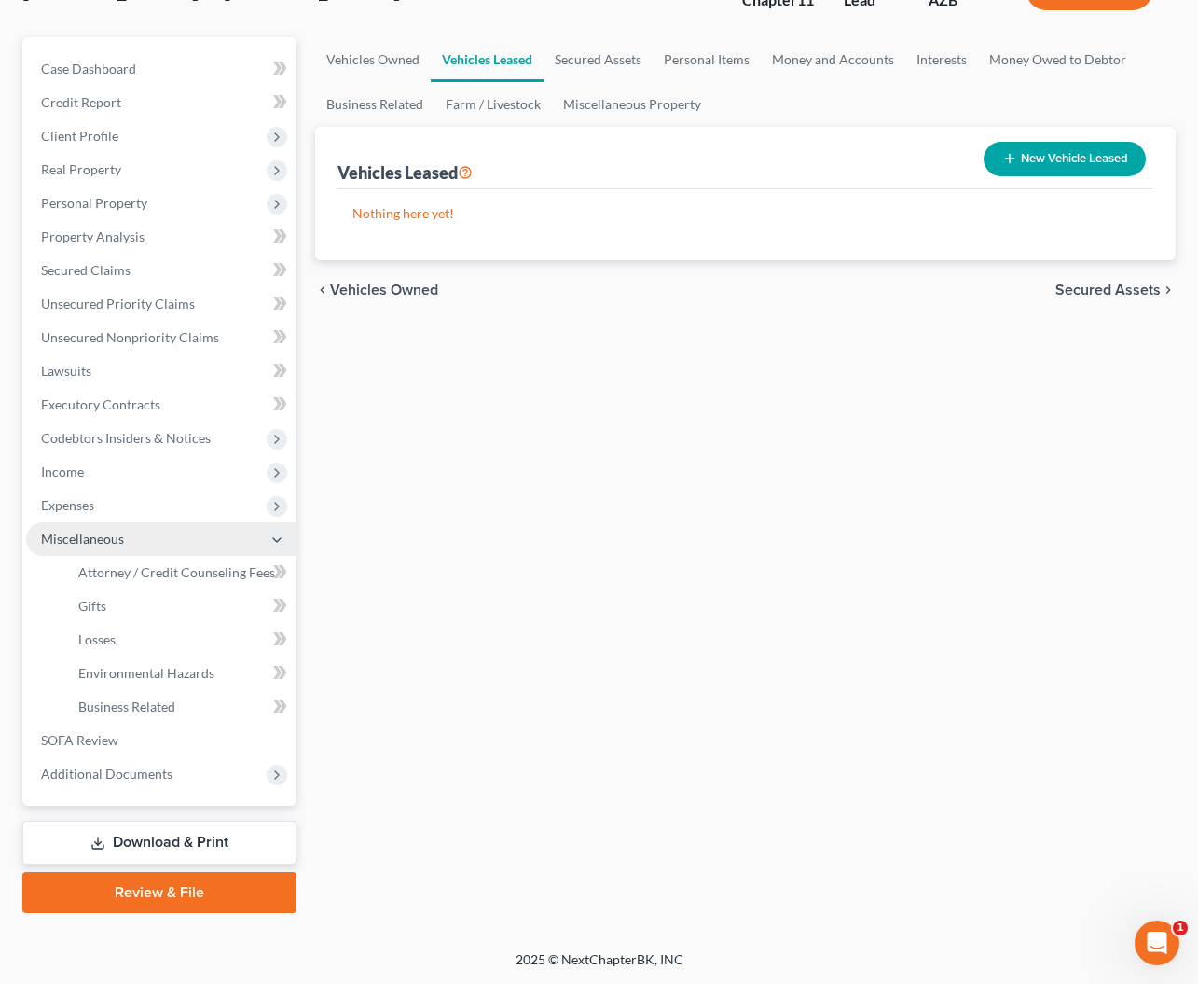
scroll to position [142, 0]
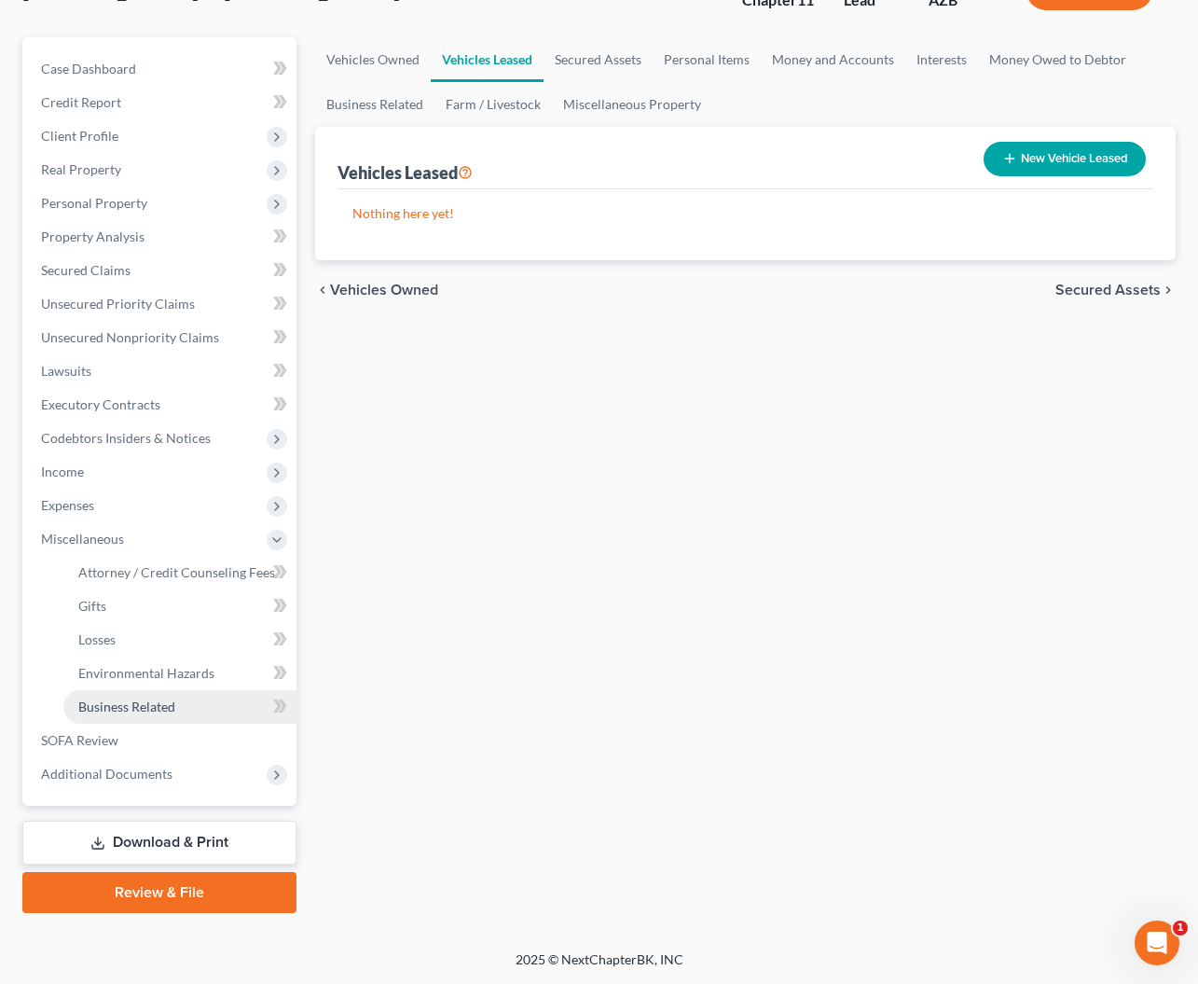
click at [122, 718] on link "Business Related" at bounding box center [179, 707] width 233 height 34
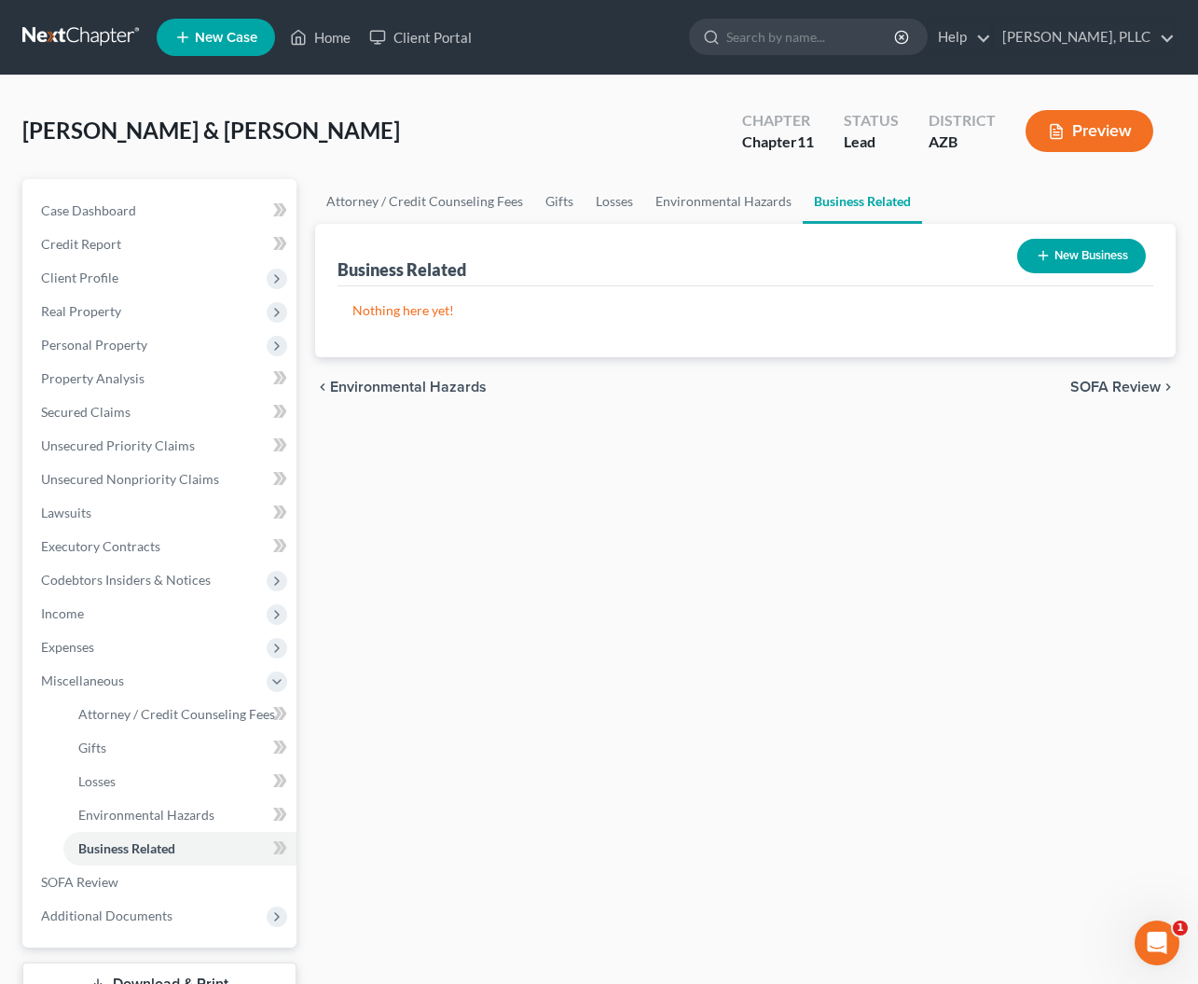
click at [1063, 256] on button "New Business" at bounding box center [1081, 256] width 129 height 35
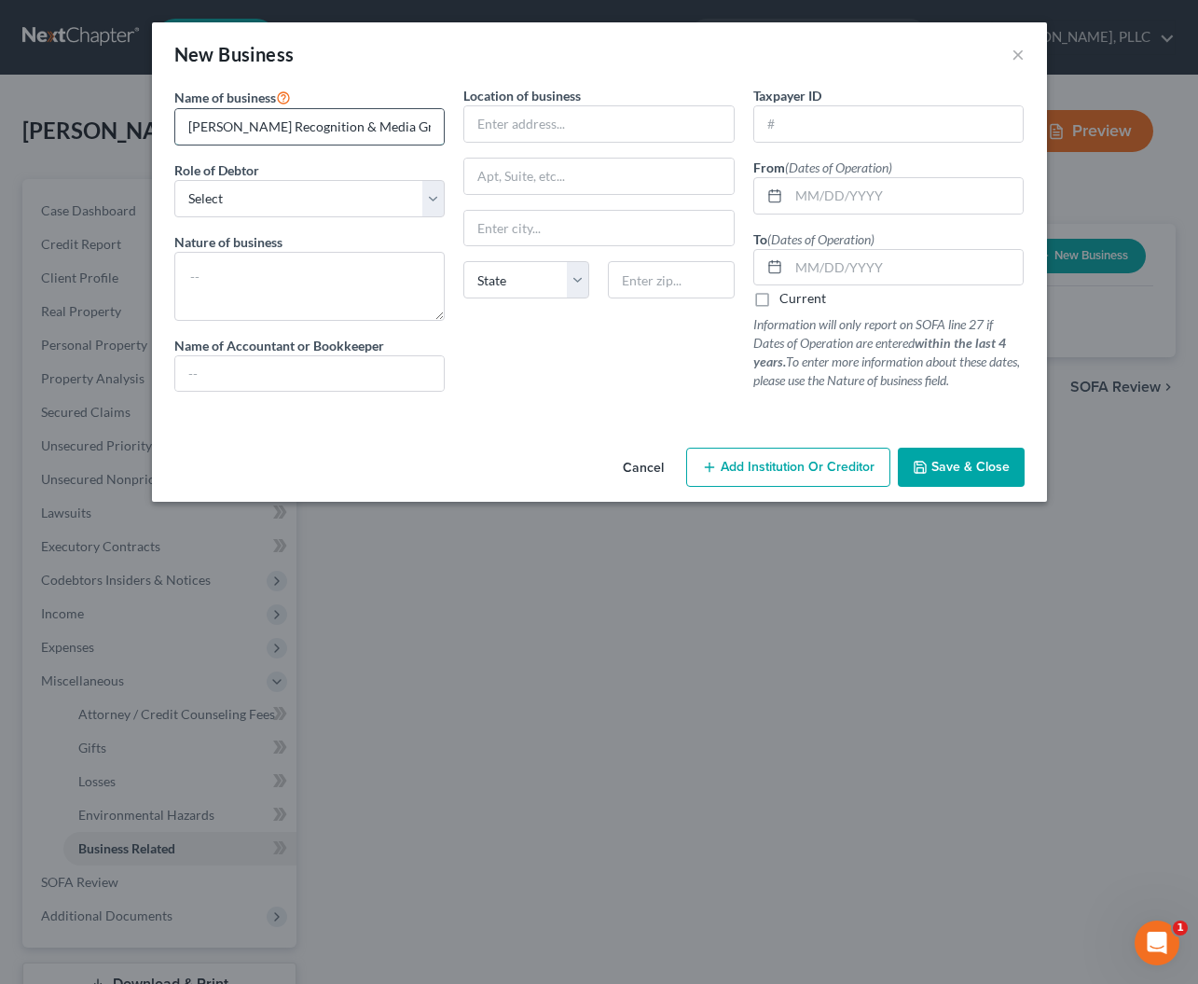
type input "Schaefer Recognition & Media Group, LLC"
click at [802, 130] on input "text" at bounding box center [889, 123] width 270 height 35
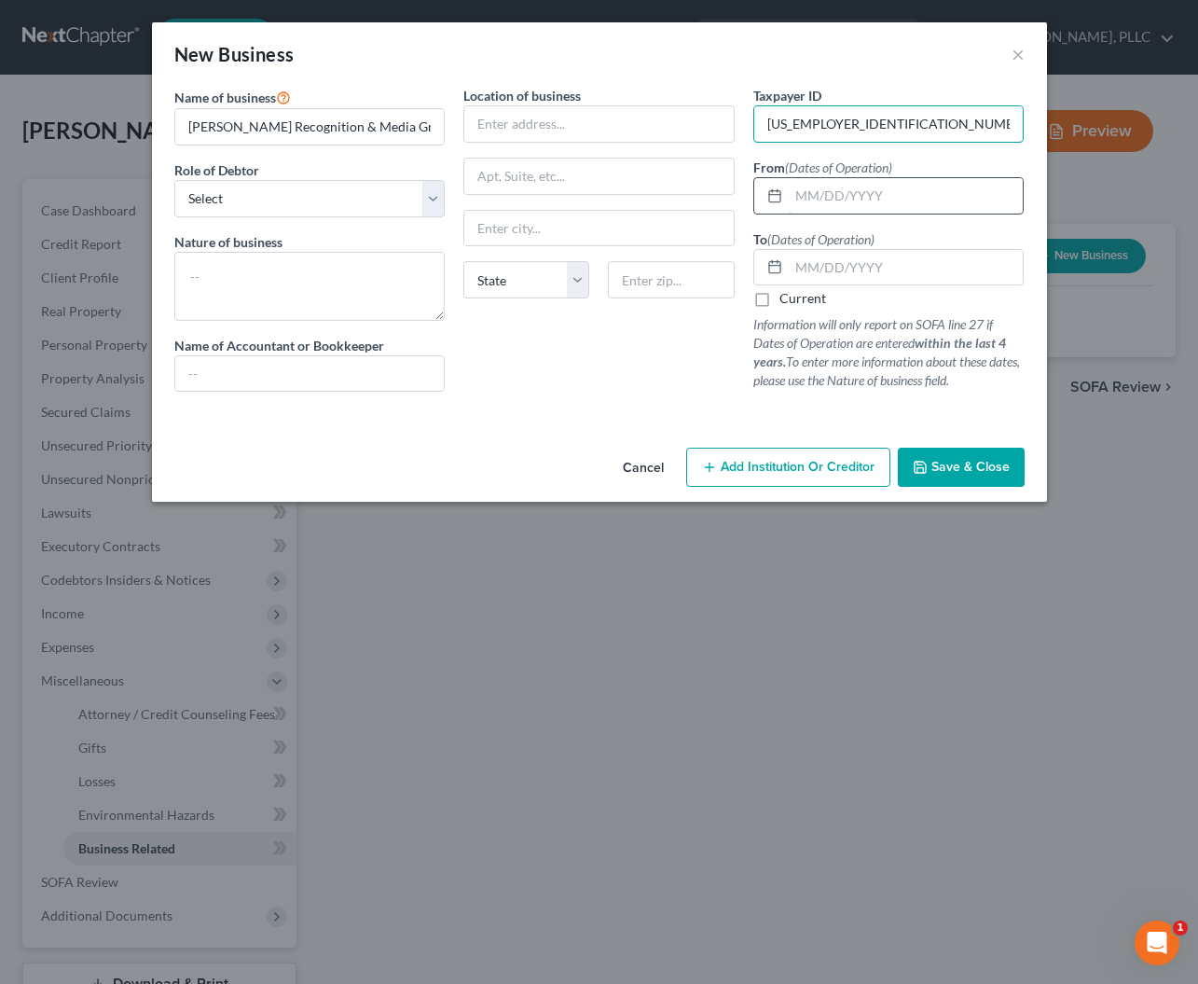
type input "04-3812470"
click at [855, 194] on input "text" at bounding box center [906, 195] width 235 height 35
type input "02/07/2005"
click at [780, 300] on label "Current" at bounding box center [803, 298] width 47 height 19
click at [787, 300] on input "Current" at bounding box center [793, 295] width 12 height 12
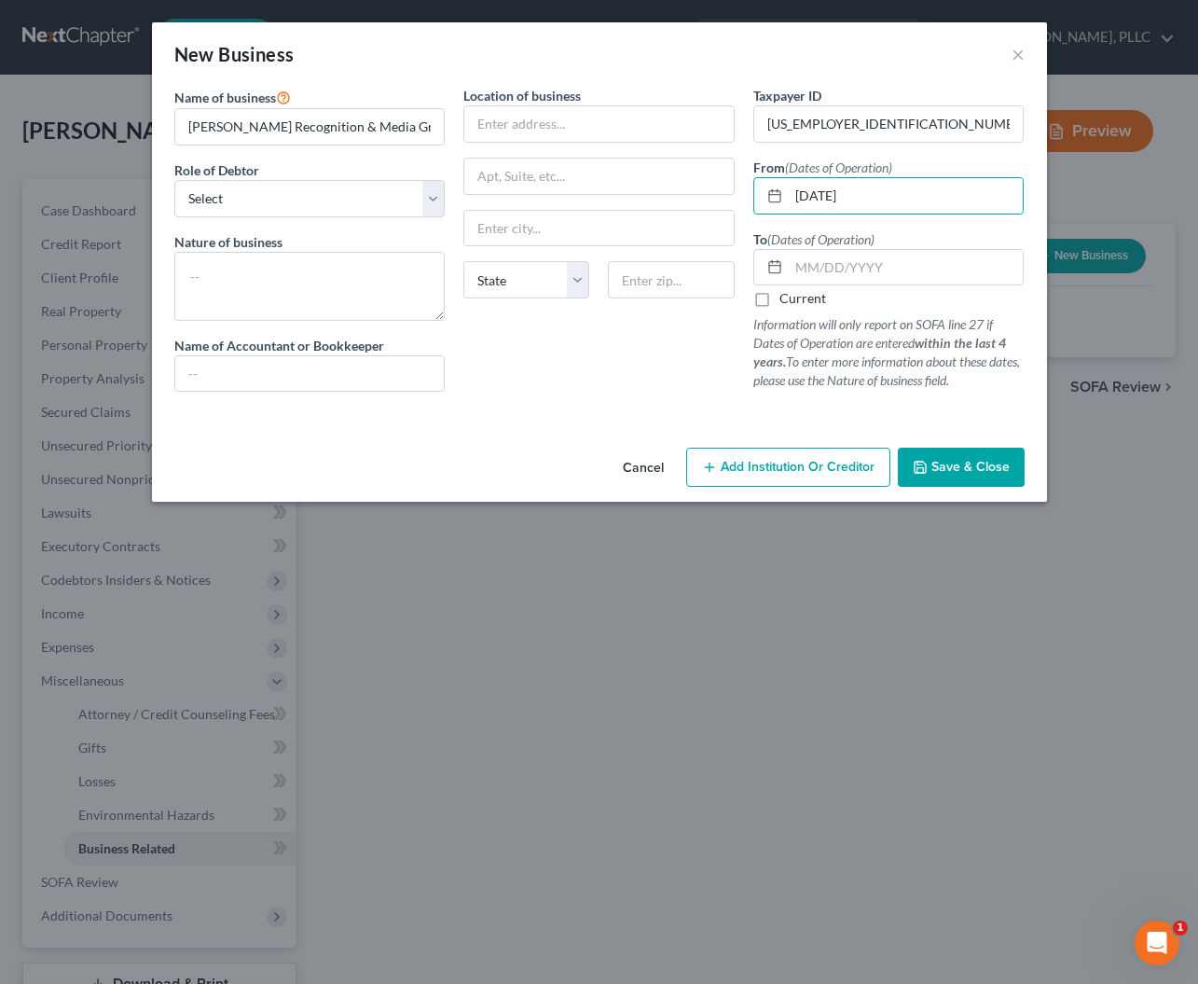
checkbox input "true"
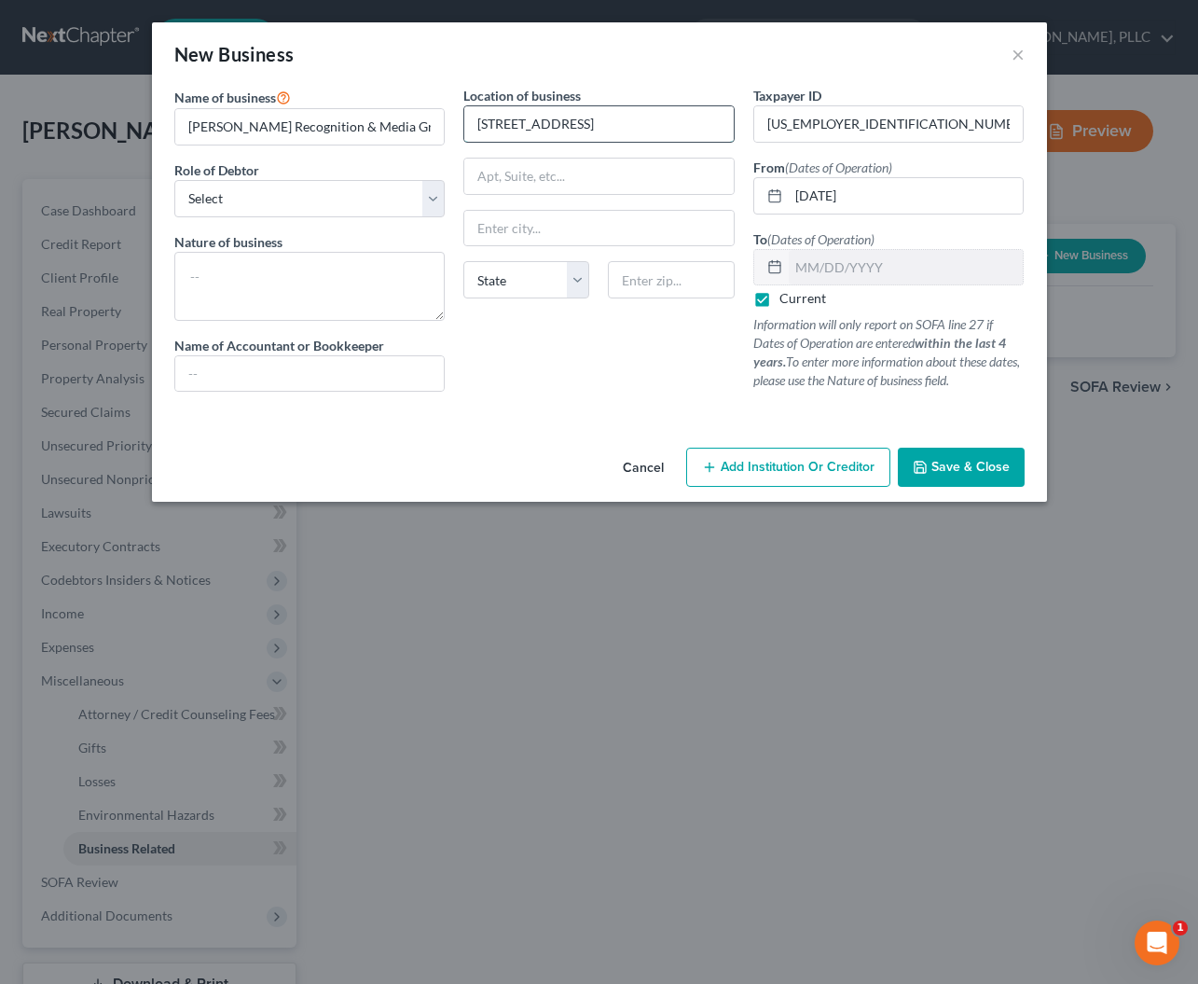
type input "7131 W. Planada Ln."
type input "Glendale"
select select "3"
type input "85310"
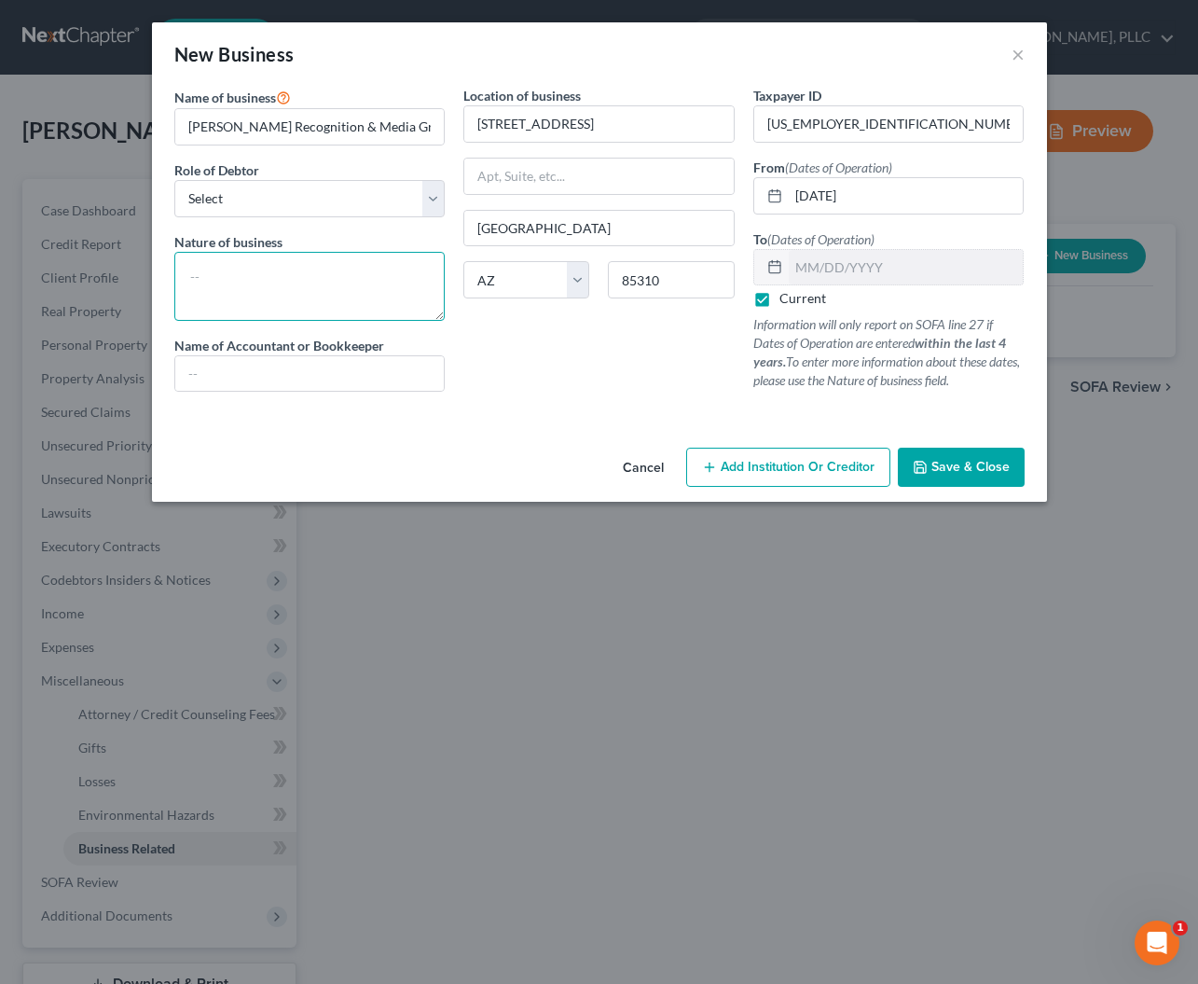
click at [253, 255] on textarea at bounding box center [309, 286] width 271 height 69
type textarea "P"
type textarea "Marketing"
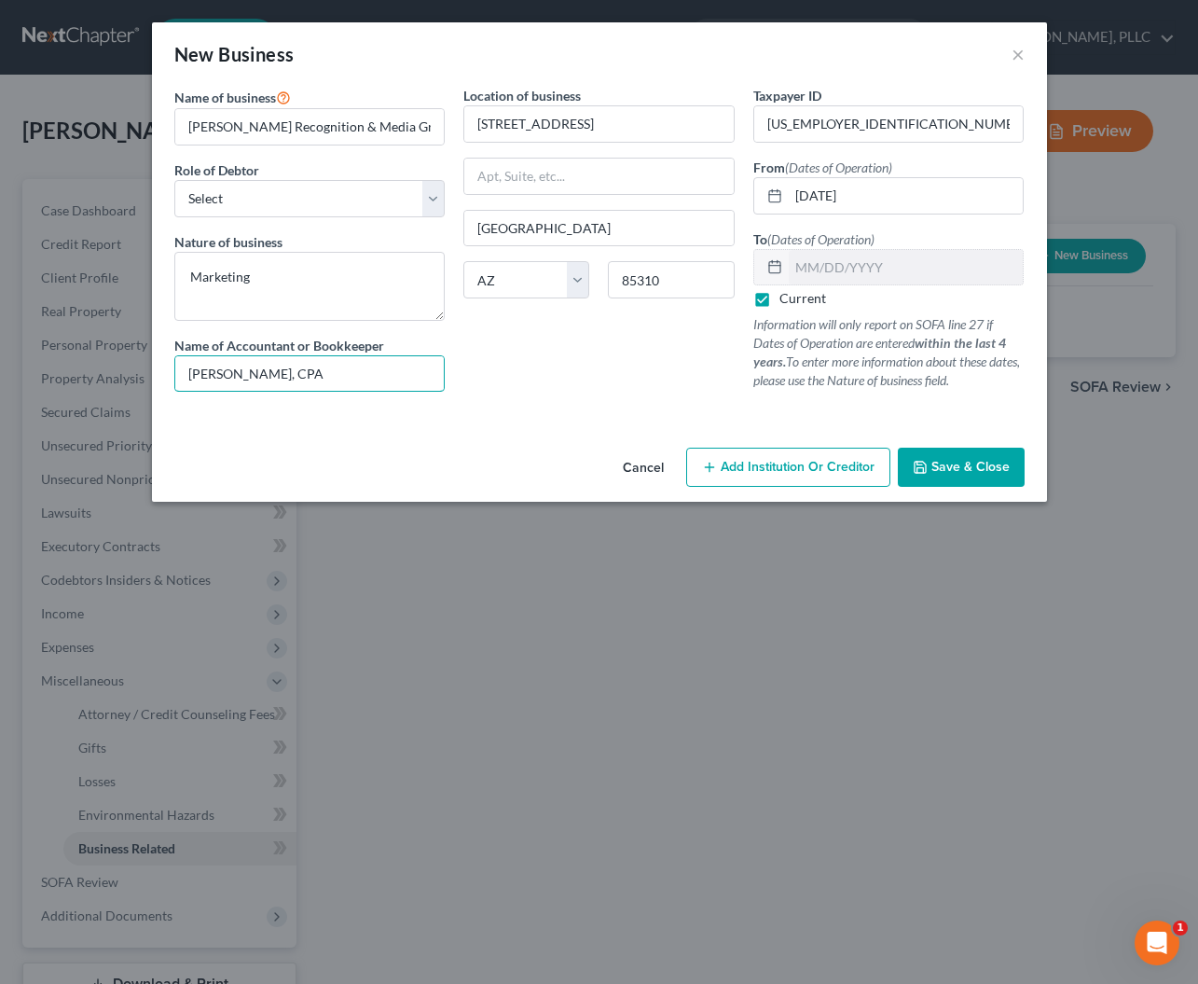
type input "Louis C. Tebbe, CPA"
click at [943, 473] on span "Save & Close" at bounding box center [971, 467] width 78 height 16
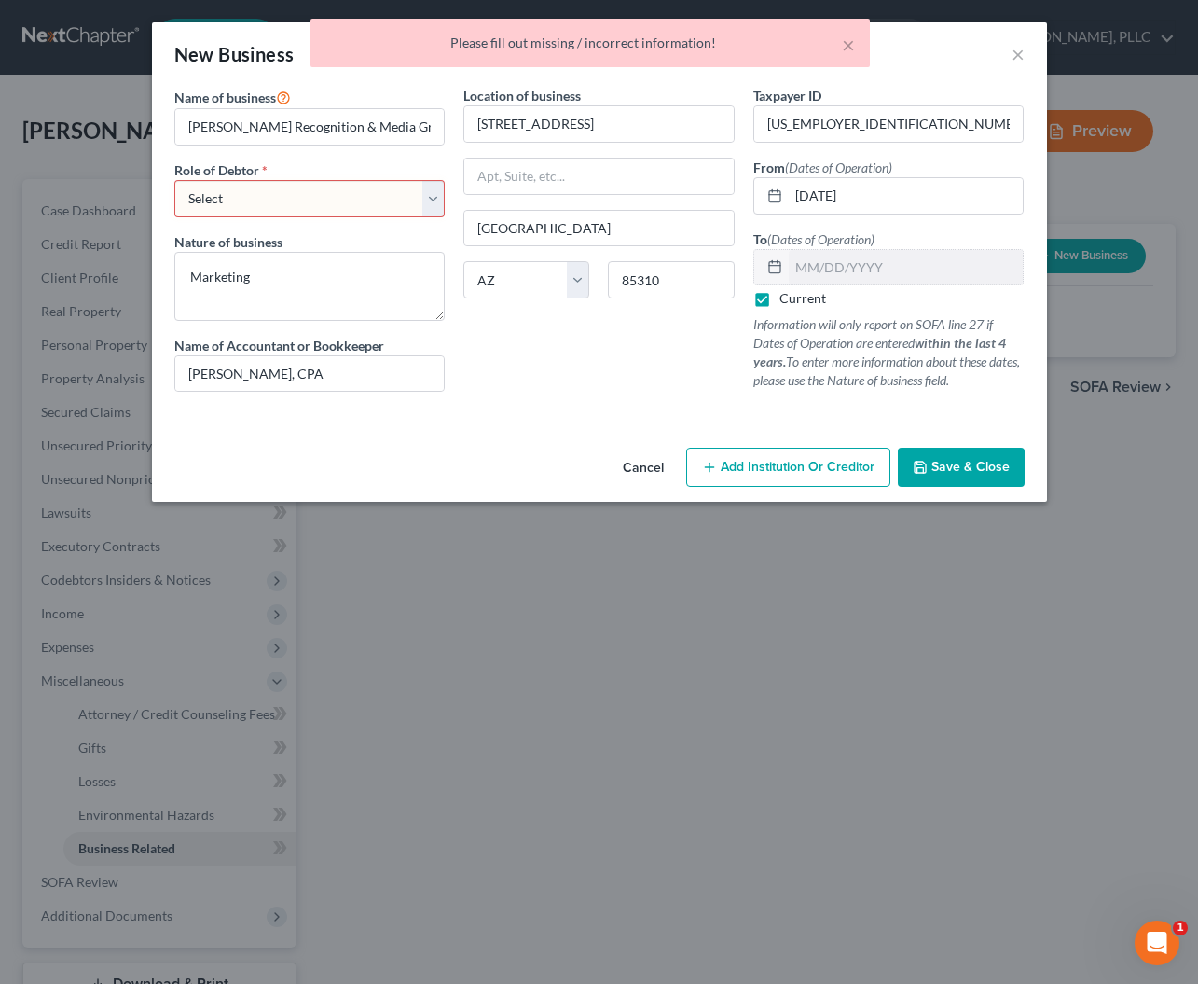
select select "member"
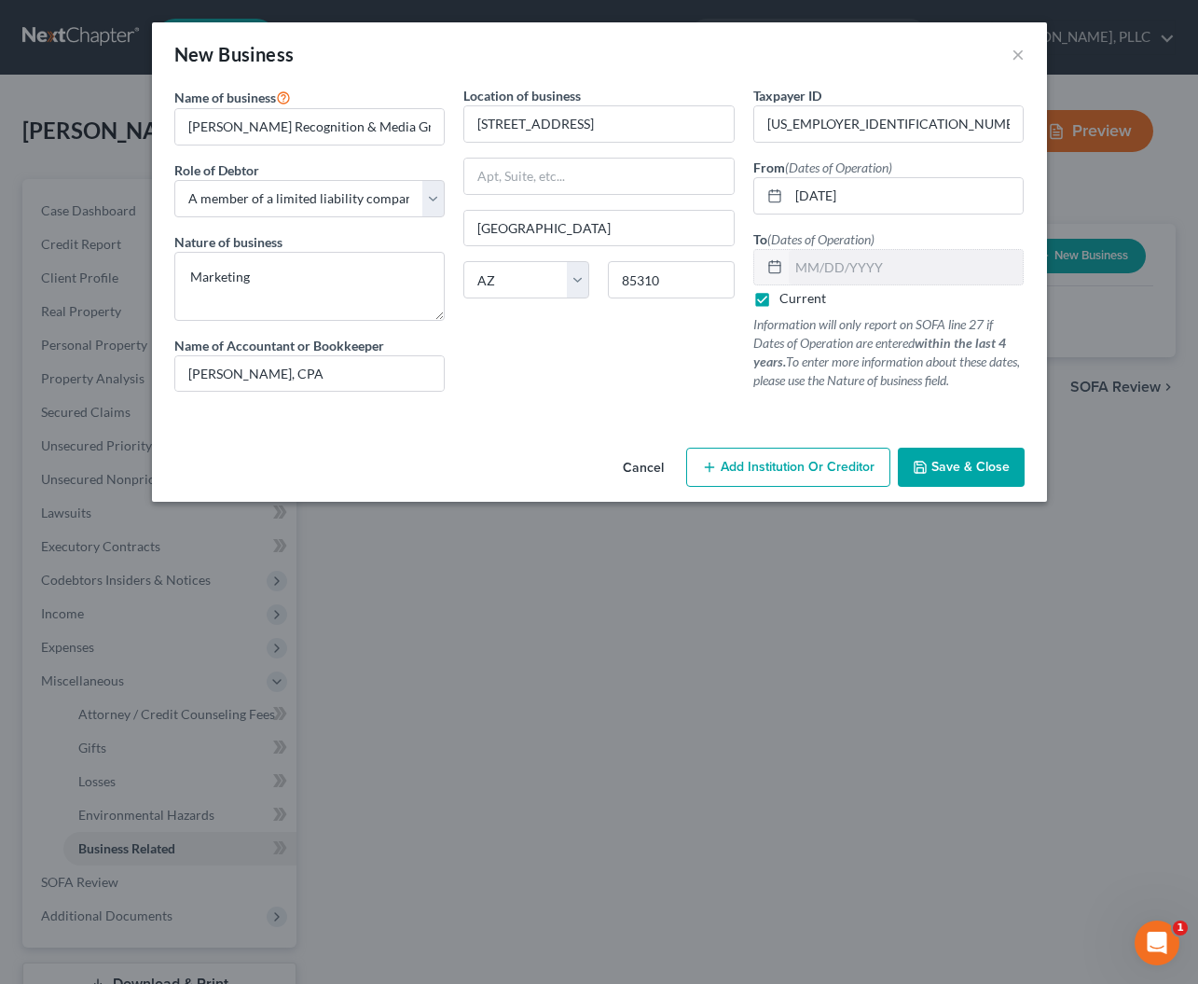
click at [916, 467] on icon "button" at bounding box center [920, 467] width 11 height 11
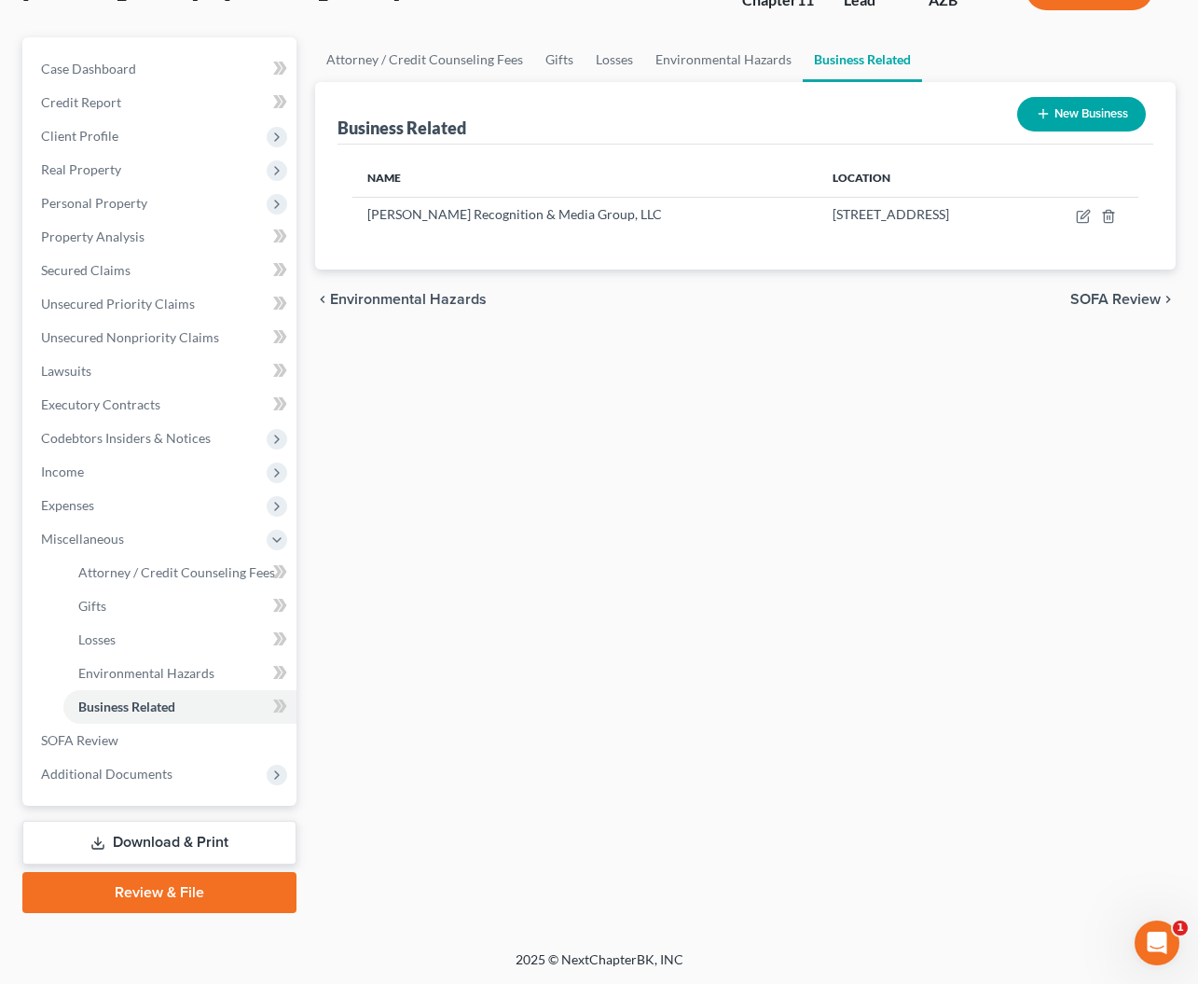
scroll to position [142, 0]
click at [76, 469] on span "Income" at bounding box center [62, 471] width 43 height 16
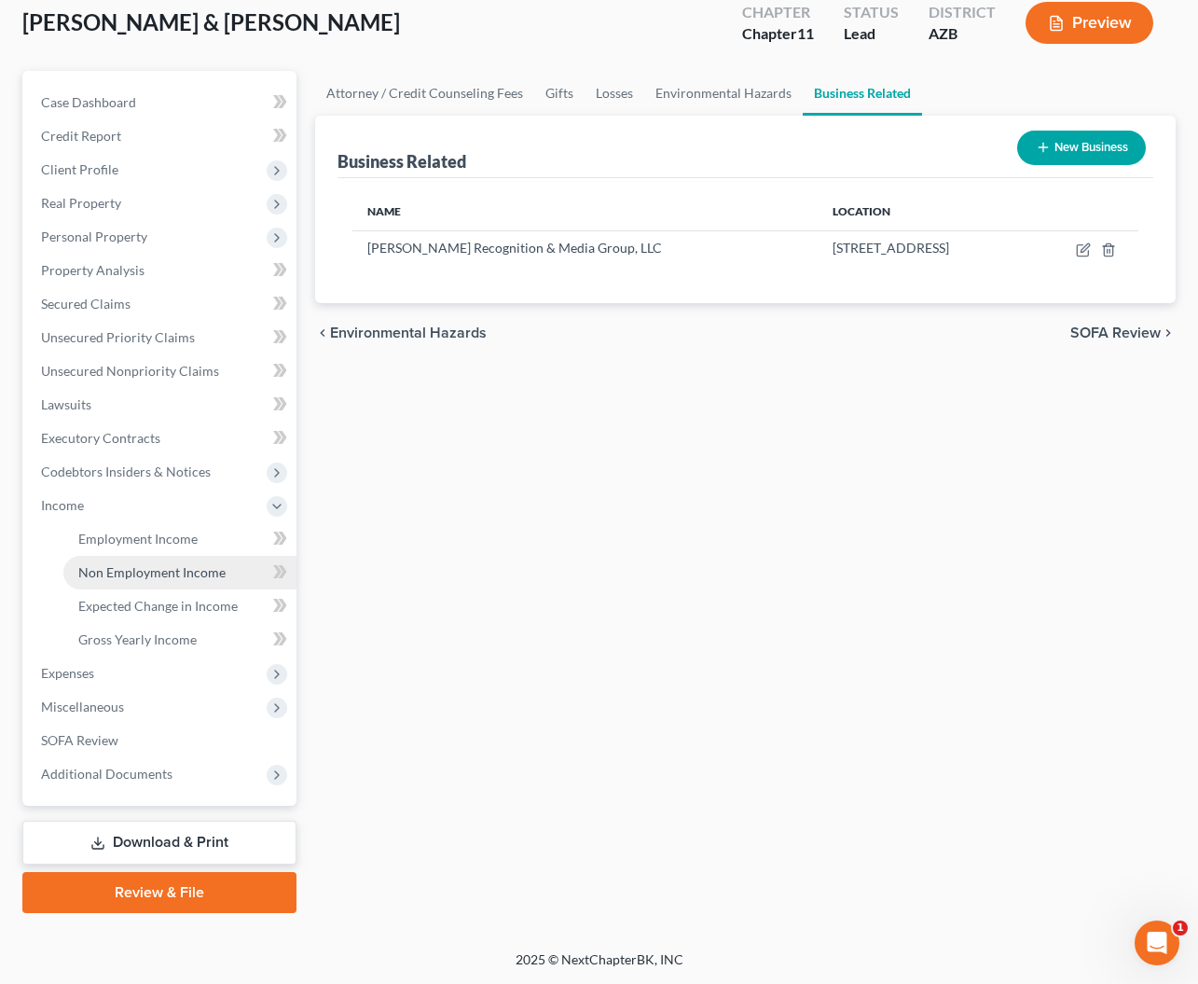
scroll to position [108, 0]
click at [112, 641] on span "Gross Yearly Income" at bounding box center [137, 639] width 118 height 16
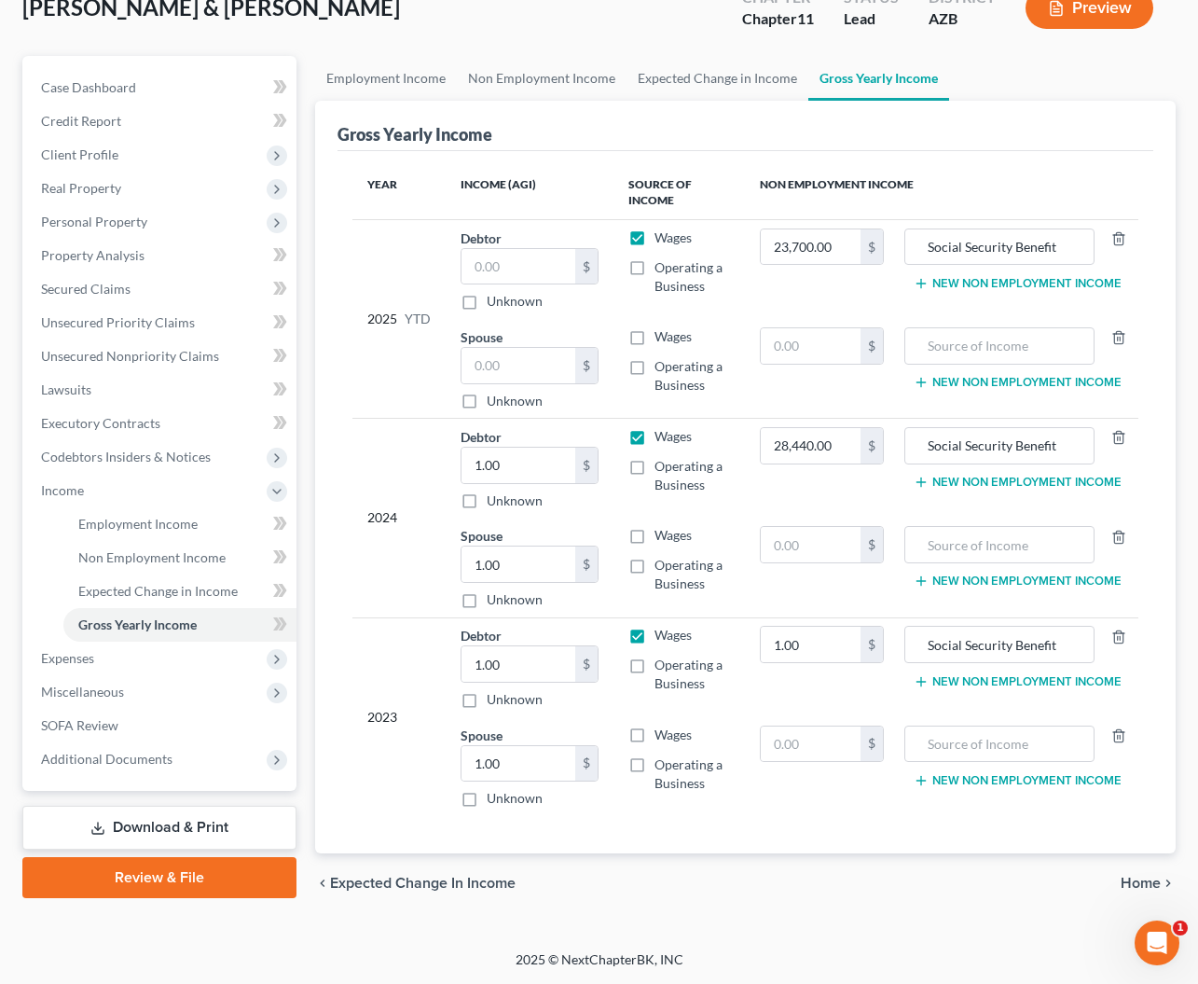
scroll to position [123, 0]
drag, startPoint x: 825, startPoint y: 645, endPoint x: 757, endPoint y: 644, distance: 68.1
click at [757, 644] on td "1.00 $" at bounding box center [822, 667] width 155 height 100
type input "27,012"
drag, startPoint x: 518, startPoint y: 666, endPoint x: 444, endPoint y: 664, distance: 73.7
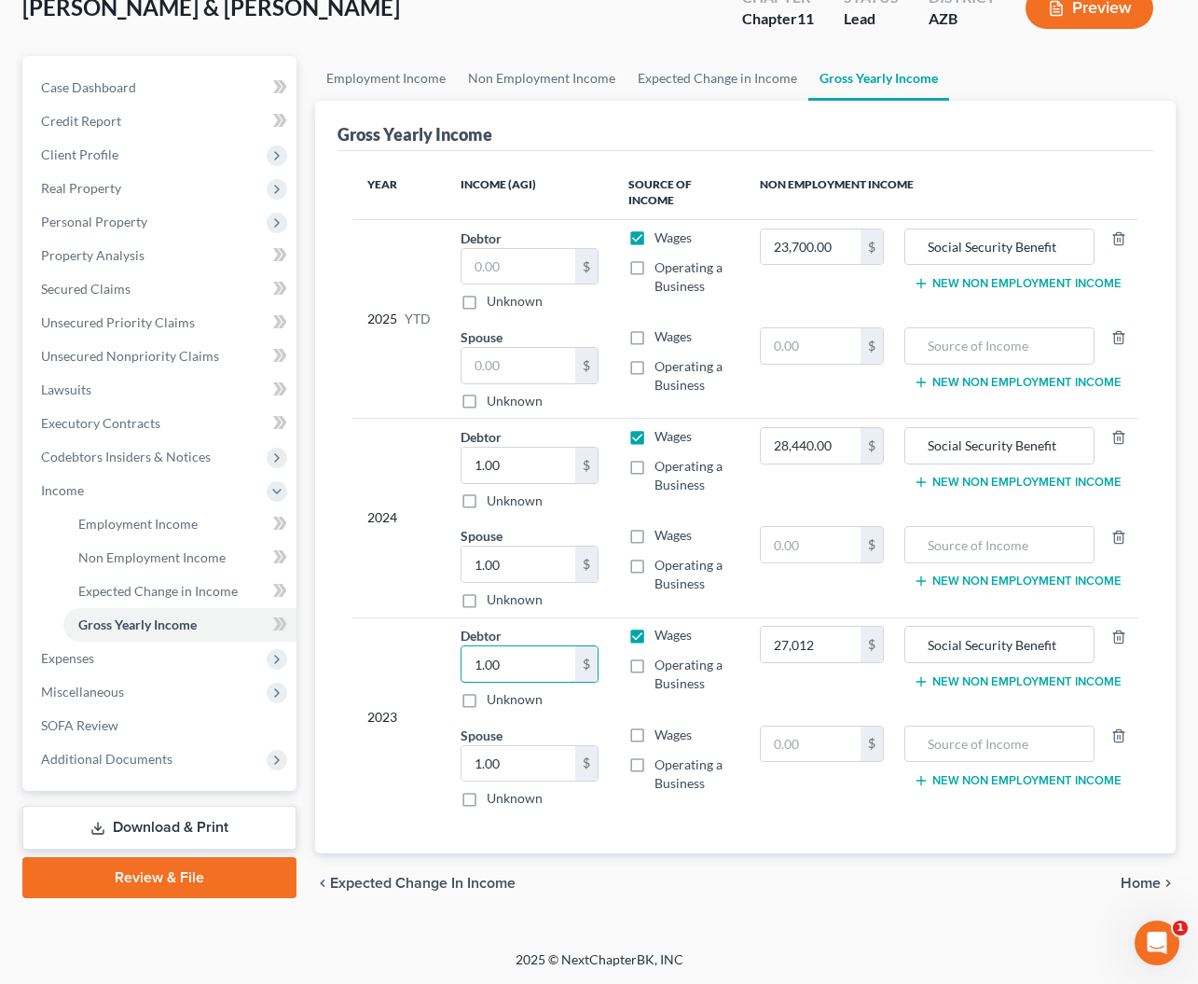
click at [444, 664] on tr "2023 Debtor 1.00 $ Unknown Balance Undetermined 1.00 $ Unknown Wages Operating …" at bounding box center [745, 667] width 786 height 100
type input "0"
click at [401, 560] on div "2024" at bounding box center [398, 518] width 63 height 182
drag, startPoint x: 525, startPoint y: 558, endPoint x: 483, endPoint y: 556, distance: 42.0
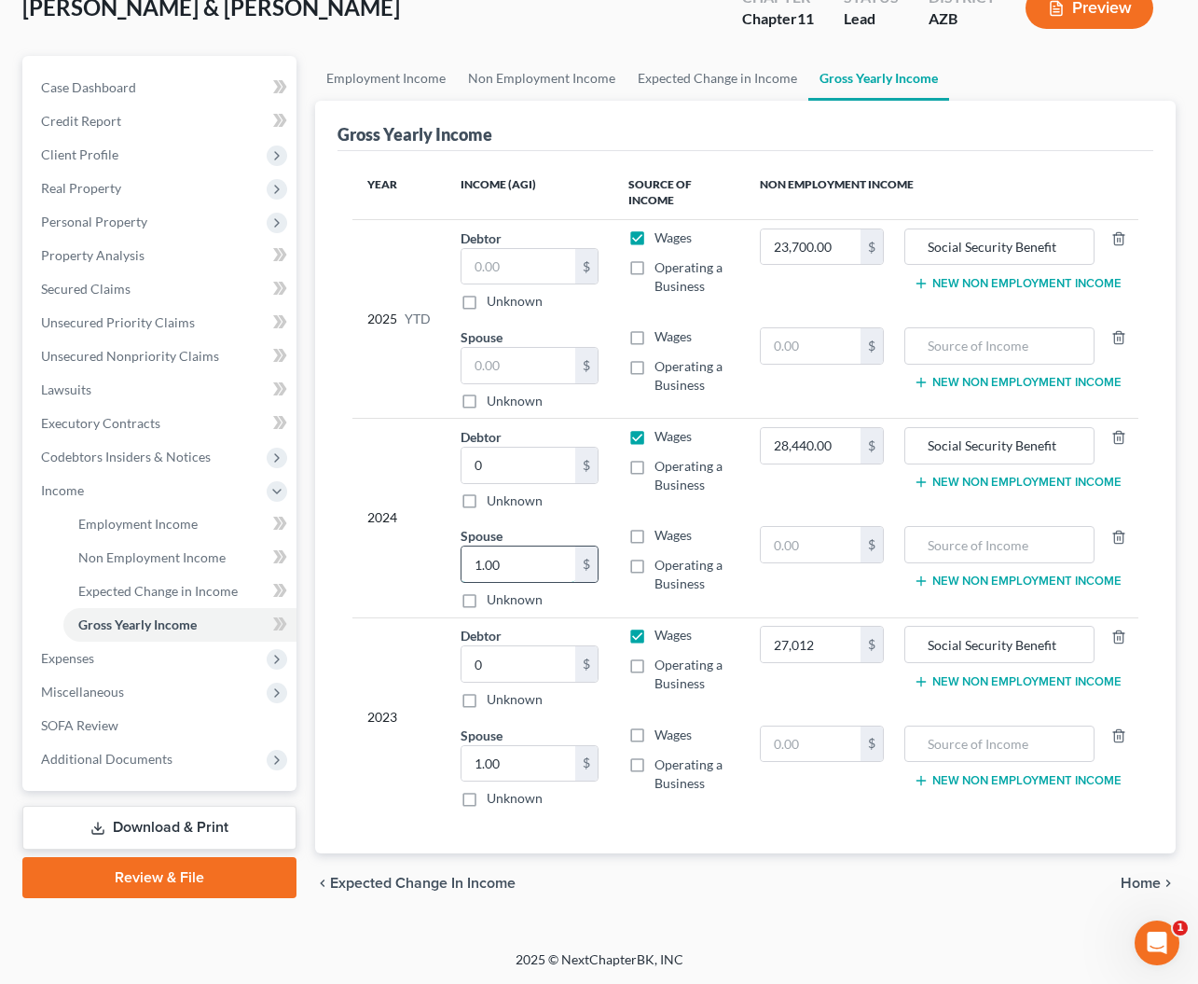
click at [525, 558] on input "1.00" at bounding box center [519, 563] width 114 height 35
type input "1"
type input "0"
click at [526, 760] on input "1.00" at bounding box center [519, 763] width 114 height 35
type input "1"
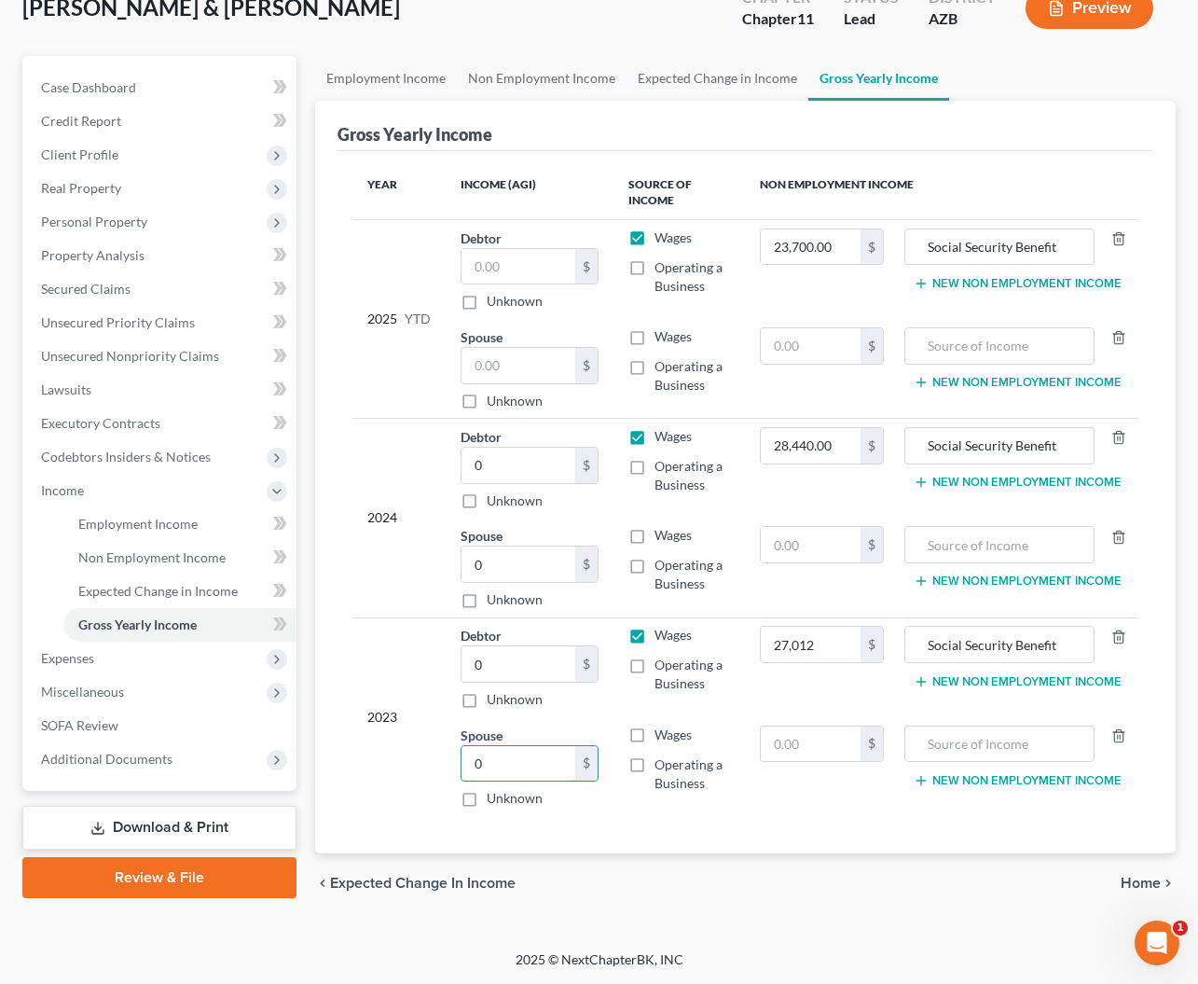
type input "0"
click at [371, 808] on td "2023" at bounding box center [398, 716] width 93 height 199
click at [536, 270] on input "text" at bounding box center [519, 266] width 114 height 35
click at [655, 271] on label "Operating a Business" at bounding box center [693, 276] width 76 height 37
click at [662, 270] on input "Operating a Business" at bounding box center [668, 264] width 12 height 12
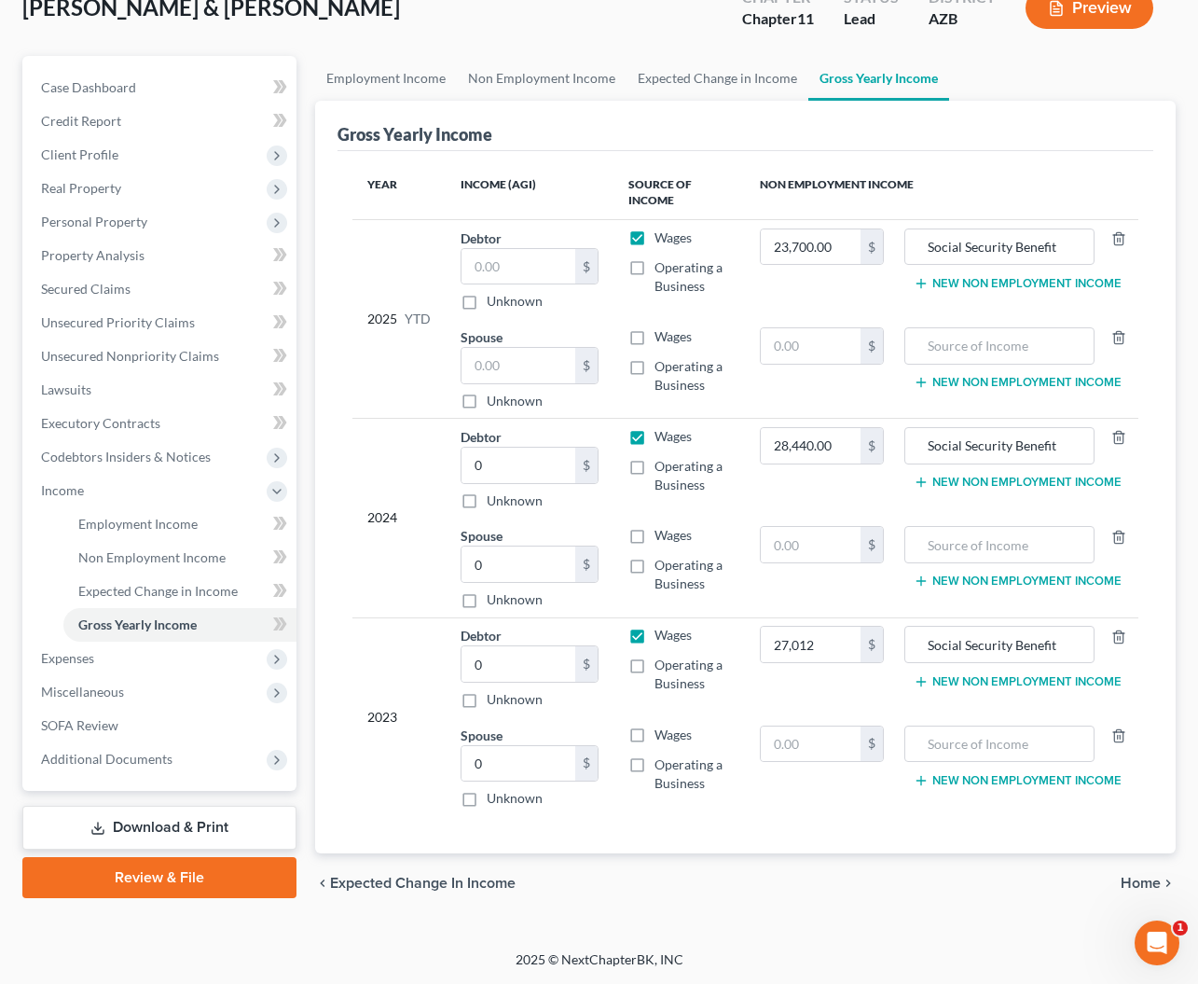
checkbox input "true"
click at [655, 239] on label "Wages" at bounding box center [673, 237] width 37 height 19
click at [662, 239] on input "Wages" at bounding box center [668, 234] width 12 height 12
checkbox input "false"
click at [523, 274] on input "text" at bounding box center [519, 266] width 114 height 35
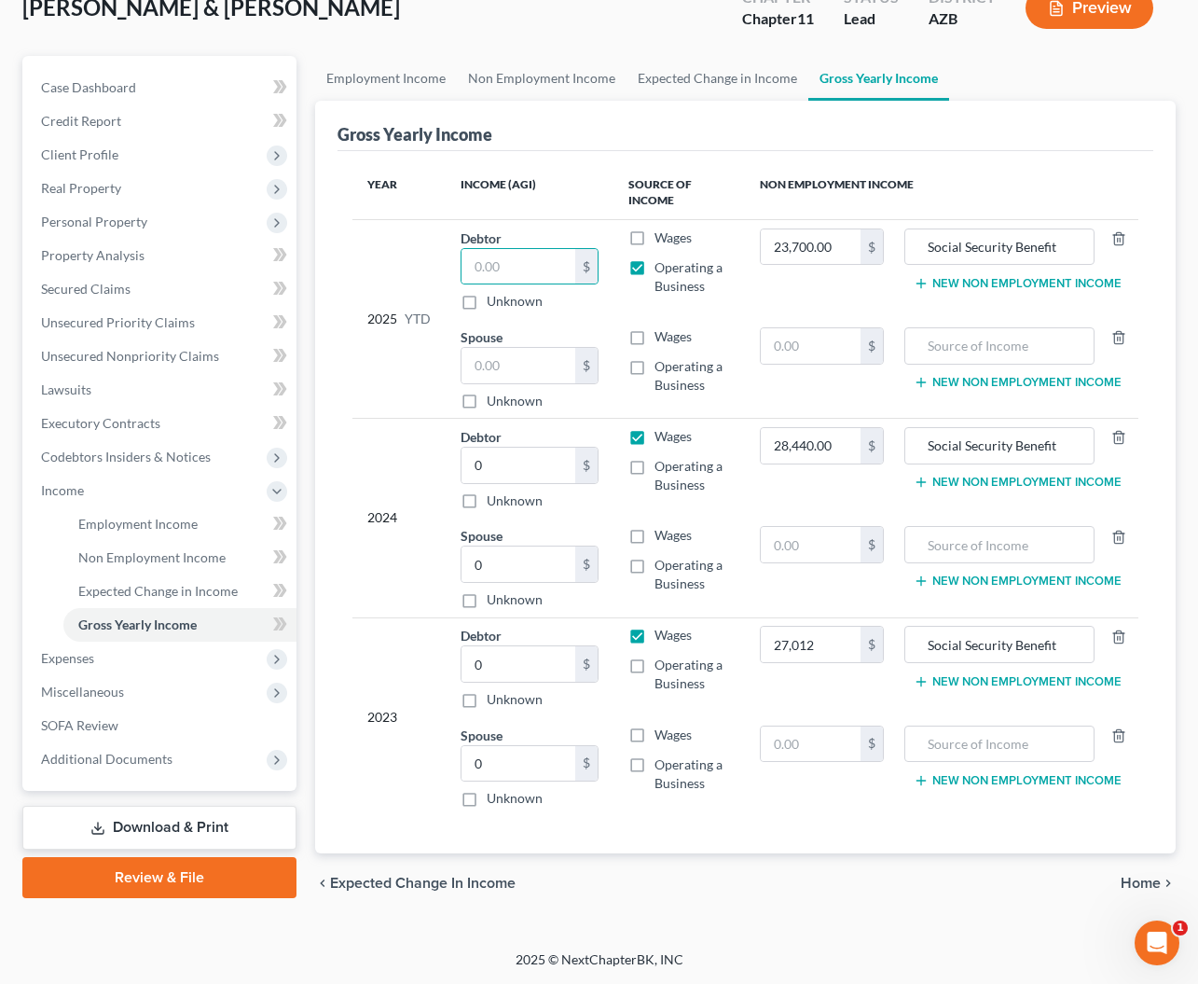
click at [655, 663] on label "Operating a Business" at bounding box center [693, 674] width 76 height 37
click at [662, 663] on input "Operating a Business" at bounding box center [668, 662] width 12 height 12
checkbox input "true"
click at [655, 635] on label "Wages" at bounding box center [673, 635] width 37 height 19
click at [662, 635] on input "Wages" at bounding box center [668, 632] width 12 height 12
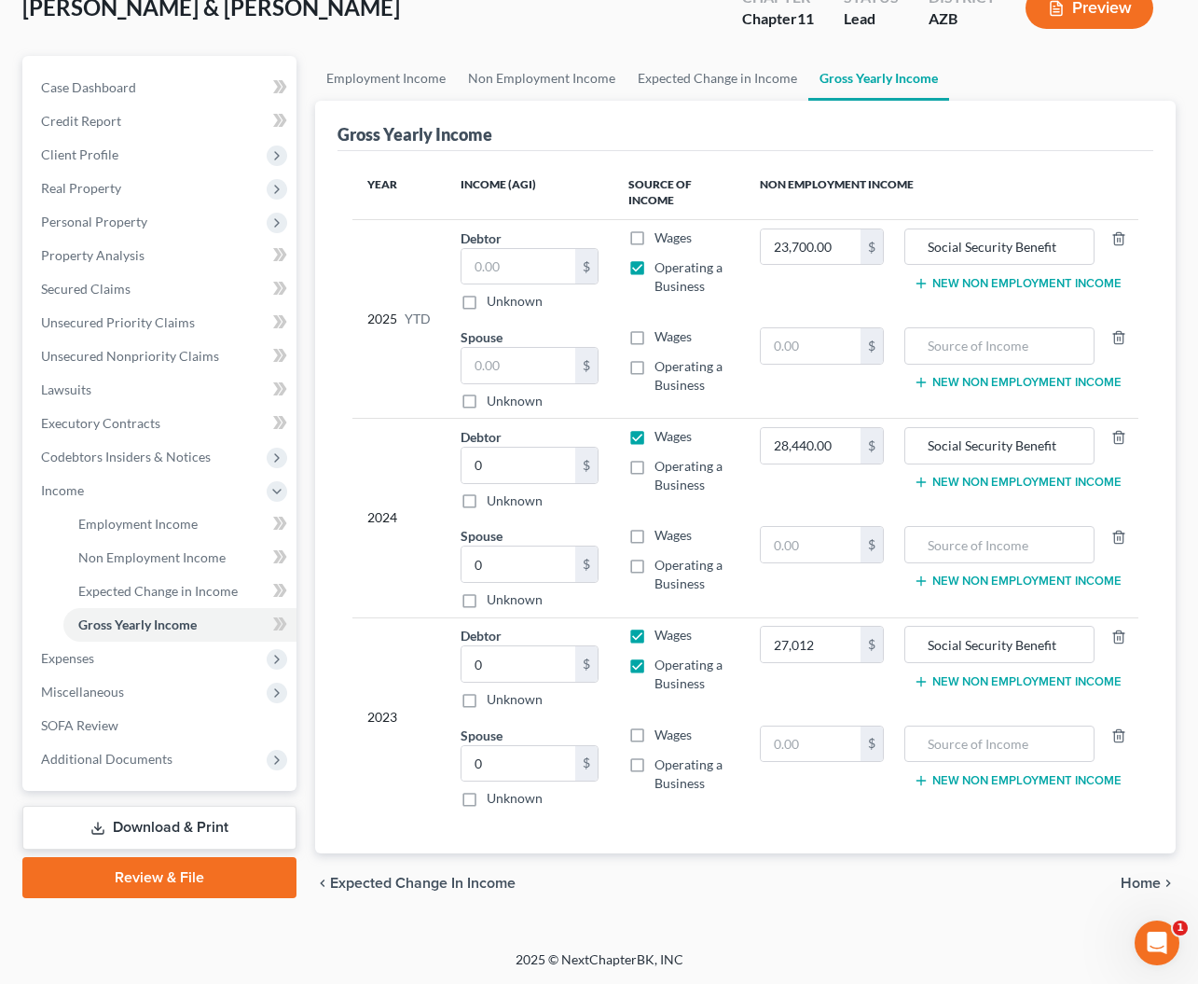
checkbox input "false"
click at [526, 670] on input "0" at bounding box center [519, 663] width 114 height 35
type input "115,189"
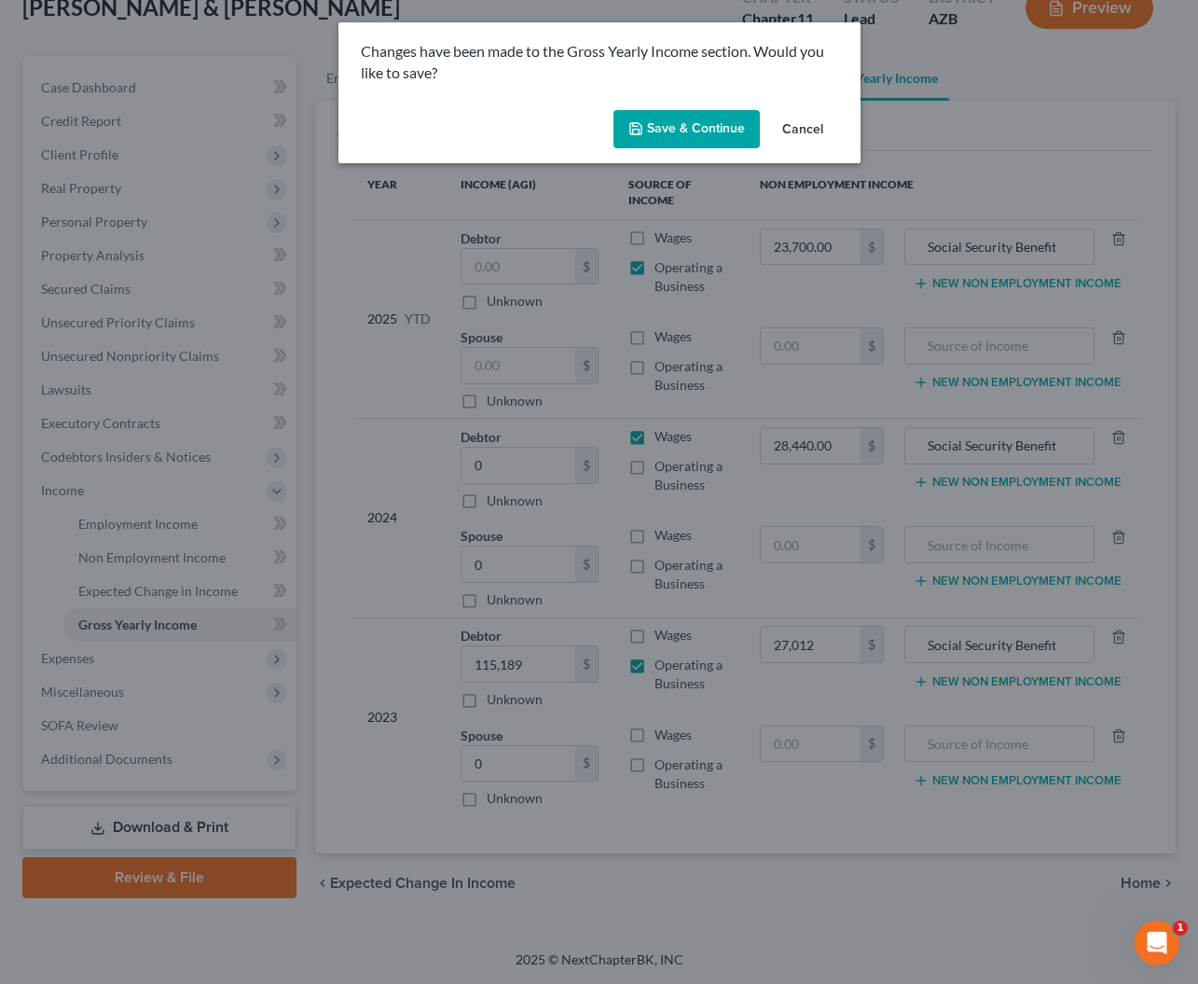
click at [687, 131] on button "Save & Continue" at bounding box center [687, 129] width 146 height 39
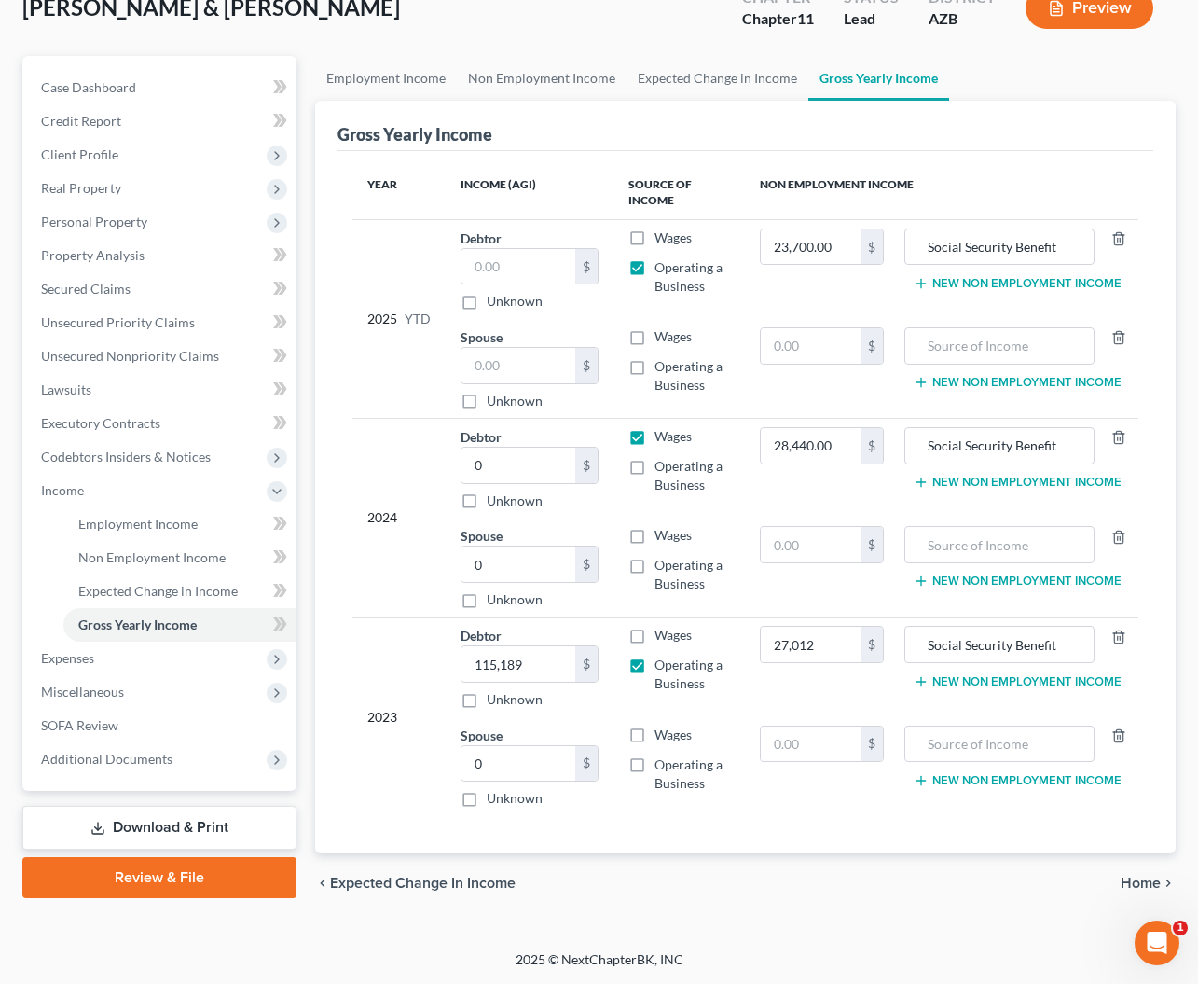
type input "27,012.00"
click at [687, 131] on div "Gross Yearly Income" at bounding box center [746, 126] width 816 height 50
